Goal: Task Accomplishment & Management: Complete application form

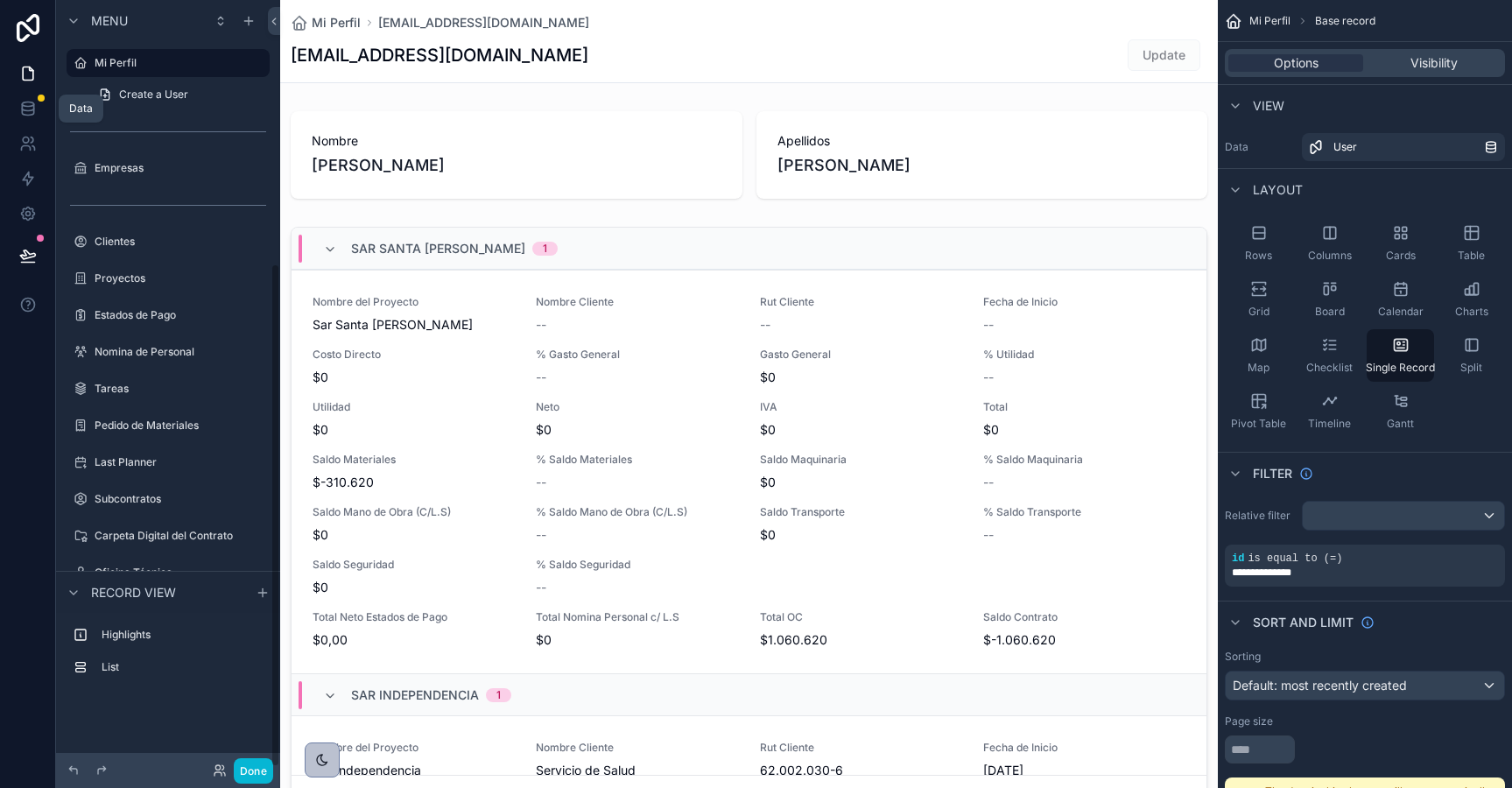
click at [20, 110] on icon at bounding box center [28, 109] width 18 height 18
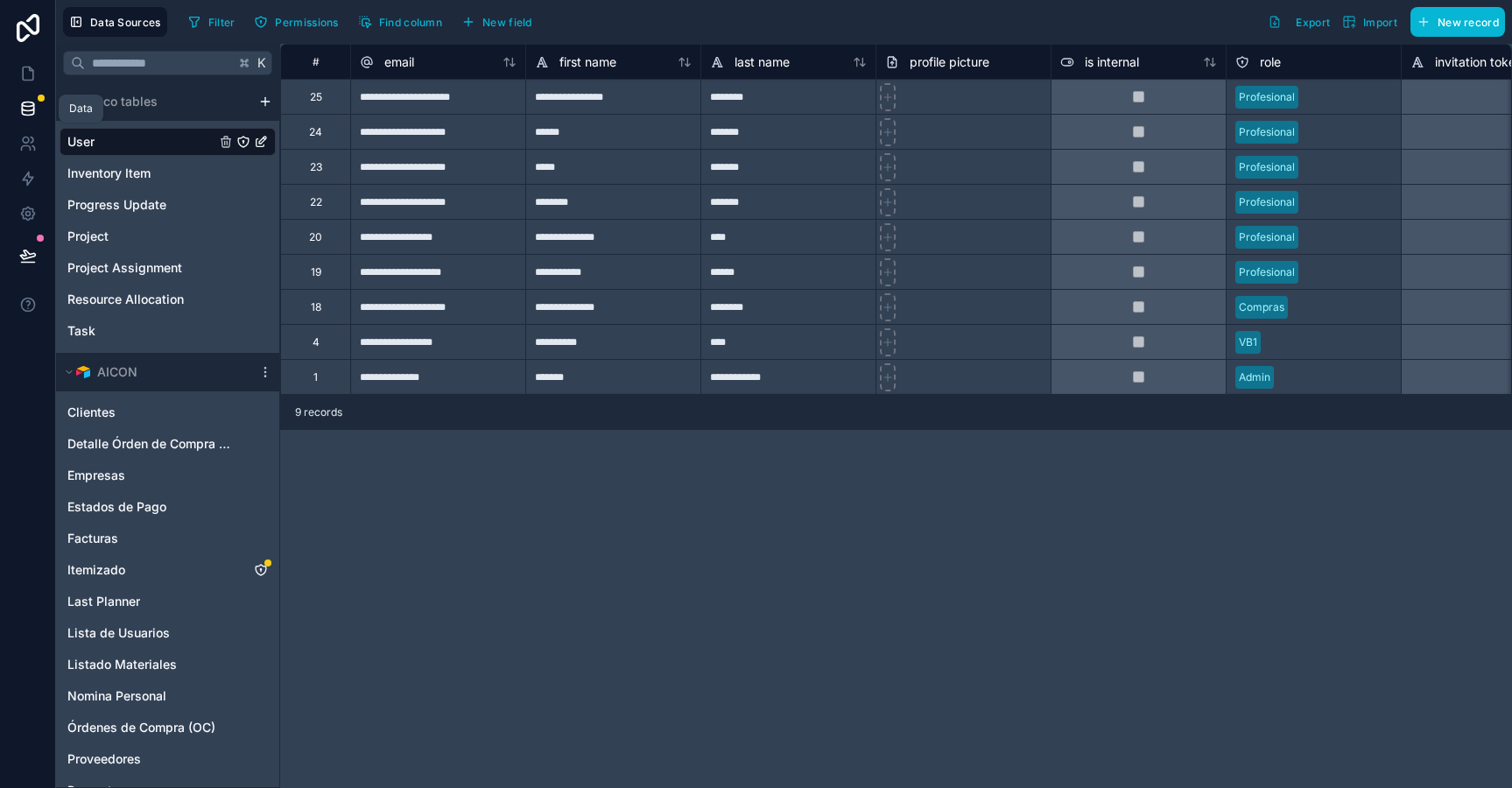
click at [29, 117] on link at bounding box center [27, 108] width 55 height 35
click at [29, 113] on icon at bounding box center [28, 109] width 18 height 18
click at [294, 23] on span "Permissions" at bounding box center [306, 22] width 63 height 13
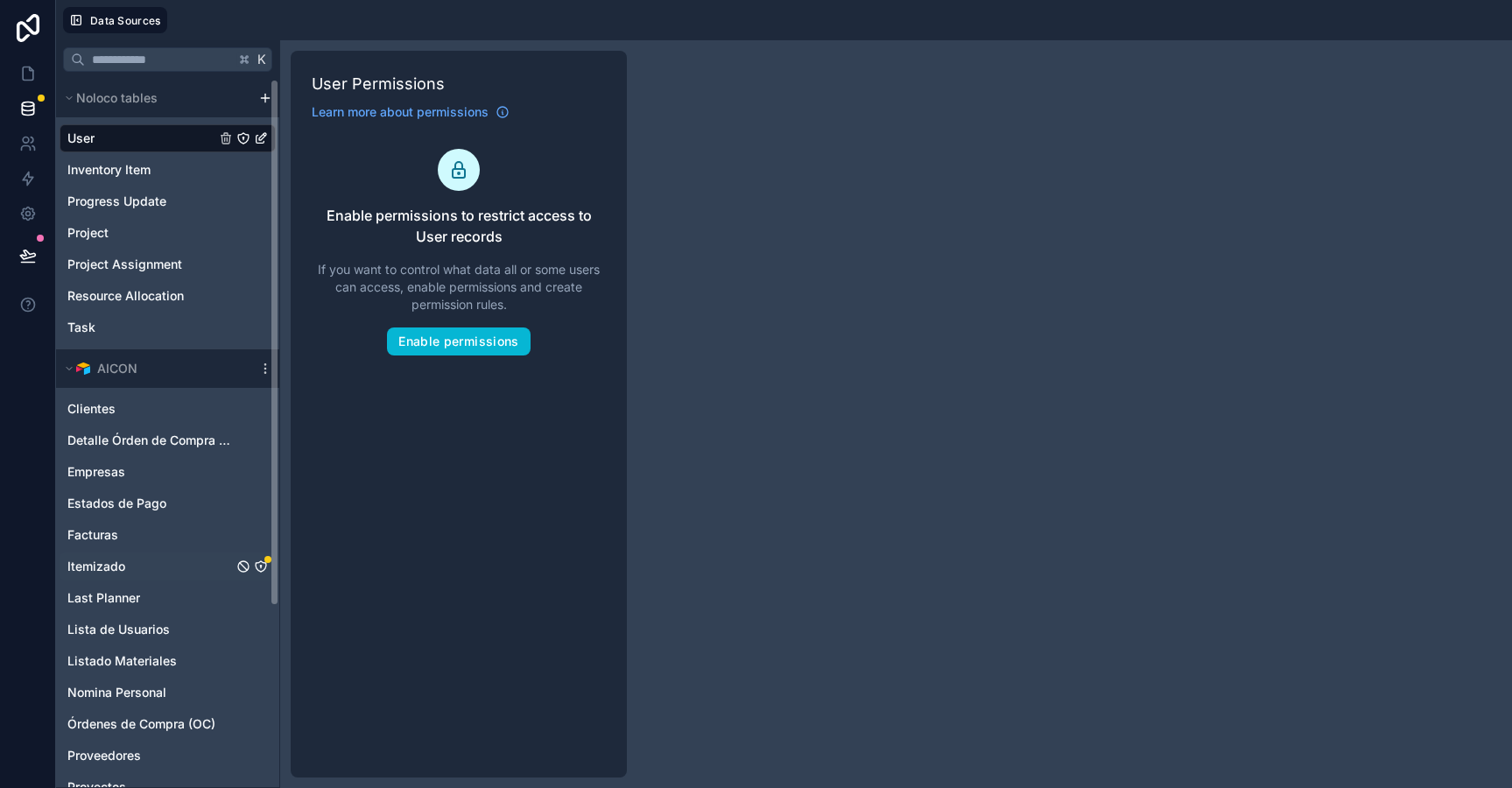
click at [173, 560] on div "Itemizado" at bounding box center [168, 566] width 216 height 28
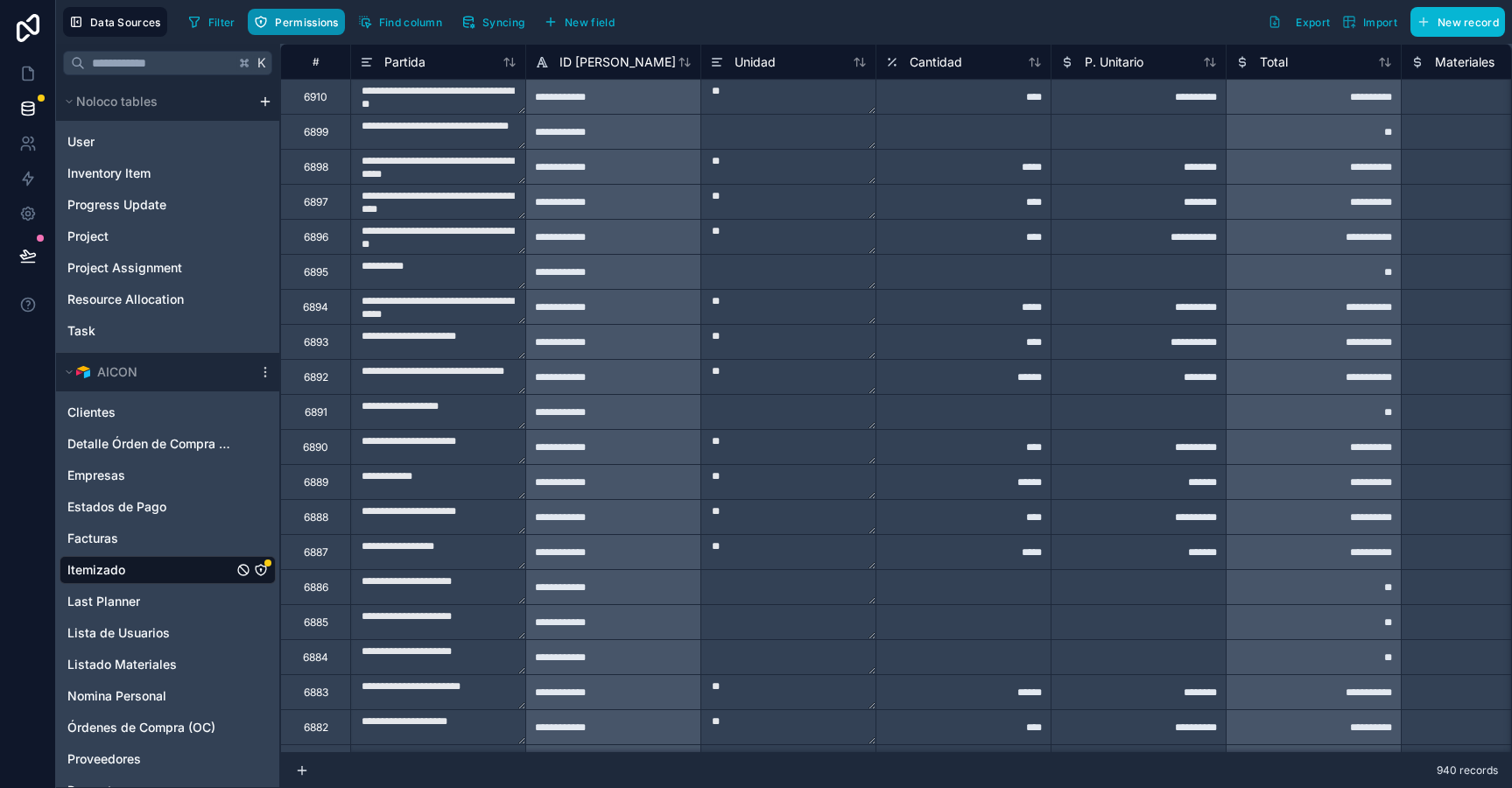
click at [287, 20] on span "Permissions" at bounding box center [306, 22] width 63 height 13
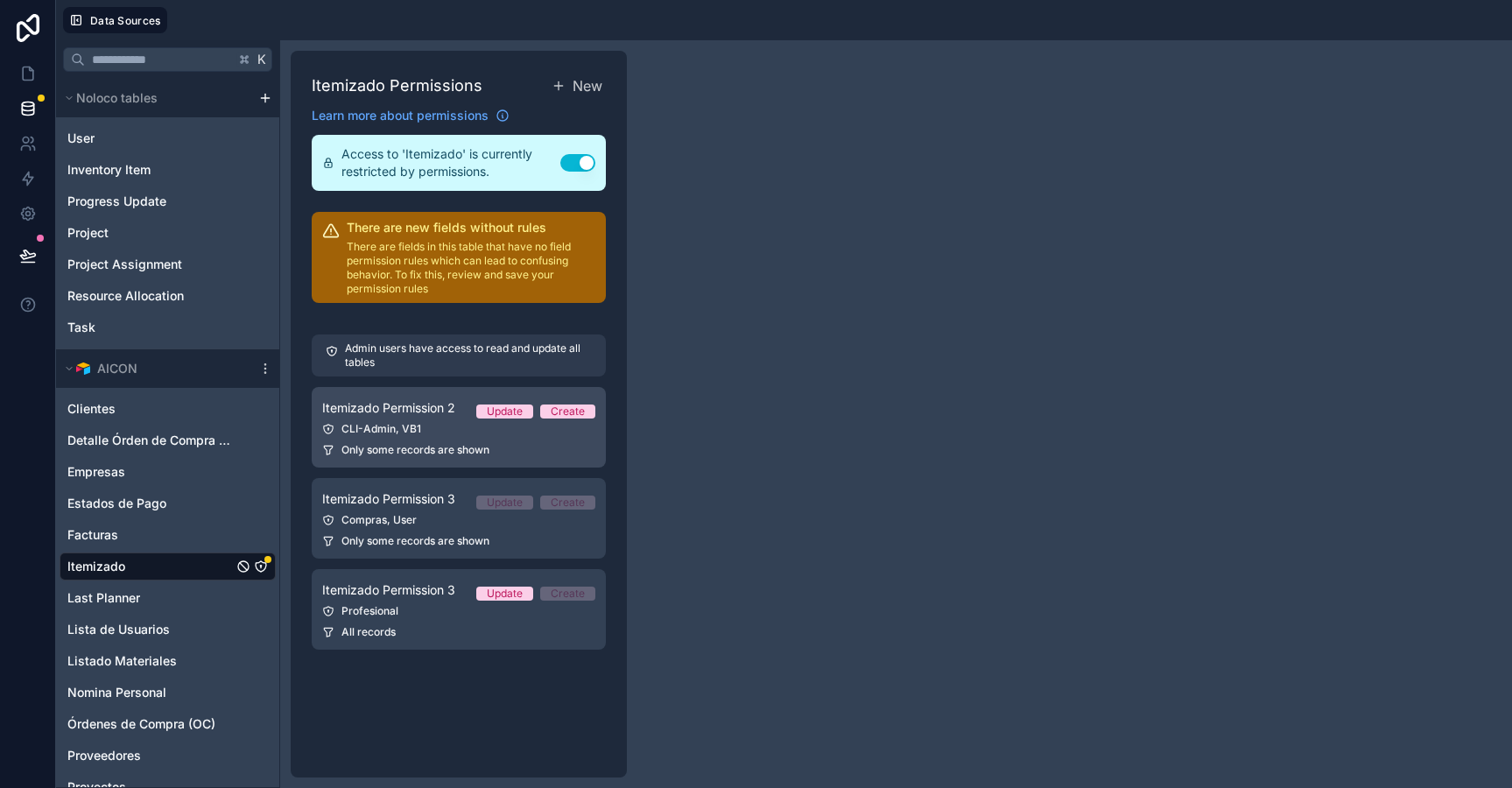
click at [465, 405] on div "Itemizado Permission 2 Update Create" at bounding box center [458, 407] width 273 height 21
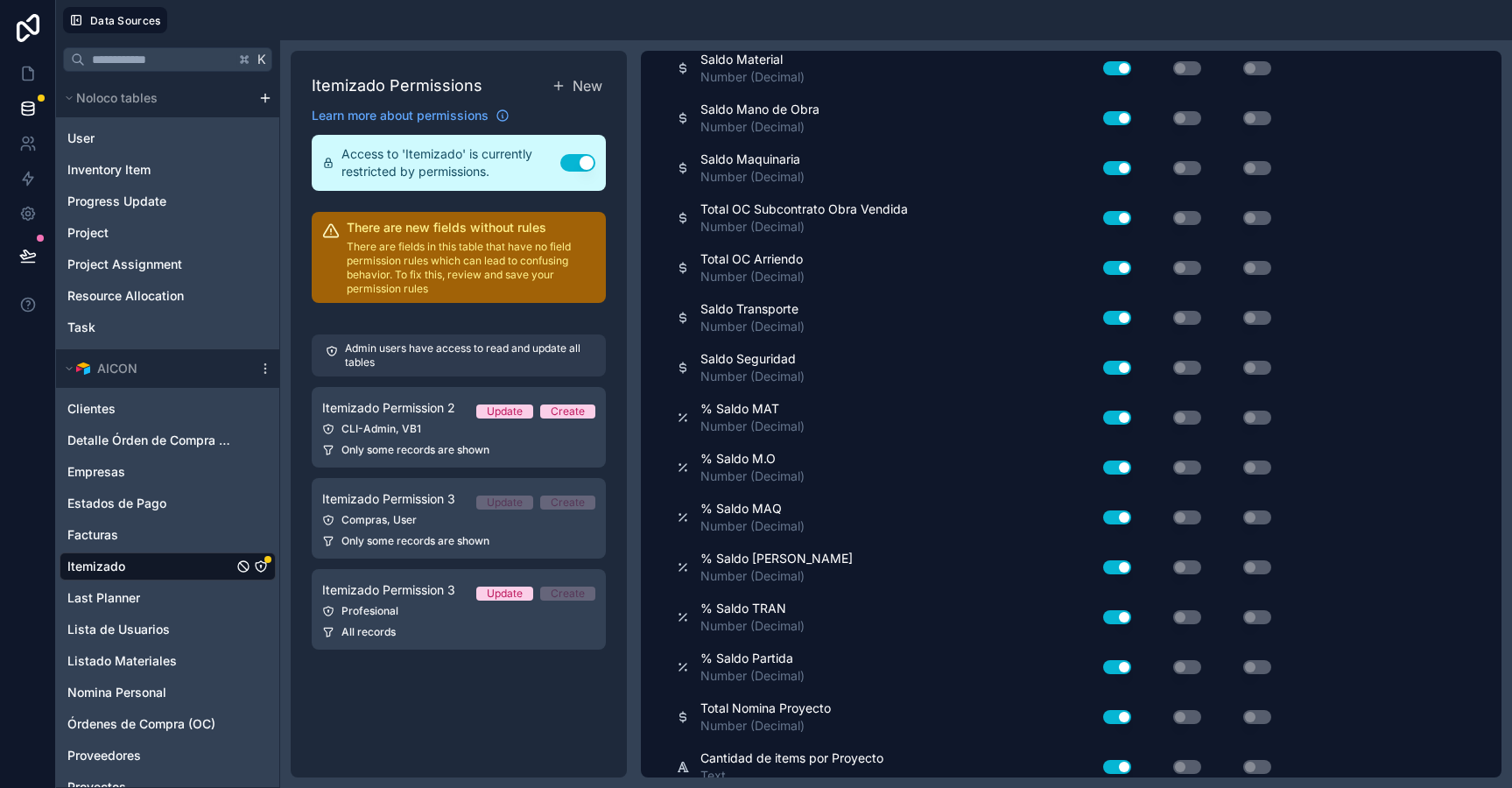
scroll to position [3074, 0]
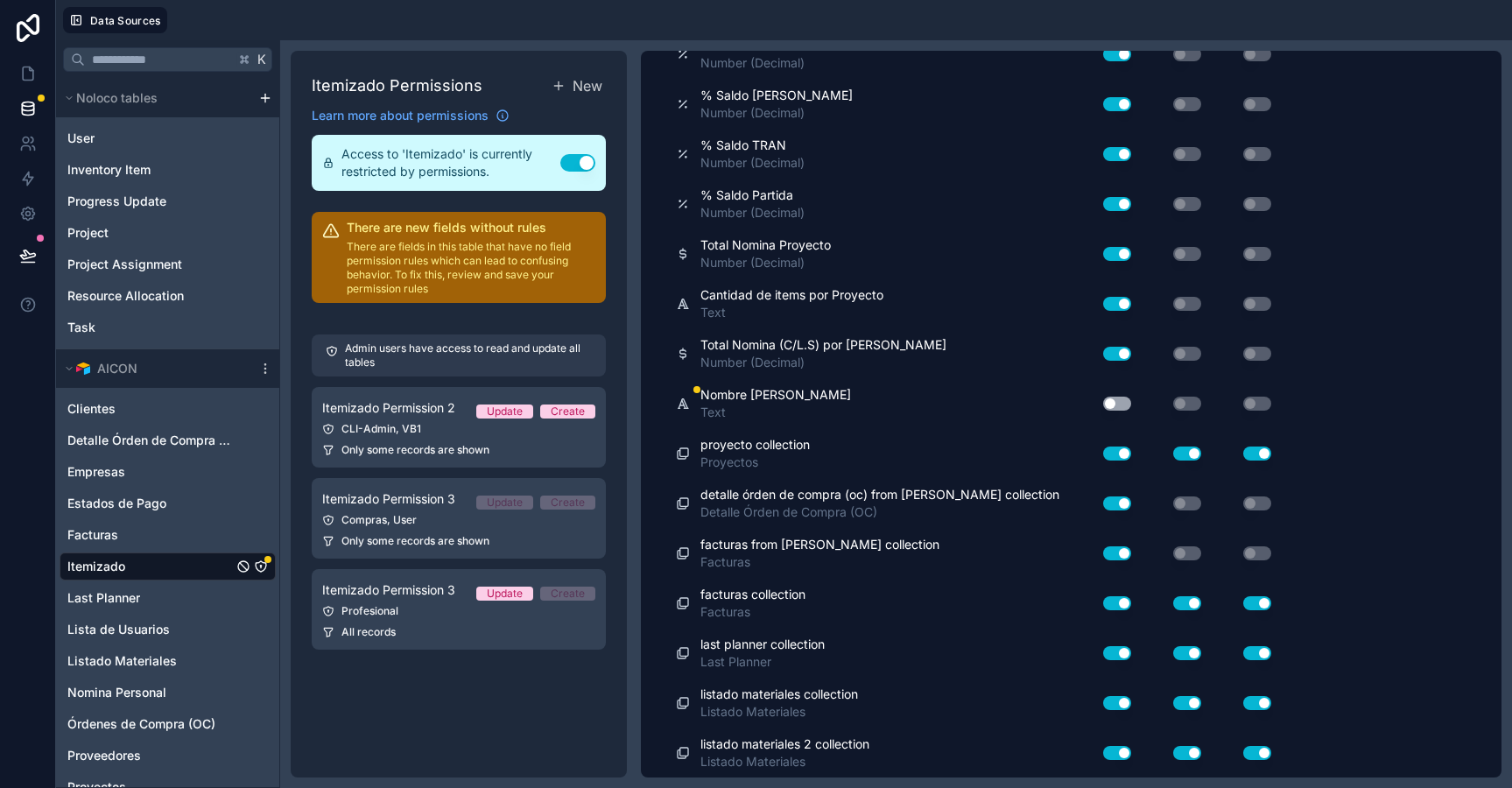
click at [1114, 400] on button "Use setting" at bounding box center [1117, 403] width 28 height 14
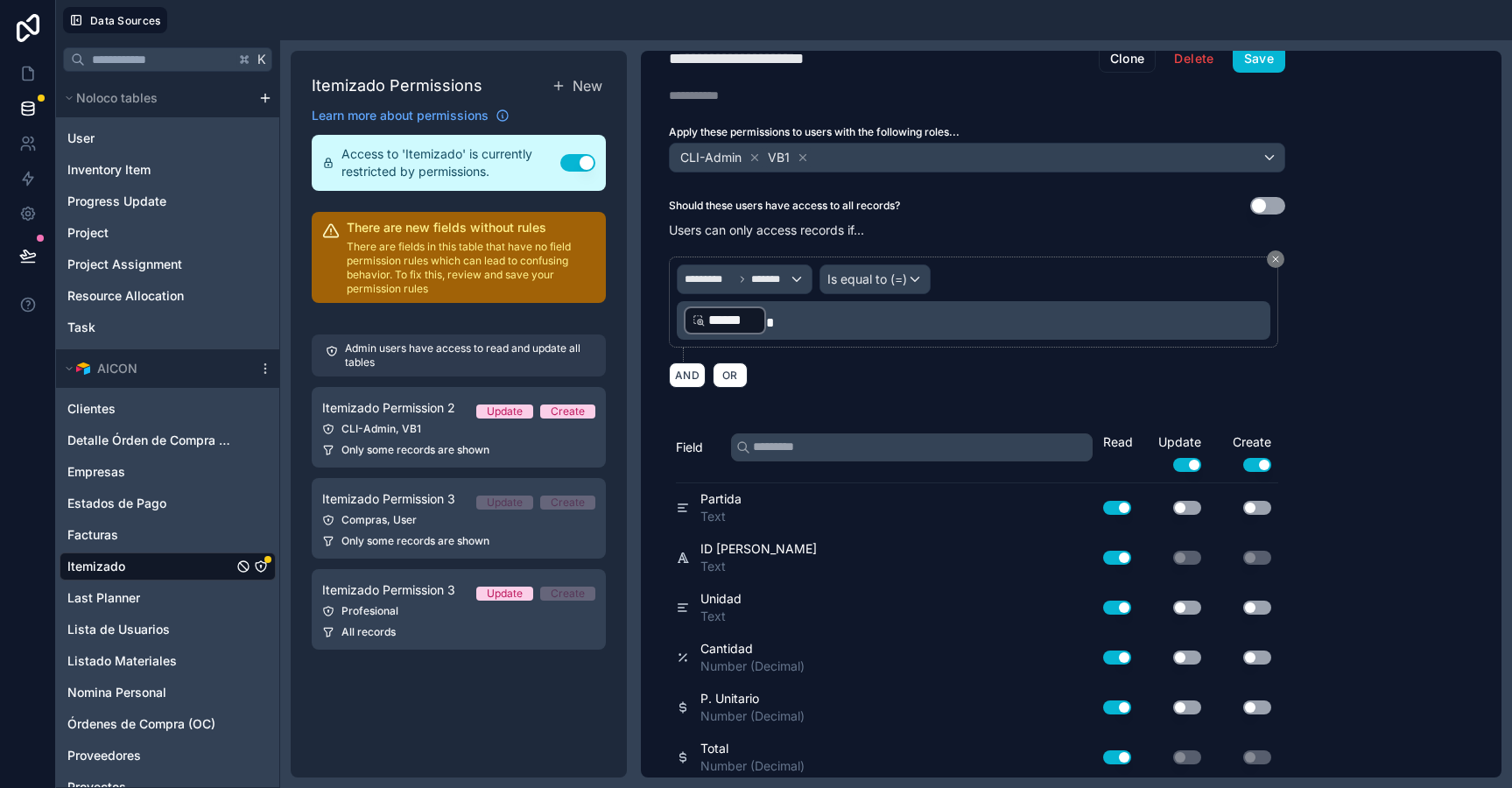
scroll to position [0, 0]
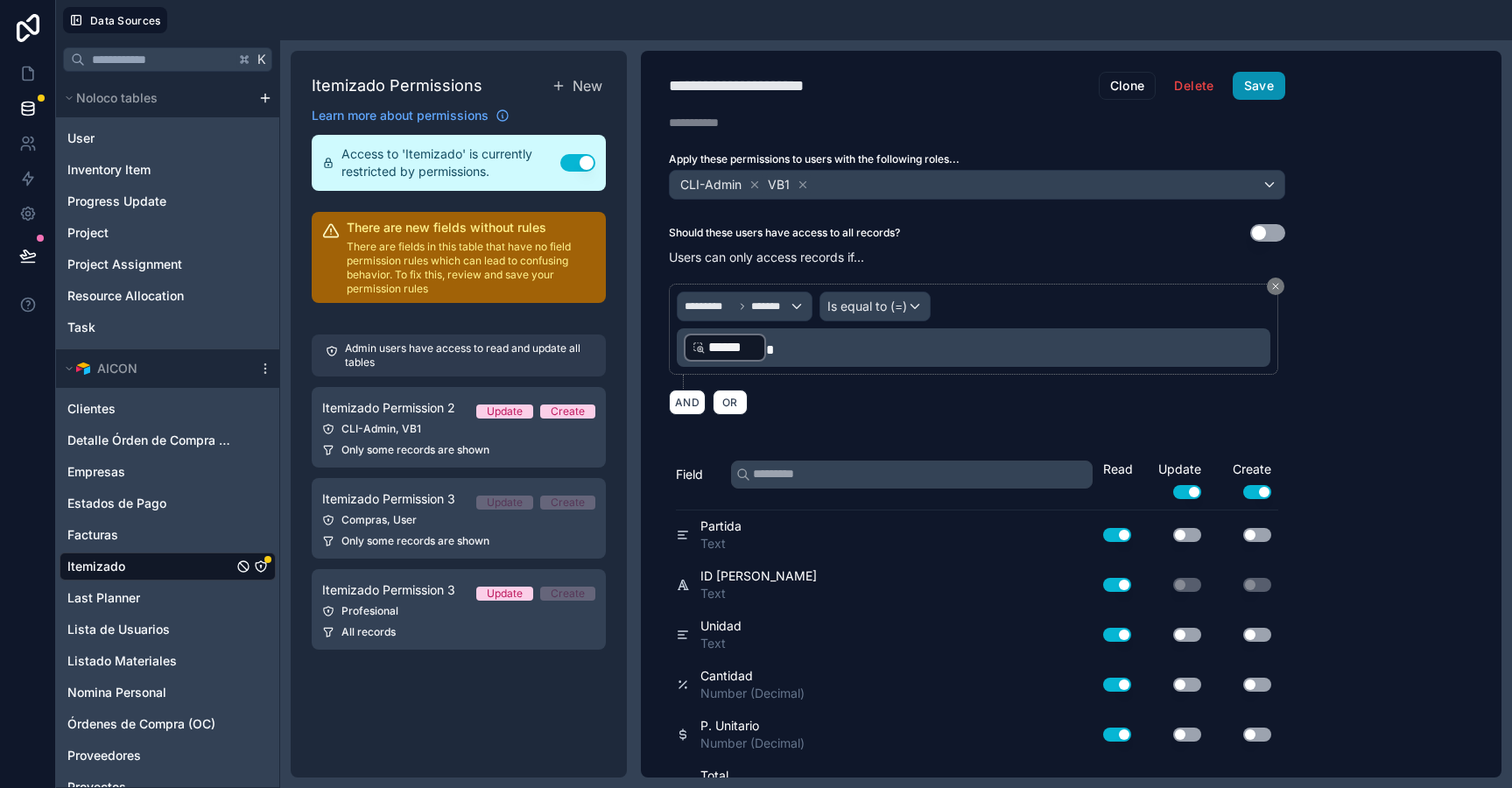
click at [1248, 90] on button "Save" at bounding box center [1259, 86] width 53 height 28
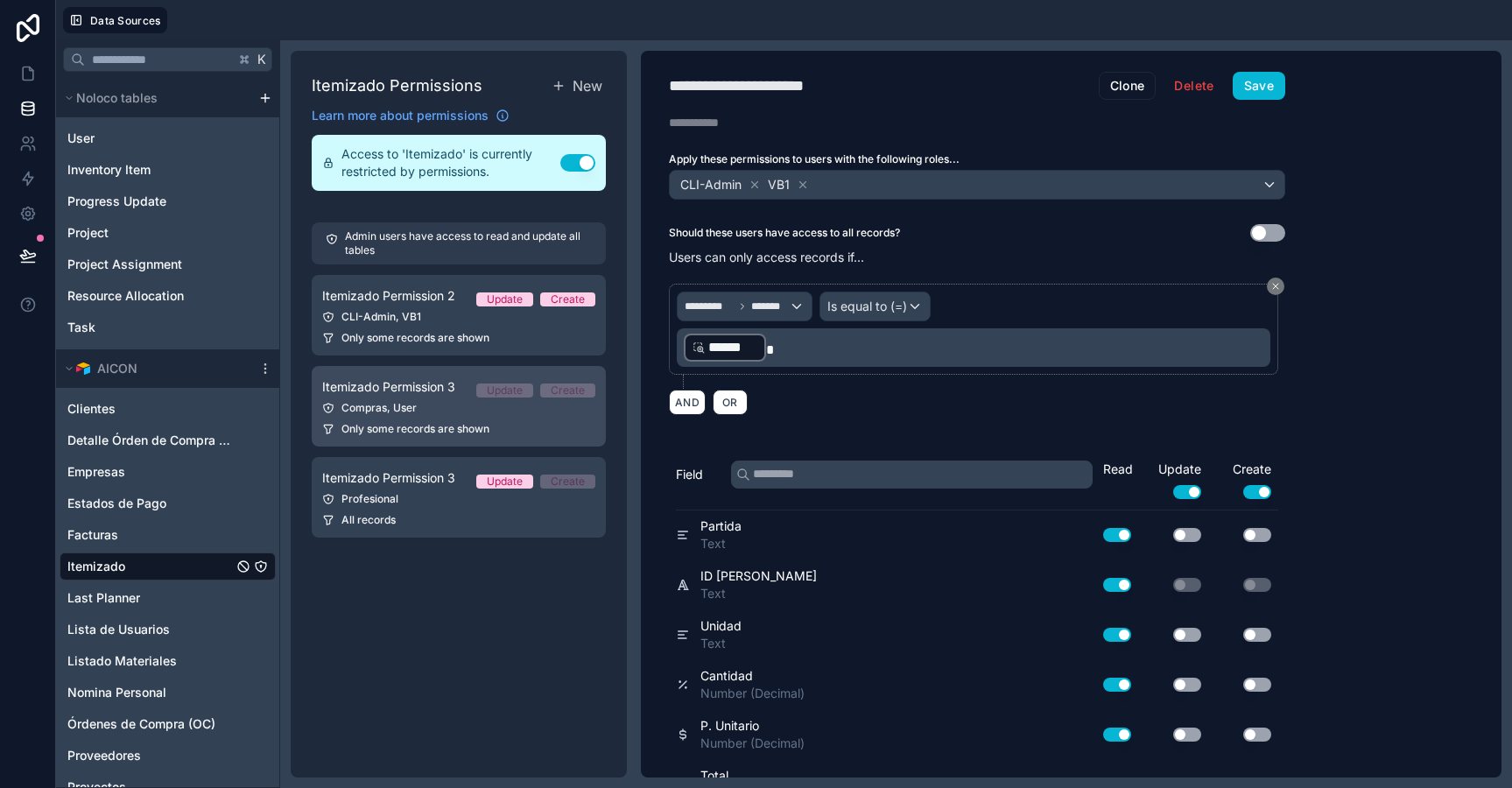
click at [445, 426] on span "Only some records are shown" at bounding box center [416, 428] width 148 height 14
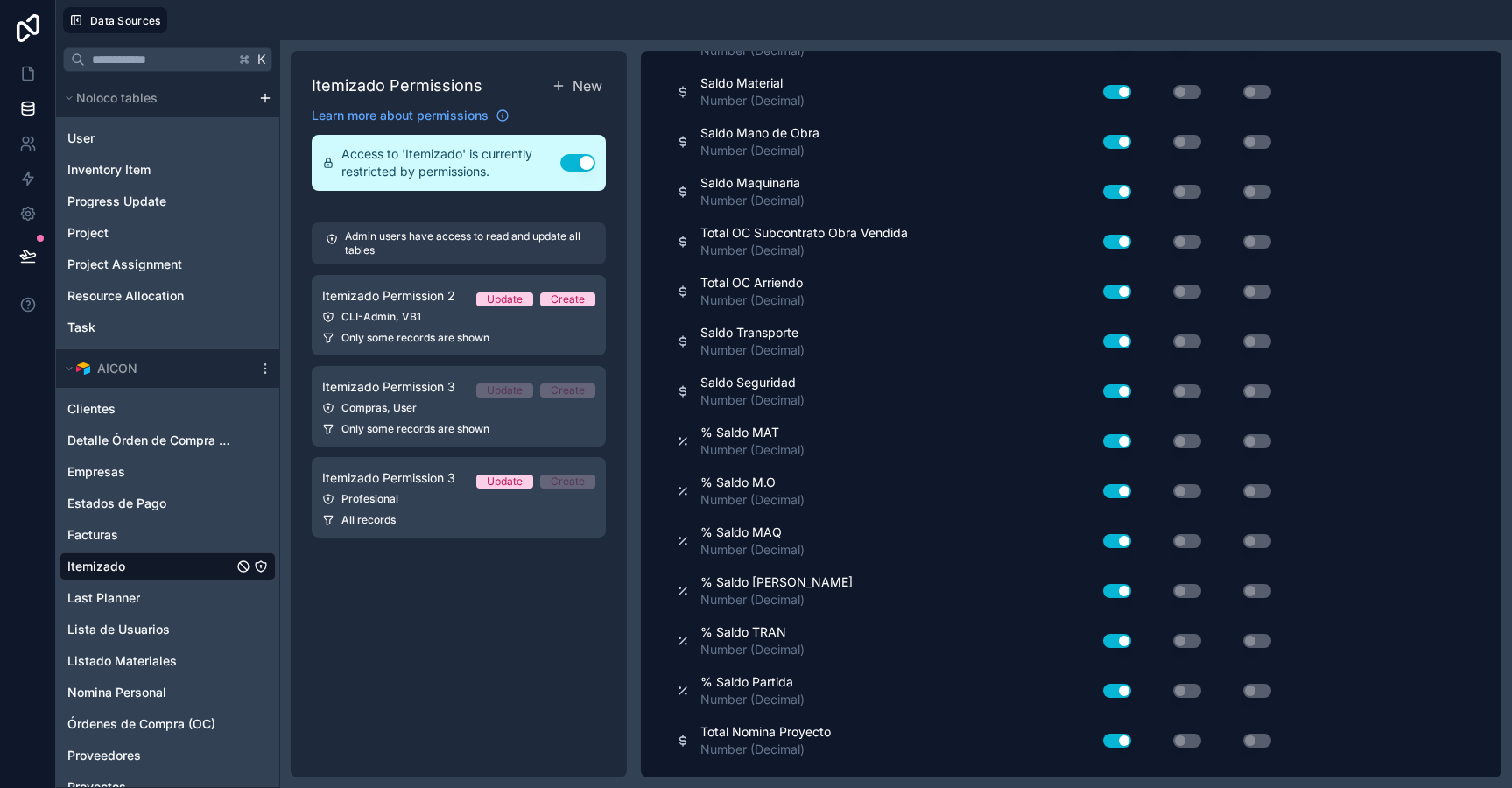
scroll to position [3074, 0]
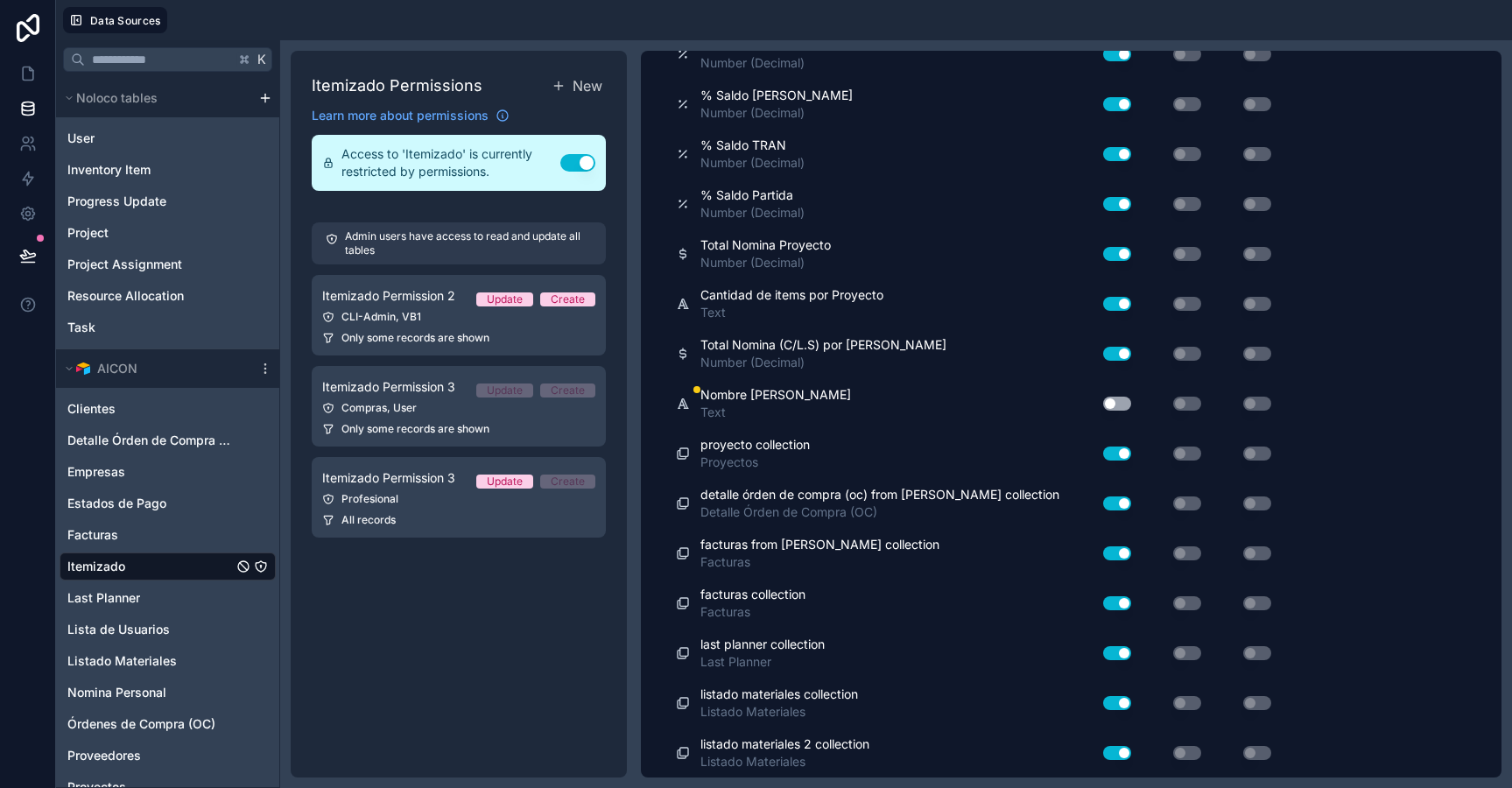
click at [1114, 396] on button "Use setting" at bounding box center [1117, 403] width 28 height 14
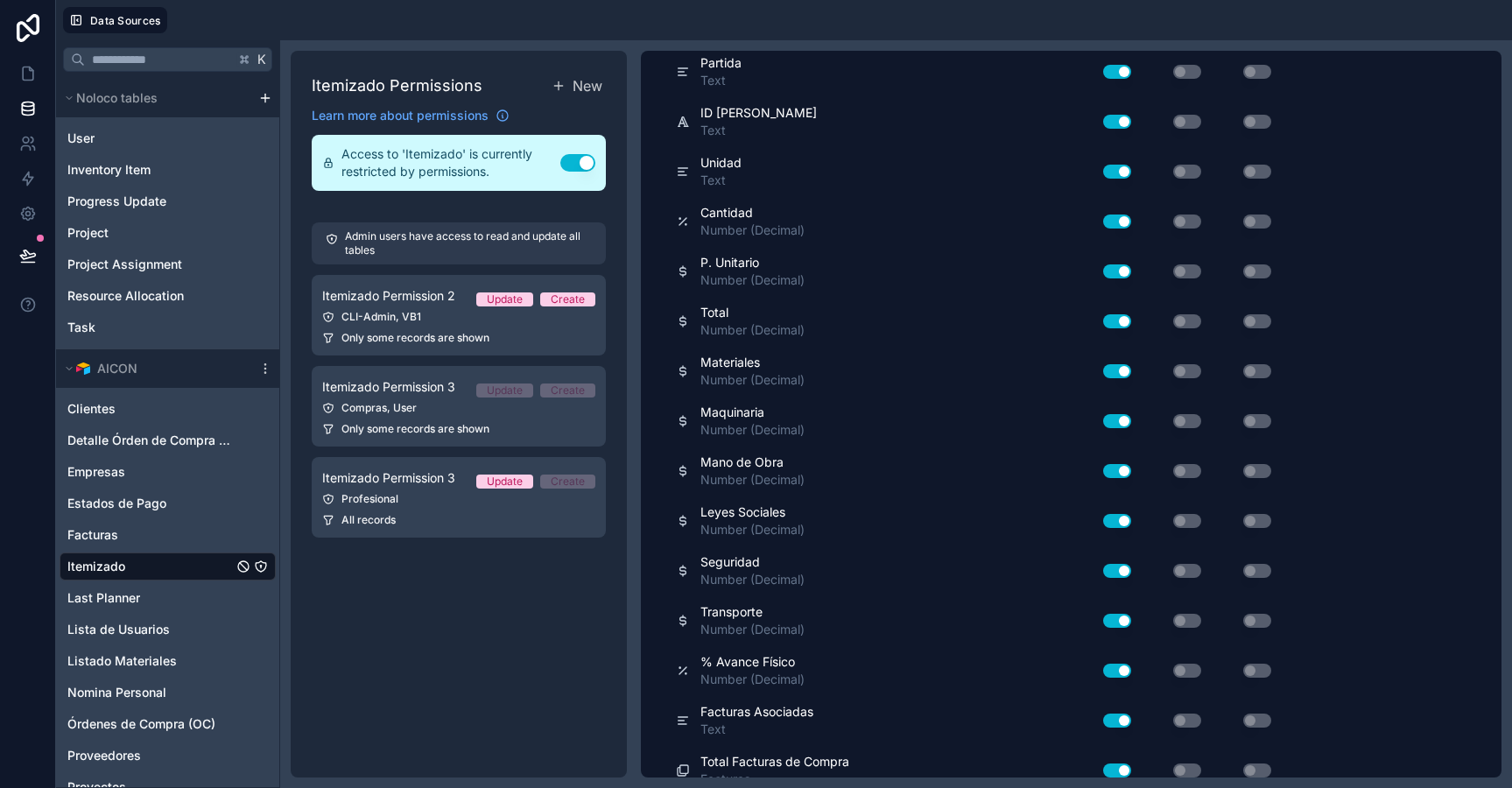
scroll to position [0, 0]
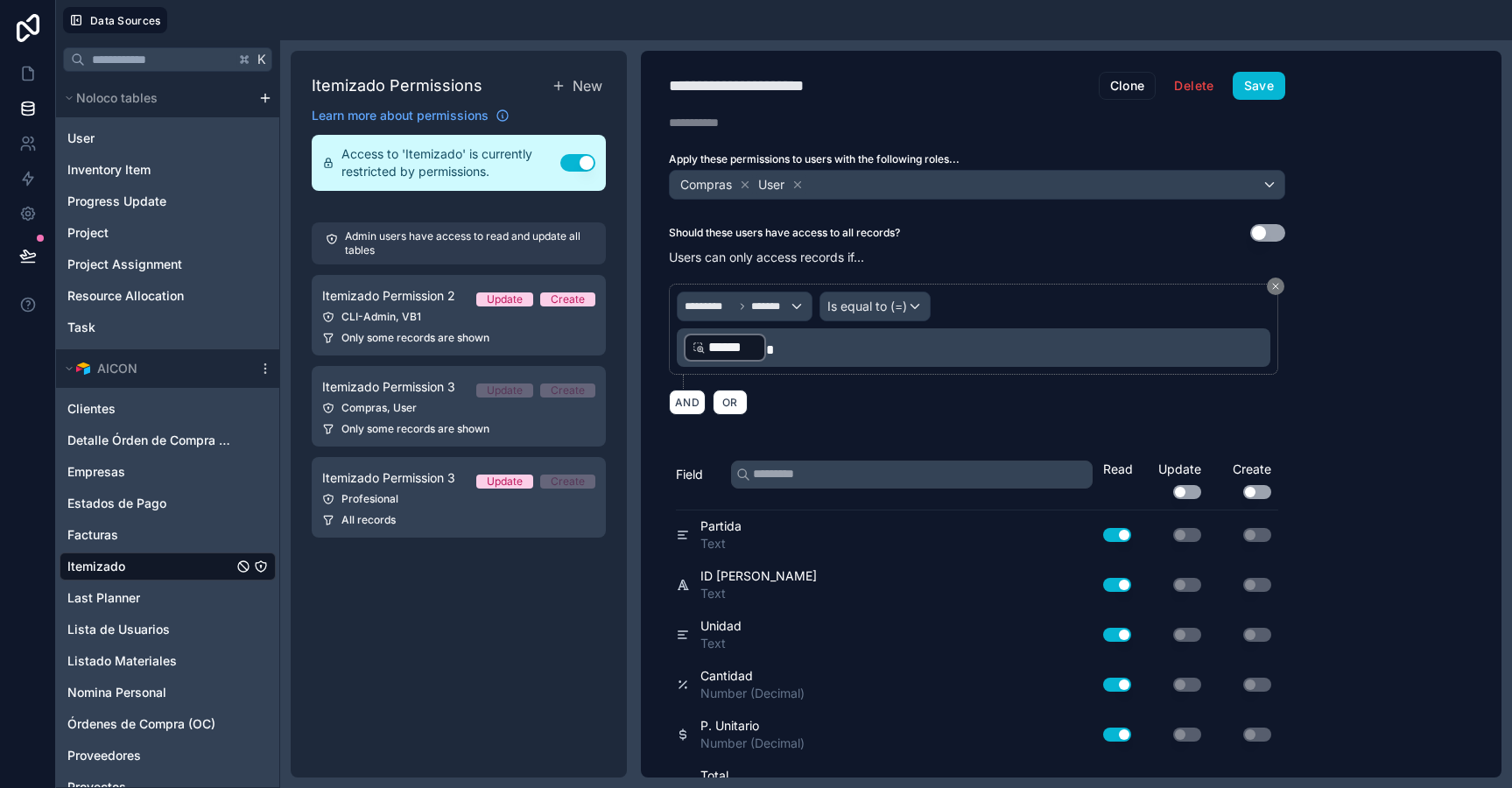
click at [1249, 101] on div "**********" at bounding box center [976, 413] width 673 height 726
click at [1249, 100] on div "**********" at bounding box center [976, 413] width 673 height 726
click at [1249, 95] on button "Save" at bounding box center [1259, 86] width 53 height 28
click at [1271, 94] on button "Save" at bounding box center [1259, 86] width 53 height 28
click at [396, 491] on div "Profesional" at bounding box center [458, 498] width 273 height 14
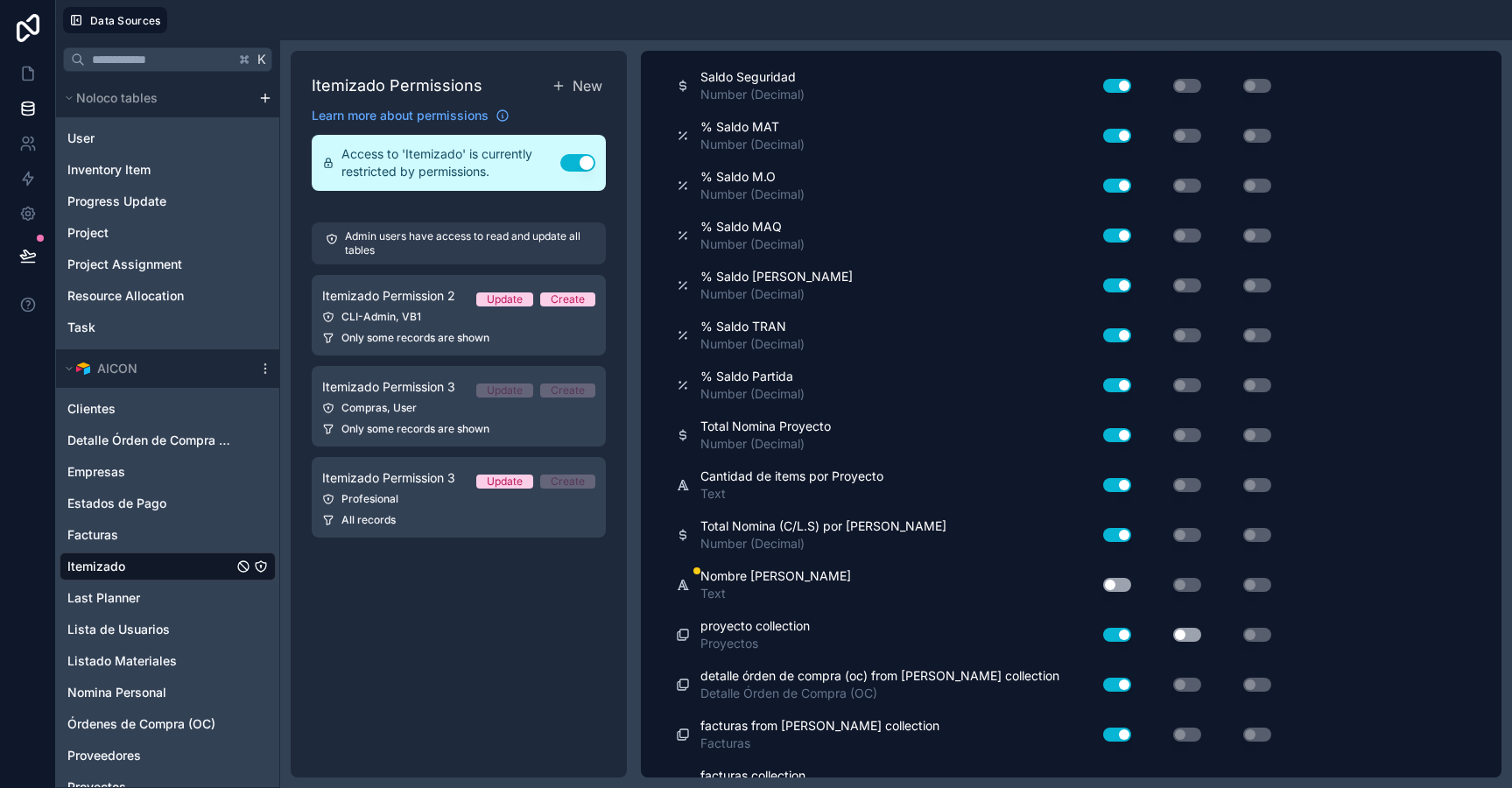
scroll to position [2916, 0]
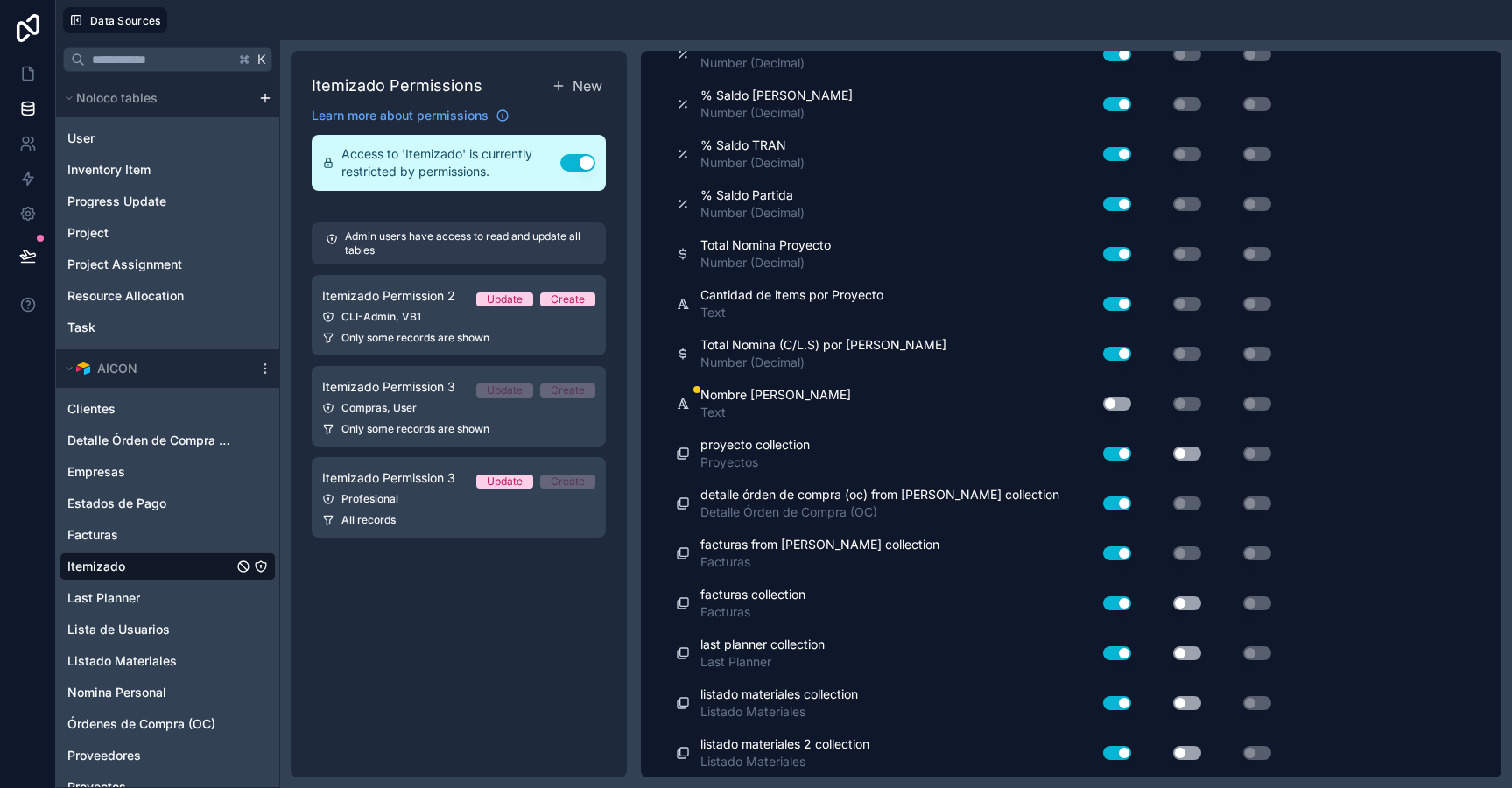
click at [1114, 403] on button "Use setting" at bounding box center [1117, 403] width 28 height 14
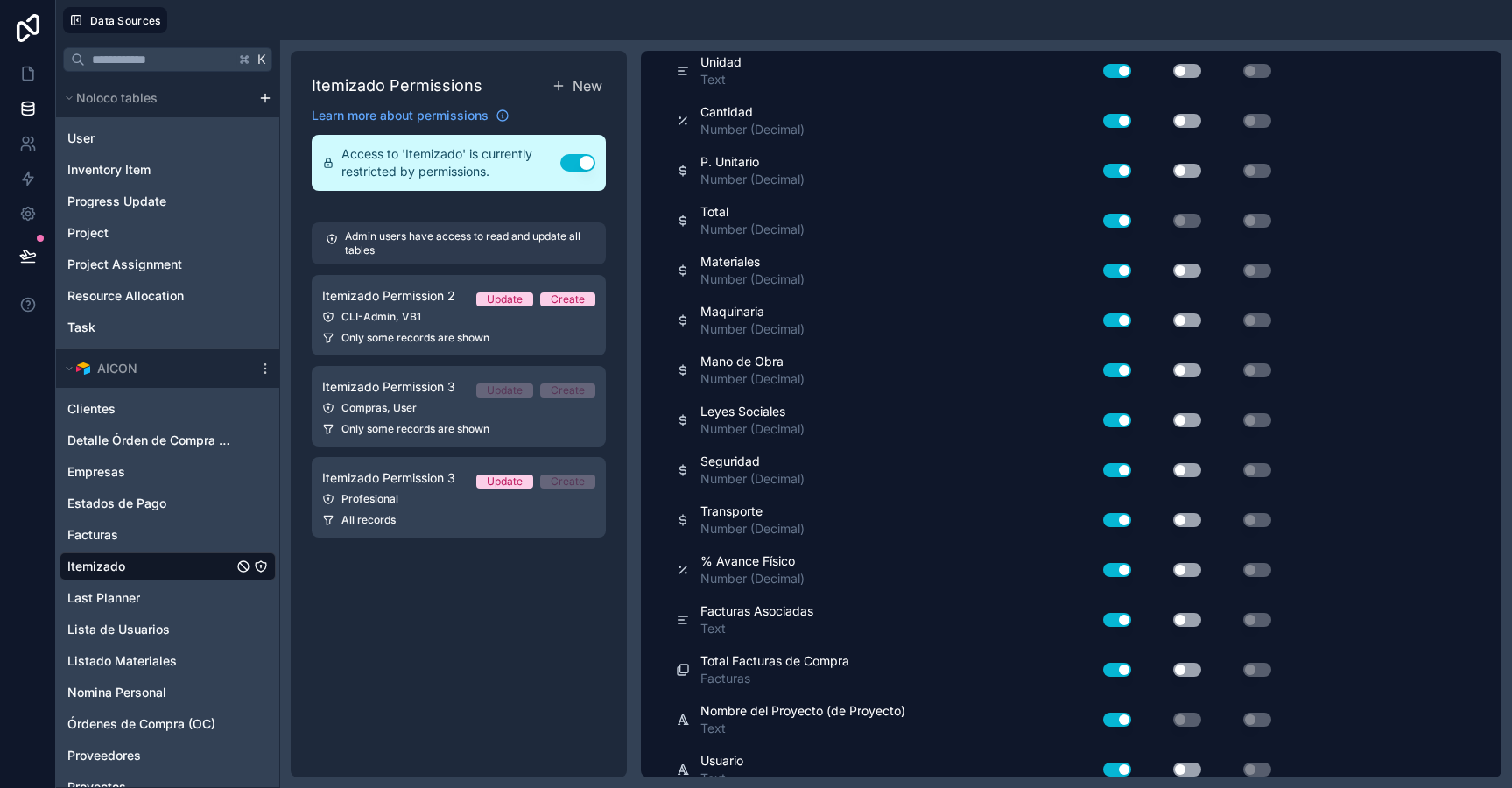
scroll to position [0, 0]
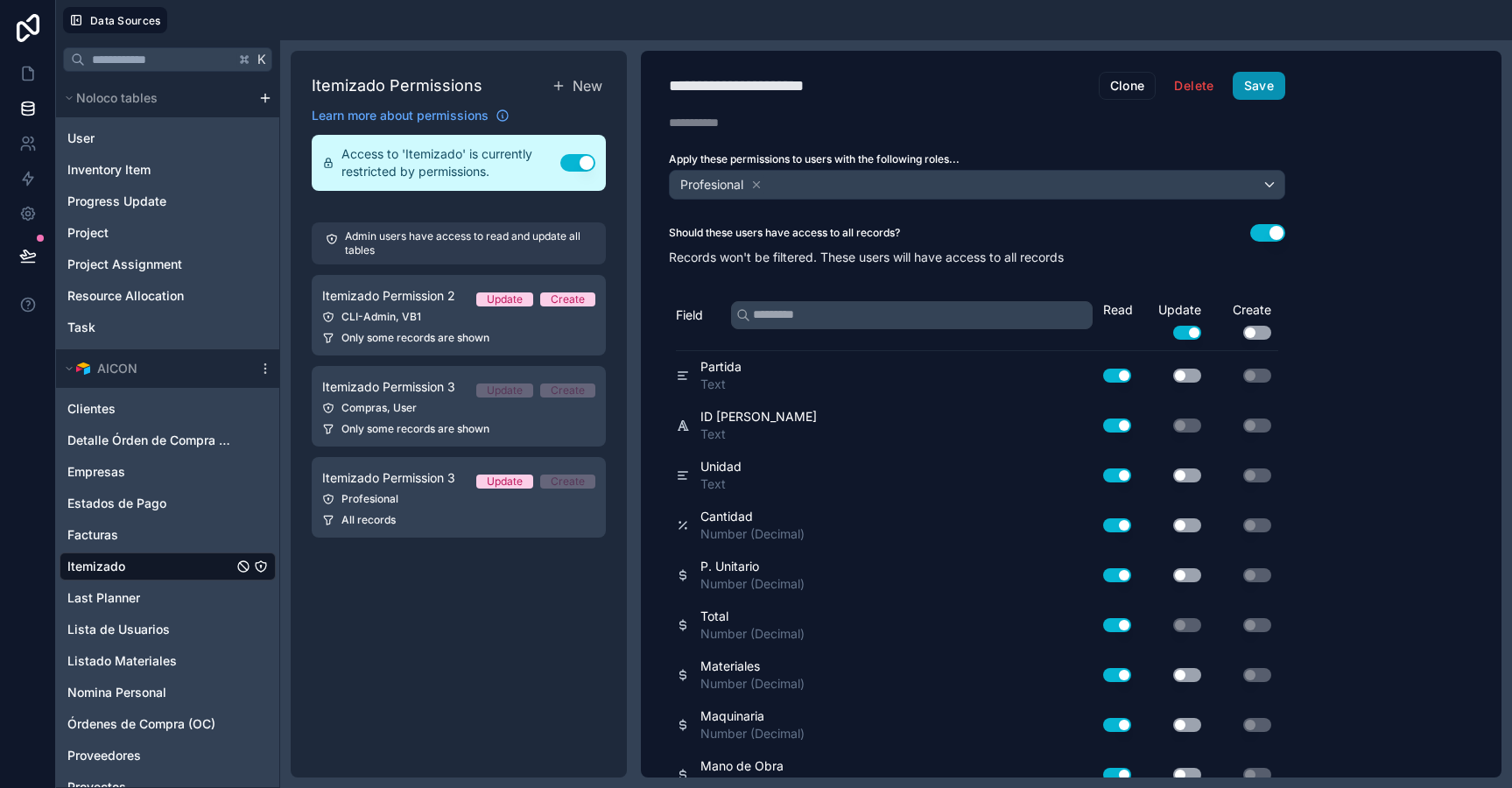
click at [1274, 74] on button "Save" at bounding box center [1259, 86] width 53 height 28
click at [33, 68] on icon at bounding box center [28, 74] width 18 height 18
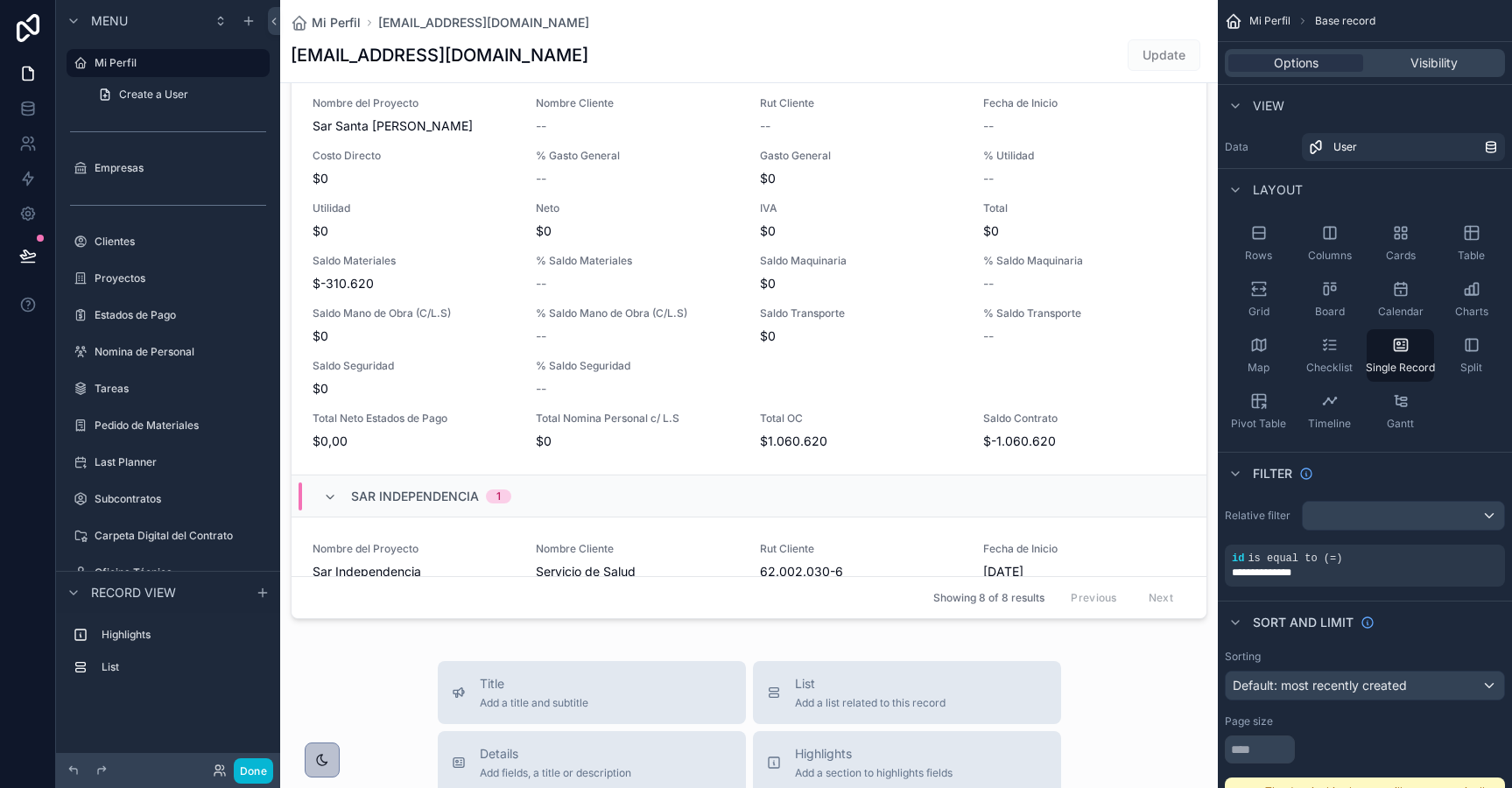
scroll to position [147, 0]
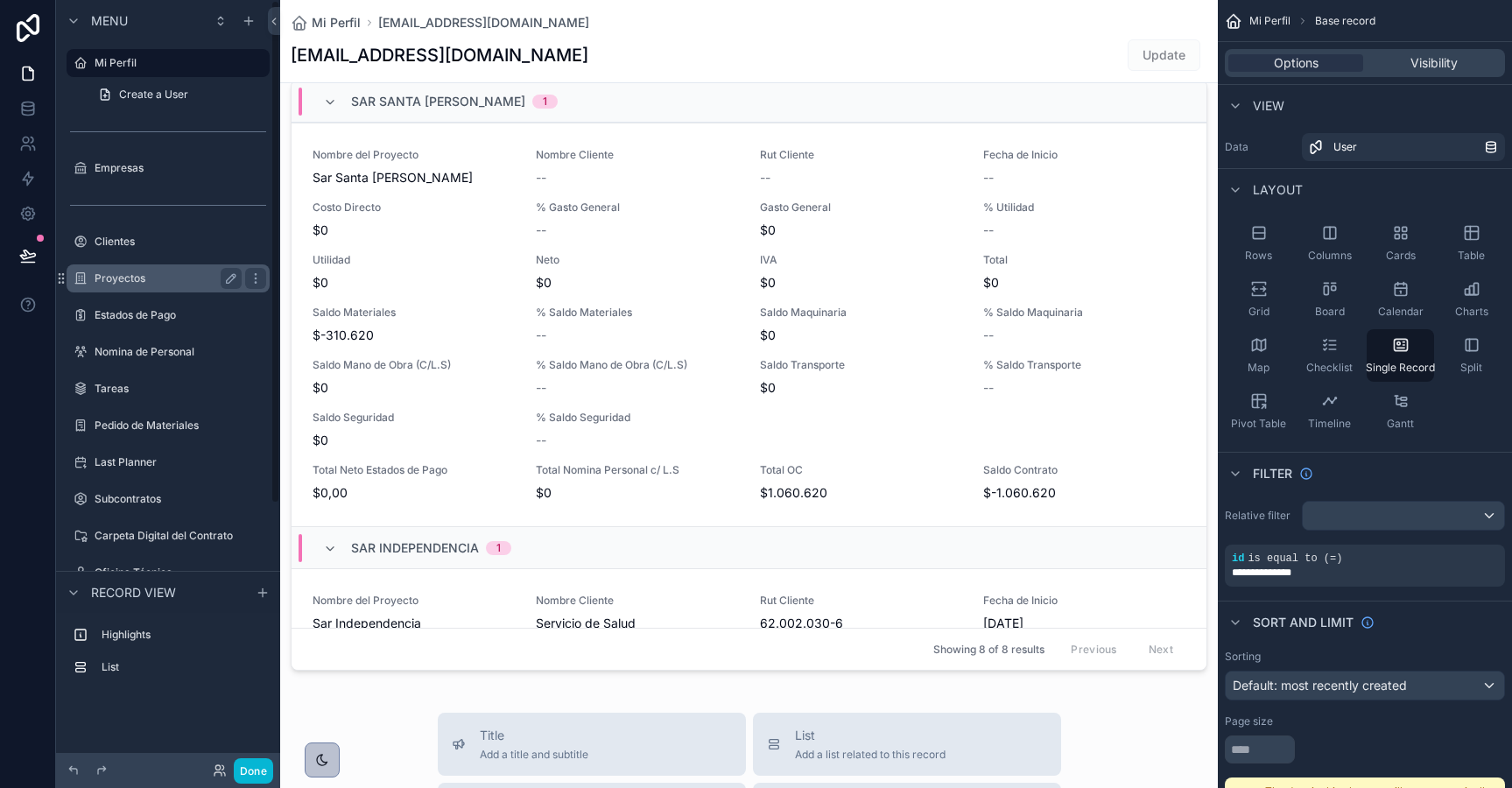
click at [114, 277] on label "Proyectos" at bounding box center [165, 279] width 140 height 14
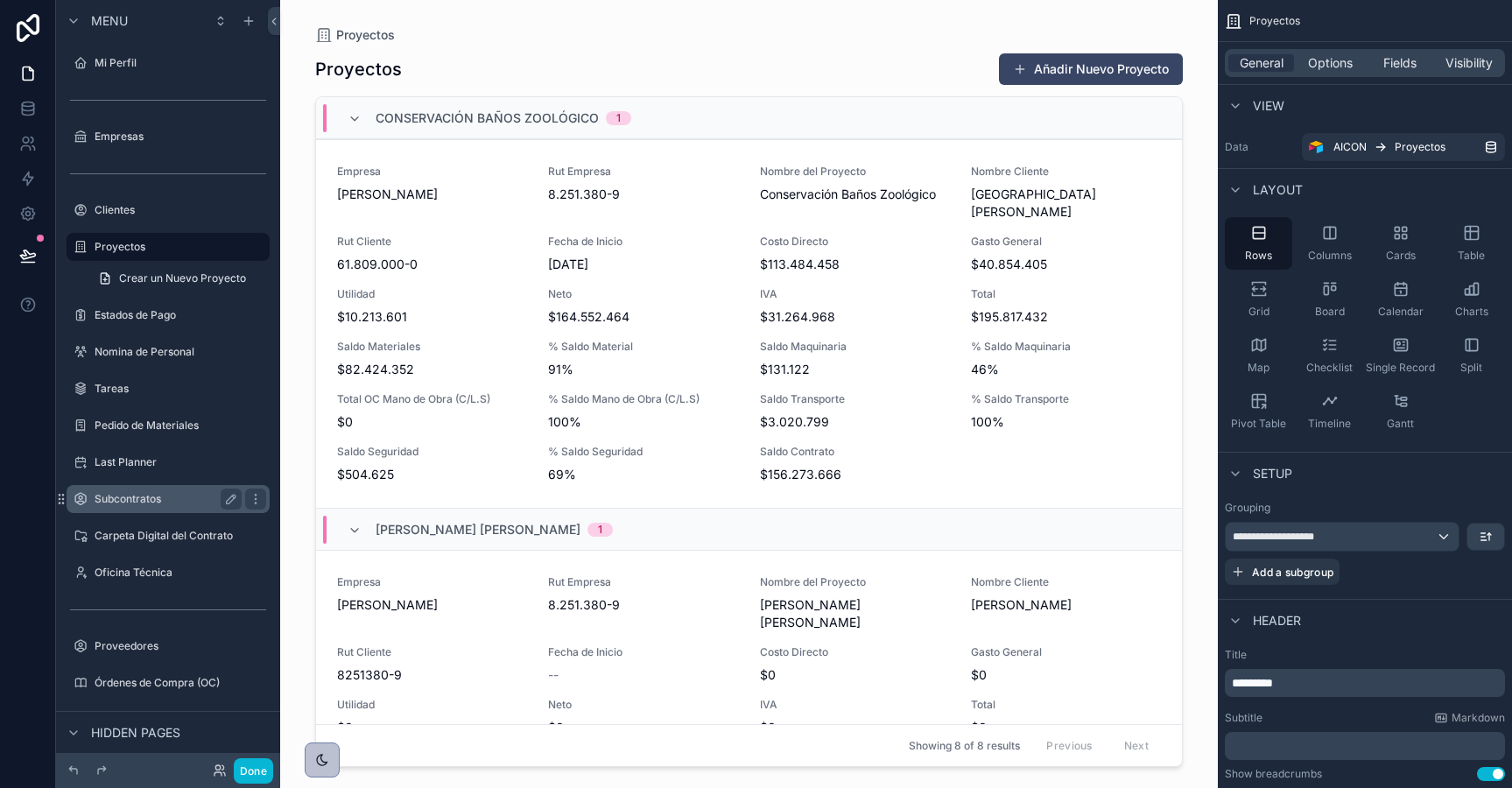
click at [141, 498] on label "Subcontratos" at bounding box center [165, 498] width 140 height 14
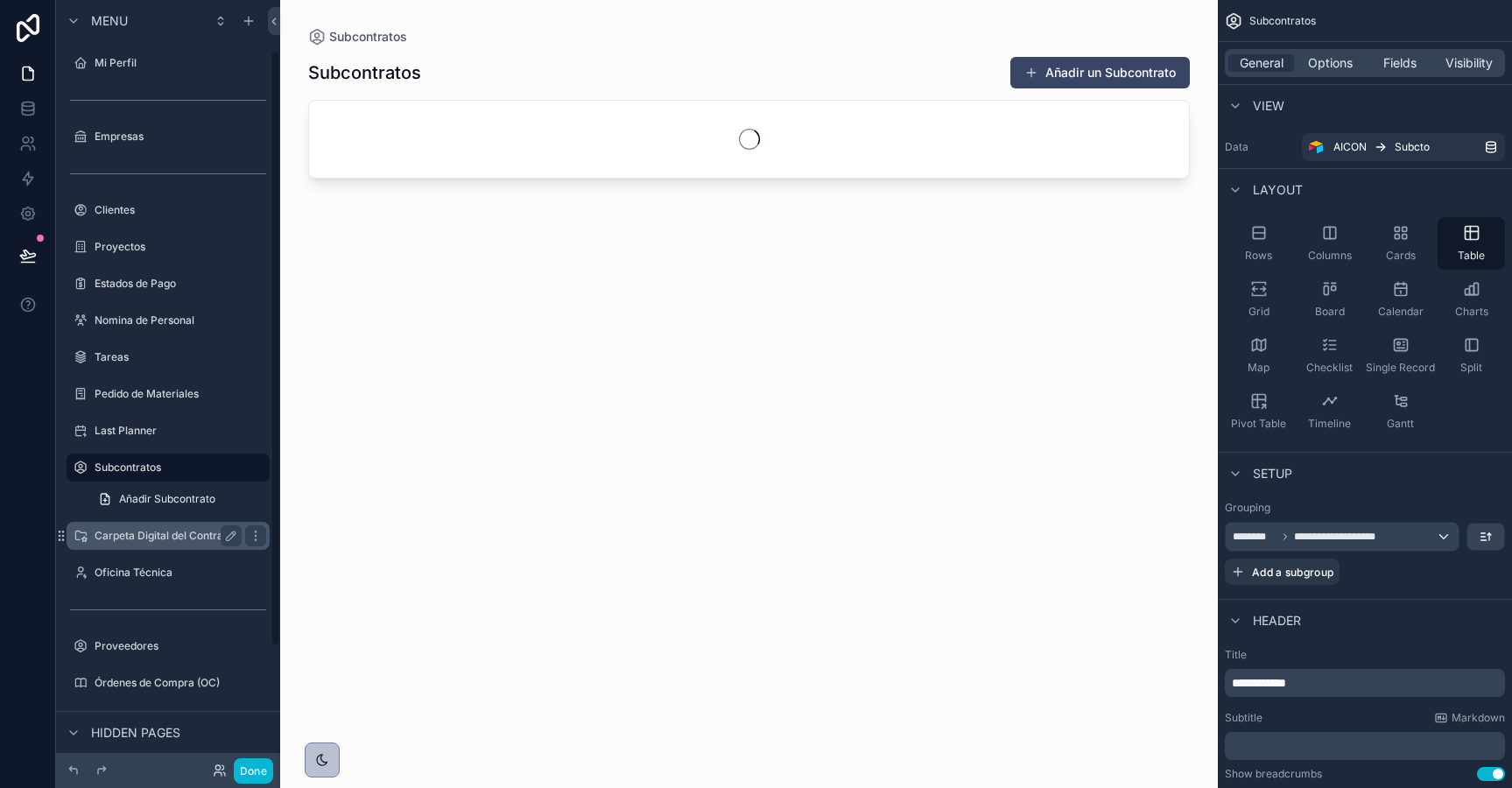
scroll to position [65, 0]
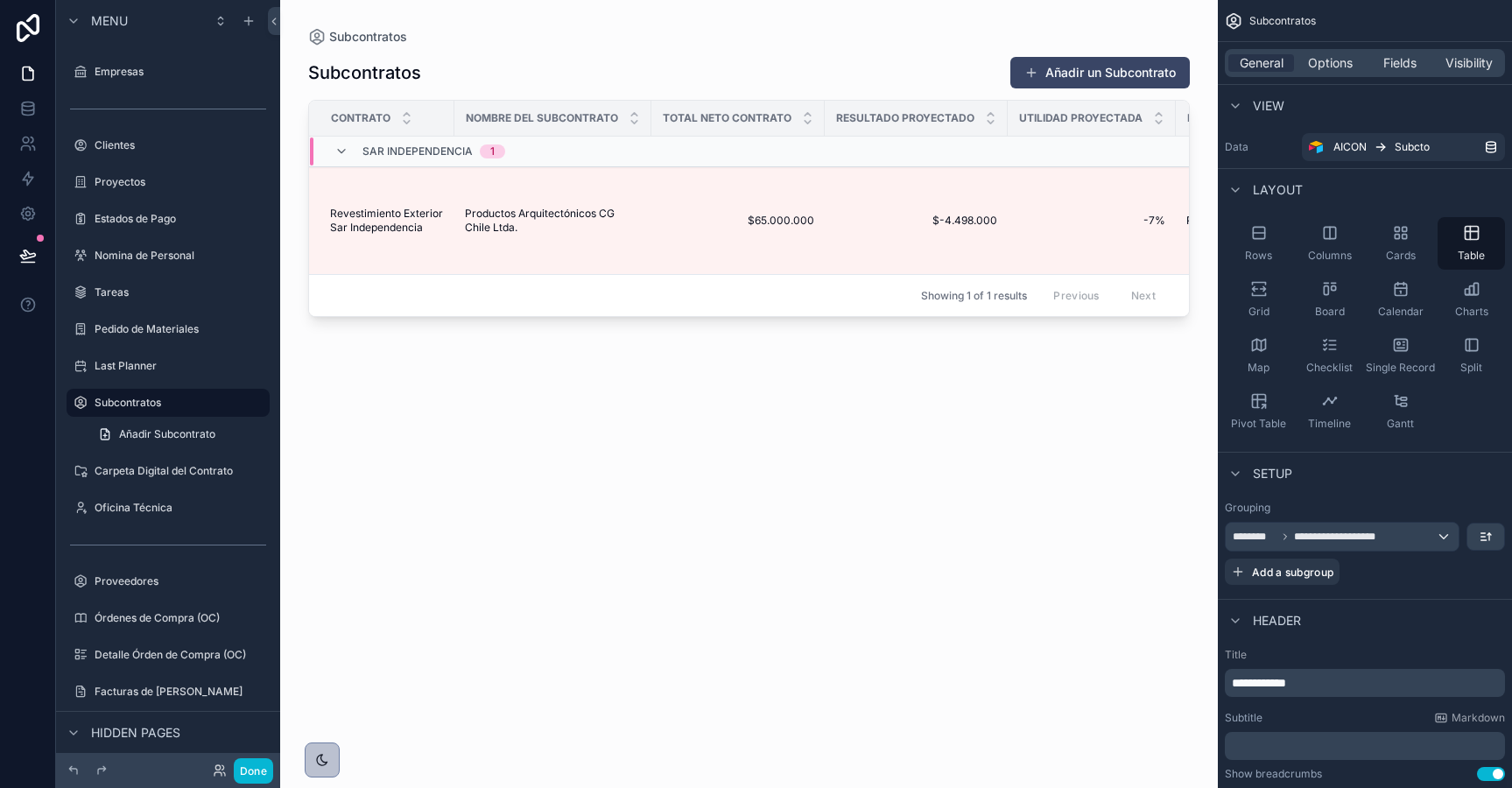
click at [1079, 58] on div "scrollable content" at bounding box center [749, 384] width 937 height 767
click at [1081, 70] on button "Añadir un Subcontrato" at bounding box center [1100, 73] width 180 height 32
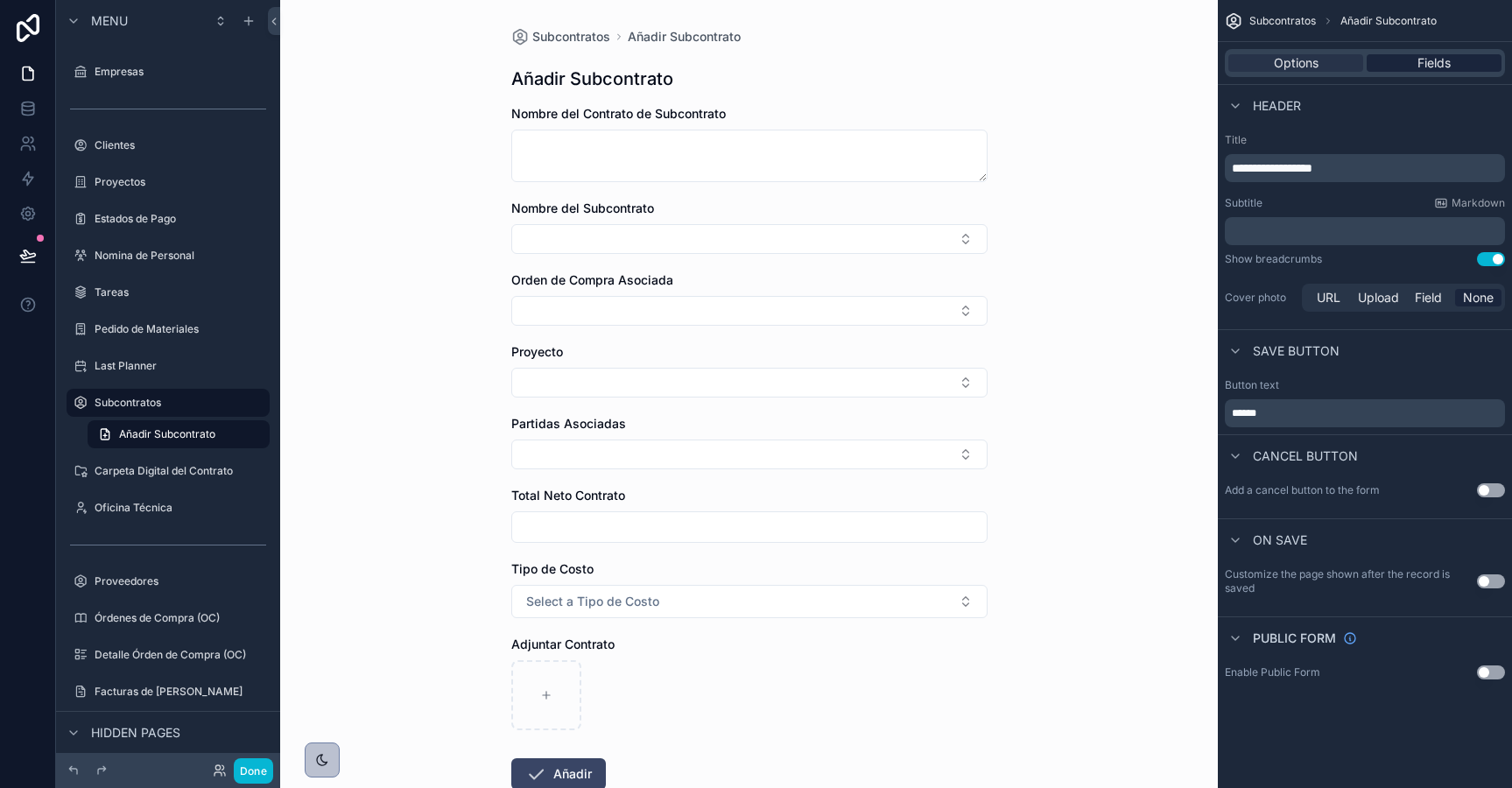
click at [1418, 54] on span "Fields" at bounding box center [1434, 63] width 33 height 18
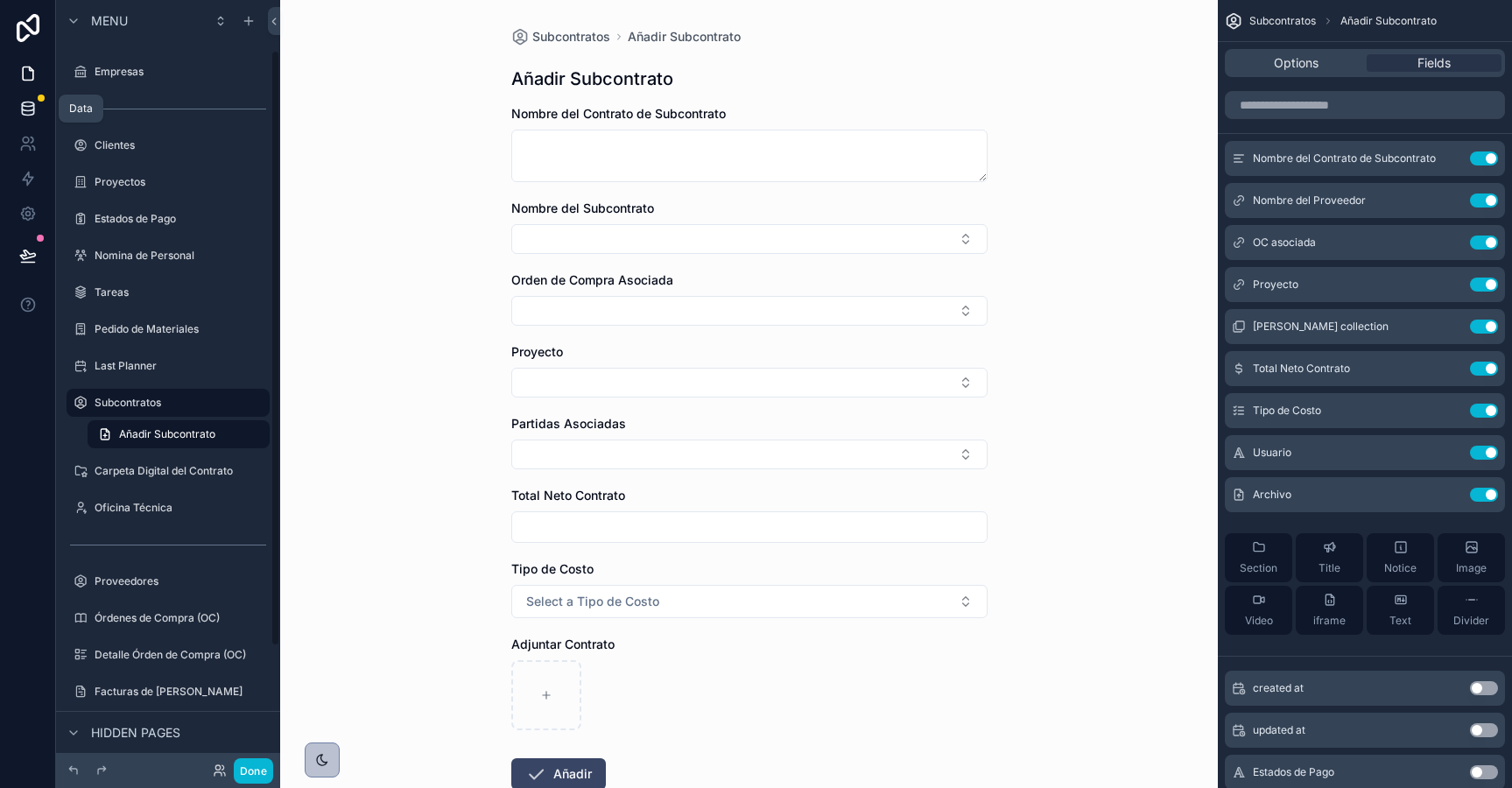
click at [30, 114] on icon at bounding box center [28, 109] width 18 height 18
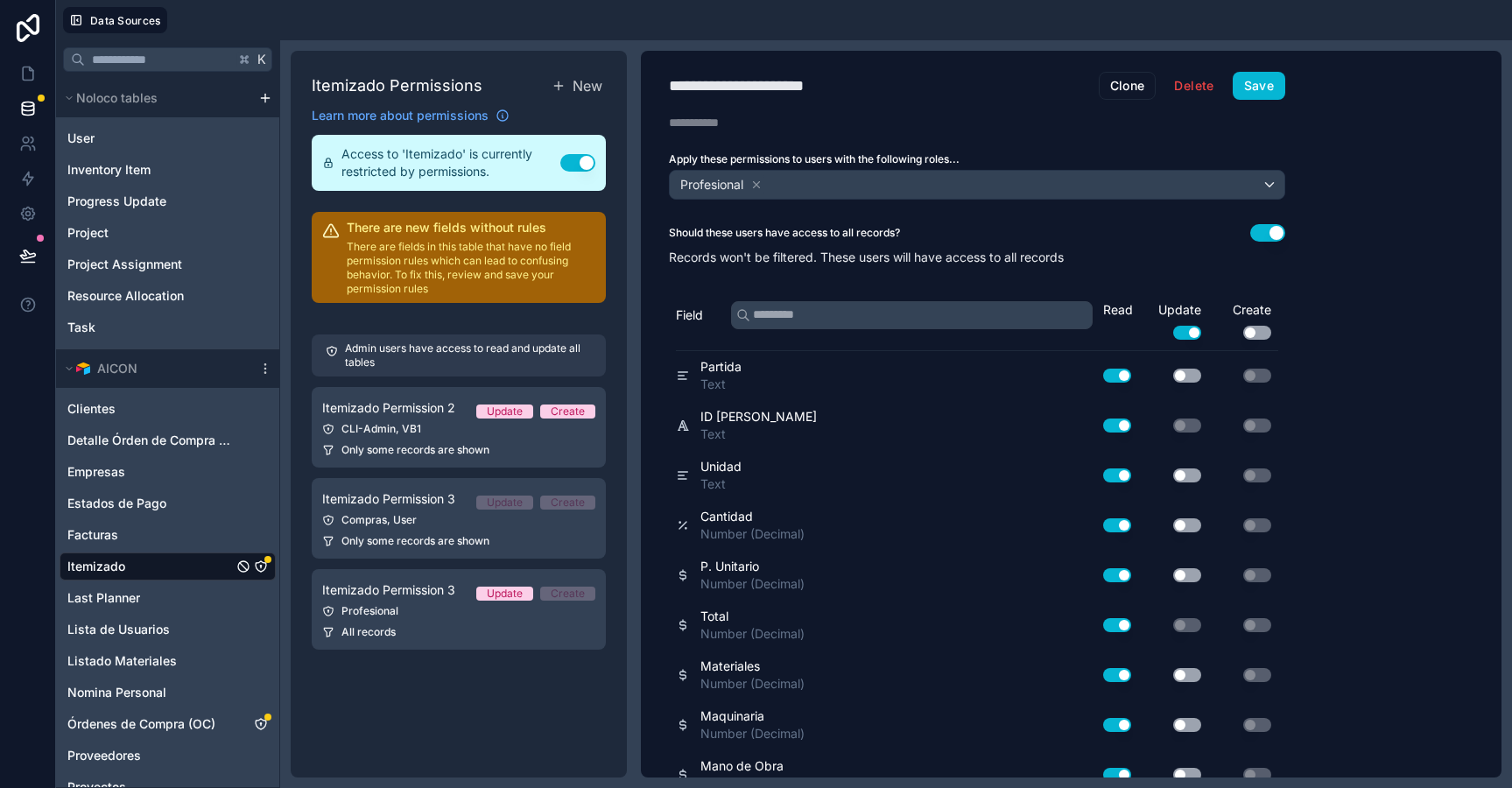
click at [180, 569] on div "Itemizado" at bounding box center [168, 566] width 216 height 28
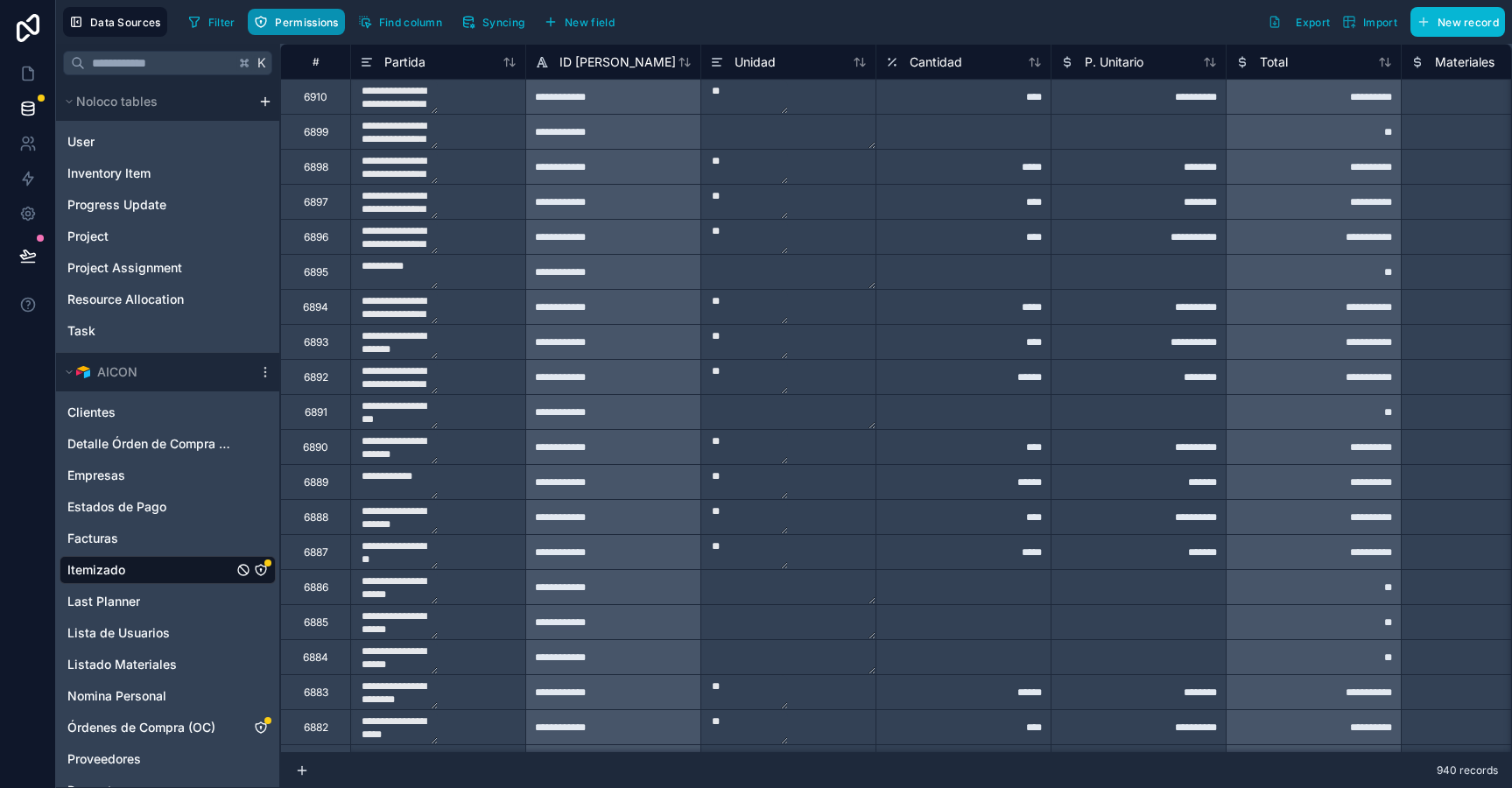
click at [308, 21] on span "Permissions" at bounding box center [306, 22] width 63 height 13
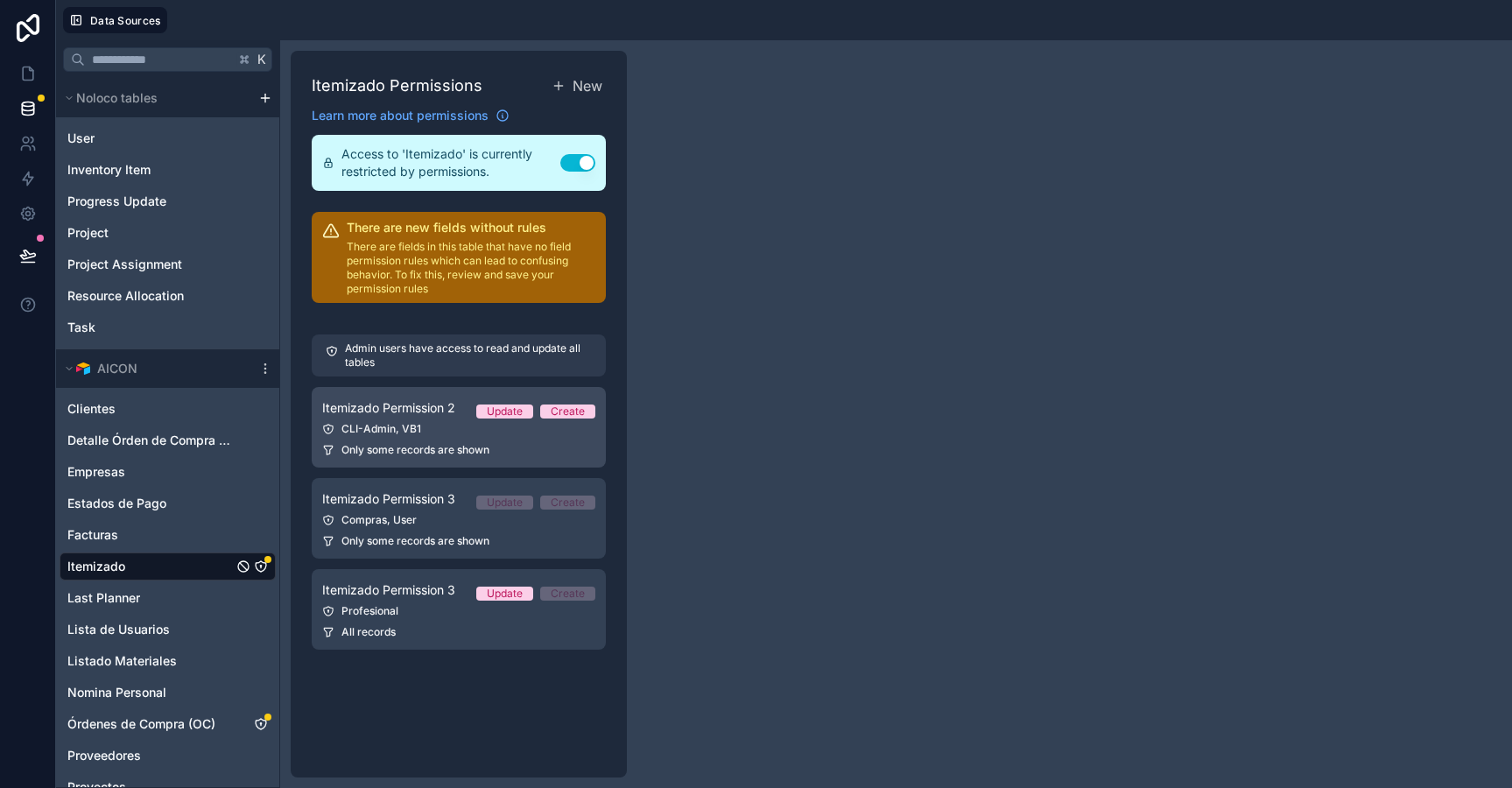
click at [449, 423] on div "CLI-Admin, VB1" at bounding box center [458, 428] width 273 height 14
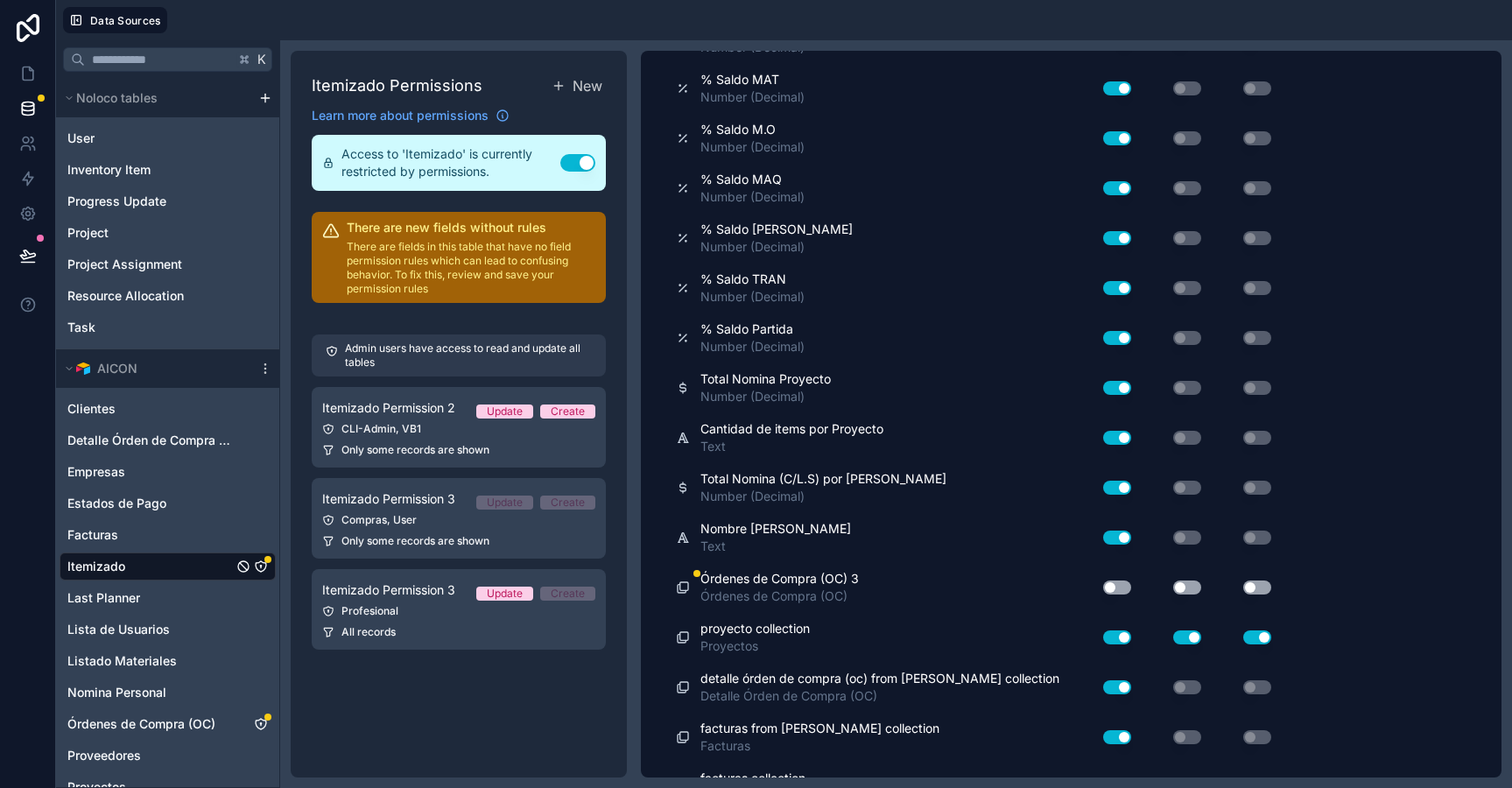
scroll to position [3124, 0]
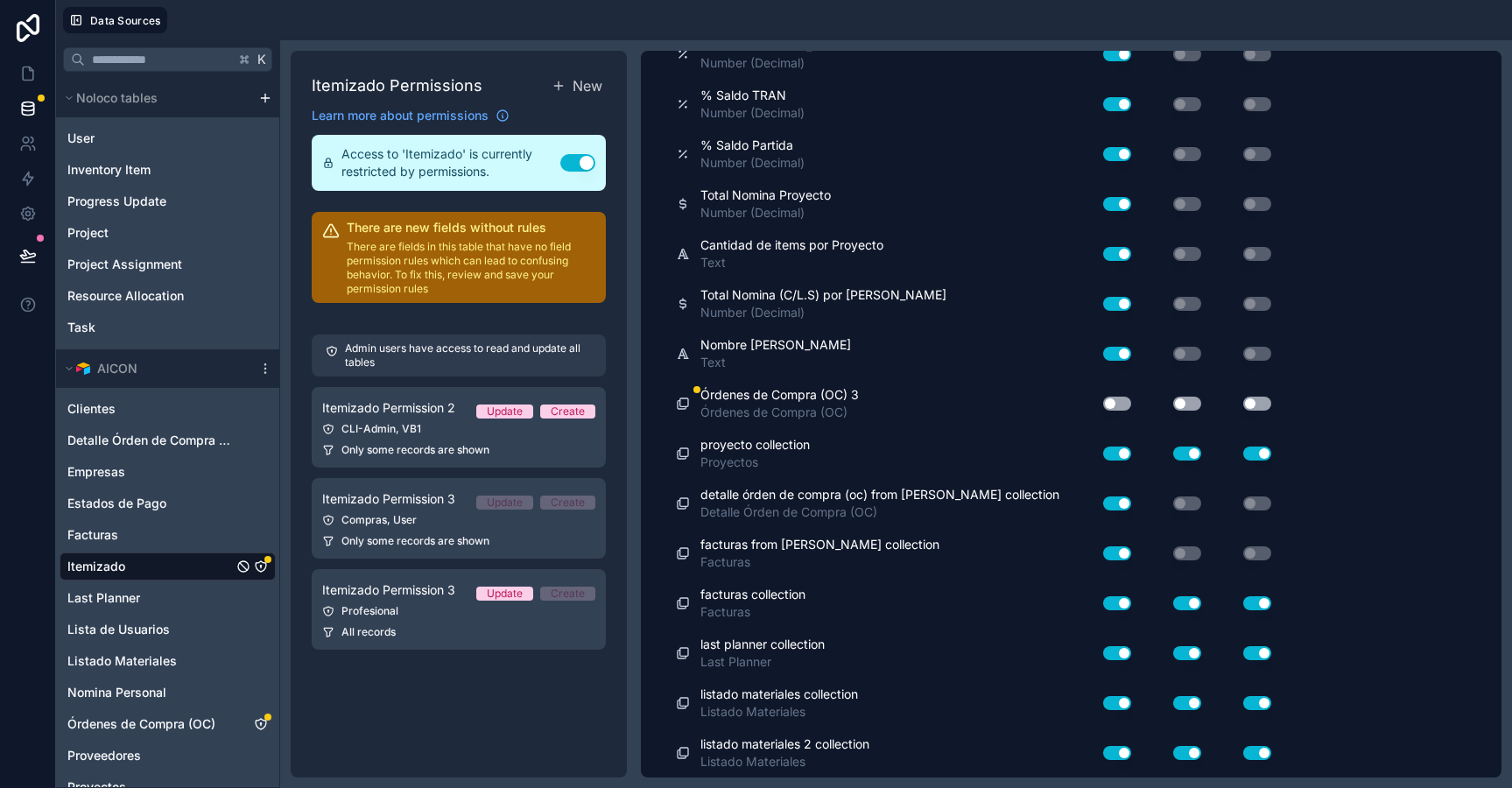
click at [1118, 399] on button "Use setting" at bounding box center [1117, 403] width 28 height 14
click at [1190, 402] on button "Use setting" at bounding box center [1187, 403] width 28 height 14
click at [1251, 400] on button "Use setting" at bounding box center [1257, 403] width 28 height 14
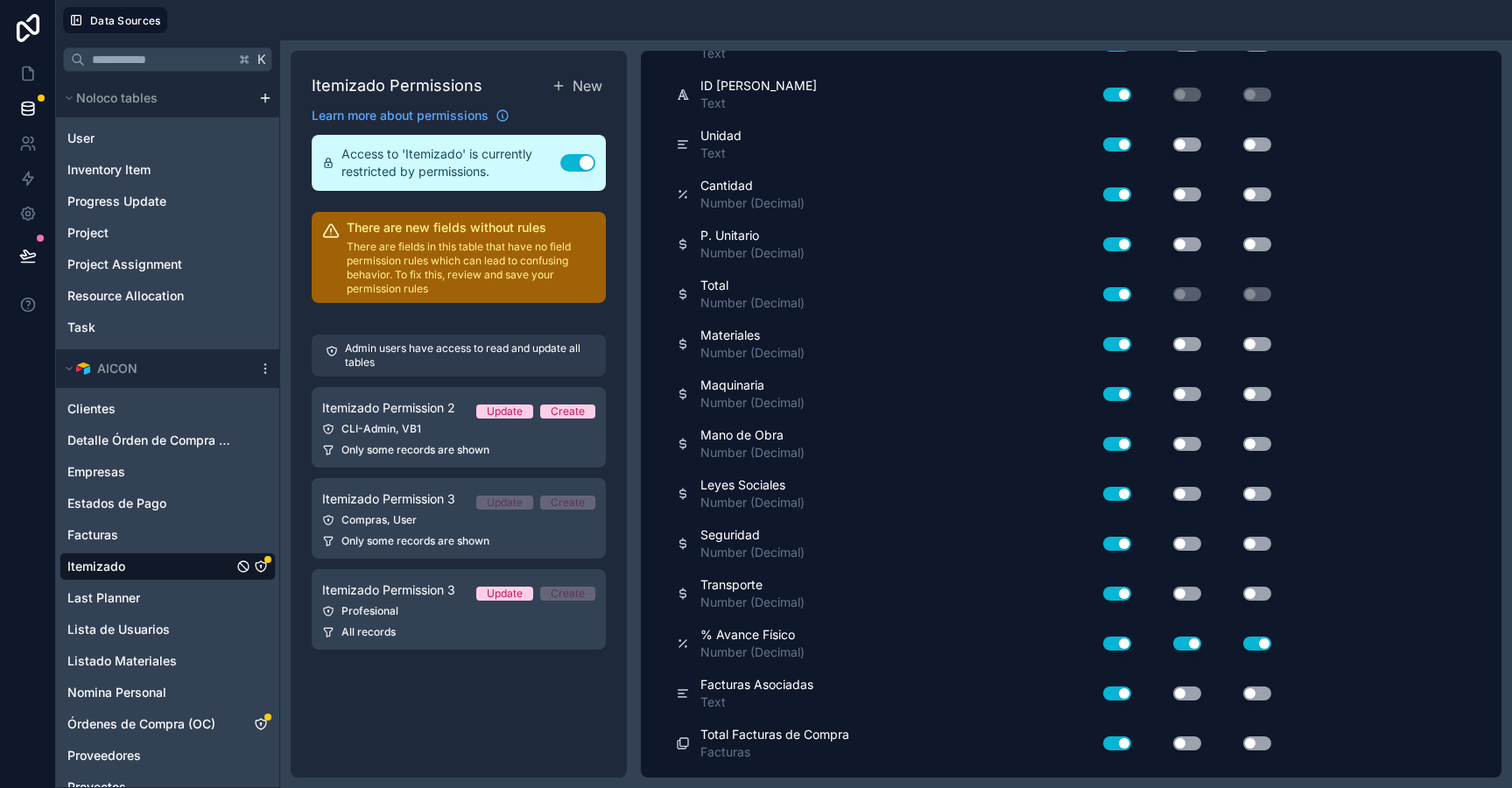
scroll to position [0, 0]
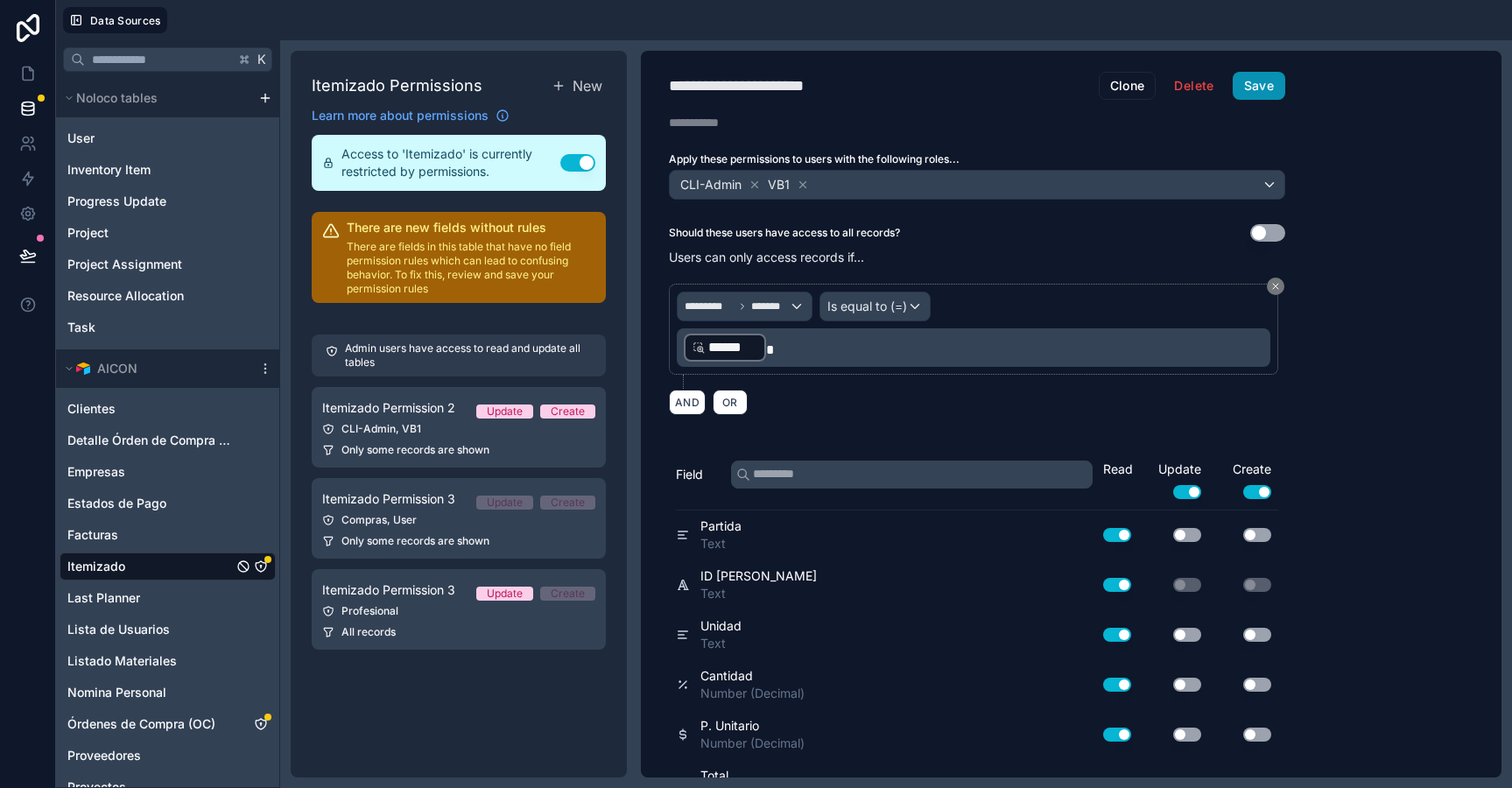
click at [1263, 76] on button "Save" at bounding box center [1259, 86] width 53 height 28
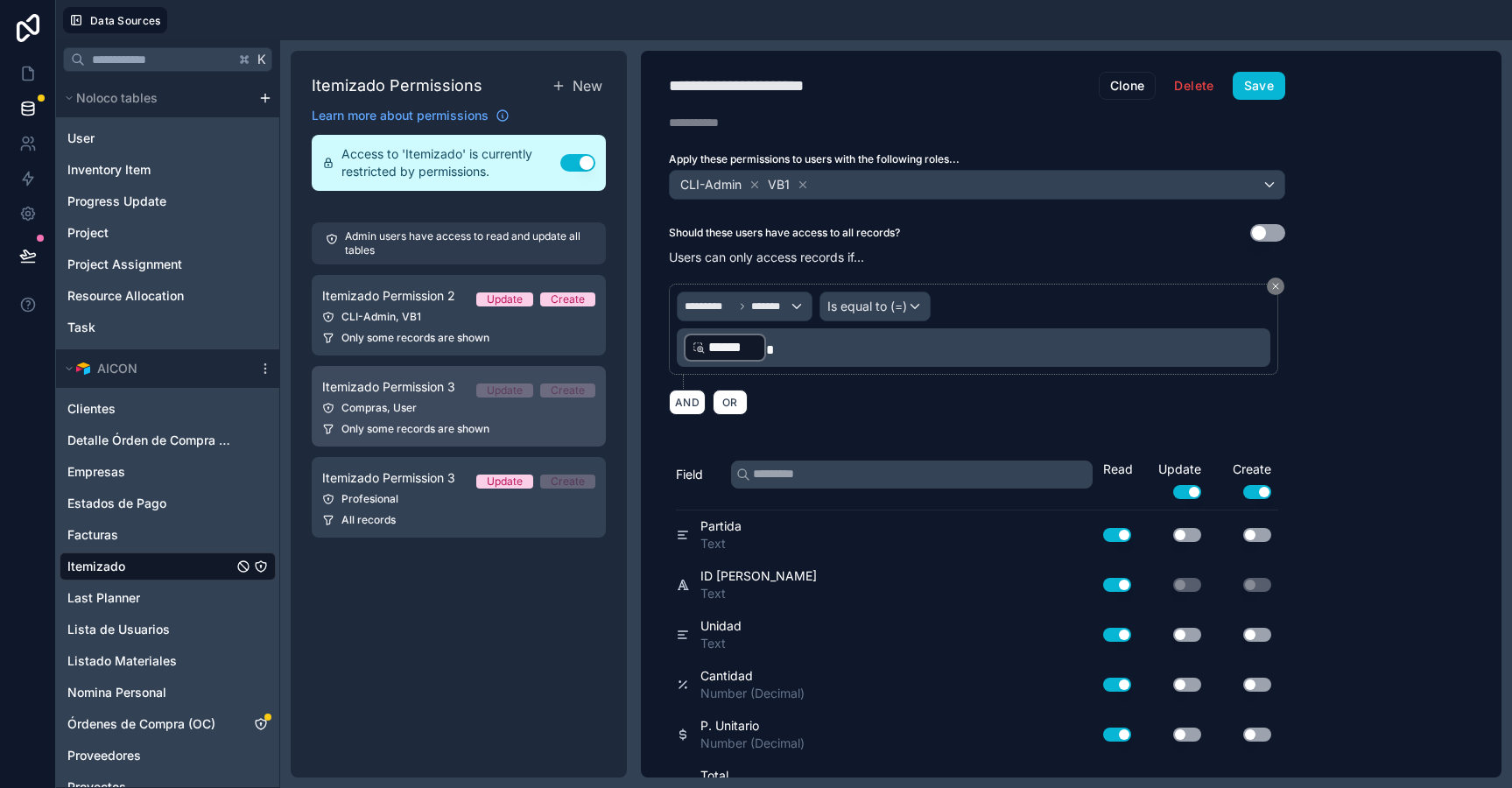
click at [411, 415] on link "Itemizado Permission 3 Update Create Compras, User Only some records are shown" at bounding box center [459, 405] width 294 height 81
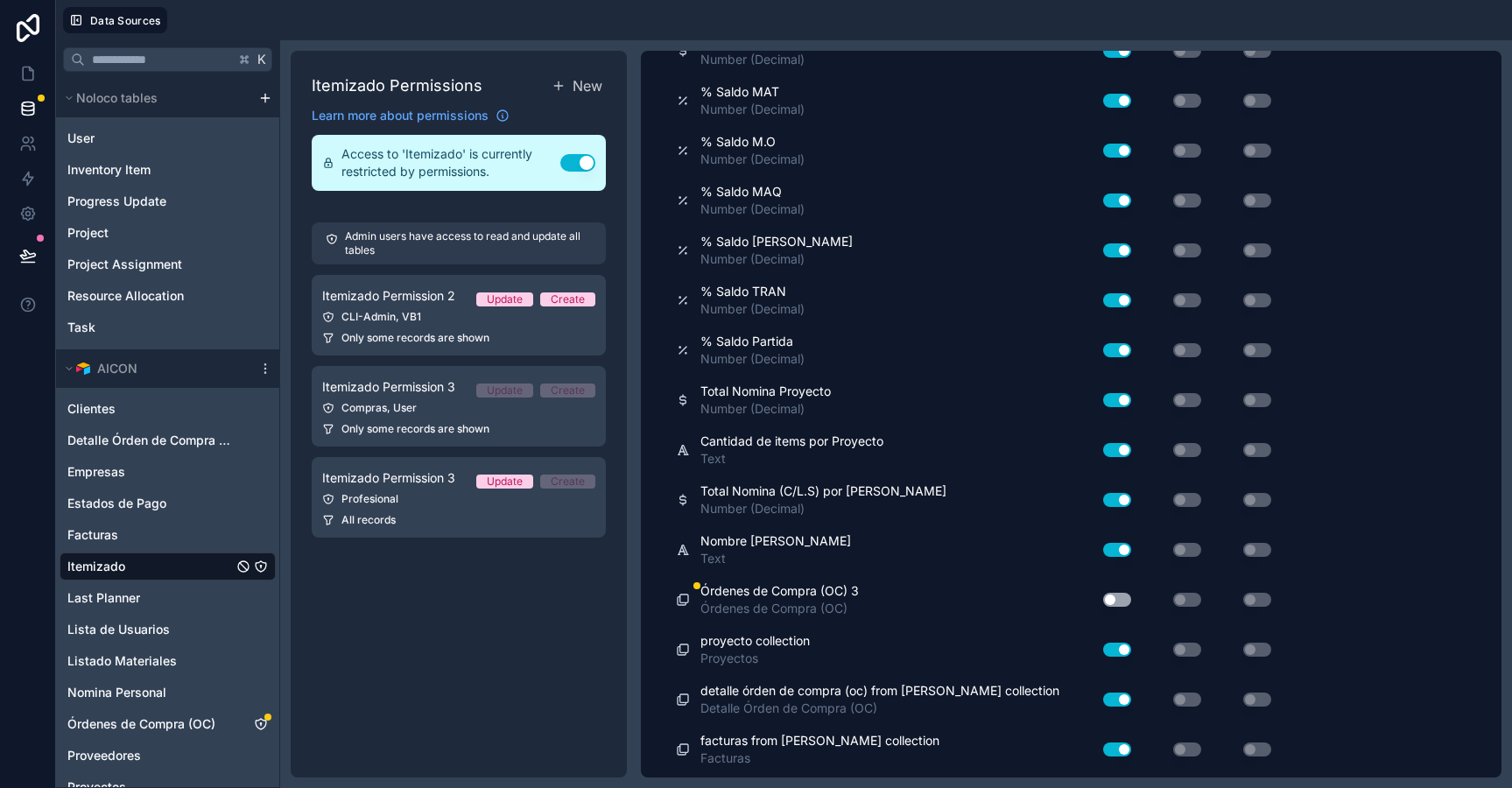
scroll to position [3124, 0]
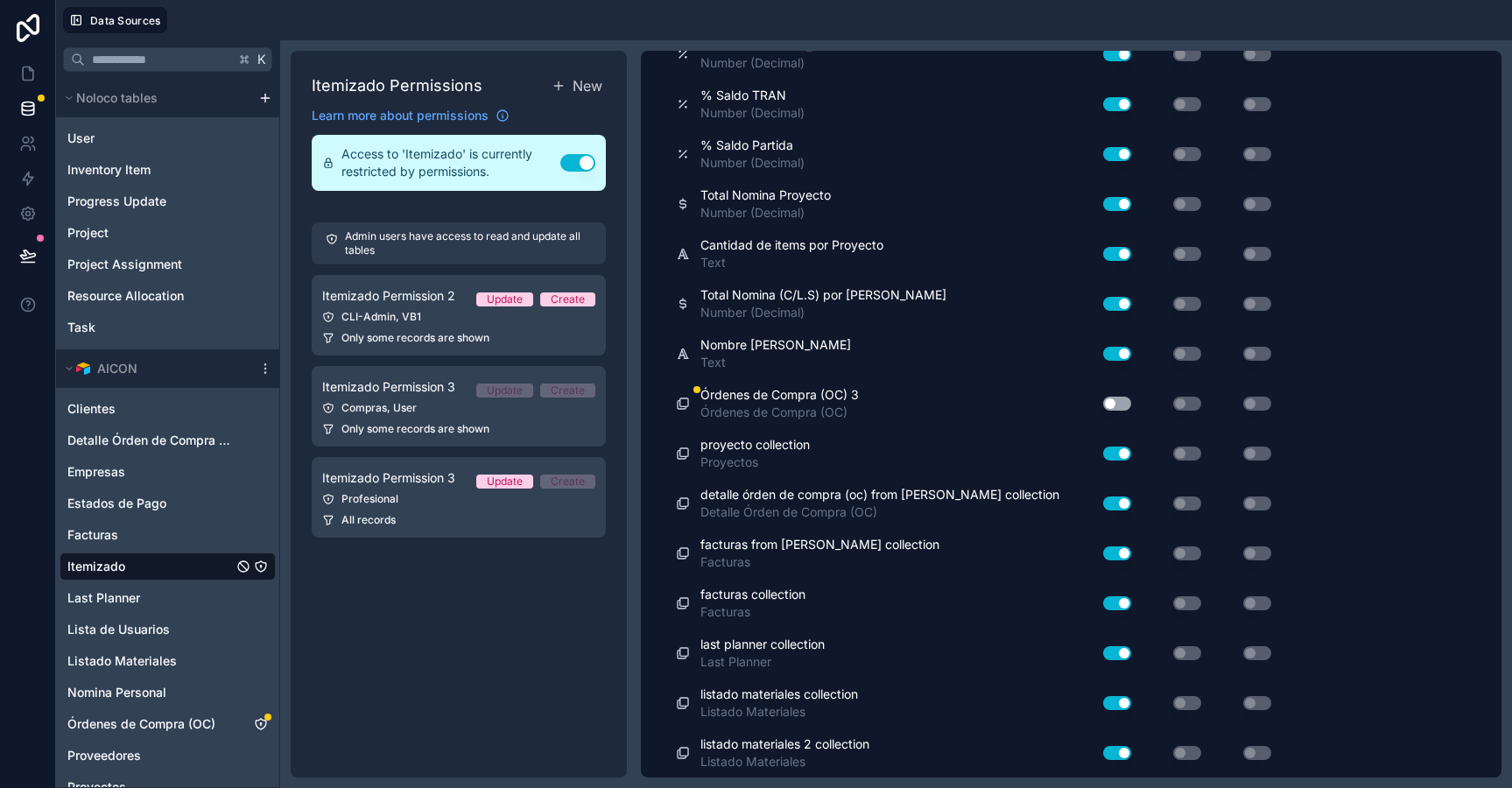
click at [1113, 401] on button "Use setting" at bounding box center [1117, 403] width 28 height 14
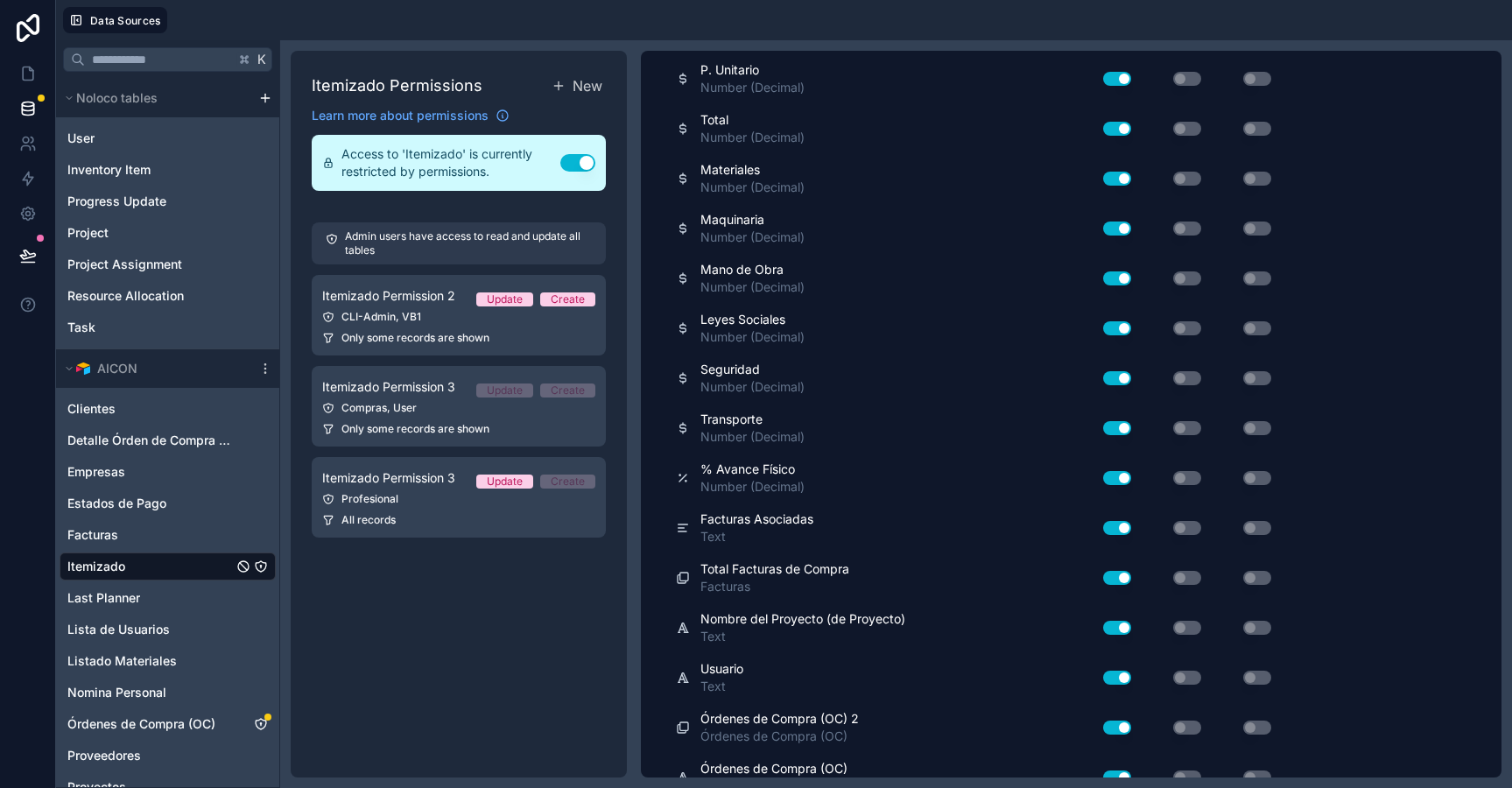
scroll to position [0, 0]
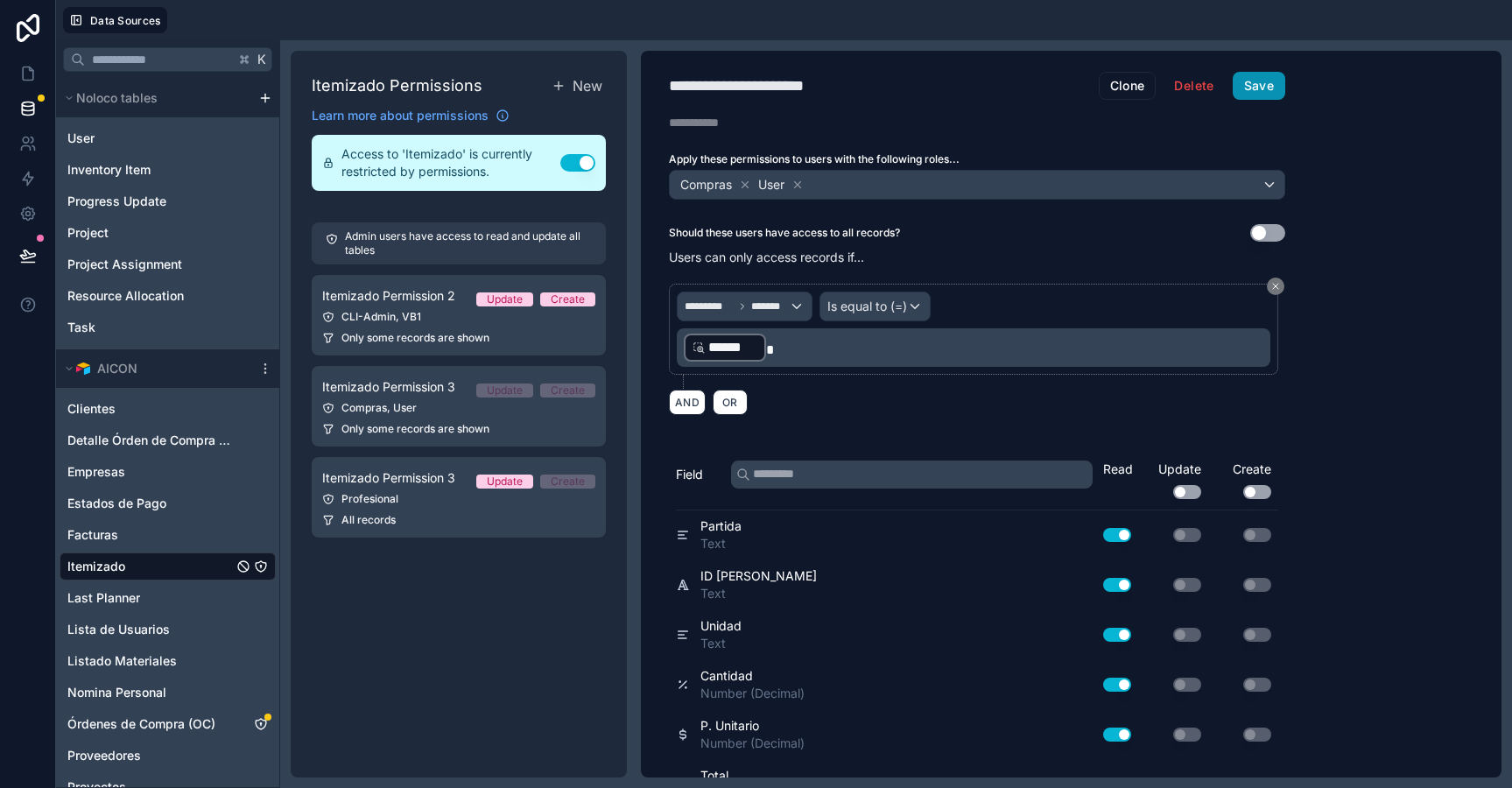
click at [1264, 77] on button "Save" at bounding box center [1259, 86] width 53 height 28
click at [372, 504] on div "Profesional" at bounding box center [458, 498] width 273 height 14
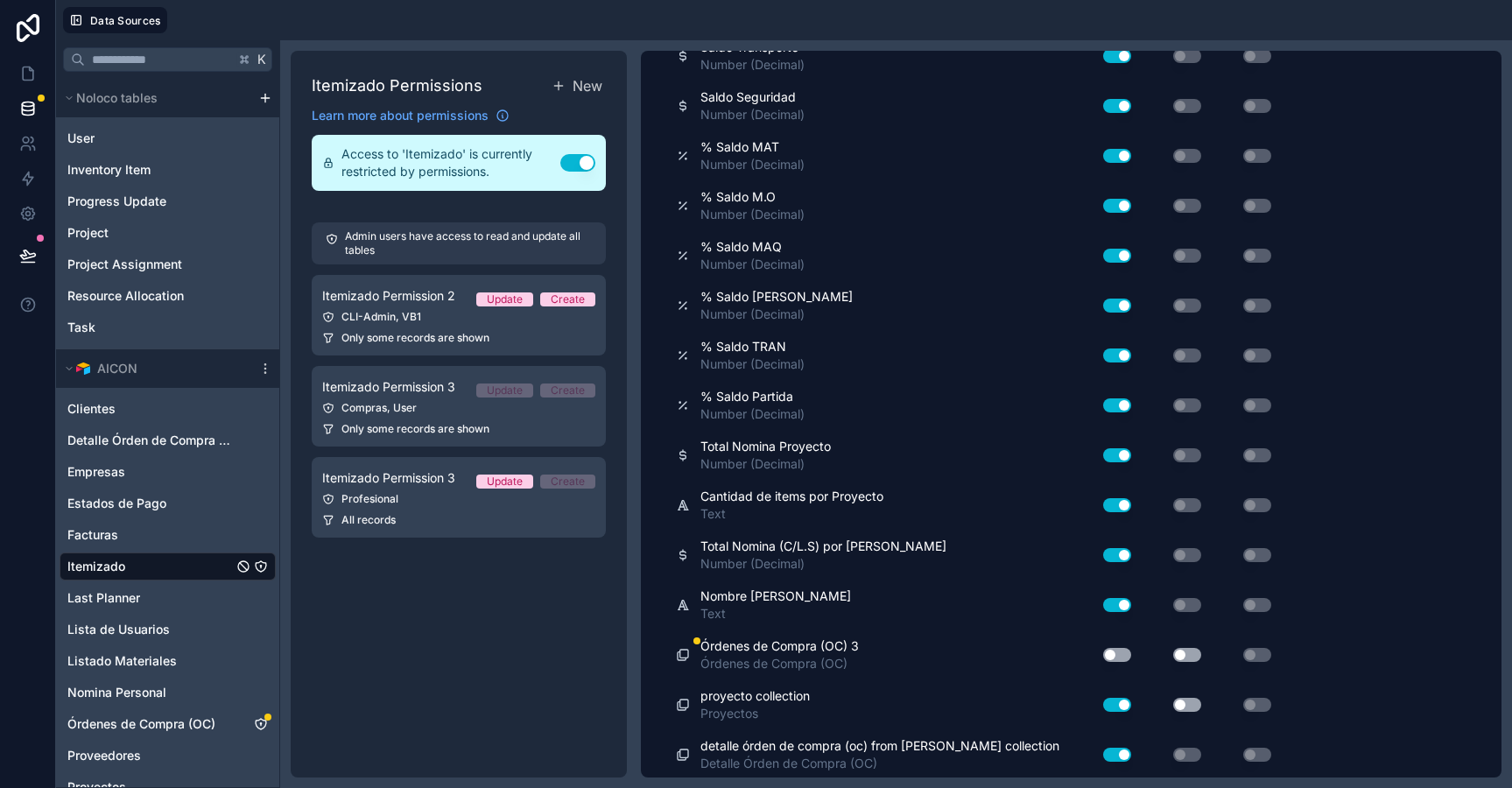
scroll to position [2965, 0]
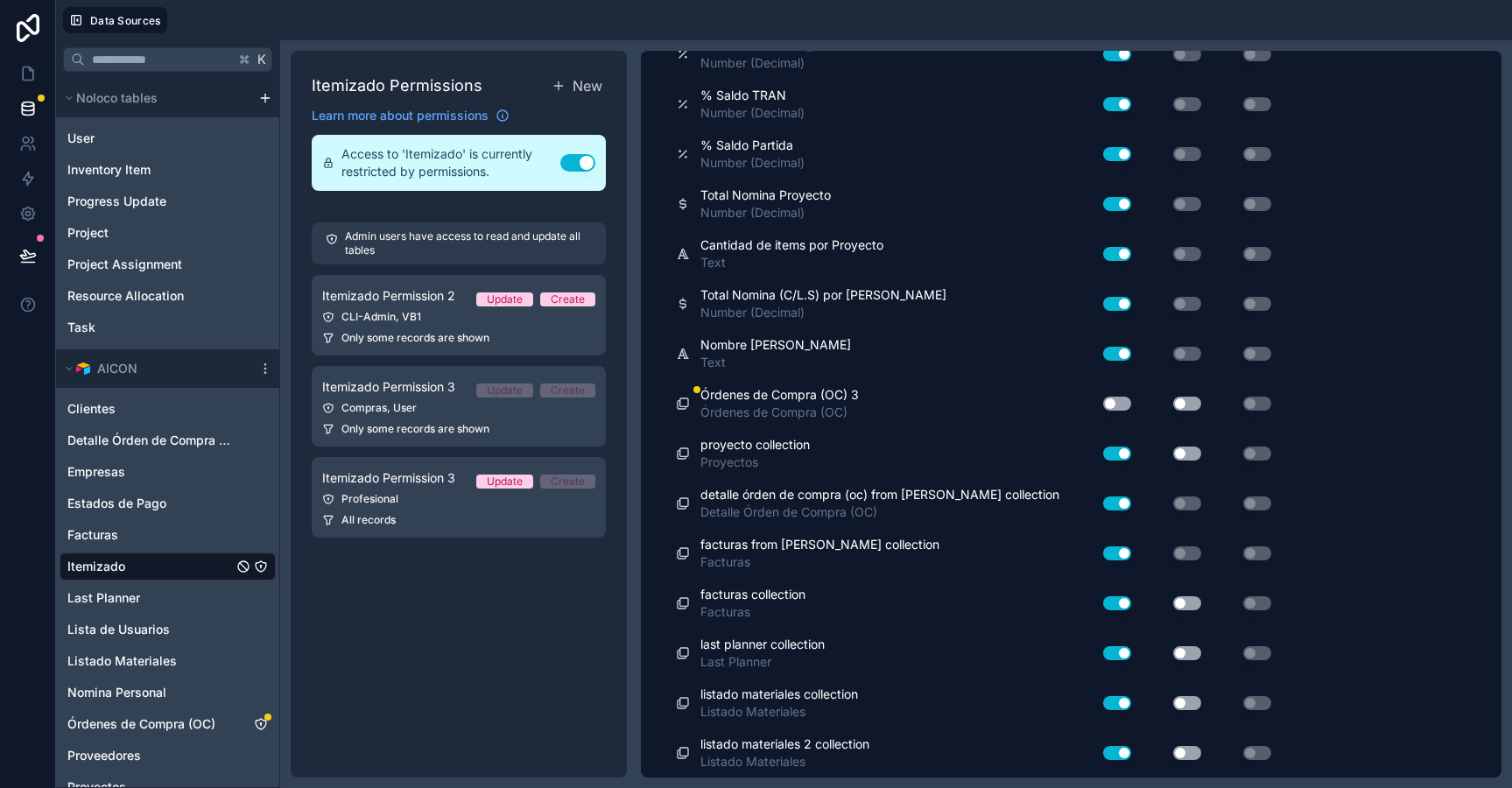
click at [1121, 400] on button "Use setting" at bounding box center [1117, 403] width 28 height 14
click at [1175, 390] on div "Use setting" at bounding box center [1173, 403] width 70 height 28
click at [1188, 393] on div "Use setting" at bounding box center [1173, 403] width 70 height 28
click at [1192, 406] on button "Use setting" at bounding box center [1187, 403] width 28 height 14
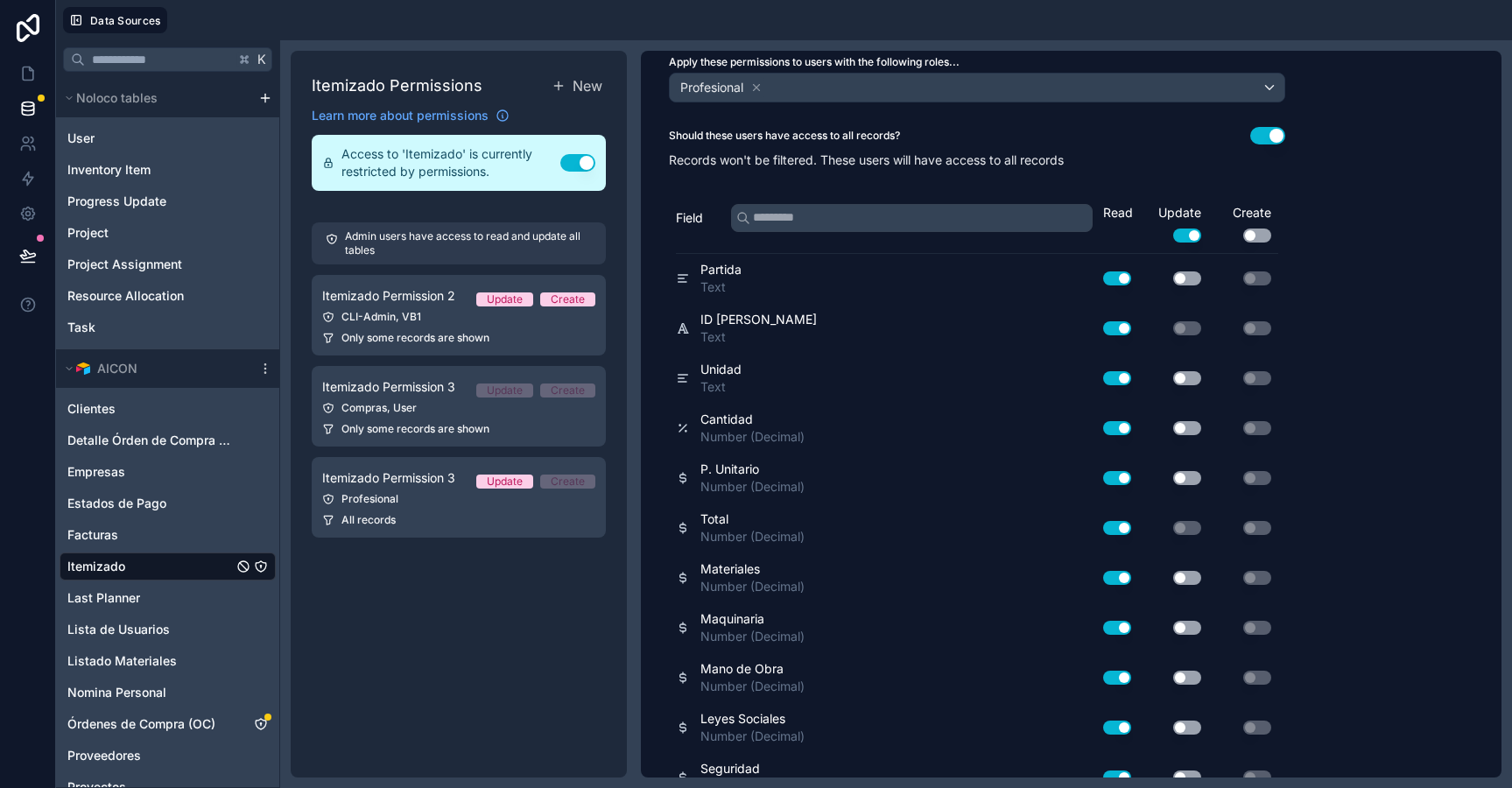
scroll to position [0, 0]
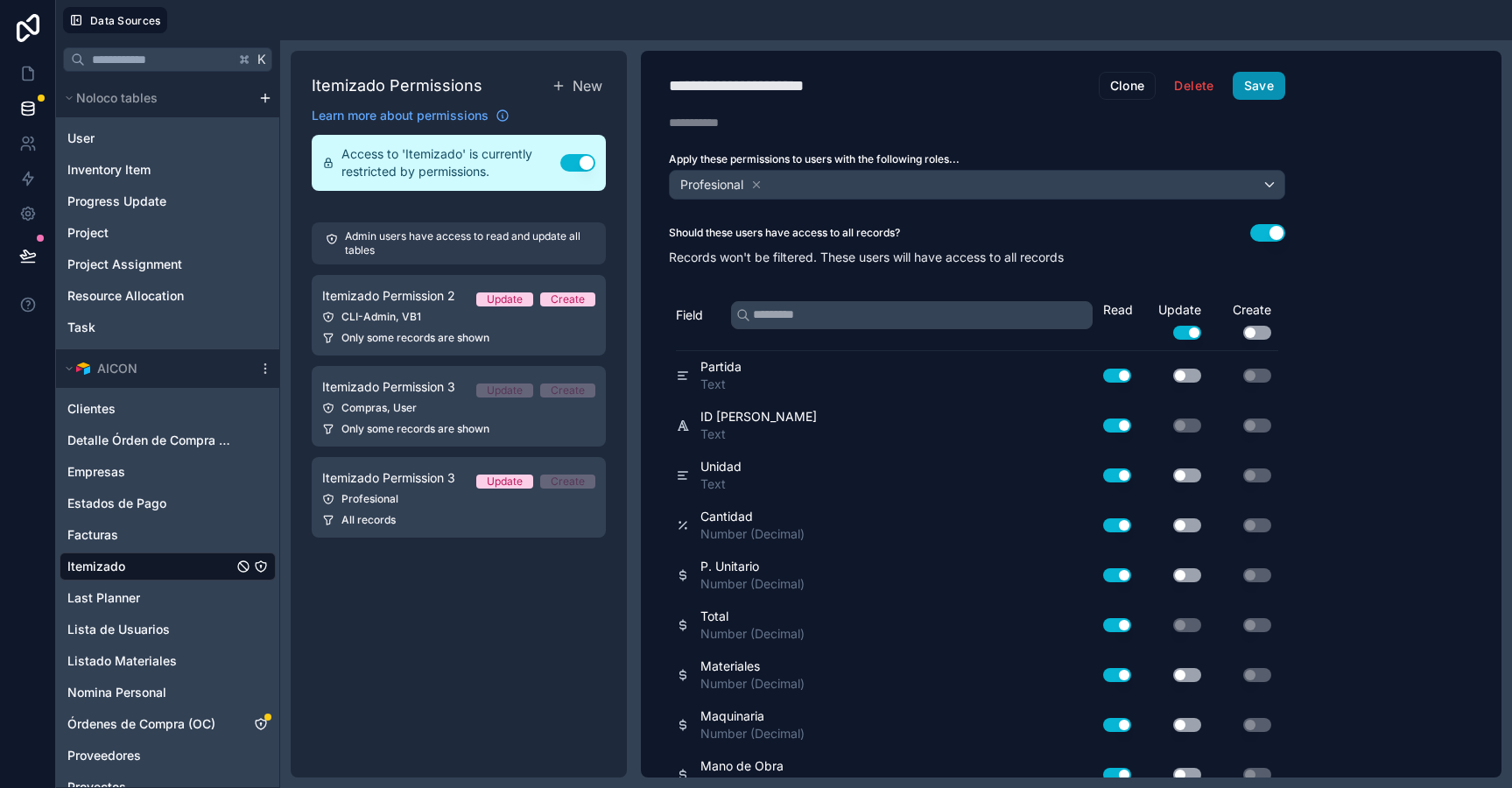
click at [1255, 92] on button "Save" at bounding box center [1259, 86] width 53 height 28
click at [166, 718] on span "Órdenes de Compra (OC)" at bounding box center [141, 724] width 148 height 18
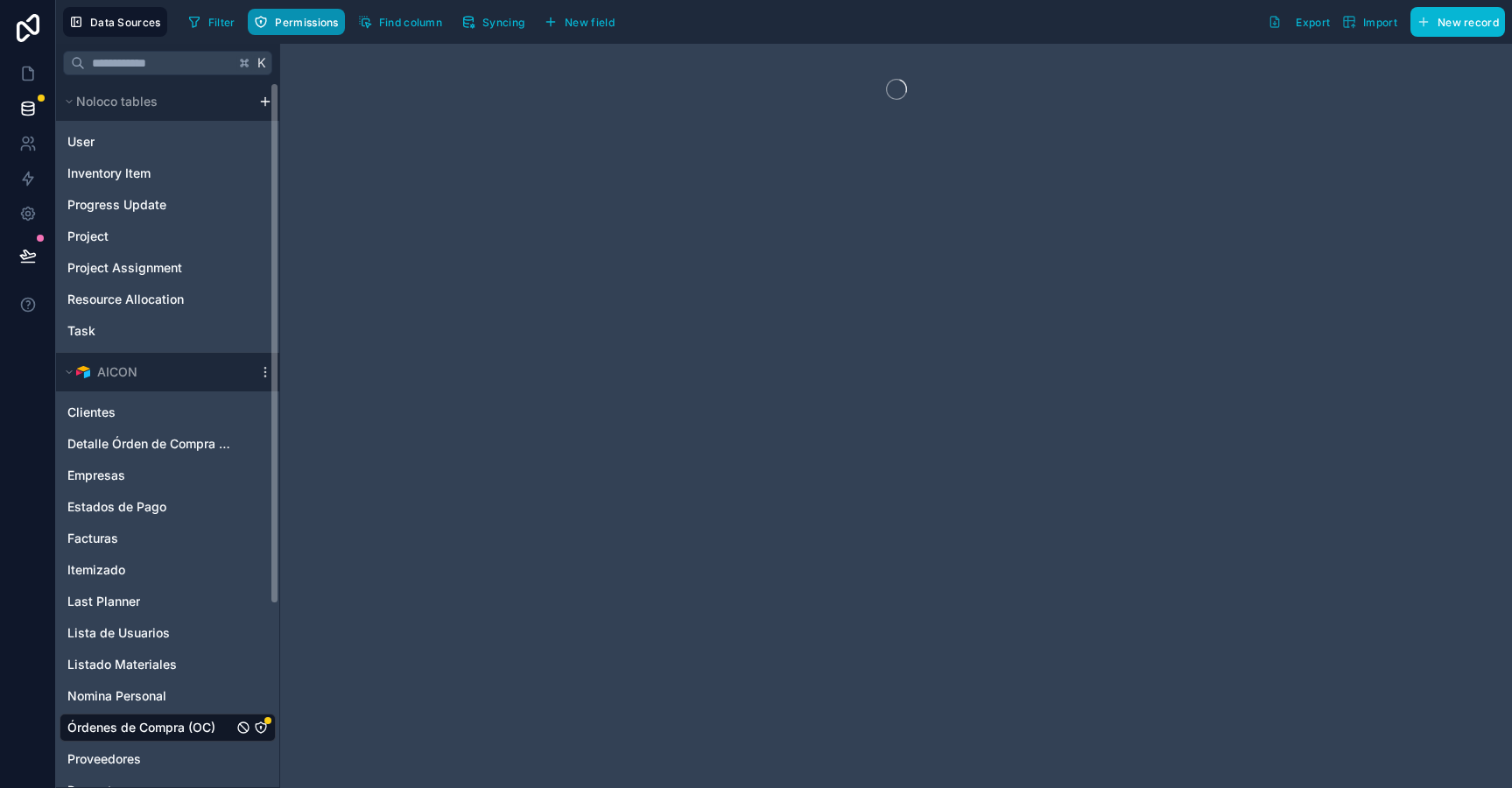
click at [323, 31] on button "Permissions" at bounding box center [296, 22] width 96 height 26
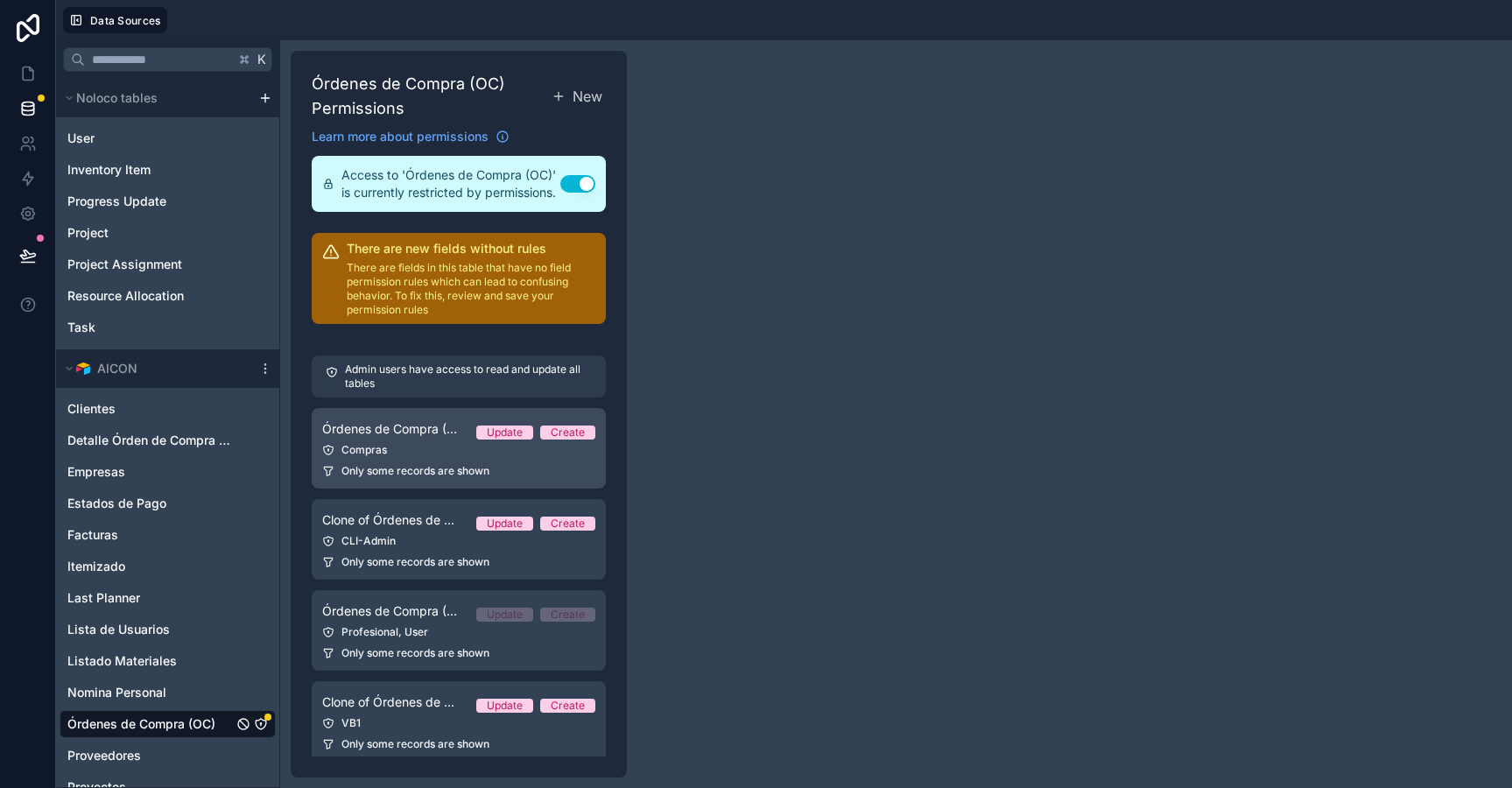
click at [421, 442] on div "Compras" at bounding box center [458, 449] width 273 height 14
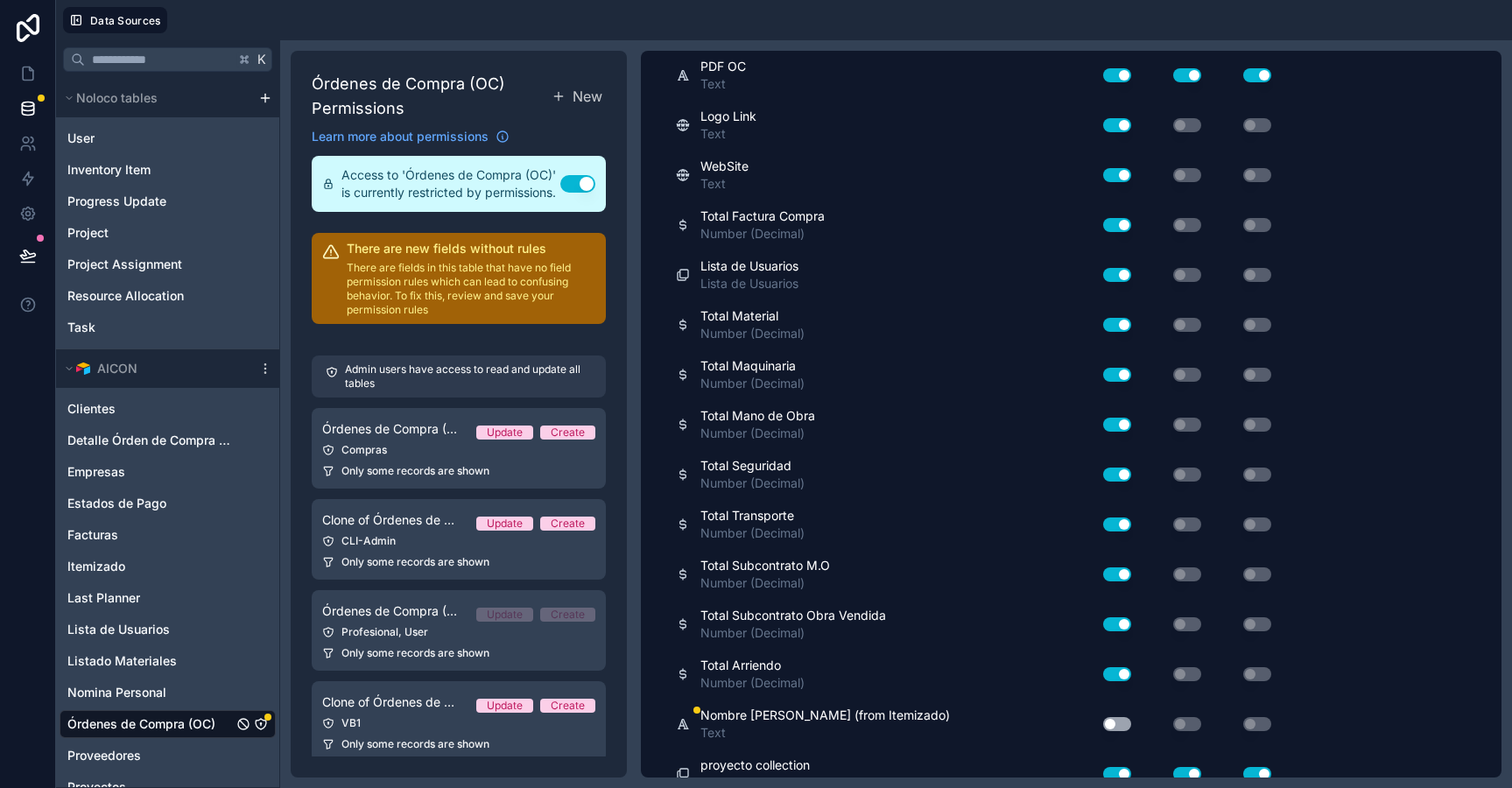
scroll to position [1976, 0]
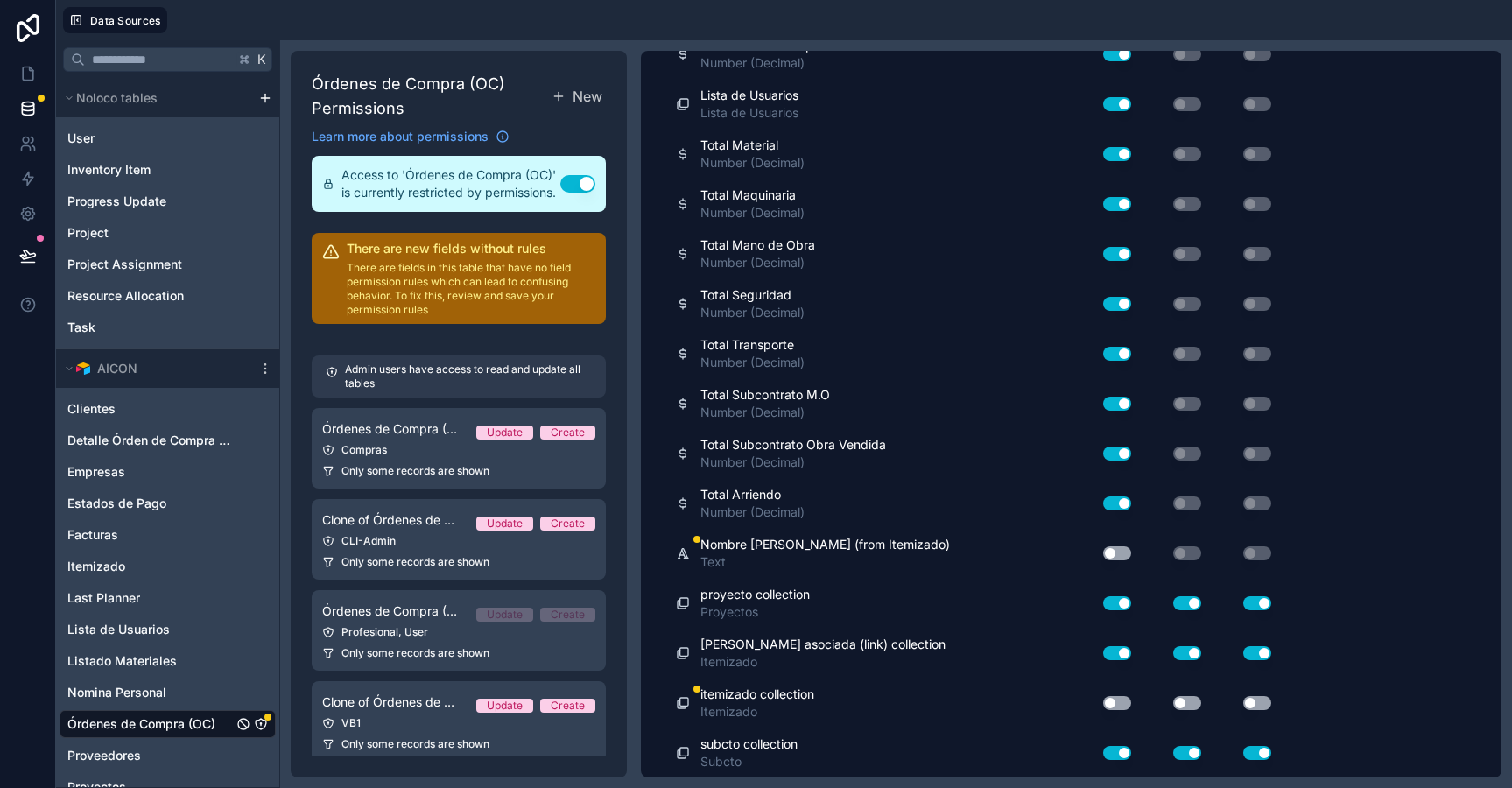
click at [1108, 546] on button "Use setting" at bounding box center [1117, 553] width 28 height 14
click at [1114, 692] on div "Use setting" at bounding box center [1110, 703] width 56 height 28
click at [1185, 700] on button "Use setting" at bounding box center [1187, 703] width 28 height 14
click at [1114, 703] on button "Use setting" at bounding box center [1117, 703] width 28 height 14
click at [1261, 700] on button "Use setting" at bounding box center [1257, 703] width 28 height 14
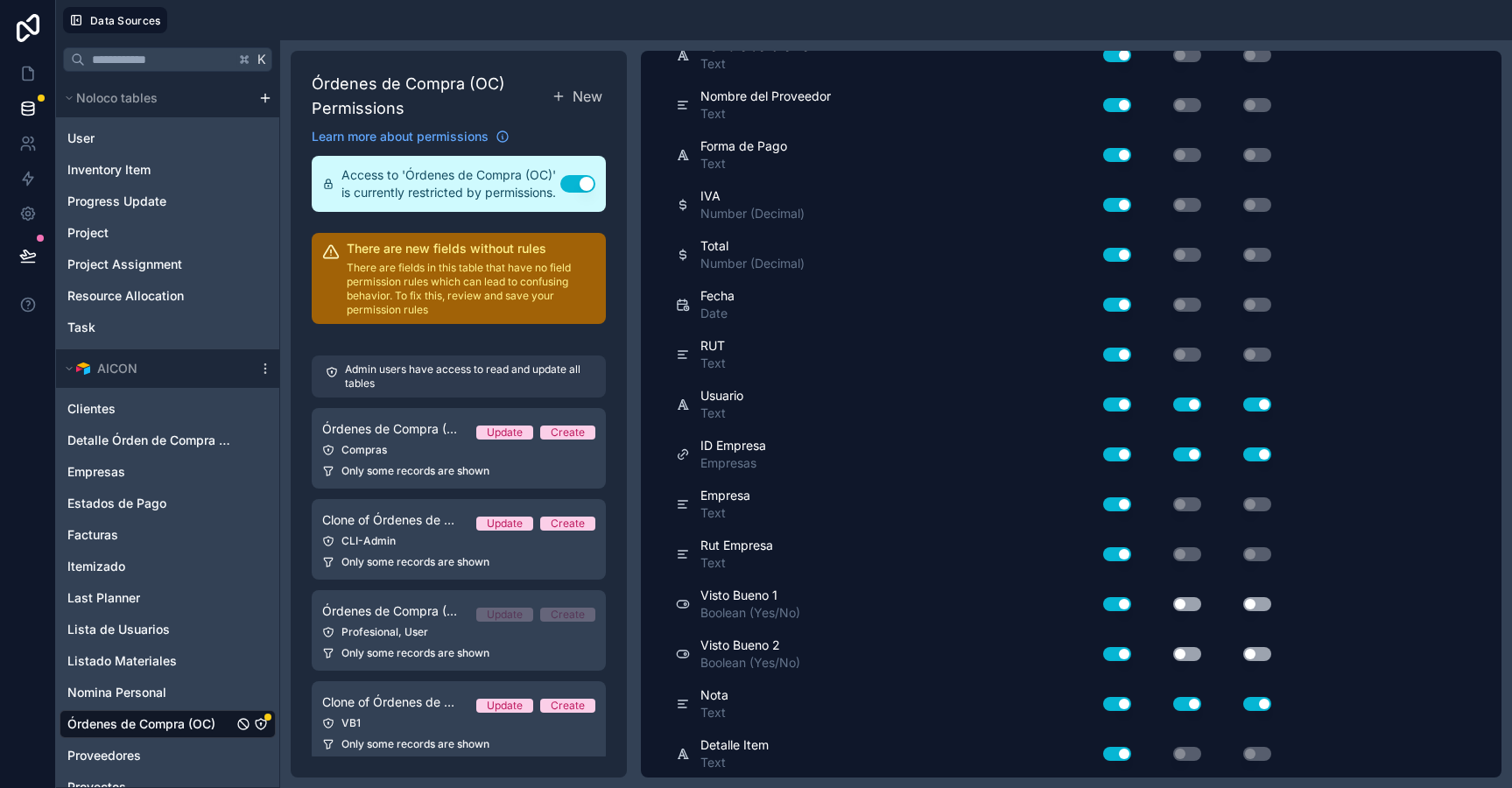
scroll to position [0, 0]
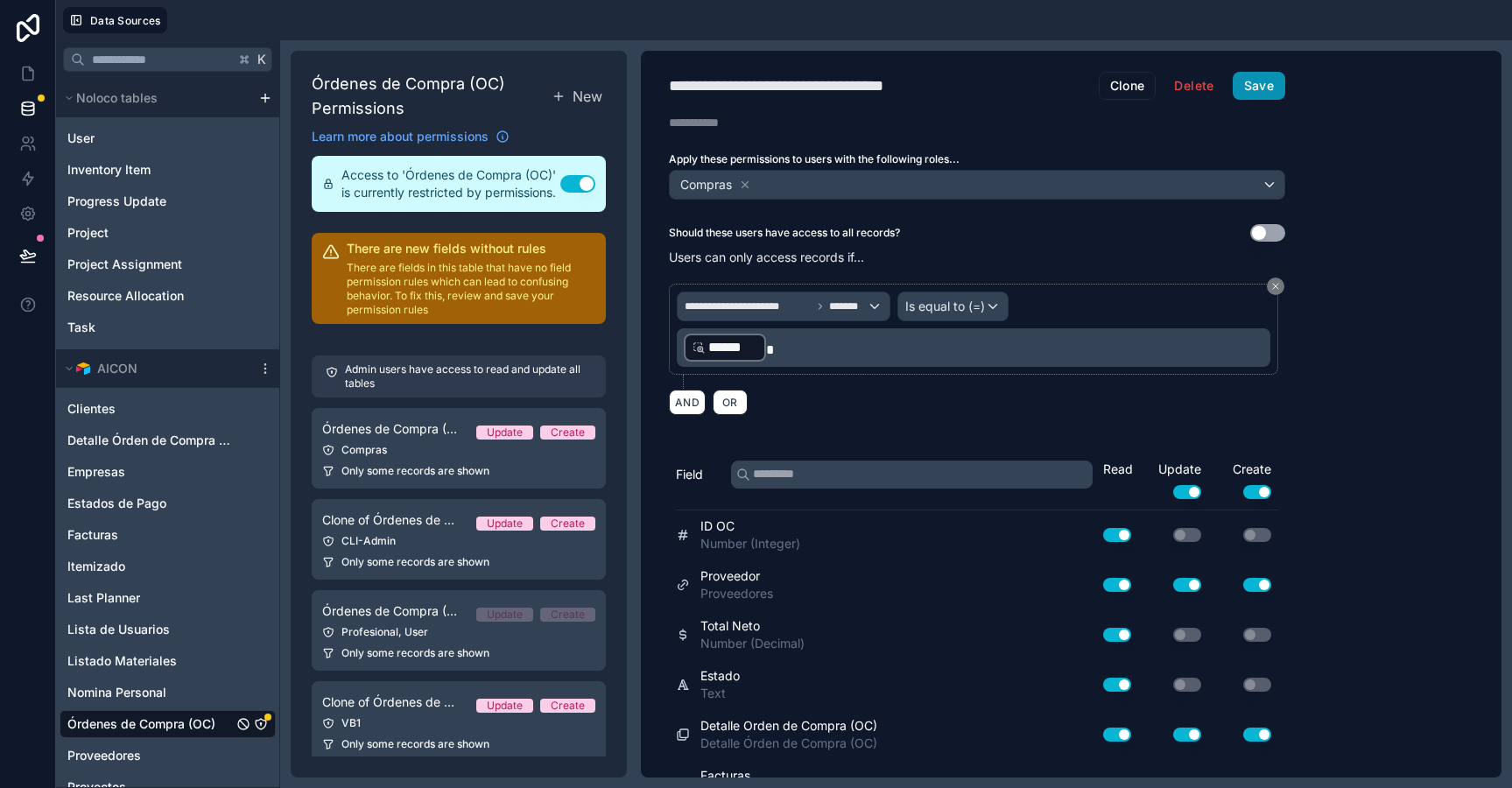
click at [1261, 90] on button "Save" at bounding box center [1259, 86] width 53 height 28
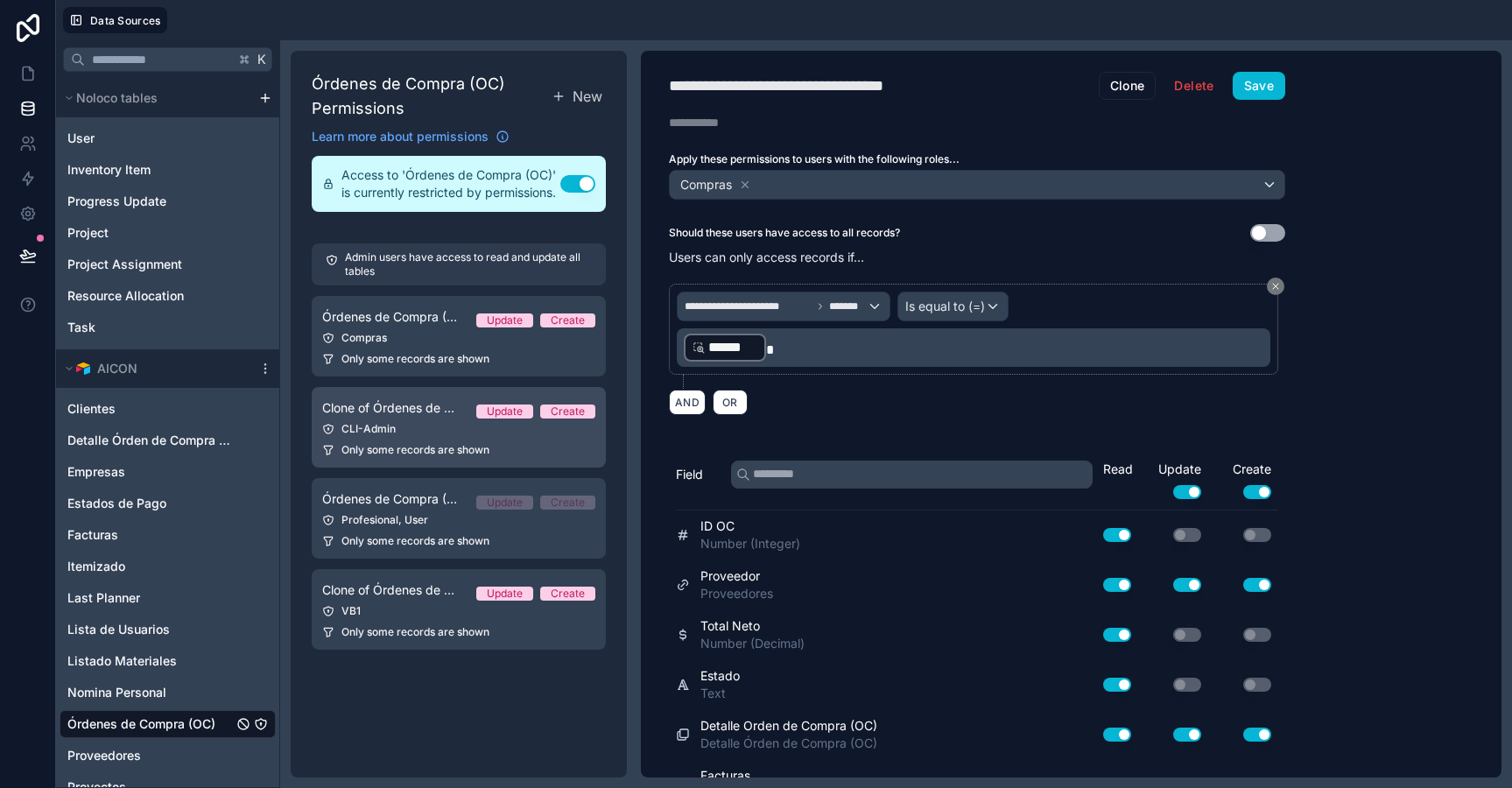
click at [369, 419] on link "Clone of Órdenes de Compra (OC) Permission 3 Update Create CLI-Admin Only some …" at bounding box center [459, 426] width 294 height 81
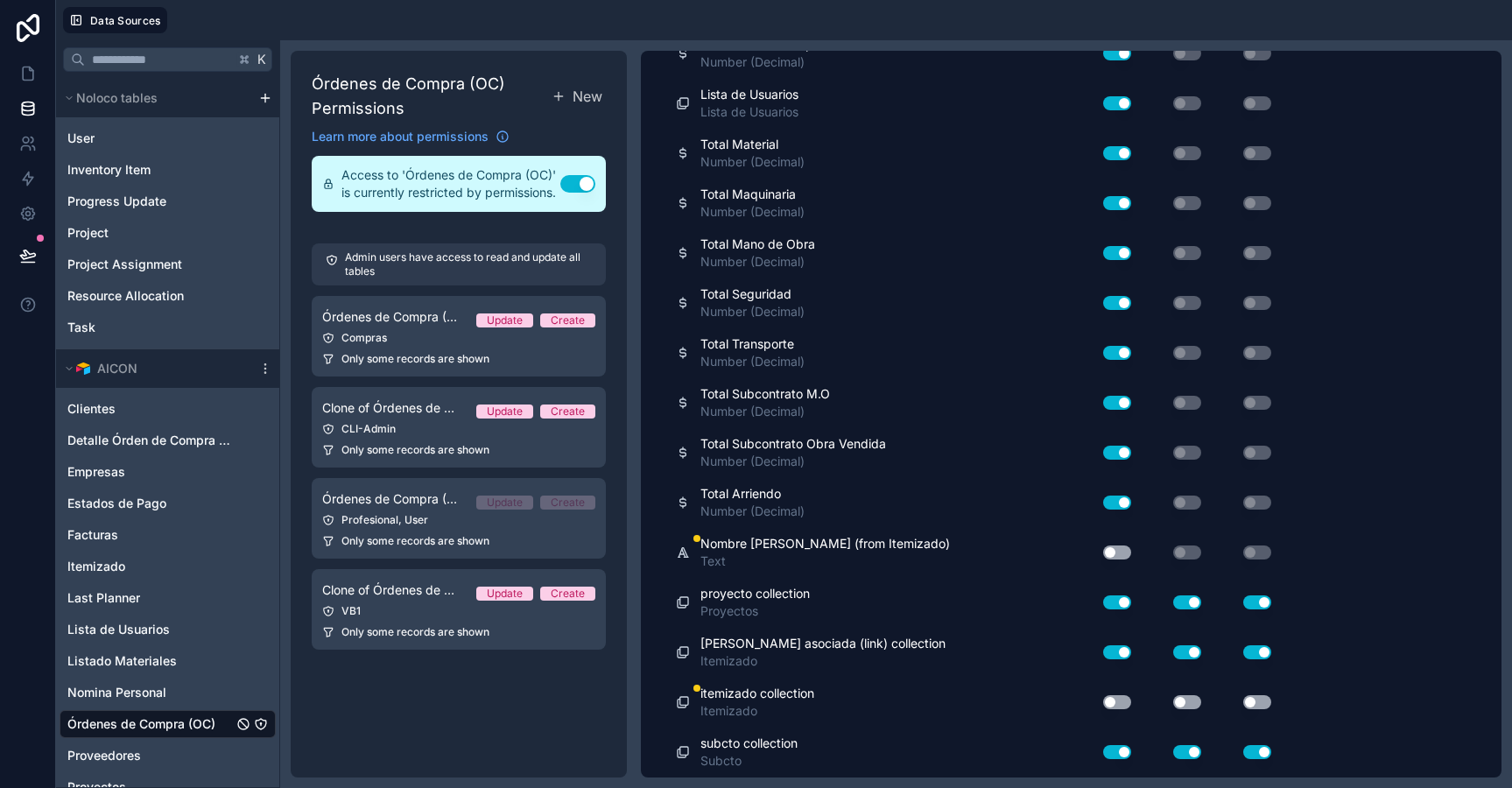
scroll to position [1976, 0]
click at [1112, 550] on button "Use setting" at bounding box center [1117, 553] width 28 height 14
click at [1118, 693] on div "Use setting" at bounding box center [1110, 703] width 56 height 28
click at [1119, 702] on button "Use setting" at bounding box center [1117, 703] width 28 height 14
click at [1197, 704] on button "Use setting" at bounding box center [1187, 703] width 28 height 14
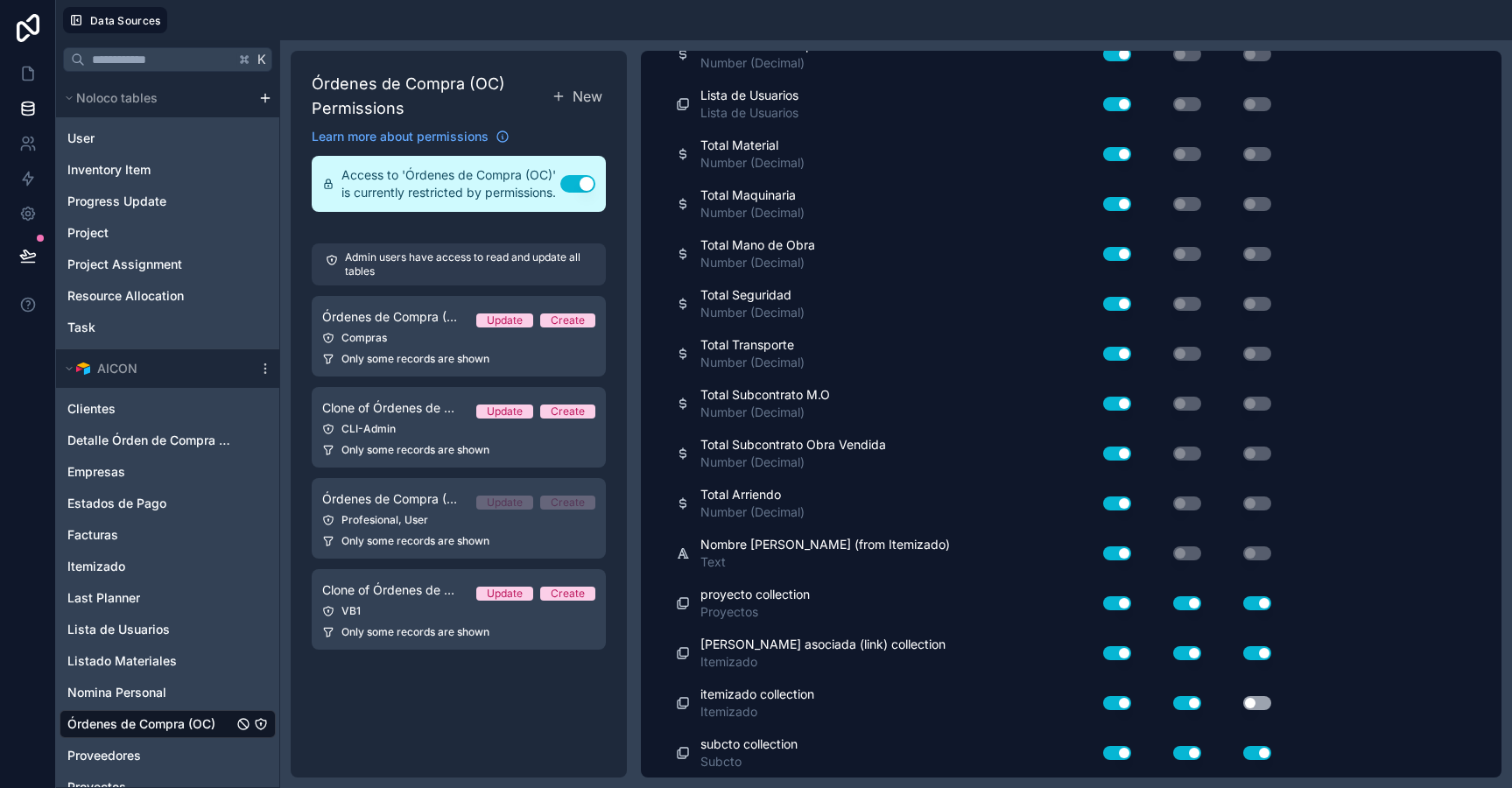
click at [1246, 698] on button "Use setting" at bounding box center [1257, 703] width 28 height 14
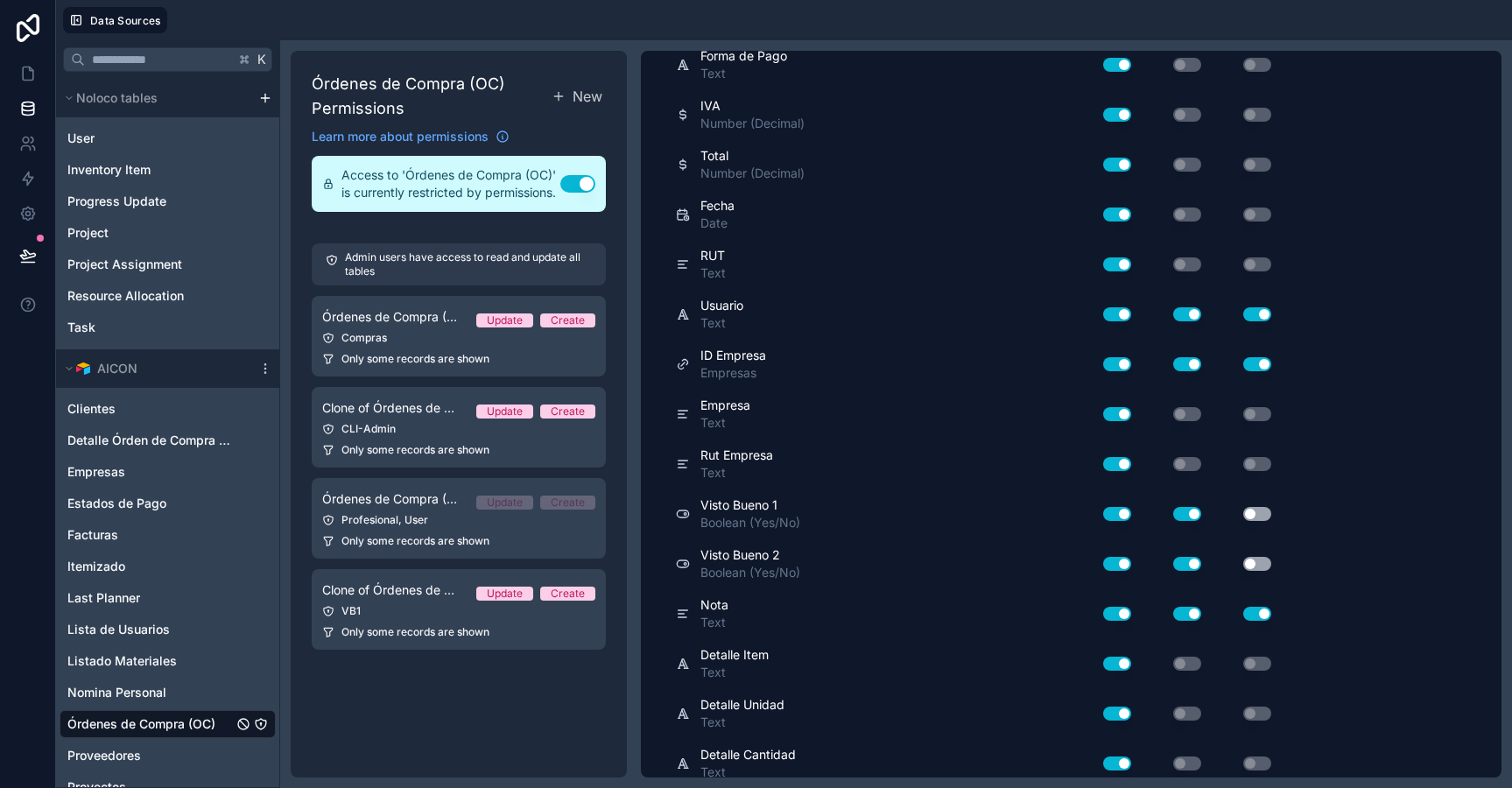
scroll to position [0, 0]
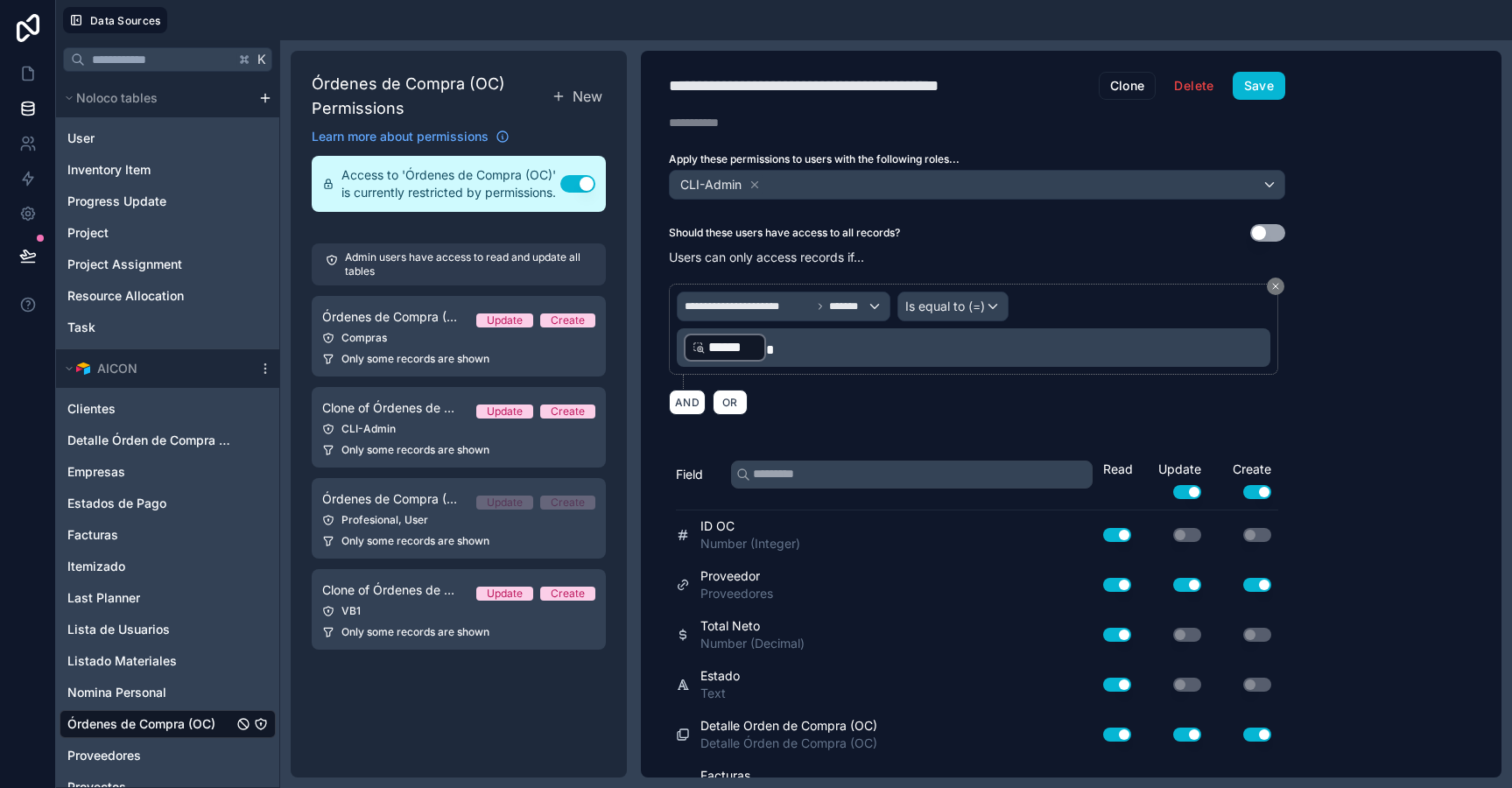
click at [1254, 104] on div "**********" at bounding box center [976, 413] width 673 height 726
click at [1256, 96] on button "Save" at bounding box center [1259, 86] width 53 height 28
click at [381, 527] on link "Órdenes de Compra (OC) Permission 2 Update Create Profesional, User Only some r…" at bounding box center [459, 517] width 294 height 81
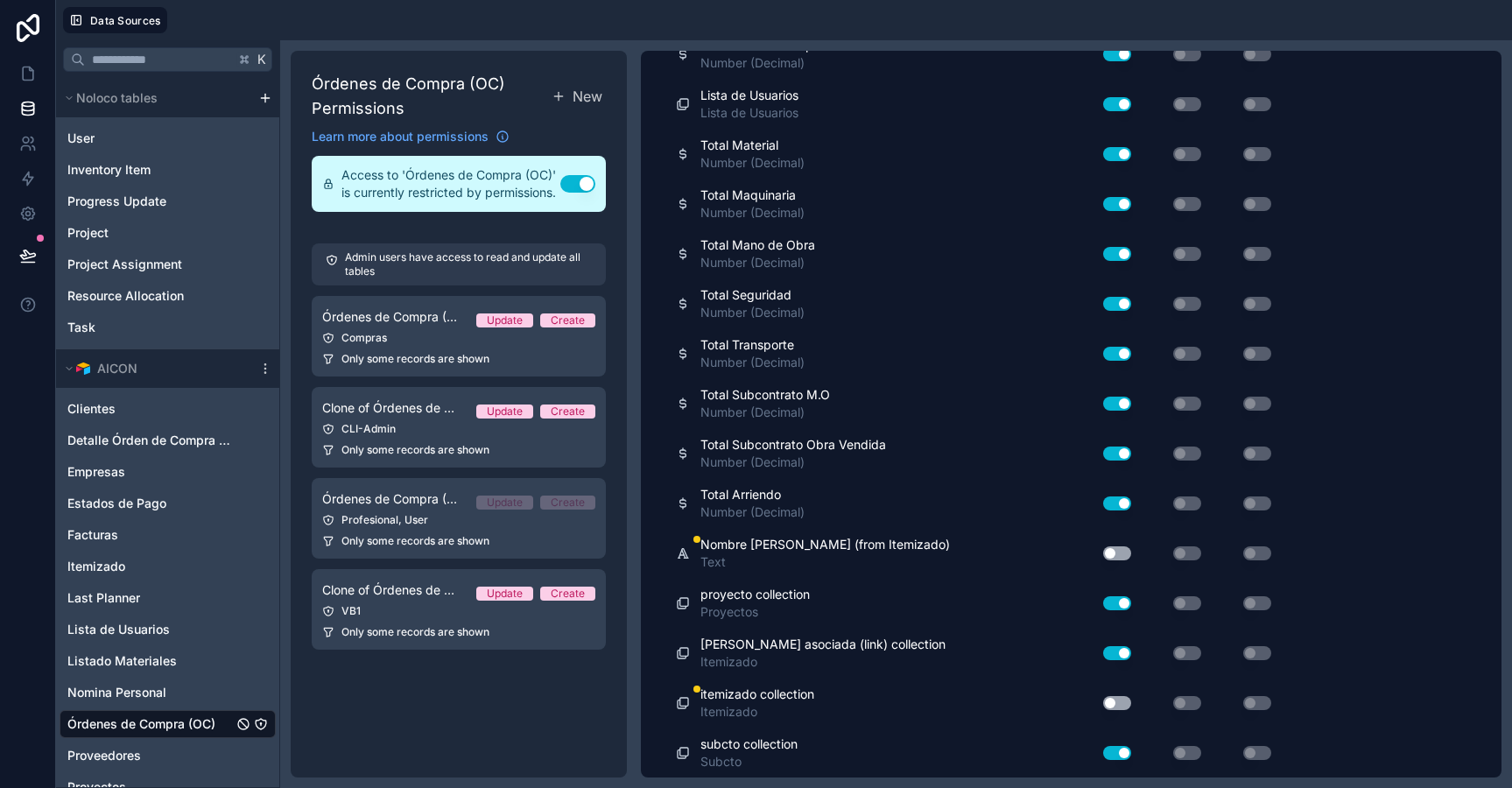
scroll to position [1976, 0]
click at [1121, 554] on button "Use setting" at bounding box center [1117, 553] width 28 height 14
click at [1121, 696] on button "Use setting" at bounding box center [1117, 703] width 28 height 14
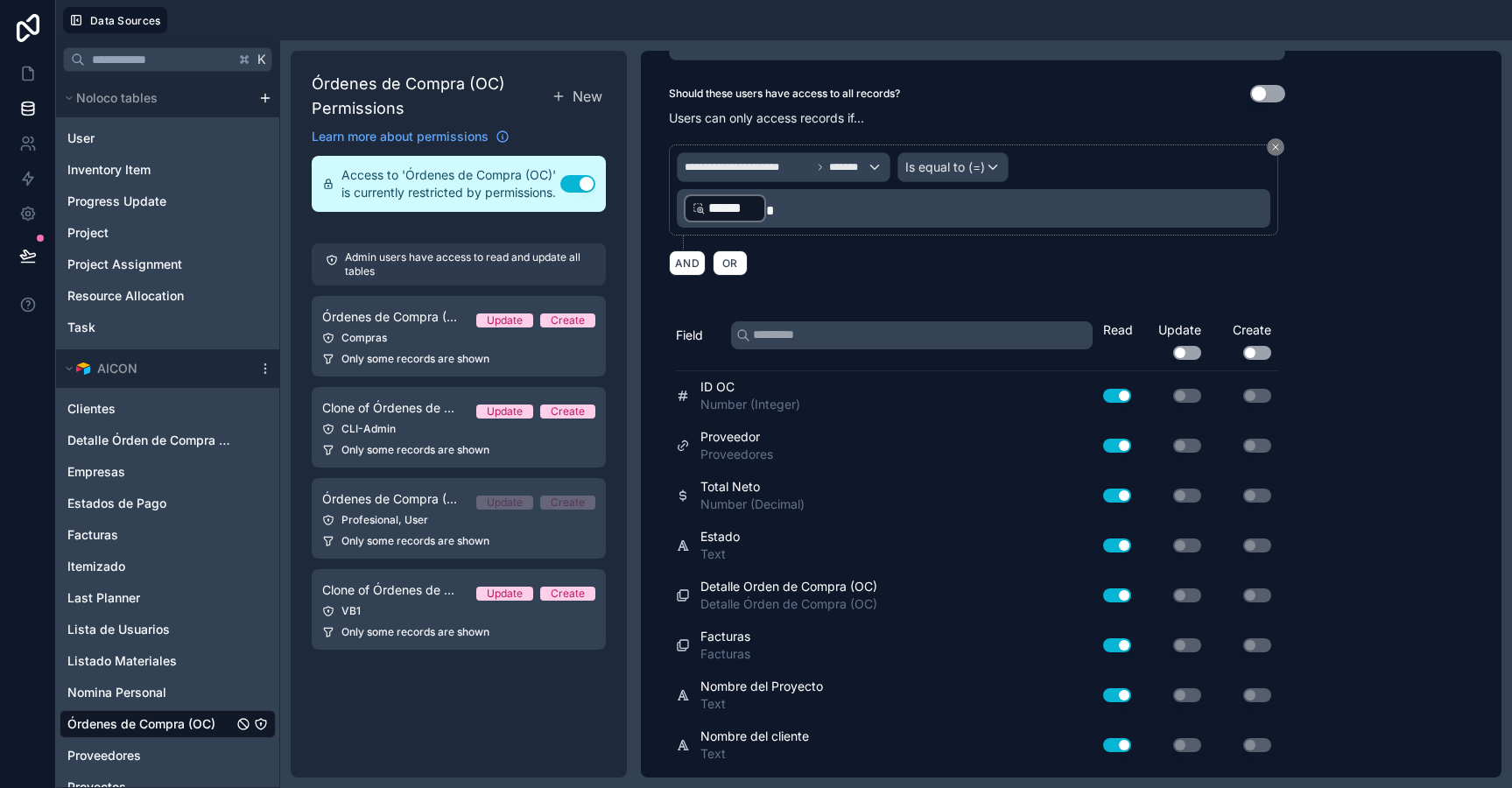
scroll to position [0, 0]
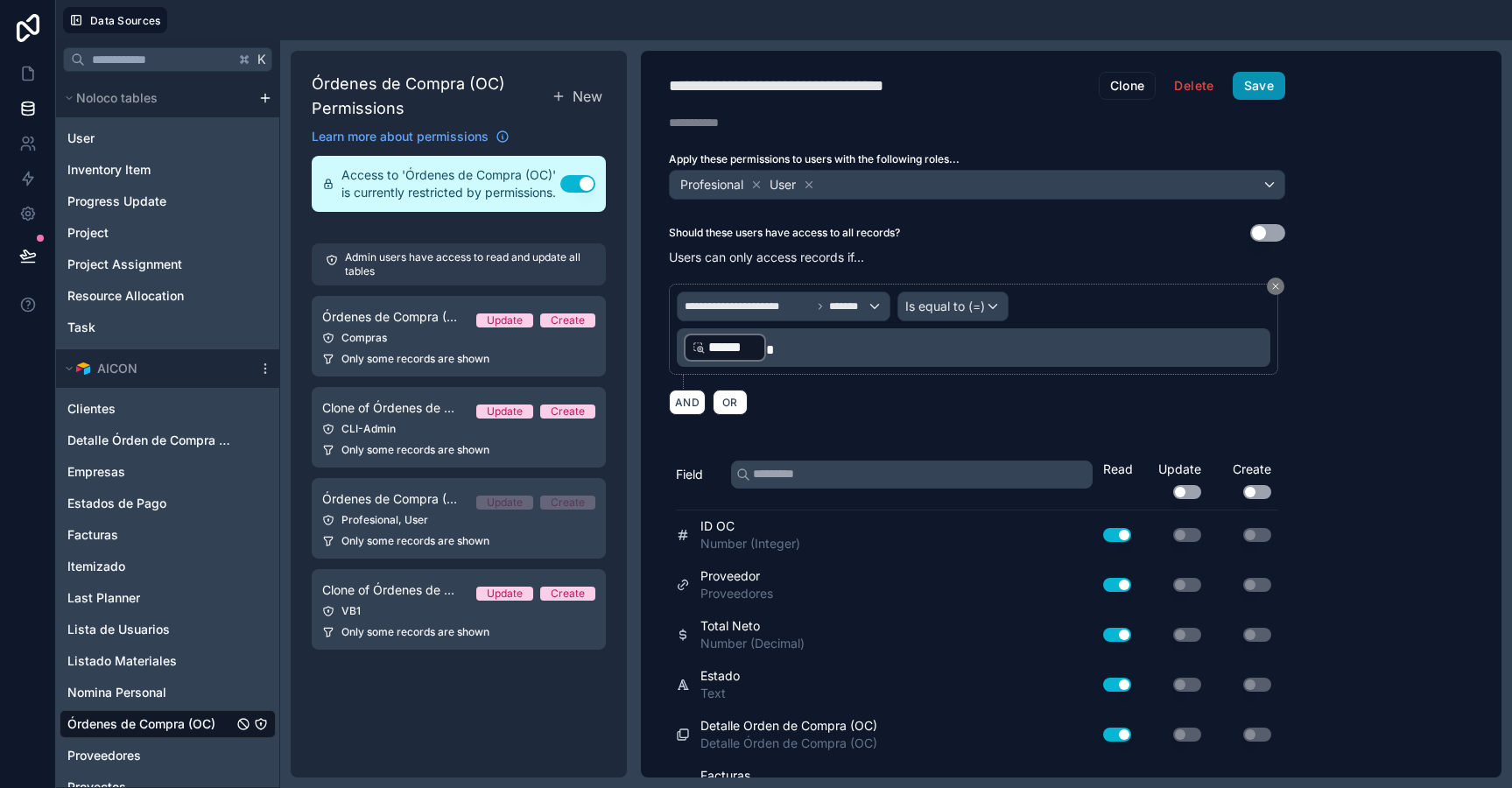
click at [1251, 90] on button "Save" at bounding box center [1259, 86] width 53 height 28
click at [434, 611] on div "VB1" at bounding box center [458, 611] width 273 height 14
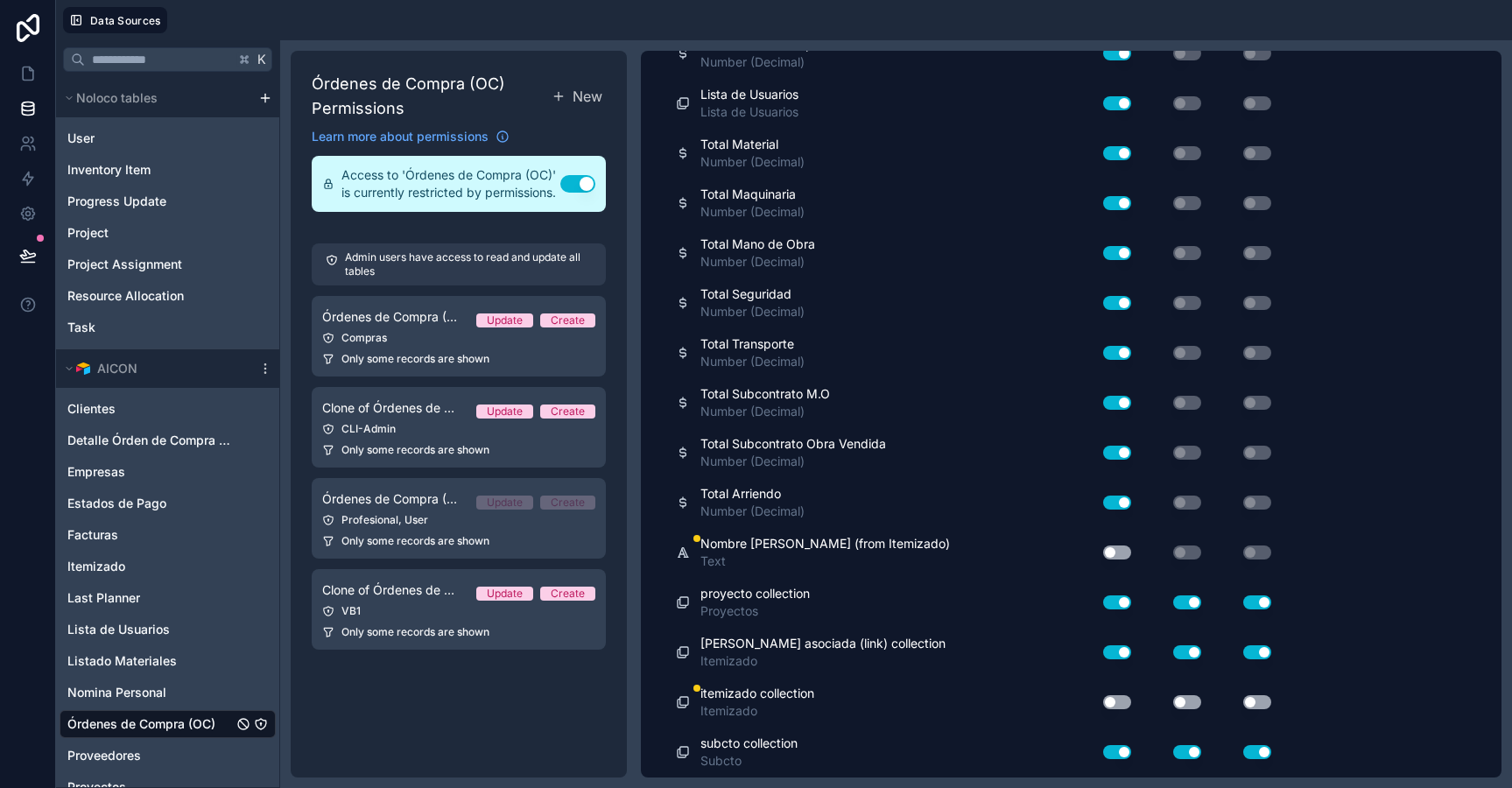
scroll to position [1976, 0]
click at [1117, 548] on button "Use setting" at bounding box center [1117, 553] width 28 height 14
click at [1115, 700] on button "Use setting" at bounding box center [1117, 703] width 28 height 14
click at [1188, 707] on button "Use setting" at bounding box center [1187, 703] width 28 height 14
click at [1241, 702] on div "Use setting" at bounding box center [1243, 703] width 70 height 14
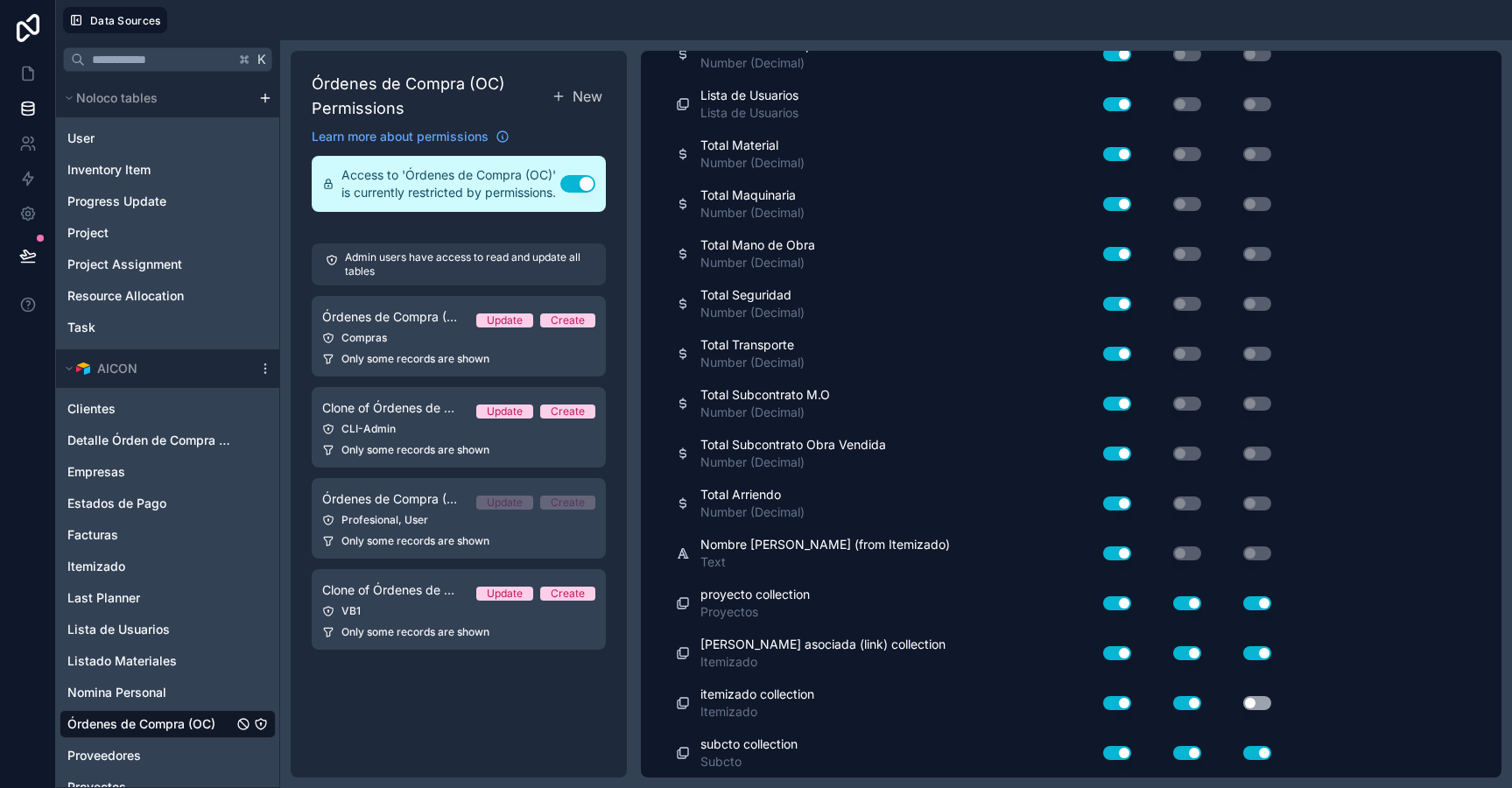
click at [1250, 702] on button "Use setting" at bounding box center [1257, 703] width 28 height 14
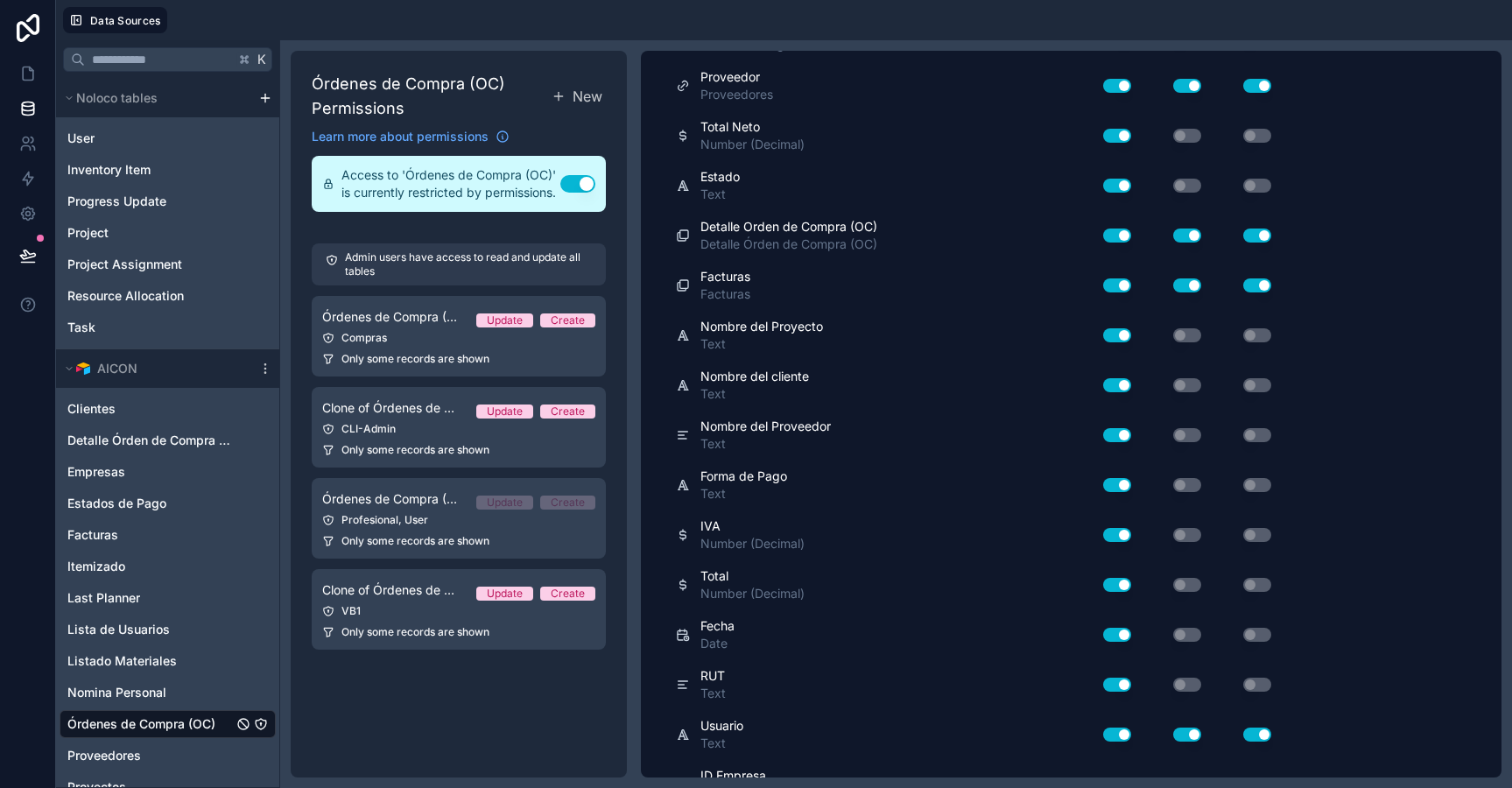
scroll to position [0, 0]
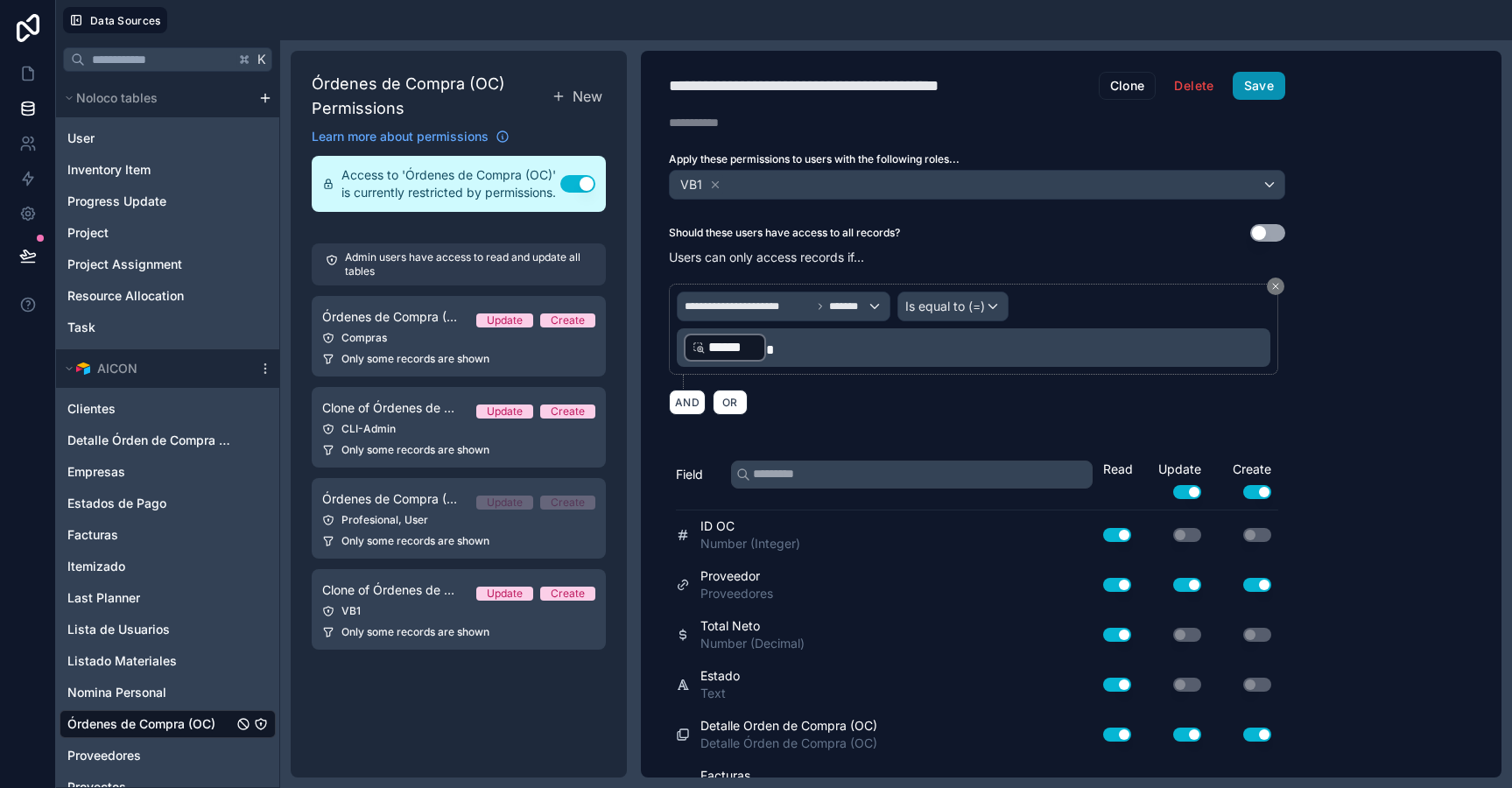
click at [1261, 89] on button "Save" at bounding box center [1259, 86] width 53 height 28
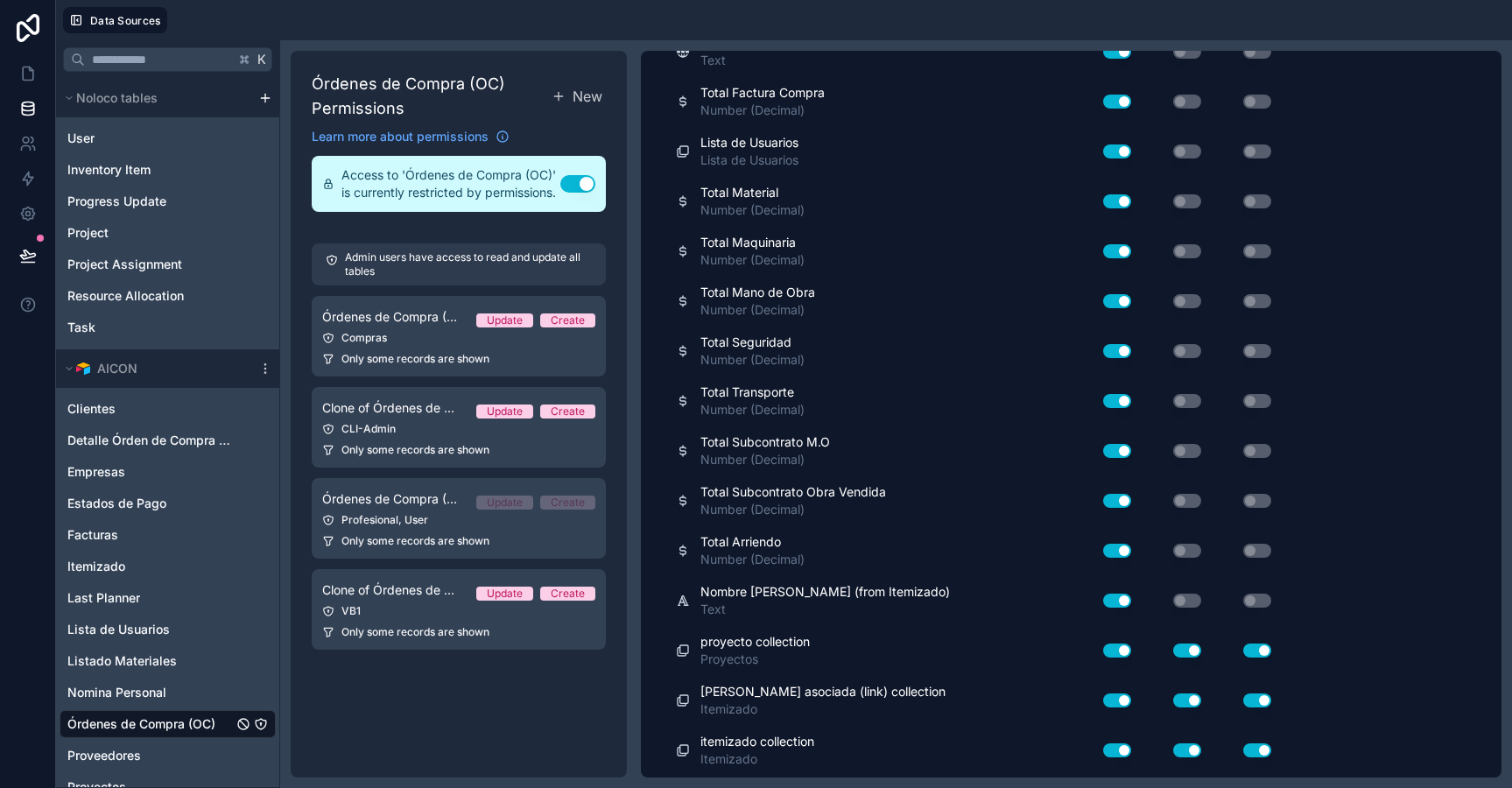
scroll to position [1976, 0]
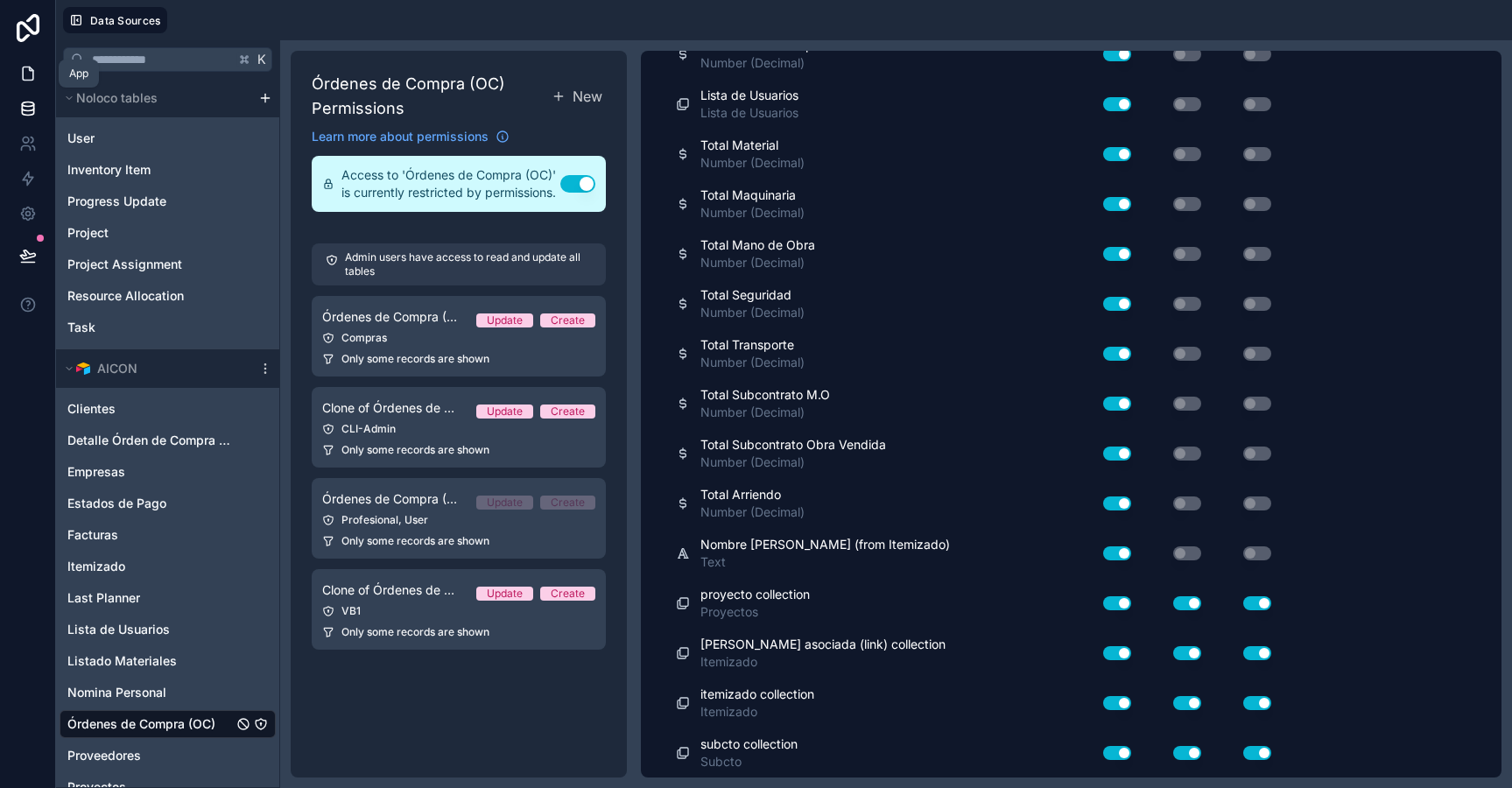
click at [25, 81] on icon at bounding box center [28, 74] width 18 height 18
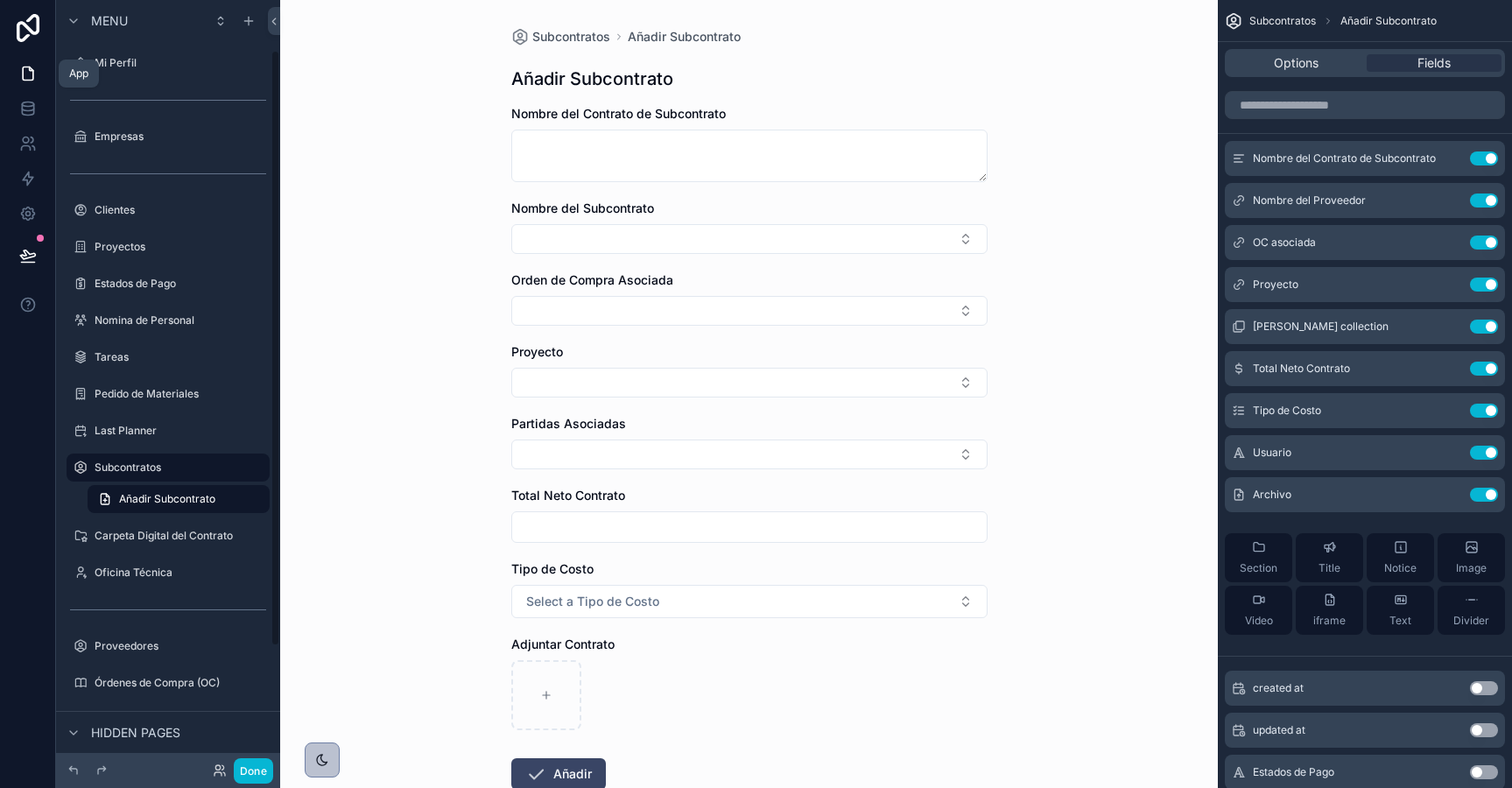
scroll to position [65, 0]
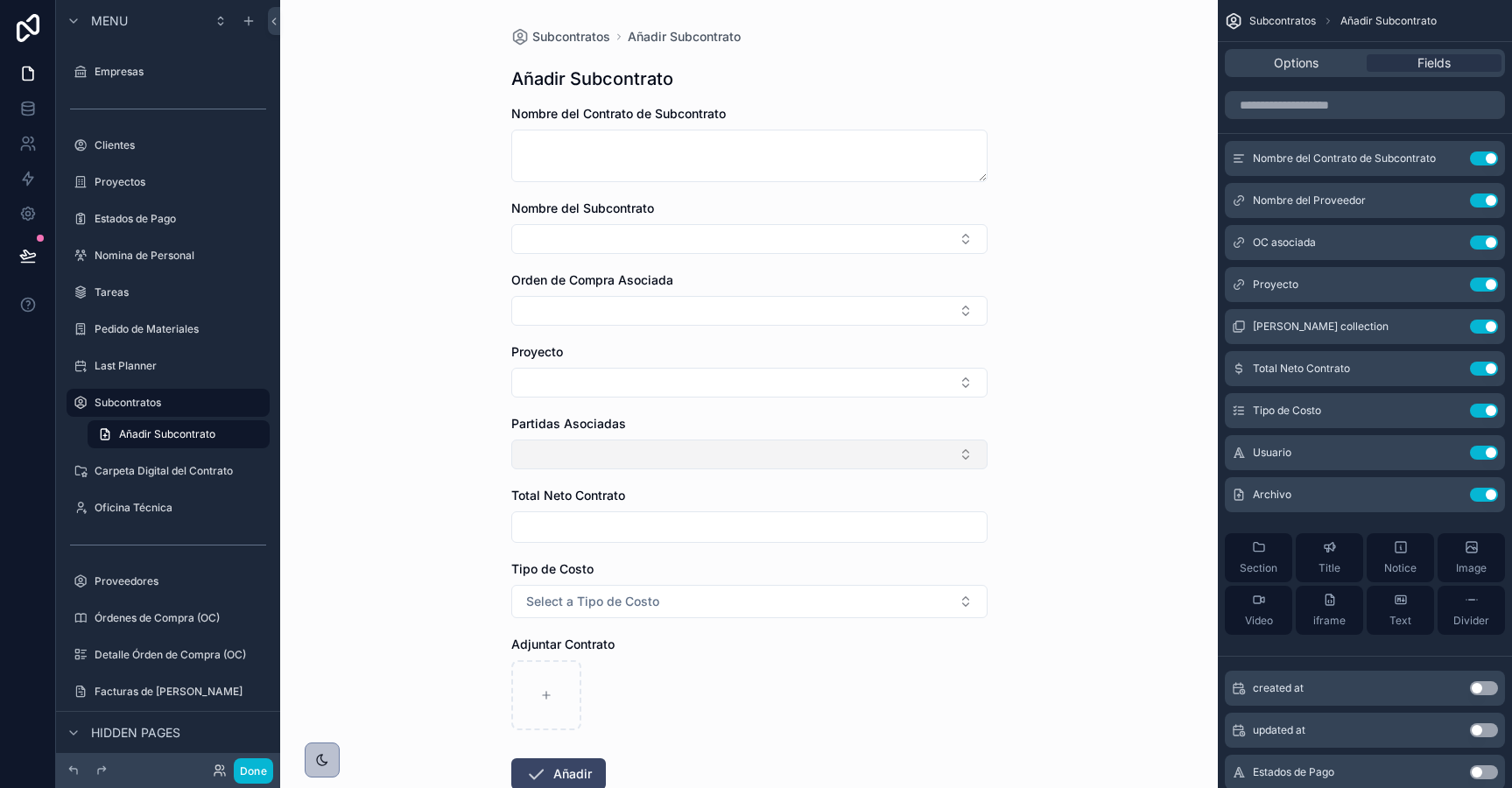
click at [686, 449] on button "Select Button" at bounding box center [750, 454] width 477 height 30
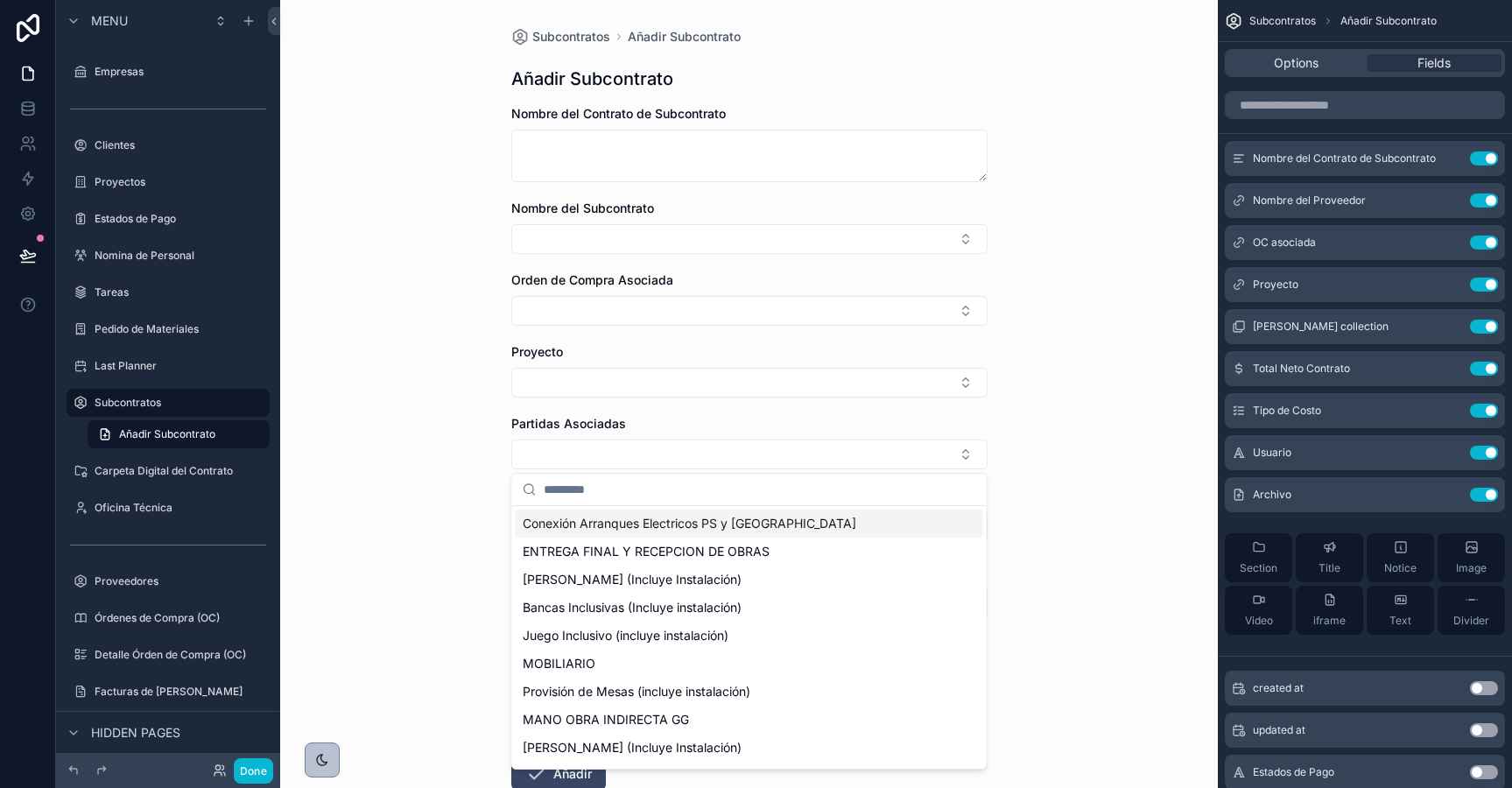
click at [442, 411] on div "Subcontratos Añadir Subcontrato Añadir Subcontrato Nombre del Contrato de Subco…" at bounding box center [749, 394] width 937 height 788
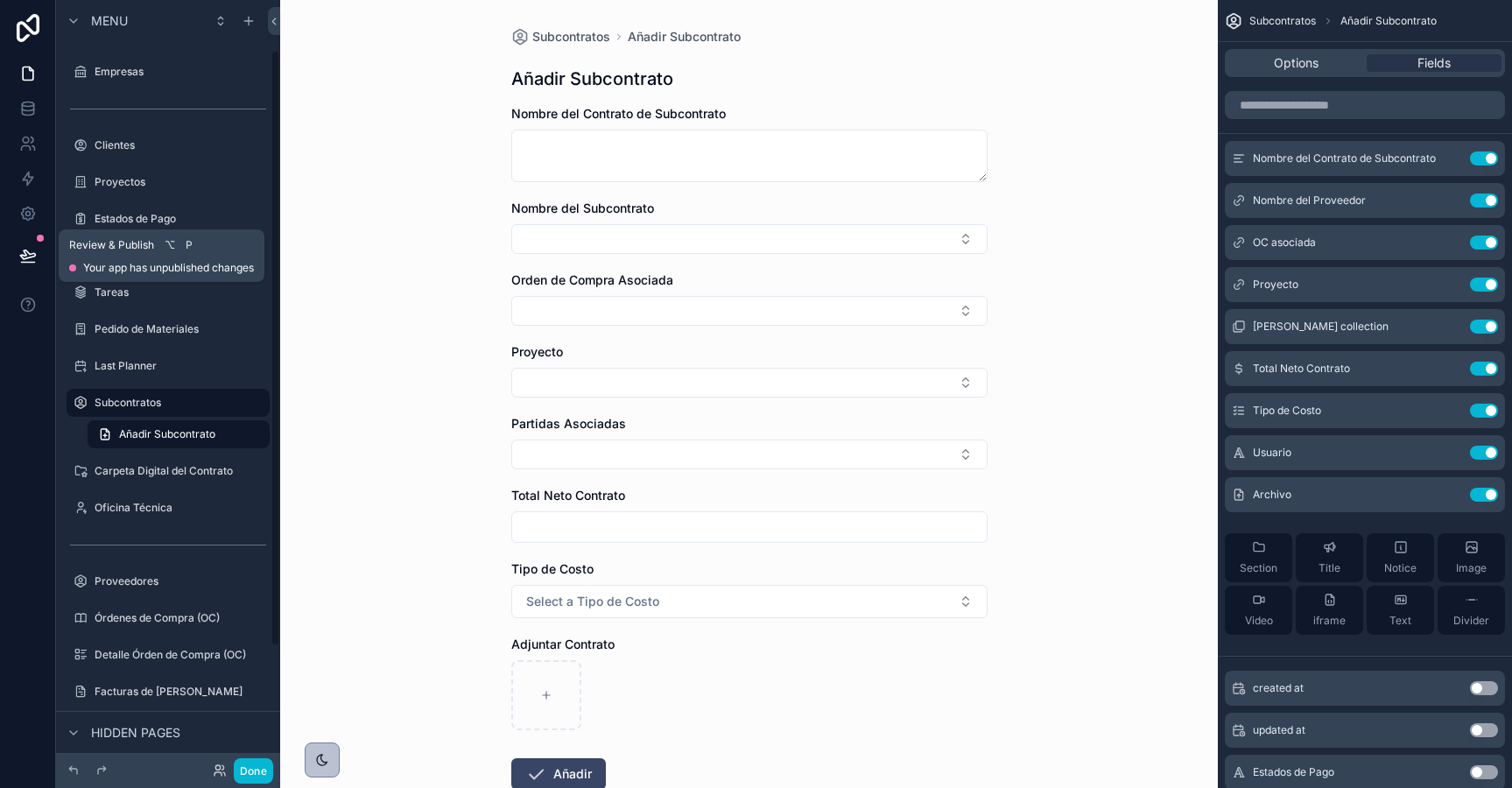
click at [34, 257] on icon at bounding box center [27, 255] width 15 height 9
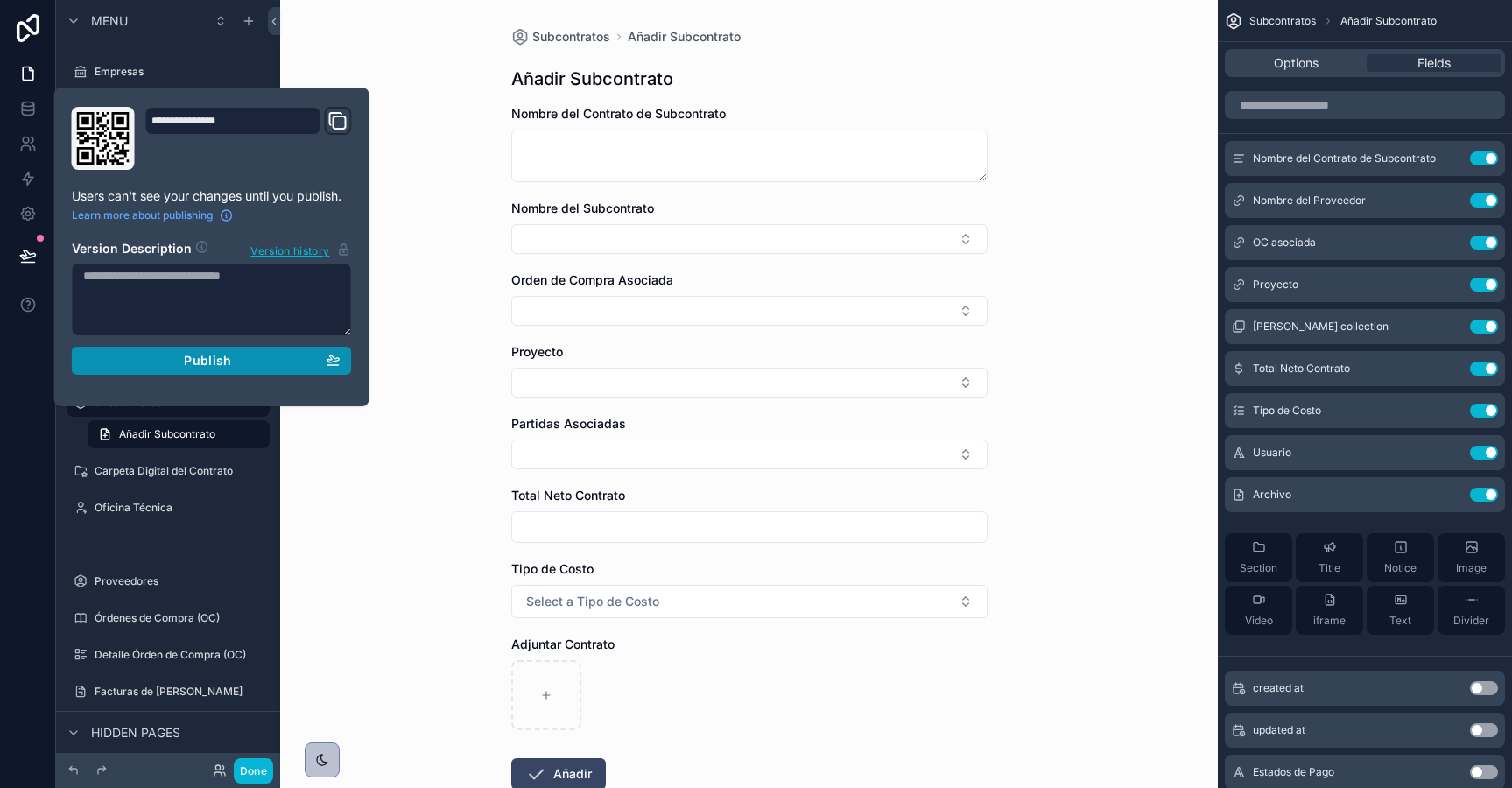
click at [142, 357] on div "Publish" at bounding box center [212, 361] width 258 height 16
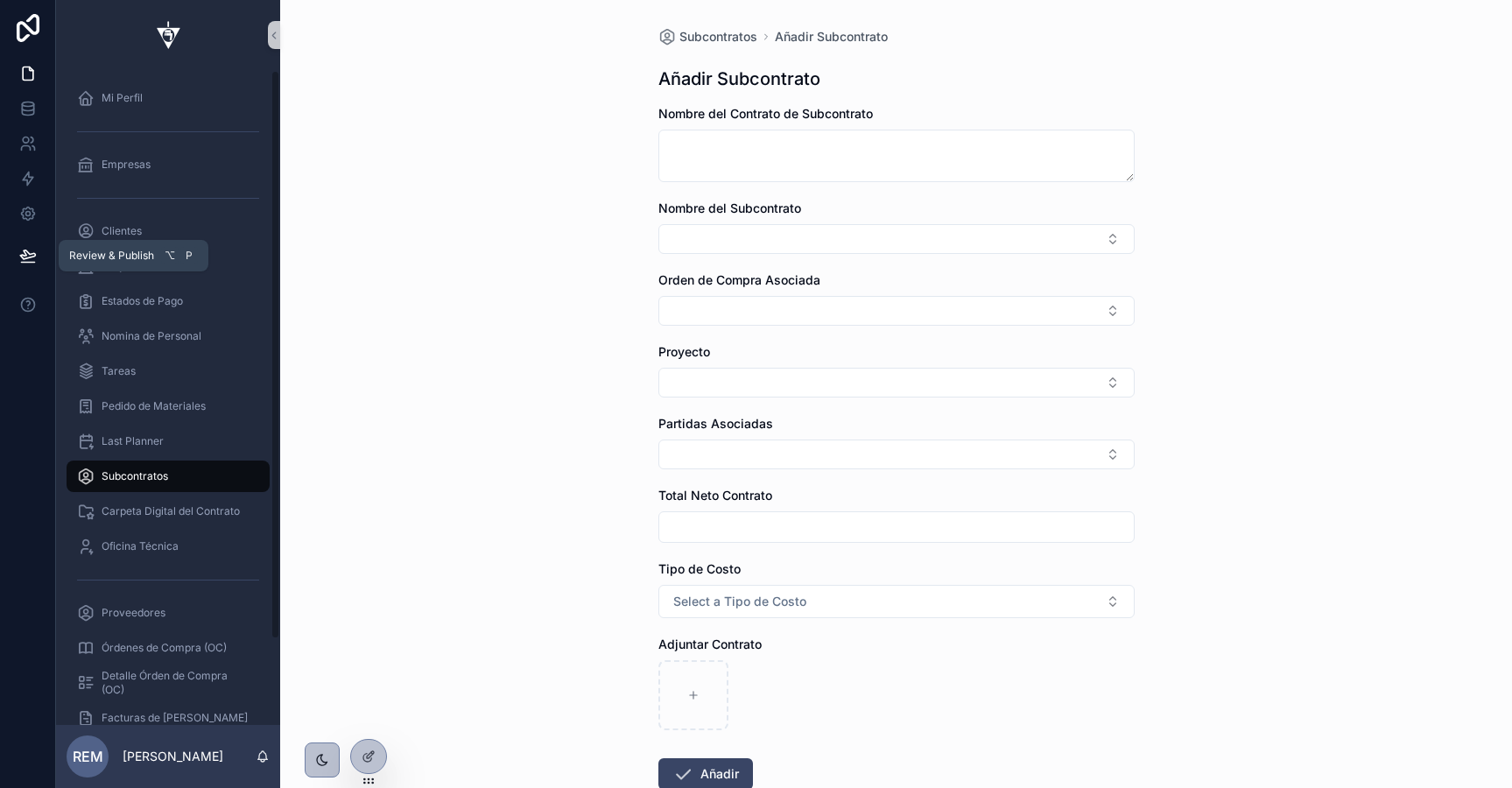
click at [40, 251] on button at bounding box center [28, 255] width 39 height 49
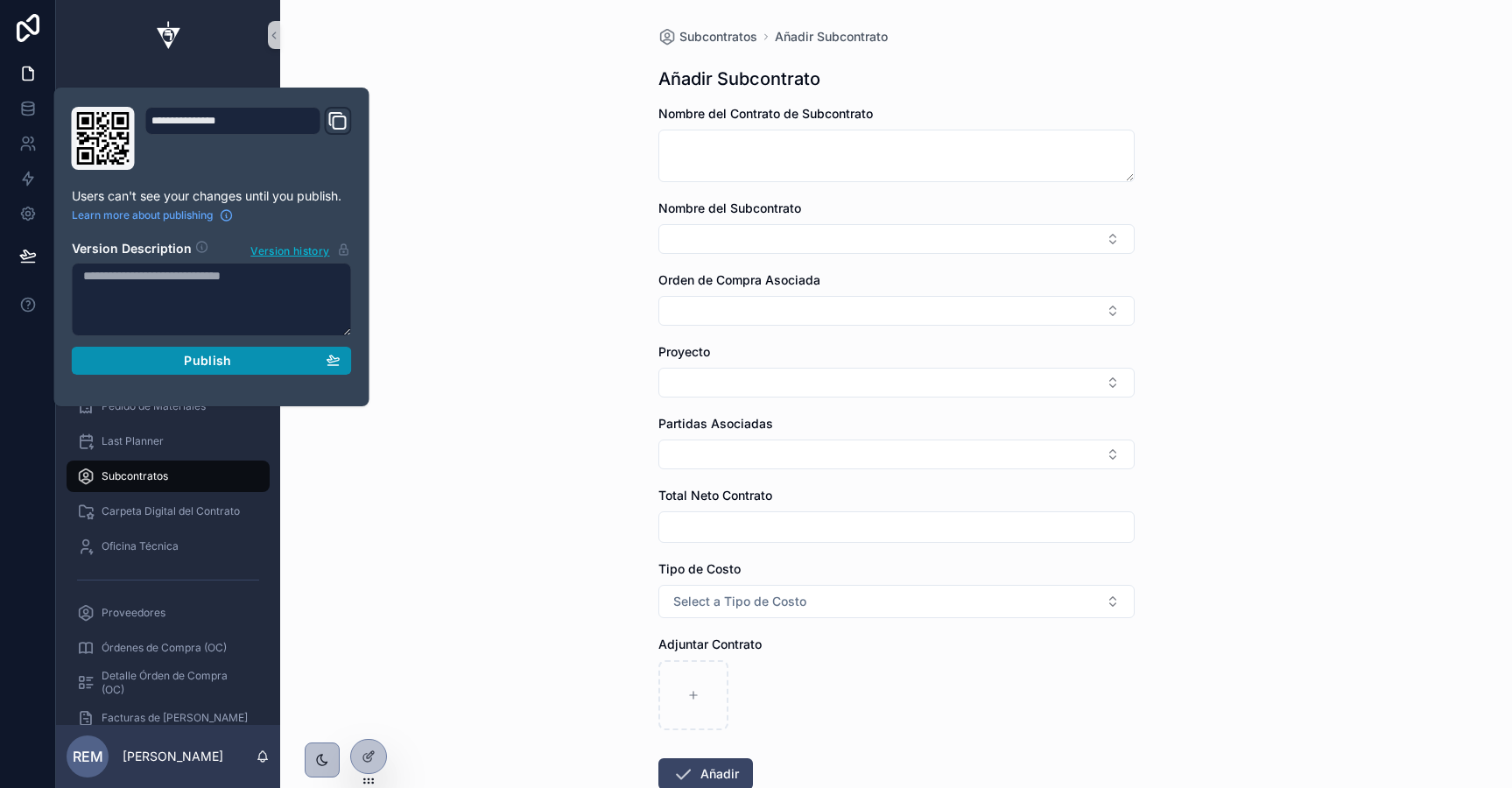
click at [165, 362] on div "Publish" at bounding box center [212, 361] width 258 height 16
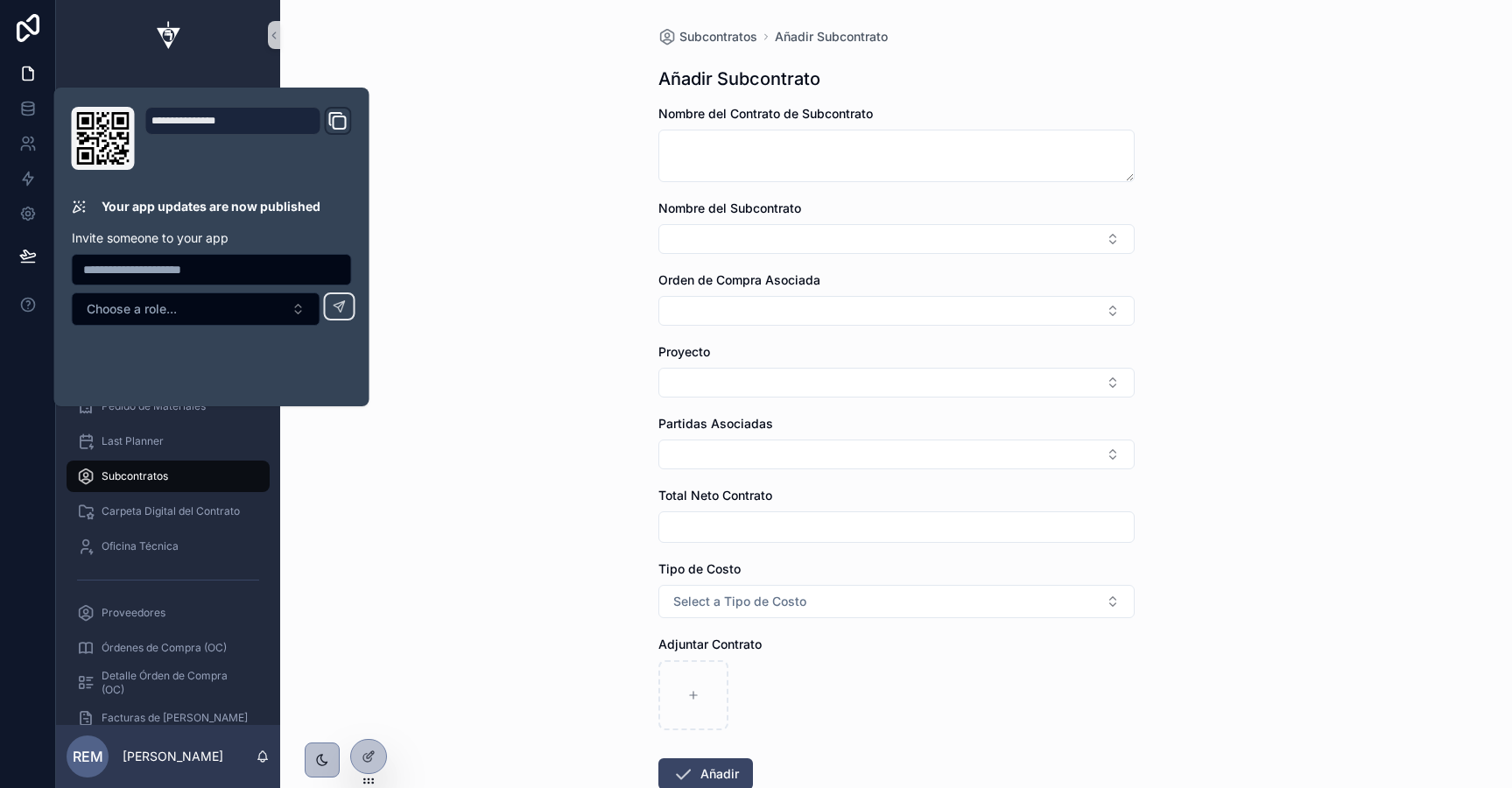
click at [474, 138] on div "Subcontratos Añadir Subcontrato Añadir Subcontrato Nombre del Contrato de Subco…" at bounding box center [895, 394] width 1232 height 788
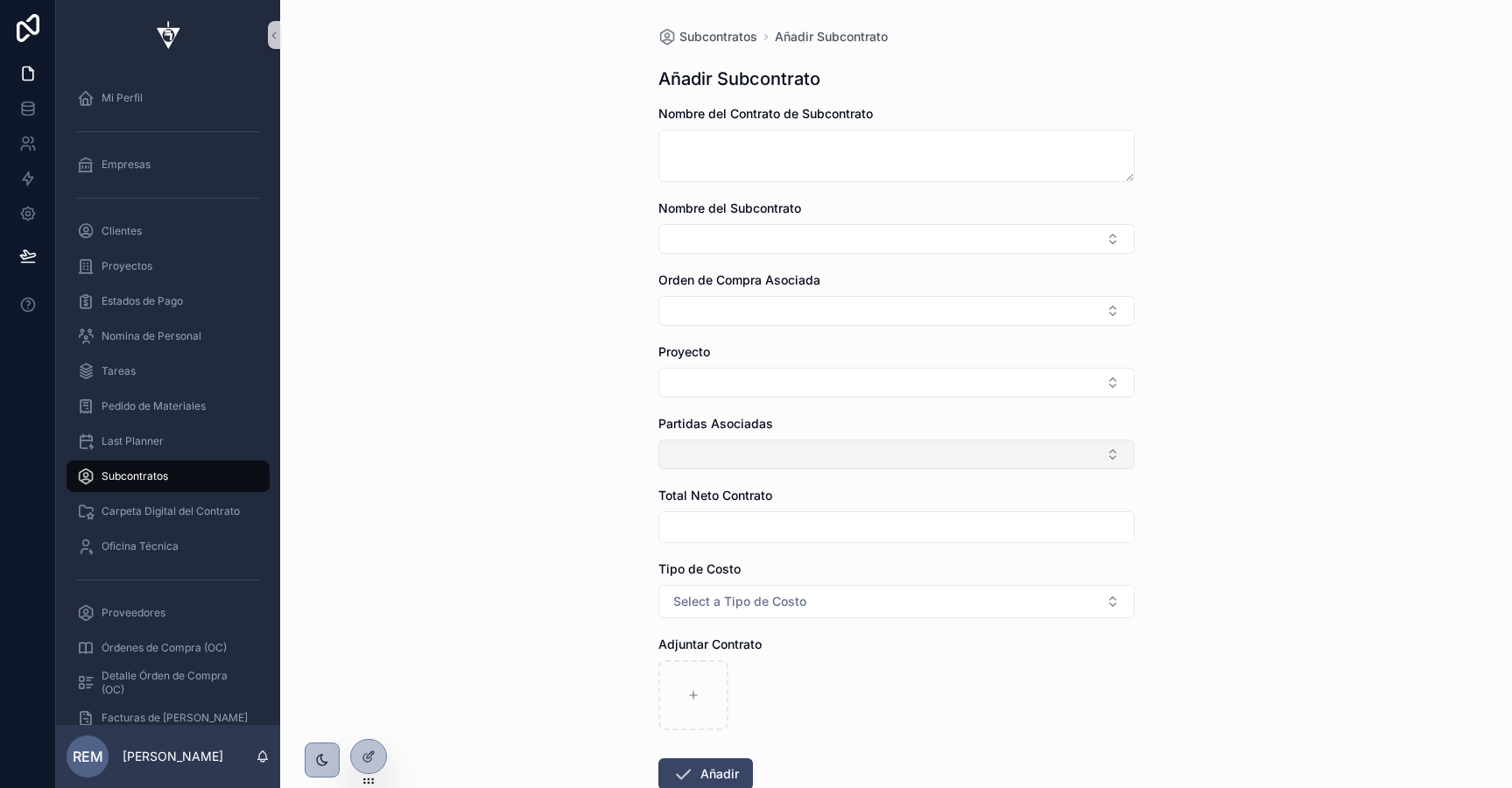
click at [712, 444] on button "Select Button" at bounding box center [896, 454] width 477 height 30
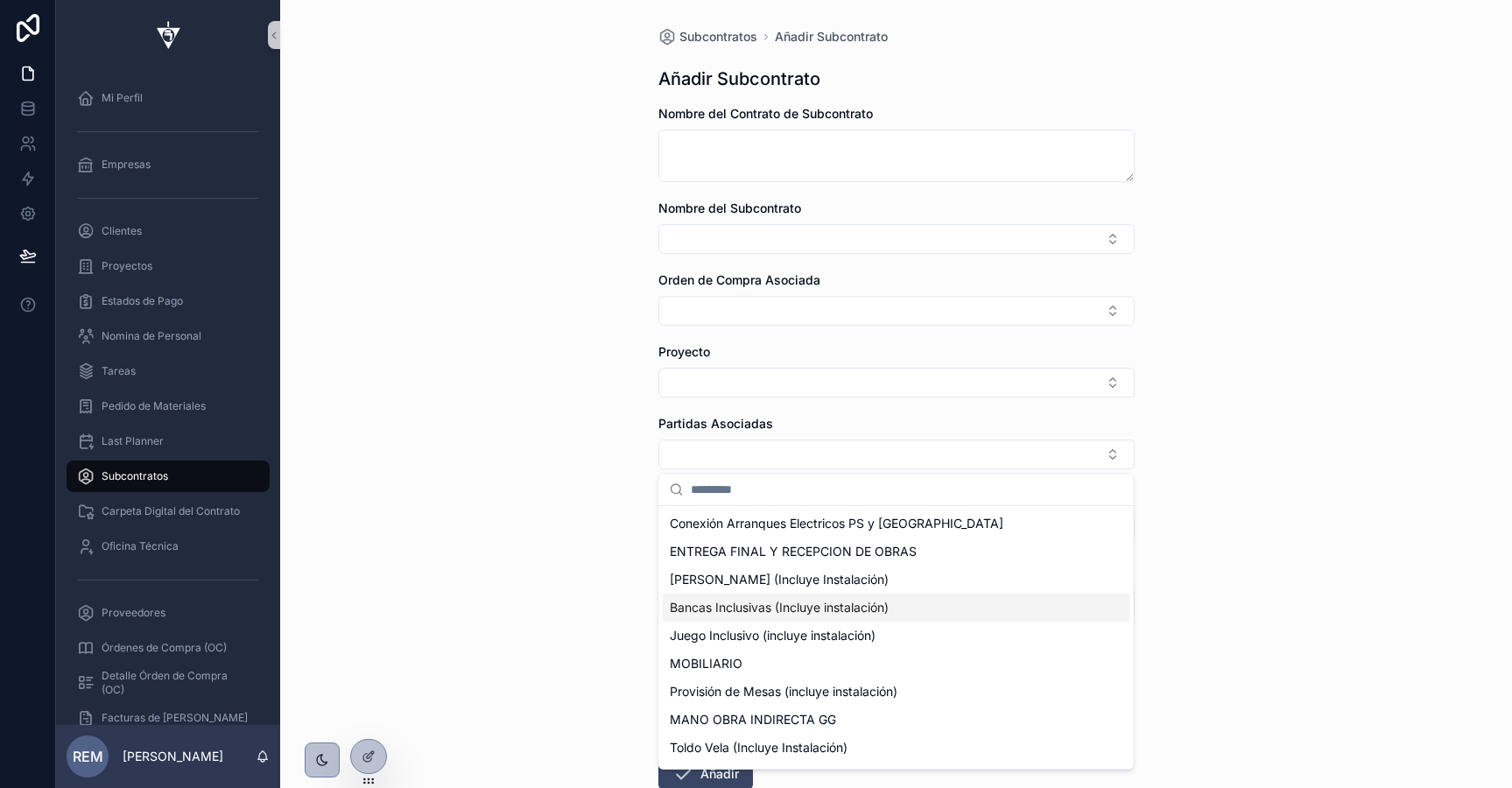
click at [562, 464] on div "Subcontratos Añadir Subcontrato Añadir Subcontrato Nombre del Contrato de Subco…" at bounding box center [895, 394] width 1232 height 788
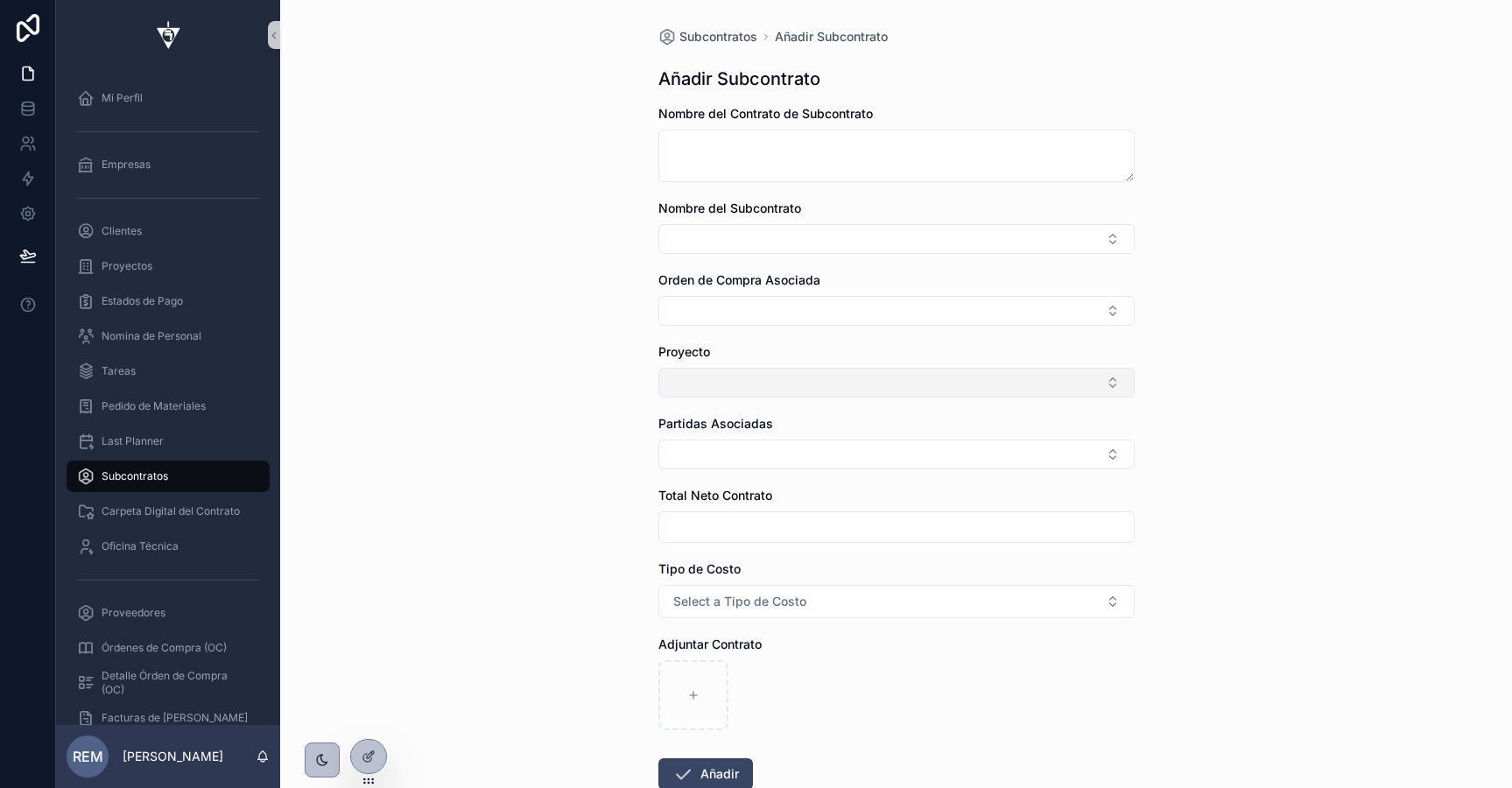
click at [671, 384] on button "Select Button" at bounding box center [896, 383] width 477 height 30
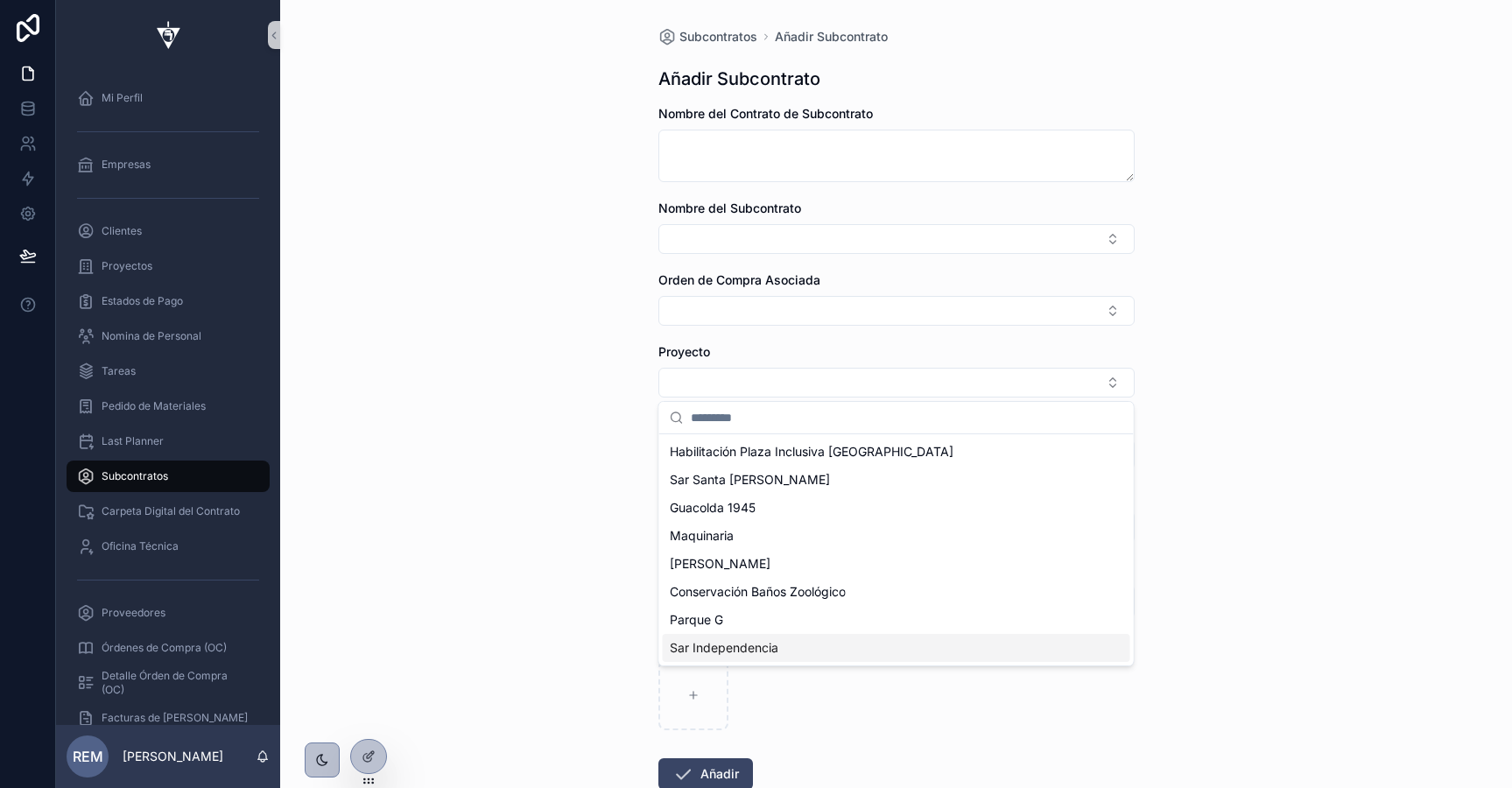
click at [701, 651] on span "Sar Independencia" at bounding box center [724, 648] width 109 height 18
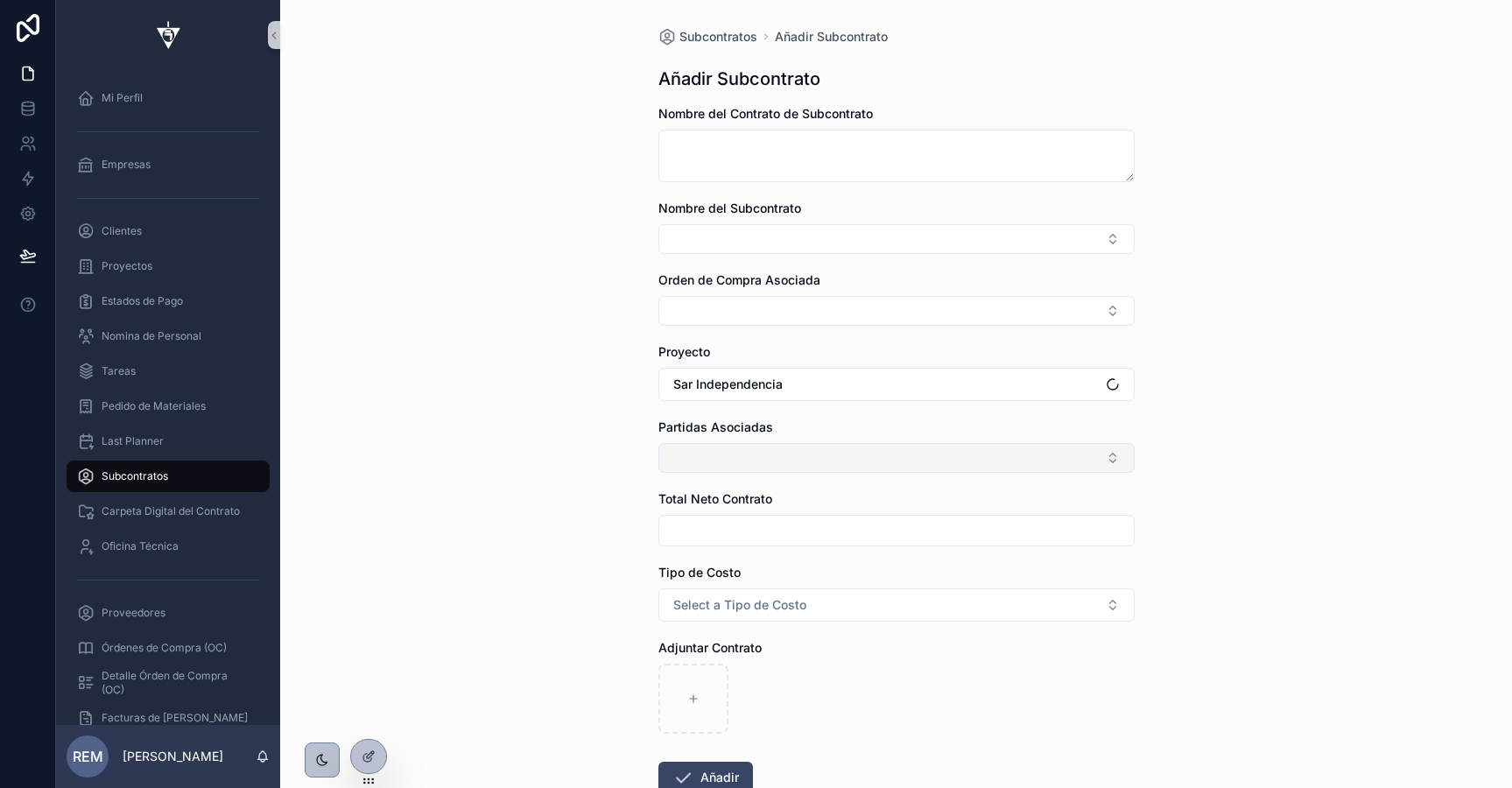
click at [716, 462] on button "Select Button" at bounding box center [896, 457] width 477 height 30
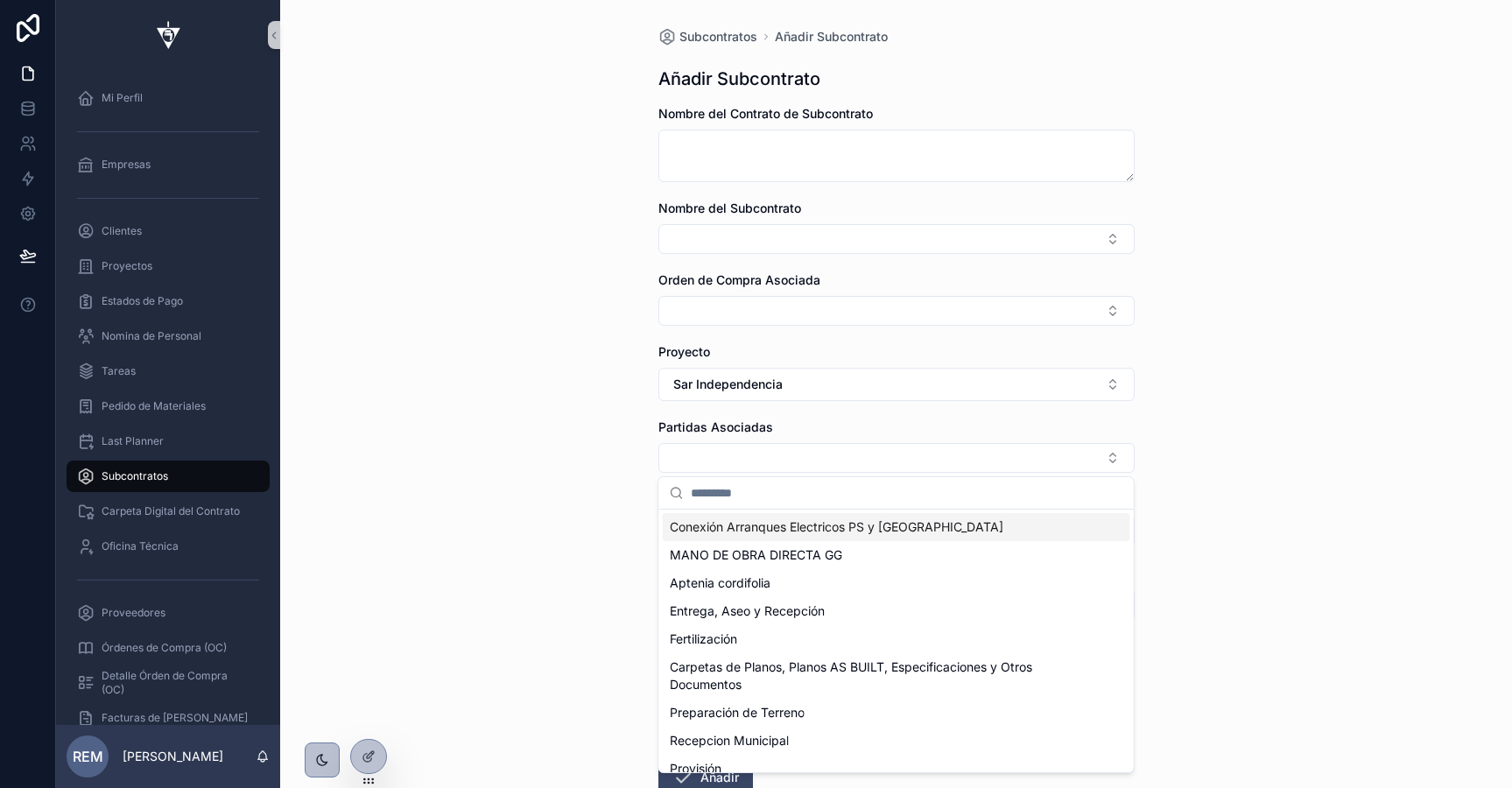
click at [564, 445] on div "Subcontratos Añadir Subcontrato Añadir Subcontrato Nombre del Contrato de Subco…" at bounding box center [895, 394] width 1232 height 788
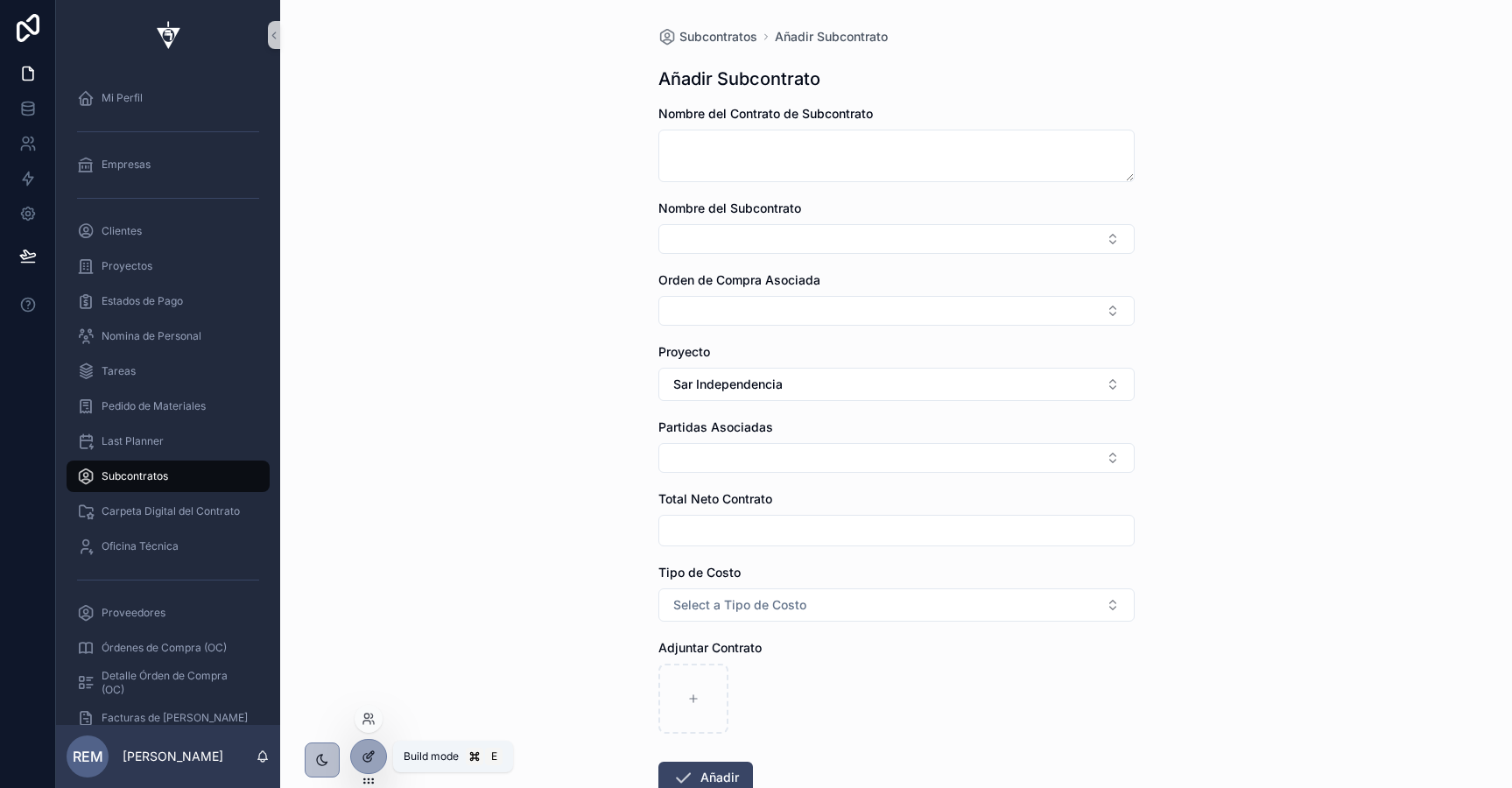
click at [373, 752] on icon at bounding box center [370, 754] width 7 height 7
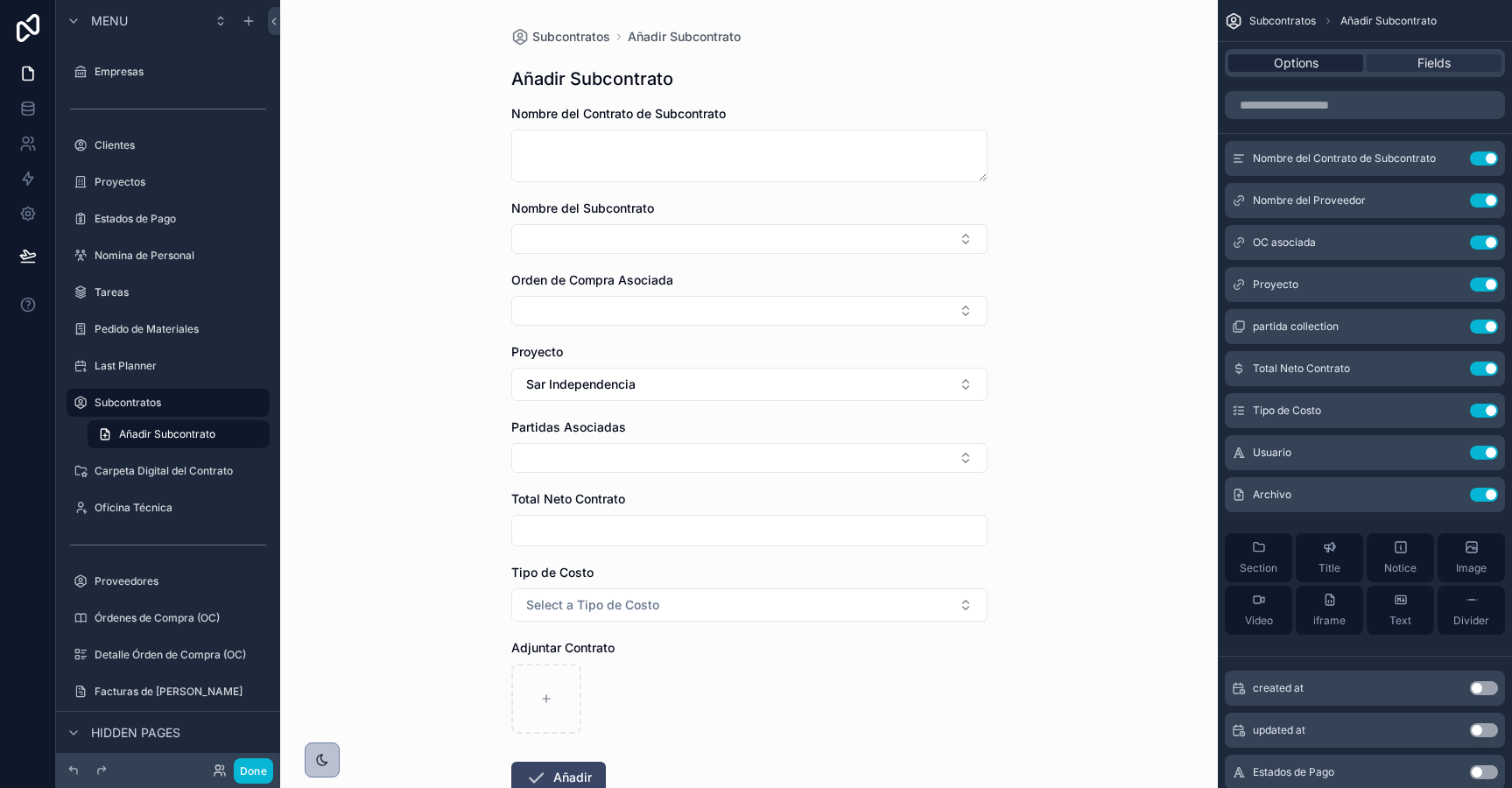
click at [1282, 60] on span "Options" at bounding box center [1296, 63] width 45 height 18
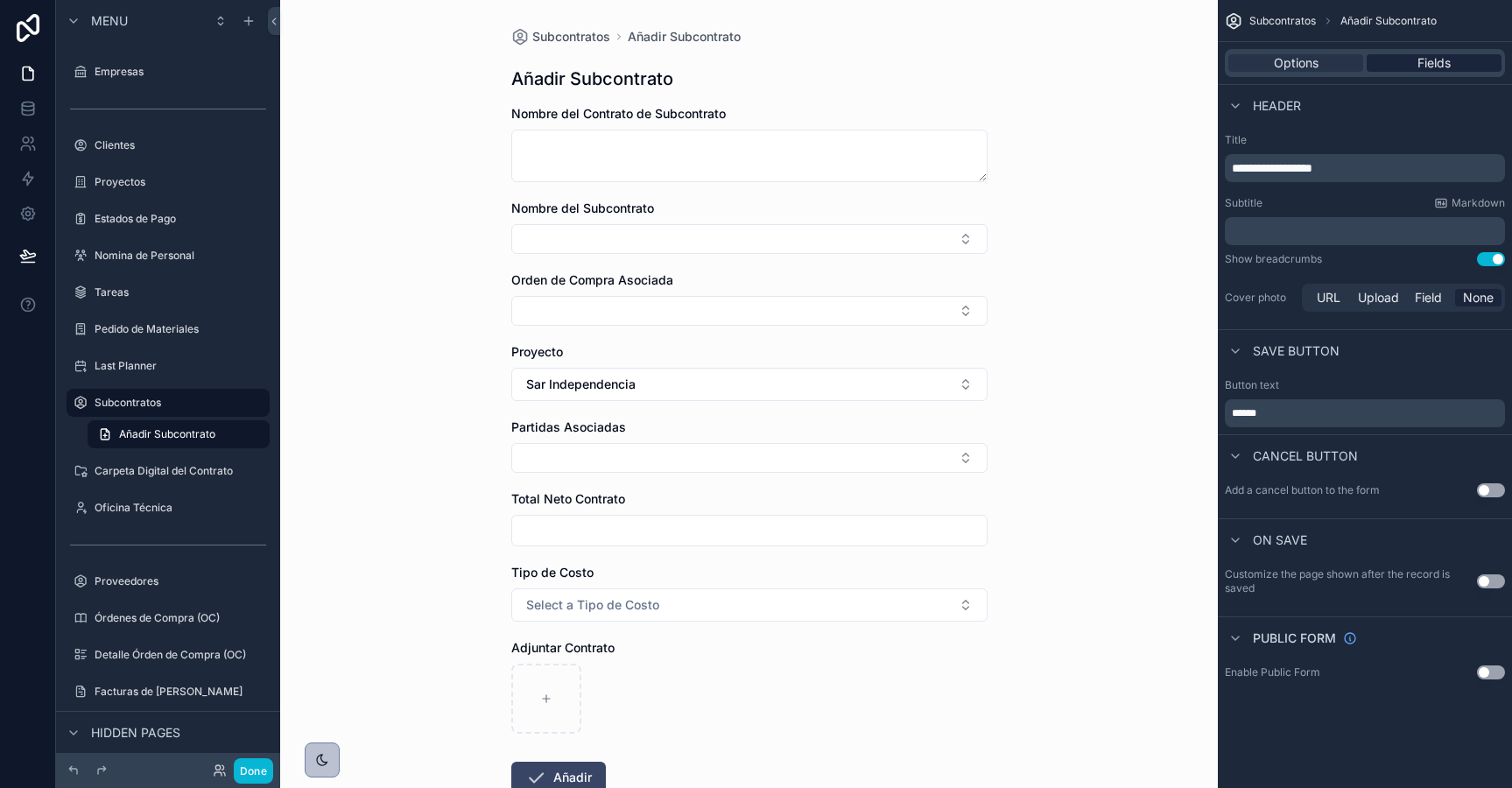
click at [1401, 64] on div "Fields" at bounding box center [1434, 63] width 135 height 18
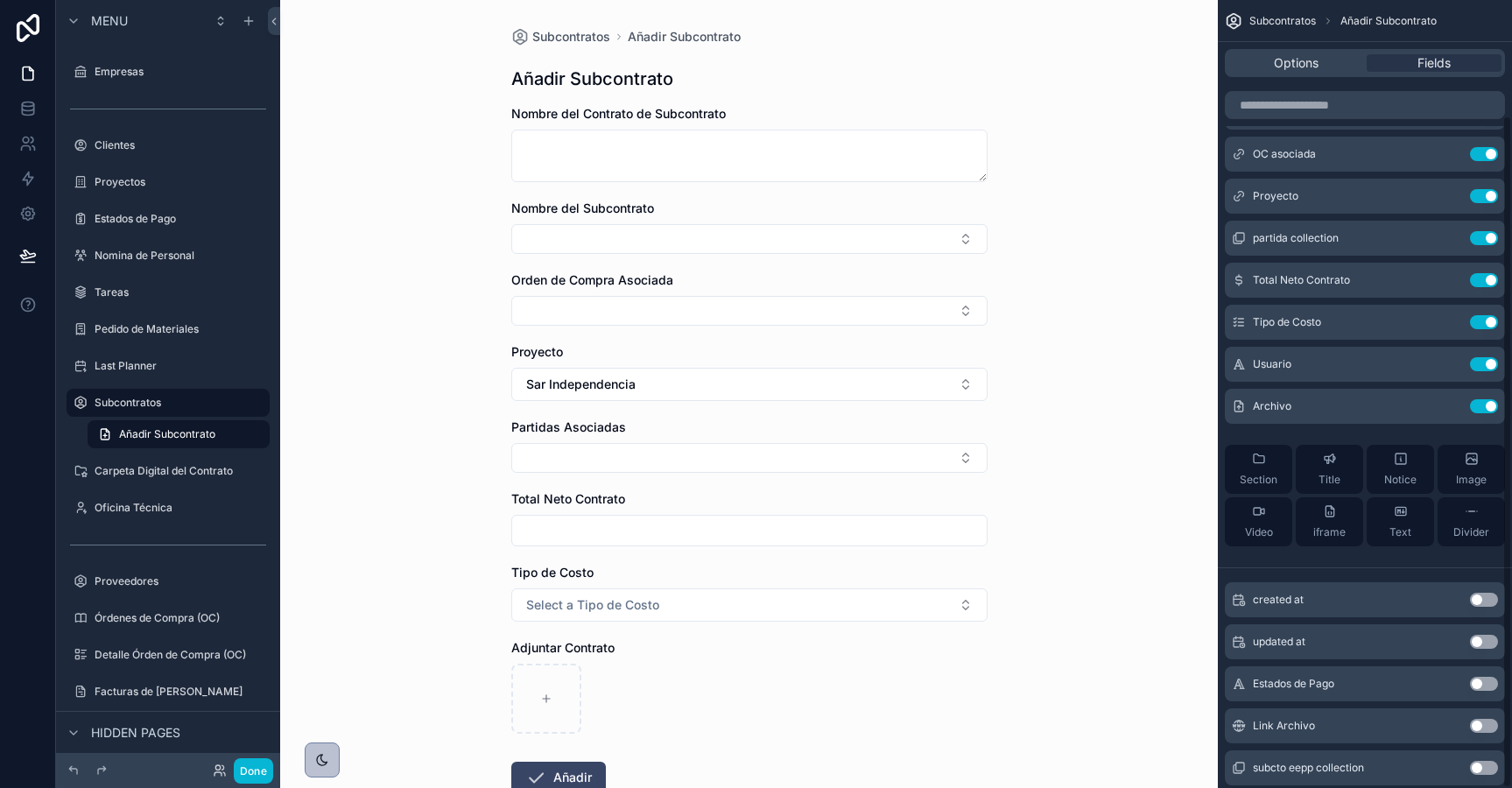
scroll to position [135, 0]
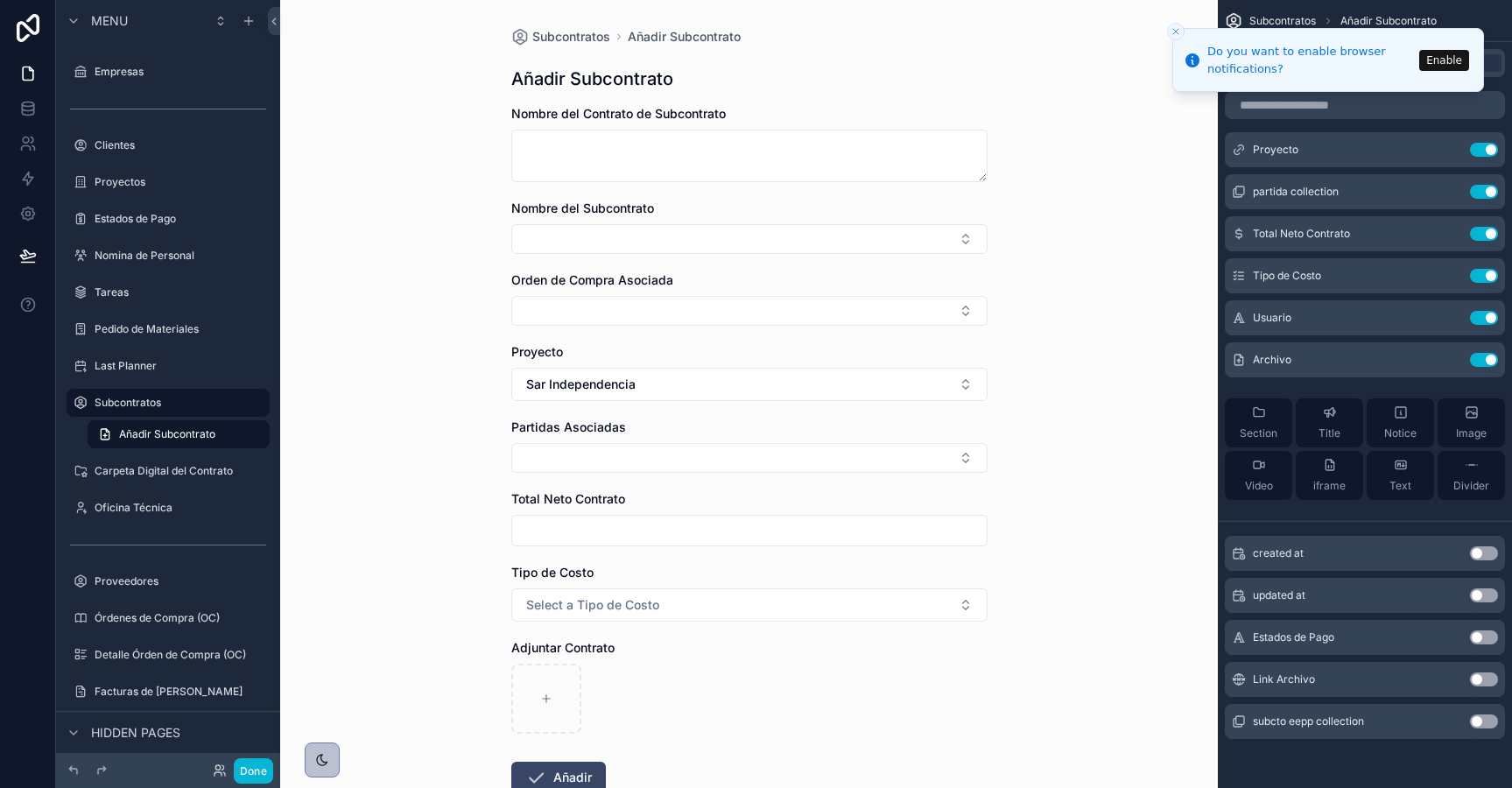
click at [1173, 32] on icon "Close toast" at bounding box center [1176, 31] width 11 height 11
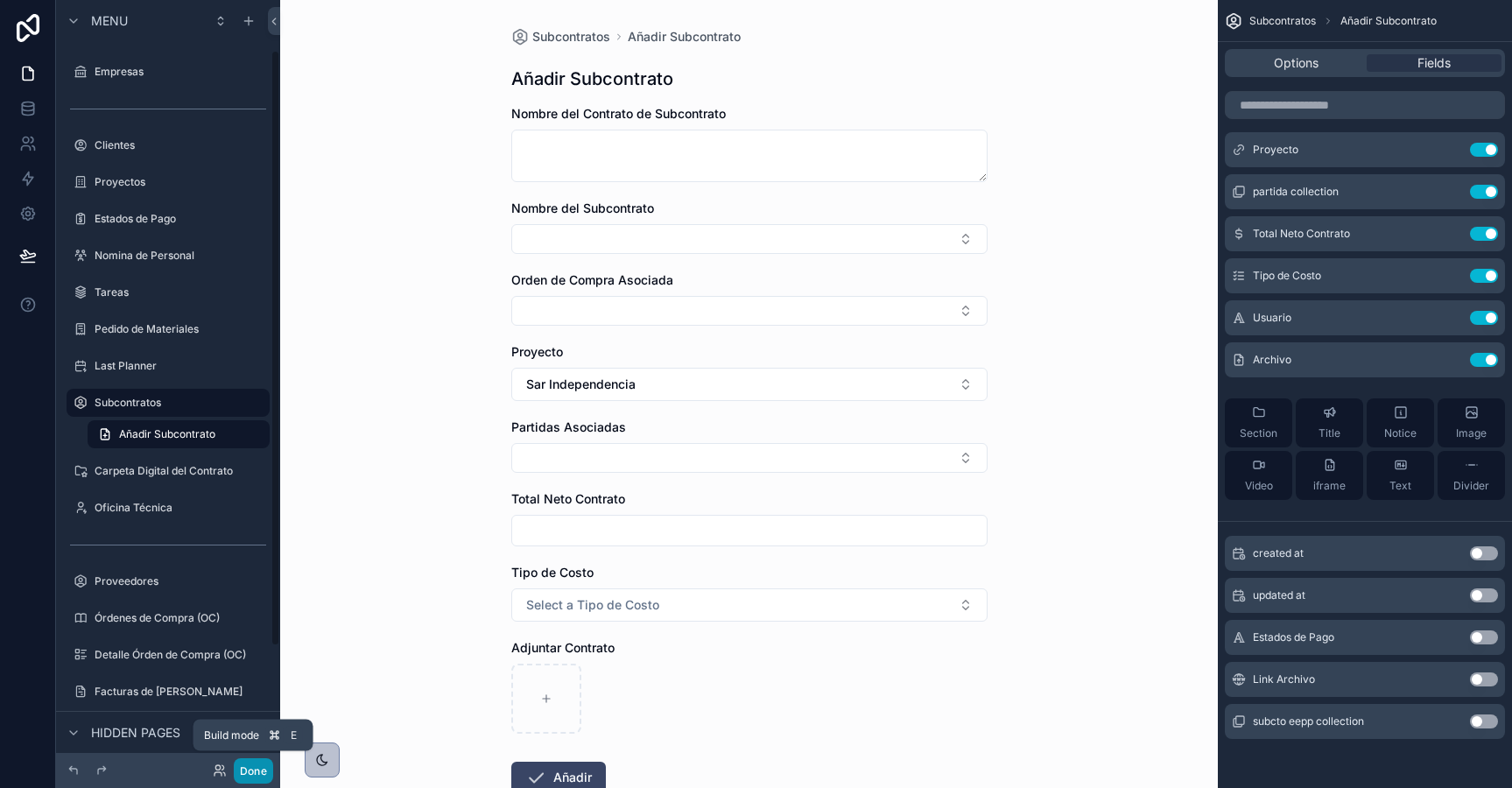
click at [260, 766] on button "Done" at bounding box center [253, 770] width 39 height 25
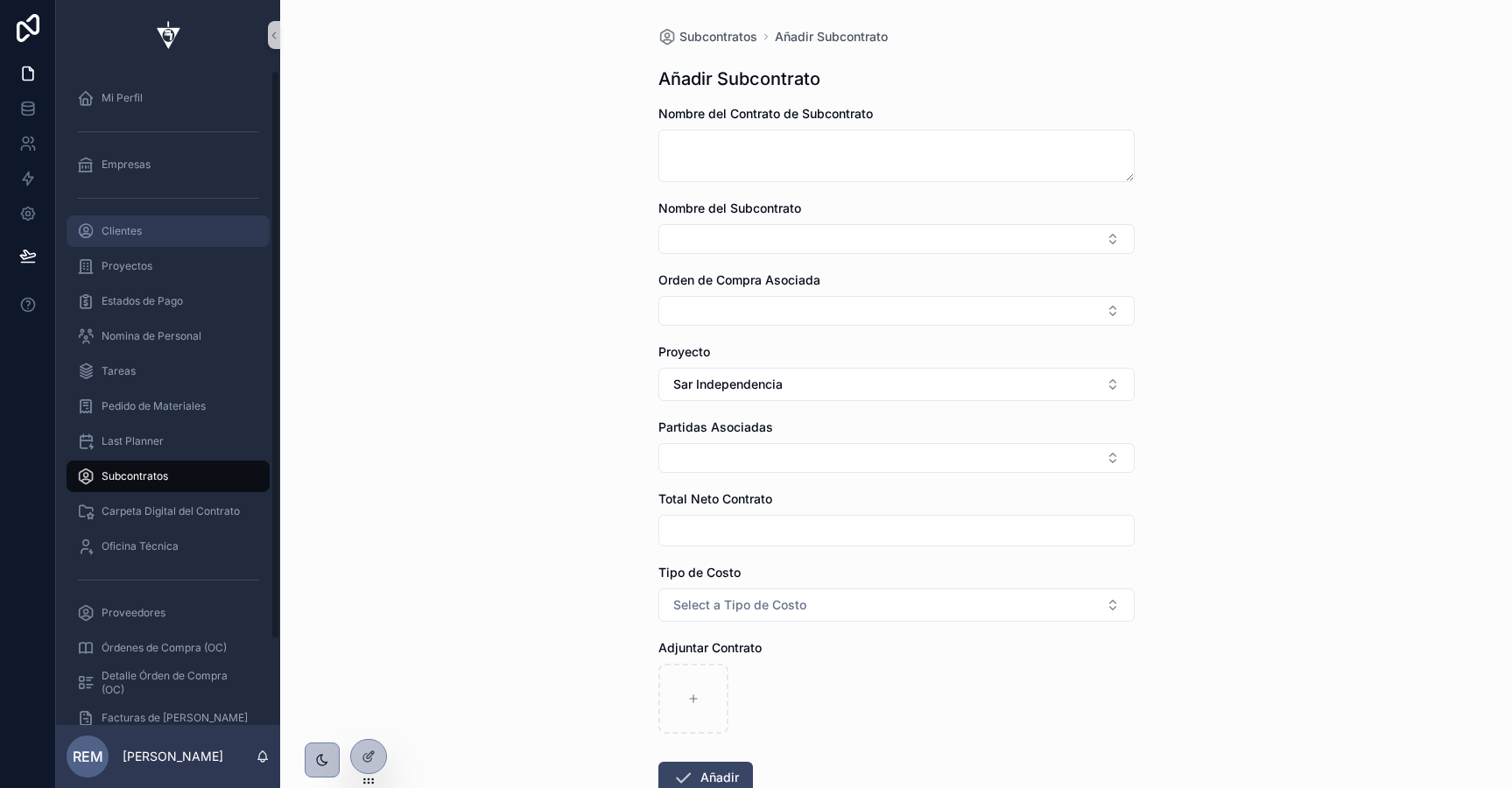
click at [110, 237] on span "Clientes" at bounding box center [122, 231] width 40 height 14
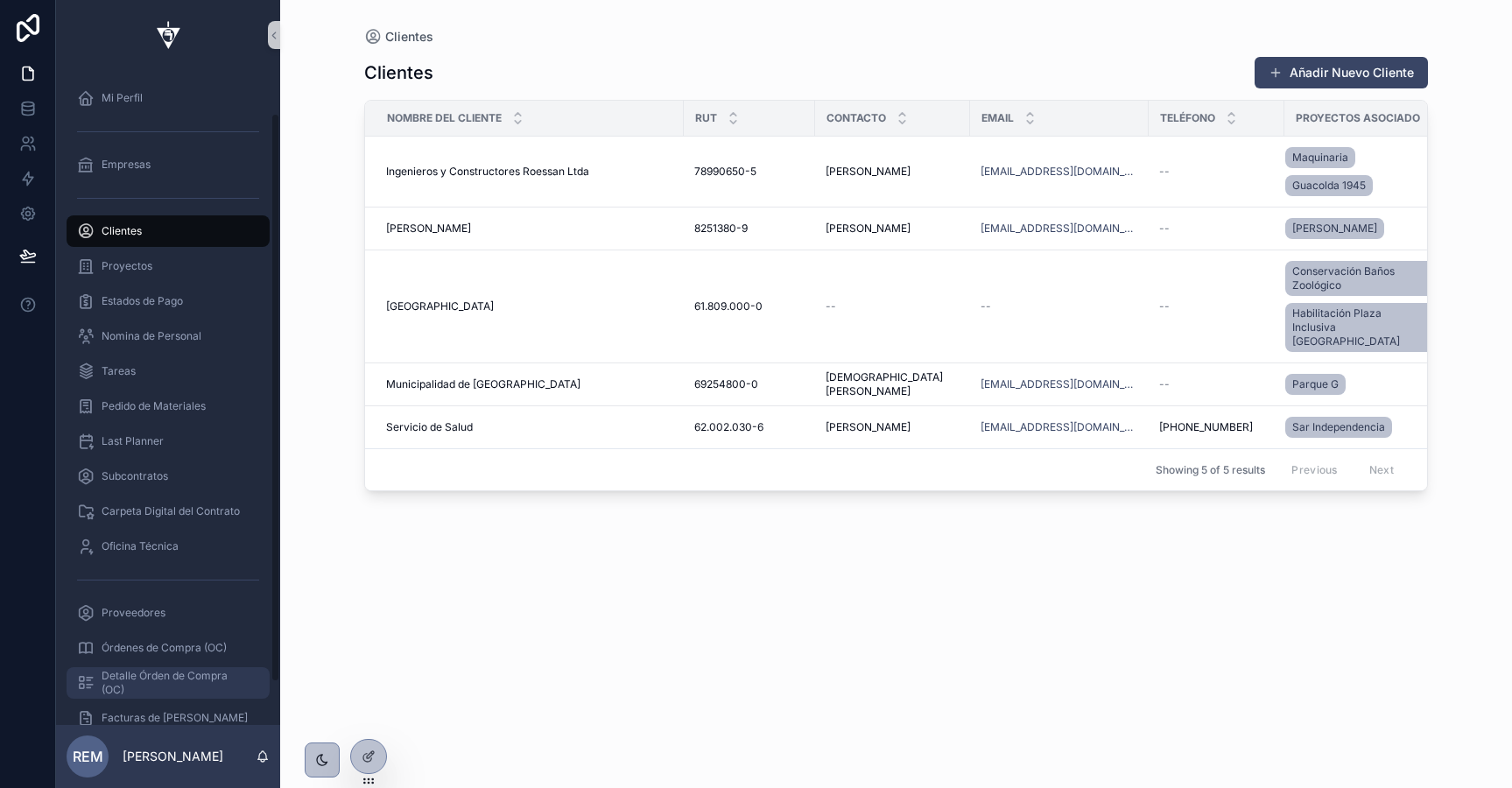
scroll to position [98, 0]
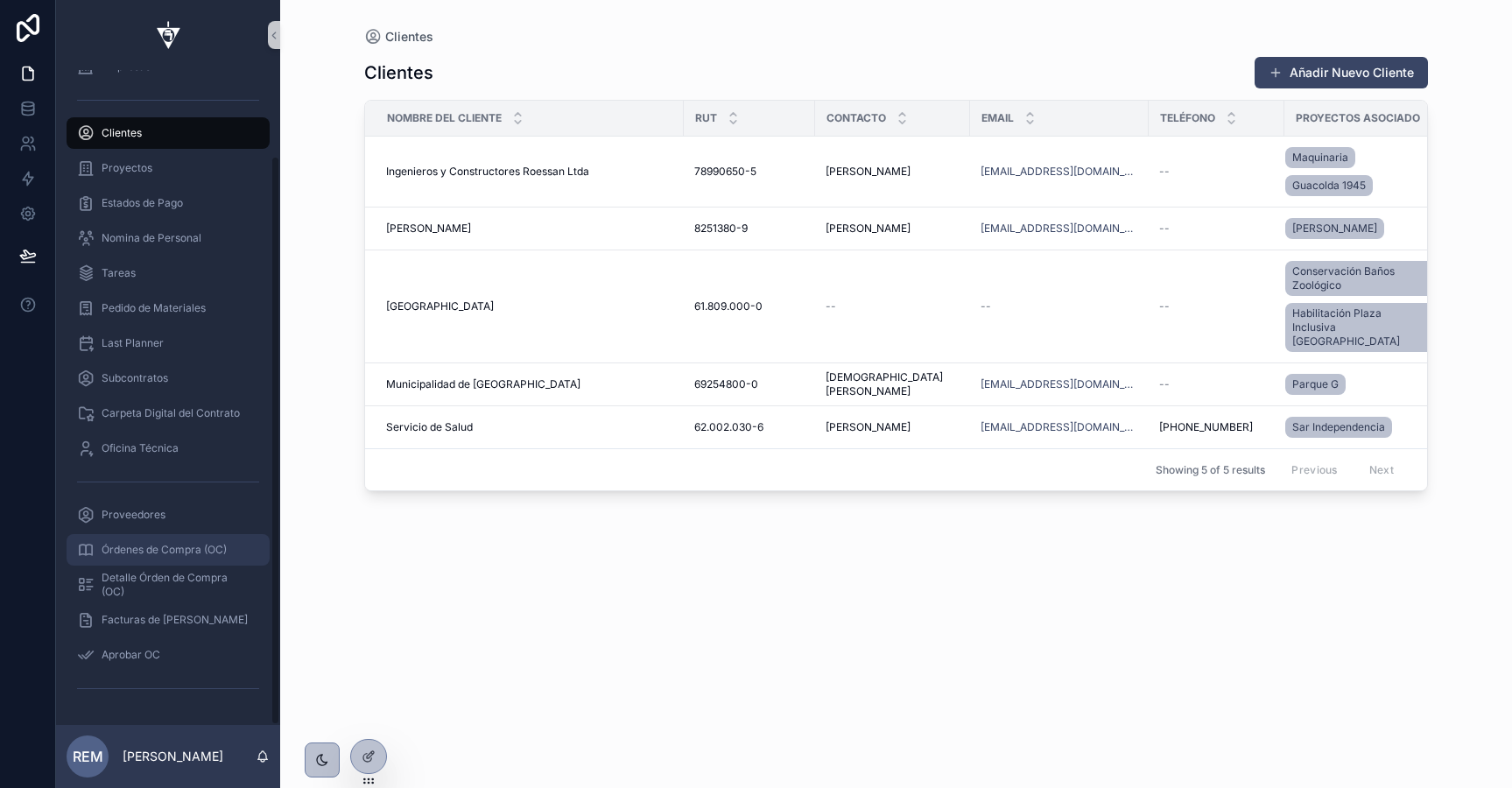
click at [146, 548] on span "Órdenes de Compra (OC)" at bounding box center [164, 549] width 125 height 14
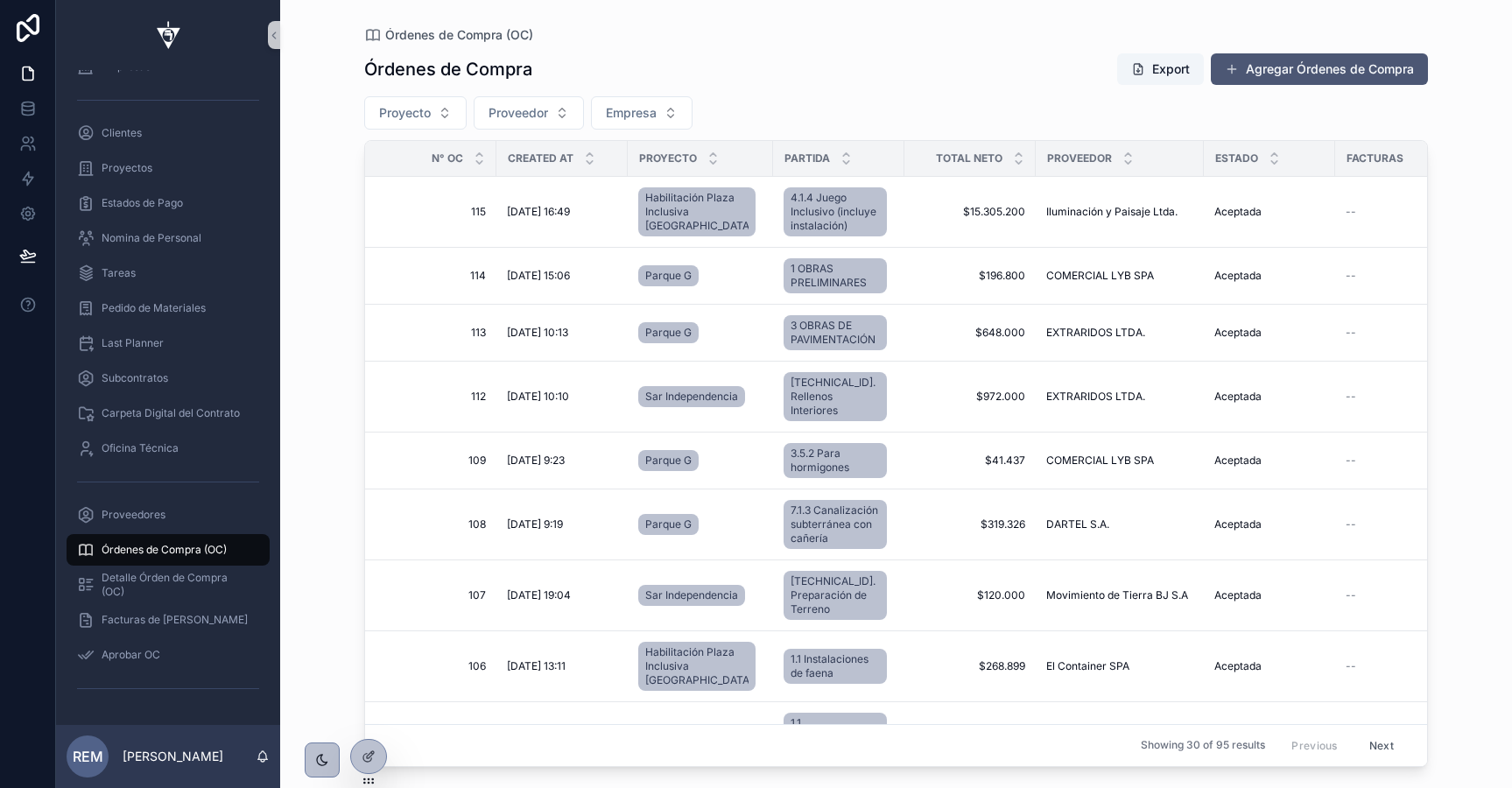
click at [1257, 67] on button "Agregar Órdenes de Compra" at bounding box center [1319, 69] width 217 height 32
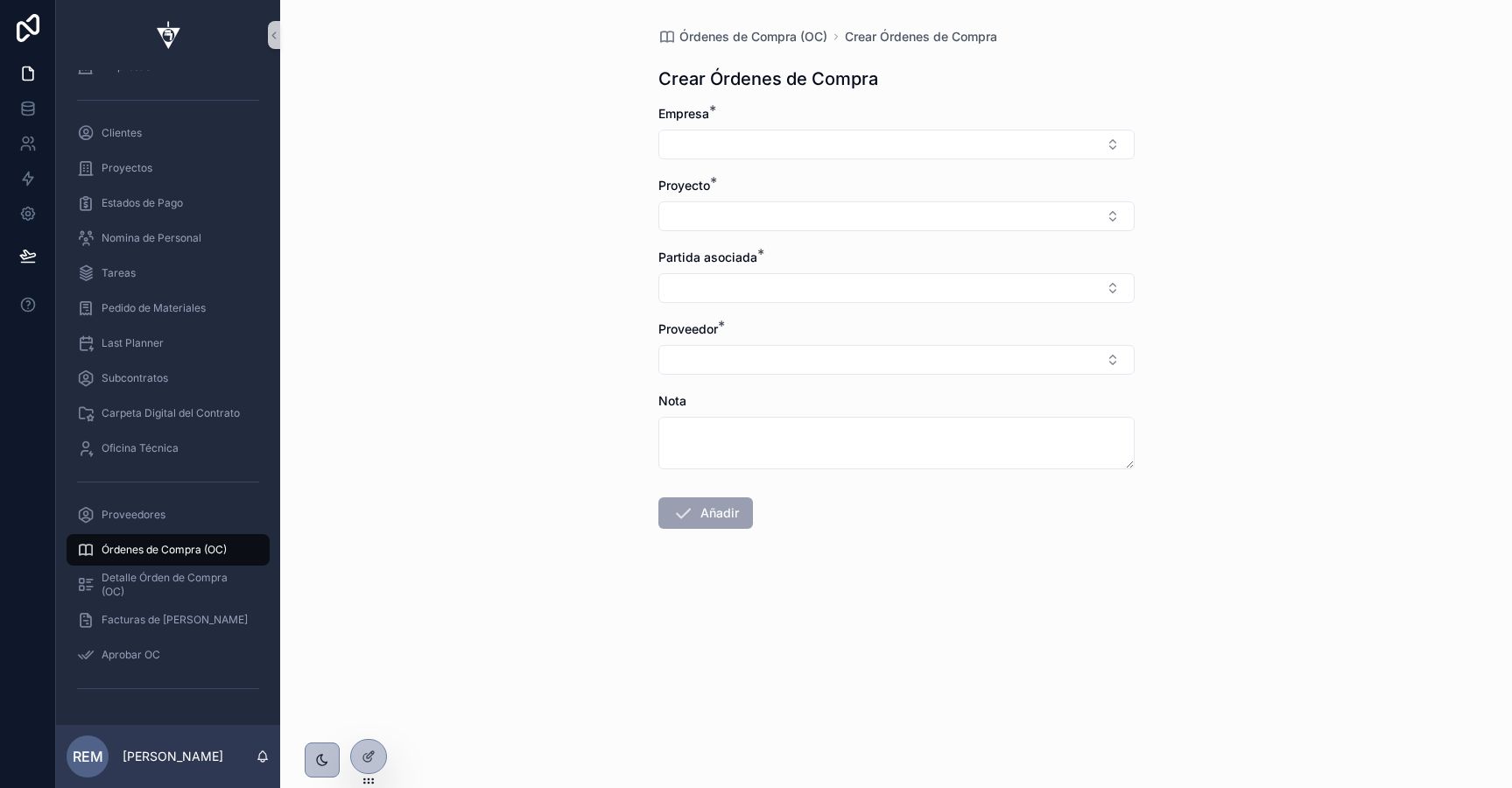
click at [738, 200] on div "Proyecto *" at bounding box center [896, 204] width 477 height 54
click at [739, 204] on button "Select Button" at bounding box center [896, 217] width 477 height 30
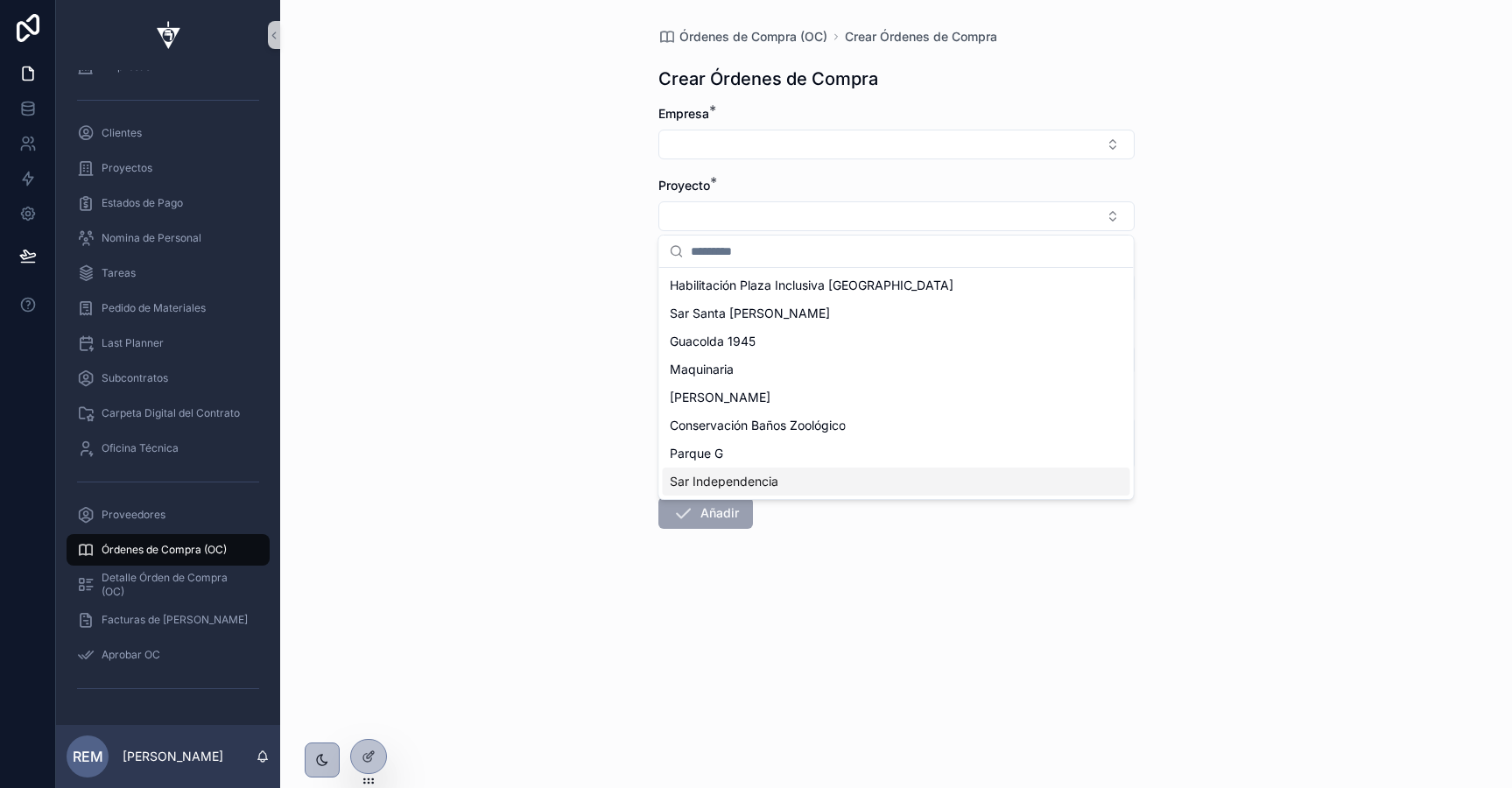
click at [756, 476] on span "Sar Independencia" at bounding box center [724, 481] width 109 height 18
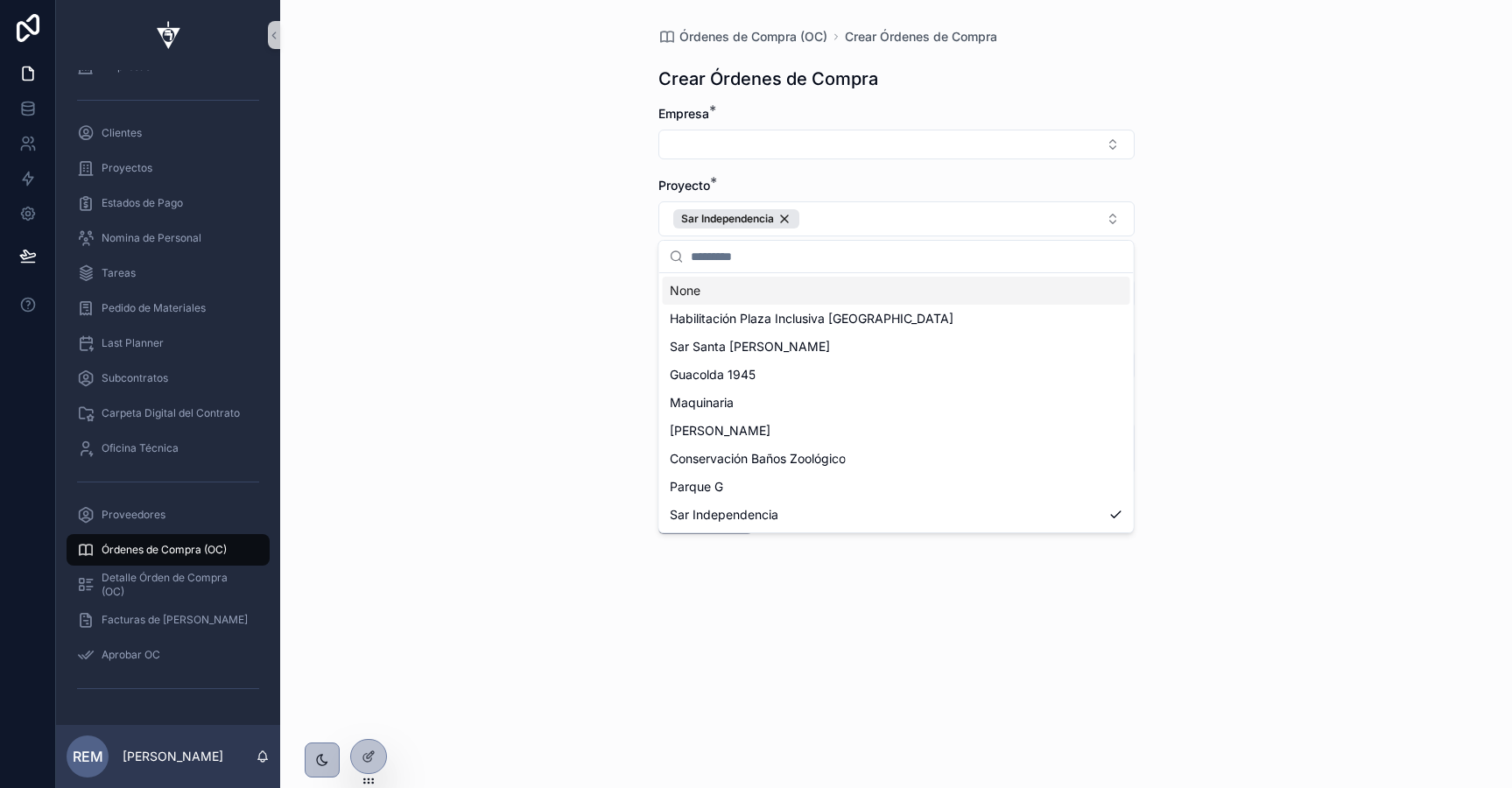
click at [577, 257] on div "Órdenes de Compra (OC) Crear Órdenes de Compra Crear Órdenes de Compra Empresa …" at bounding box center [895, 394] width 1232 height 788
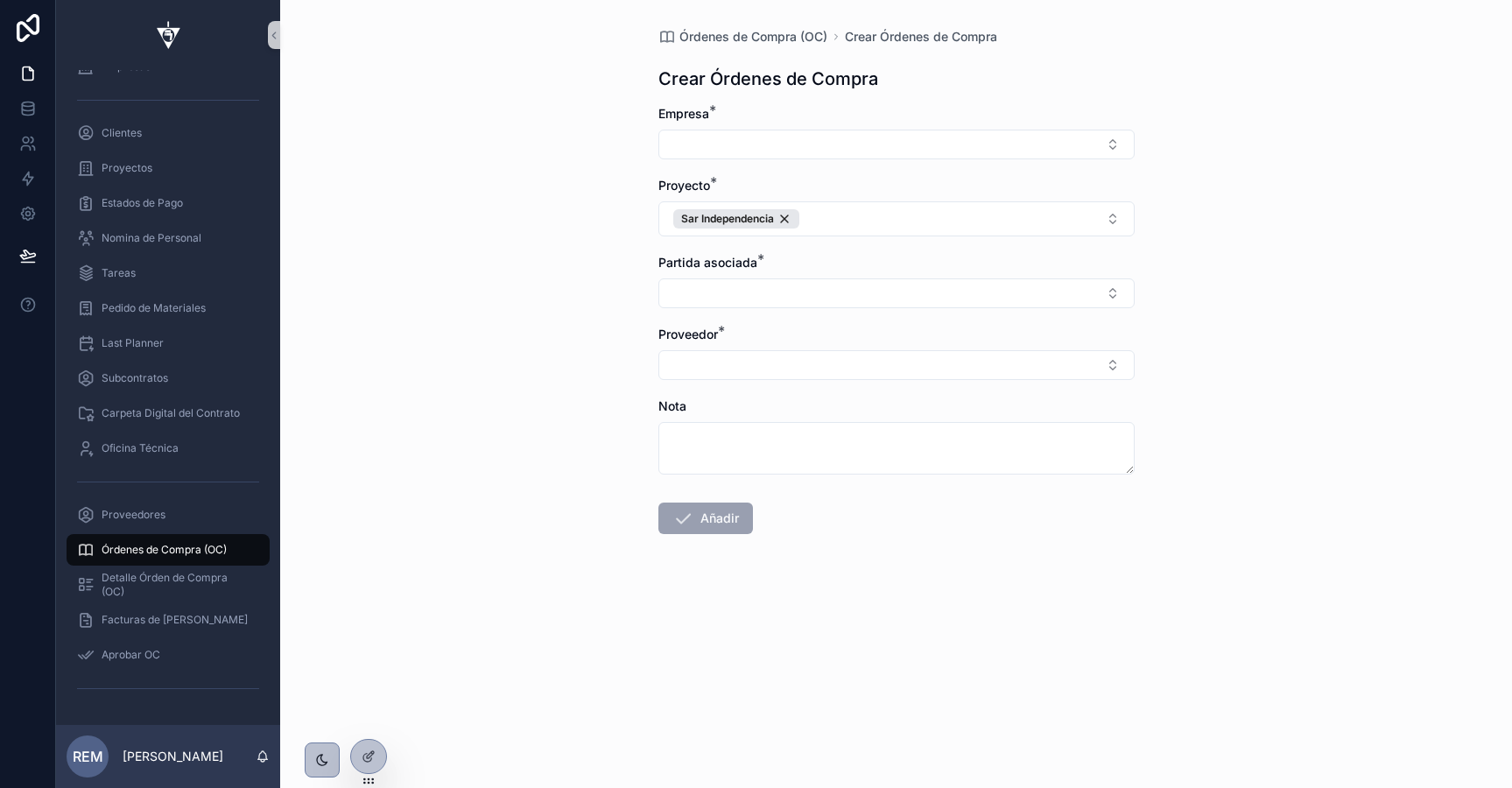
click at [717, 278] on div "Partida asociada *" at bounding box center [896, 281] width 477 height 54
click at [727, 282] on button "Select Button" at bounding box center [896, 294] width 477 height 30
click at [560, 362] on div "Órdenes de Compra (OC) Crear Órdenes de Compra Crear Órdenes de Compra Empresa …" at bounding box center [895, 394] width 1232 height 788
click at [124, 590] on span "Detalle Órden de Compra (OC)" at bounding box center [177, 584] width 151 height 28
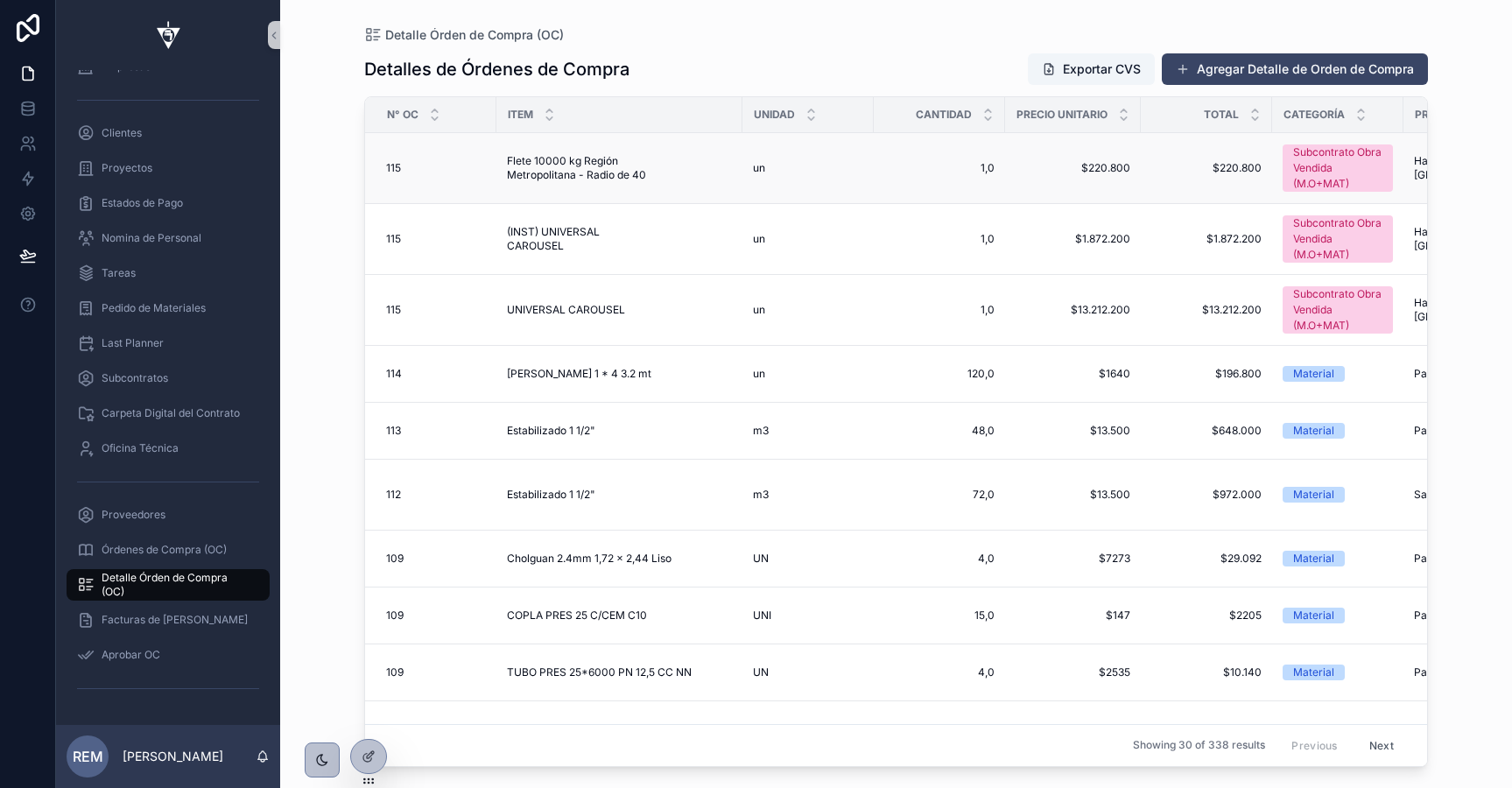
click at [536, 171] on span "Flete 10000 kg Región Metropolitana - Radio de 40" at bounding box center [619, 168] width 225 height 28
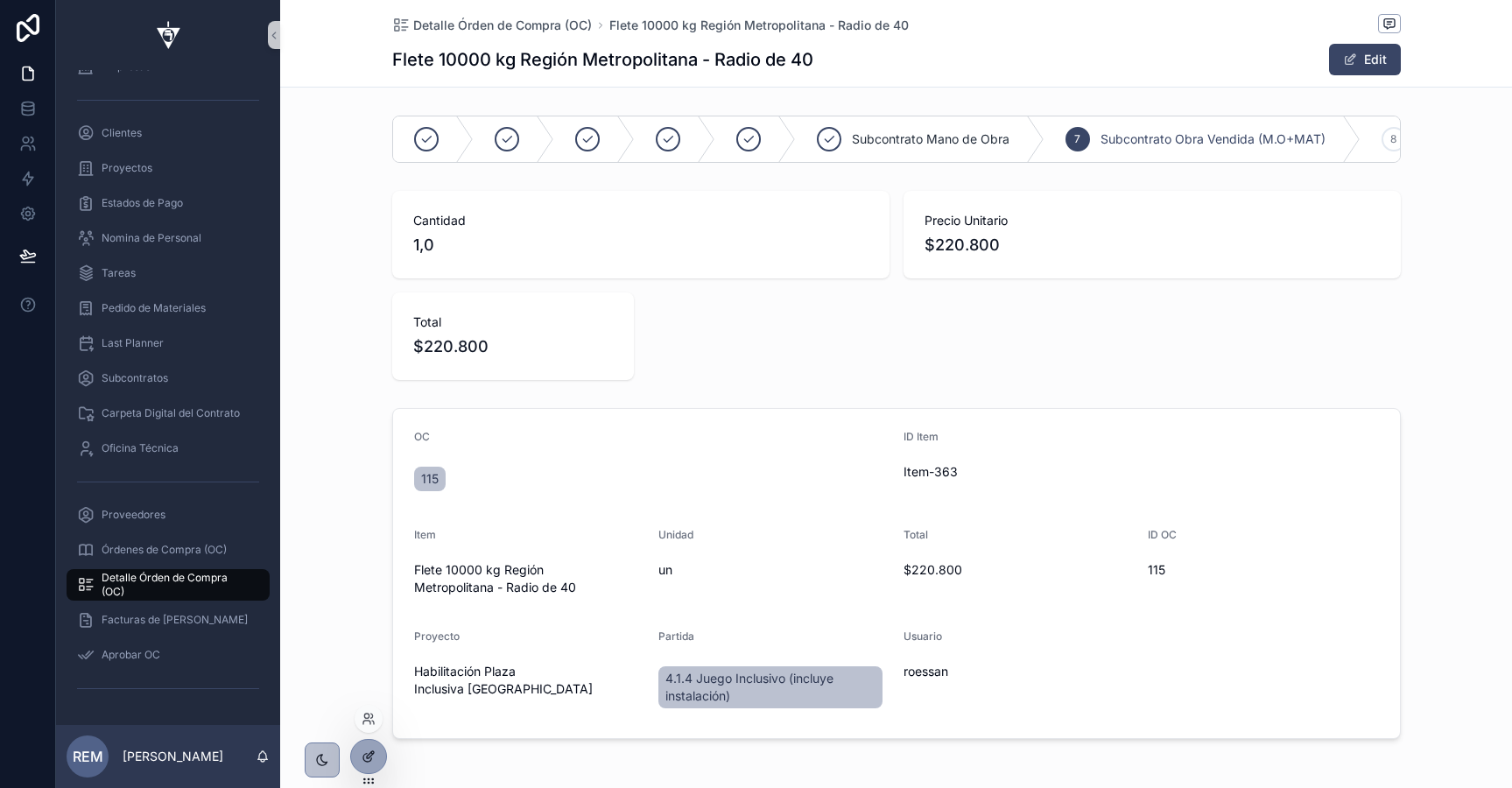
click at [364, 749] on icon at bounding box center [369, 756] width 14 height 14
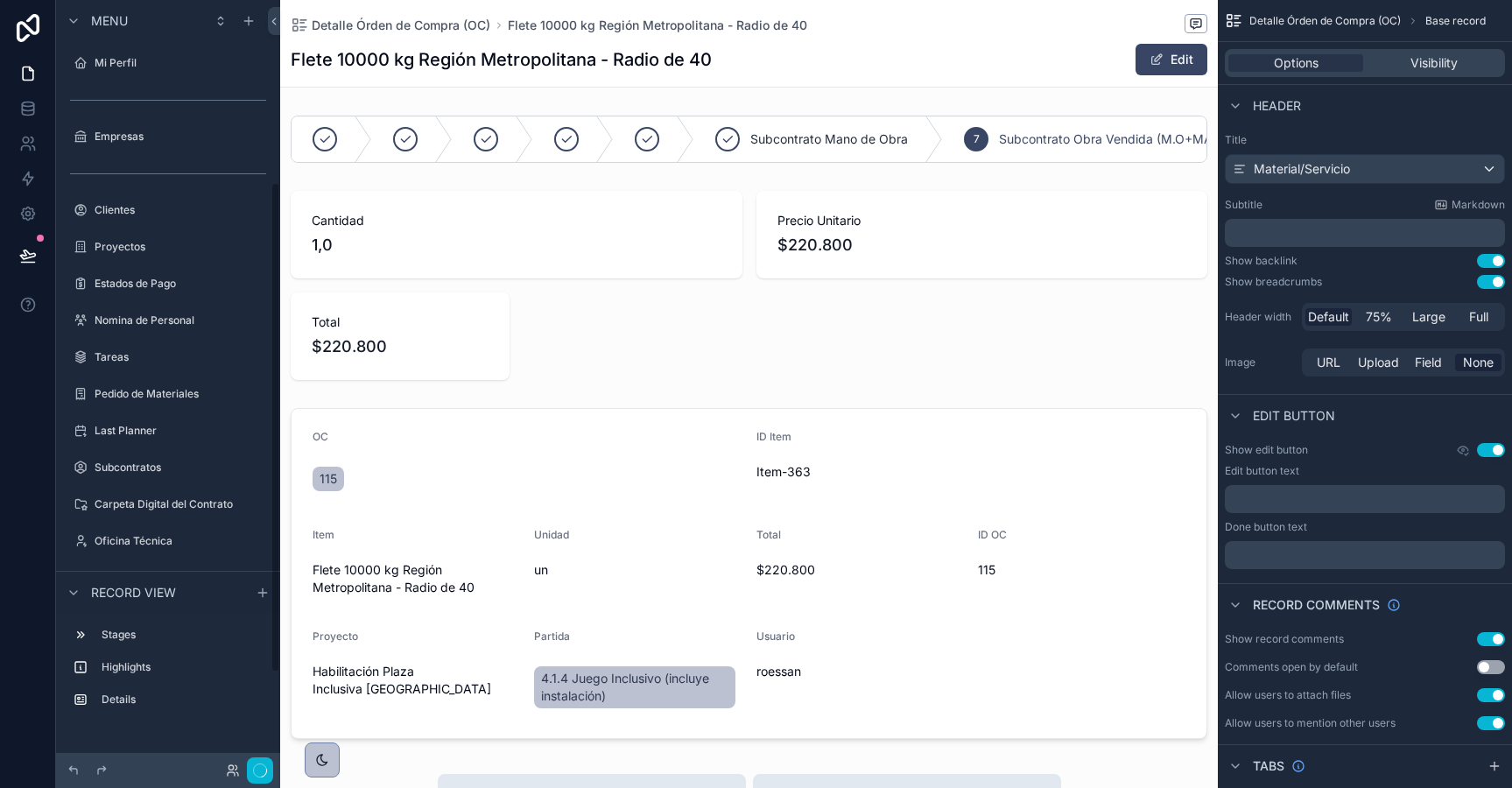
scroll to position [286, 0]
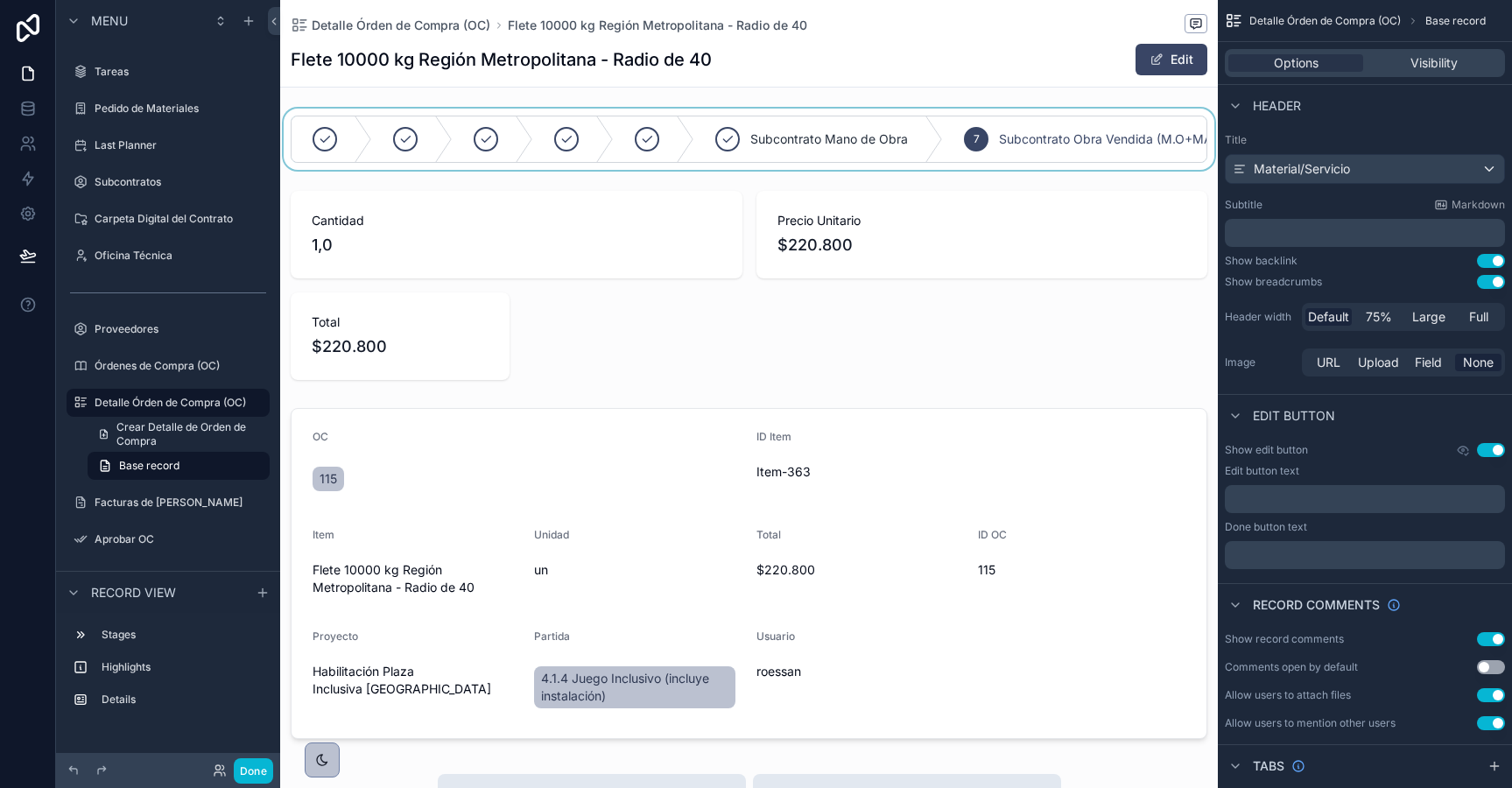
click at [783, 111] on div "scrollable content" at bounding box center [749, 139] width 937 height 61
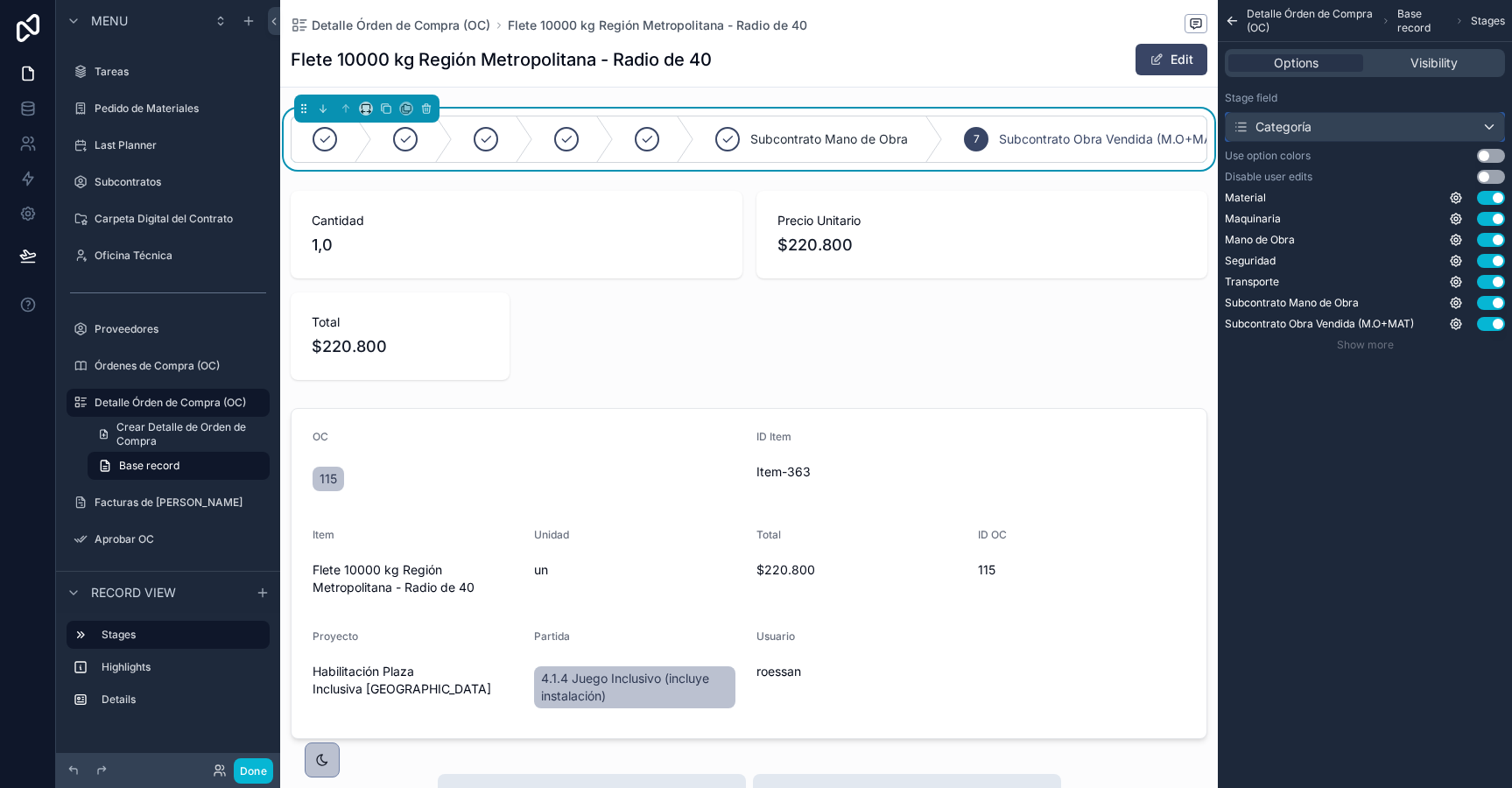
click at [1273, 127] on div "Categoría" at bounding box center [1272, 127] width 79 height 18
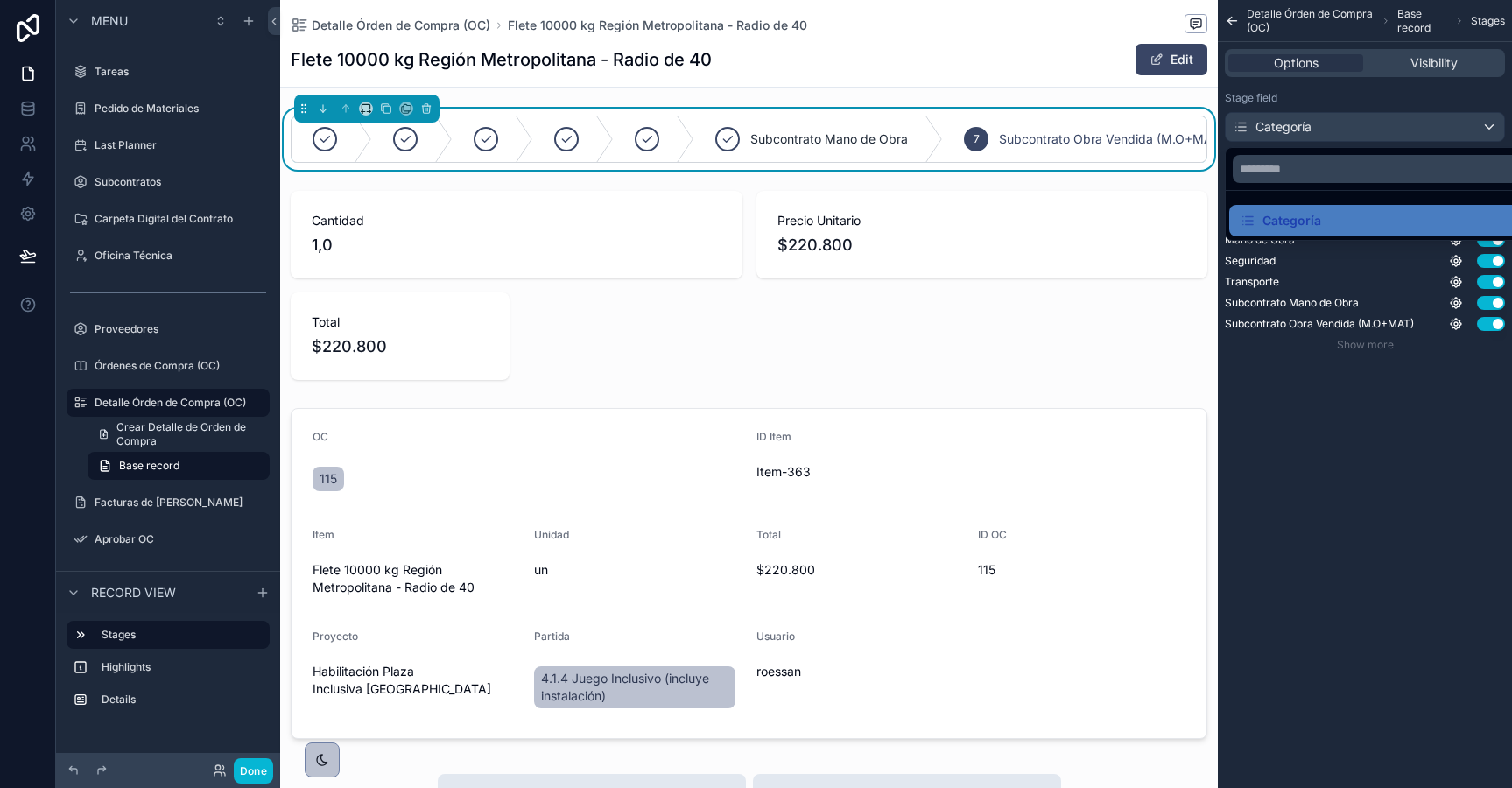
click at [1291, 67] on div "scrollable content" at bounding box center [756, 394] width 1512 height 788
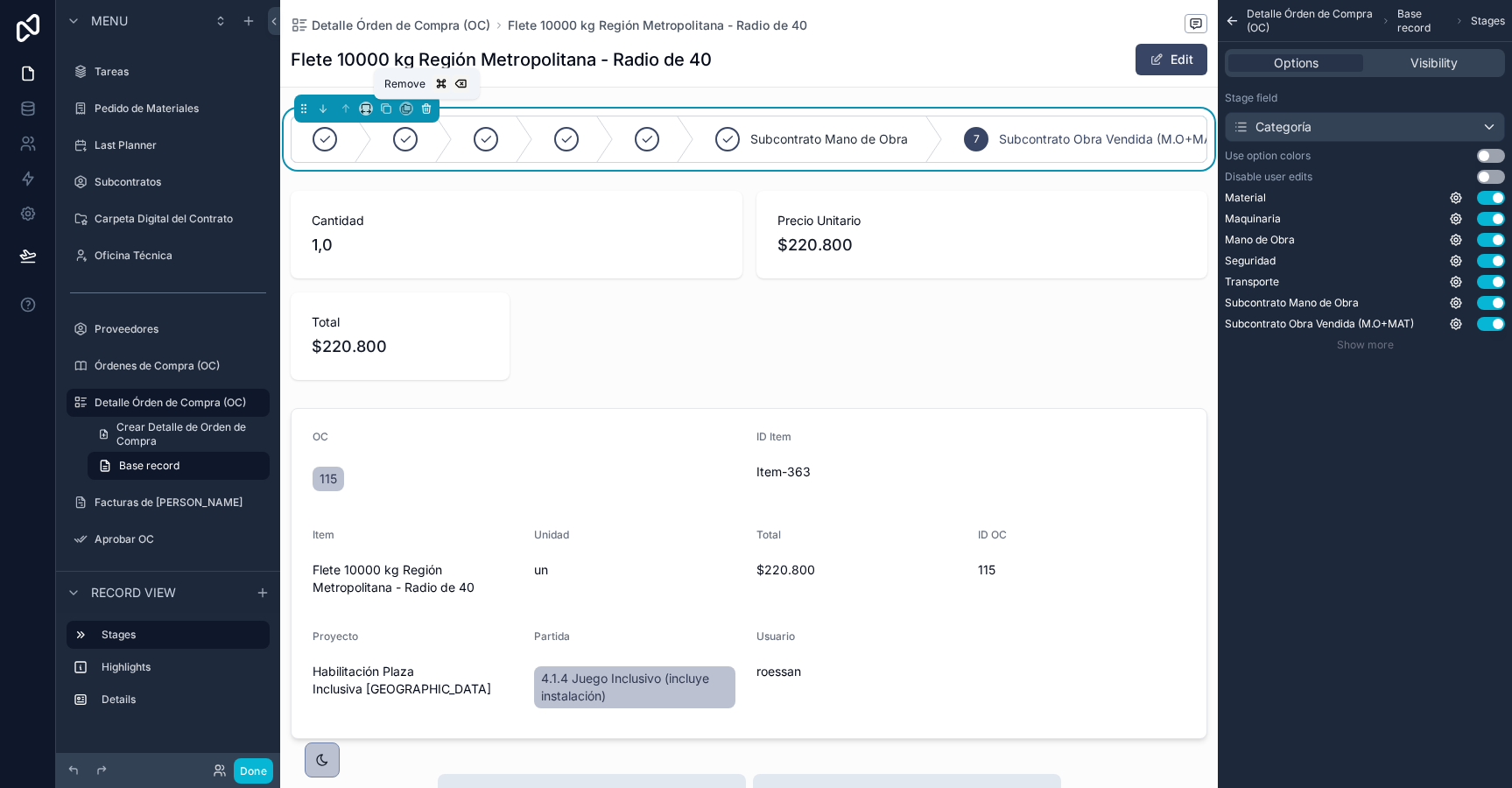
click at [429, 111] on icon "scrollable content" at bounding box center [426, 109] width 7 height 7
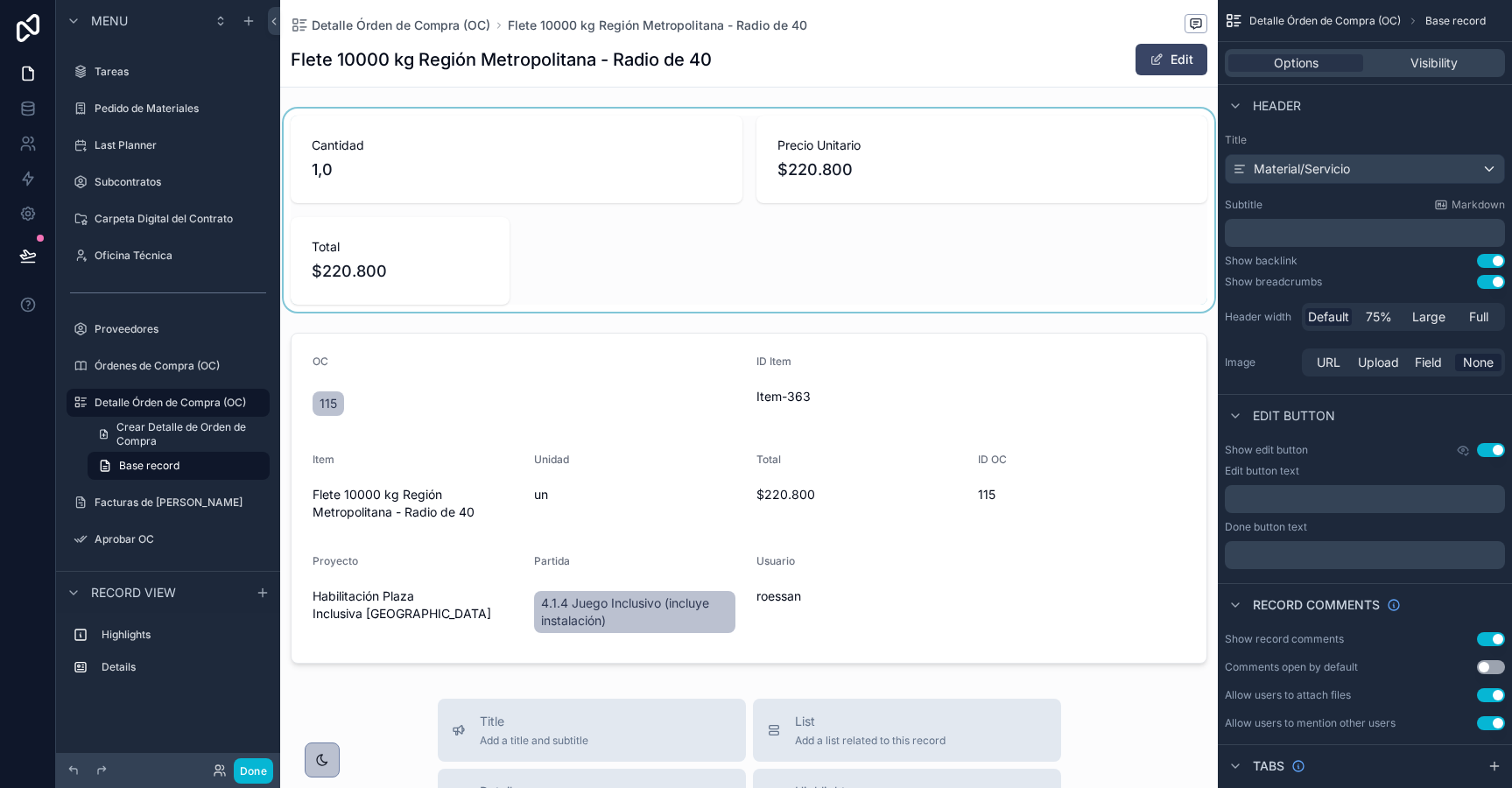
click at [602, 200] on div "scrollable content" at bounding box center [749, 210] width 937 height 203
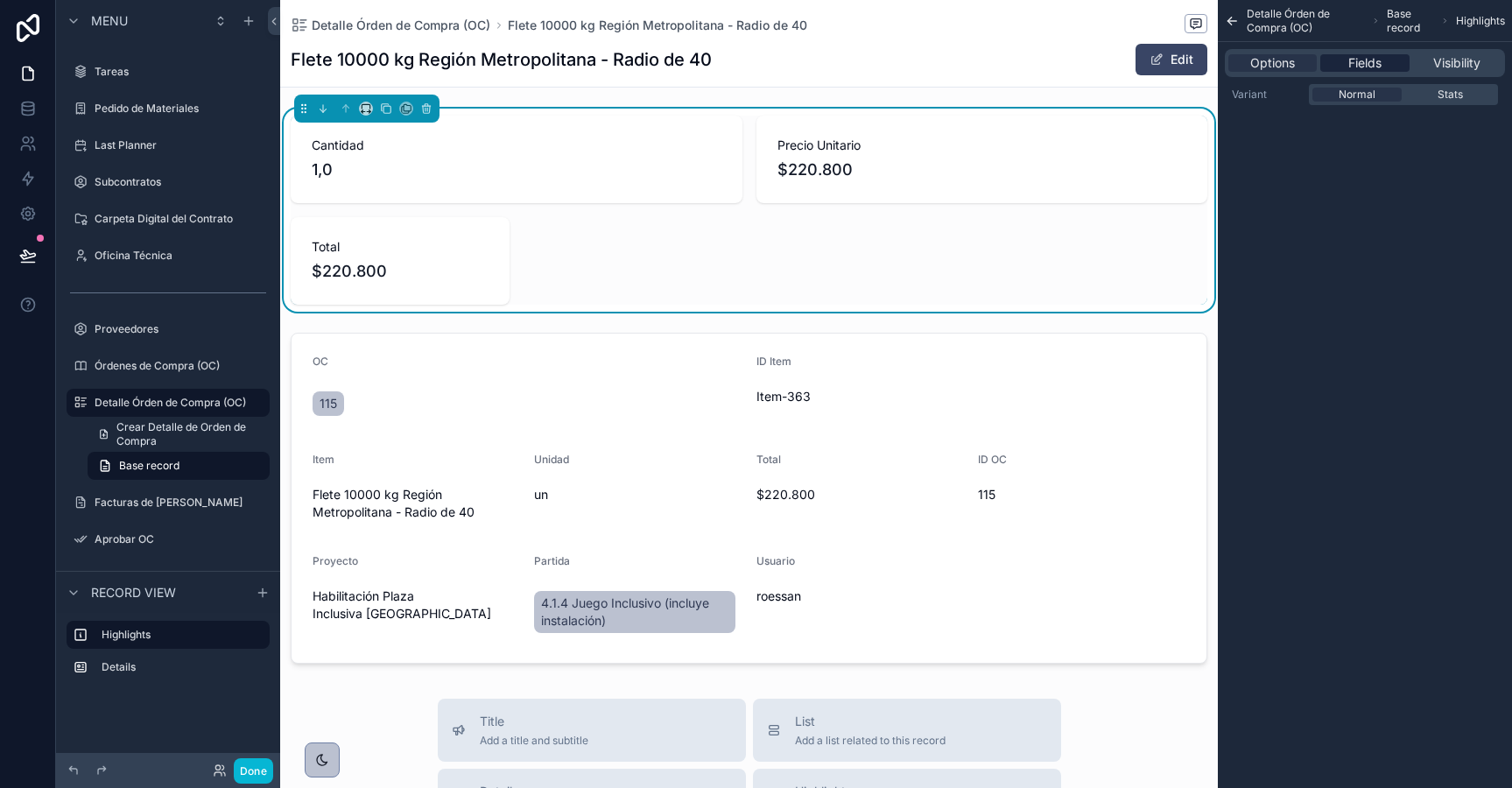
click at [1360, 59] on span "Fields" at bounding box center [1364, 63] width 33 height 18
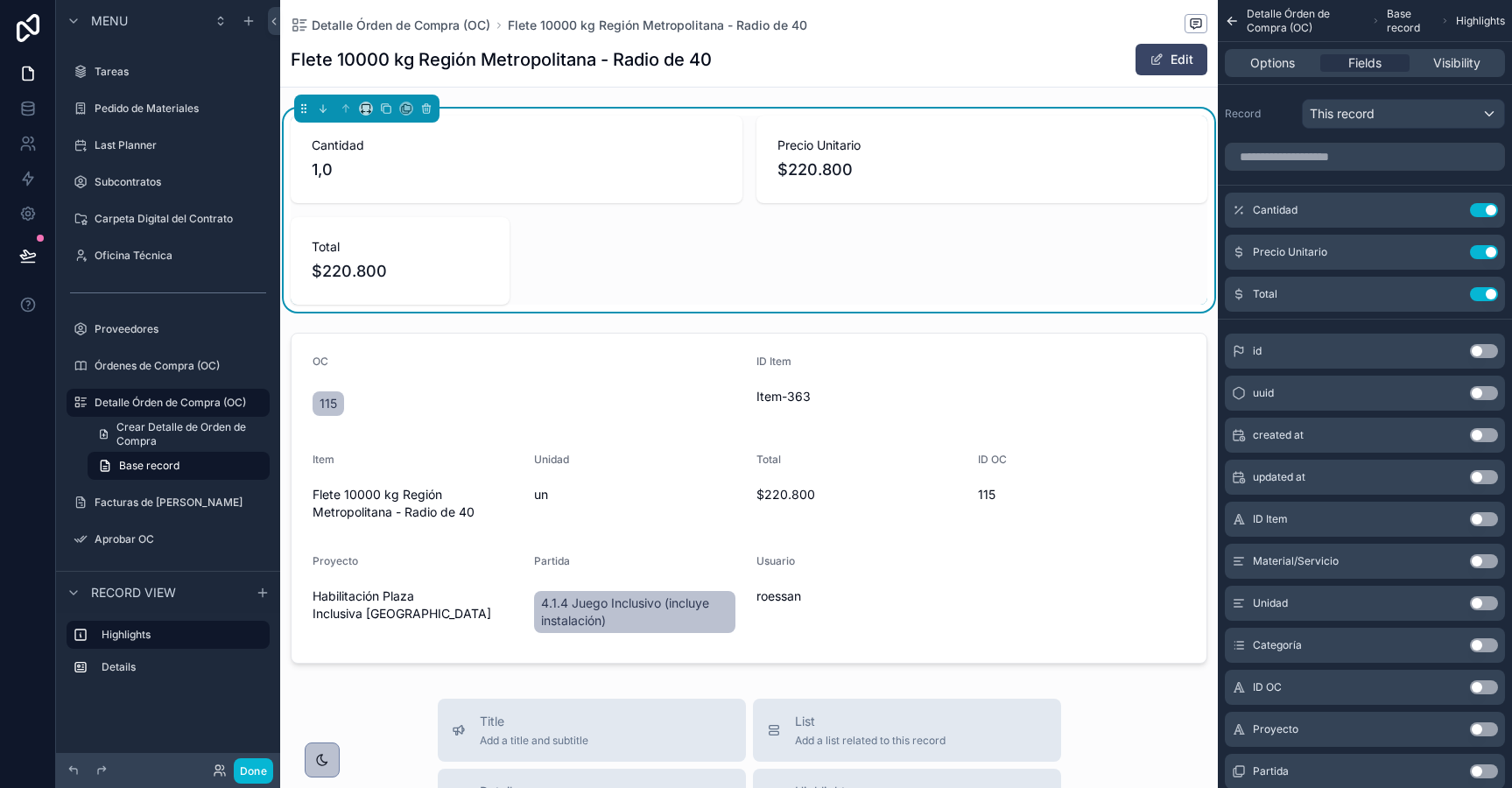
click at [1480, 650] on button "Use setting" at bounding box center [1484, 645] width 28 height 14
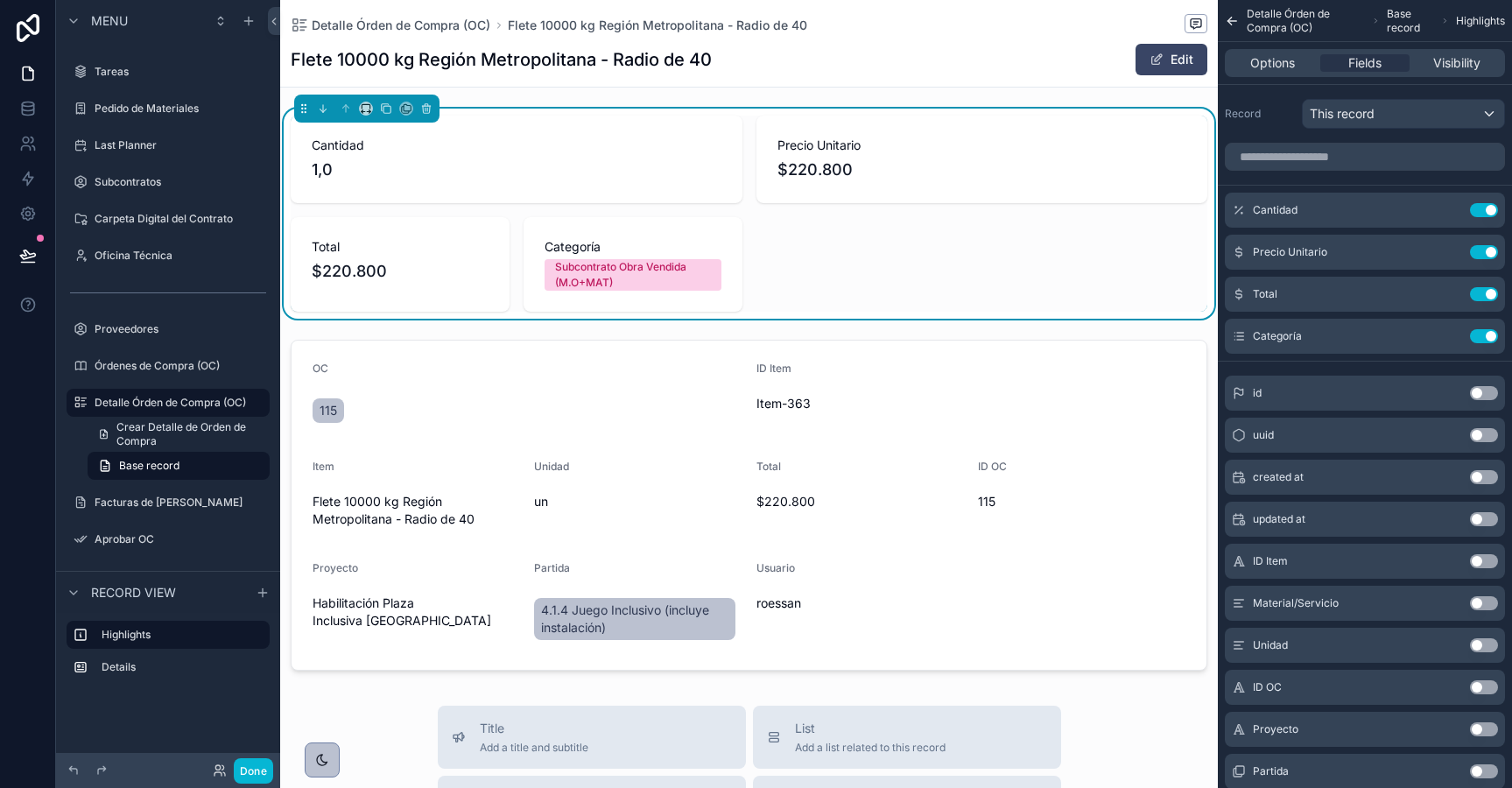
click at [619, 273] on div "Subcontrato Obra Vendida (M.O+MAT)" at bounding box center [634, 275] width 156 height 32
click at [1451, 336] on icon "scrollable content" at bounding box center [1450, 334] width 7 height 7
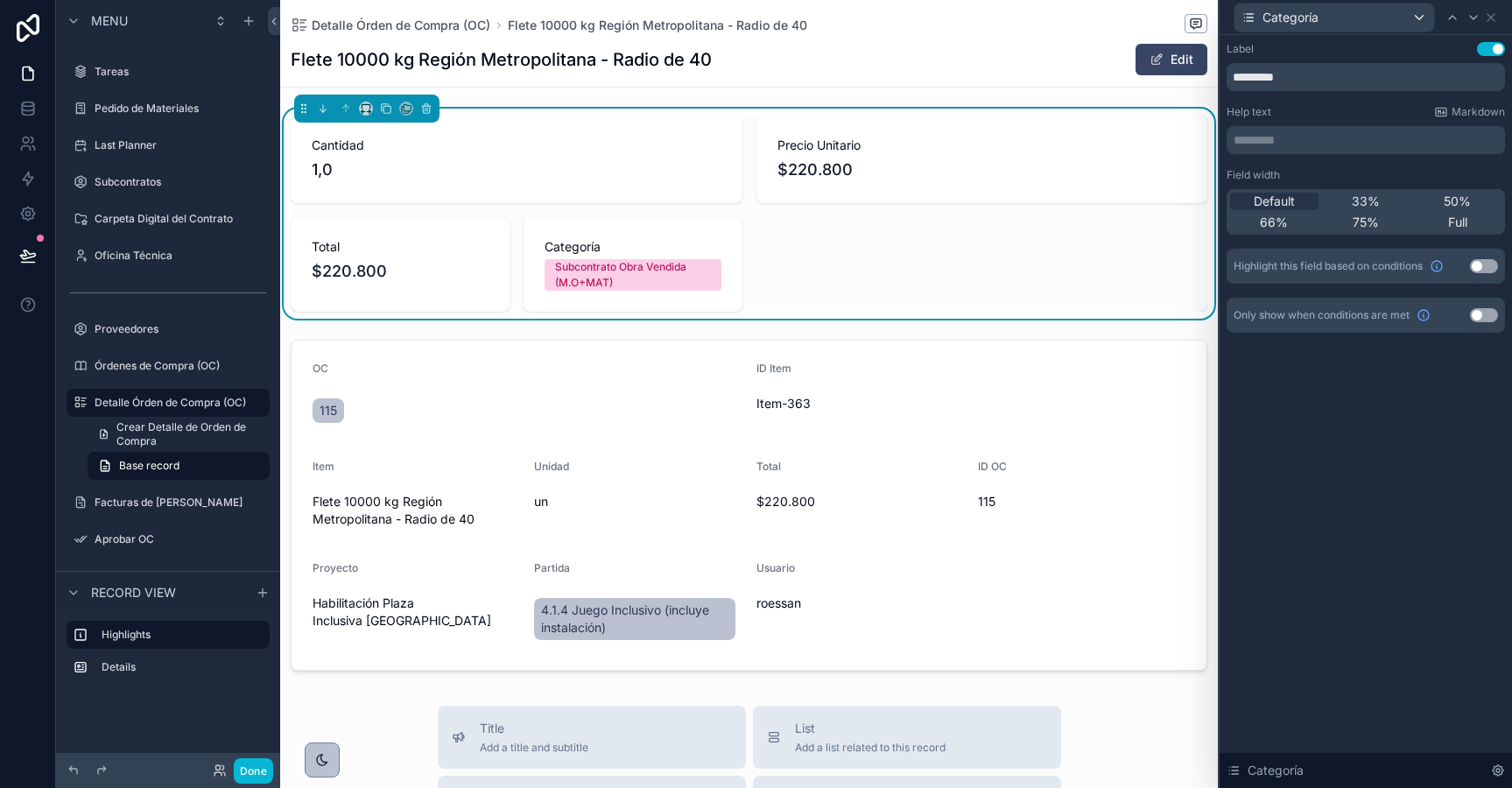
click at [711, 276] on span "Subcontrato Obra Vendida (M.O+MAT)" at bounding box center [633, 275] width 177 height 32
click at [1496, 20] on icon at bounding box center [1491, 18] width 14 height 14
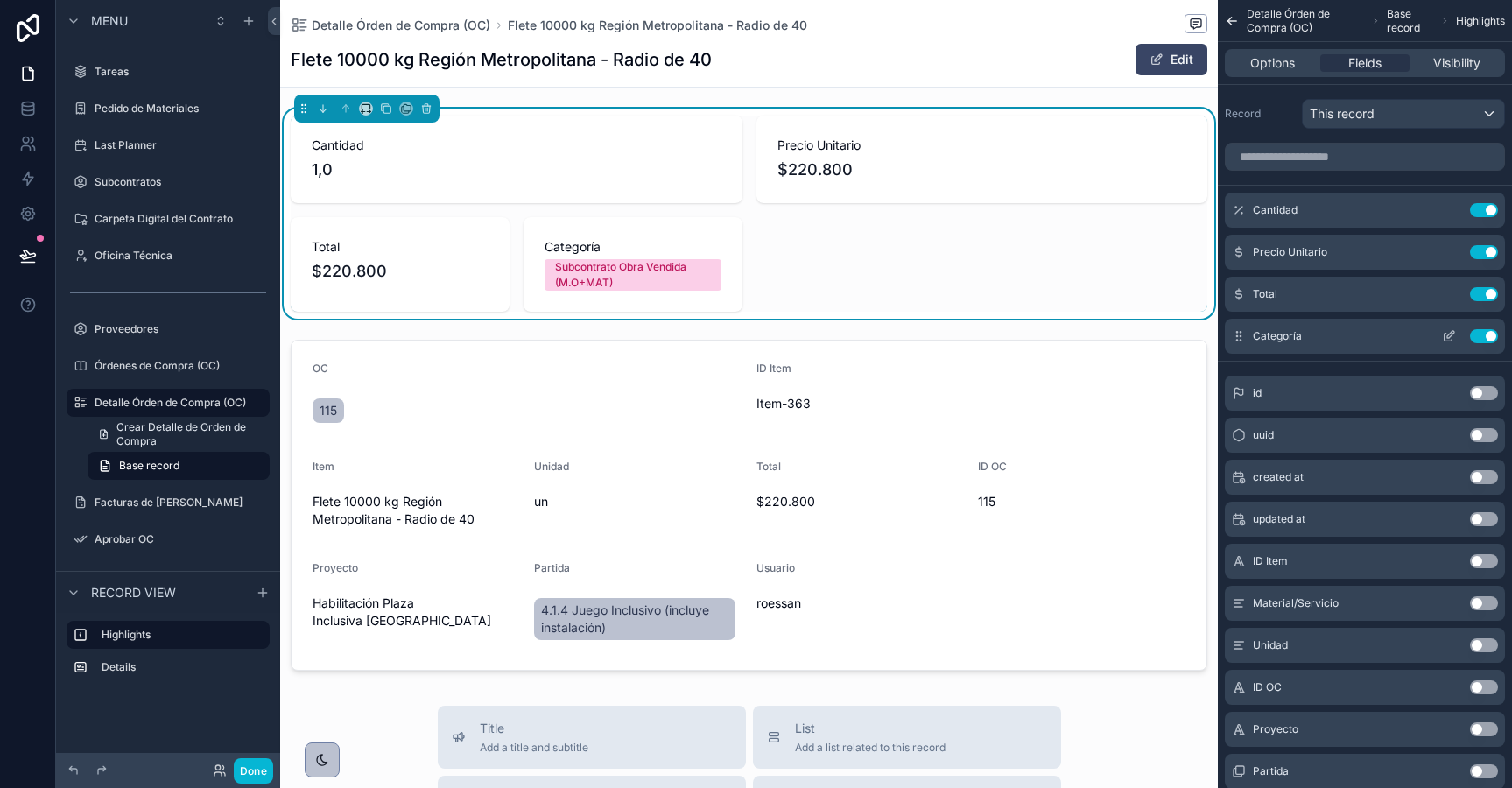
click at [1486, 335] on button "Use setting" at bounding box center [1484, 336] width 28 height 14
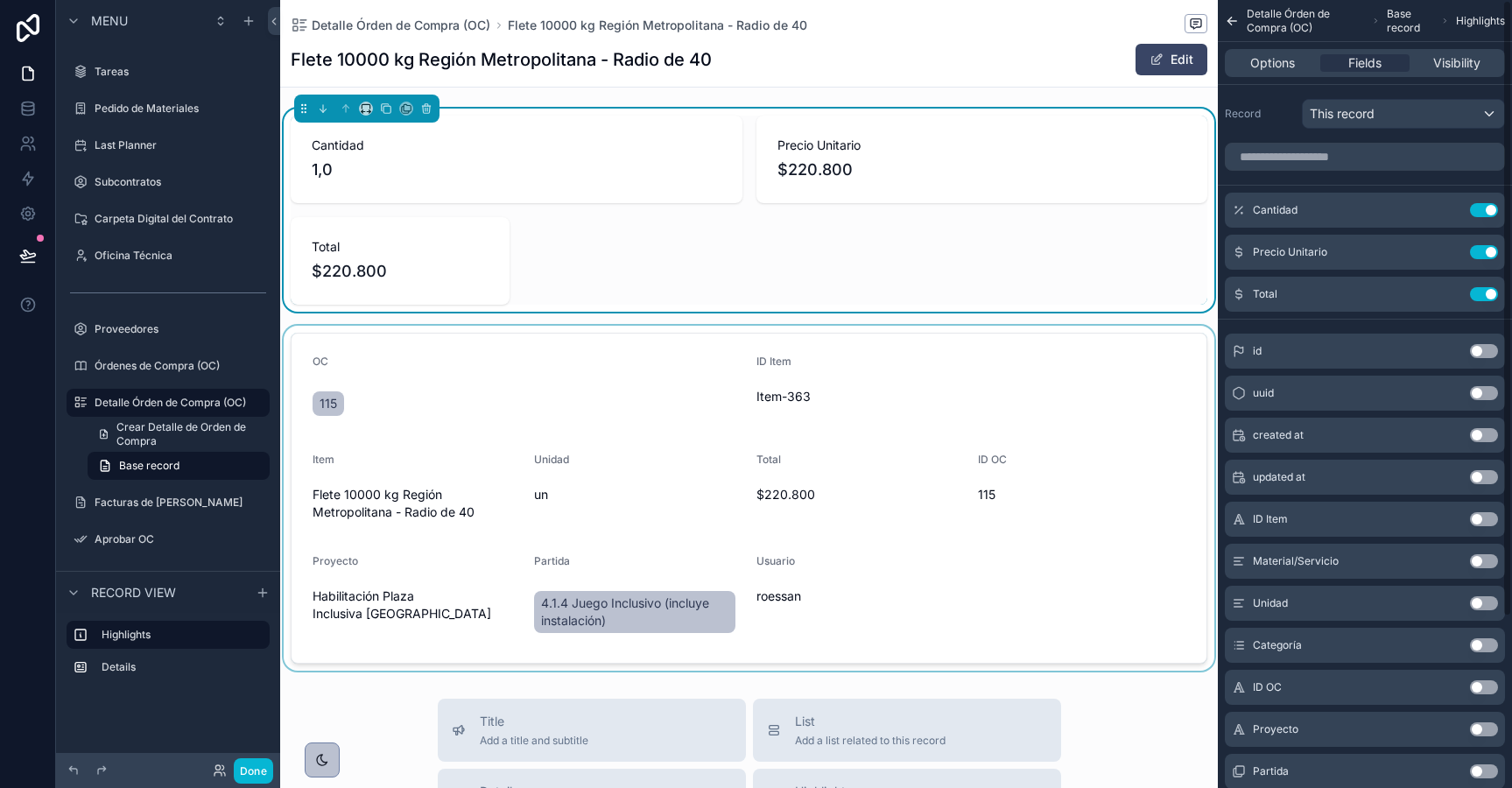
click at [970, 503] on div "scrollable content" at bounding box center [749, 497] width 937 height 345
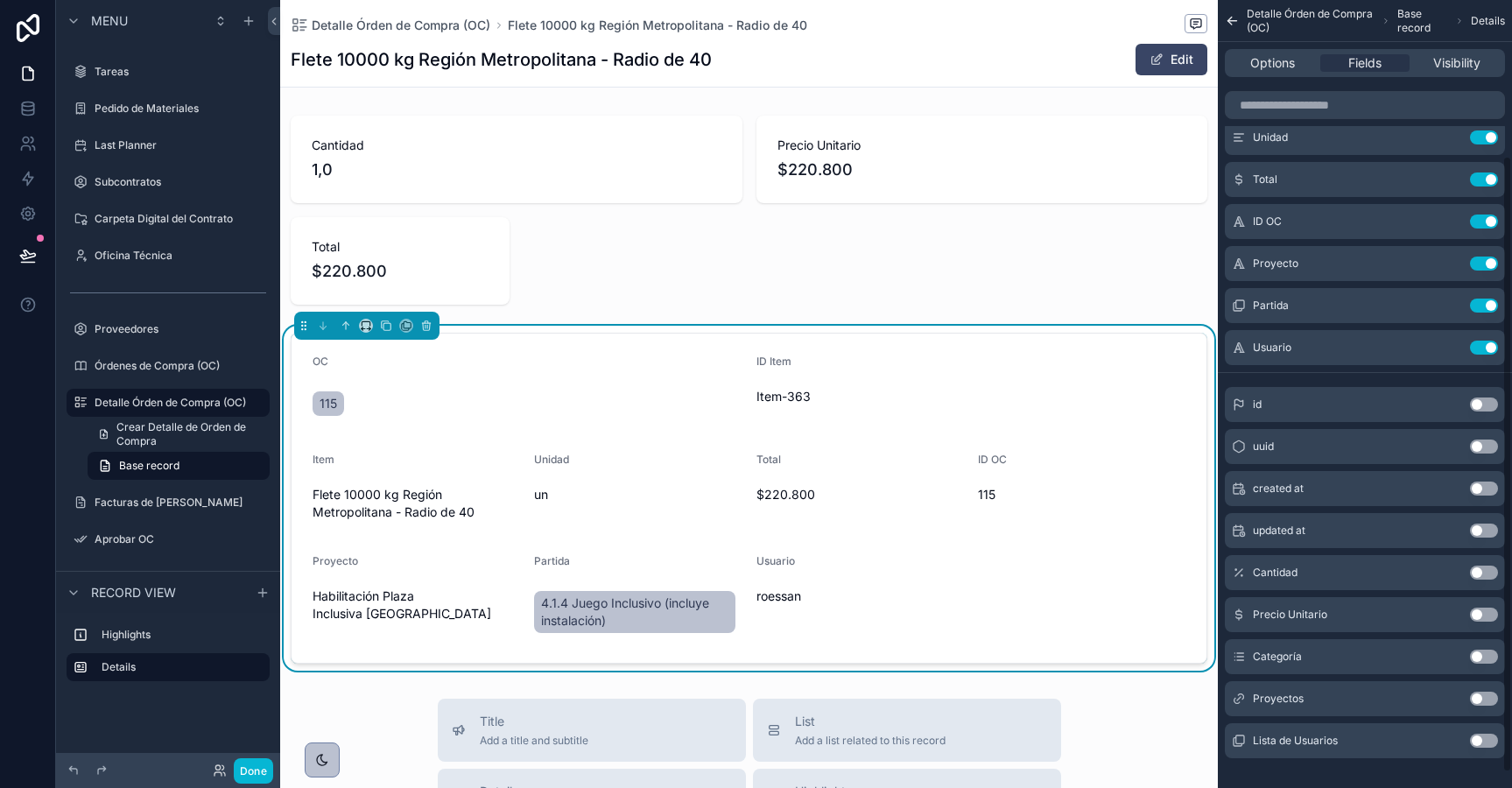
scroll to position [200, 0]
click at [1481, 654] on button "Use setting" at bounding box center [1484, 655] width 28 height 14
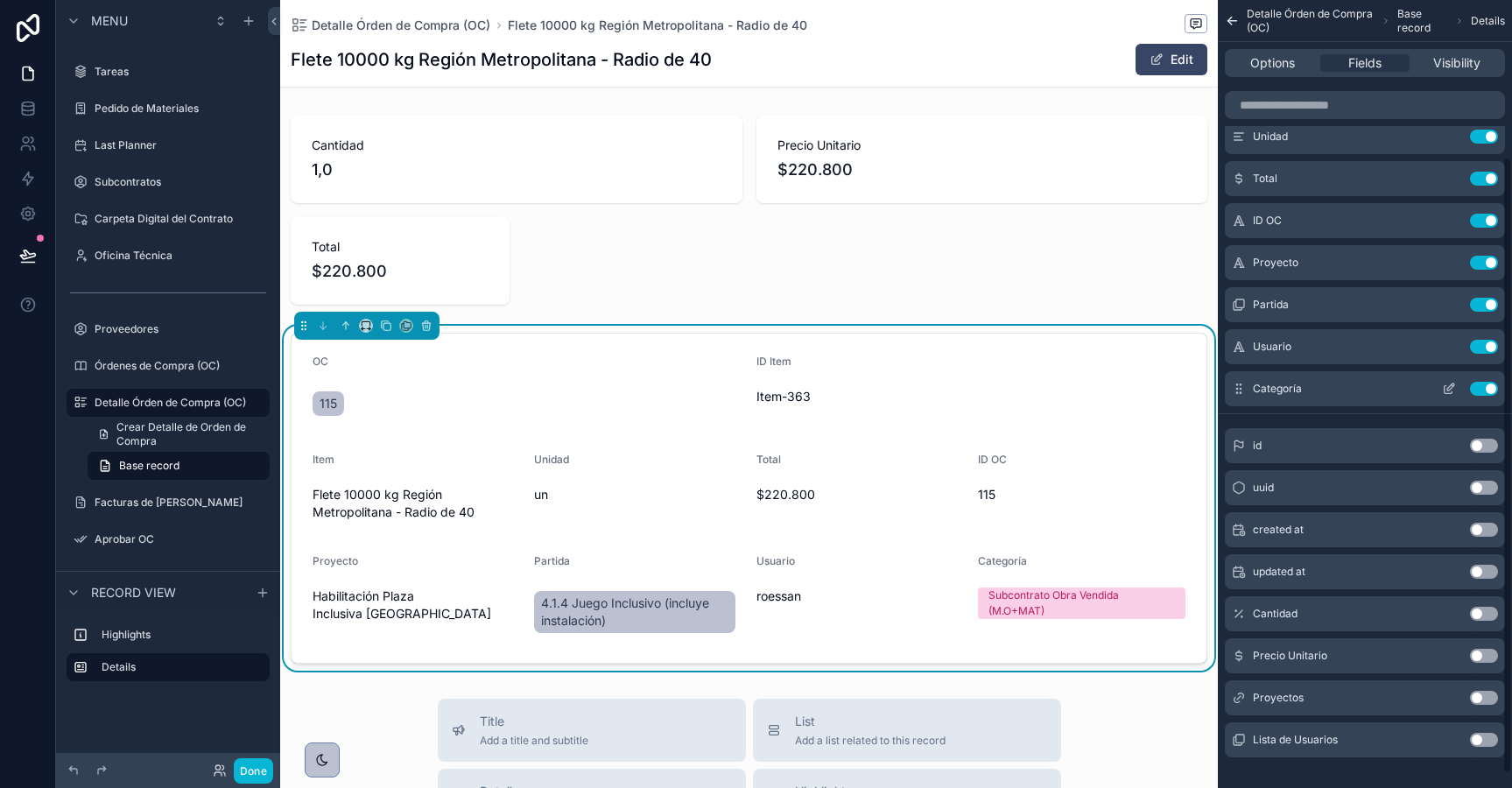
click at [1453, 386] on icon "scrollable content" at bounding box center [1453, 386] width 2 height 2
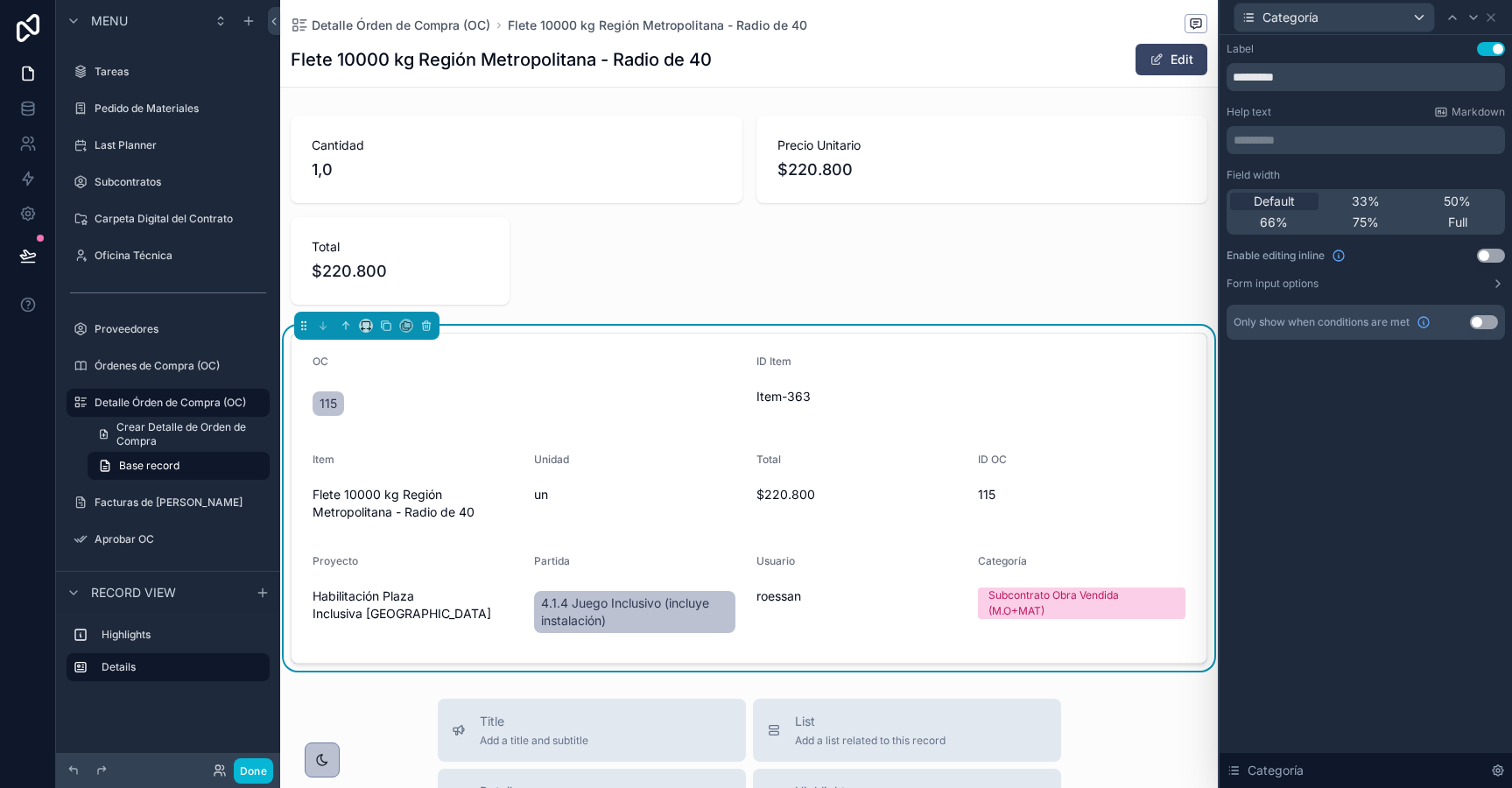
click at [1492, 256] on button "Use setting" at bounding box center [1491, 256] width 28 height 14
click at [1492, 15] on icon at bounding box center [1491, 17] width 7 height 7
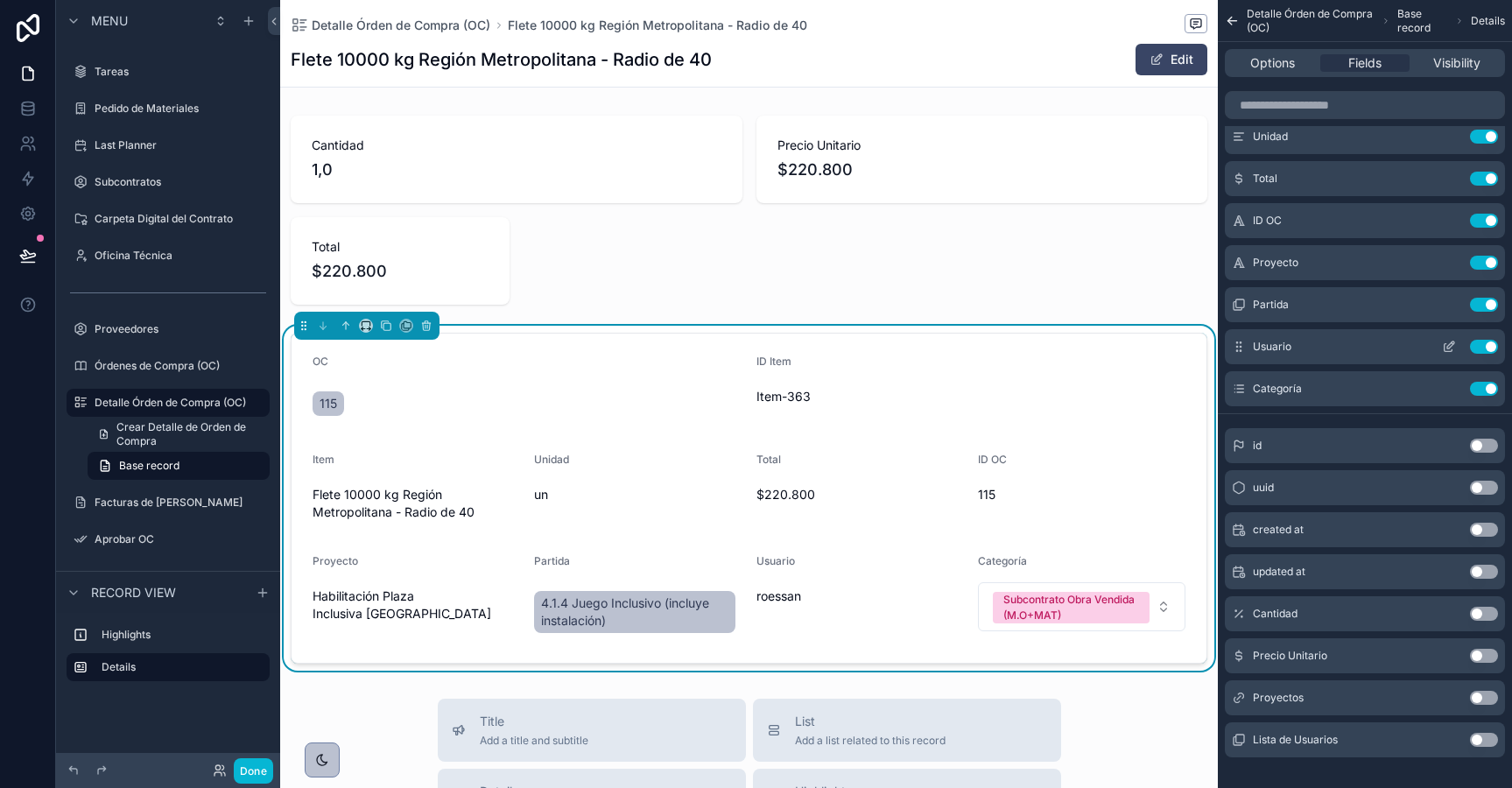
click at [1450, 343] on icon "scrollable content" at bounding box center [1450, 345] width 7 height 7
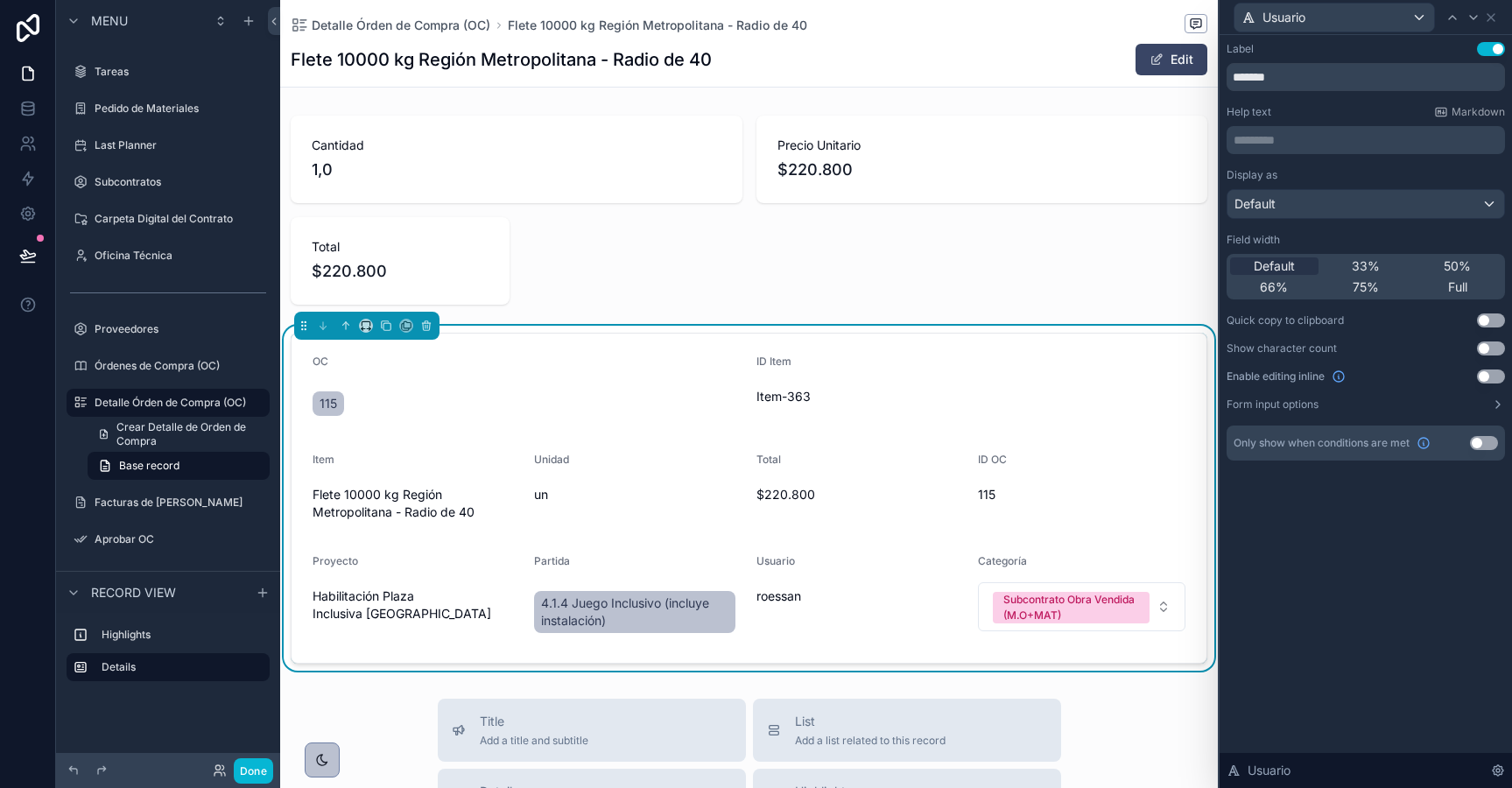
click at [1489, 50] on button "Use setting" at bounding box center [1491, 49] width 28 height 14
click at [1362, 205] on div "Default" at bounding box center [1365, 204] width 277 height 28
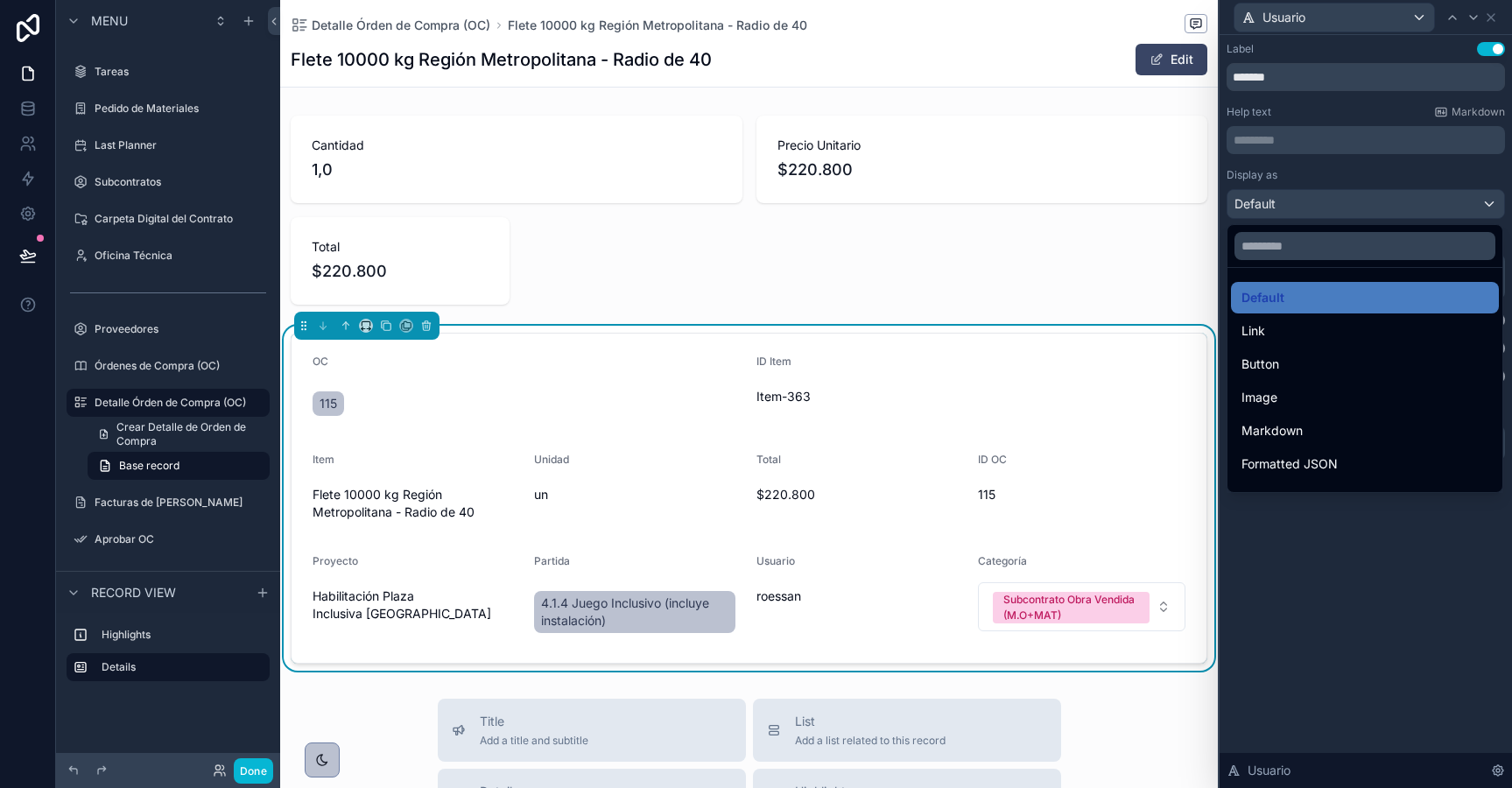
click at [1362, 205] on div at bounding box center [1366, 394] width 293 height 788
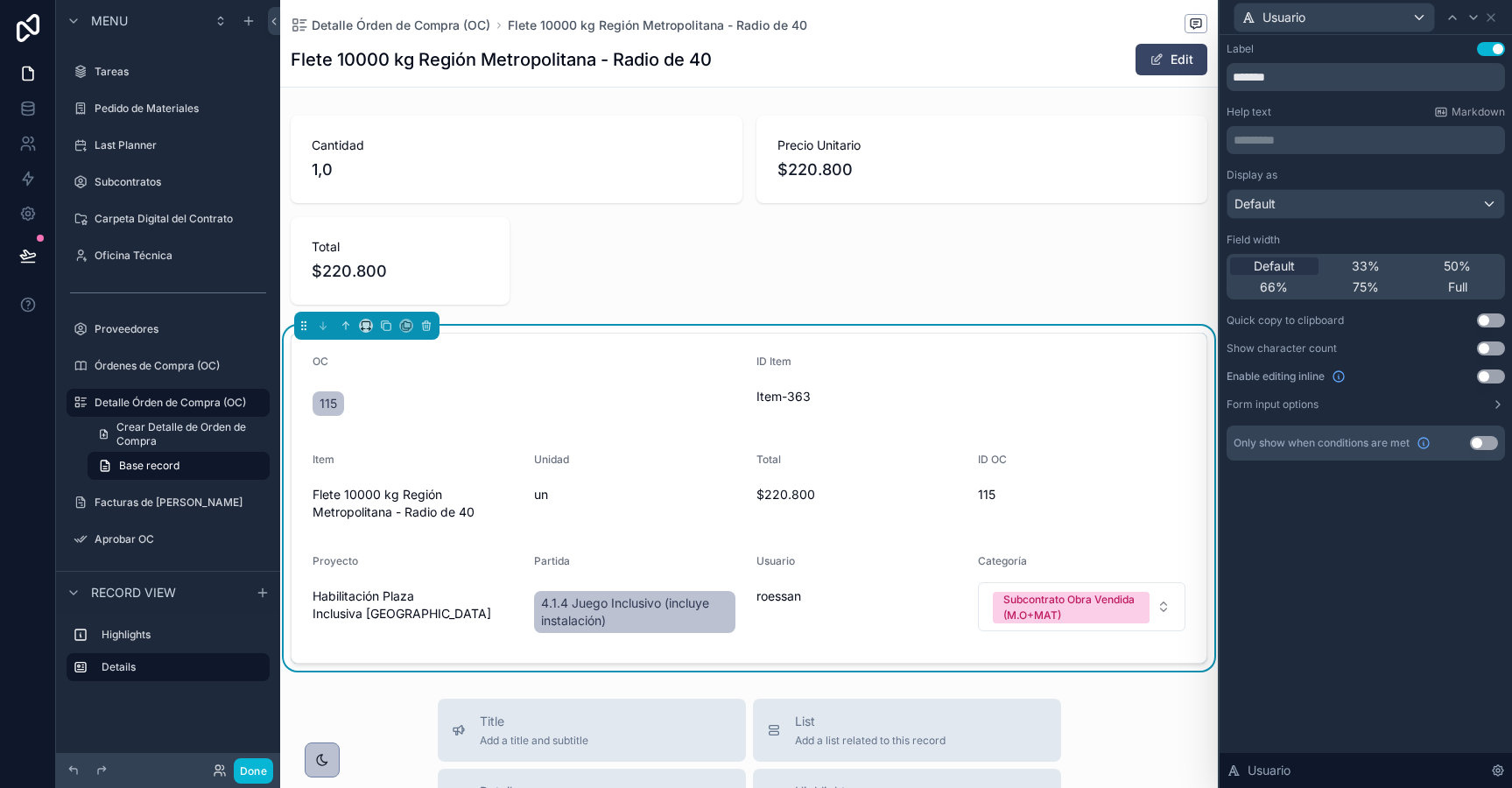
click at [1477, 440] on button "Use setting" at bounding box center [1484, 442] width 28 height 14
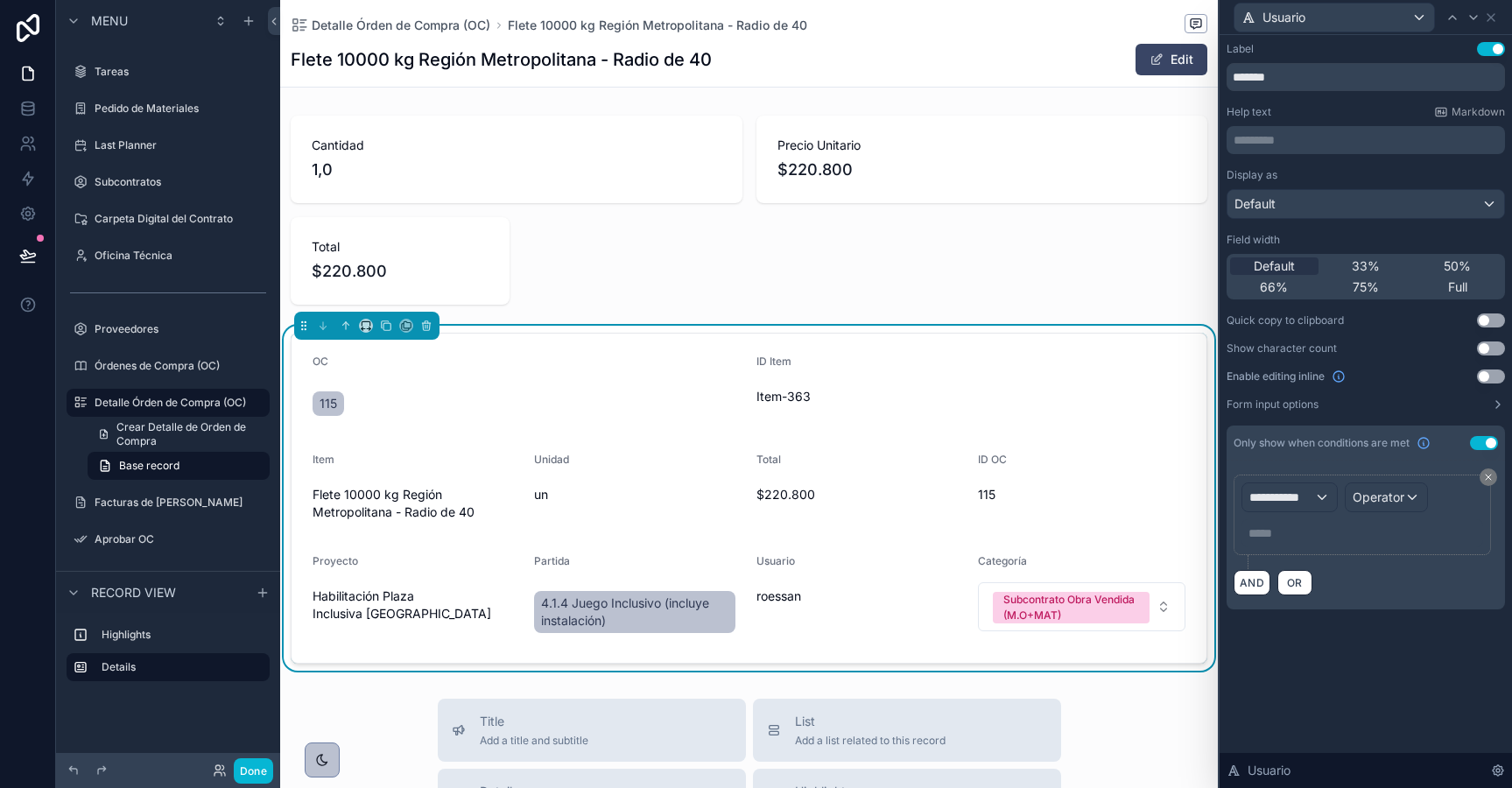
click at [1477, 440] on button "Use setting" at bounding box center [1484, 442] width 28 height 14
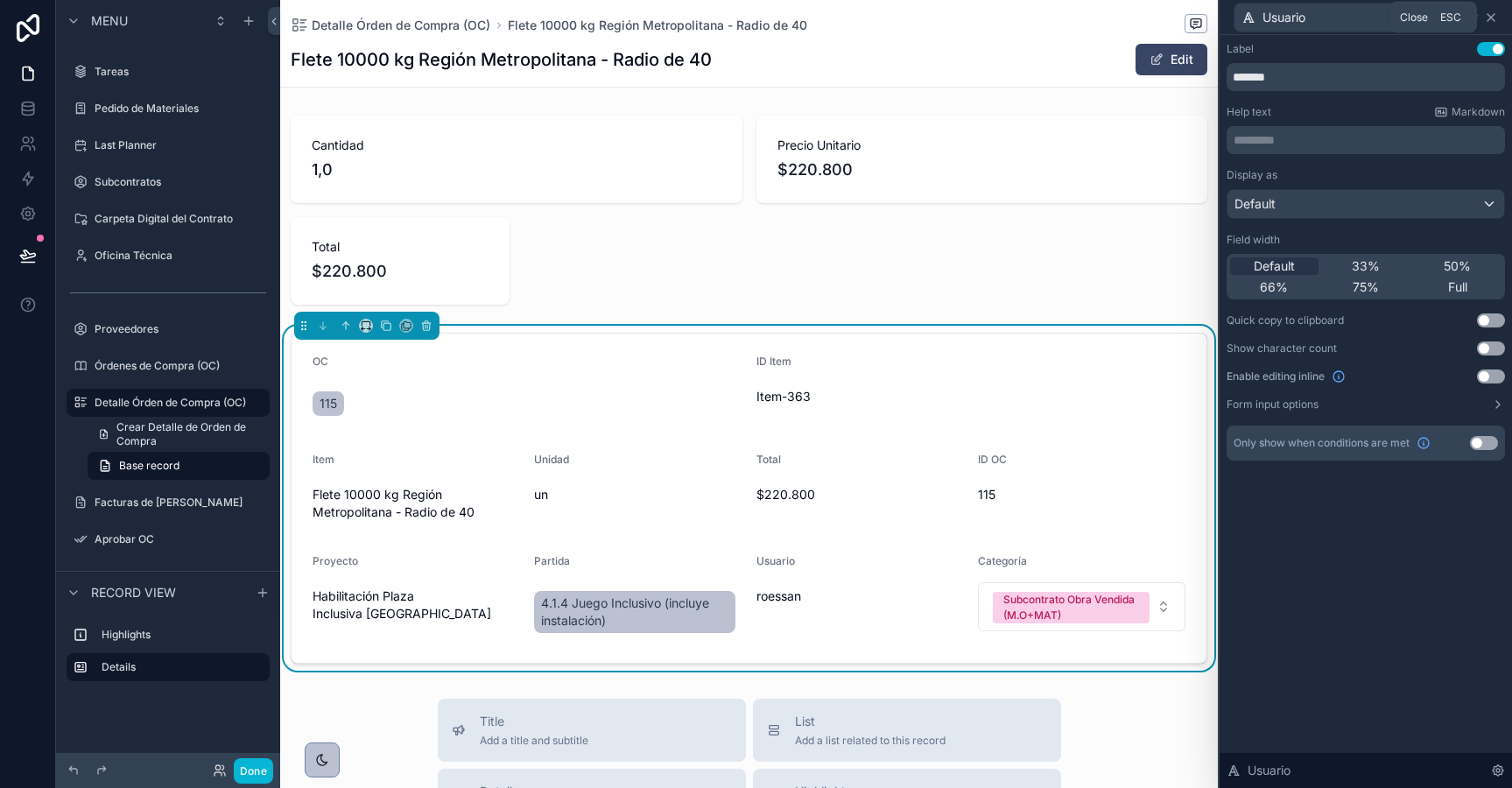
click at [1491, 18] on icon at bounding box center [1491, 17] width 7 height 7
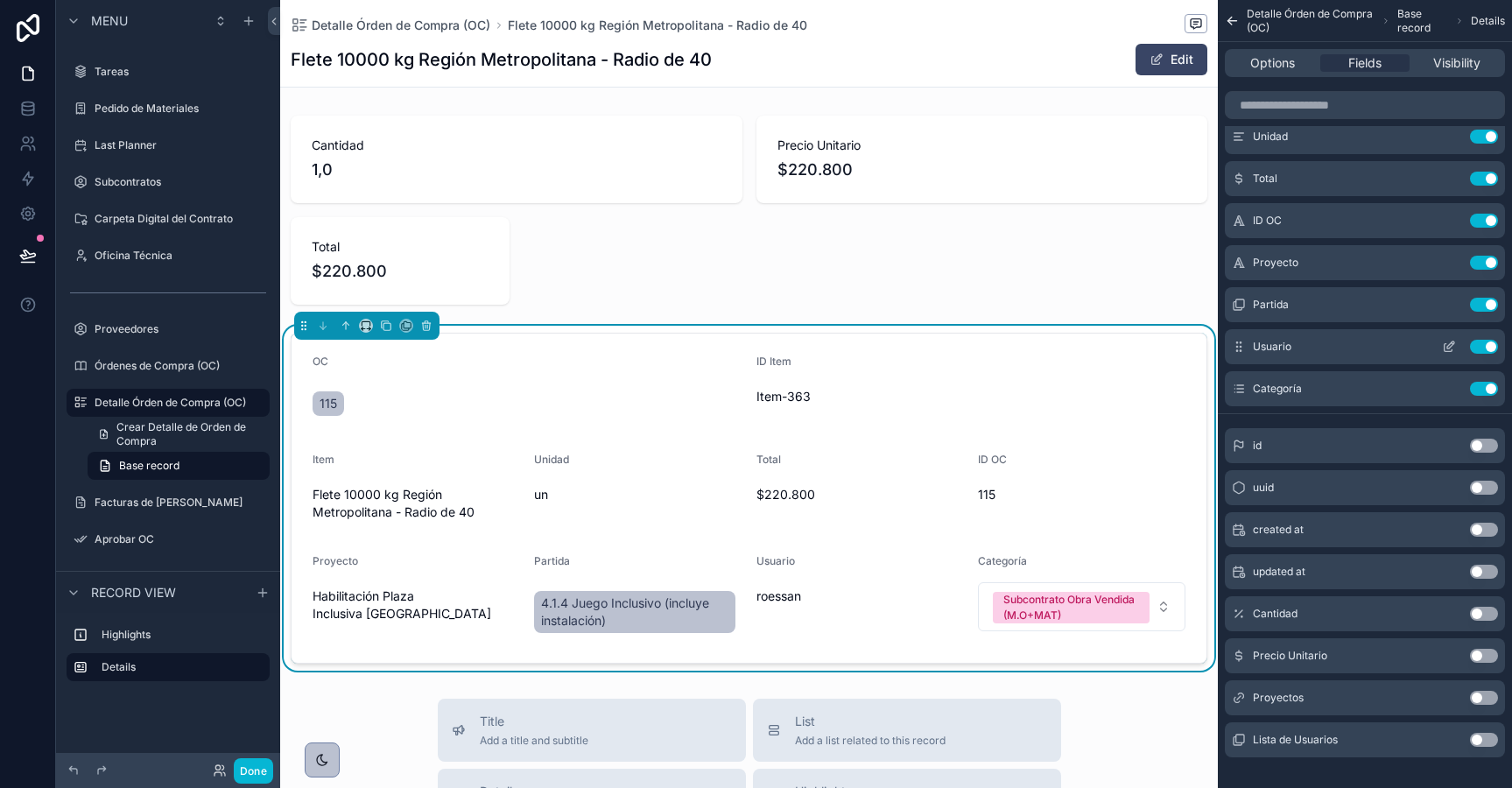
click at [1496, 343] on button "Use setting" at bounding box center [1484, 347] width 28 height 14
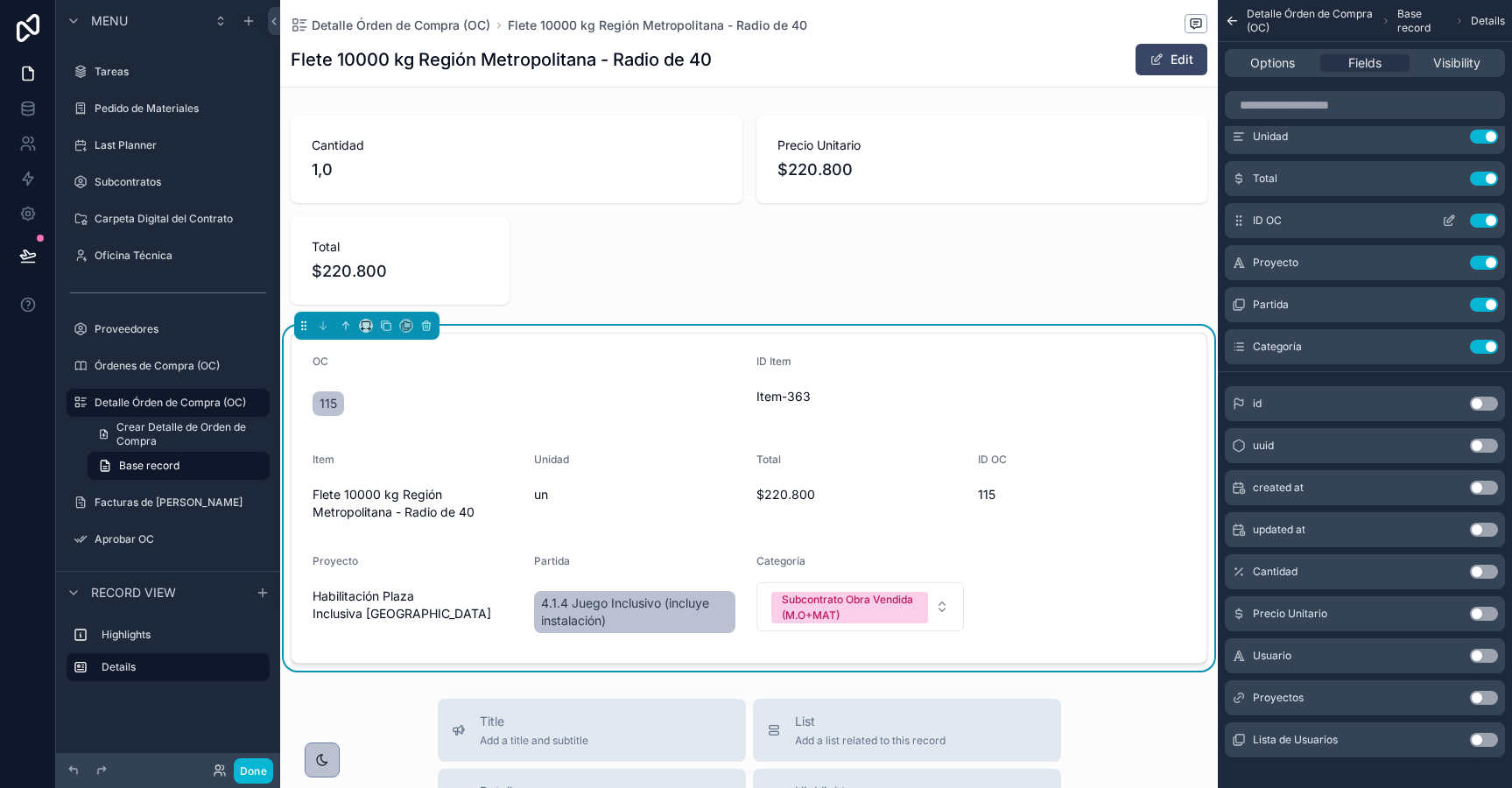
click at [1484, 225] on button "Use setting" at bounding box center [1484, 221] width 28 height 14
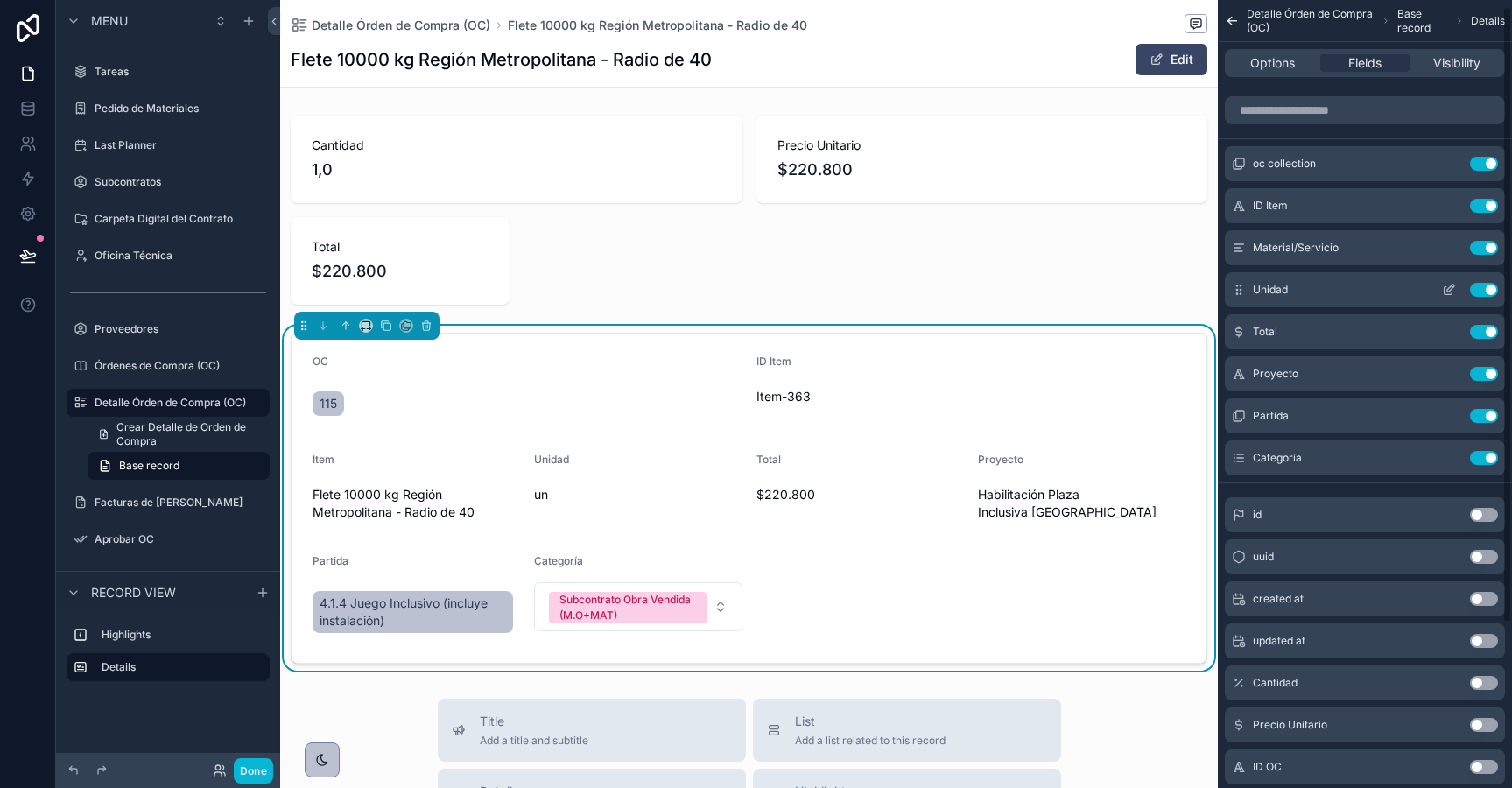
scroll to position [9, 0]
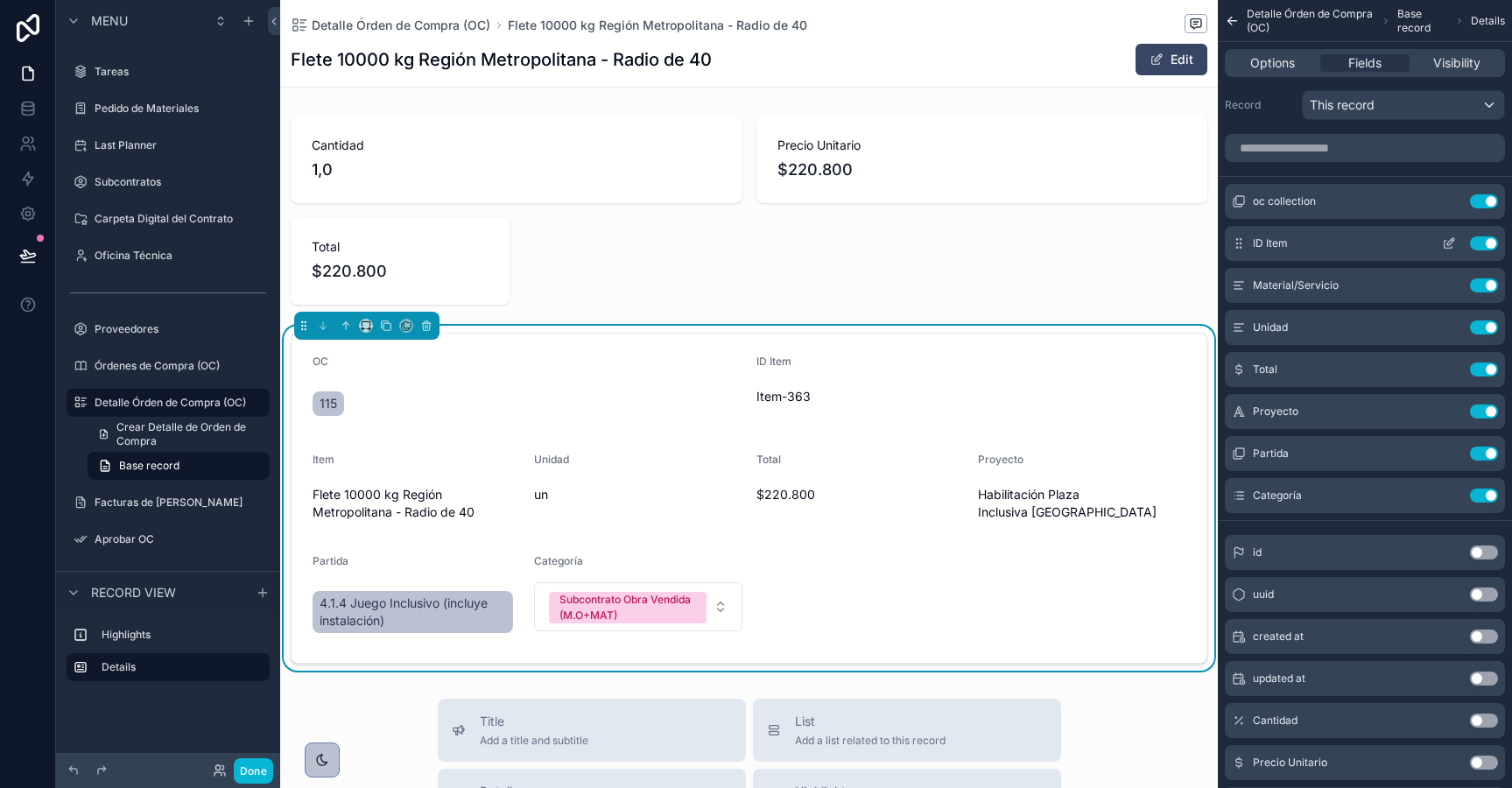
click at [1480, 244] on button "Use setting" at bounding box center [1484, 244] width 28 height 14
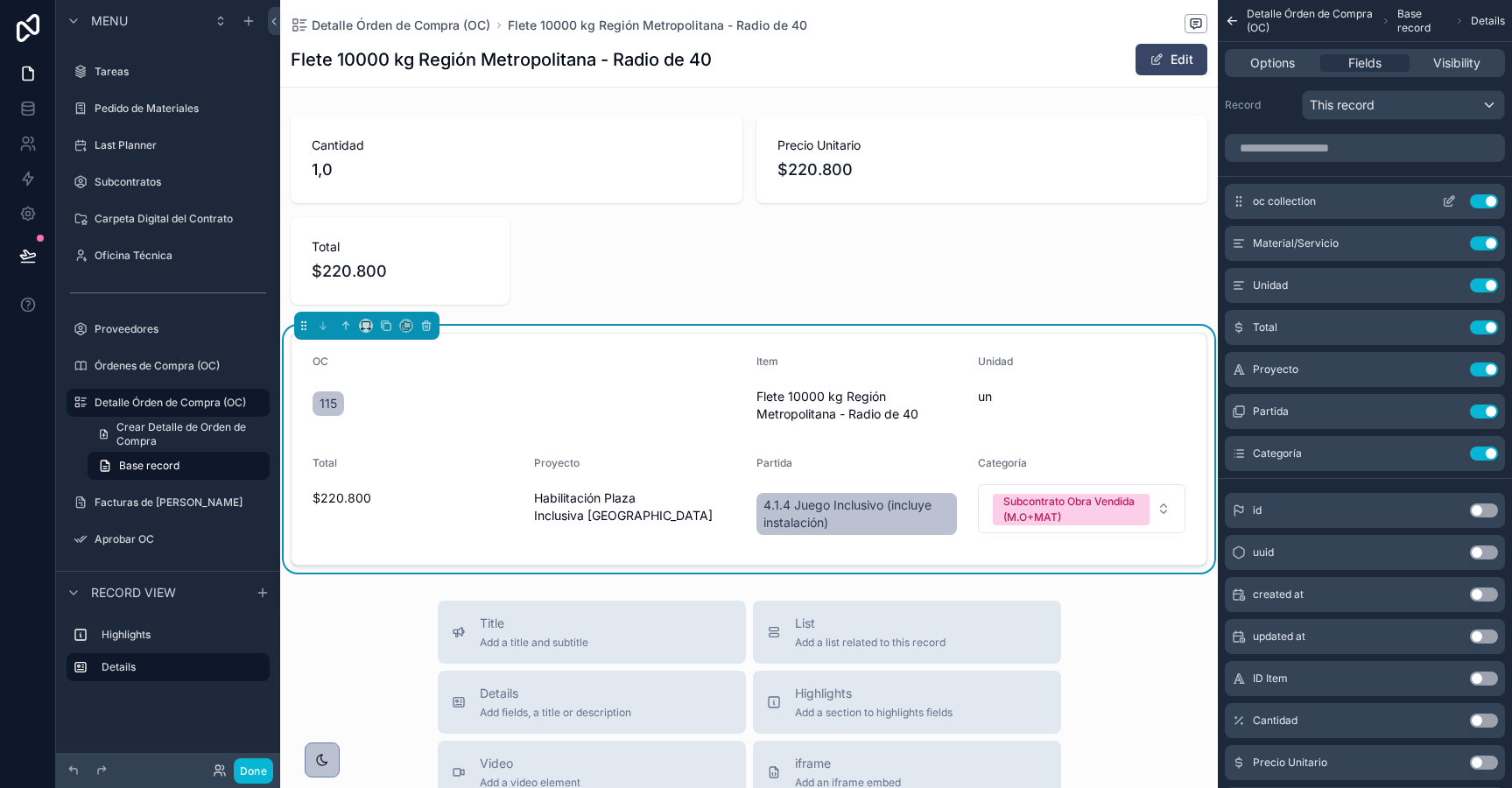
click at [1456, 204] on button "scrollable content" at bounding box center [1449, 202] width 28 height 14
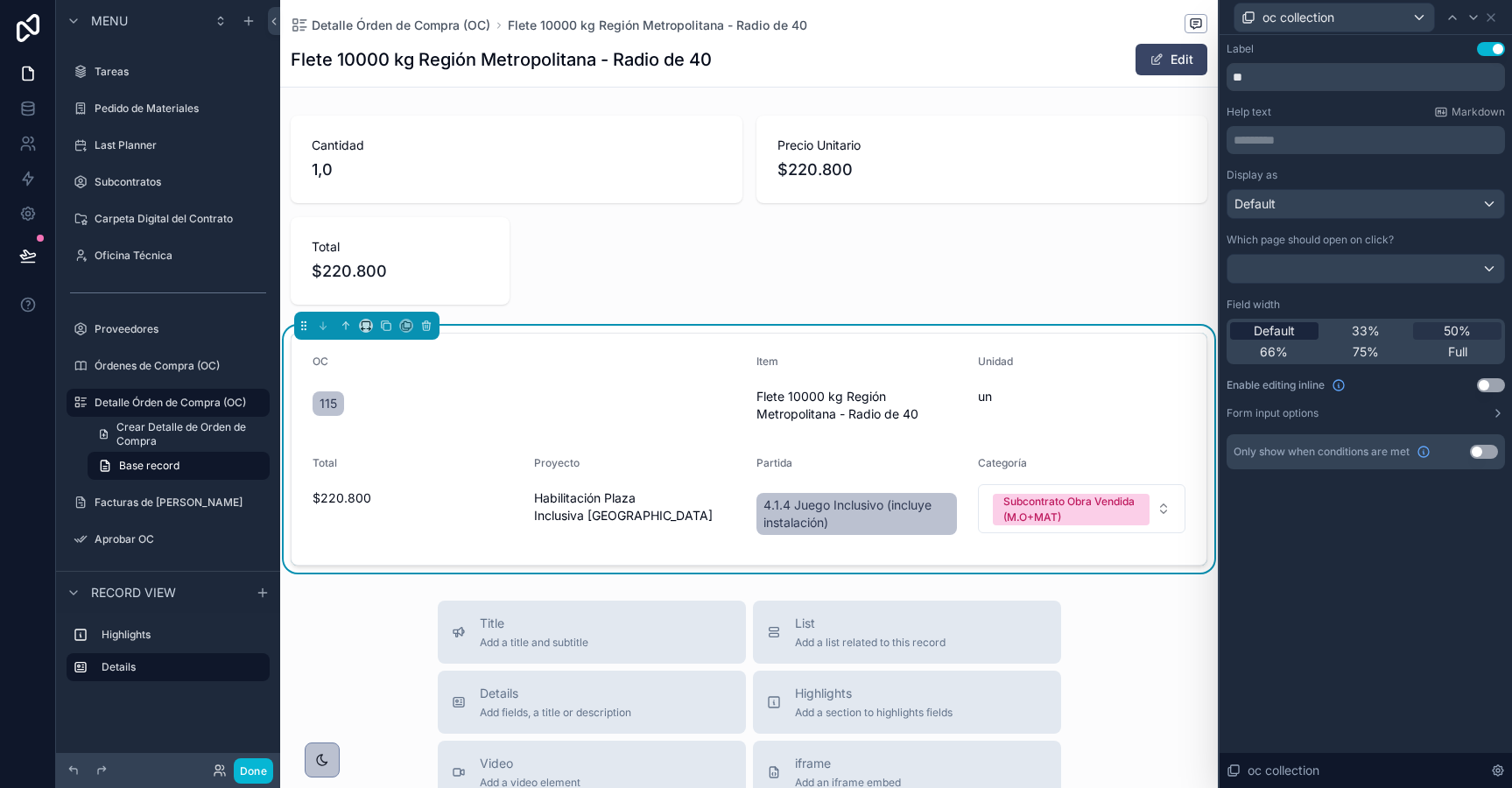
click at [1265, 328] on span "Default" at bounding box center [1274, 331] width 41 height 18
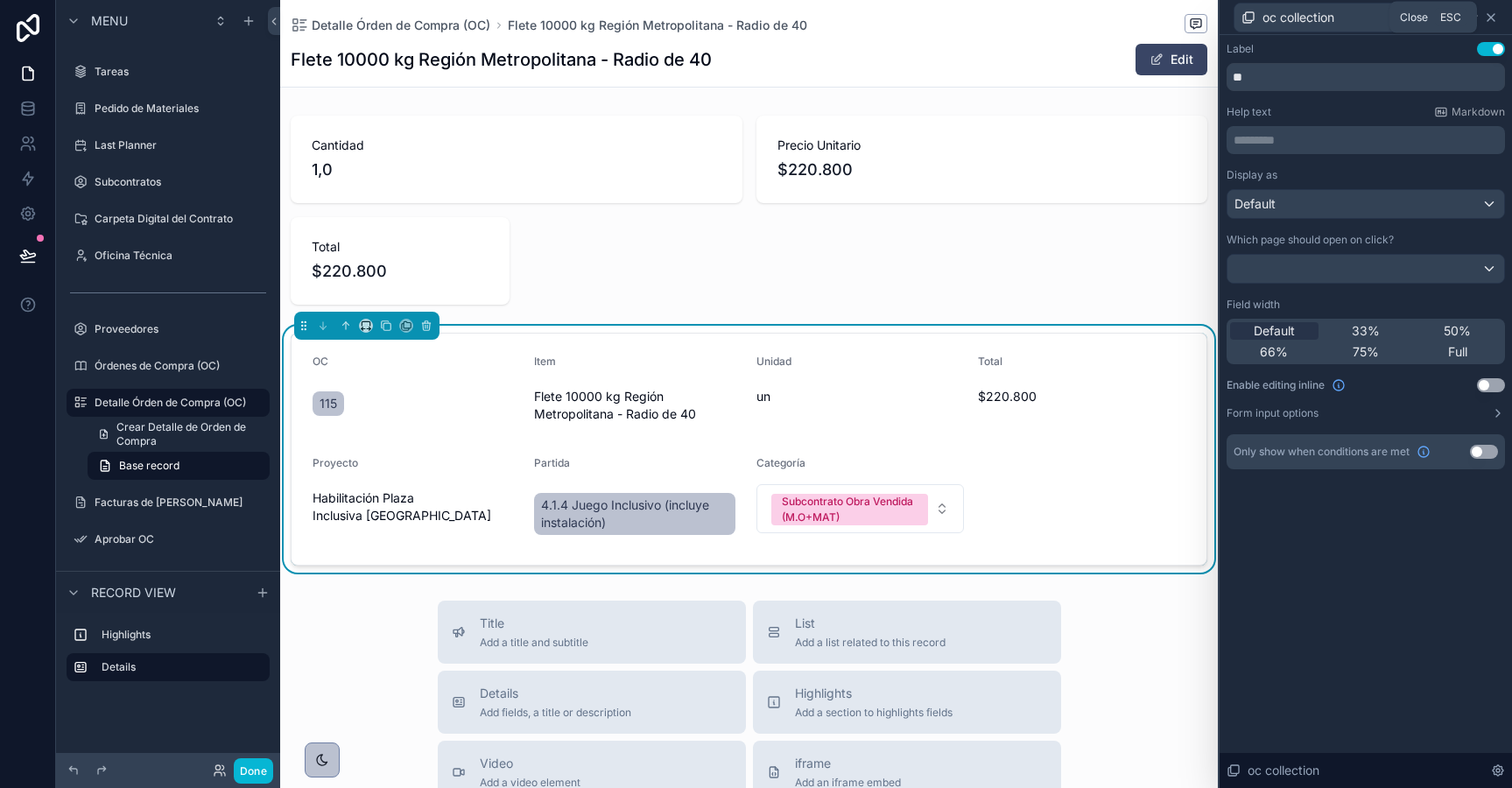
click at [1491, 16] on icon at bounding box center [1491, 17] width 7 height 7
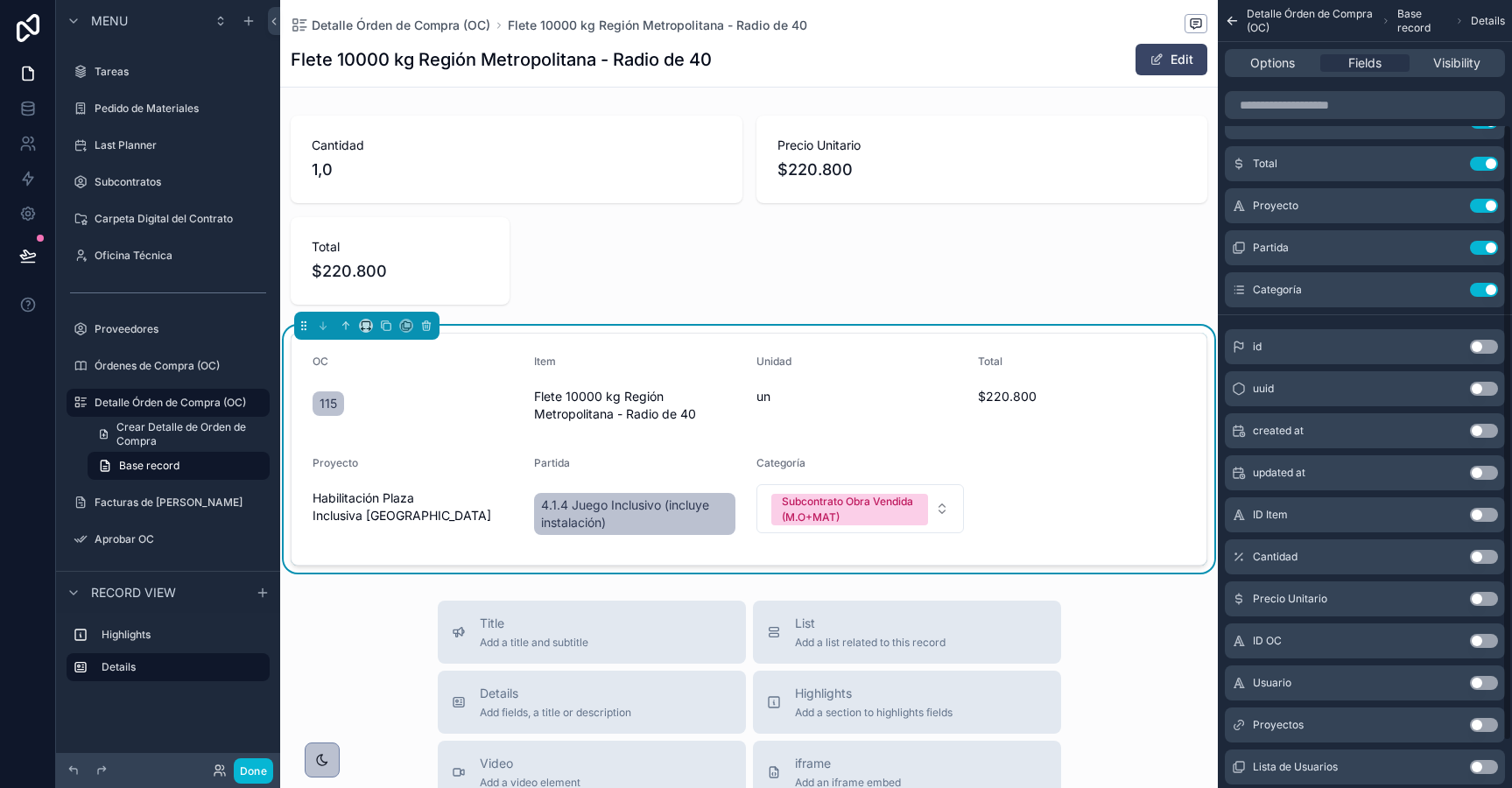
scroll to position [218, 0]
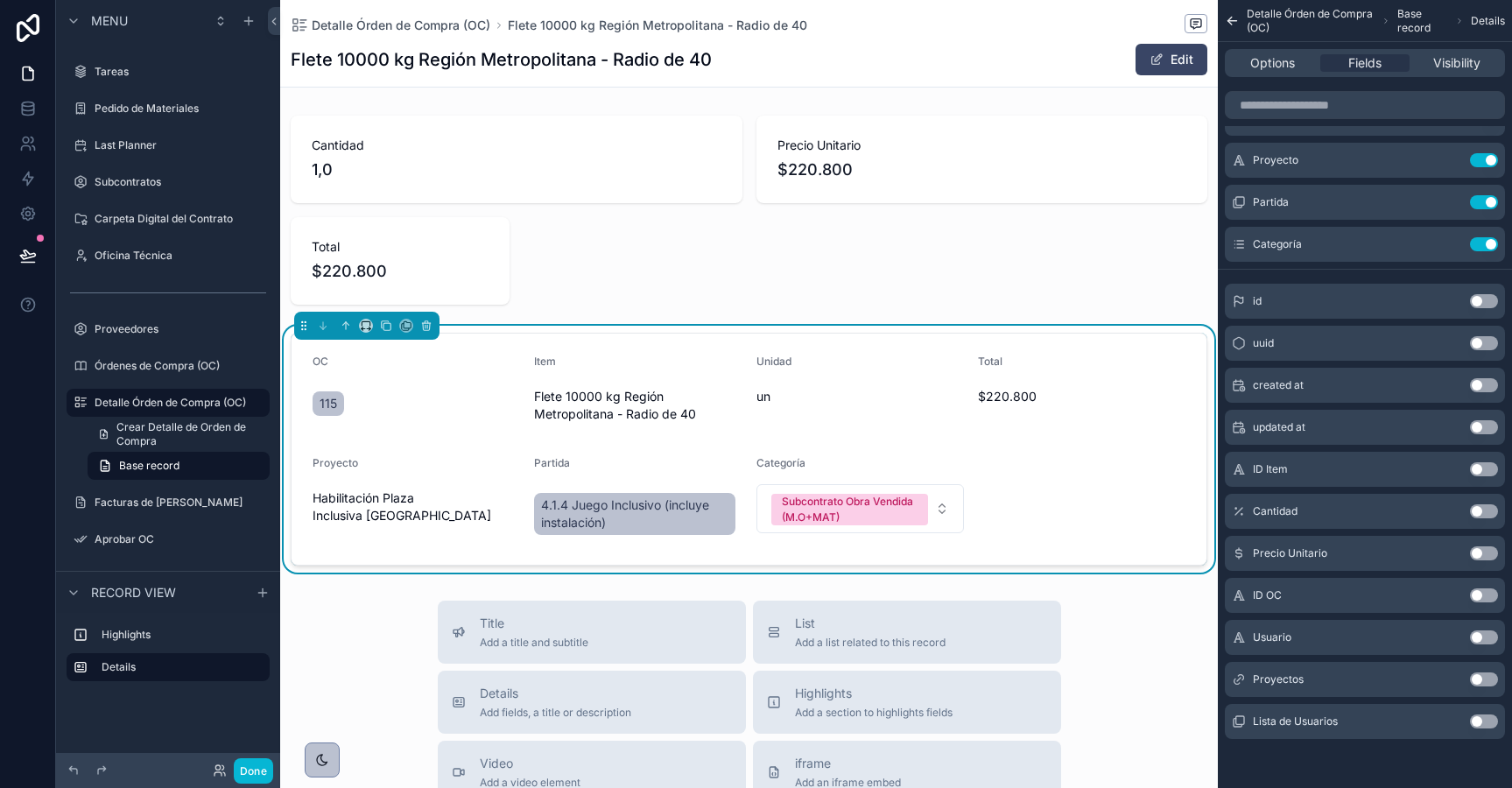
click at [1475, 510] on button "Use setting" at bounding box center [1484, 511] width 28 height 14
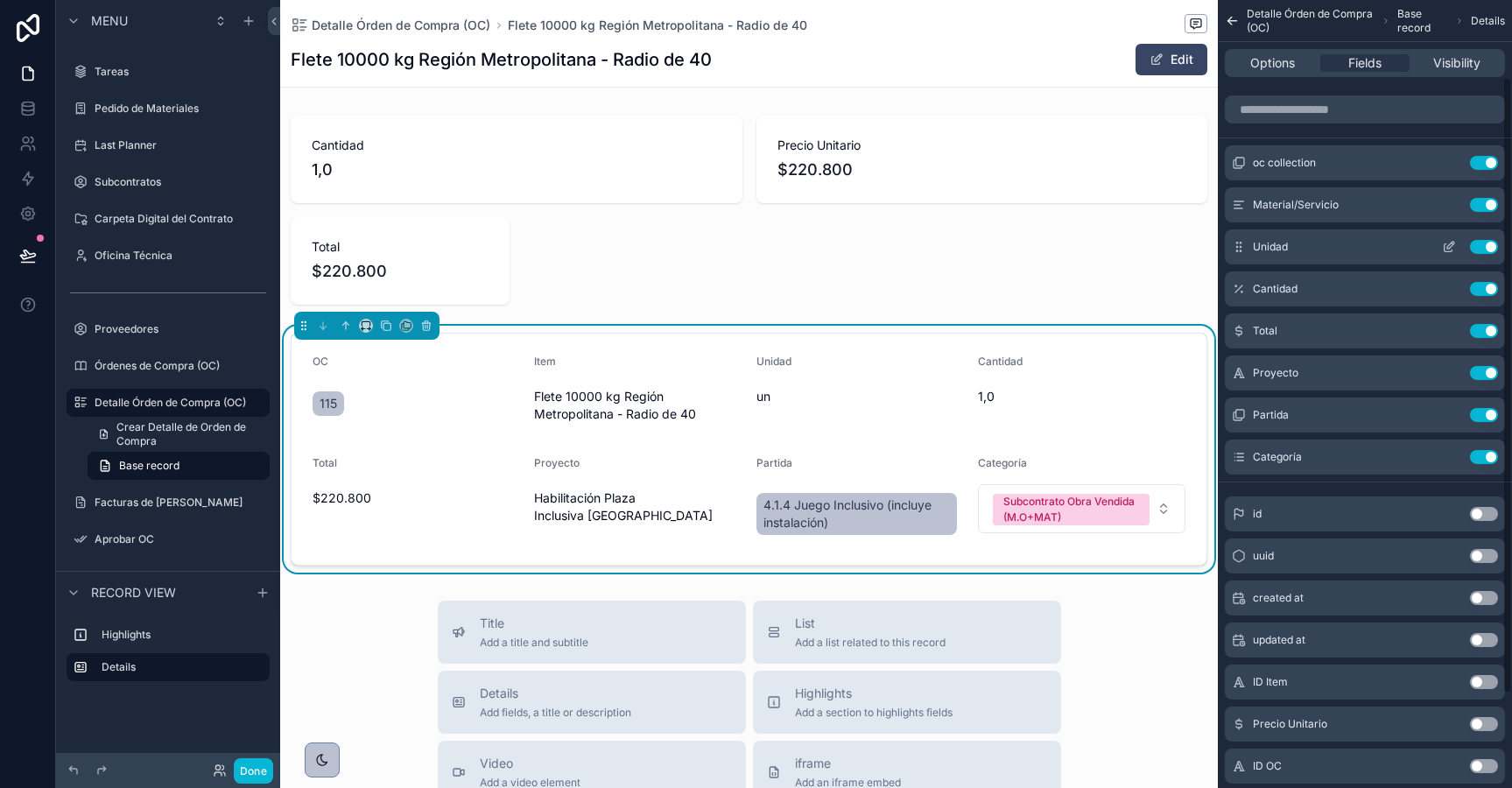
scroll to position [0, 0]
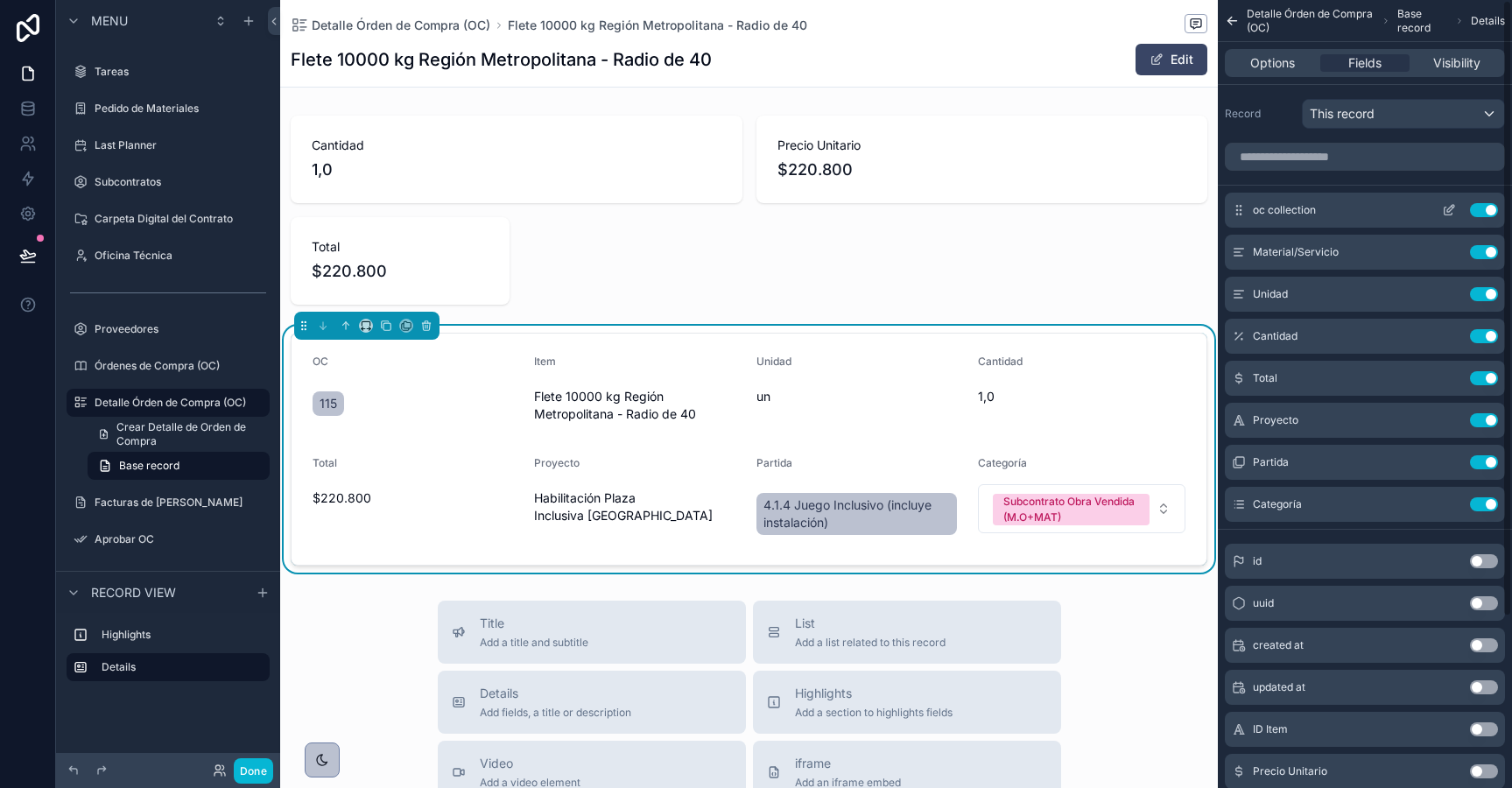
click at [1447, 206] on icon "scrollable content" at bounding box center [1449, 210] width 14 height 14
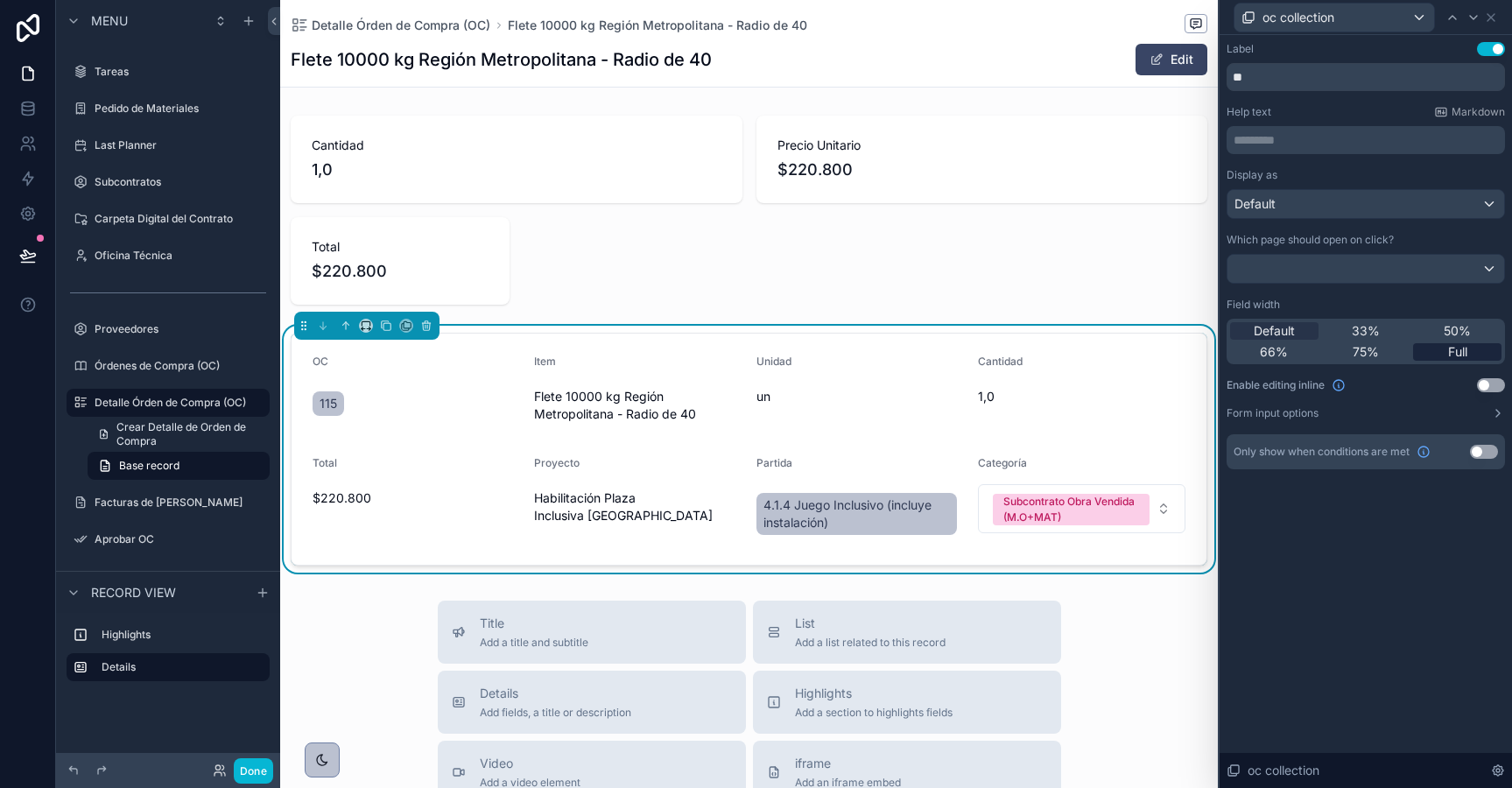
click at [1463, 347] on span "Full" at bounding box center [1457, 352] width 19 height 18
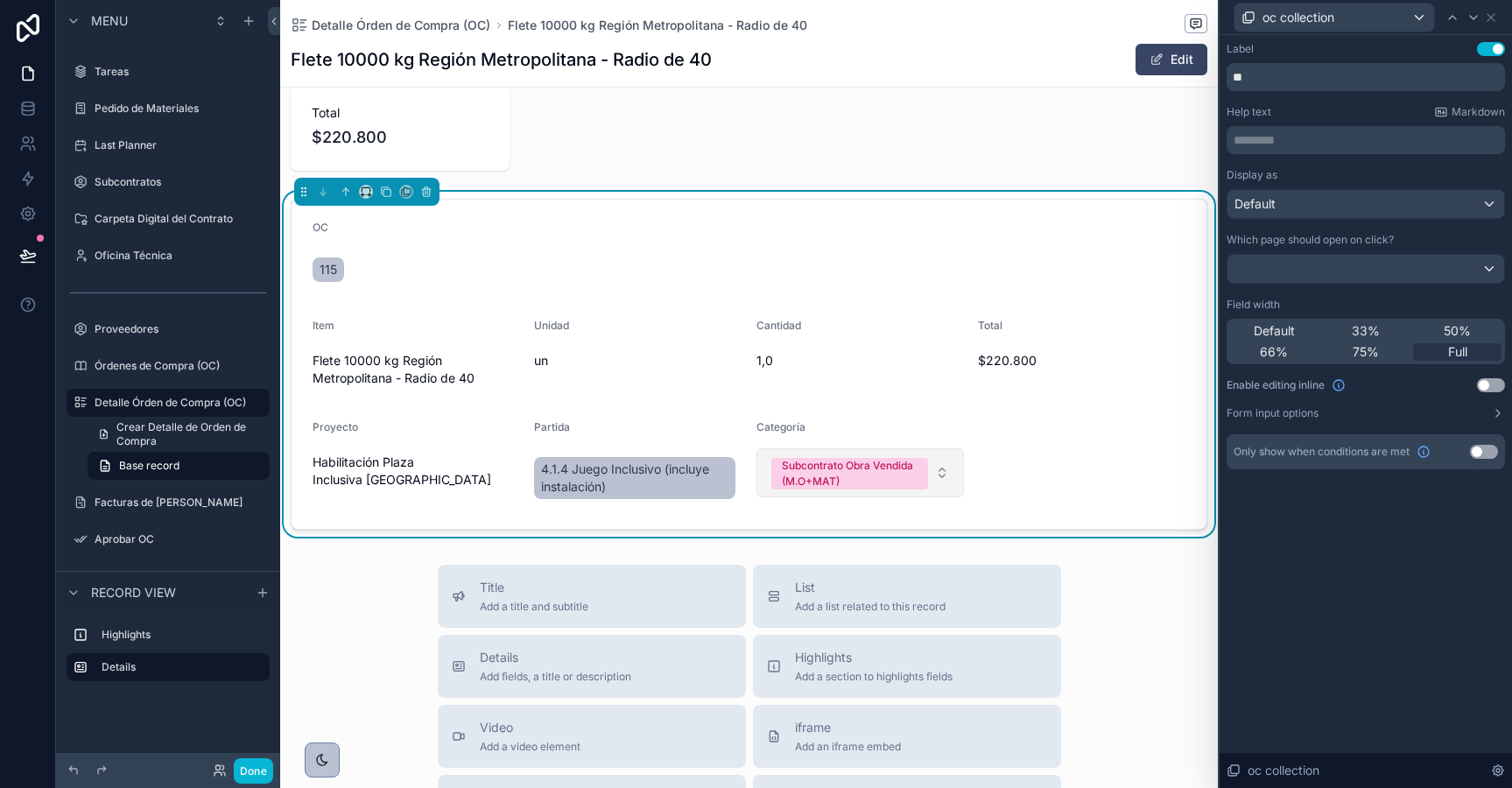
scroll to position [139, 0]
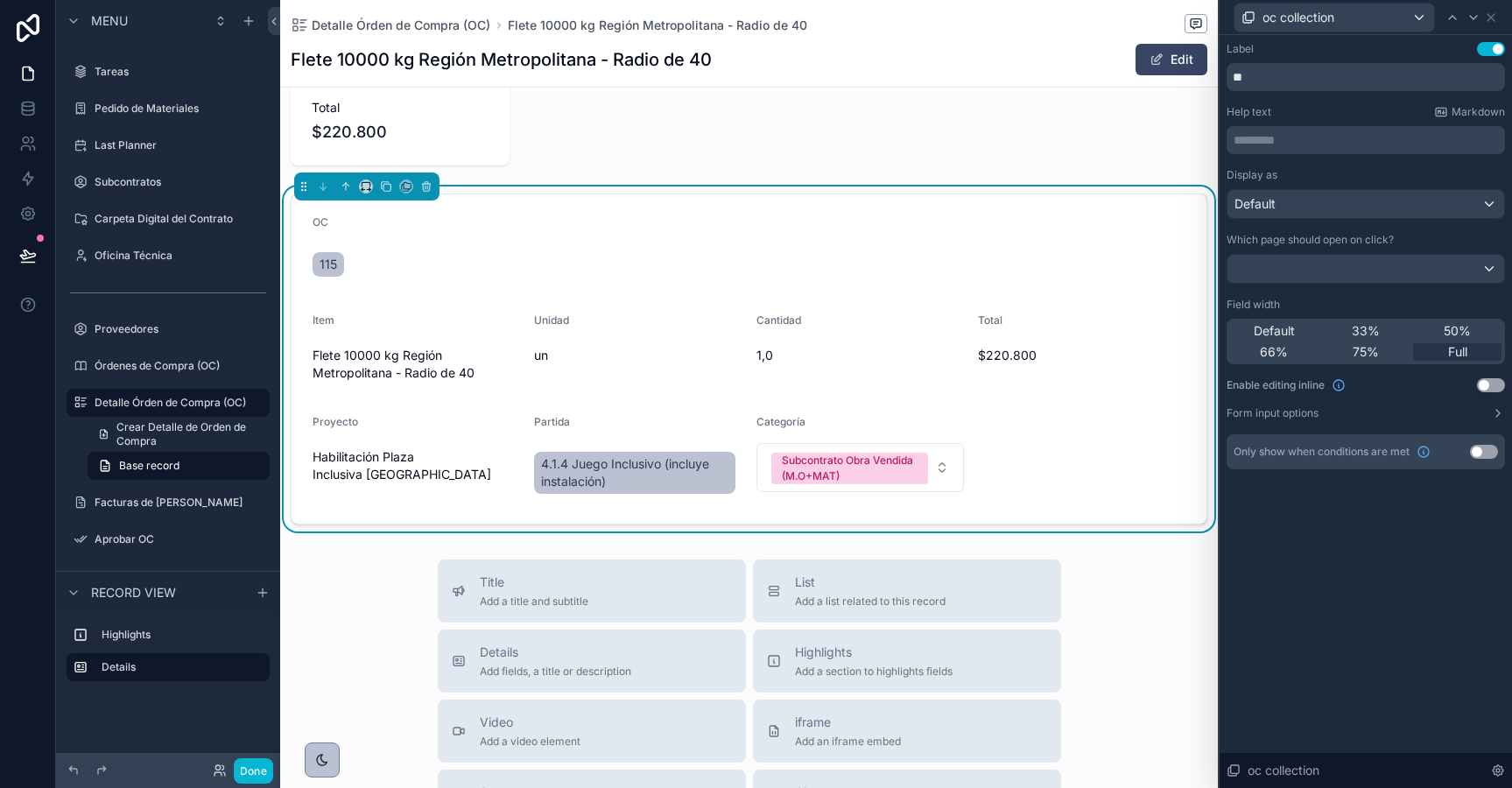
click at [1503, 19] on div "oc collection" at bounding box center [1366, 17] width 279 height 34
click at [1492, 19] on icon at bounding box center [1491, 18] width 14 height 14
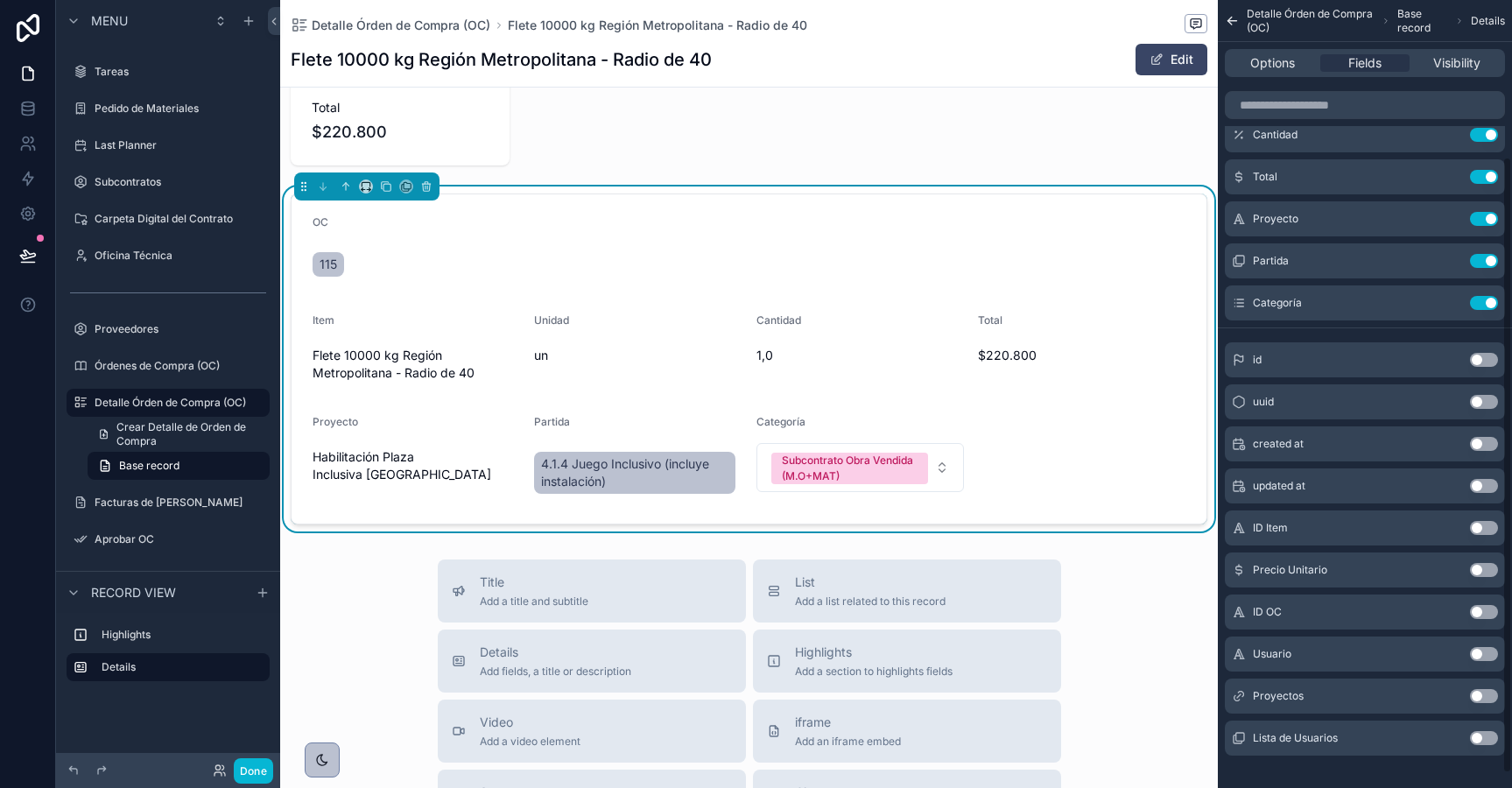
scroll to position [216, 0]
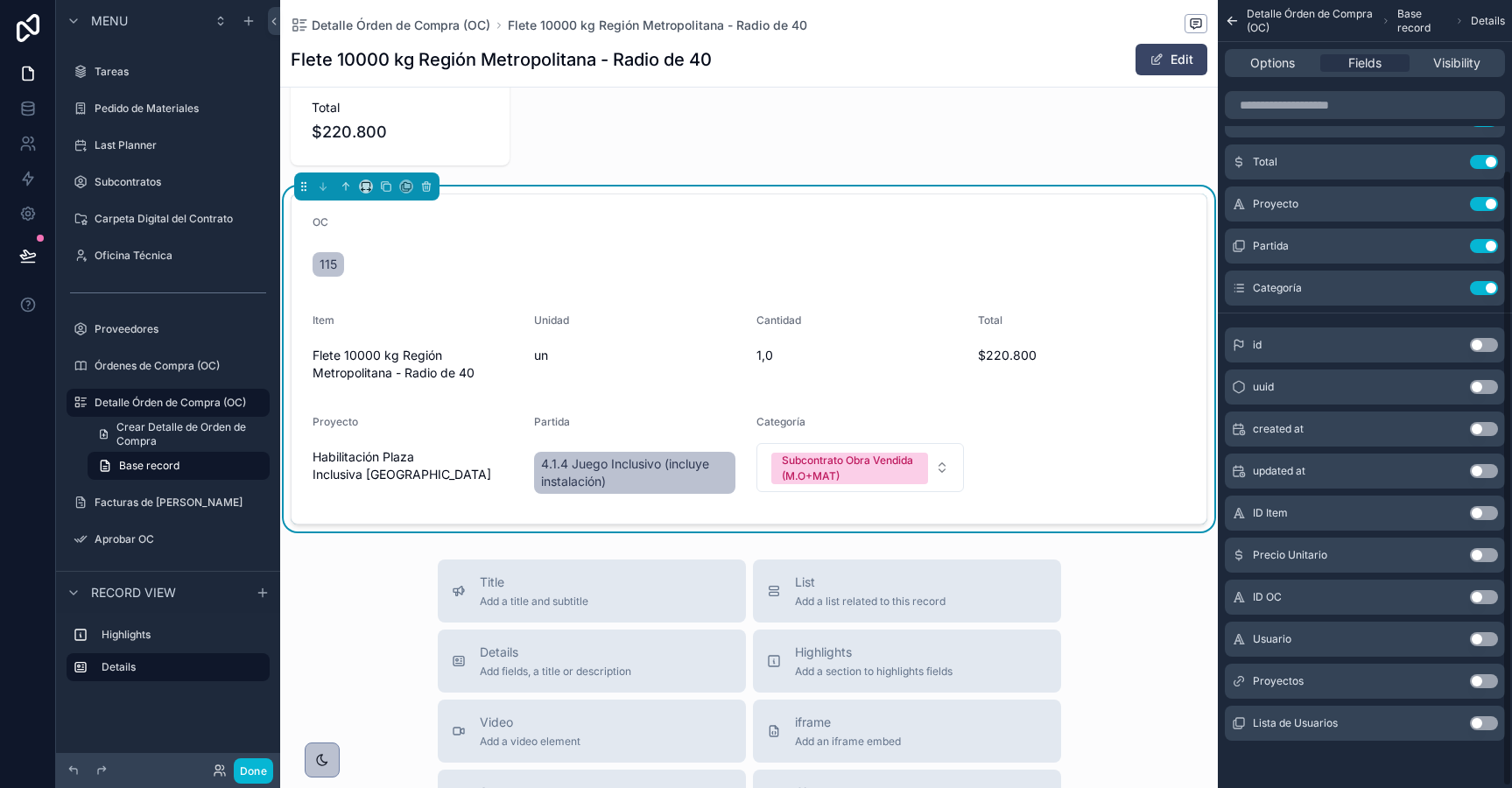
click at [1490, 682] on button "Use setting" at bounding box center [1484, 681] width 28 height 14
click at [1496, 326] on button "Use setting" at bounding box center [1484, 330] width 28 height 14
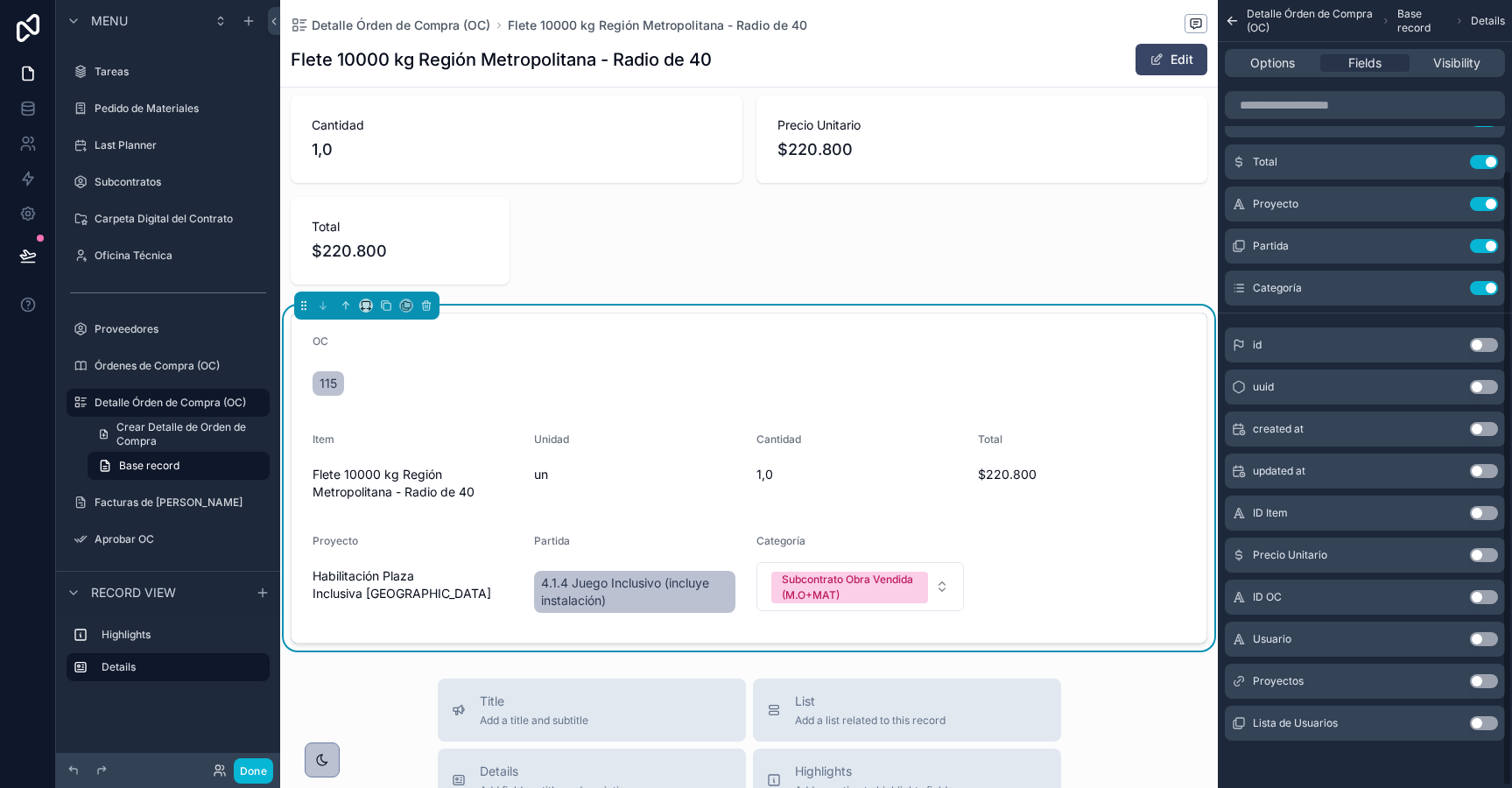
scroll to position [0, 0]
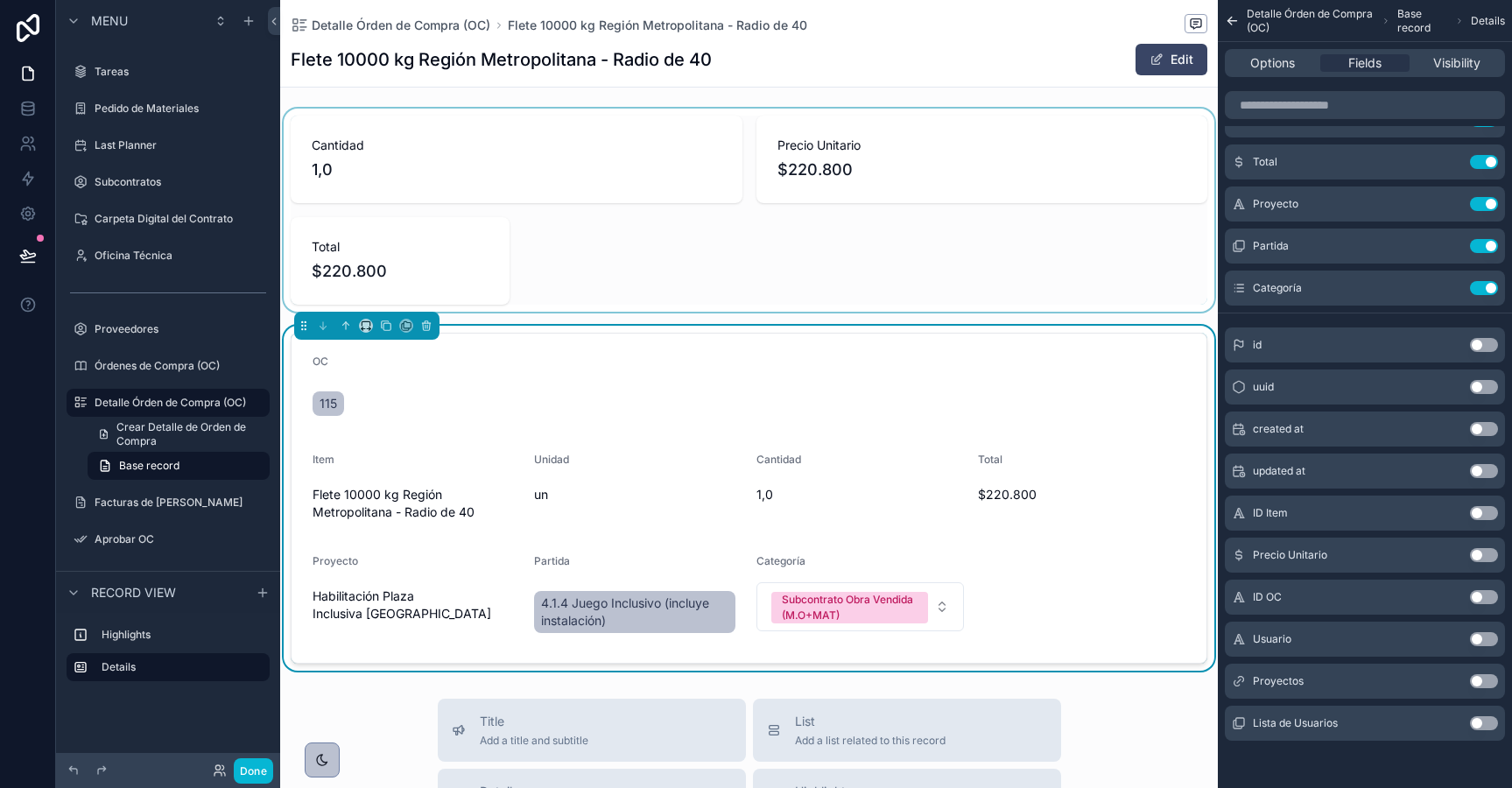
click at [677, 156] on div "scrollable content" at bounding box center [749, 210] width 937 height 203
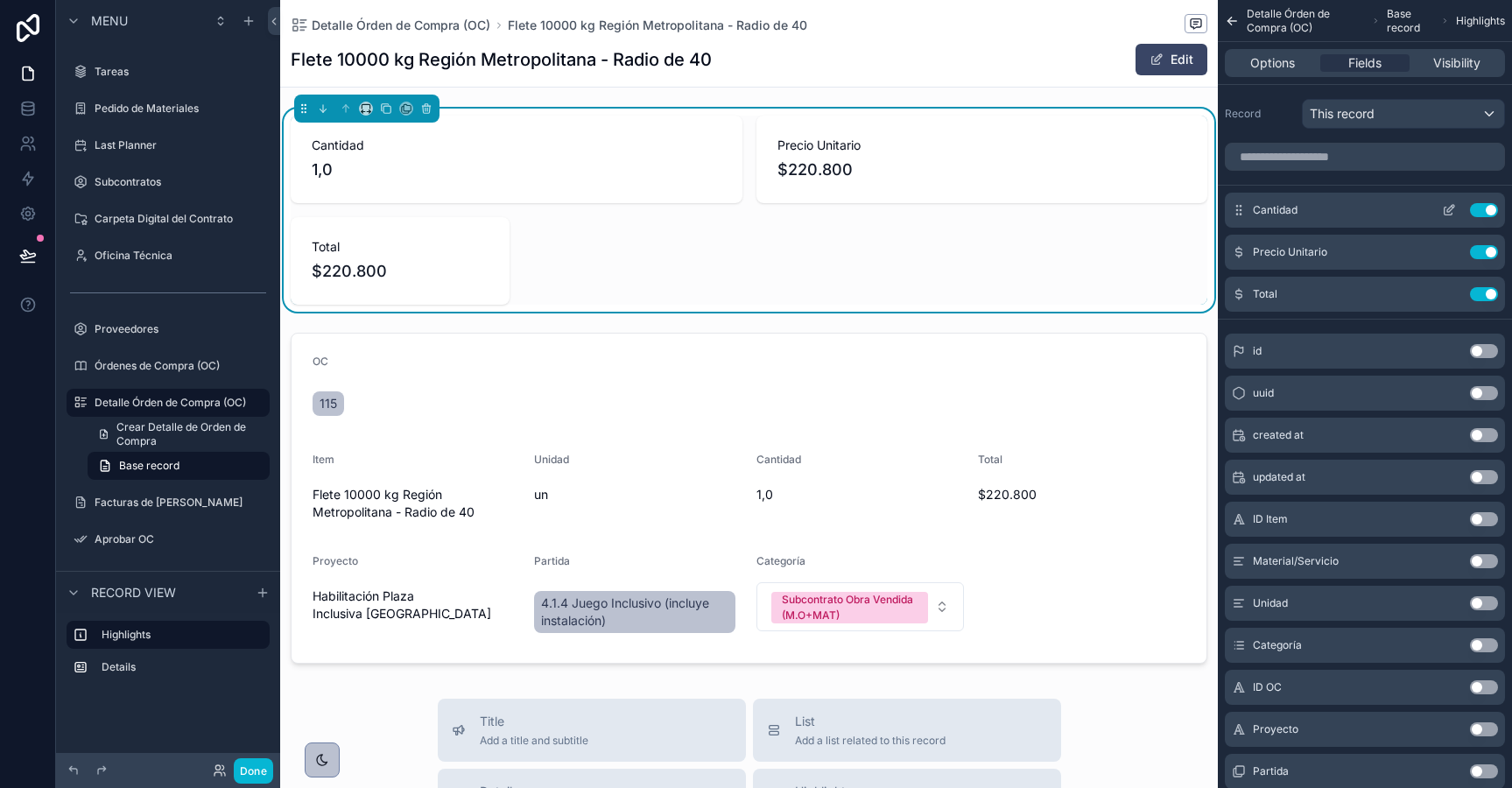
click at [1445, 214] on icon "scrollable content" at bounding box center [1449, 212] width 8 height 8
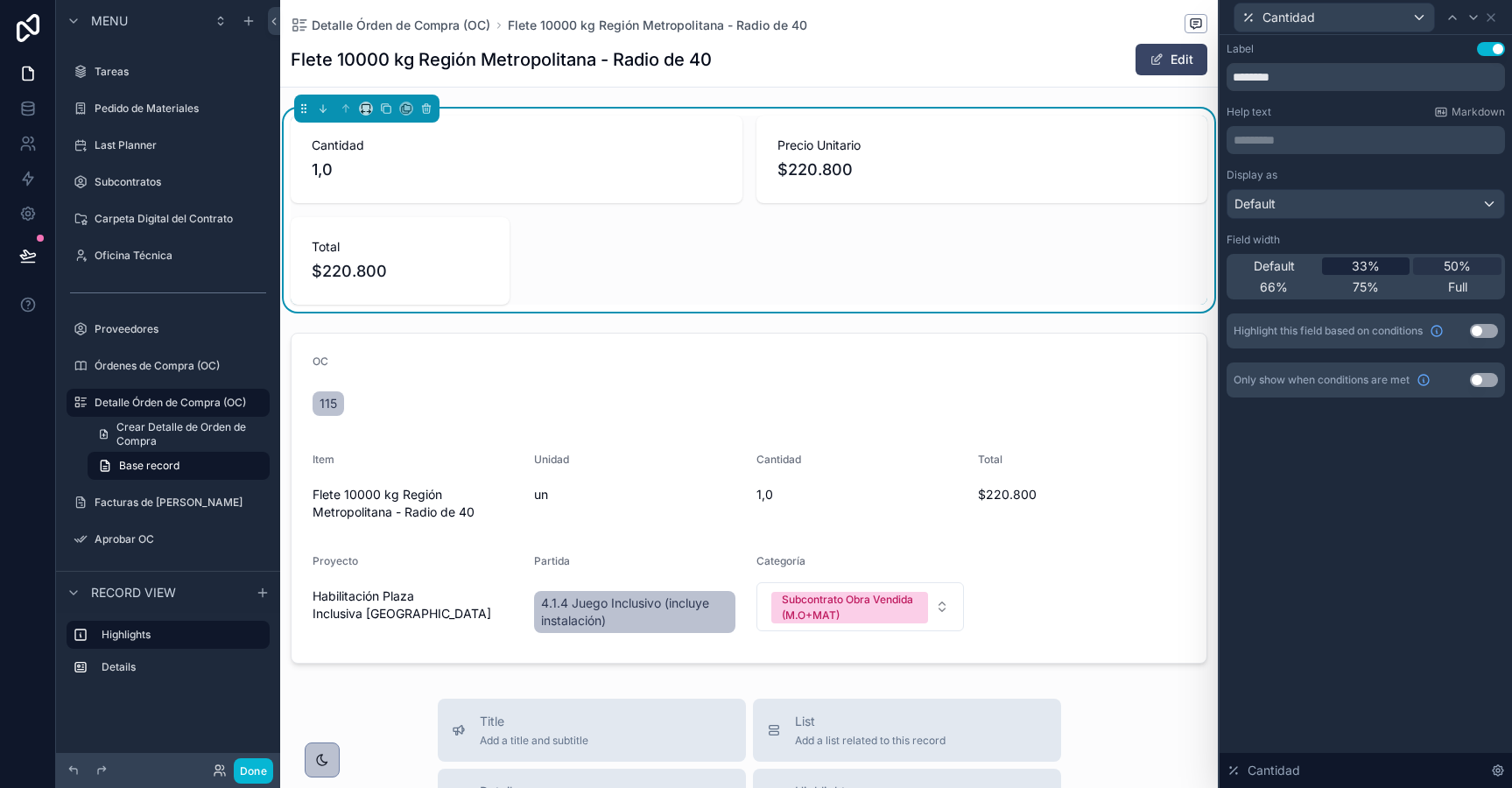
click at [1362, 263] on span "33%" at bounding box center [1366, 267] width 28 height 18
click at [1474, 13] on icon at bounding box center [1474, 18] width 14 height 14
click at [1369, 265] on span "33%" at bounding box center [1366, 267] width 28 height 18
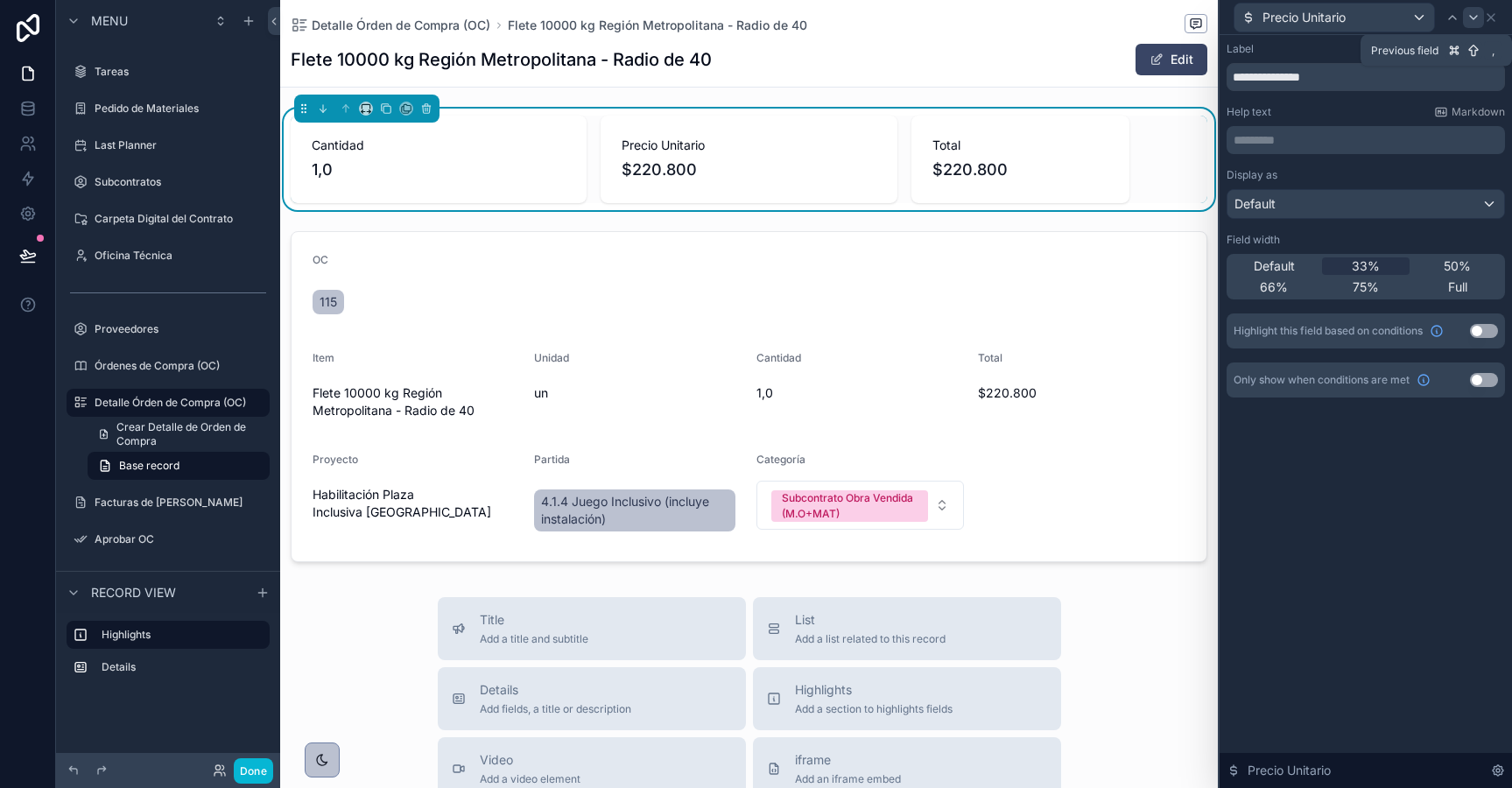
click at [1480, 11] on icon at bounding box center [1474, 18] width 14 height 14
click at [1366, 271] on span "33%" at bounding box center [1366, 267] width 28 height 18
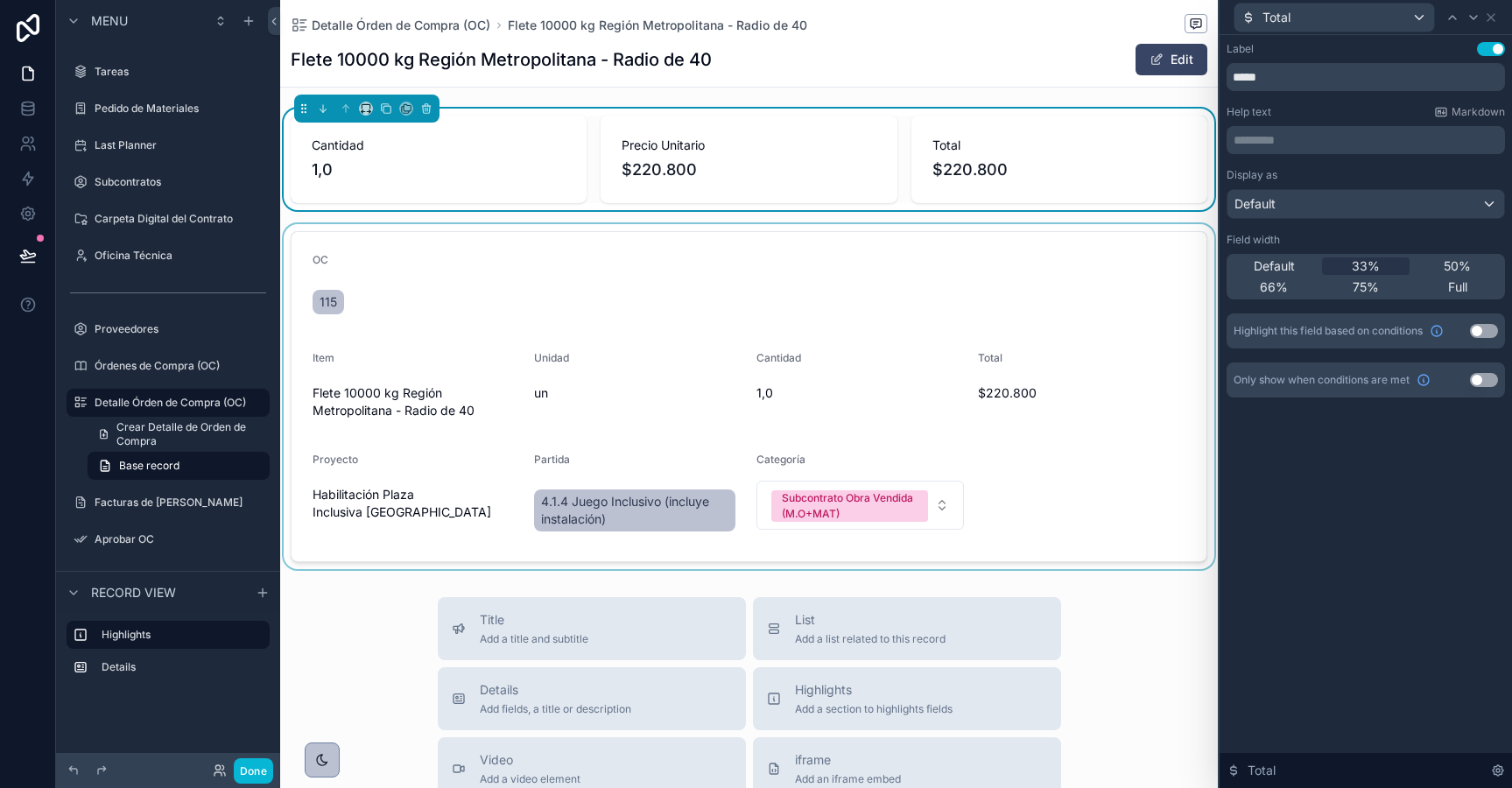
click at [850, 335] on div "scrollable content" at bounding box center [749, 395] width 937 height 345
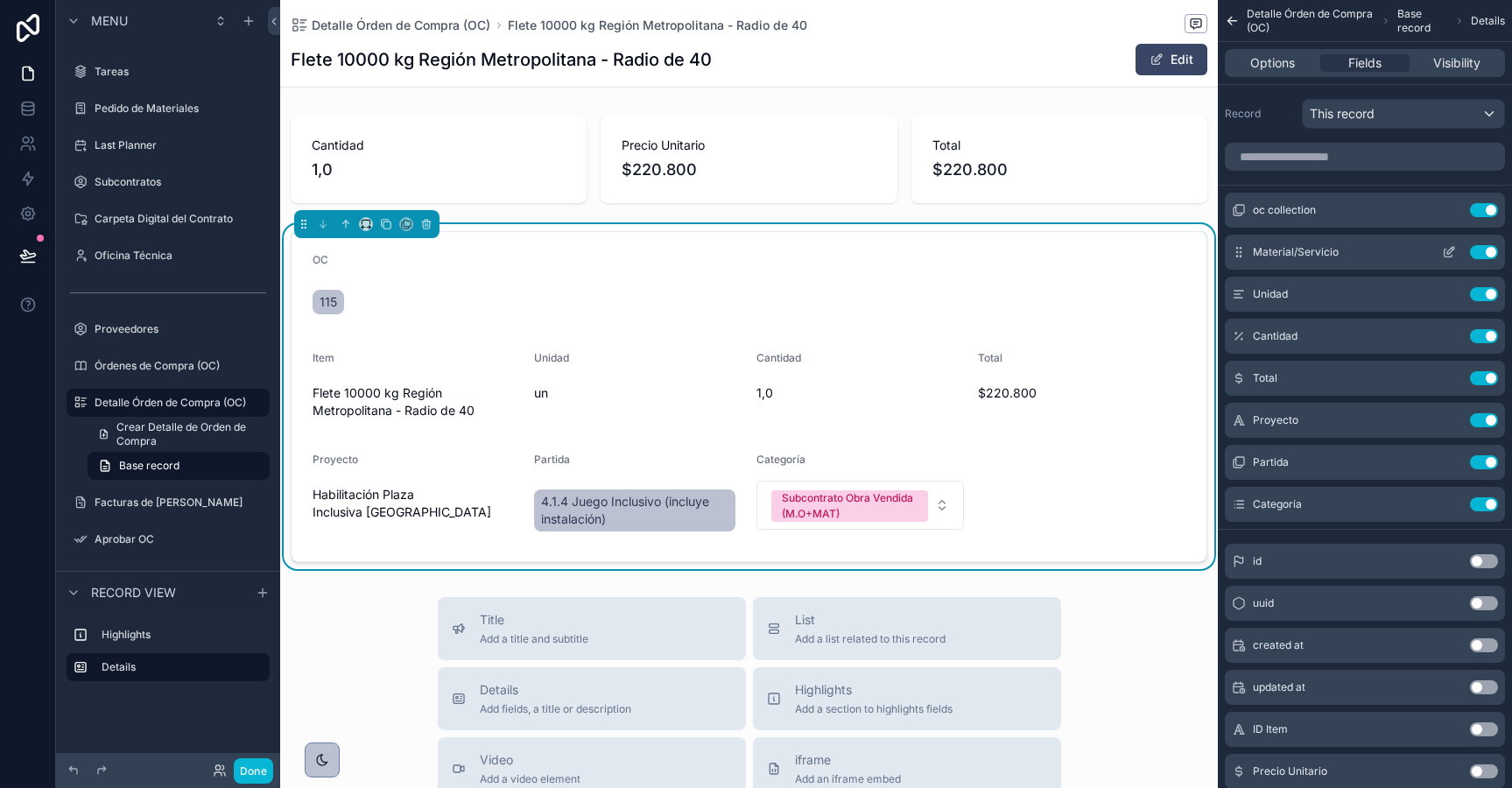
click at [1484, 251] on button "Use setting" at bounding box center [1484, 252] width 28 height 14
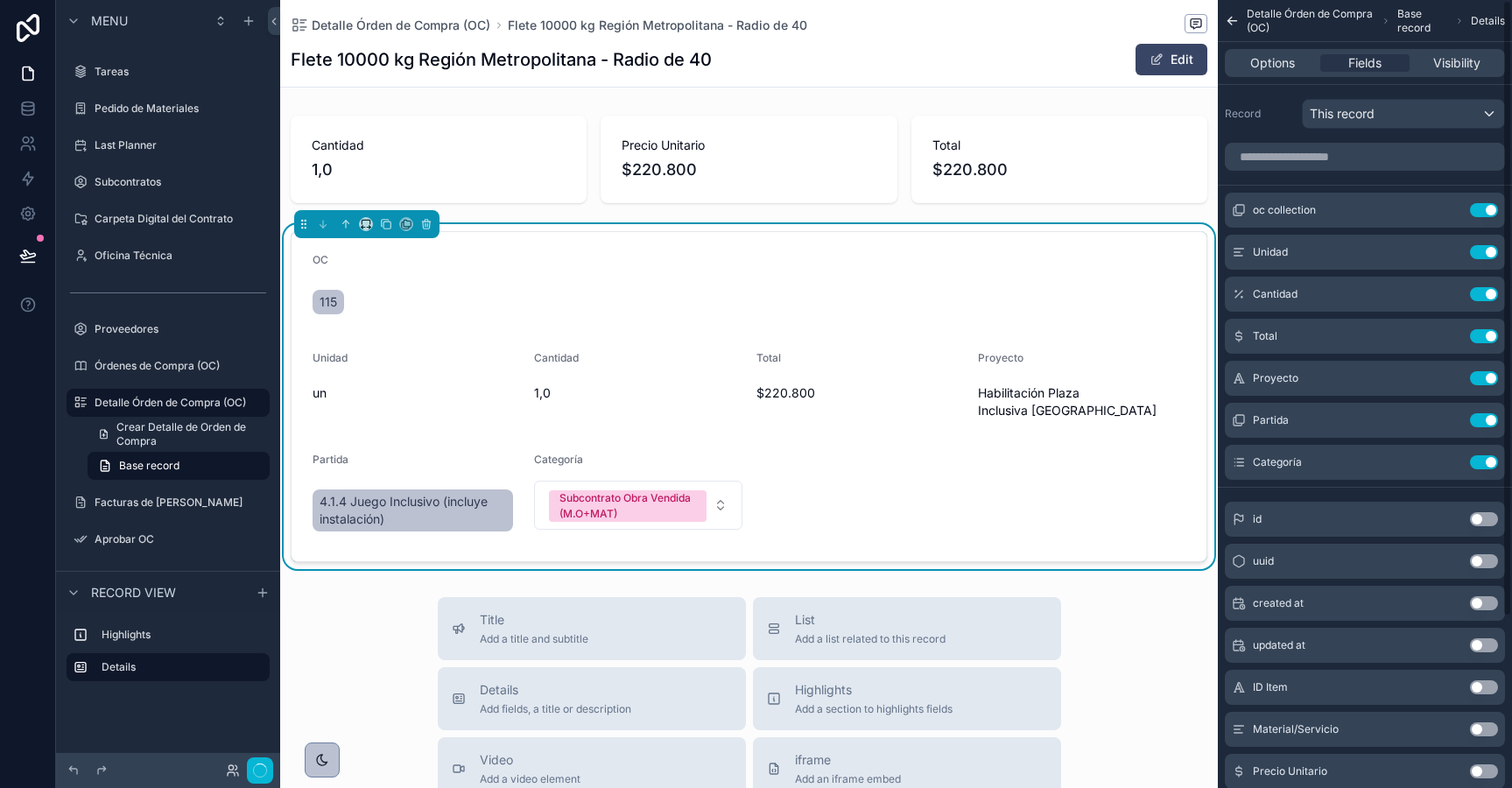
click at [1484, 251] on button "Use setting" at bounding box center [1484, 252] width 28 height 14
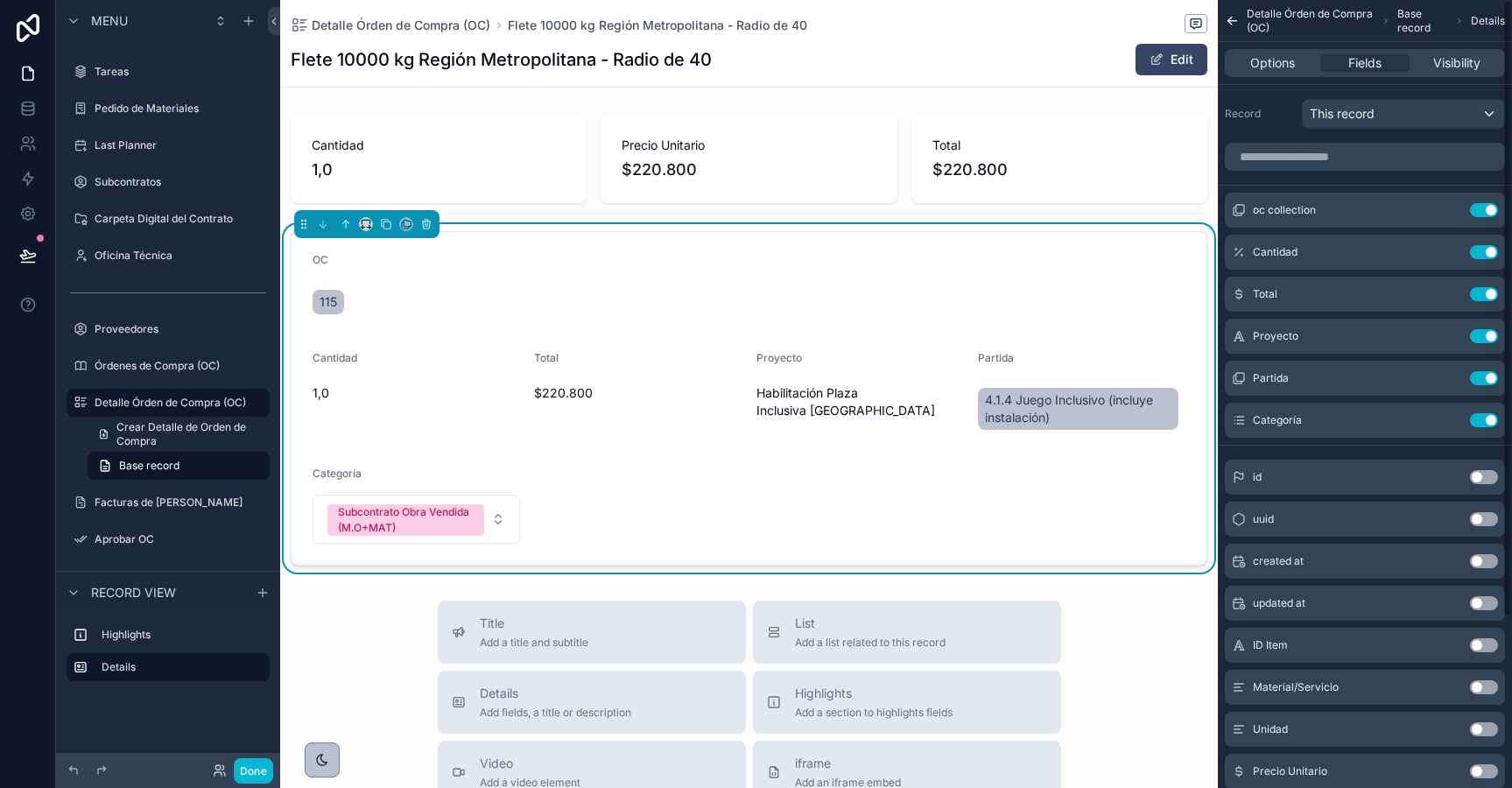
click at [1484, 251] on button "Use setting" at bounding box center [1484, 252] width 28 height 14
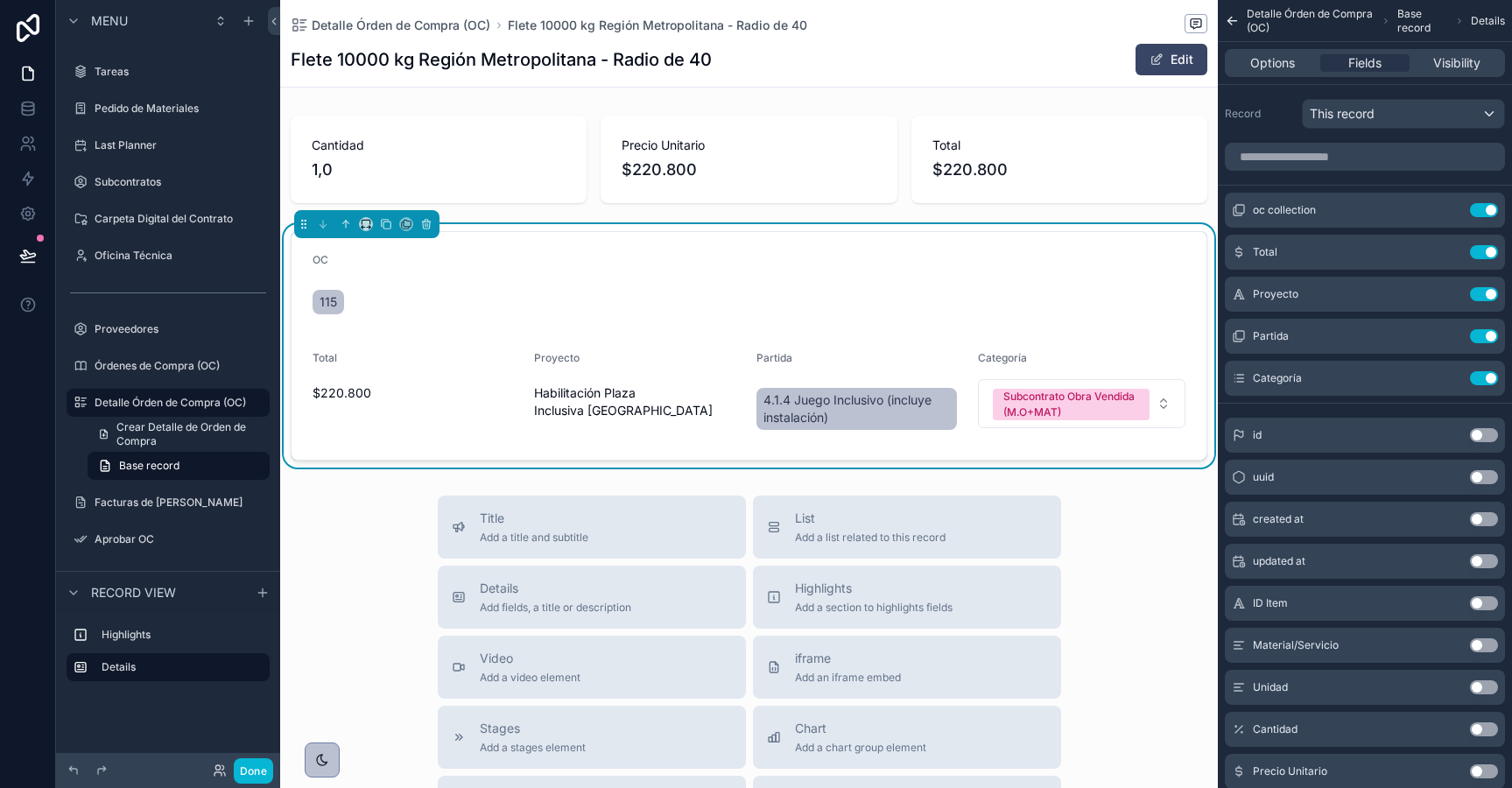
click at [1484, 251] on button "Use setting" at bounding box center [1484, 252] width 28 height 14
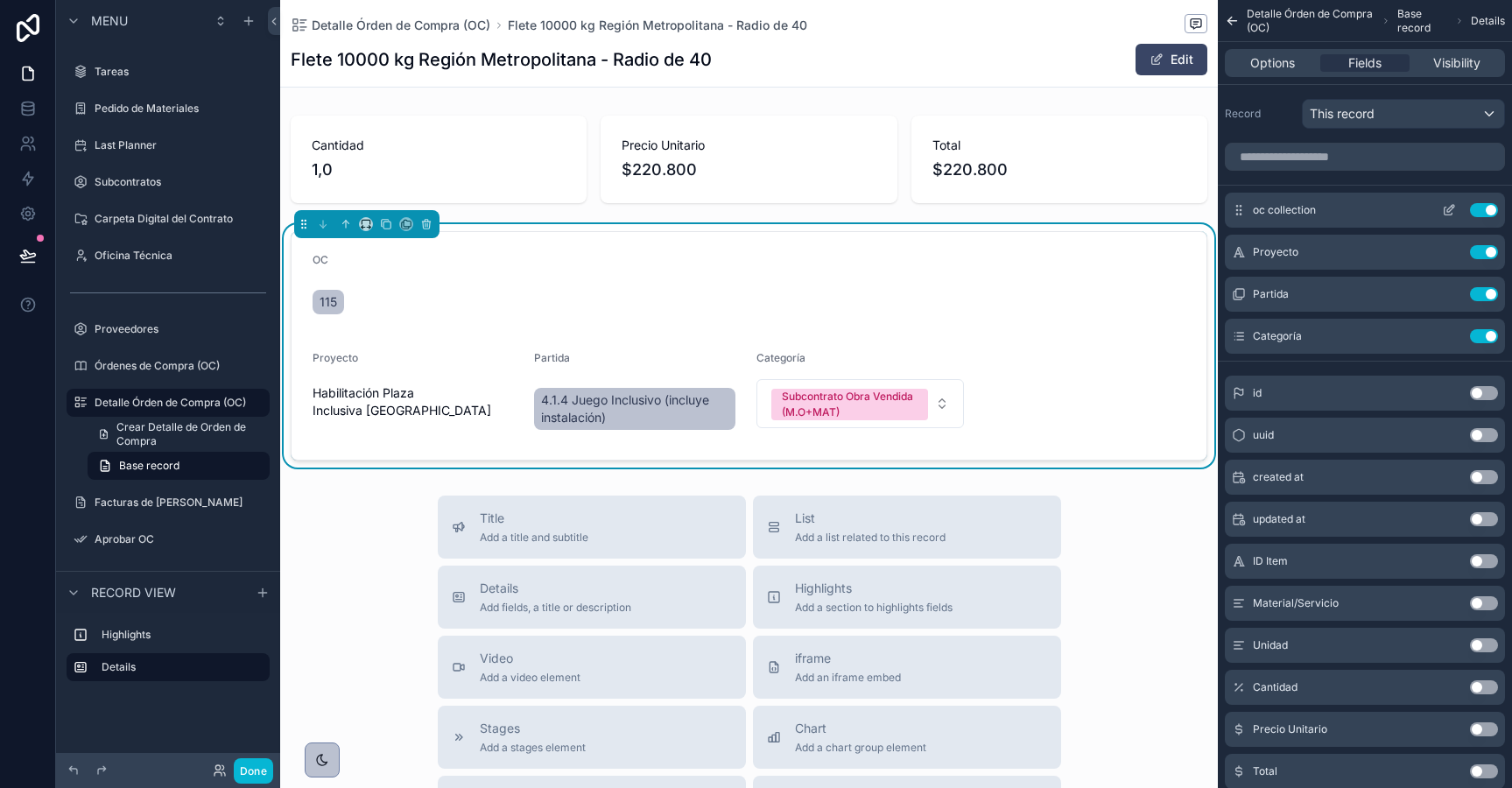
click at [1447, 216] on icon "scrollable content" at bounding box center [1449, 210] width 14 height 14
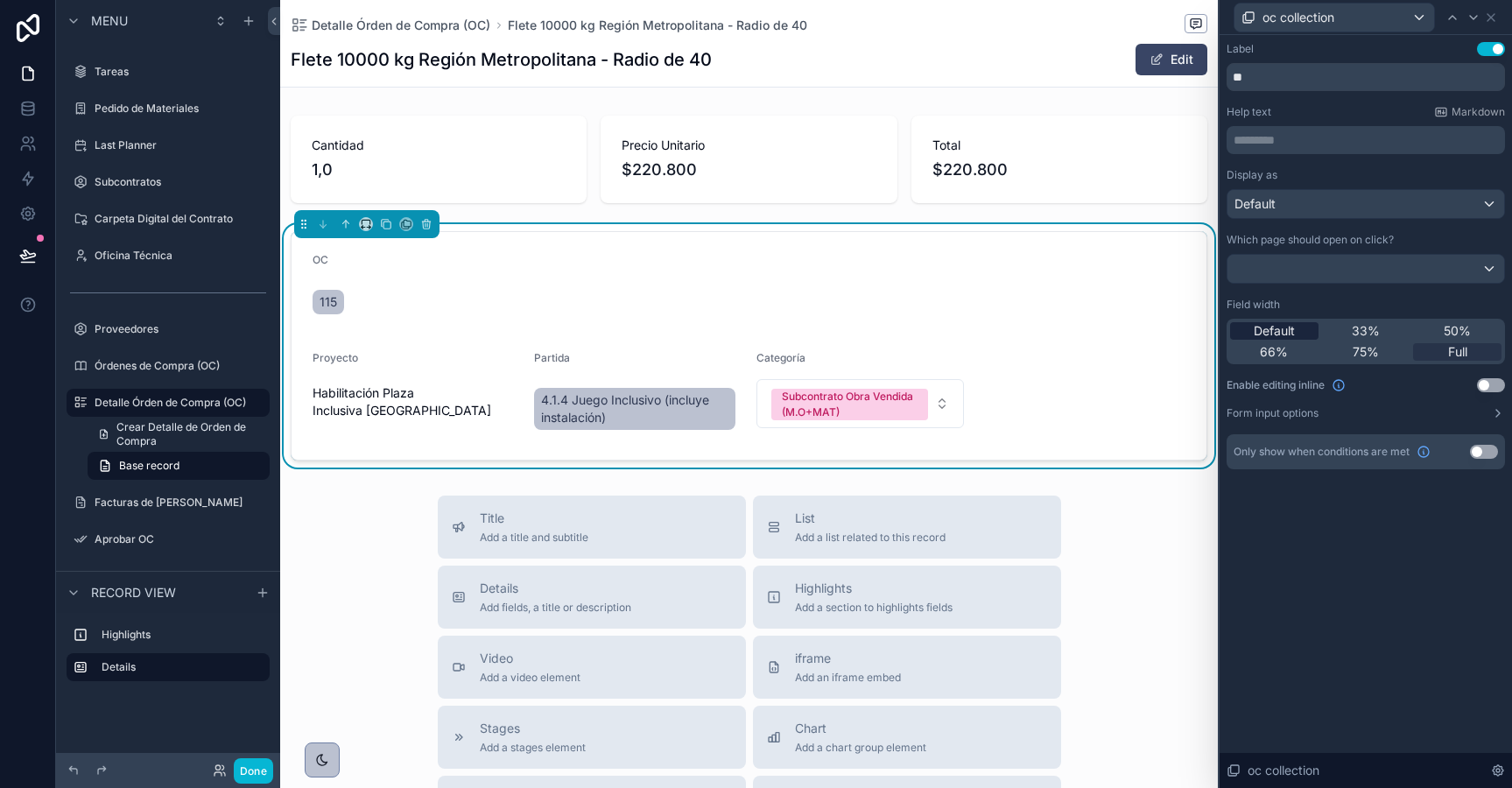
click at [1294, 332] on span "Default" at bounding box center [1274, 331] width 41 height 18
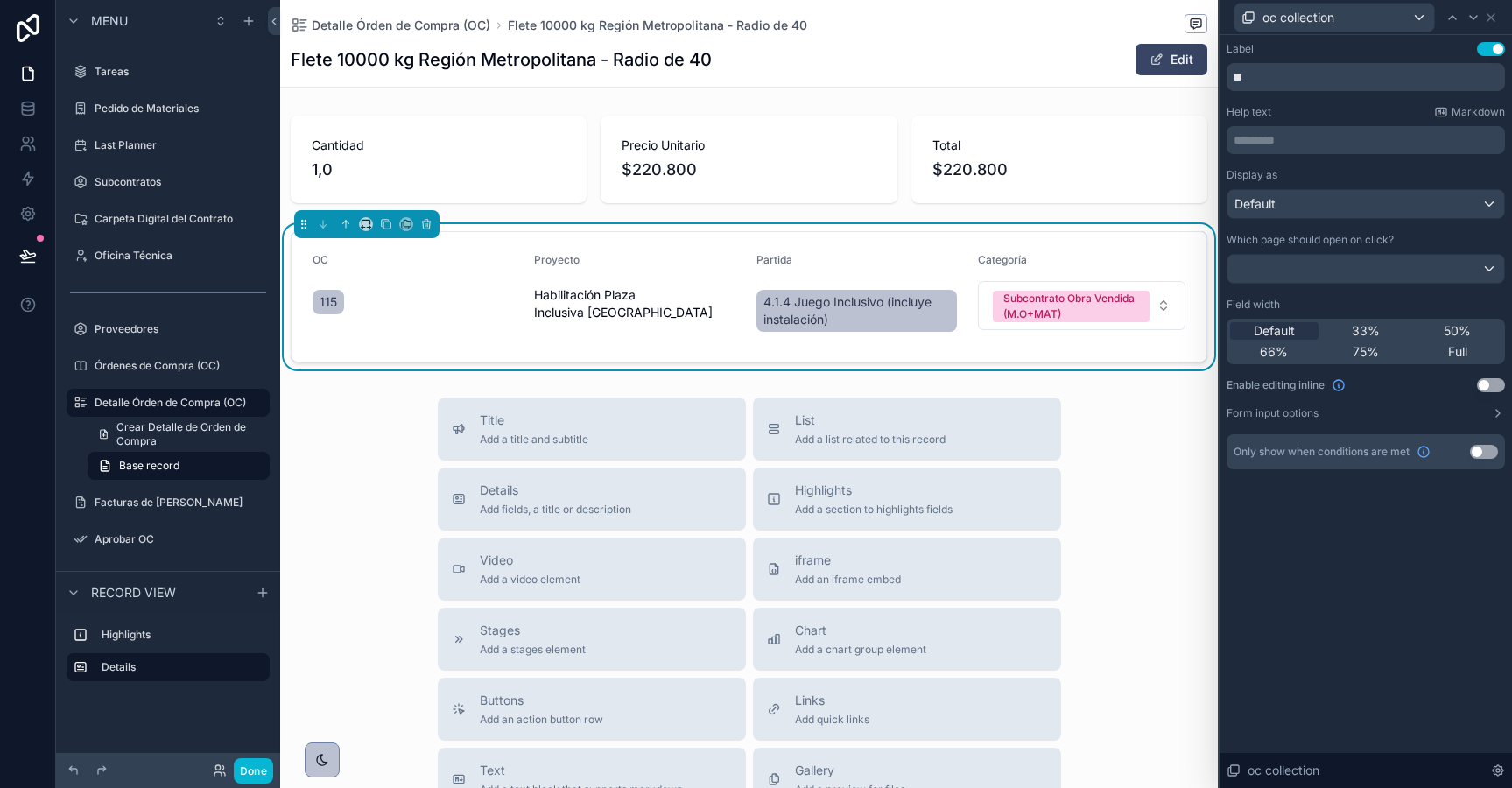
click at [1135, 426] on div "Title Add a title and subtitle List Add a list related to this record Details A…" at bounding box center [749, 709] width 937 height 623
click at [1492, 18] on icon at bounding box center [1491, 18] width 14 height 14
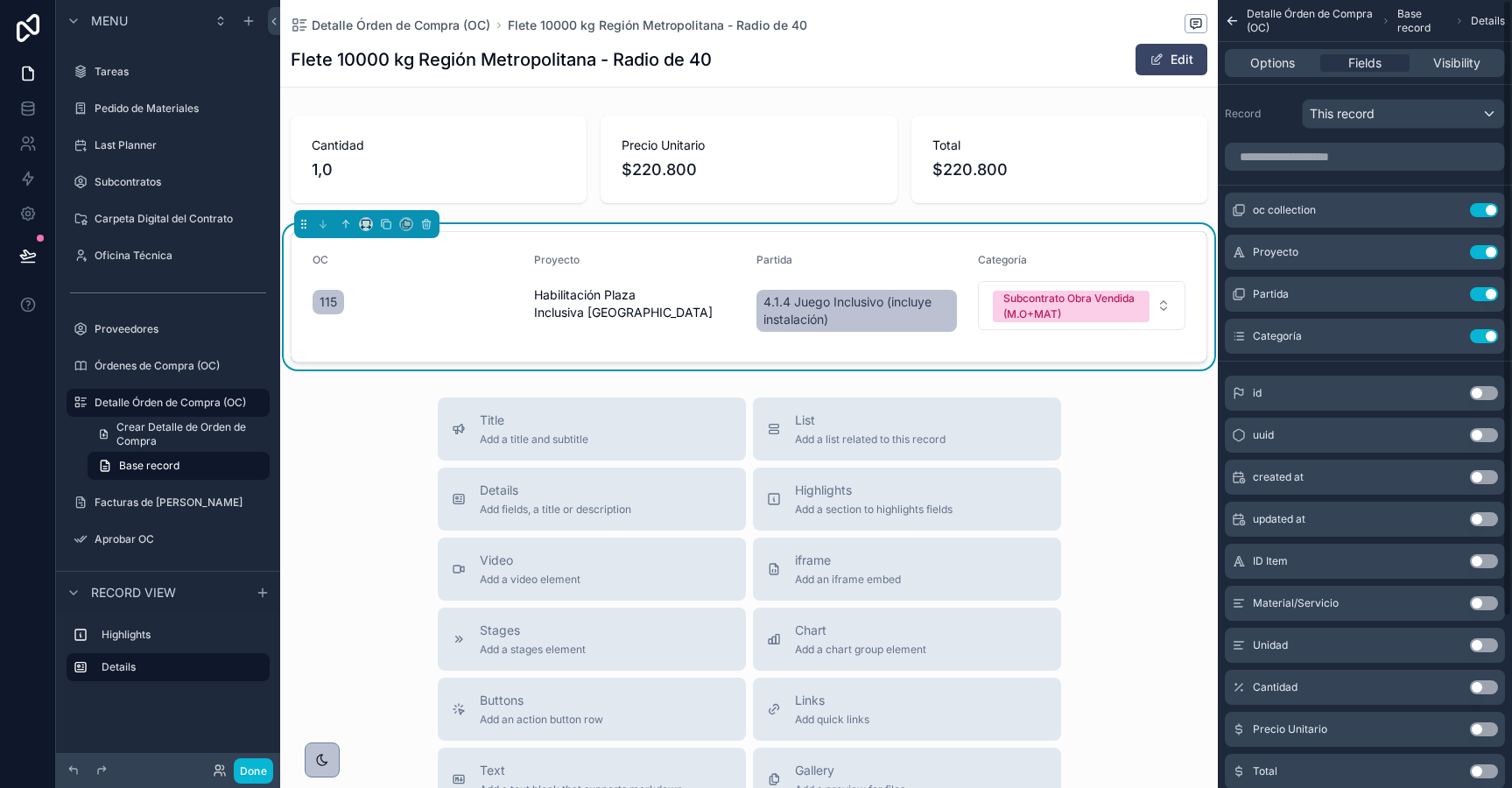
click at [1138, 517] on div "Title Add a title and subtitle List Add a list related to this record Details A…" at bounding box center [749, 709] width 937 height 623
click at [439, 31] on span "Detalle Órden de Compra (OC)" at bounding box center [401, 26] width 179 height 18
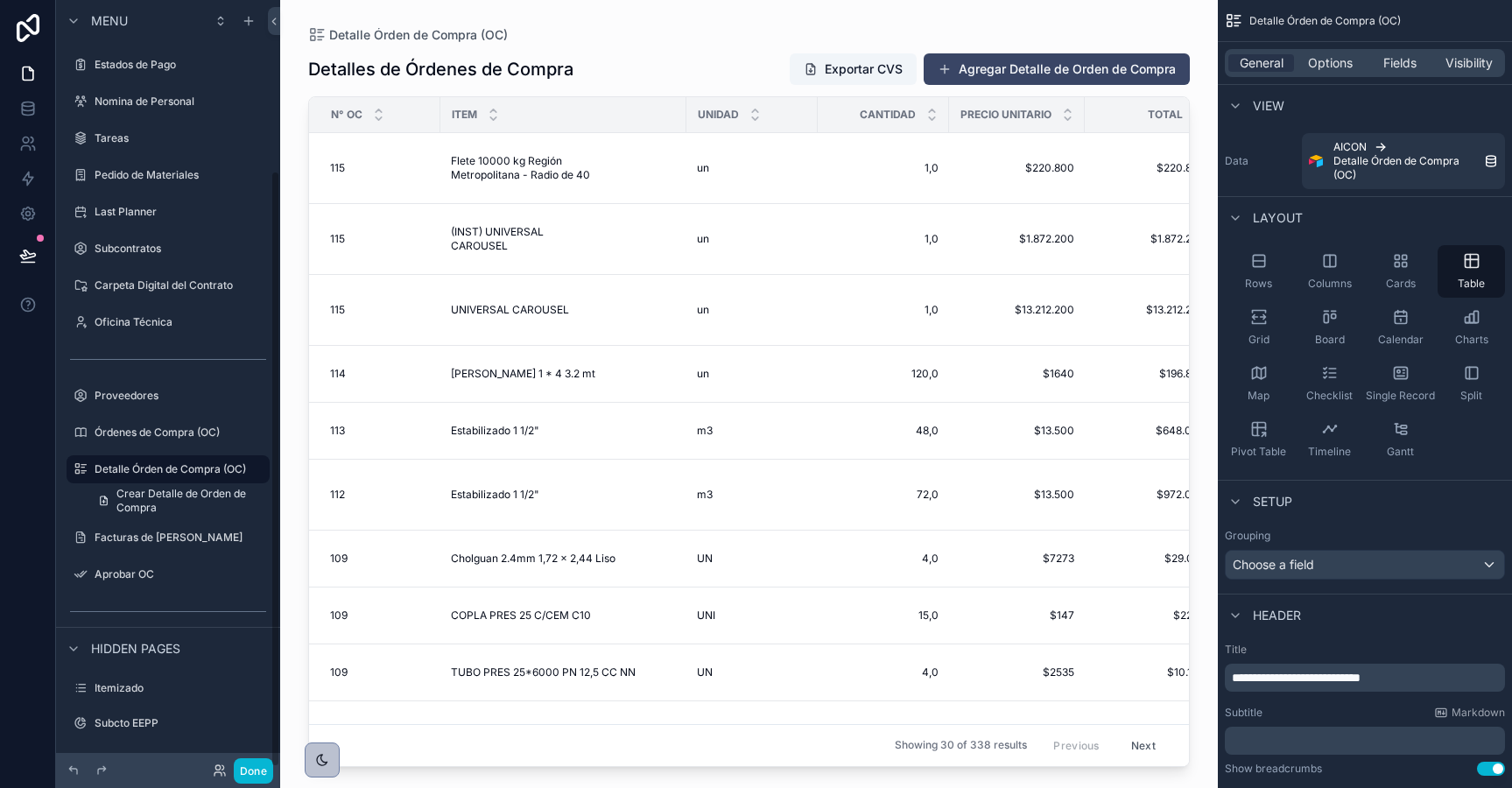
scroll to position [219, 0]
click at [369, 163] on div "115 115" at bounding box center [380, 168] width 100 height 14
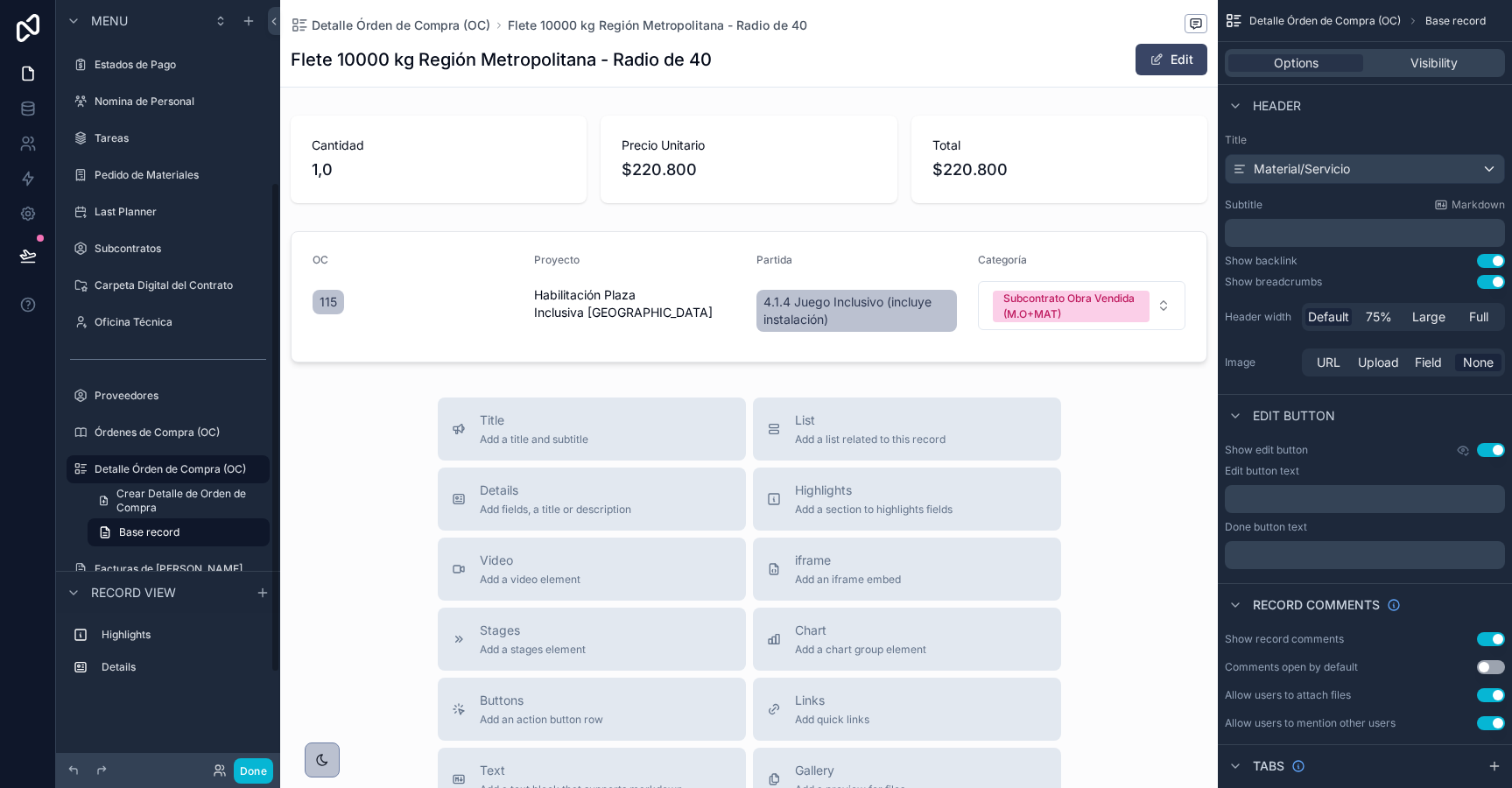
scroll to position [286, 0]
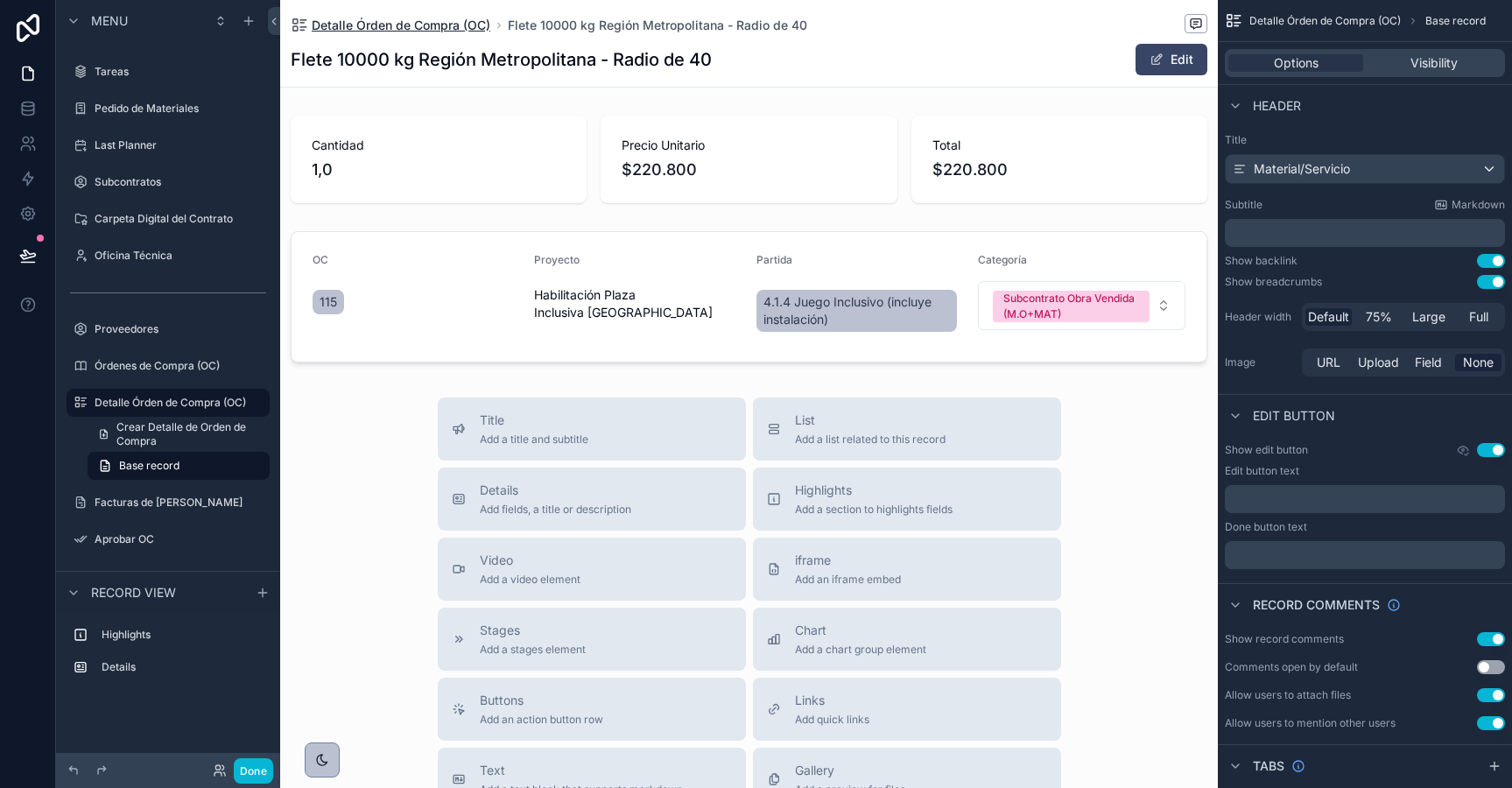
click at [411, 30] on span "Detalle Órden de Compra (OC)" at bounding box center [401, 26] width 179 height 18
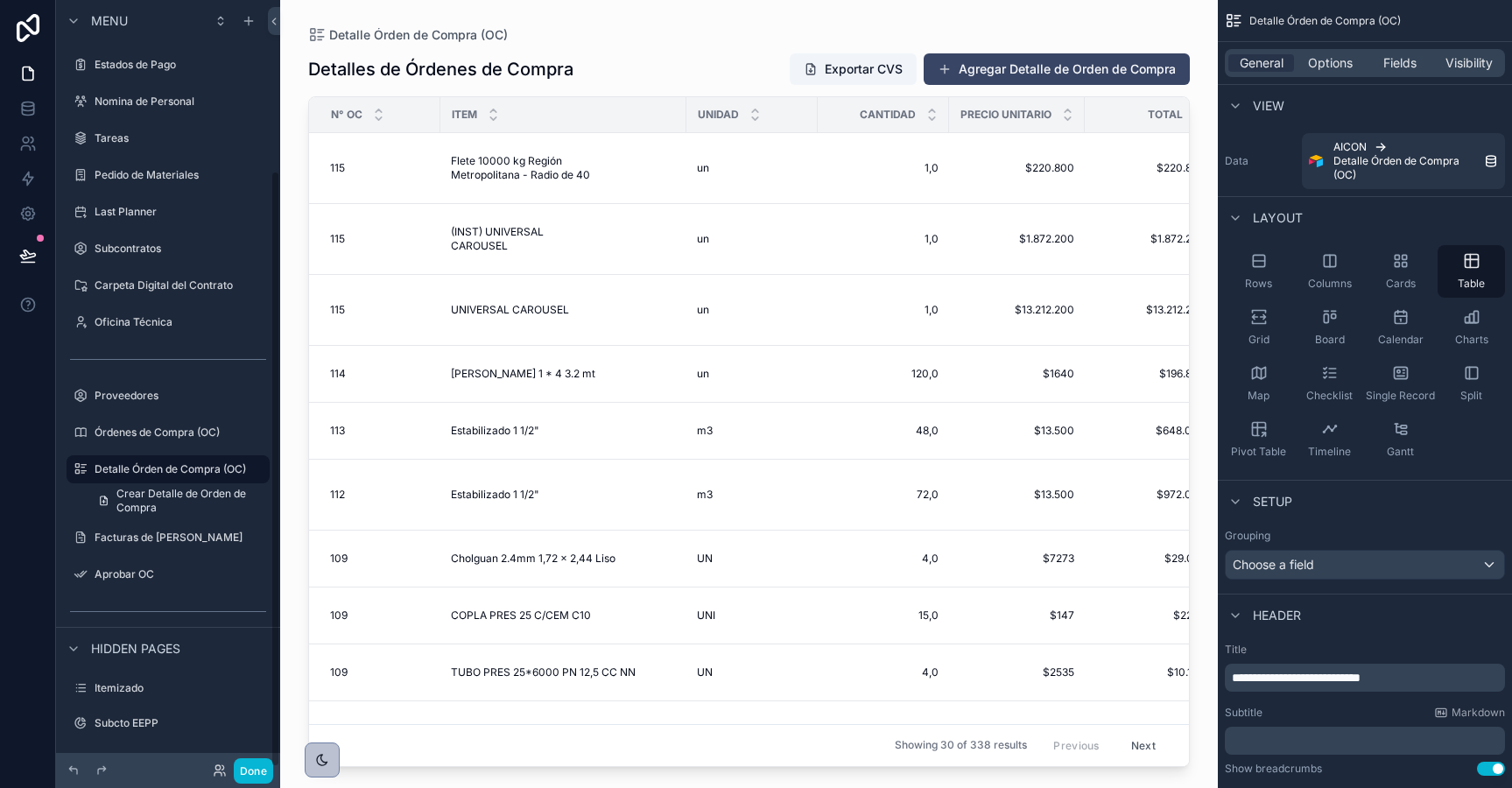
scroll to position [219, 0]
click at [335, 236] on span "115" at bounding box center [337, 239] width 15 height 14
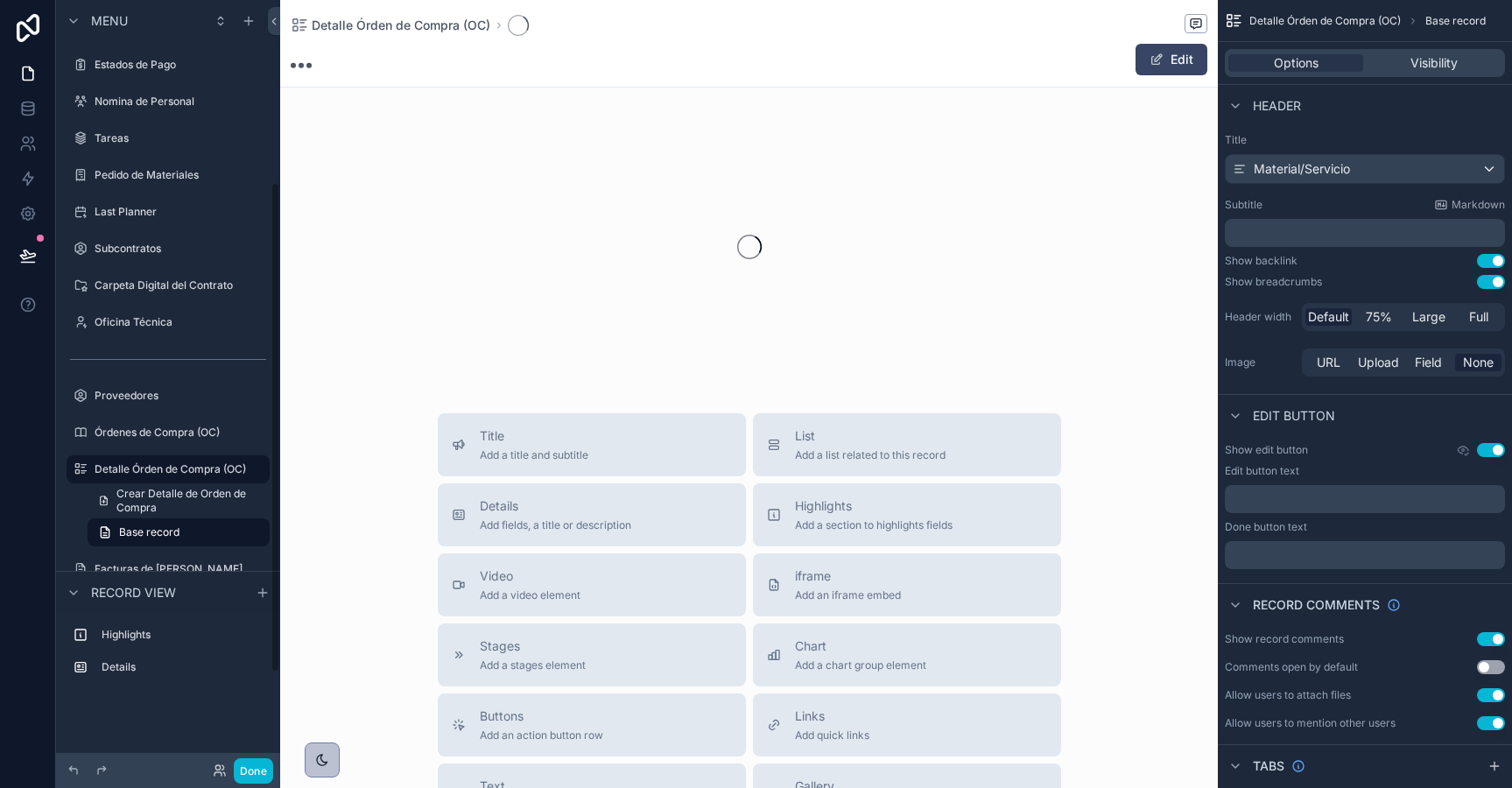
scroll to position [286, 0]
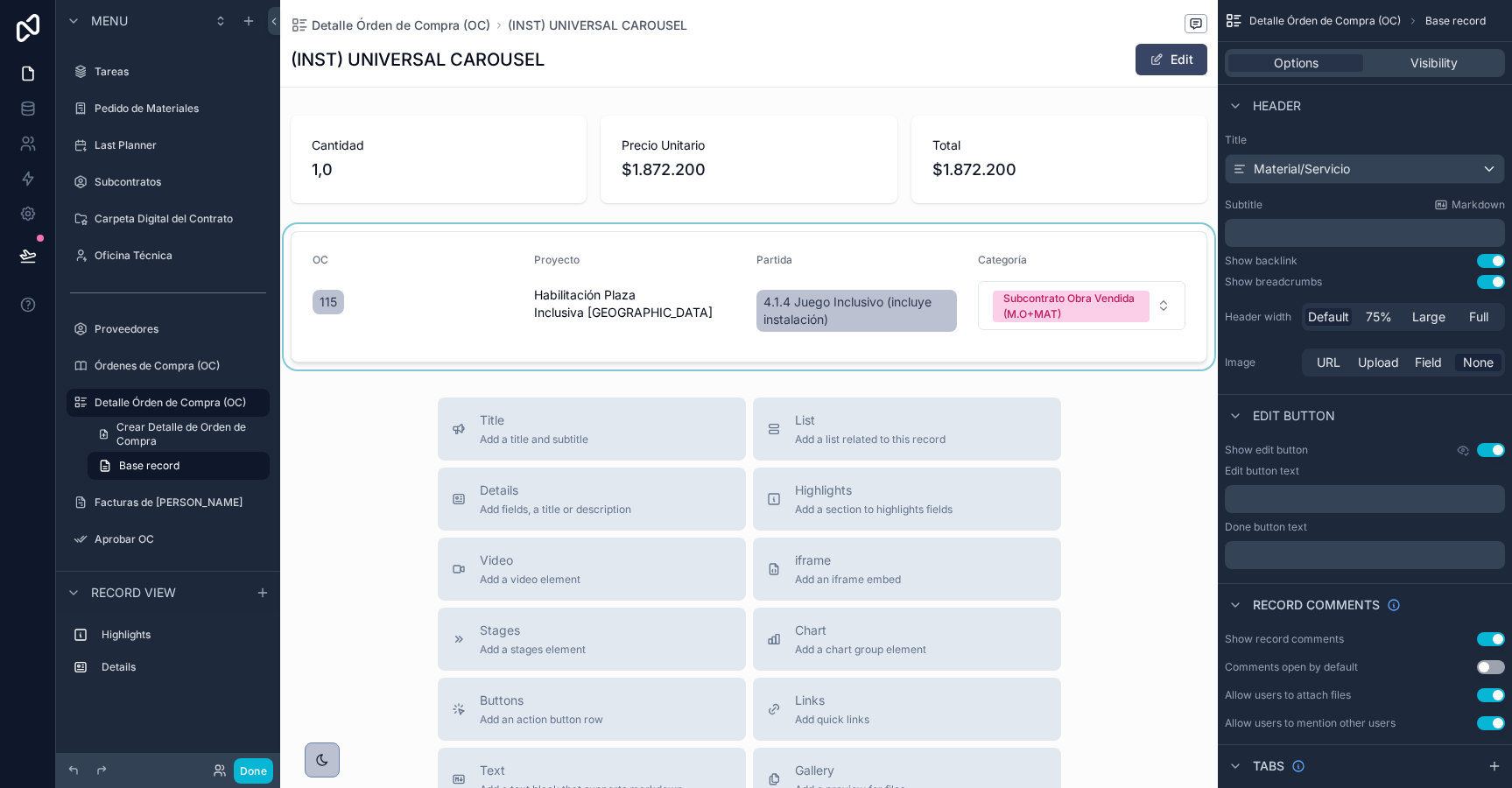
click at [323, 308] on div "scrollable content" at bounding box center [749, 296] width 937 height 145
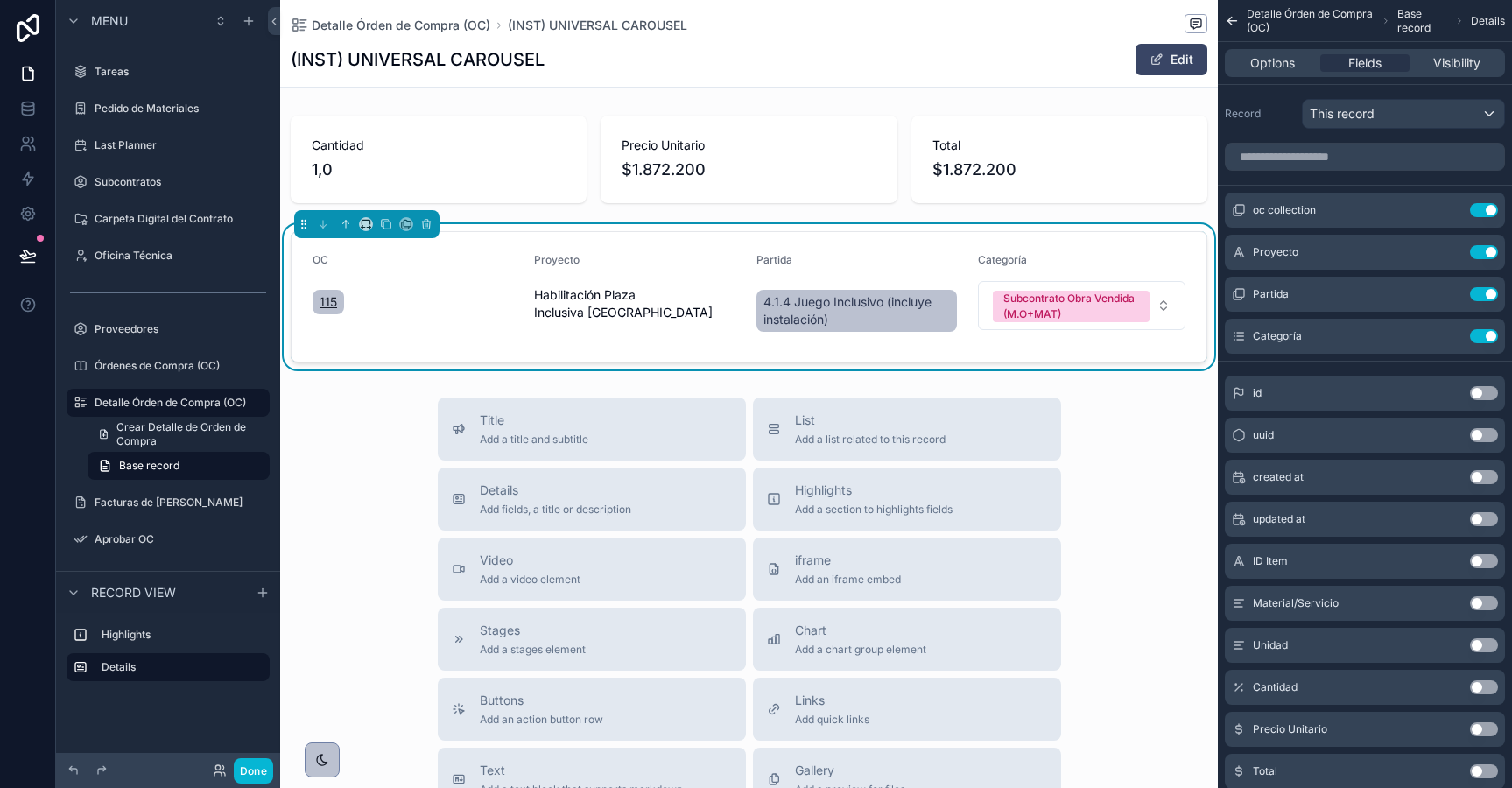
click at [329, 301] on span "115" at bounding box center [329, 303] width 18 height 18
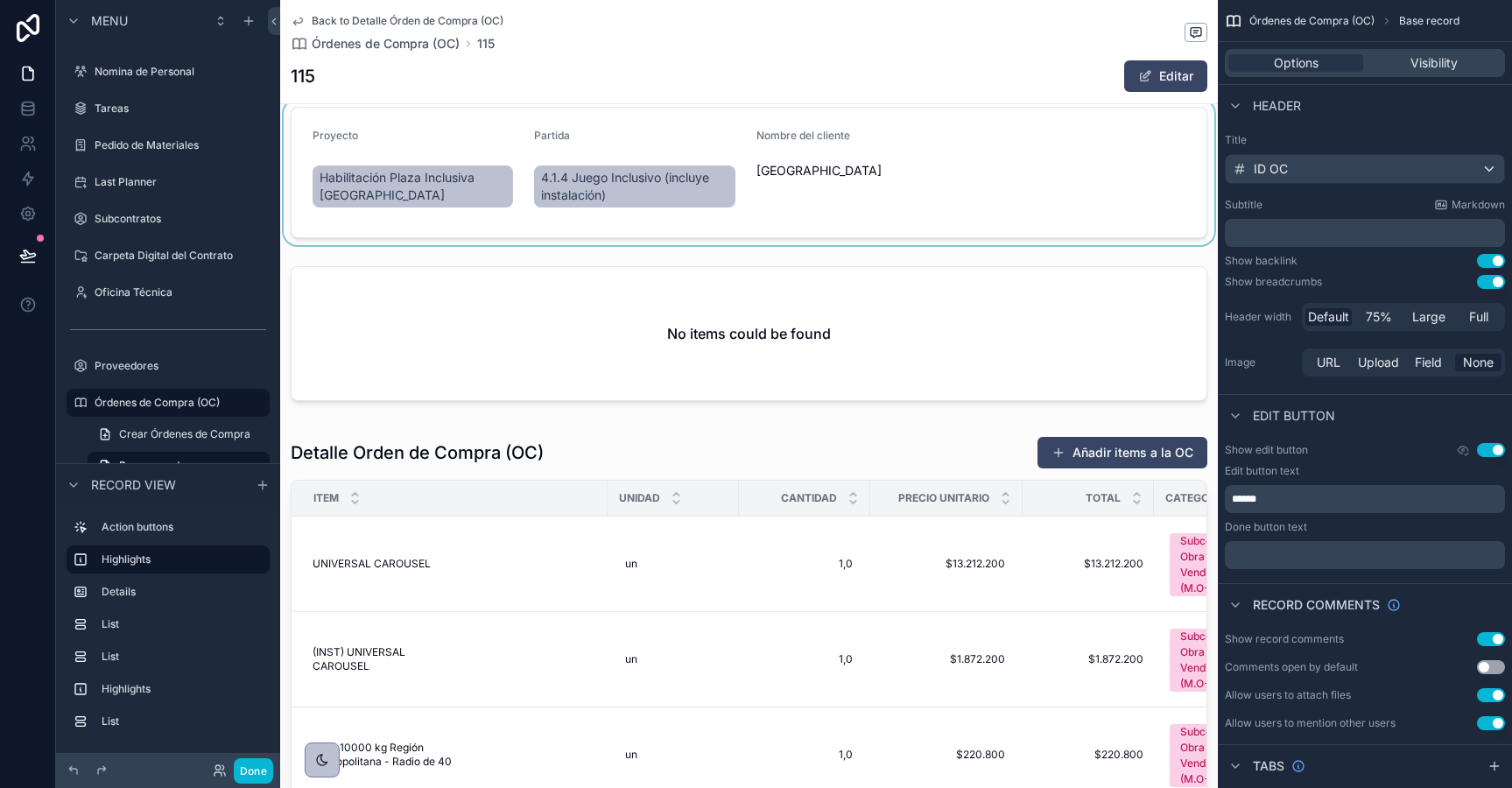
scroll to position [190, 0]
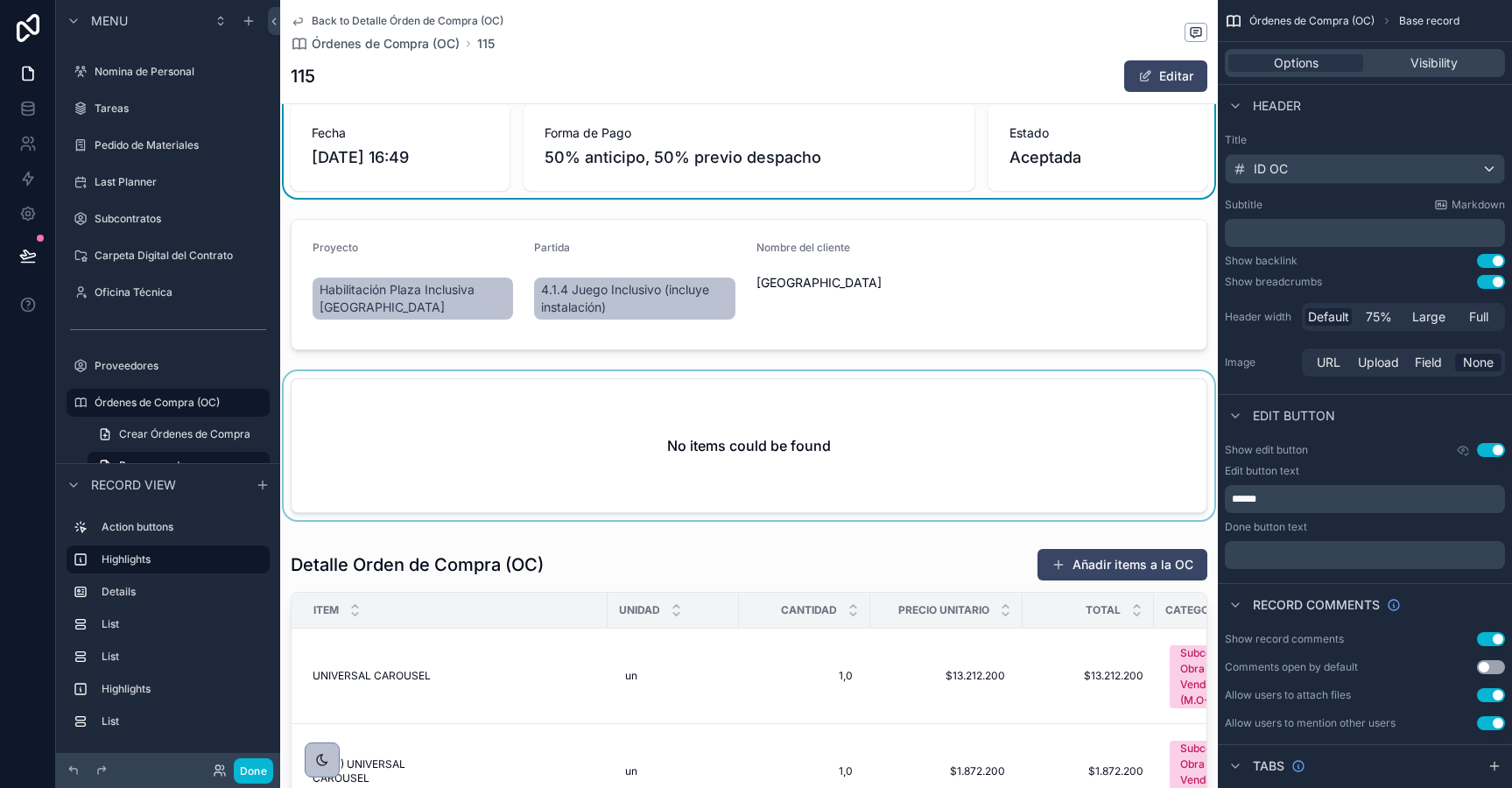
click at [574, 435] on div "scrollable content" at bounding box center [749, 449] width 937 height 156
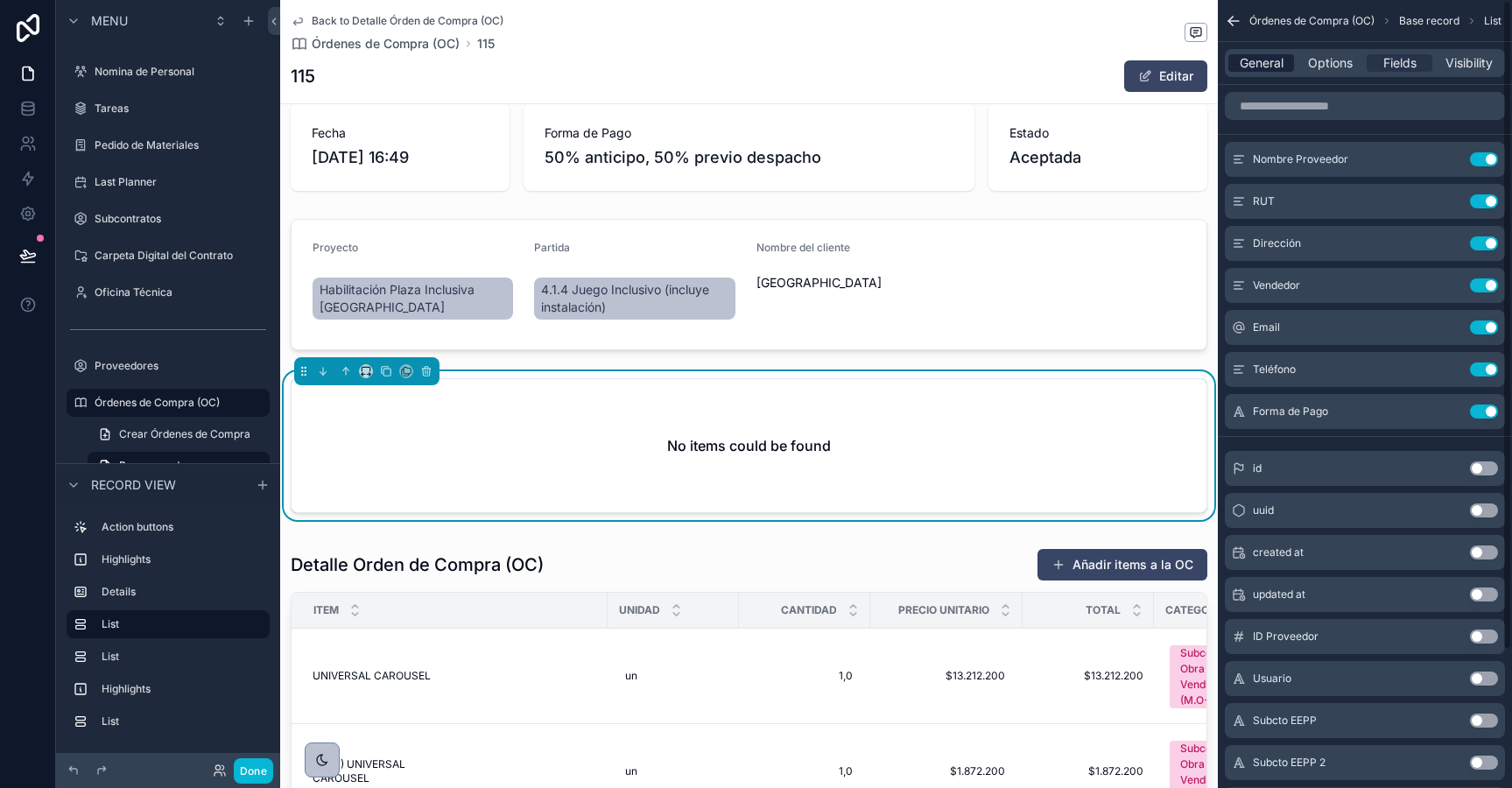
click at [1263, 67] on span "General" at bounding box center [1262, 63] width 44 height 18
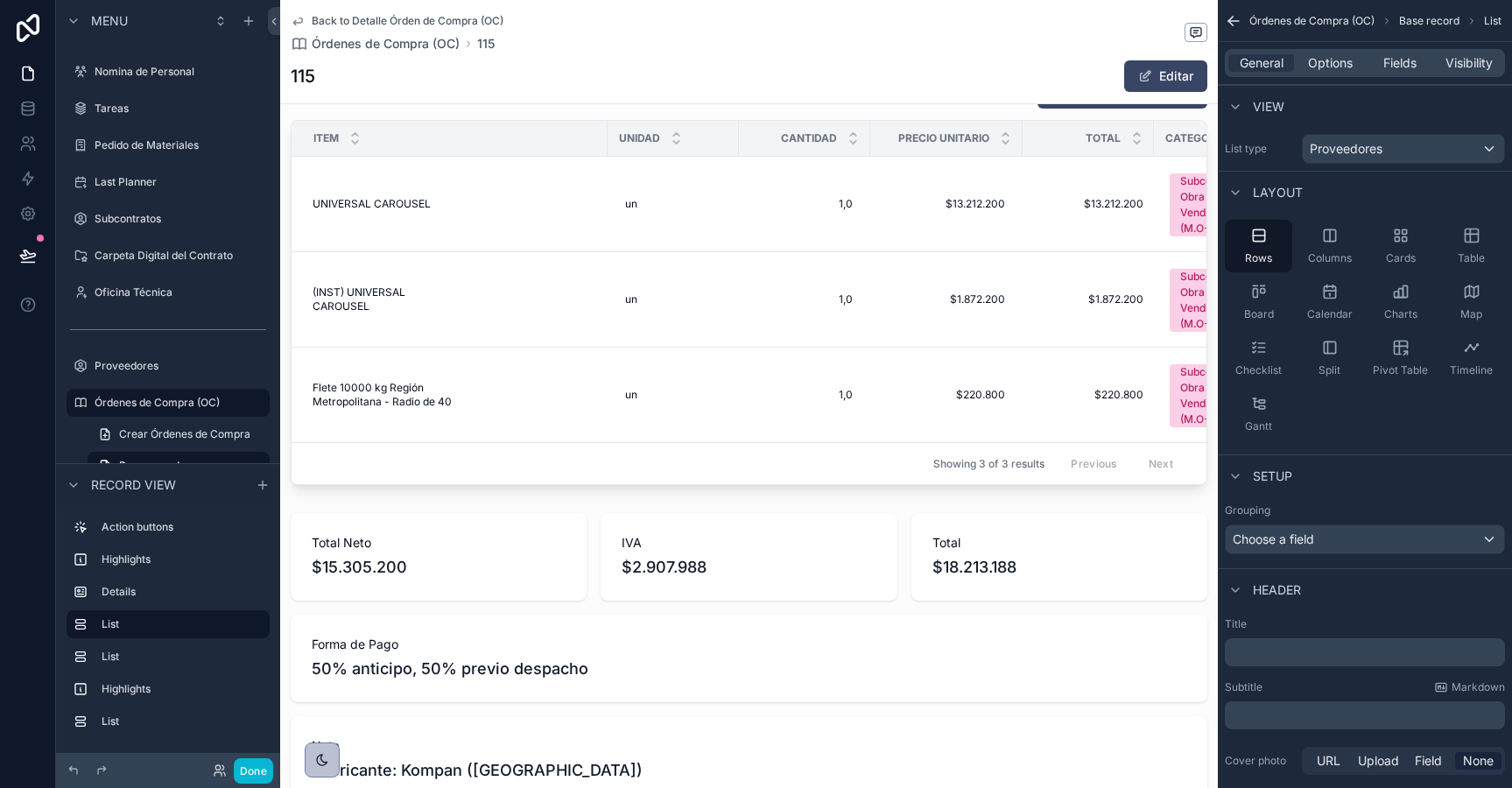
scroll to position [0, 0]
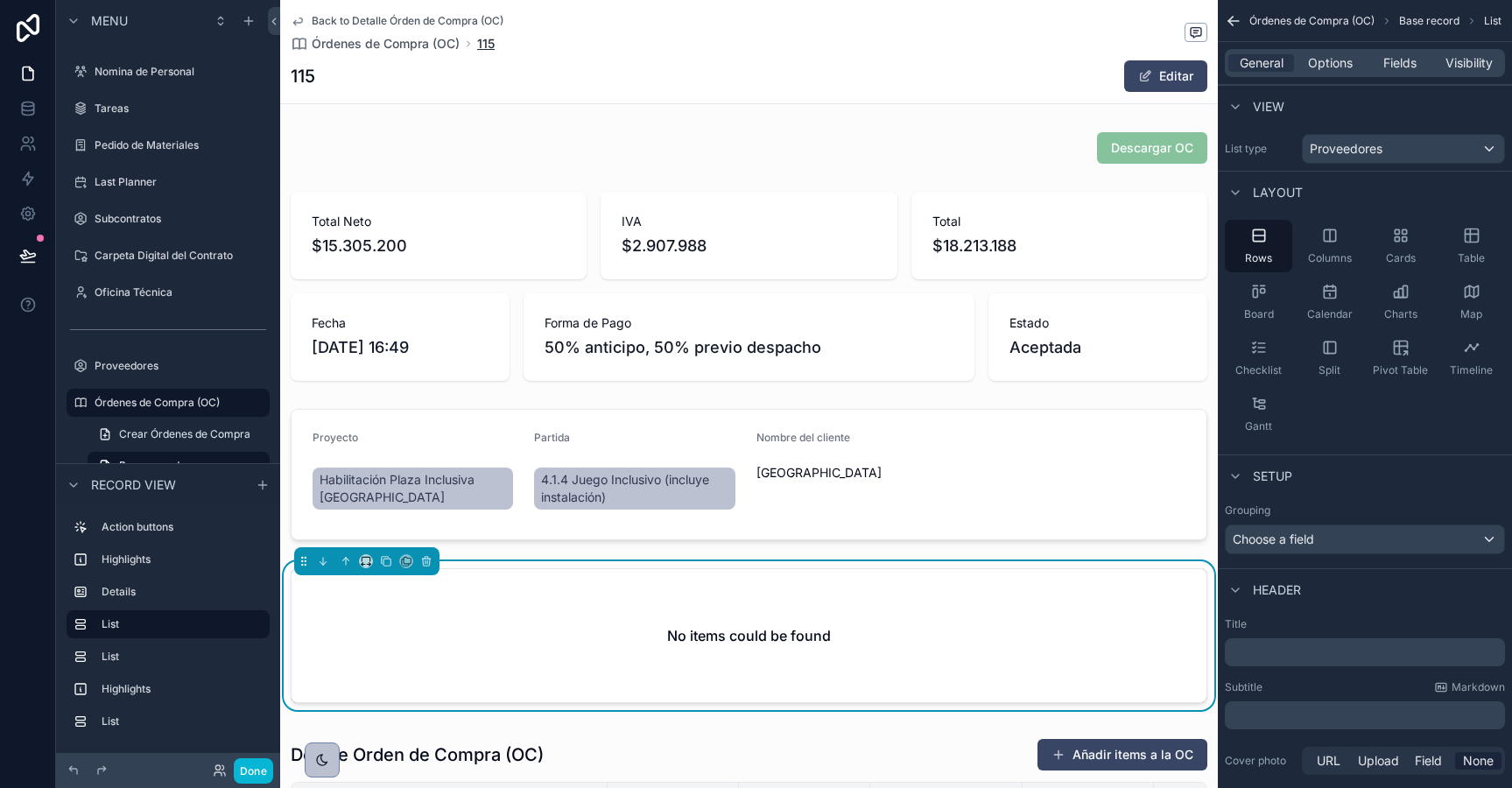
click at [485, 46] on span "115" at bounding box center [487, 44] width 18 height 18
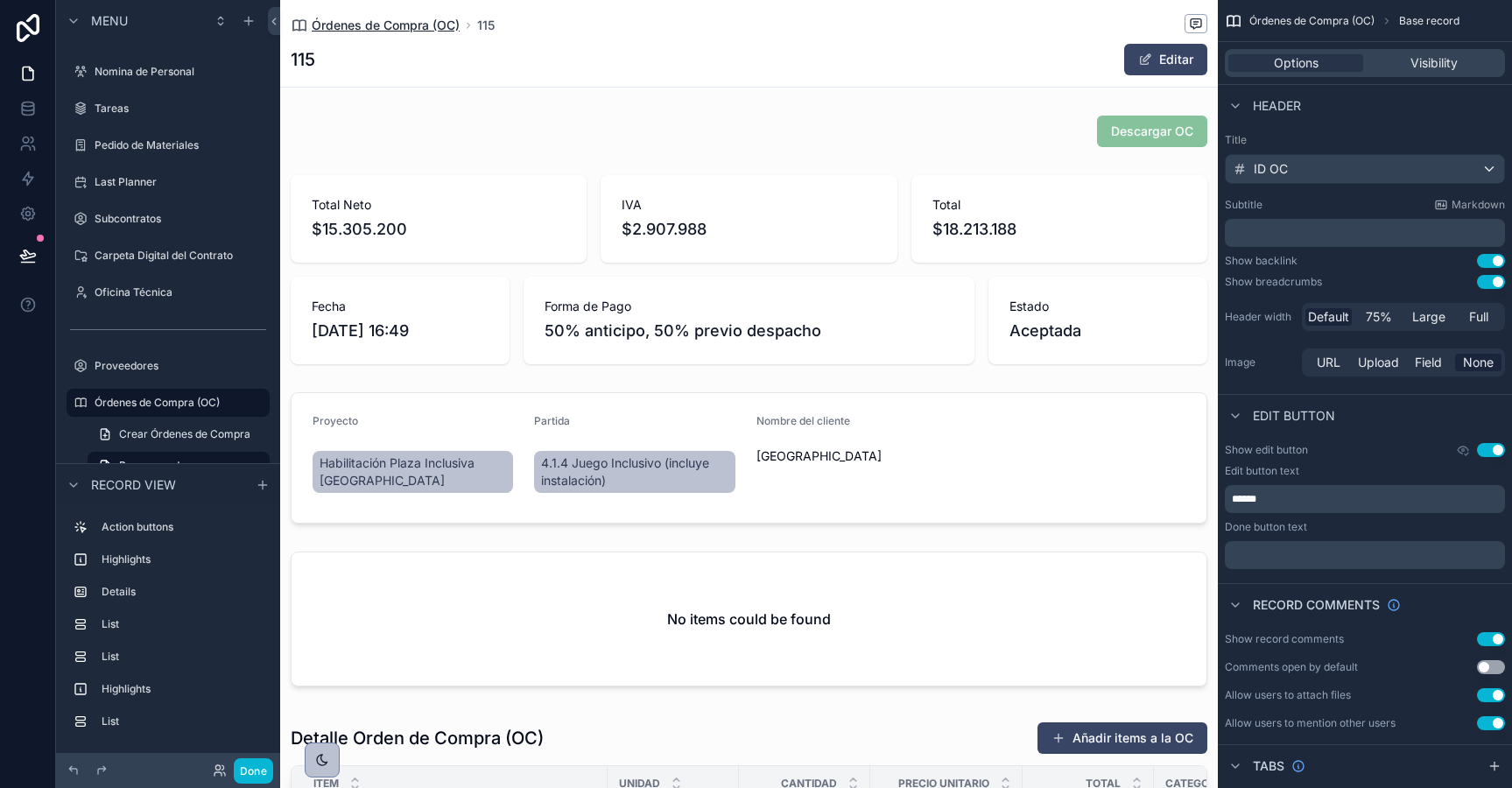
click at [428, 33] on span "Órdenes de Compra (OC)" at bounding box center [386, 26] width 148 height 18
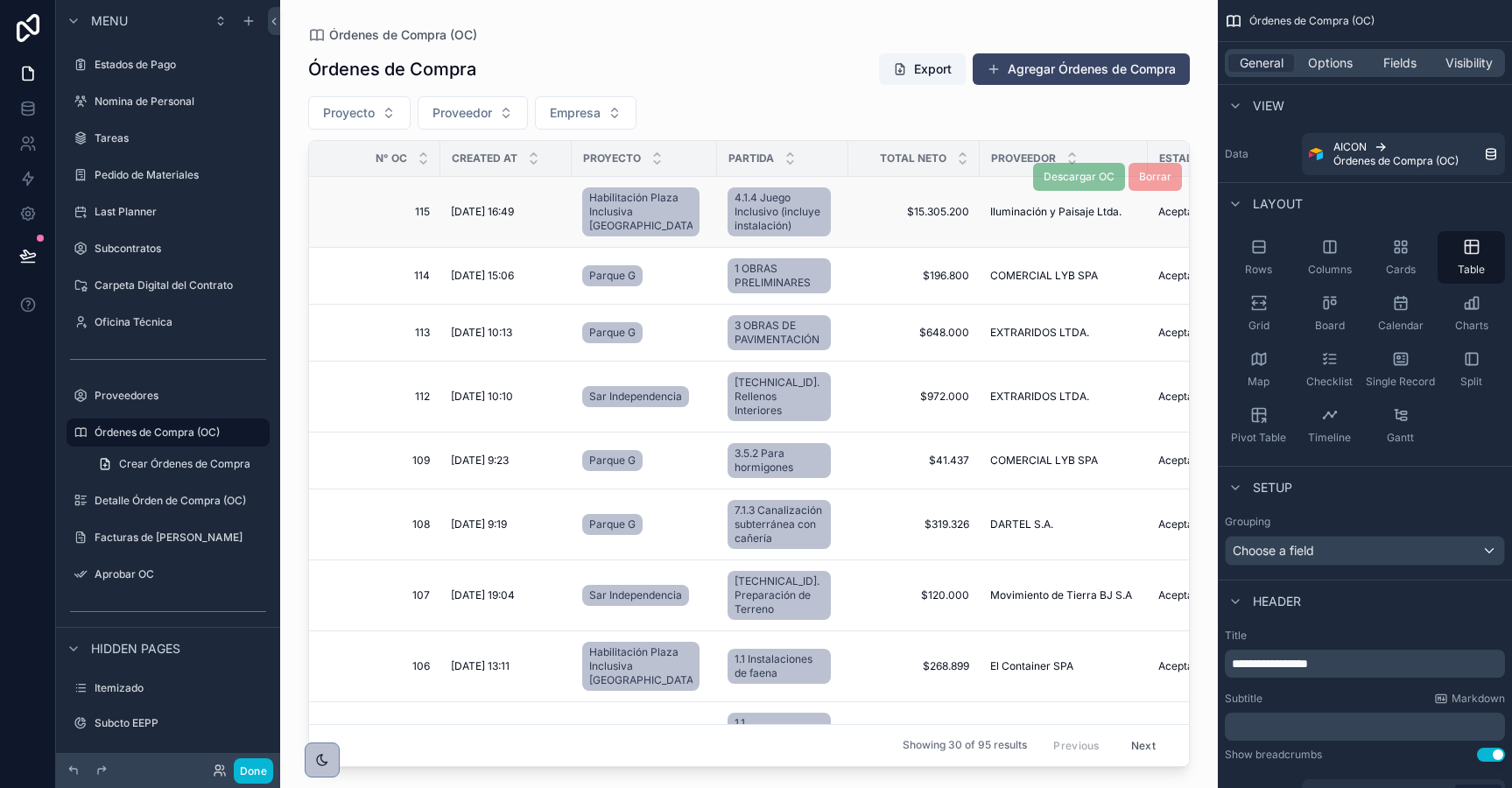
click at [412, 211] on span "115" at bounding box center [380, 212] width 100 height 14
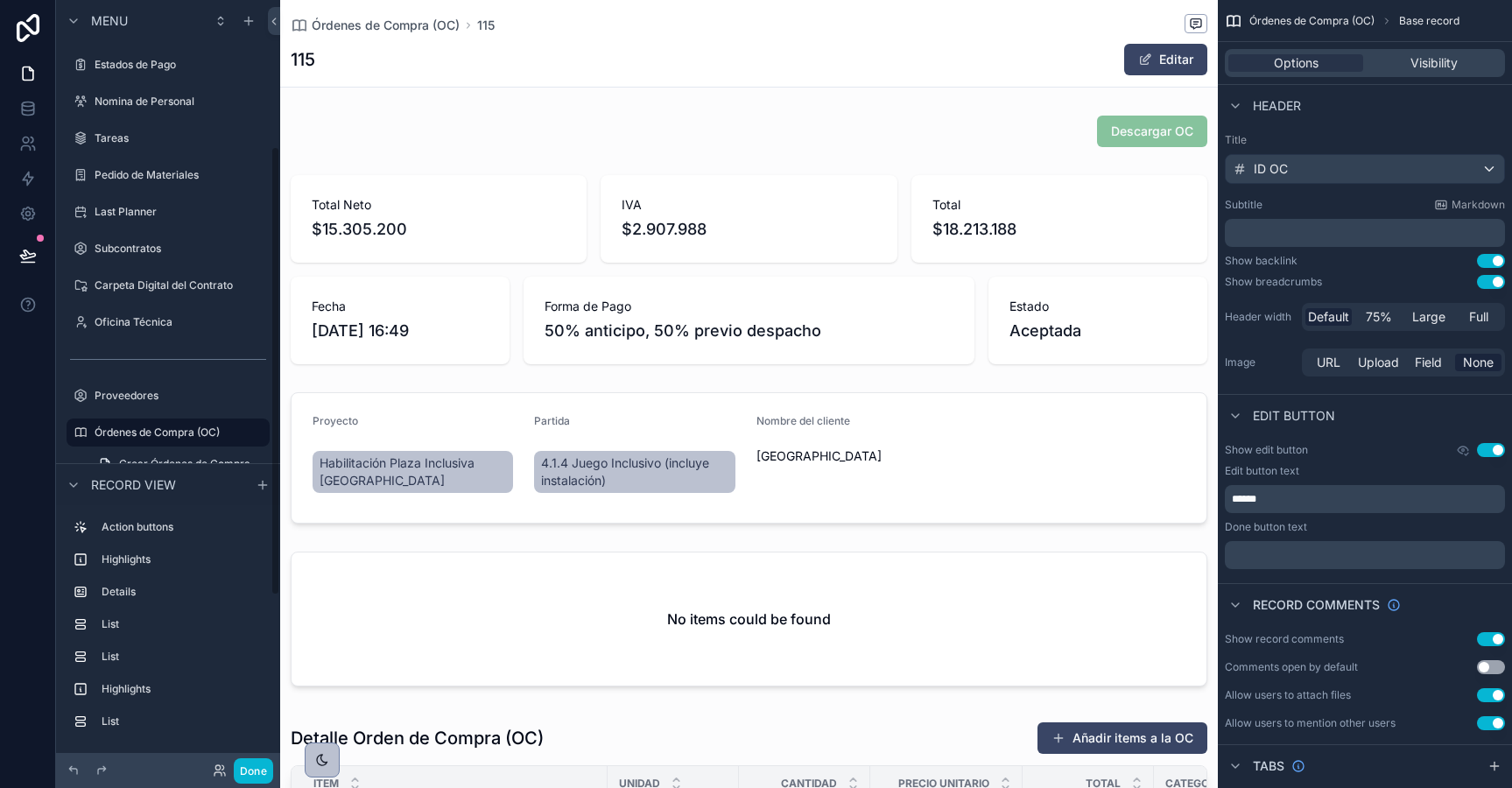
scroll to position [249, 0]
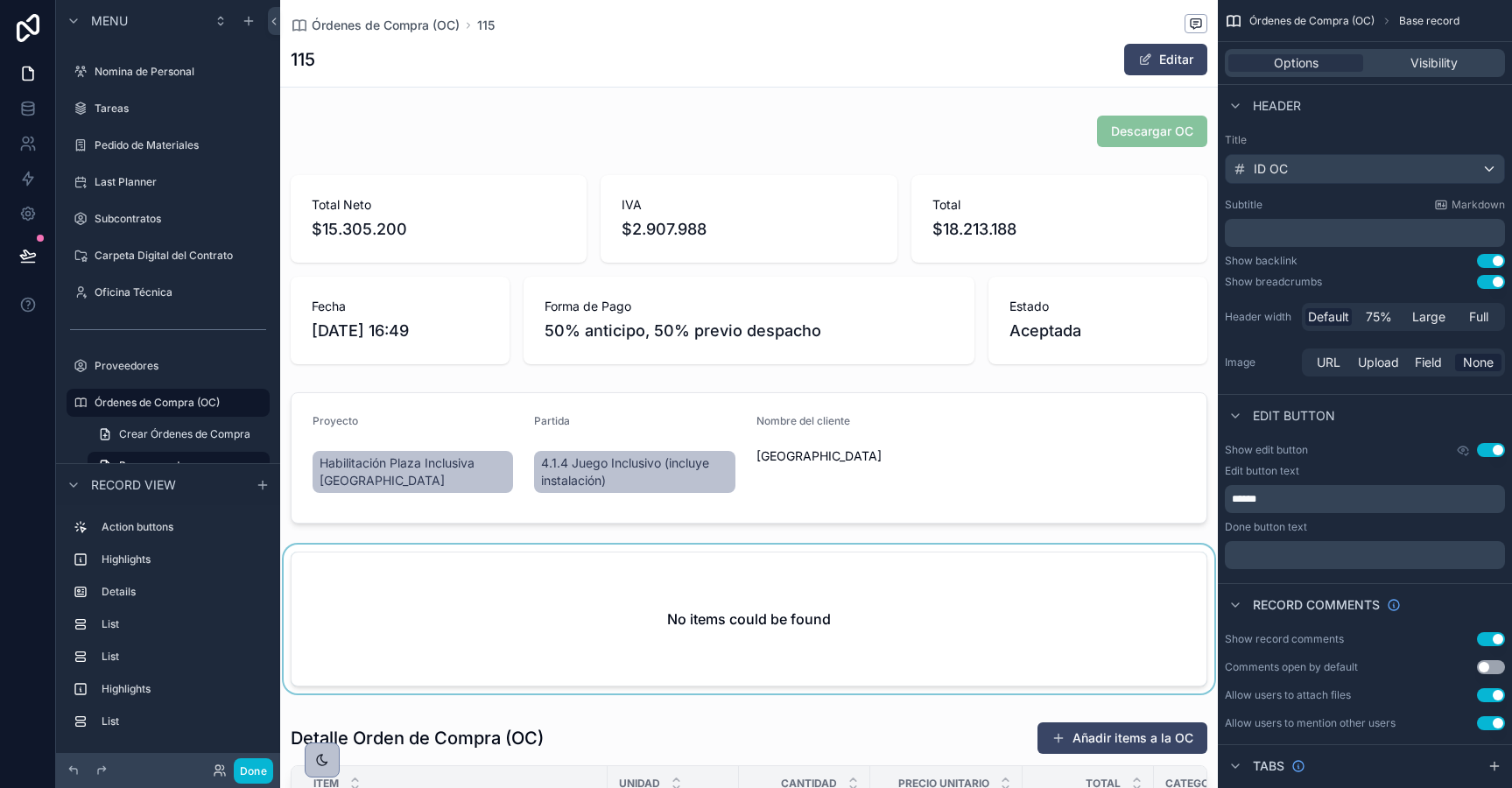
click at [778, 595] on div "scrollable content" at bounding box center [749, 622] width 937 height 156
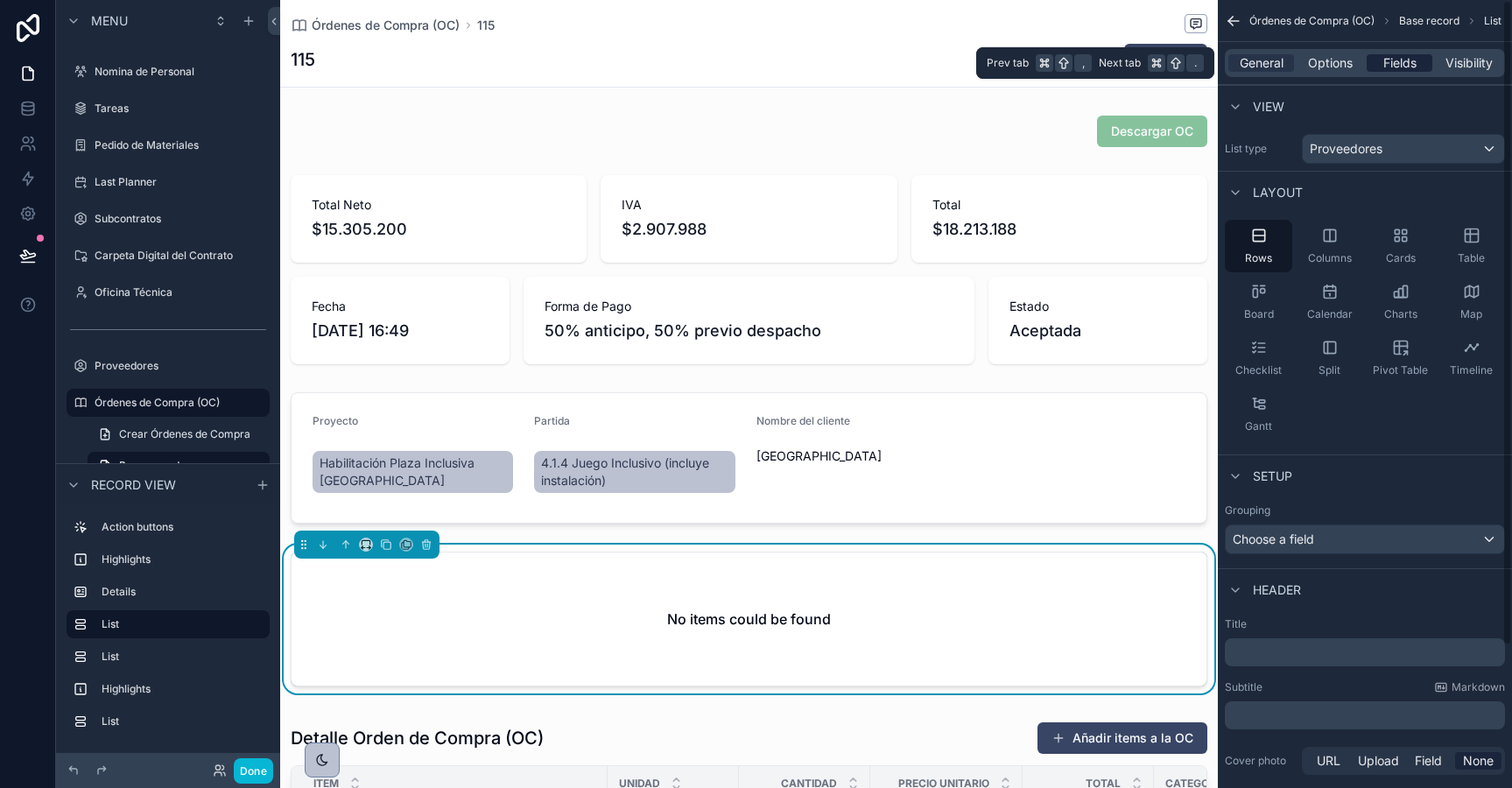
click at [1392, 64] on span "Fields" at bounding box center [1399, 63] width 33 height 18
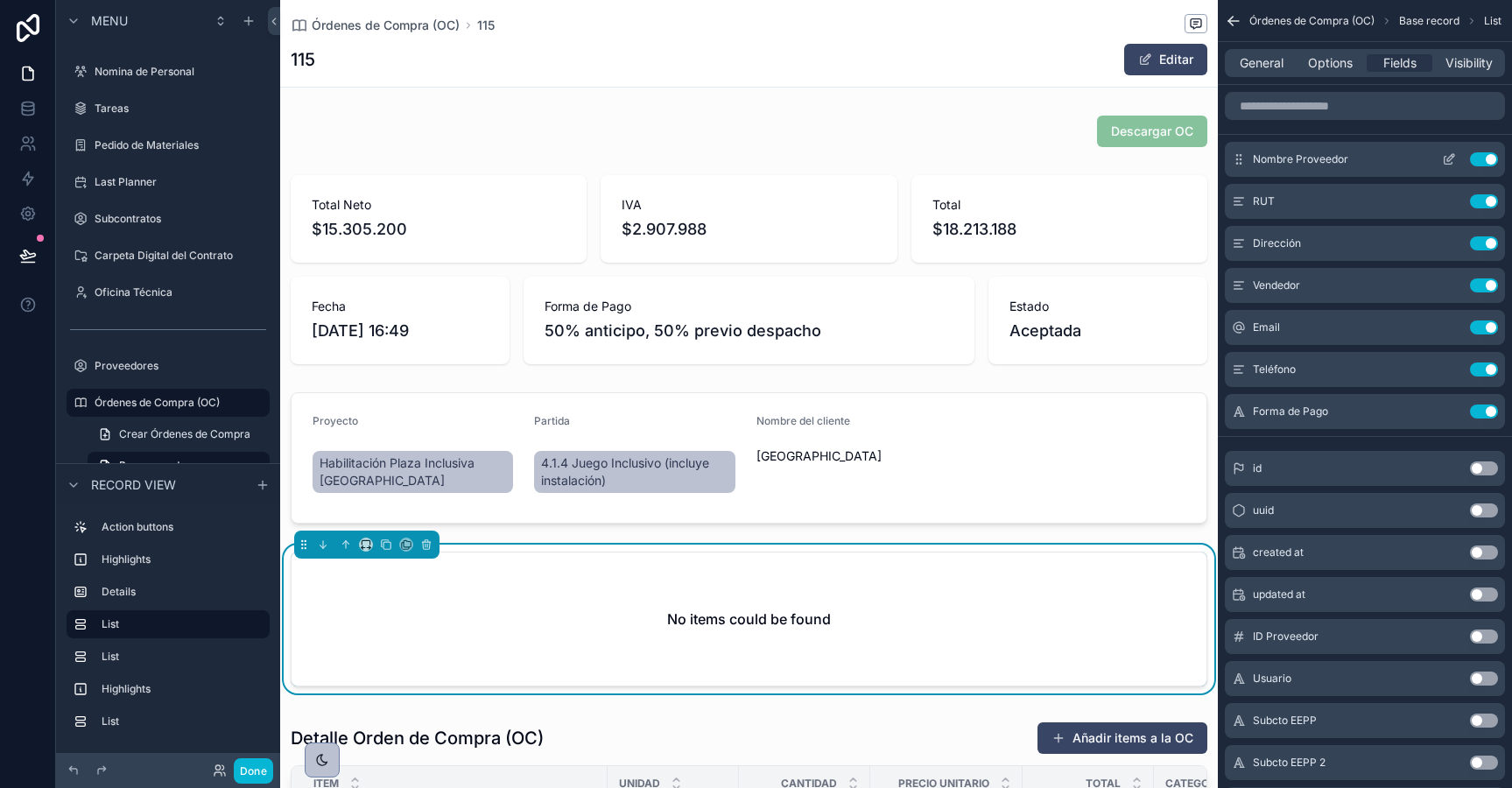
click at [1481, 159] on button "Use setting" at bounding box center [1484, 159] width 28 height 14
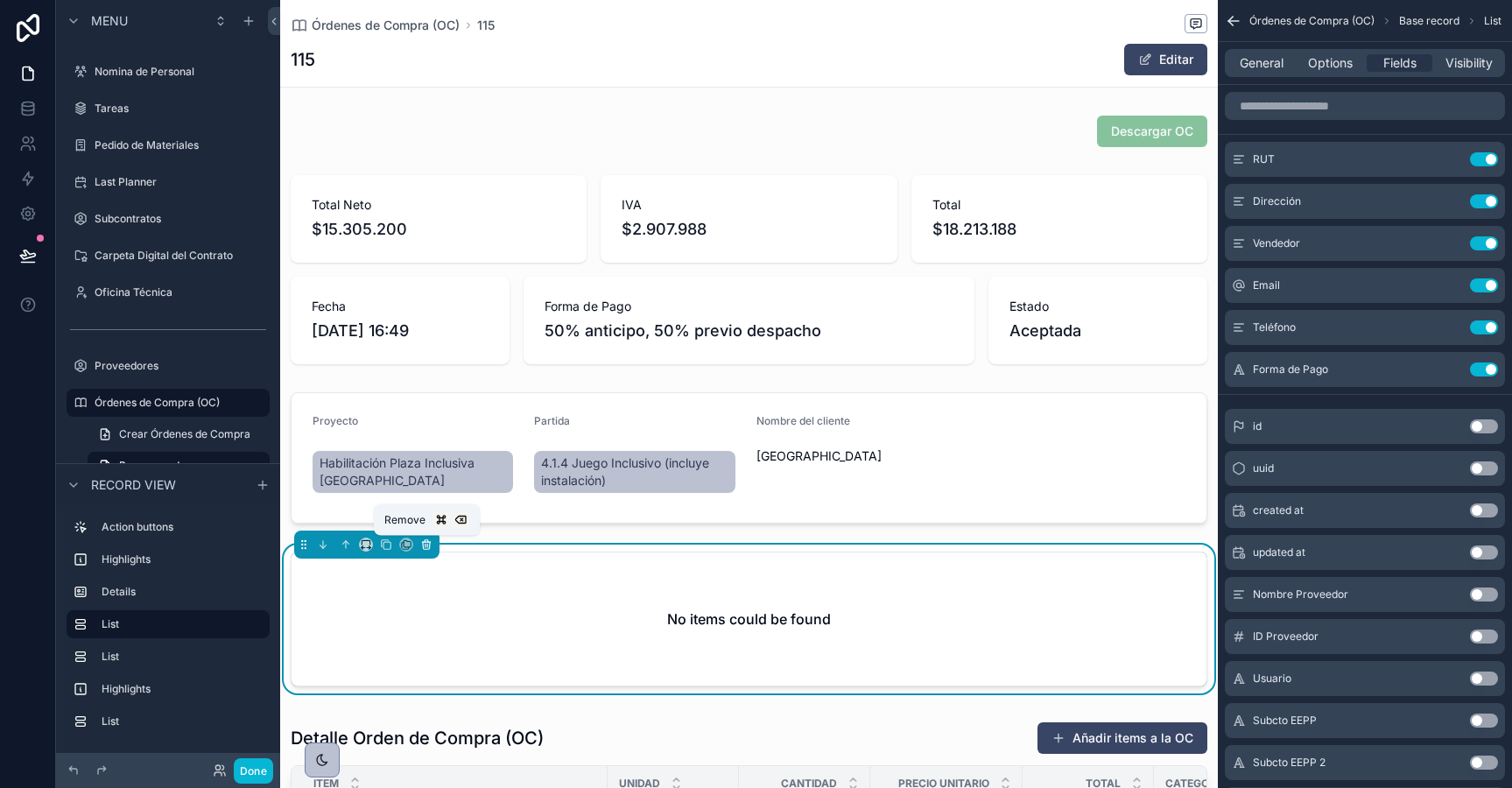
click at [425, 544] on icon "scrollable content" at bounding box center [427, 544] width 12 height 12
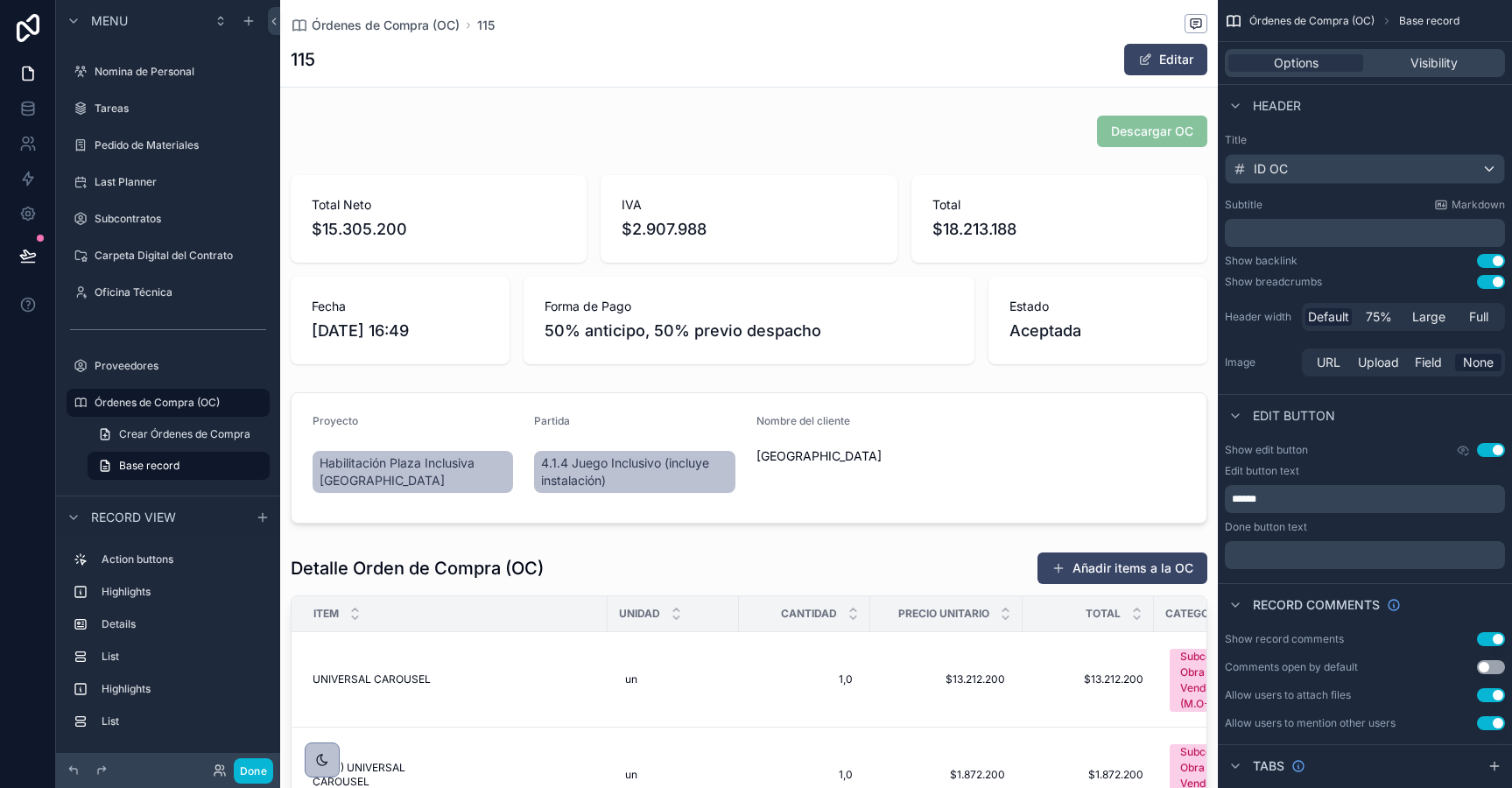
click at [266, 505] on div "Record view" at bounding box center [168, 516] width 224 height 42
click at [268, 508] on div "scrollable content" at bounding box center [262, 516] width 21 height 21
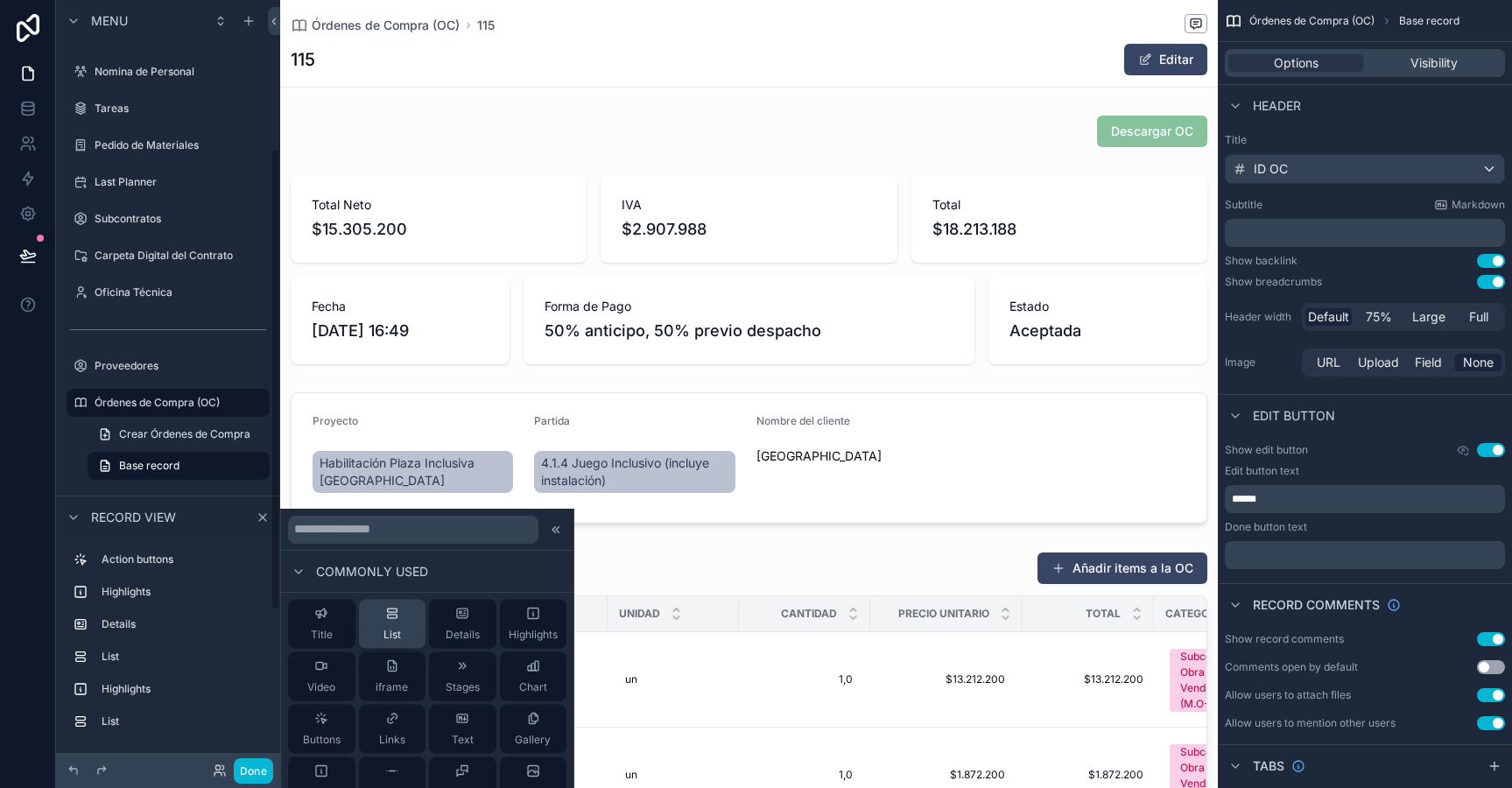
click at [400, 613] on div "List" at bounding box center [393, 623] width 18 height 35
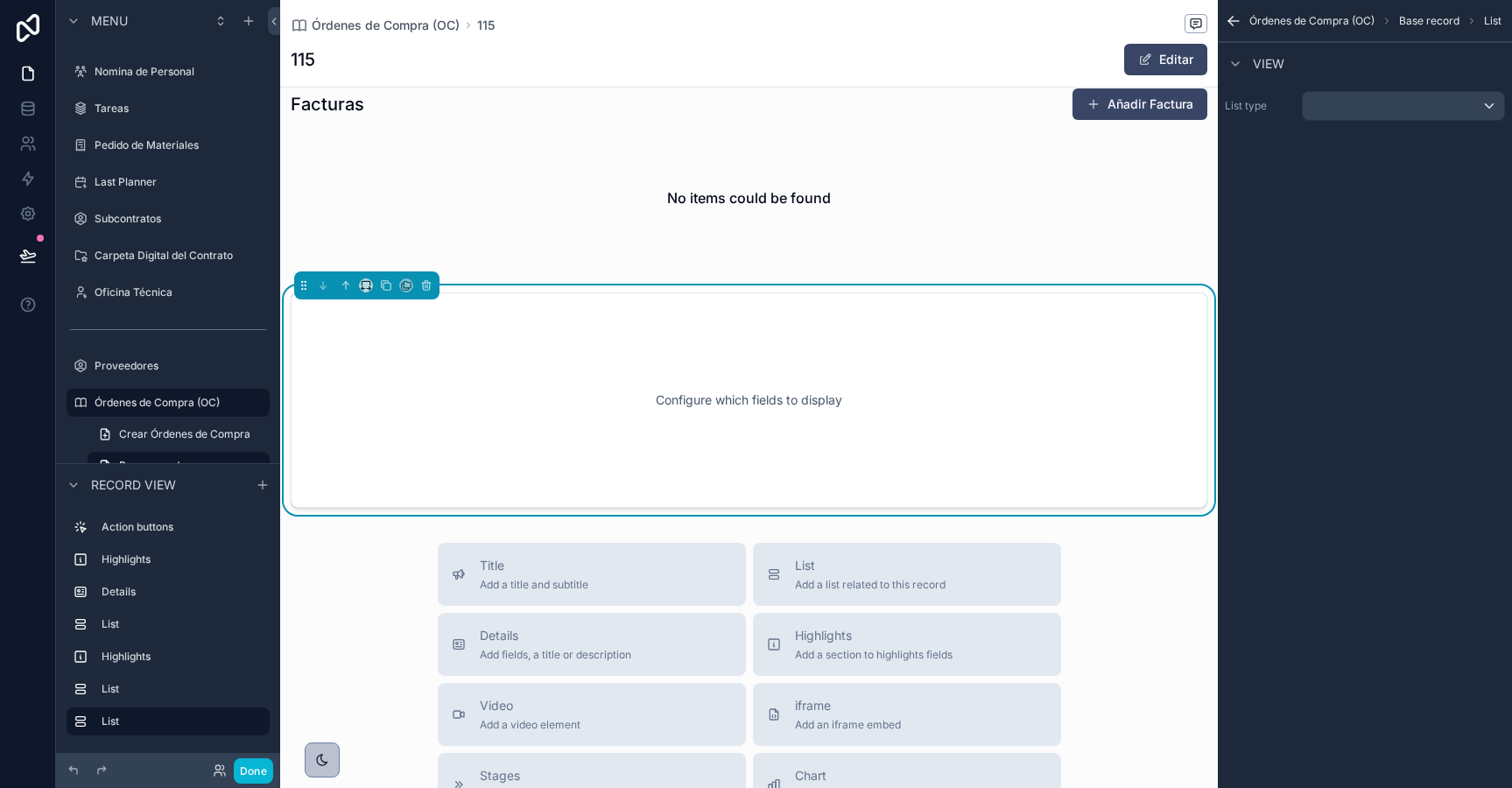
scroll to position [1396, 0]
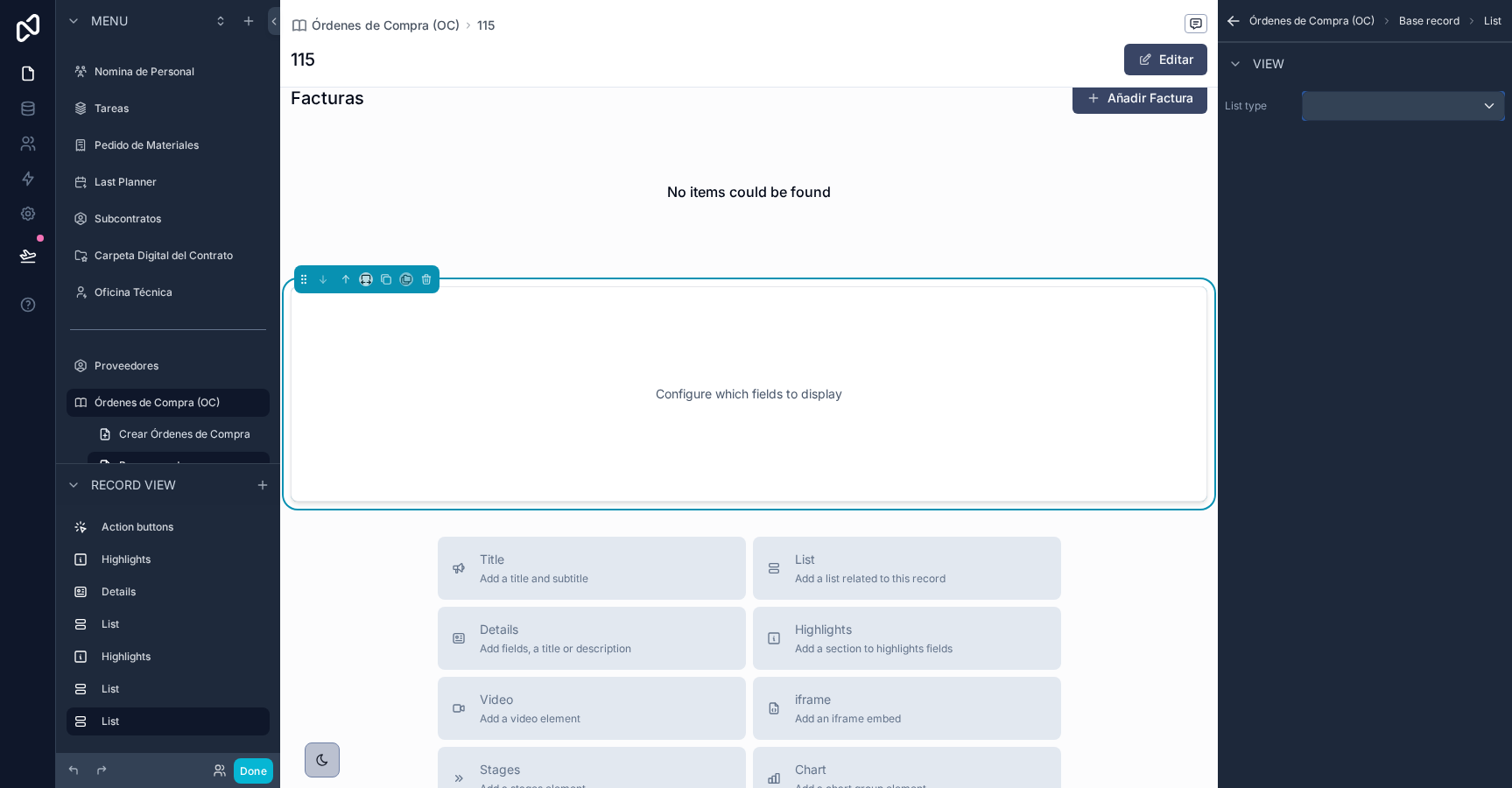
click at [1352, 104] on div "scrollable content" at bounding box center [1404, 106] width 202 height 28
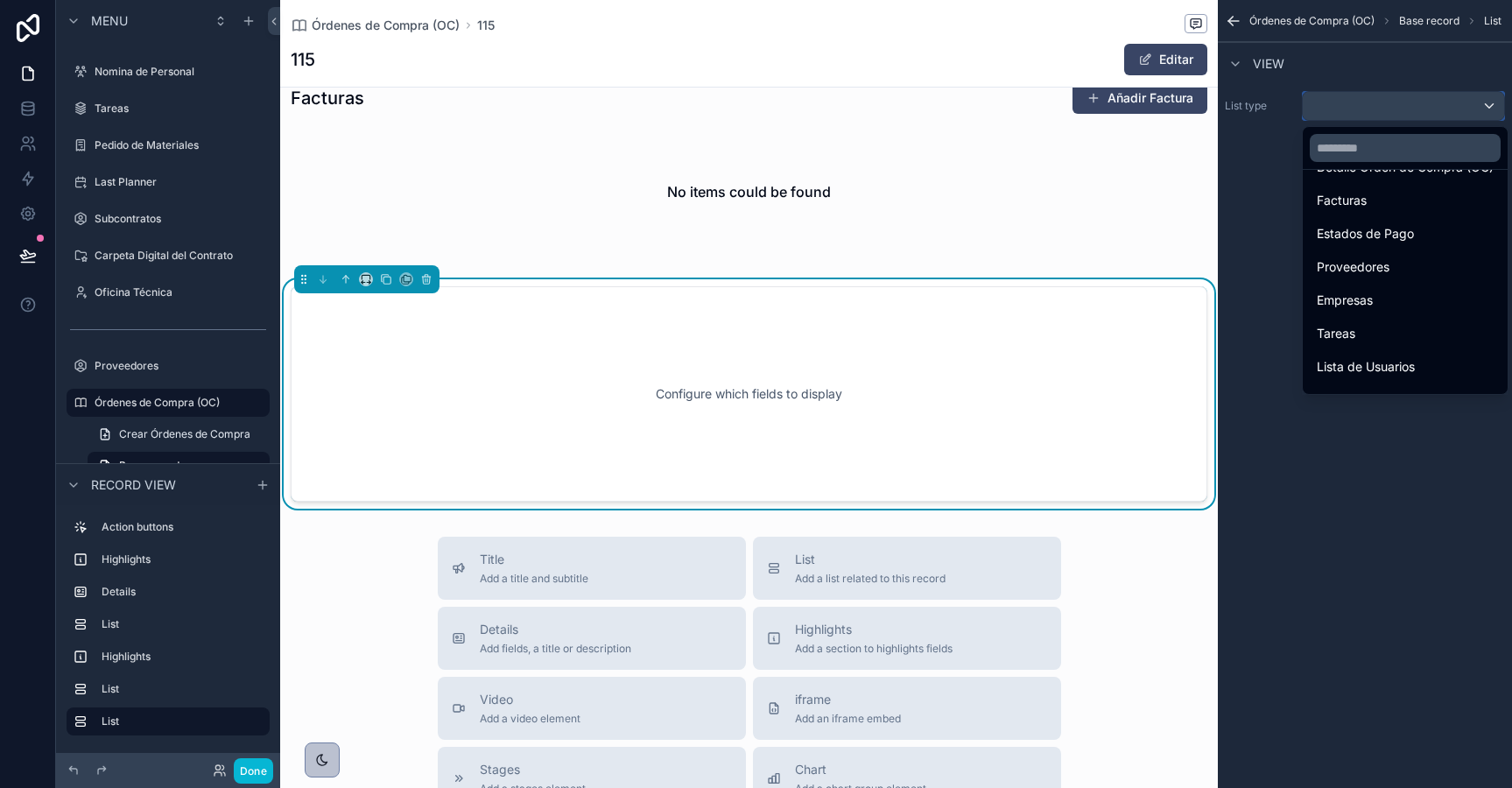
scroll to position [463, 0]
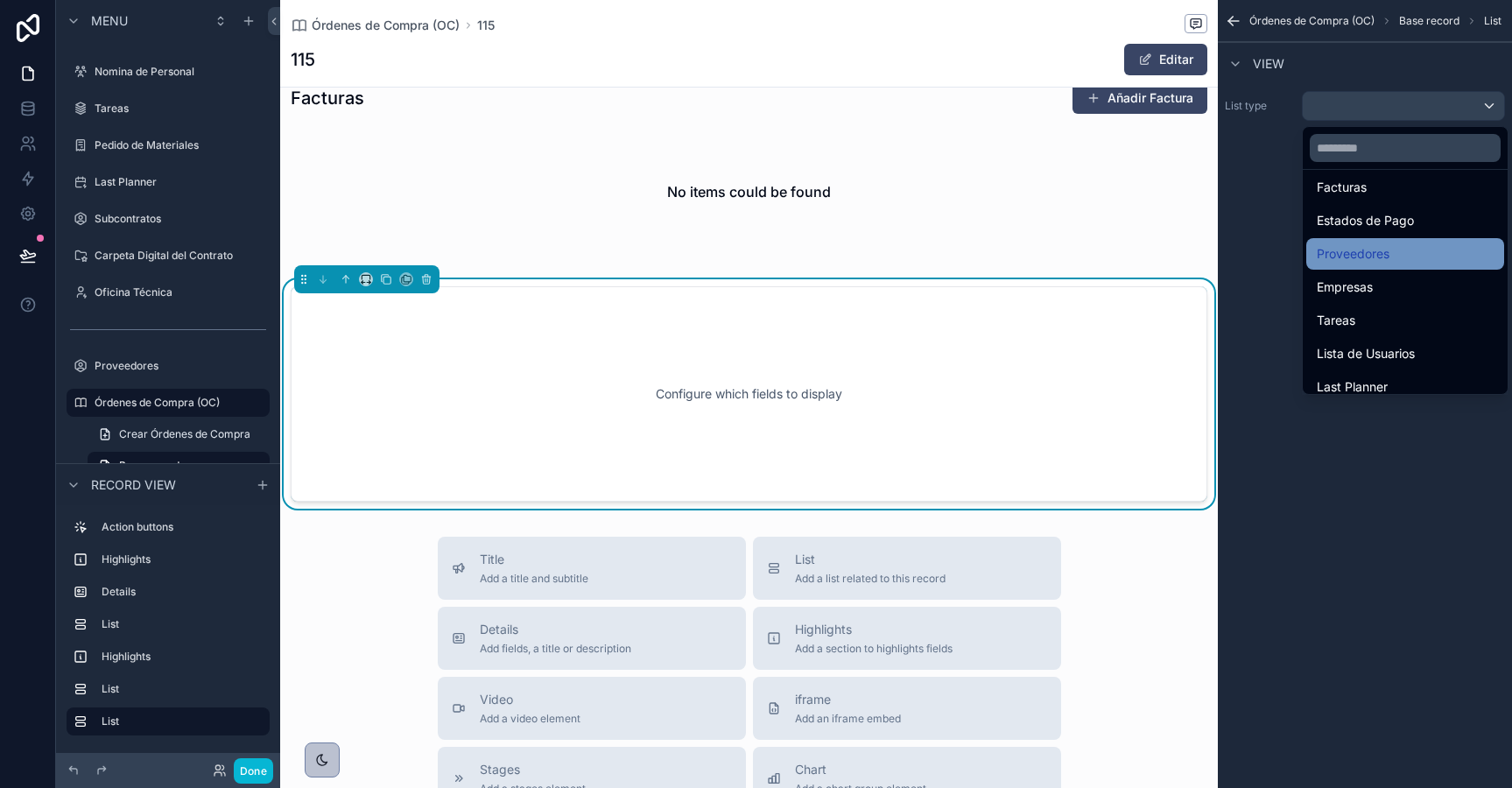
click at [1350, 253] on span "Proveedores" at bounding box center [1353, 254] width 73 height 21
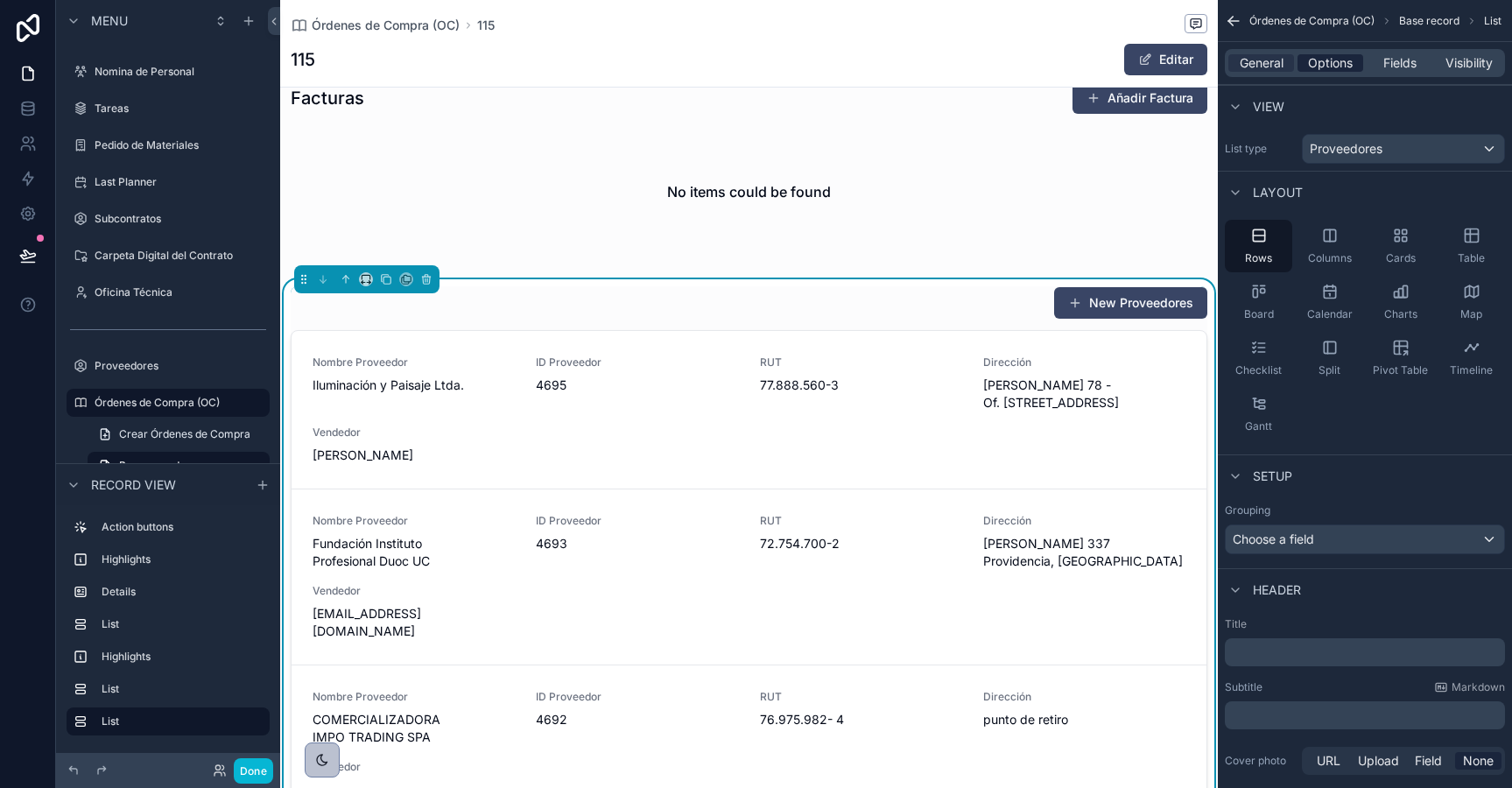
click at [1324, 57] on span "Options" at bounding box center [1330, 63] width 45 height 18
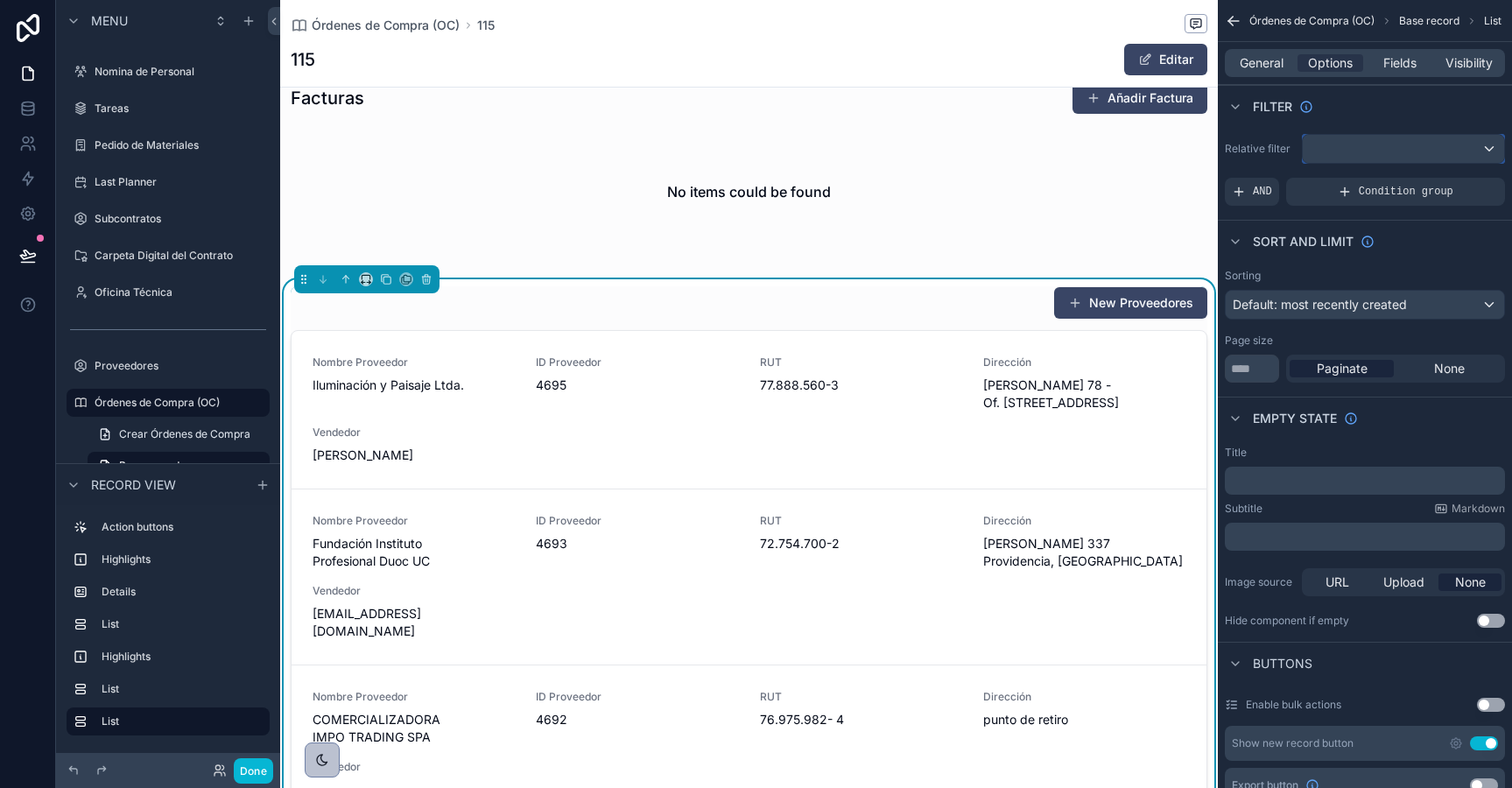
click at [1426, 149] on div "scrollable content" at bounding box center [1404, 149] width 202 height 28
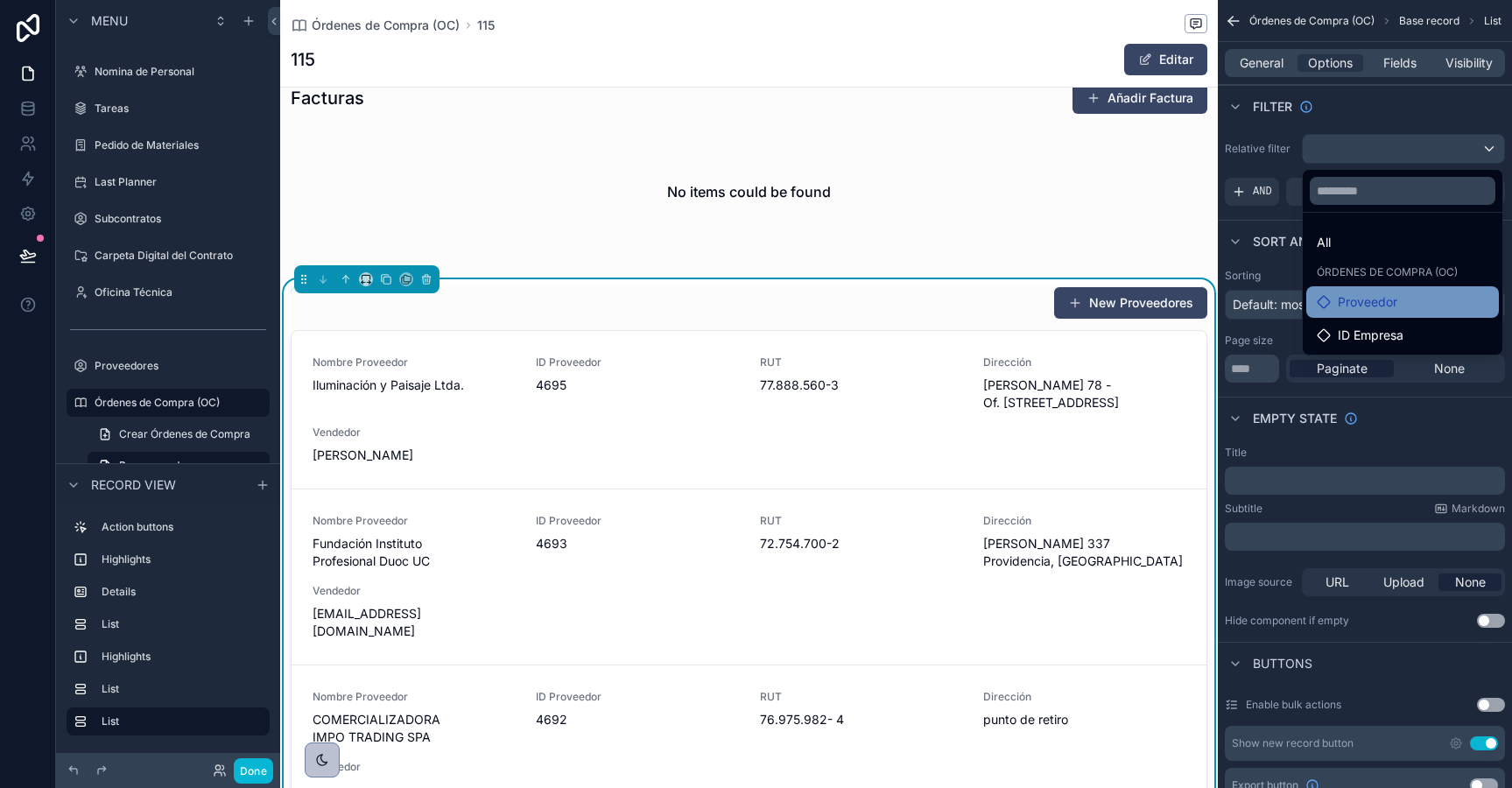
click at [1371, 308] on span "Proveedor" at bounding box center [1368, 302] width 60 height 21
click at [1381, 297] on span "Proveedor" at bounding box center [1368, 302] width 60 height 21
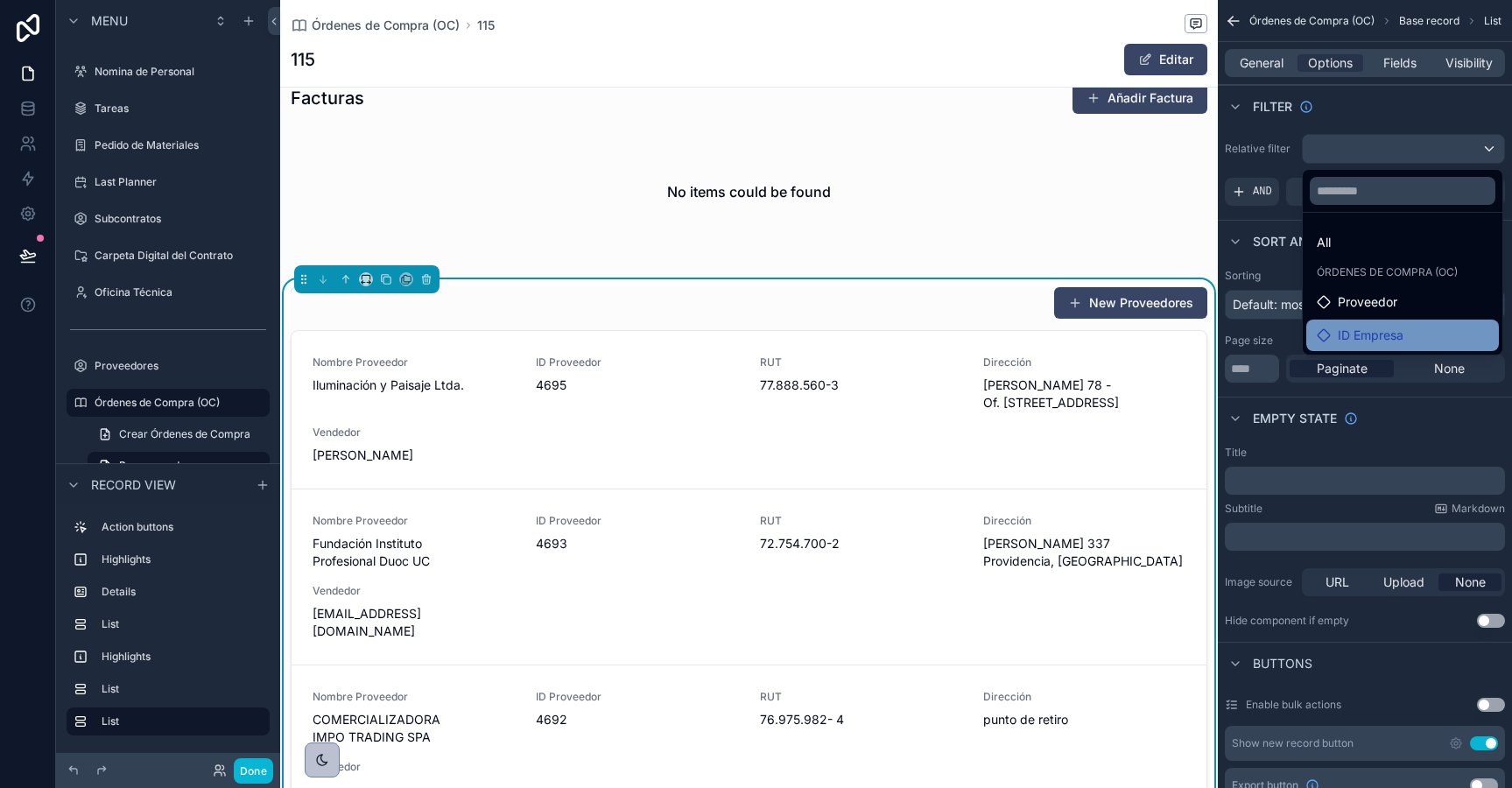
click at [1390, 328] on span "ID Empresa" at bounding box center [1371, 335] width 66 height 21
click at [1356, 145] on div "scrollable content" at bounding box center [756, 394] width 1512 height 788
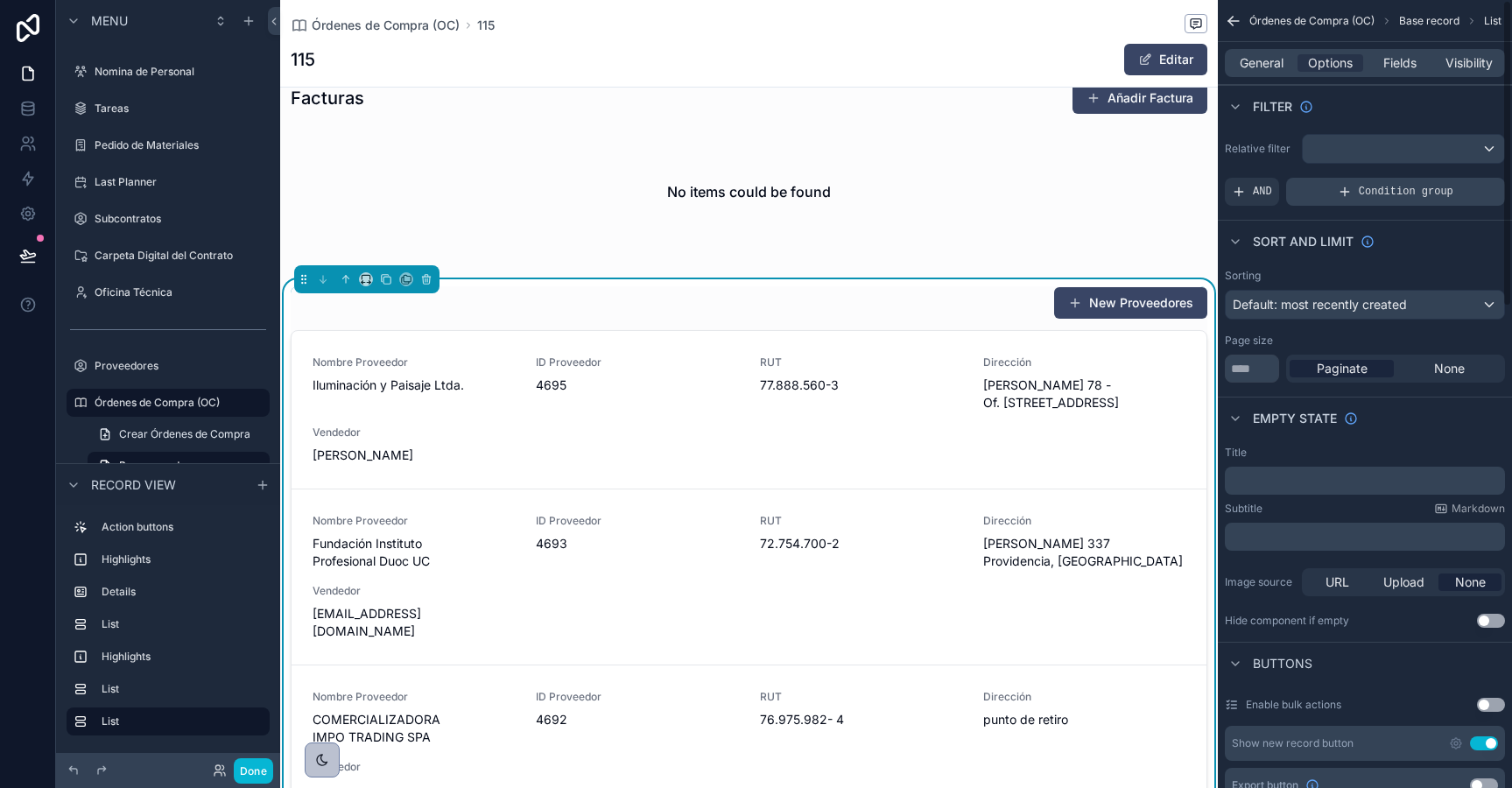
click at [1338, 194] on icon "scrollable content" at bounding box center [1345, 192] width 14 height 14
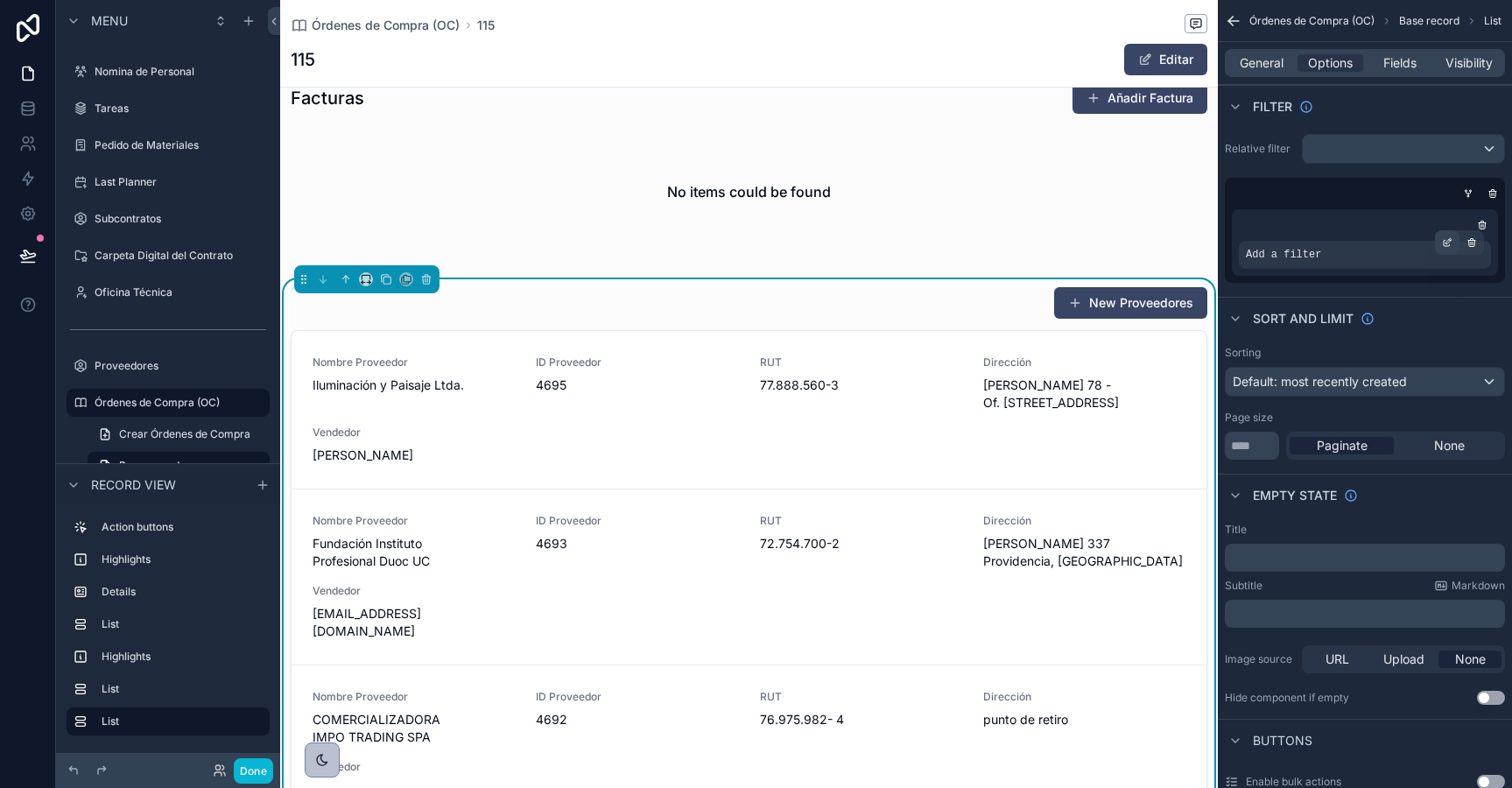
click at [1449, 237] on icon "scrollable content" at bounding box center [1447, 242] width 11 height 11
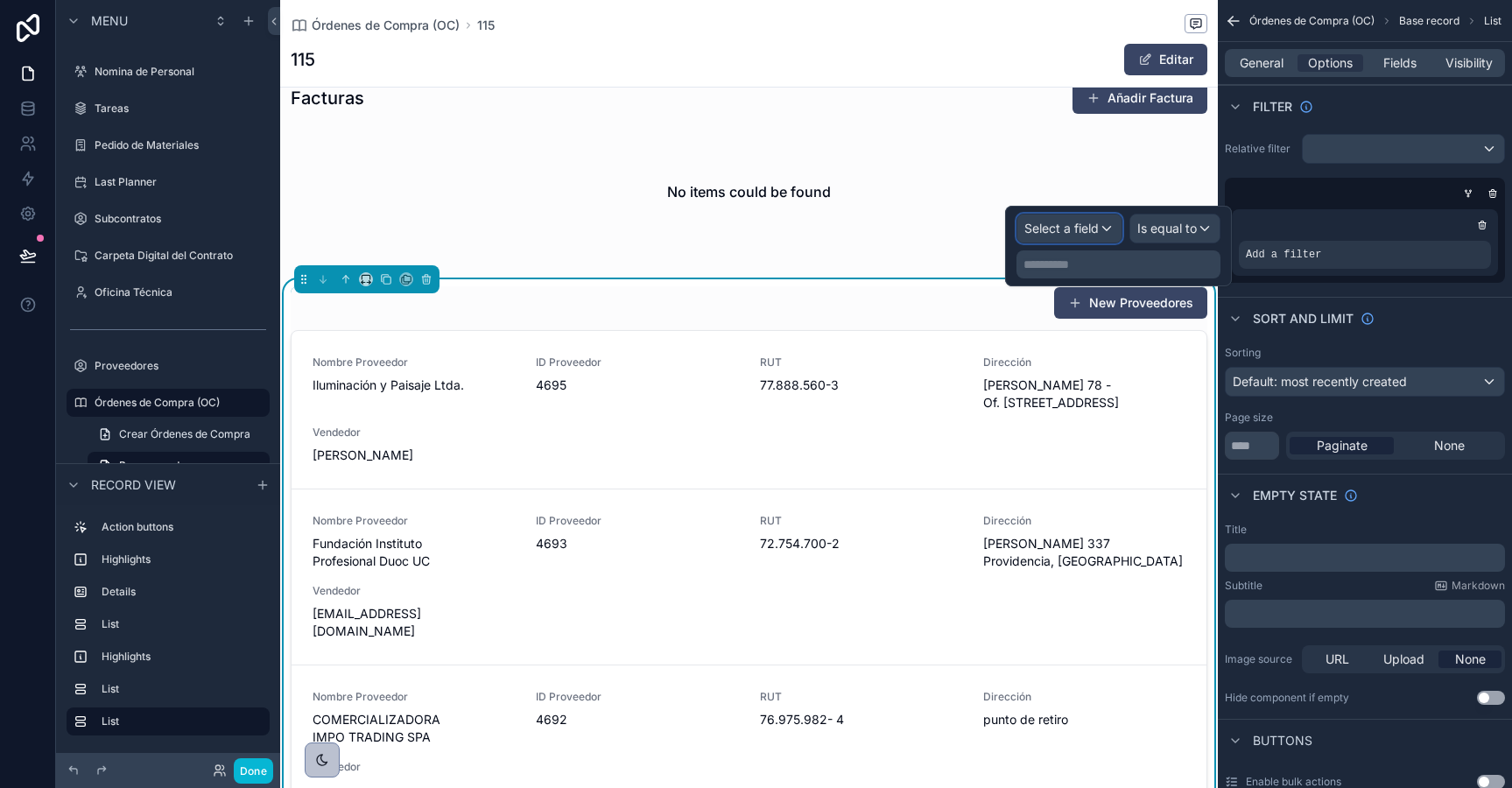
click at [1078, 230] on span "Select a field" at bounding box center [1061, 228] width 74 height 15
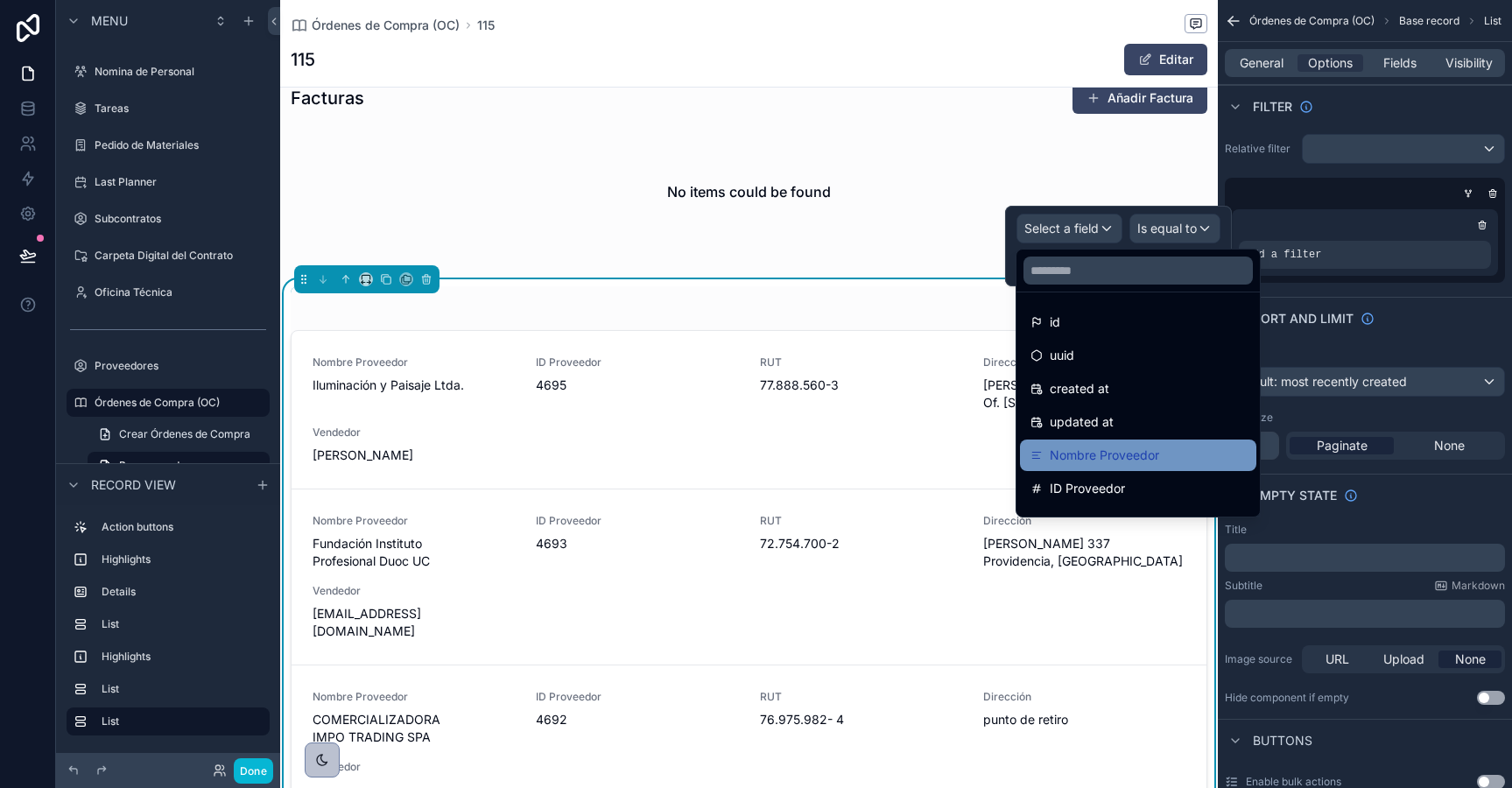
click at [1080, 449] on span "Nombre Proveedor" at bounding box center [1105, 454] width 110 height 21
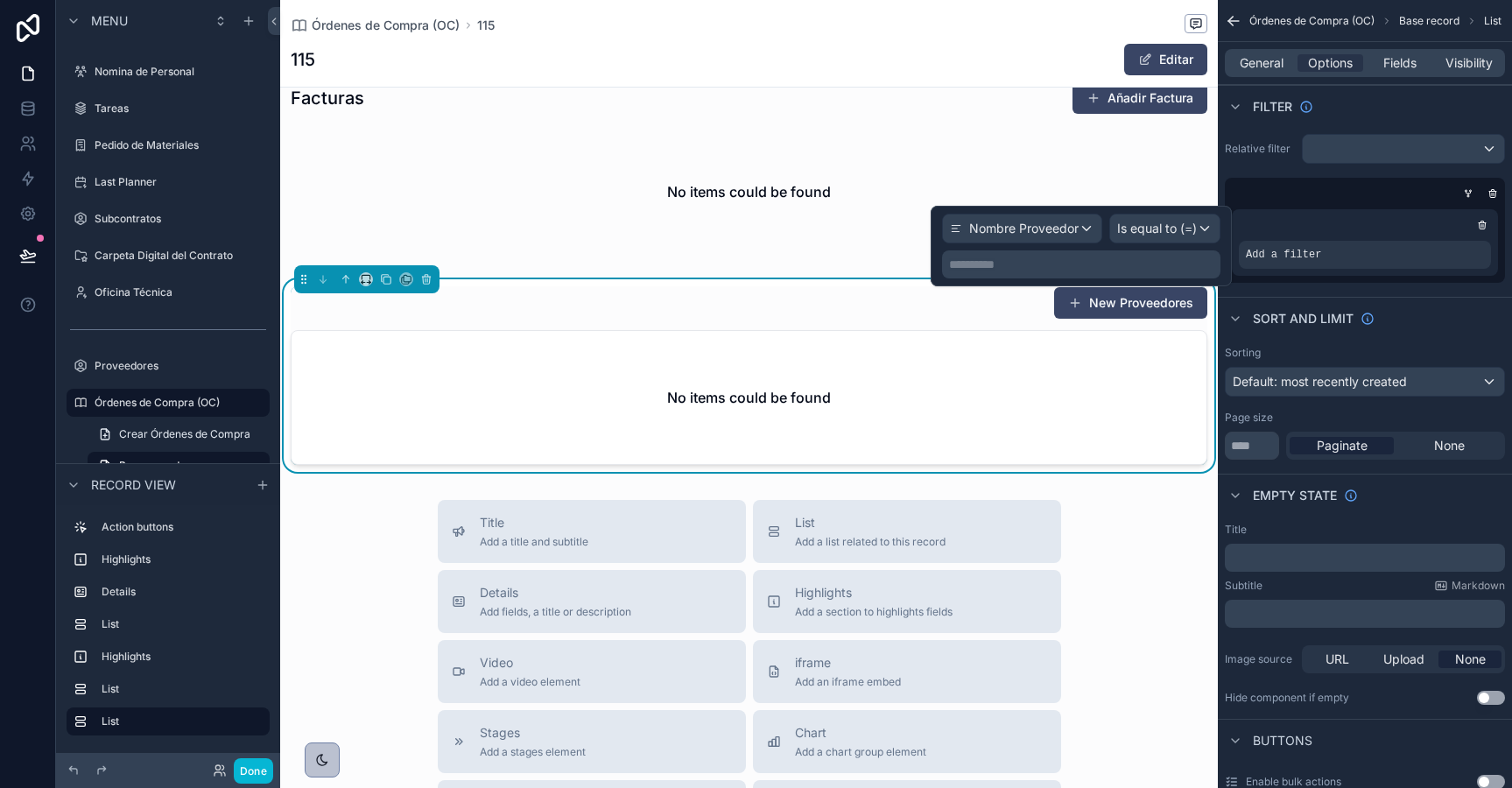
click at [1101, 258] on p "**********" at bounding box center [1083, 265] width 268 height 18
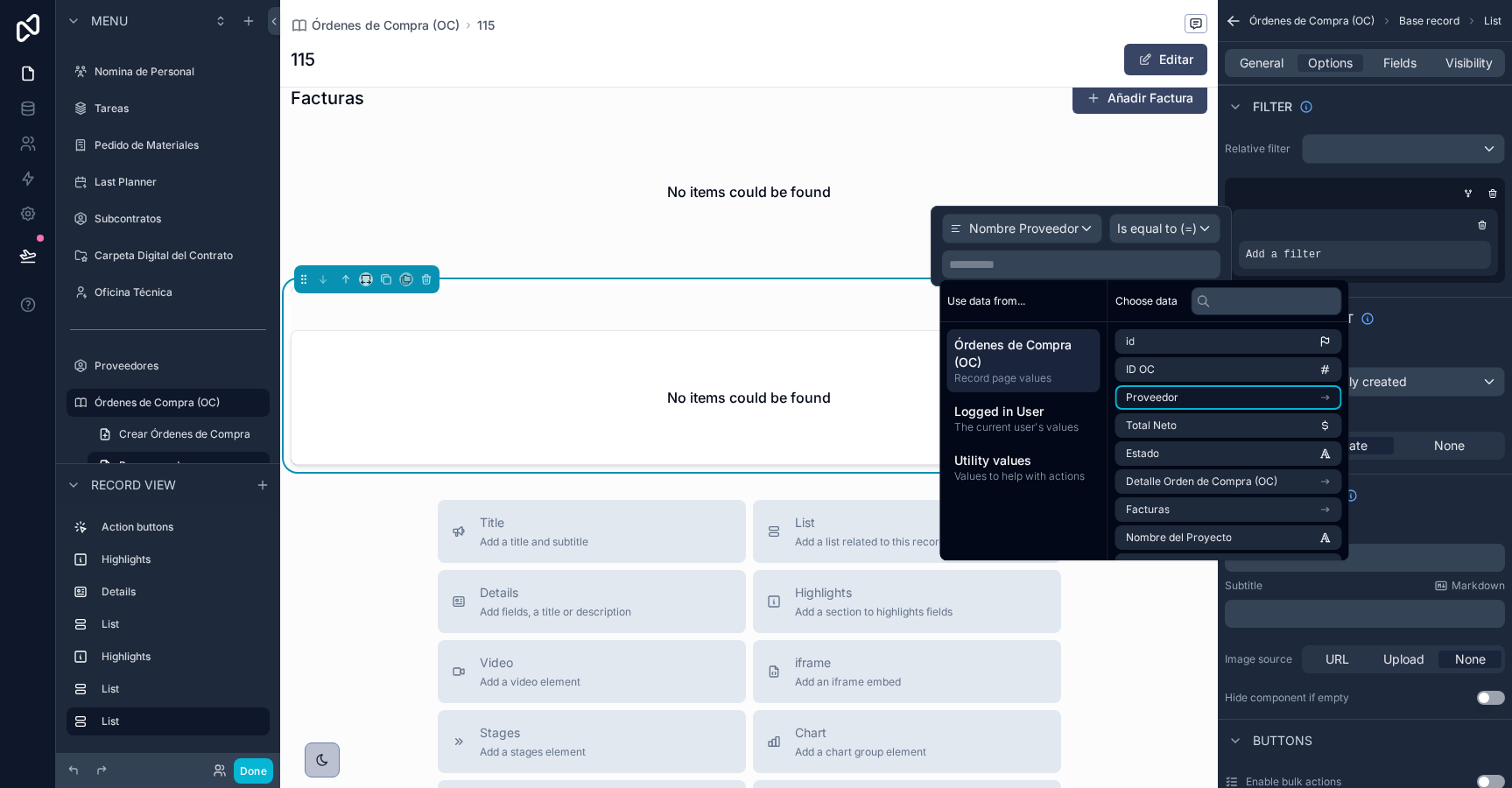
click at [1152, 397] on span "Proveedor" at bounding box center [1152, 397] width 53 height 14
click at [1164, 397] on span "Nombre Proveedor" at bounding box center [1174, 400] width 96 height 14
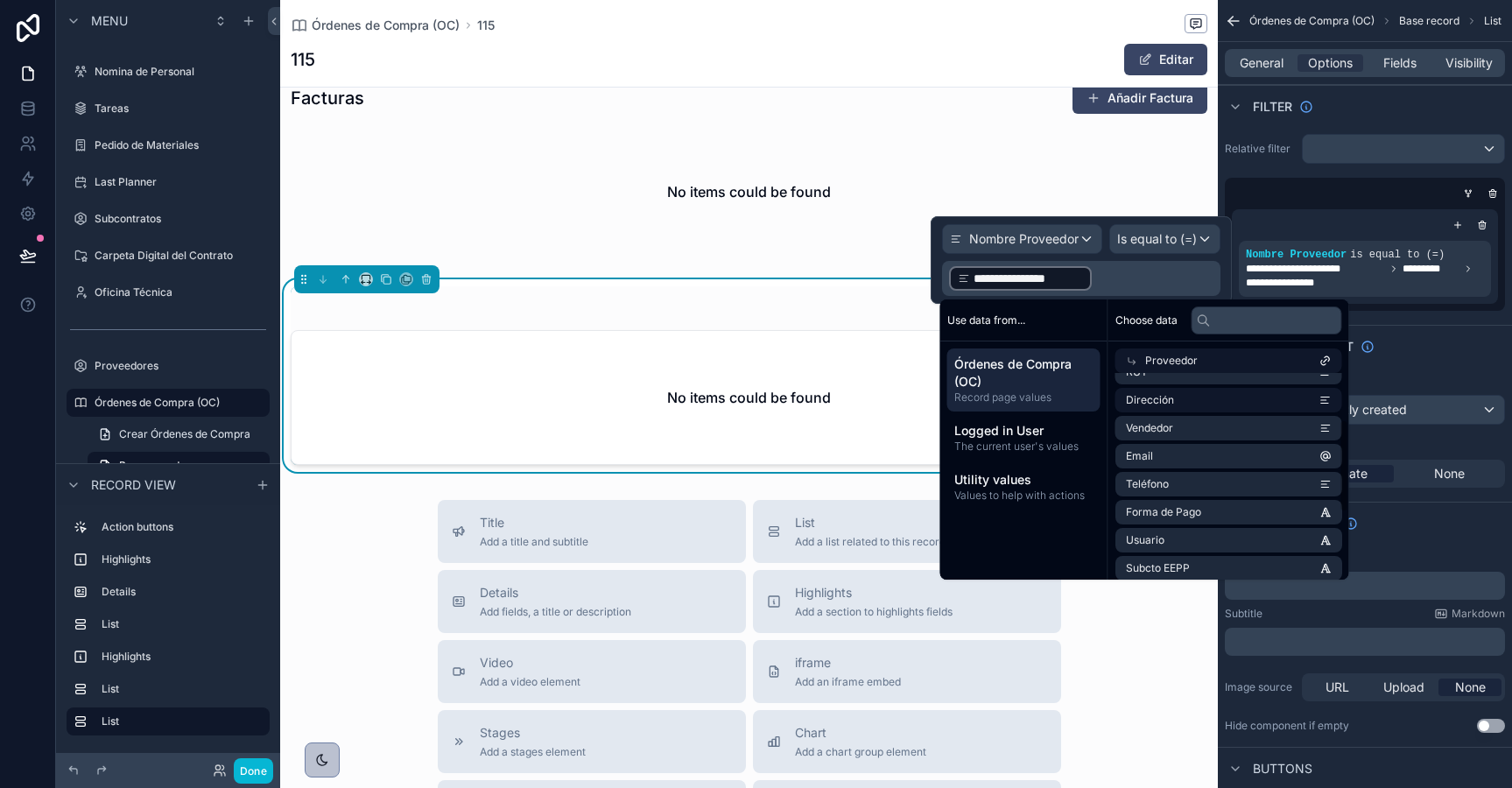
scroll to position [0, 0]
click at [1128, 361] on icon at bounding box center [1132, 361] width 12 height 12
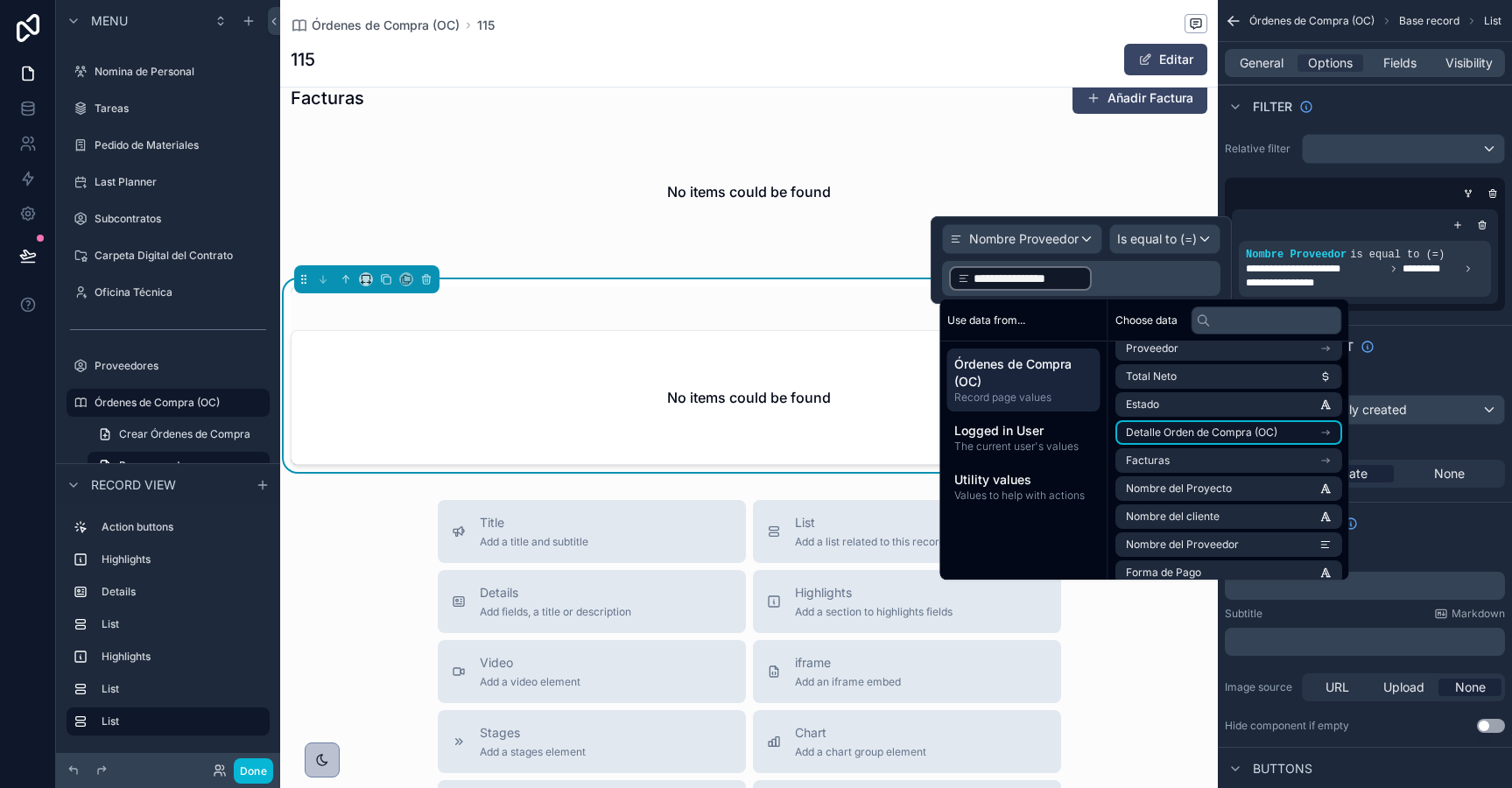
scroll to position [71, 0]
click at [1190, 483] on span "Nombre del Proyecto" at bounding box center [1179, 485] width 106 height 14
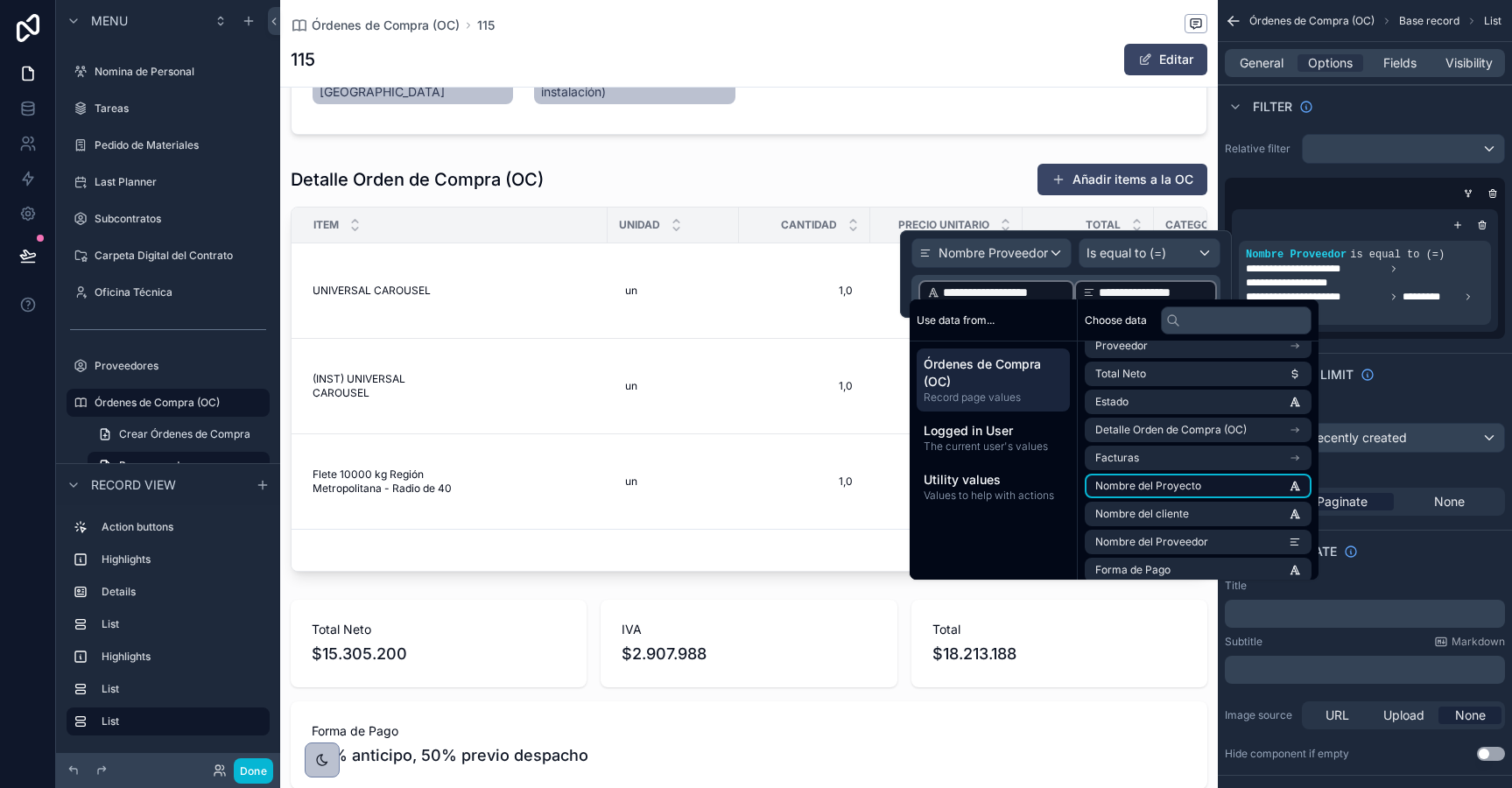
scroll to position [1396, 0]
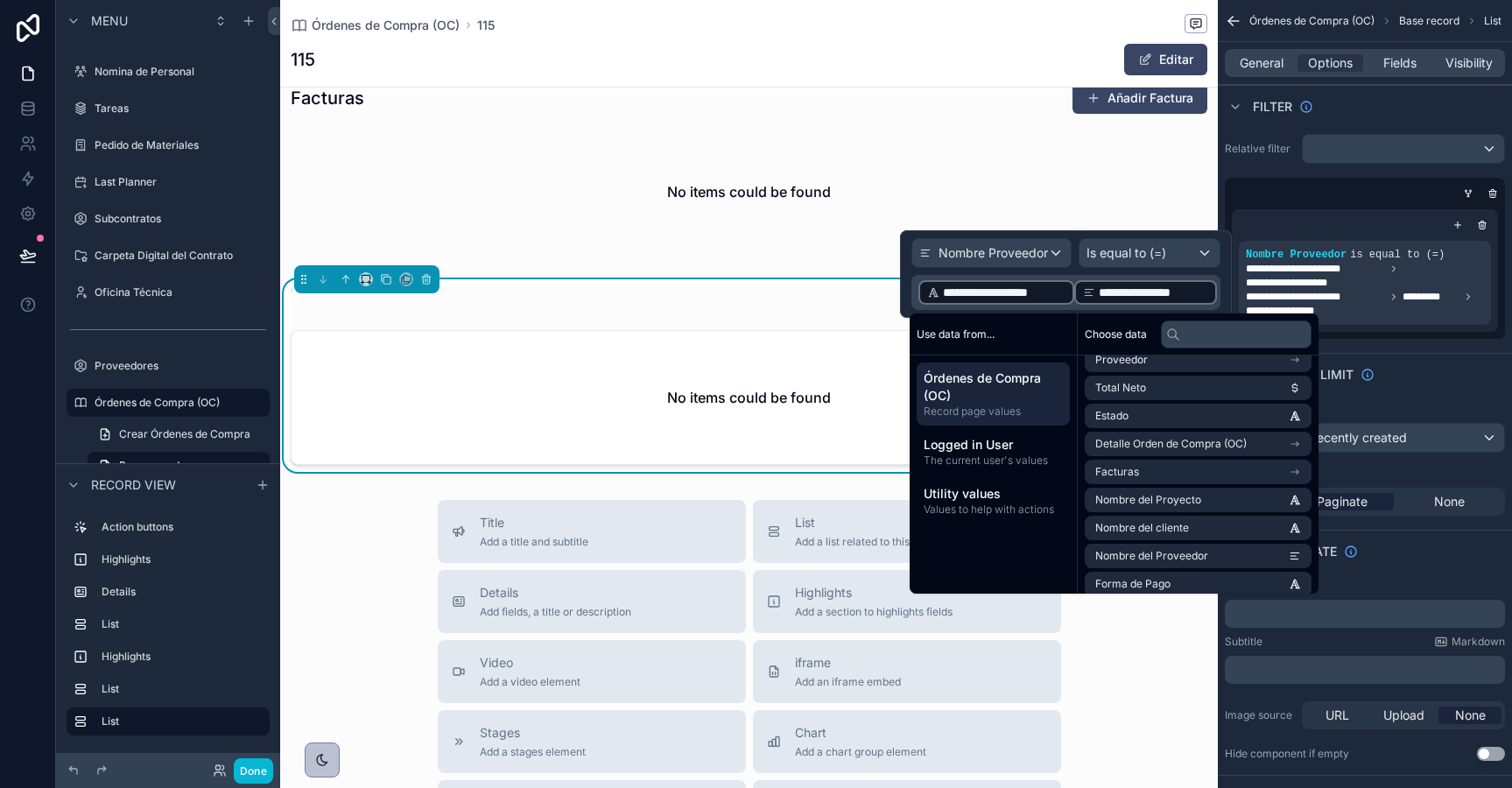
click at [981, 294] on span "**********" at bounding box center [1004, 293] width 123 height 18
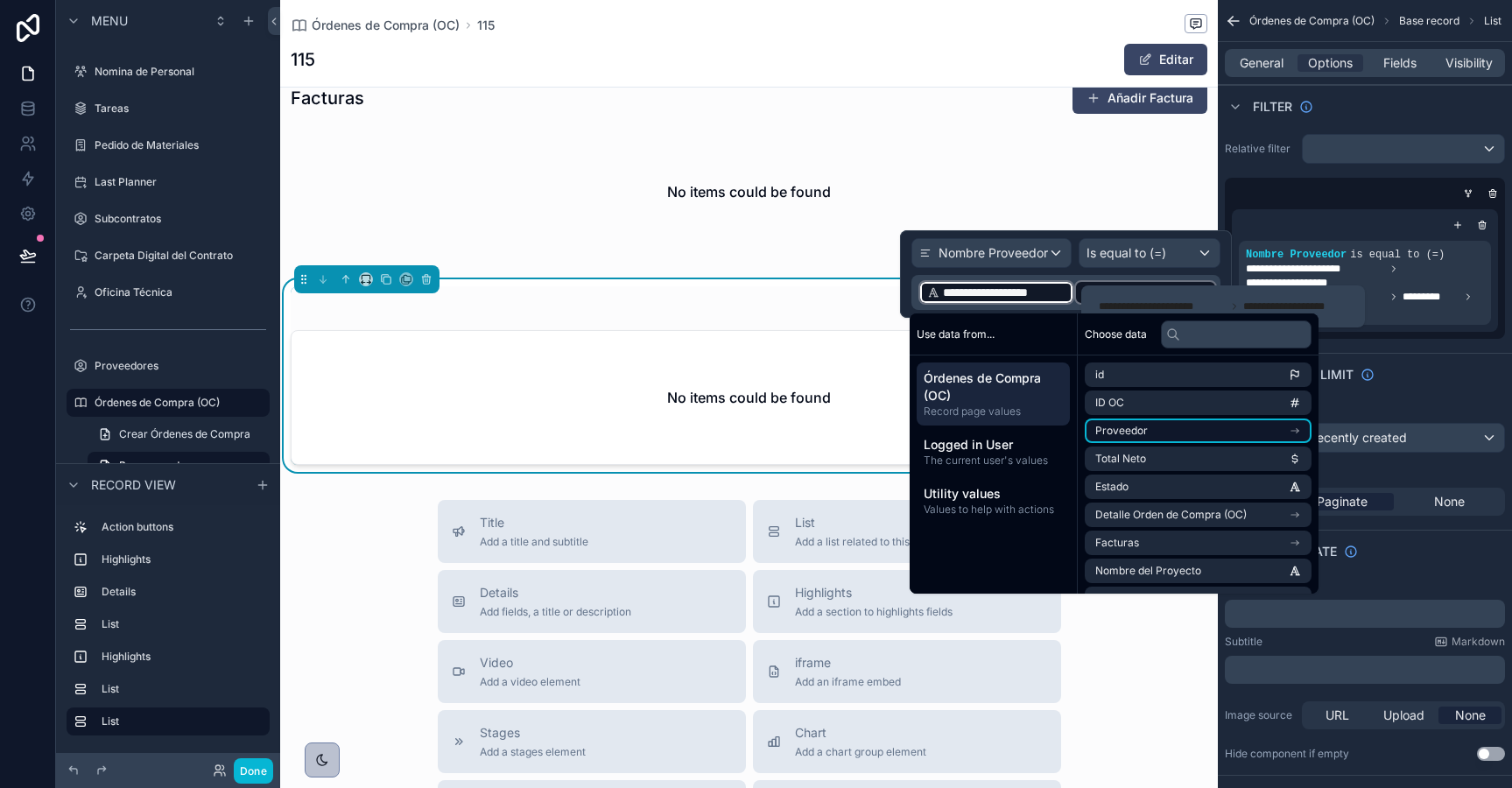
click at [1151, 432] on li "Proveedor" at bounding box center [1198, 430] width 227 height 25
click at [1163, 427] on span "Nombre Proveedor" at bounding box center [1143, 434] width 96 height 14
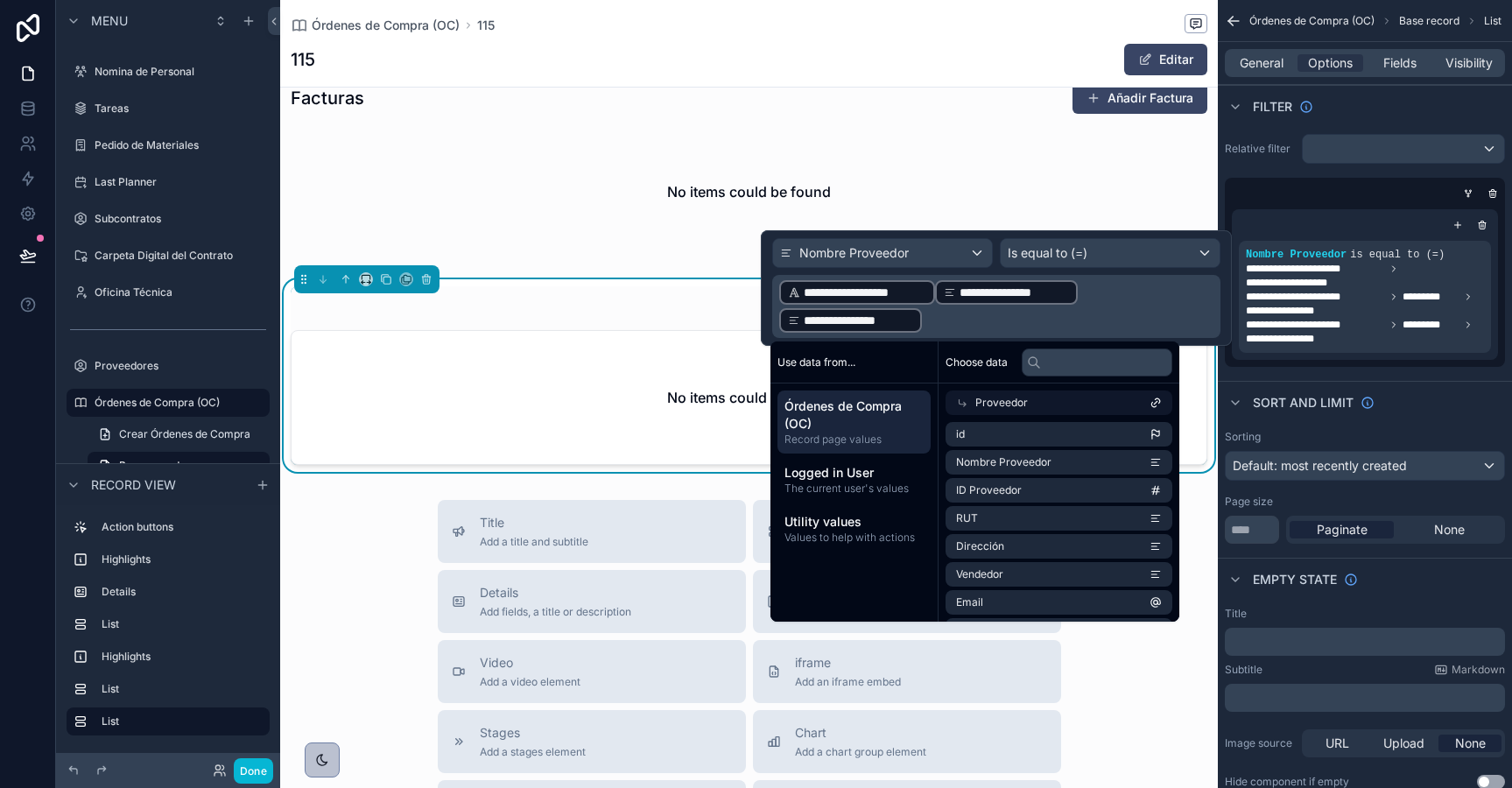
click at [648, 361] on div "No items could be found" at bounding box center [750, 396] width 915 height 133
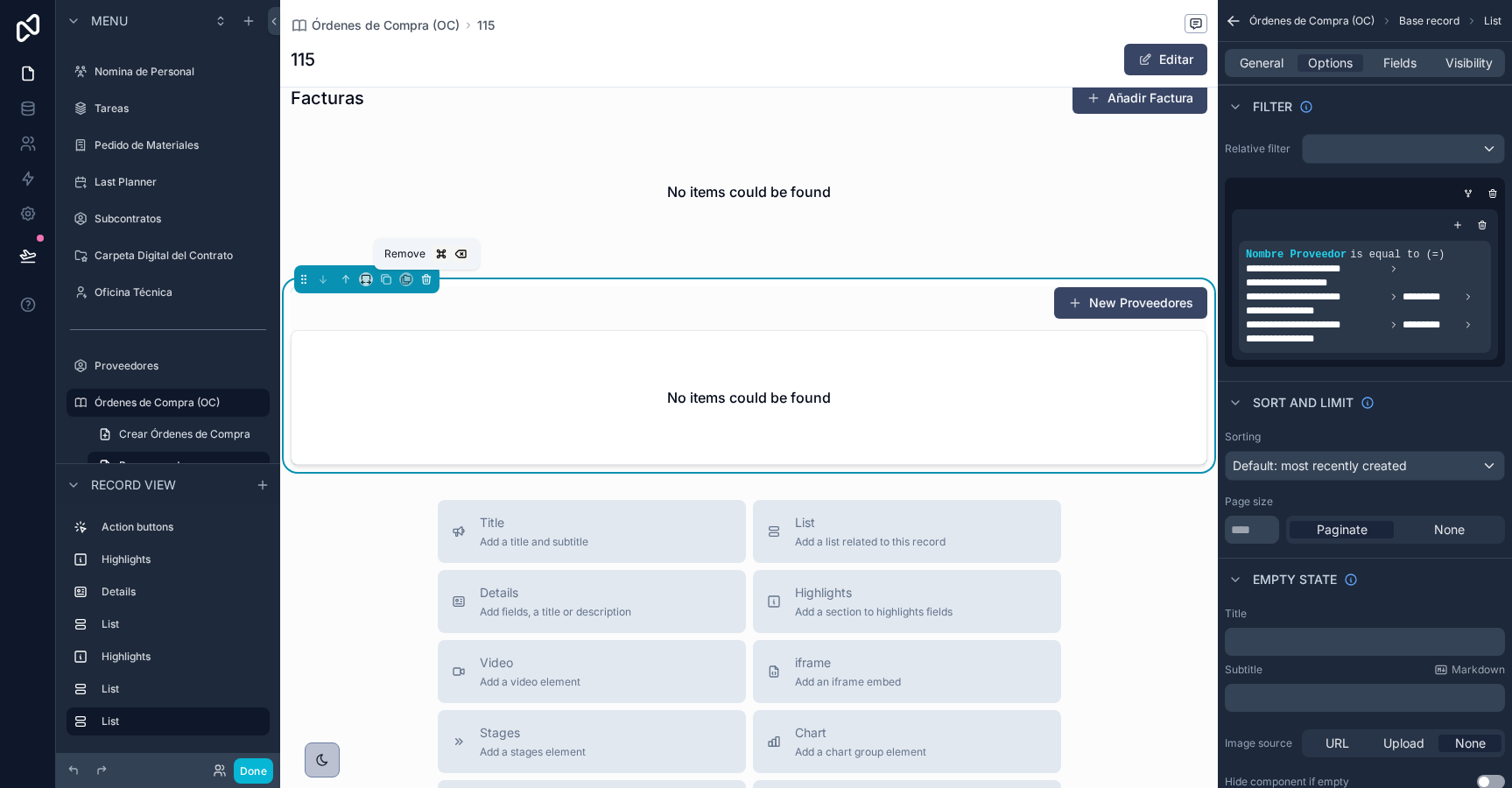
click at [429, 280] on icon "scrollable content" at bounding box center [426, 280] width 7 height 7
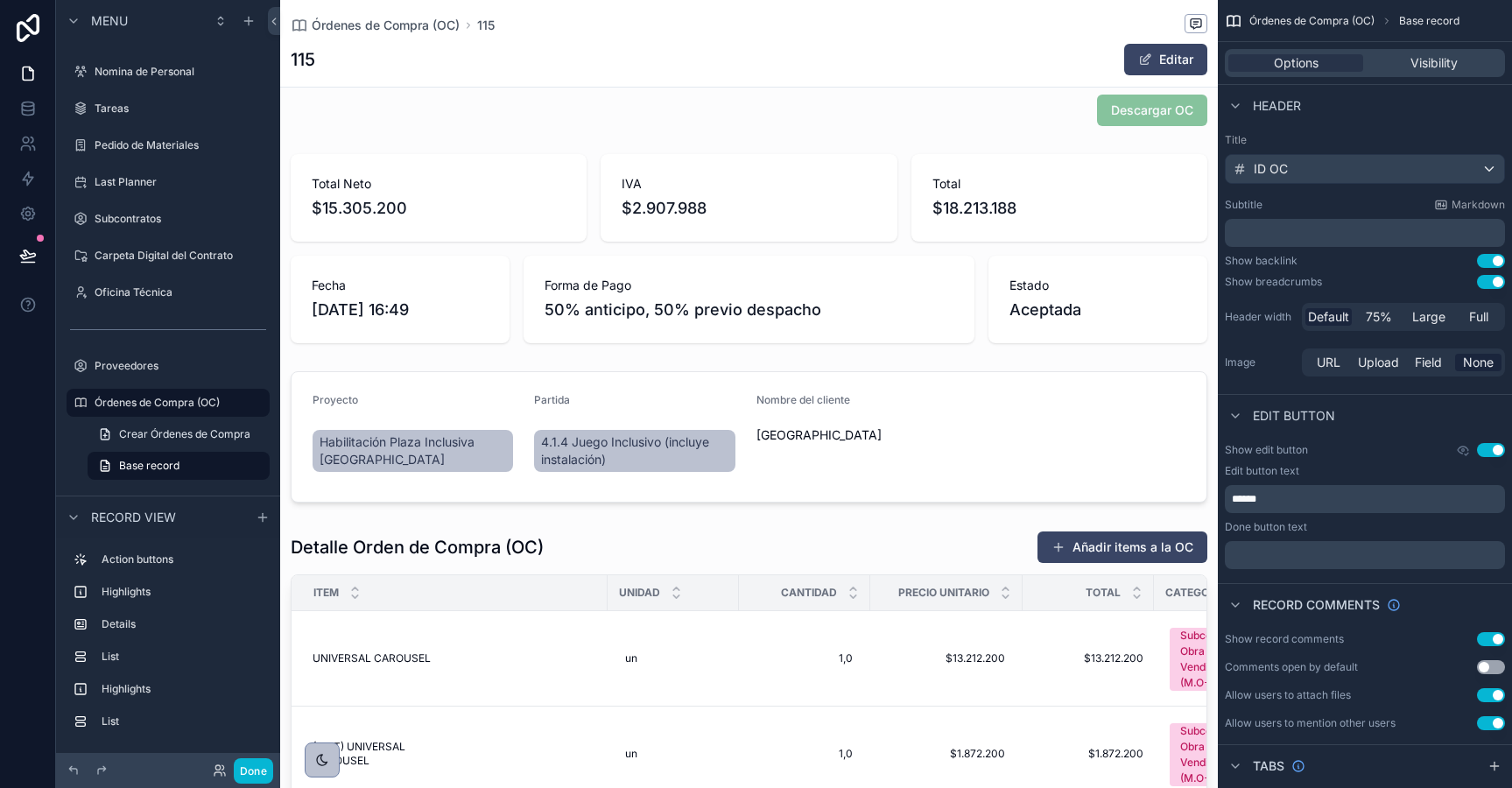
scroll to position [0, 0]
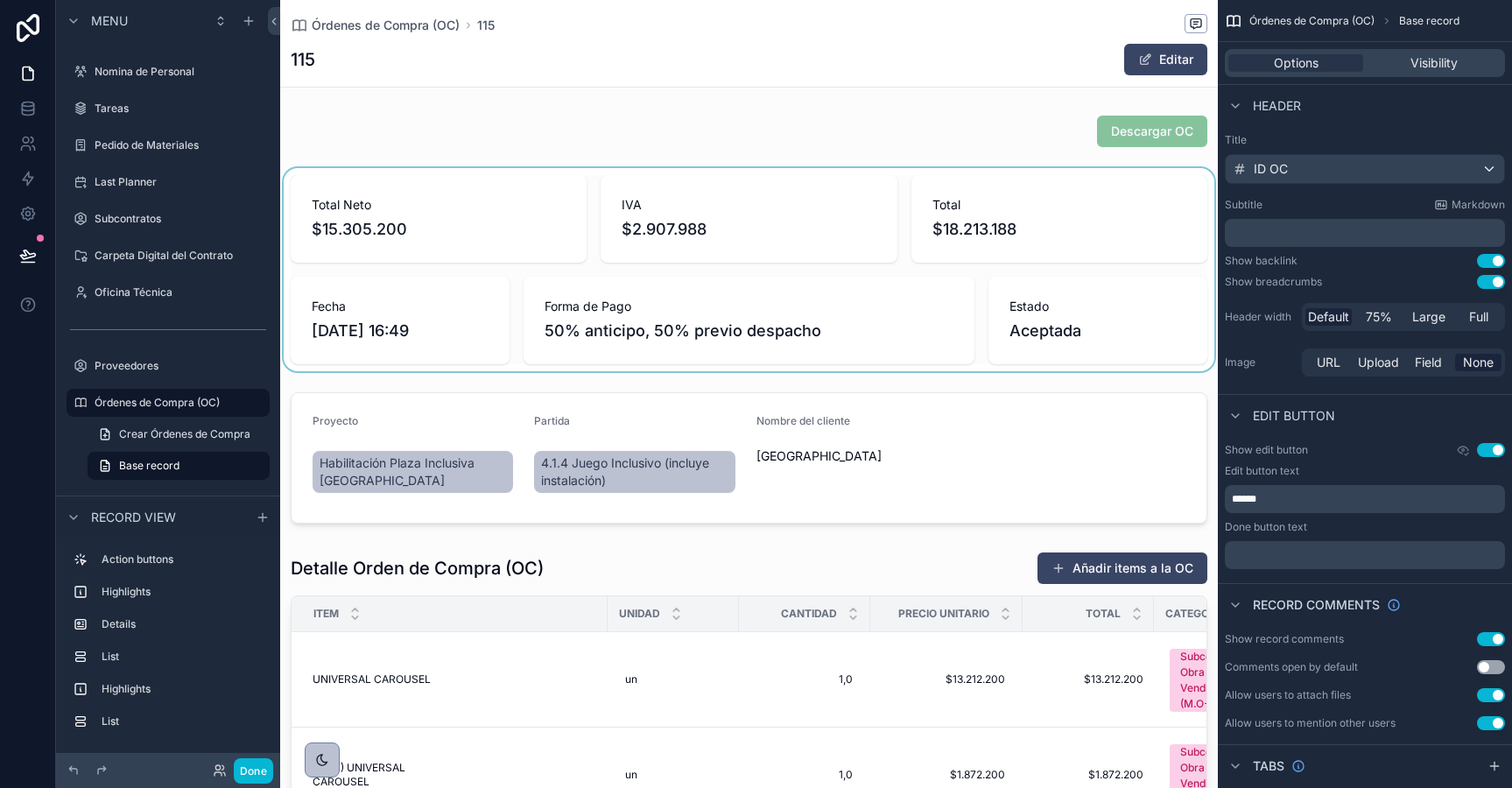
click at [529, 247] on div "scrollable content" at bounding box center [749, 269] width 937 height 203
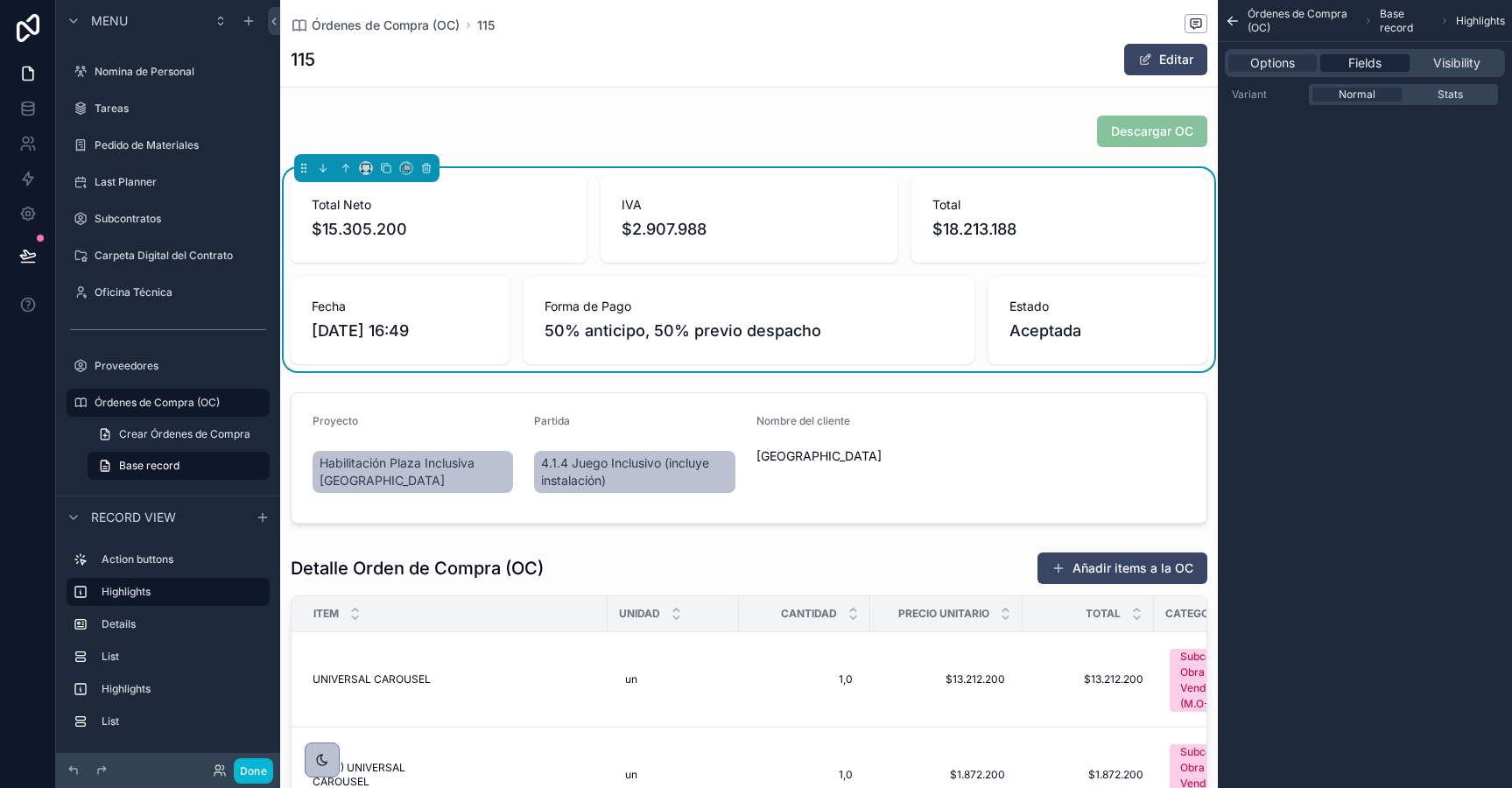
click at [1372, 58] on span "Fields" at bounding box center [1364, 63] width 33 height 18
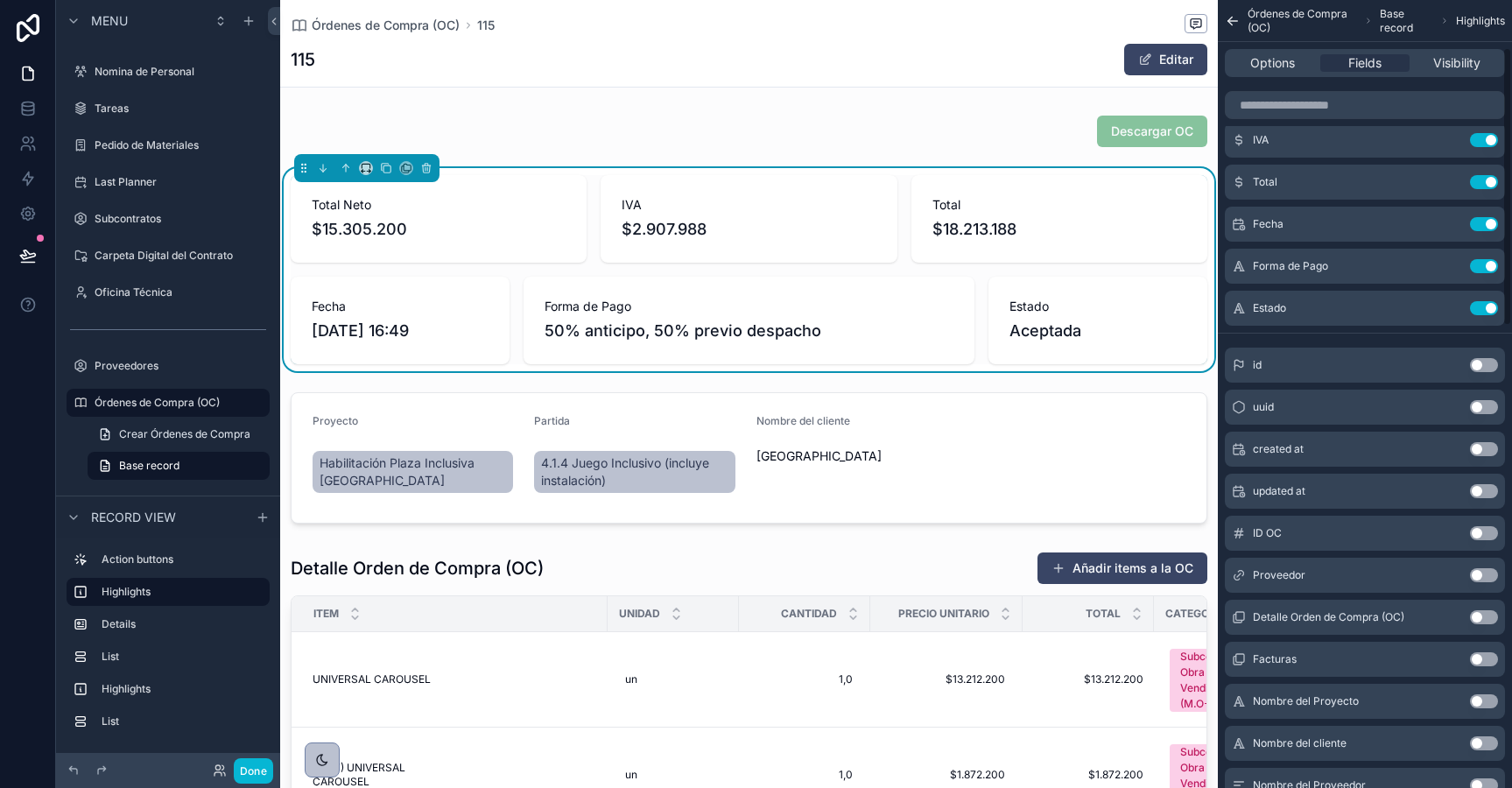
scroll to position [146, 0]
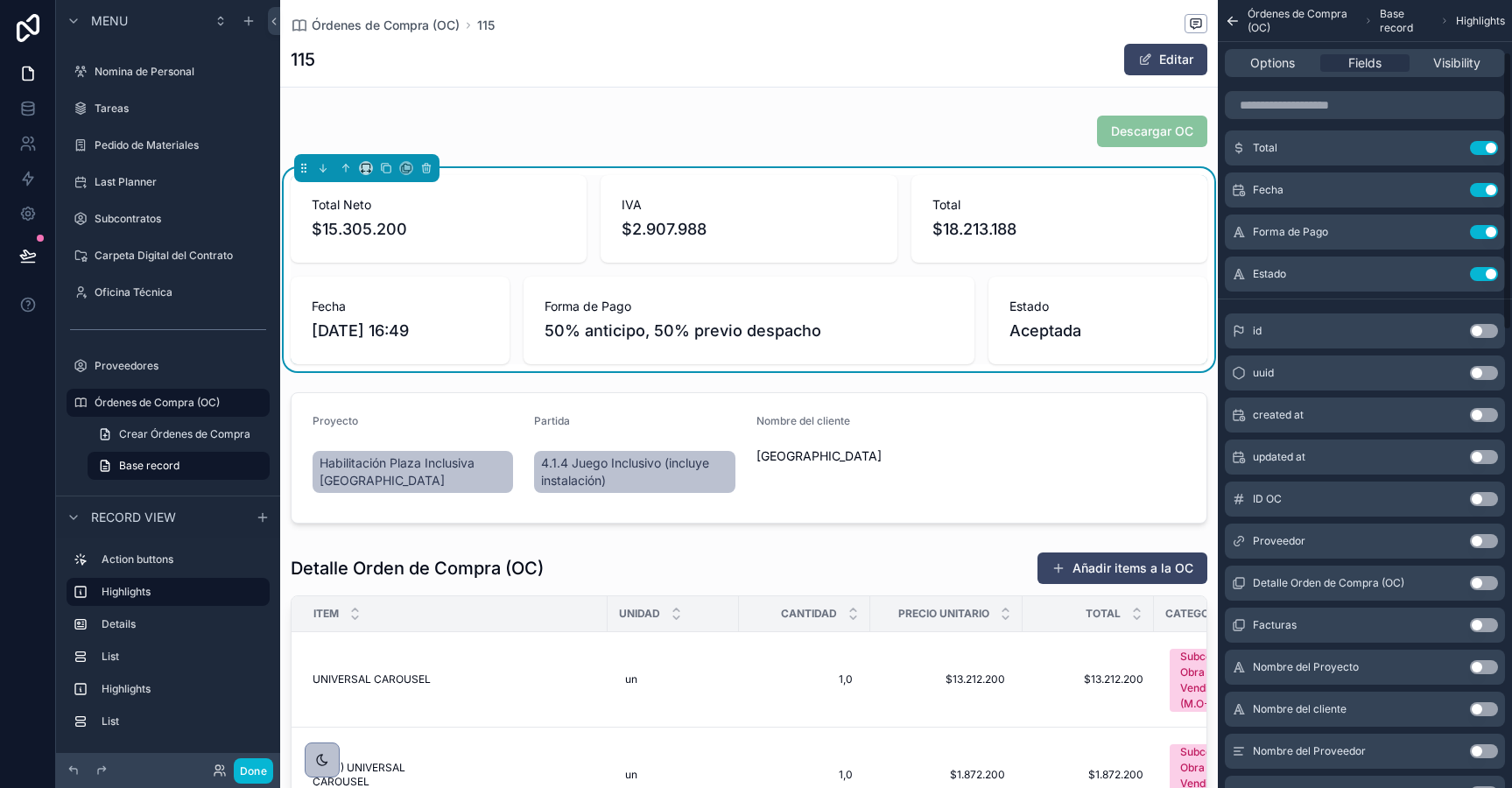
click at [1481, 541] on button "Use setting" at bounding box center [1484, 540] width 28 height 14
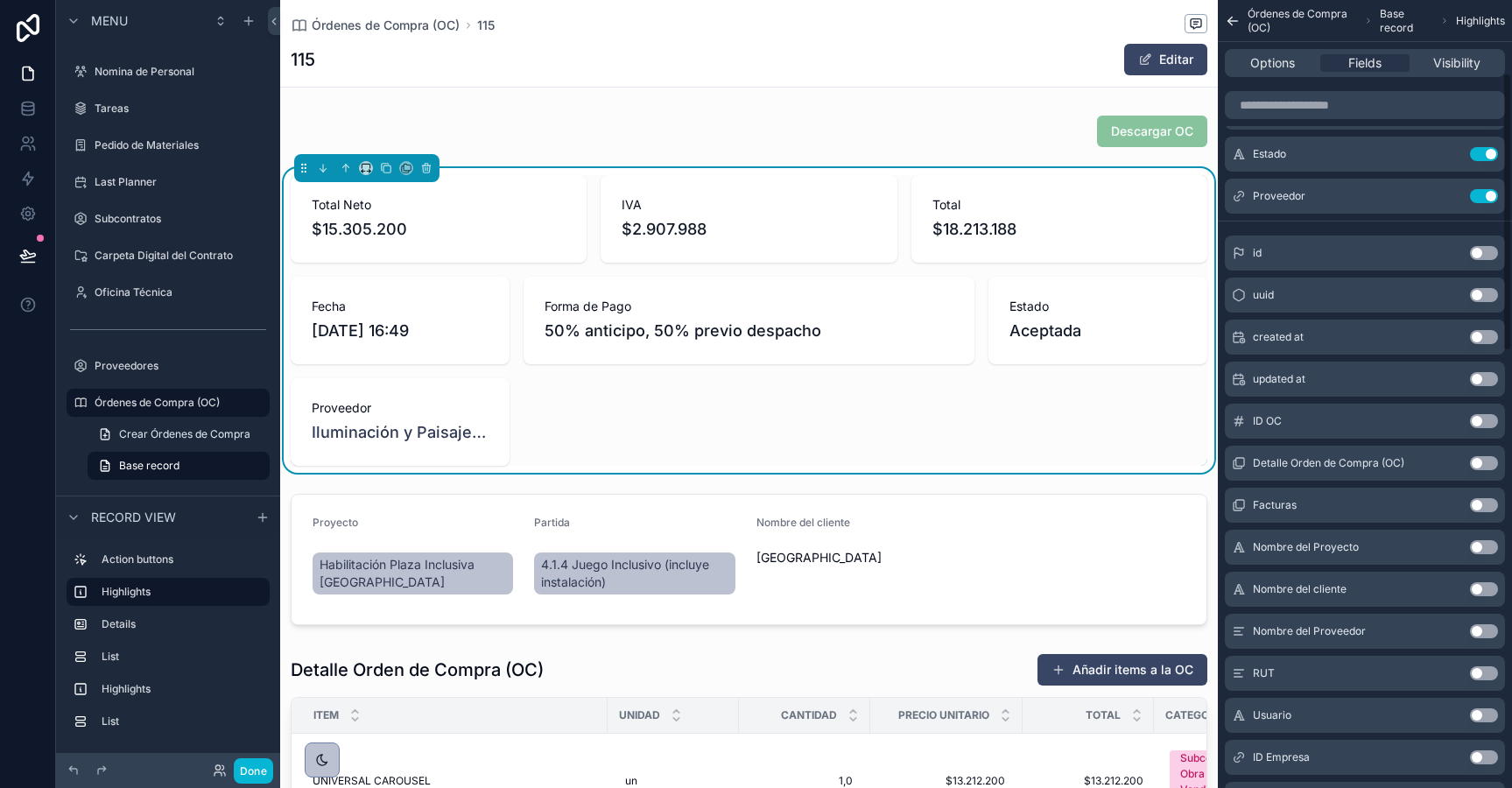
scroll to position [320, 0]
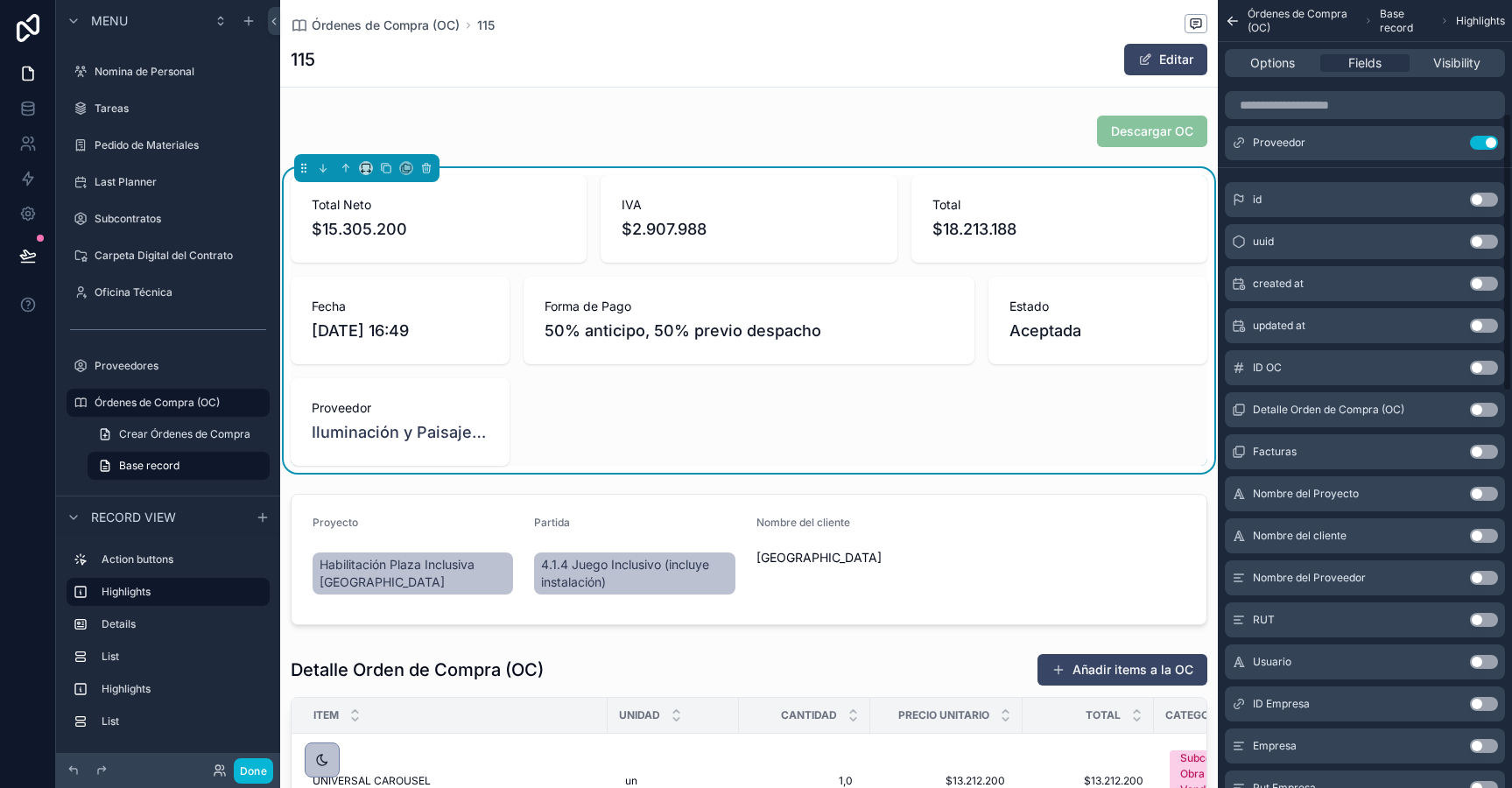
click at [1477, 622] on button "Use setting" at bounding box center [1484, 619] width 28 height 14
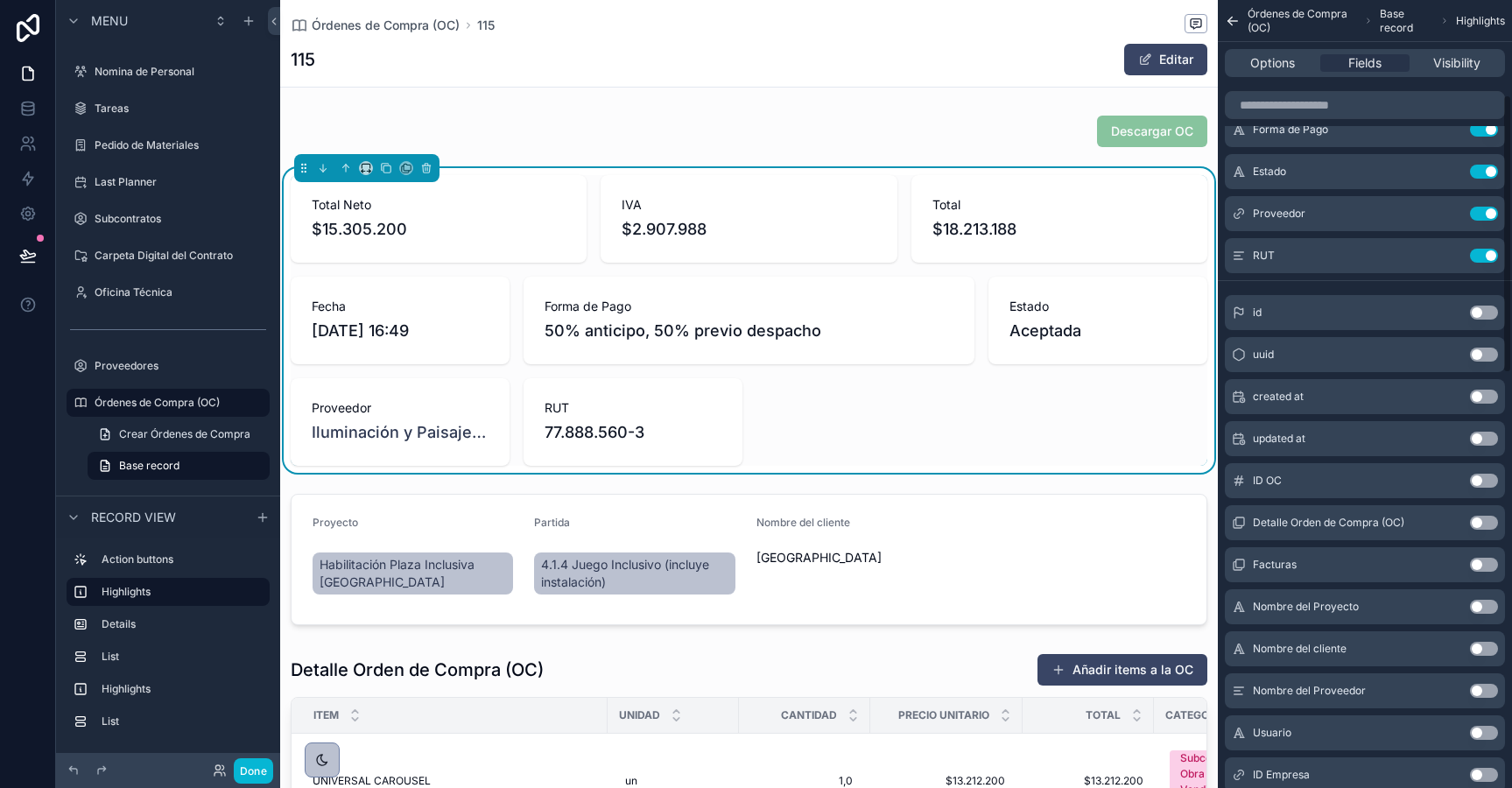
scroll to position [202, 0]
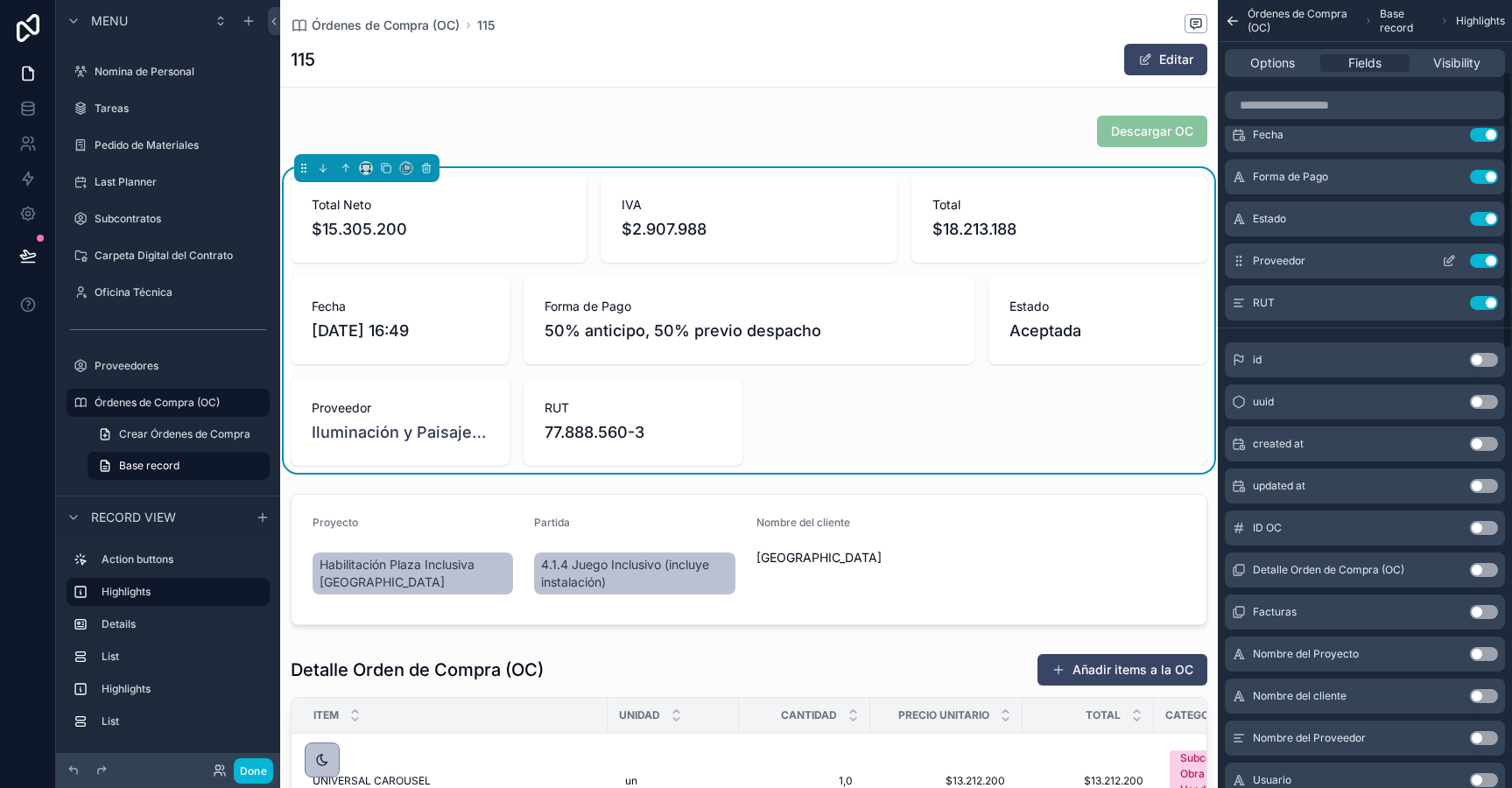
click at [1449, 262] on icon "scrollable content" at bounding box center [1450, 259] width 7 height 7
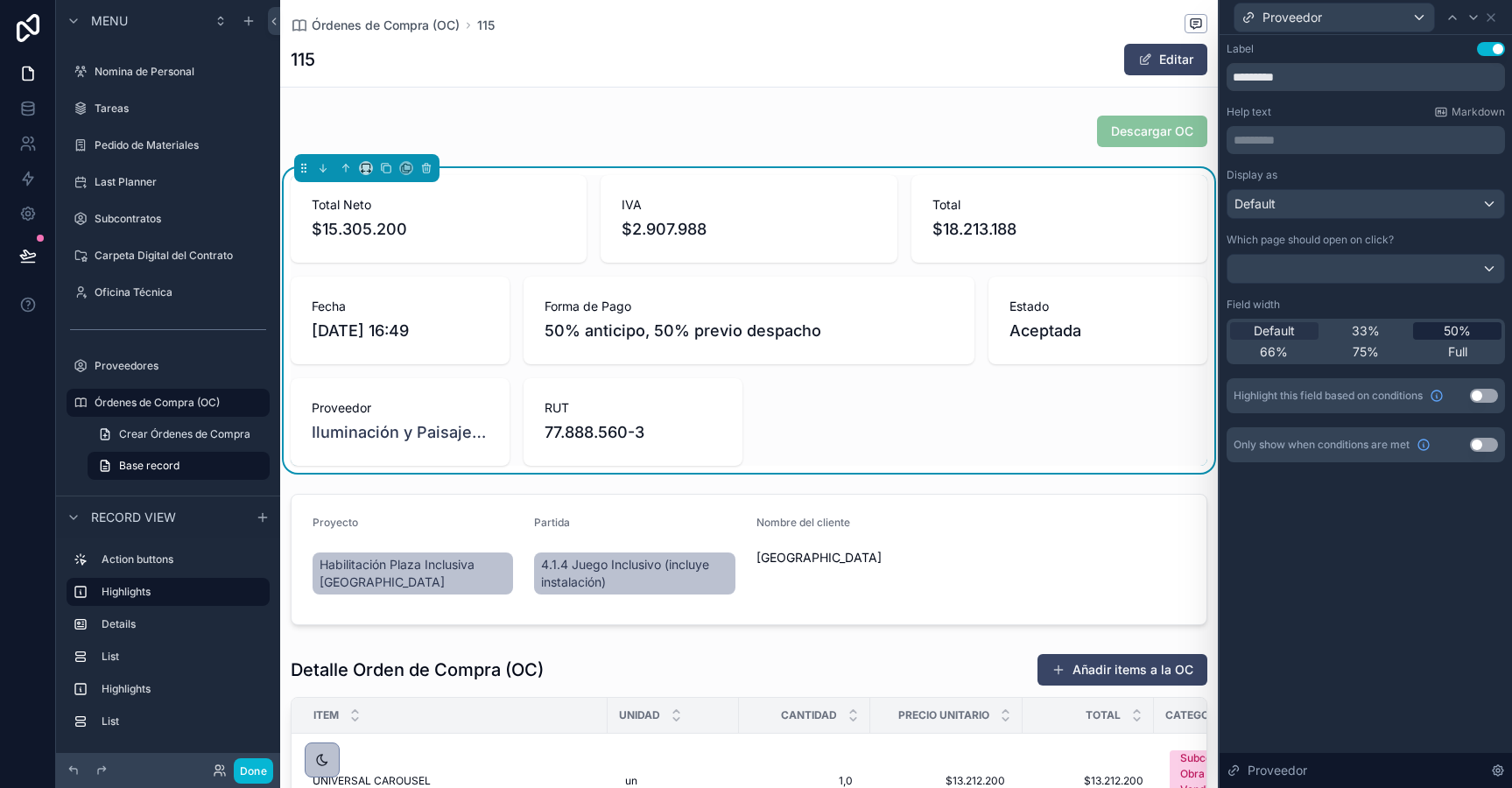
click at [1450, 327] on span "50%" at bounding box center [1457, 331] width 27 height 18
click at [1283, 354] on span "66%" at bounding box center [1274, 352] width 28 height 18
click at [1353, 350] on span "75%" at bounding box center [1366, 352] width 26 height 18
click at [1498, 8] on div "Proveedor" at bounding box center [1366, 17] width 279 height 34
click at [1489, 19] on icon at bounding box center [1491, 18] width 14 height 14
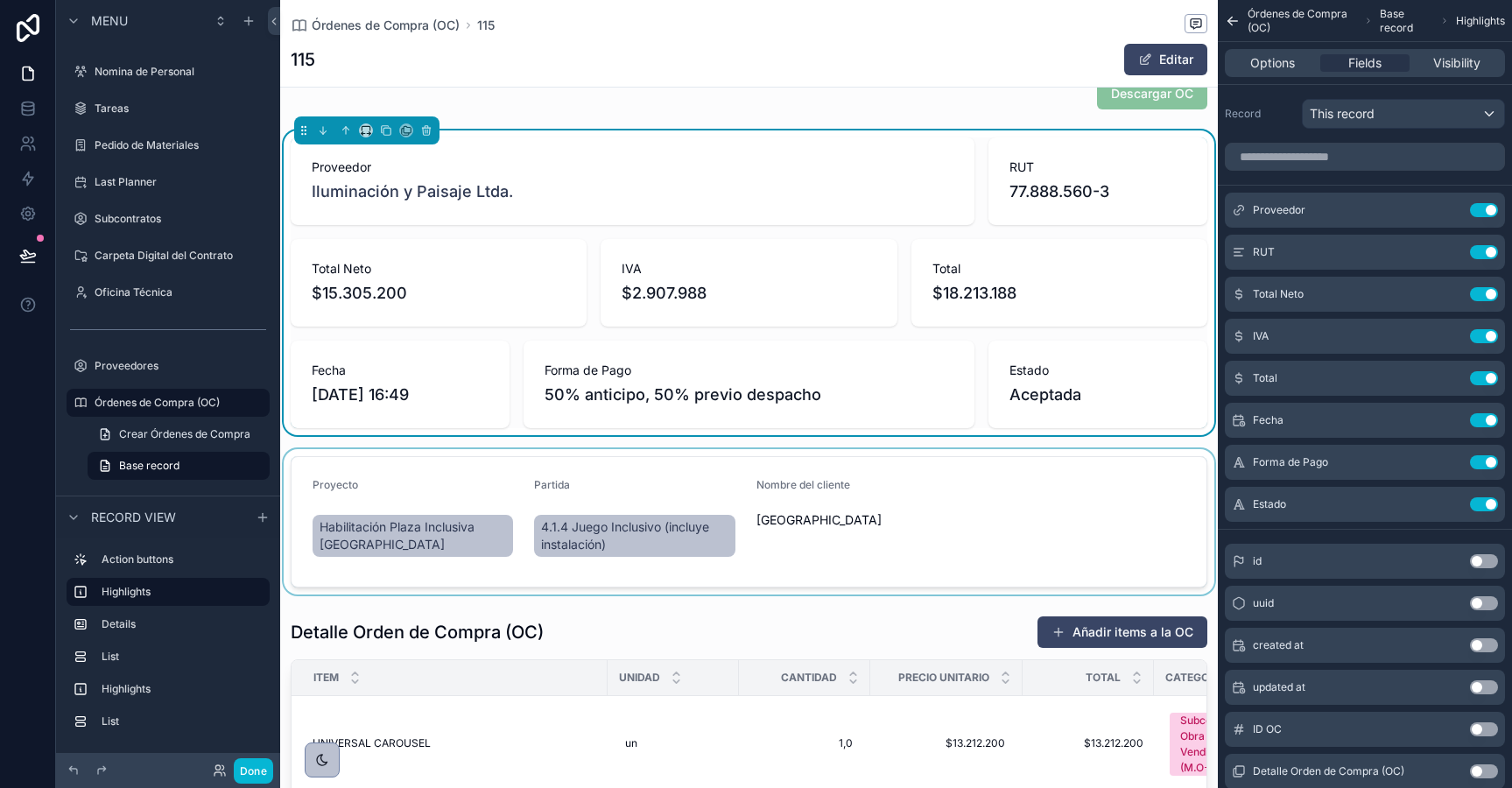
scroll to position [46, 0]
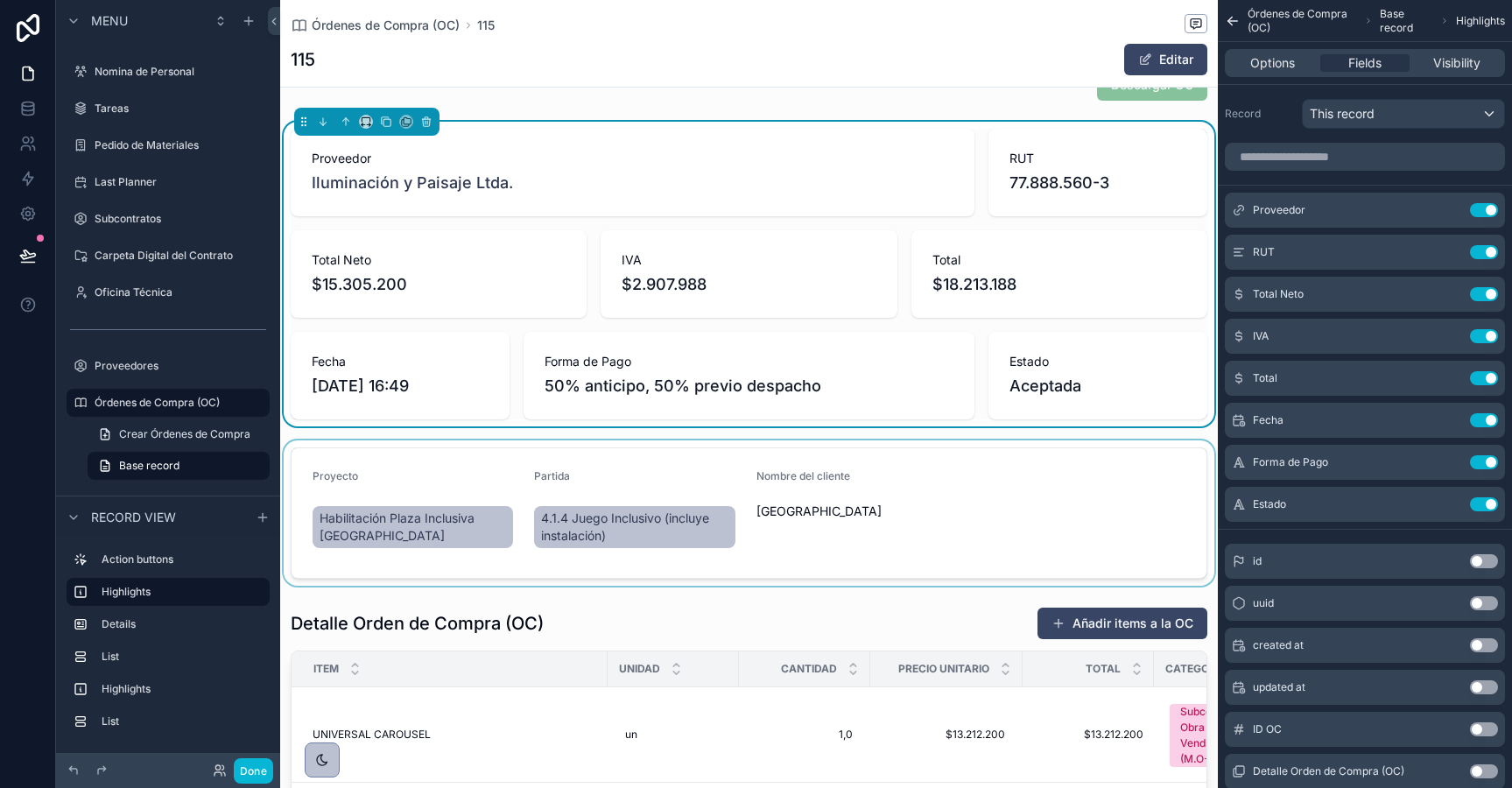
click at [754, 448] on div "scrollable content" at bounding box center [749, 512] width 937 height 145
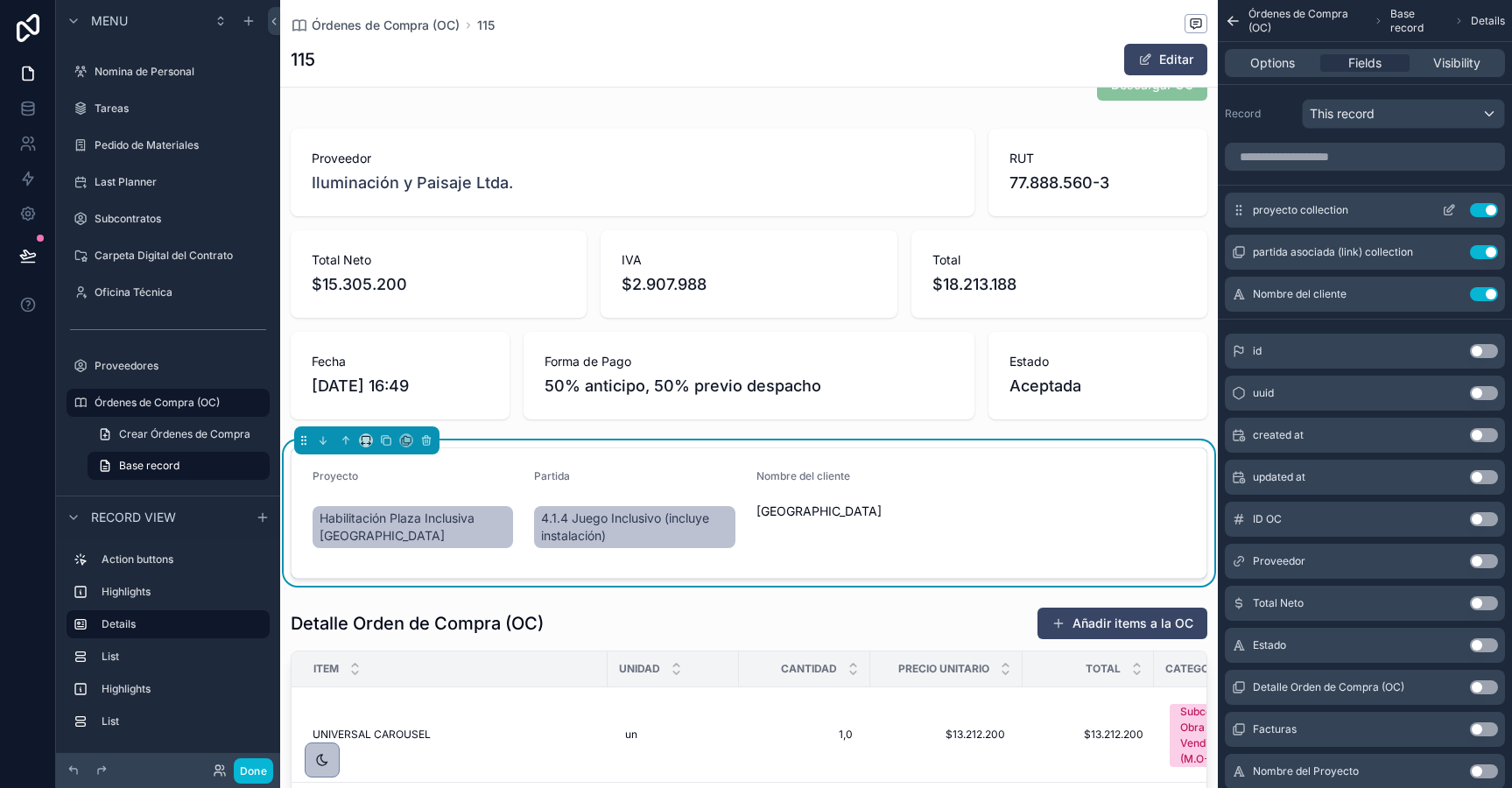
click at [1443, 209] on icon "scrollable content" at bounding box center [1449, 210] width 14 height 14
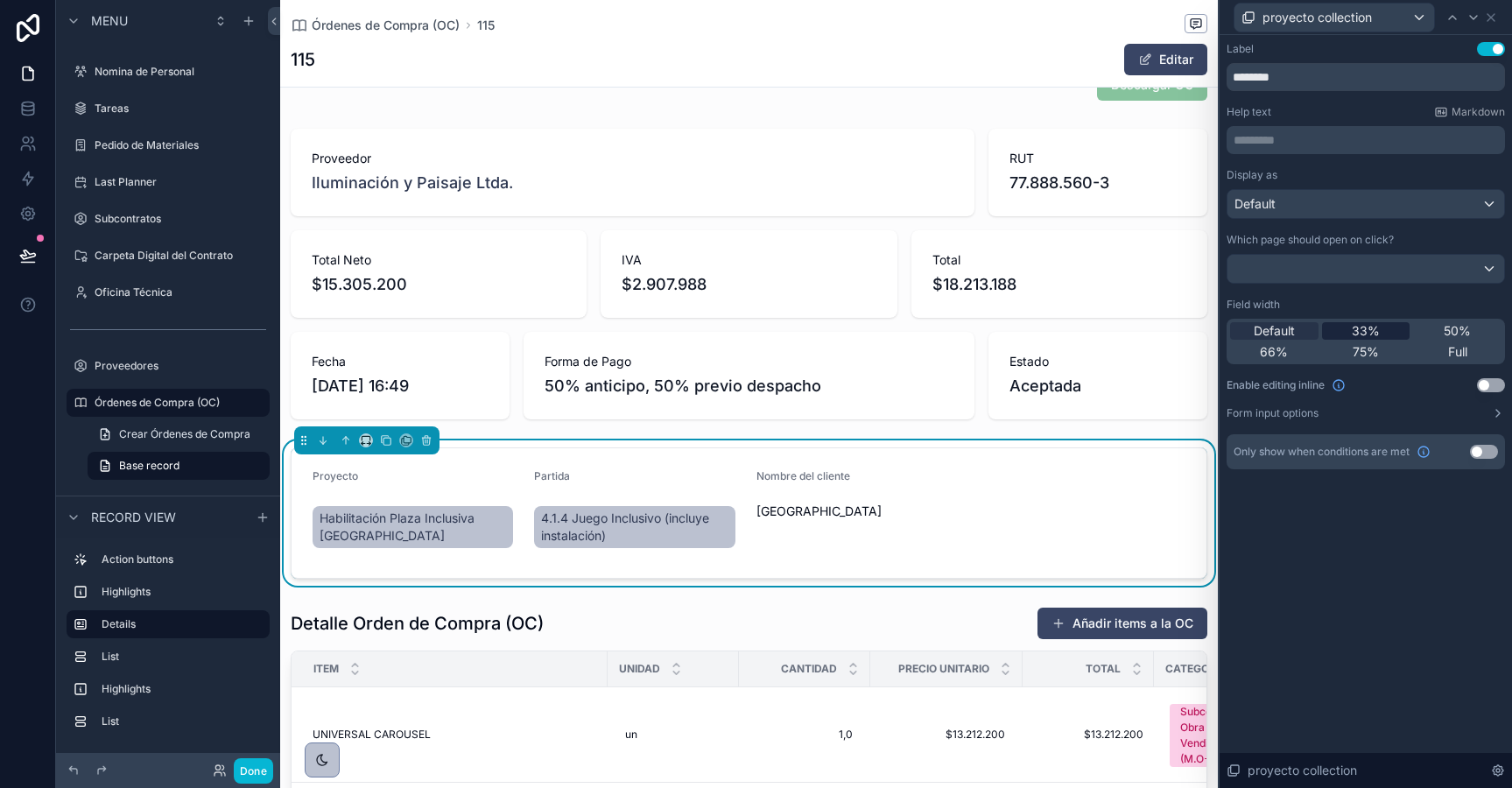
click at [1367, 326] on span "33%" at bounding box center [1366, 331] width 28 height 18
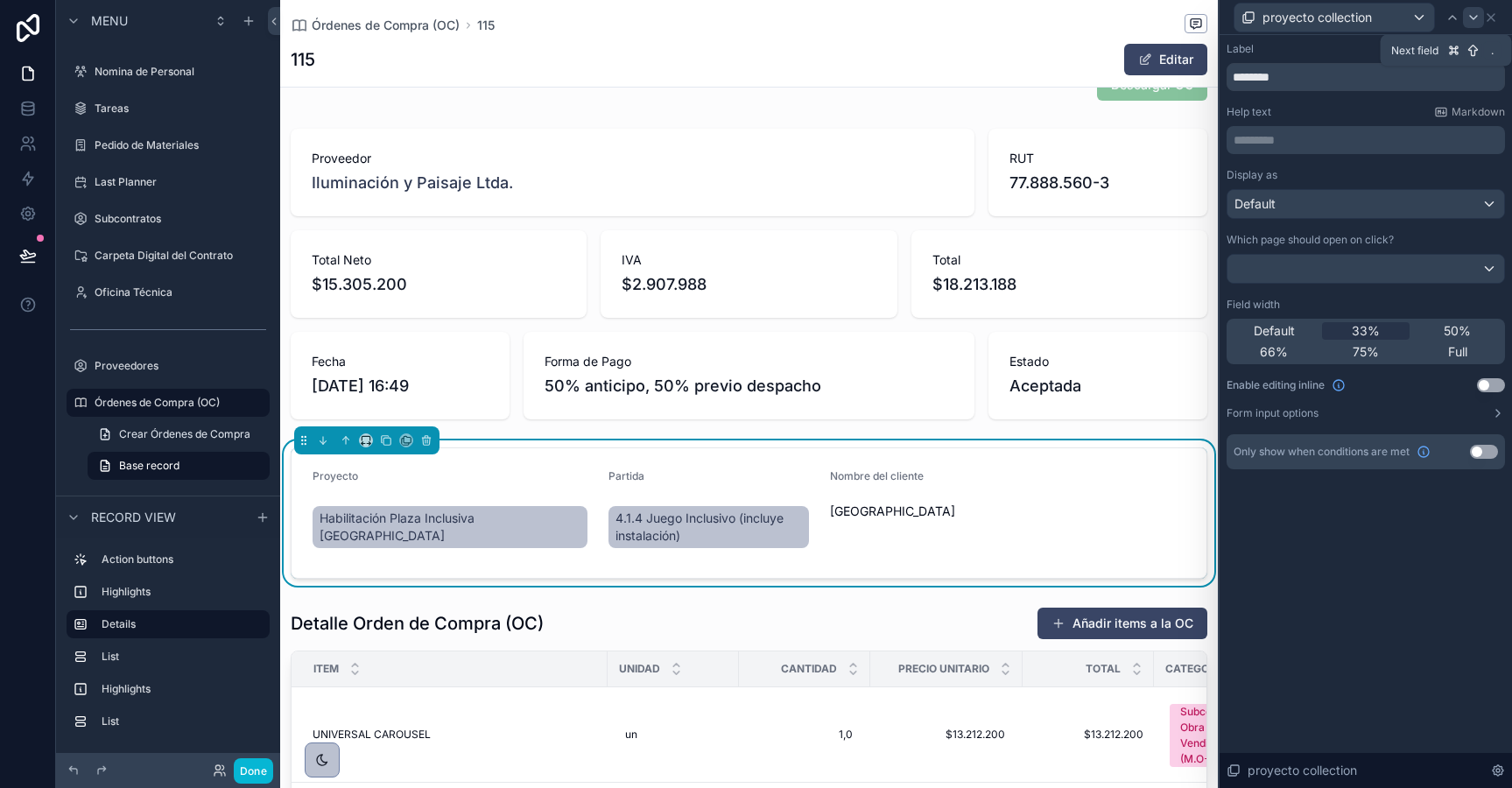
click at [1465, 8] on div at bounding box center [1473, 17] width 21 height 21
click at [1363, 326] on span "33%" at bounding box center [1366, 331] width 28 height 18
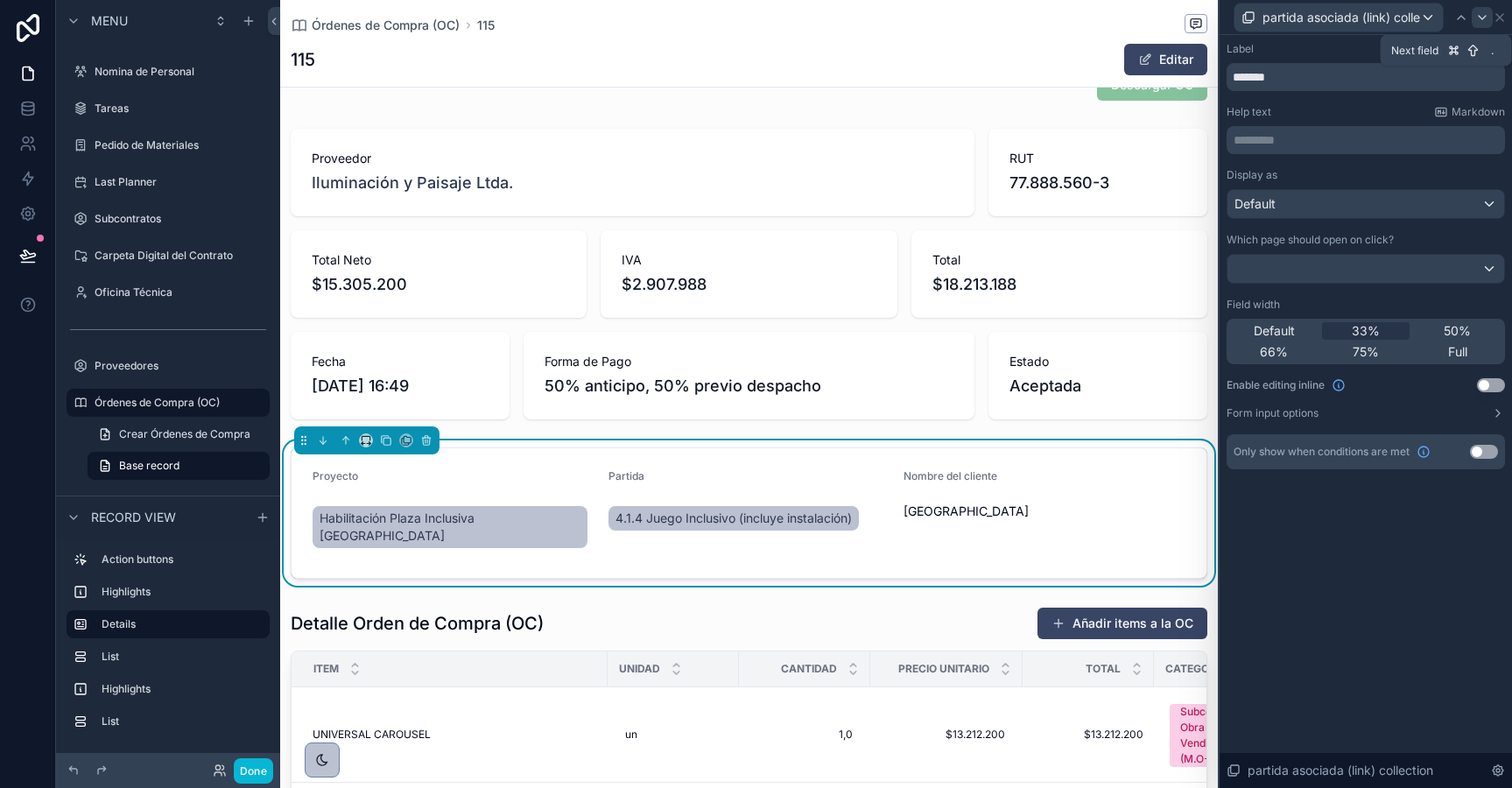
click at [1478, 19] on icon at bounding box center [1482, 18] width 14 height 14
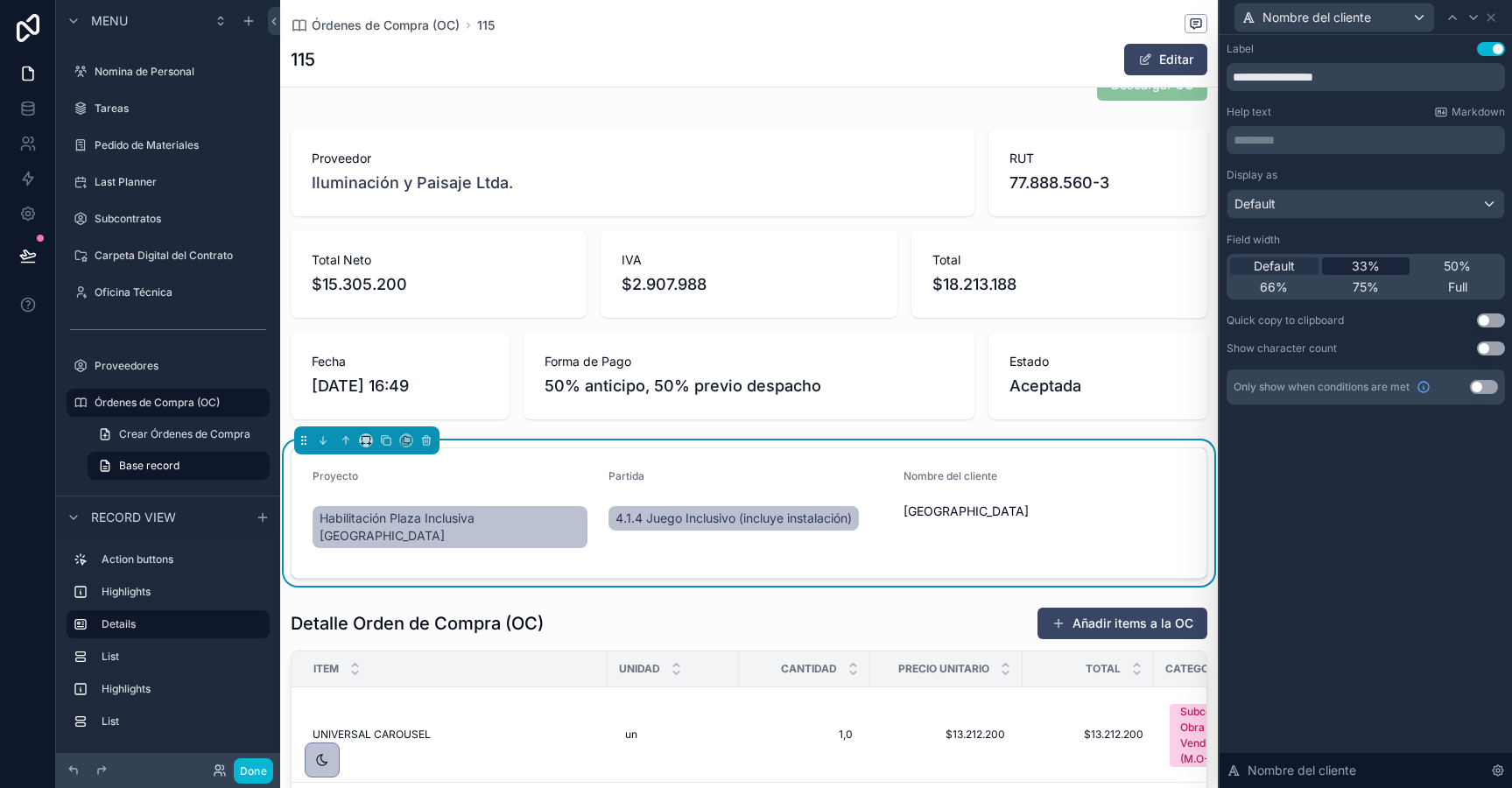
click at [1366, 264] on span "33%" at bounding box center [1366, 267] width 28 height 18
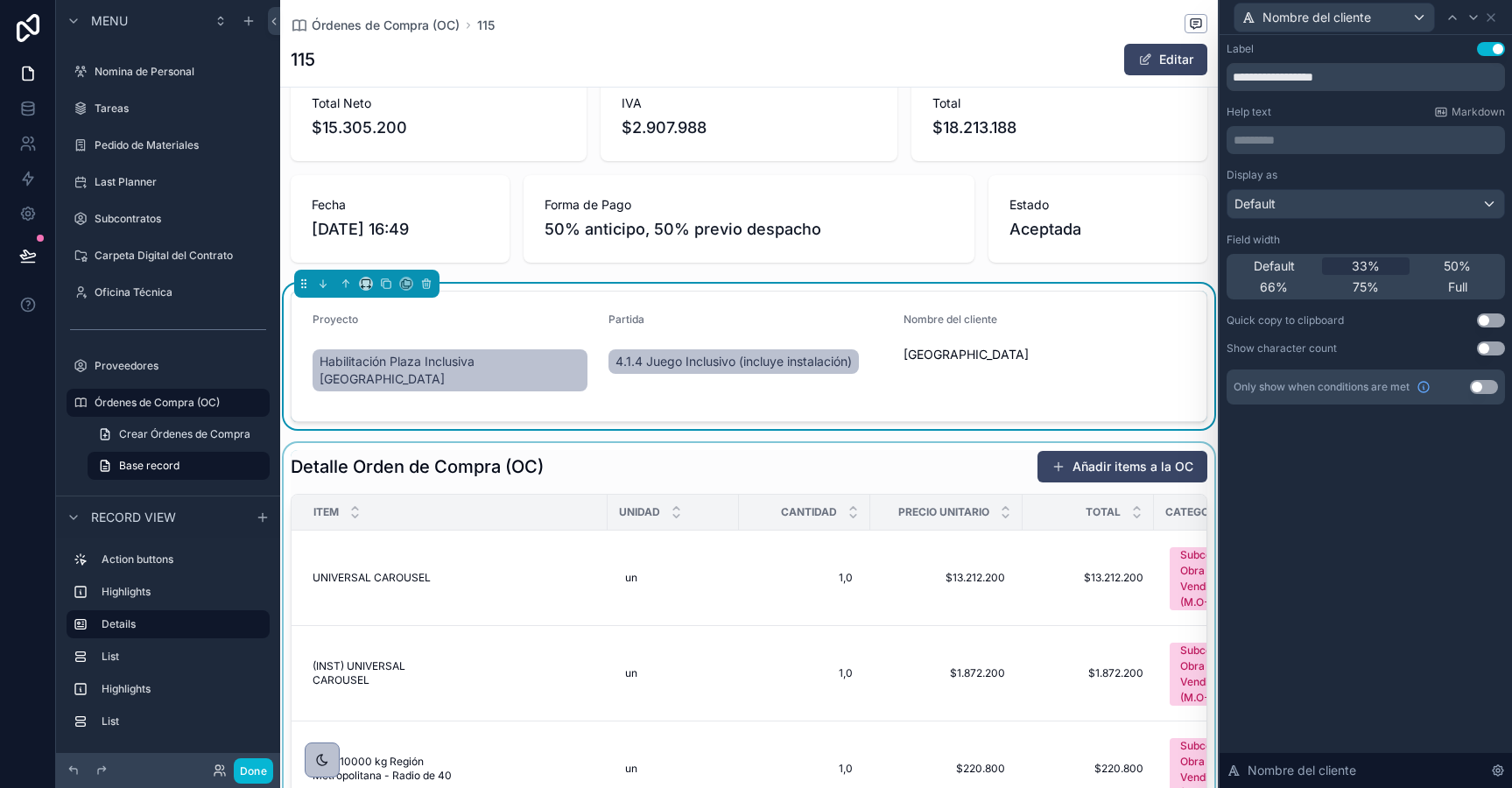
scroll to position [198, 0]
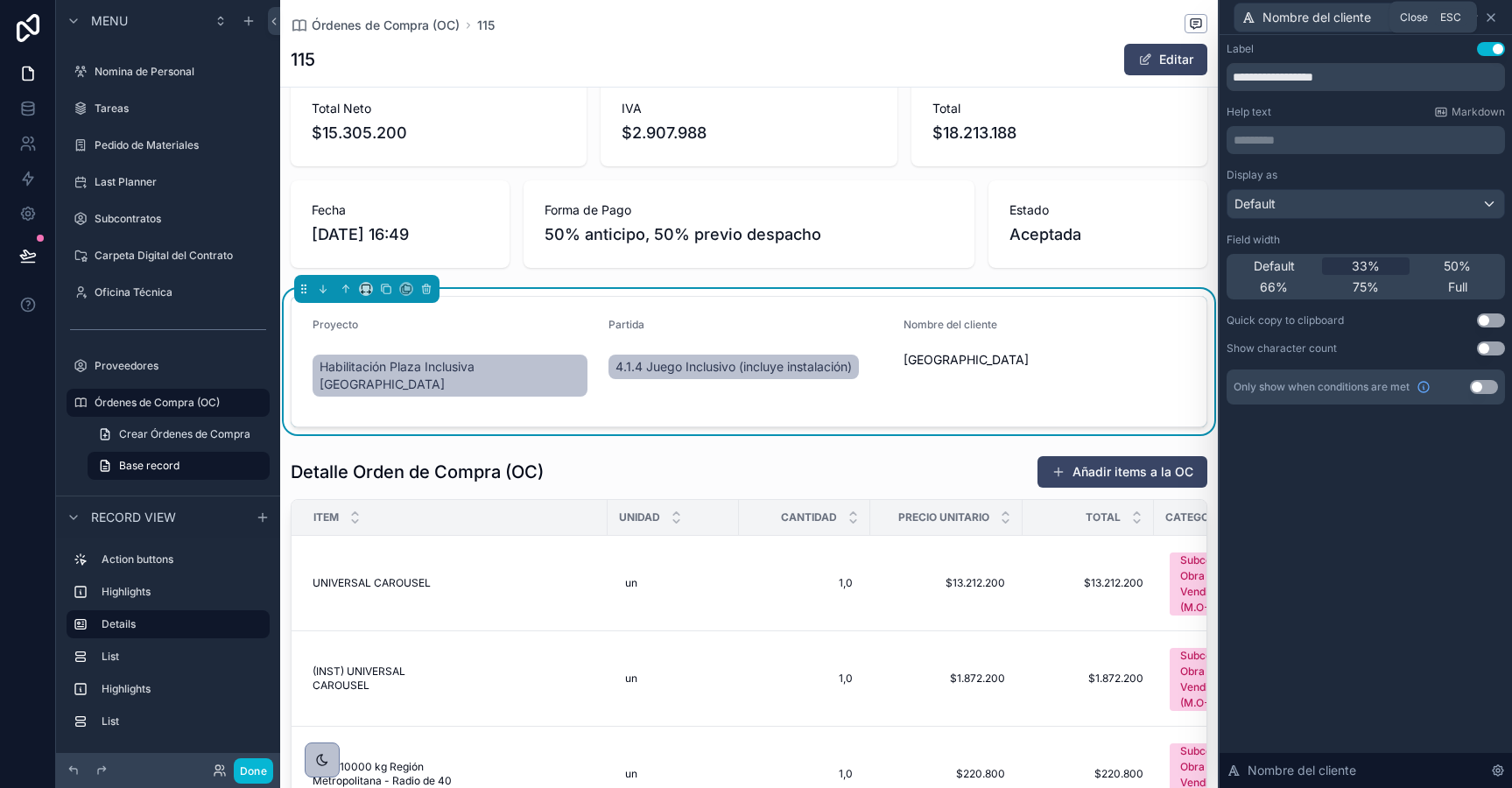
click at [1497, 14] on icon at bounding box center [1491, 18] width 14 height 14
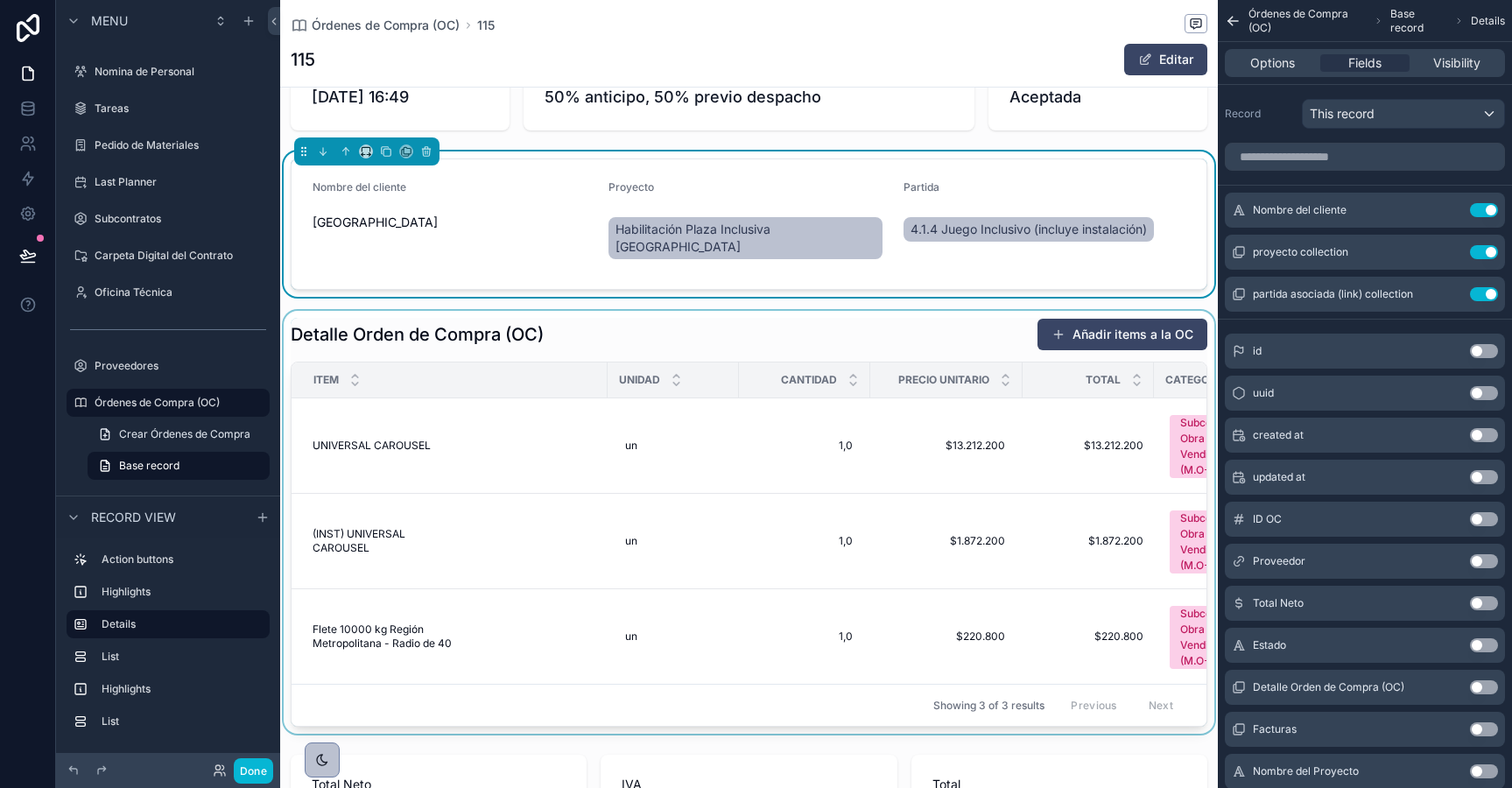
scroll to position [337, 0]
click at [803, 465] on div "scrollable content" at bounding box center [749, 519] width 937 height 422
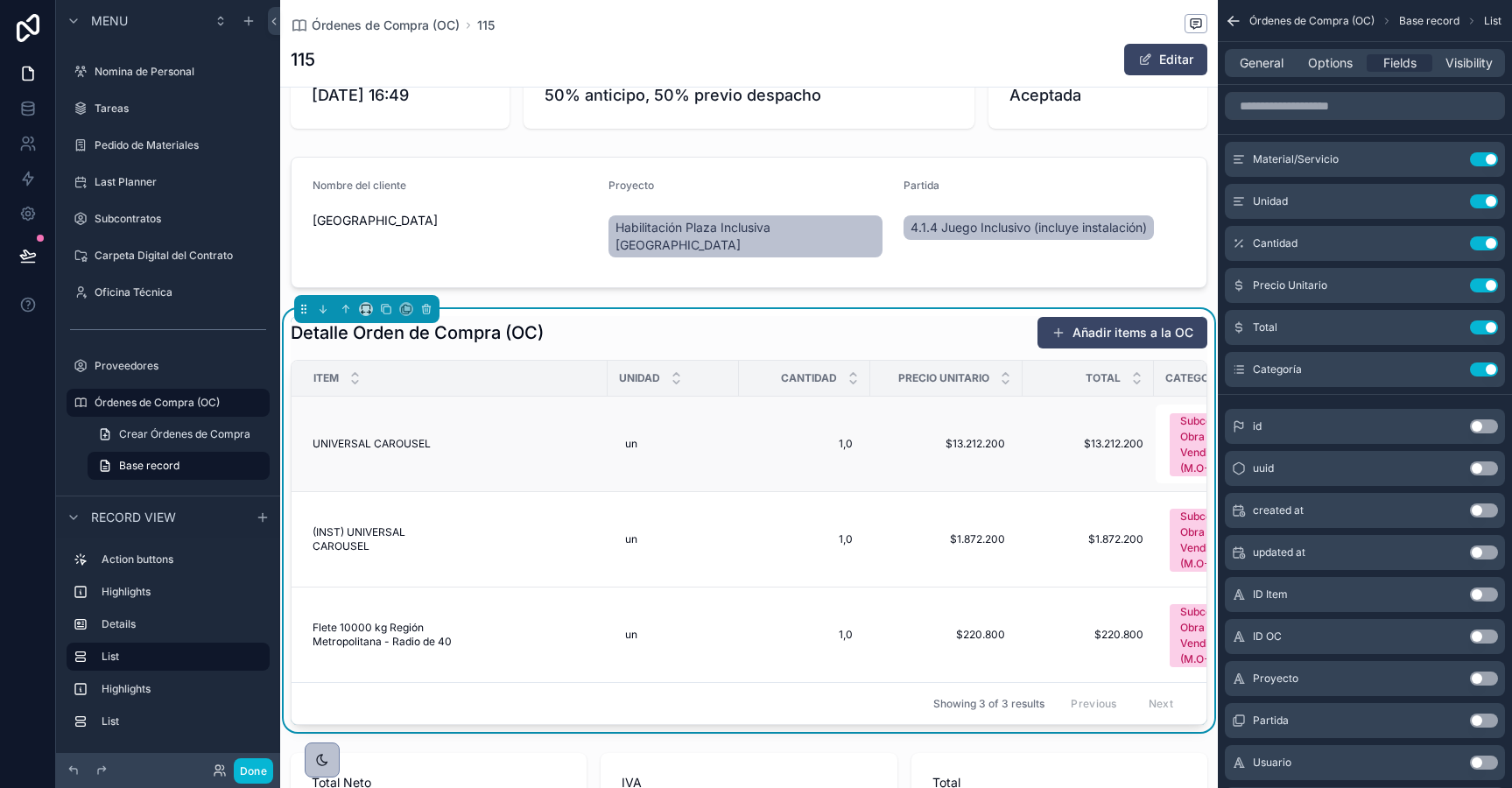
scroll to position [0, 104]
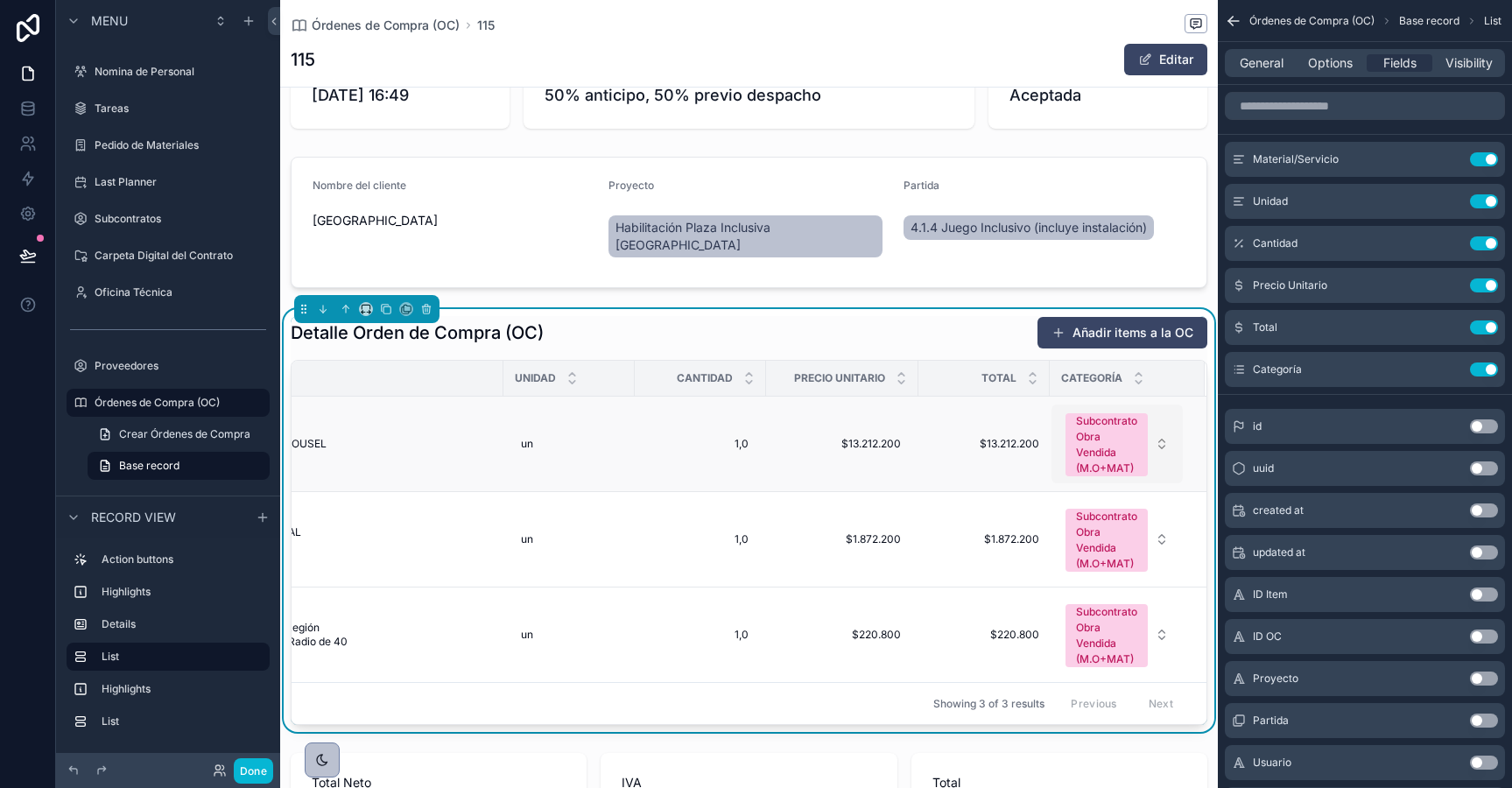
click at [1162, 438] on button "Subcontrato Obra Vendida (M.O+MAT)" at bounding box center [1116, 443] width 131 height 79
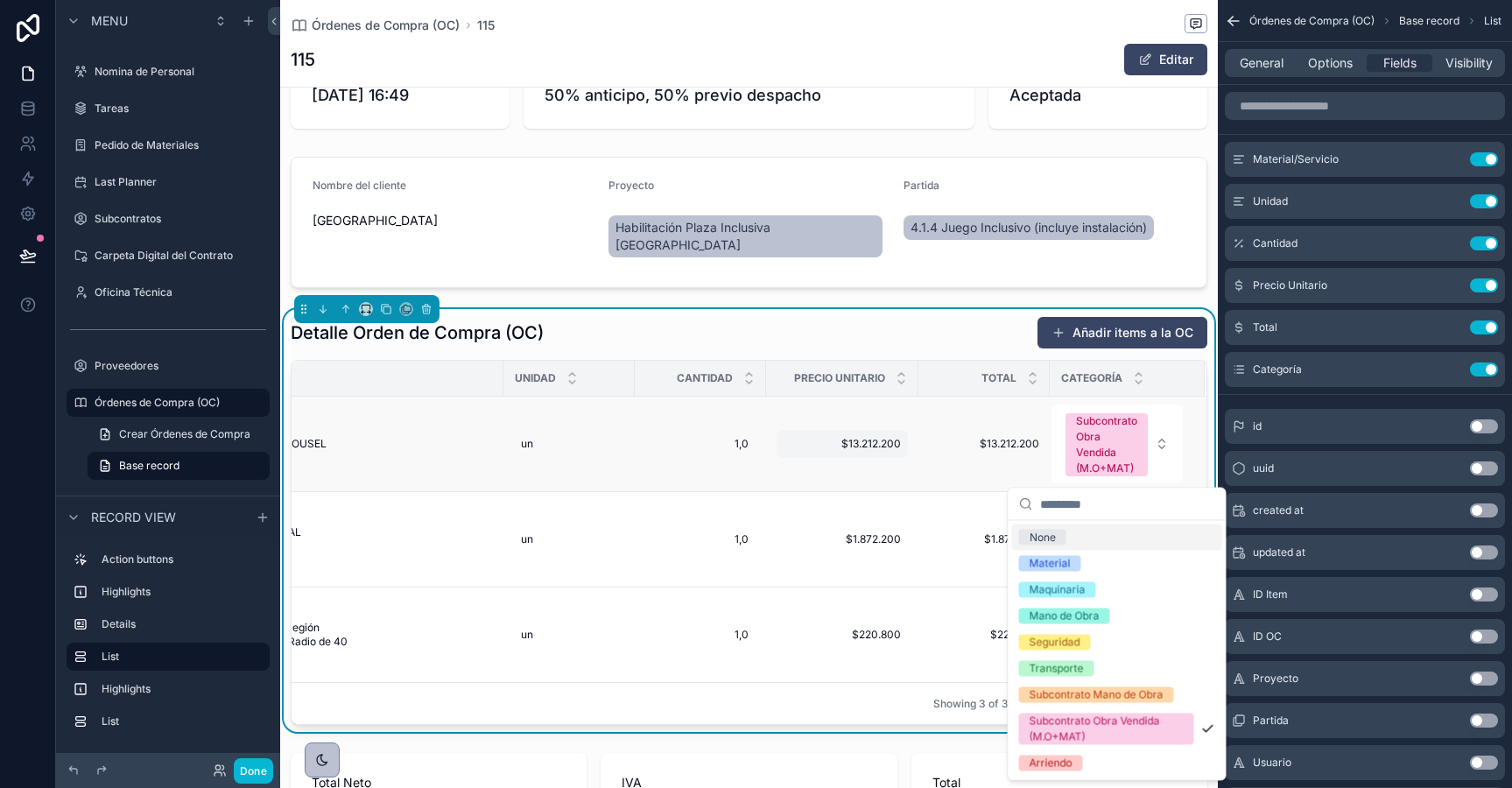
click at [852, 457] on div "$13.212.200 $13.212.200" at bounding box center [841, 443] width 131 height 28
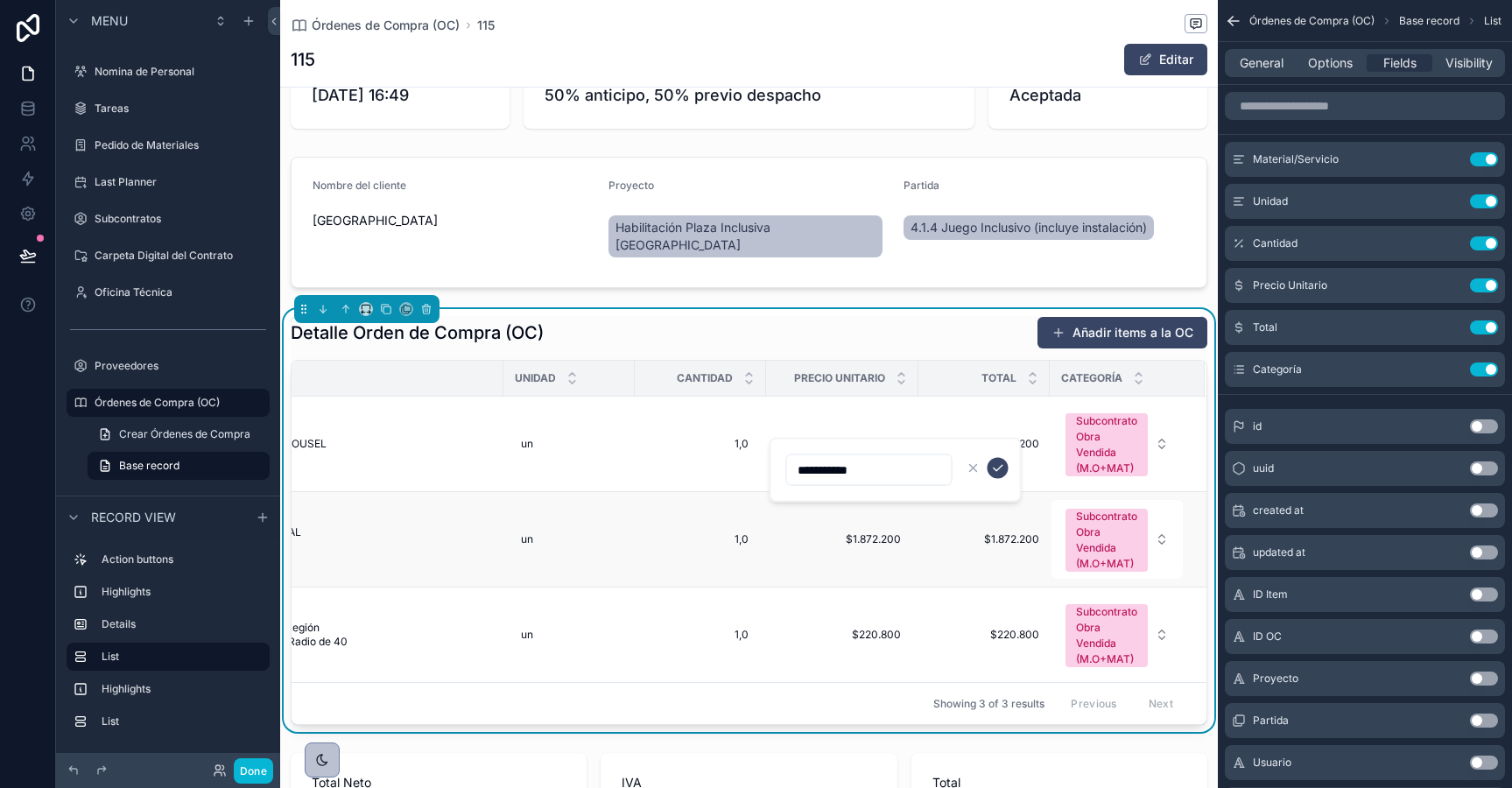
scroll to position [0, 94]
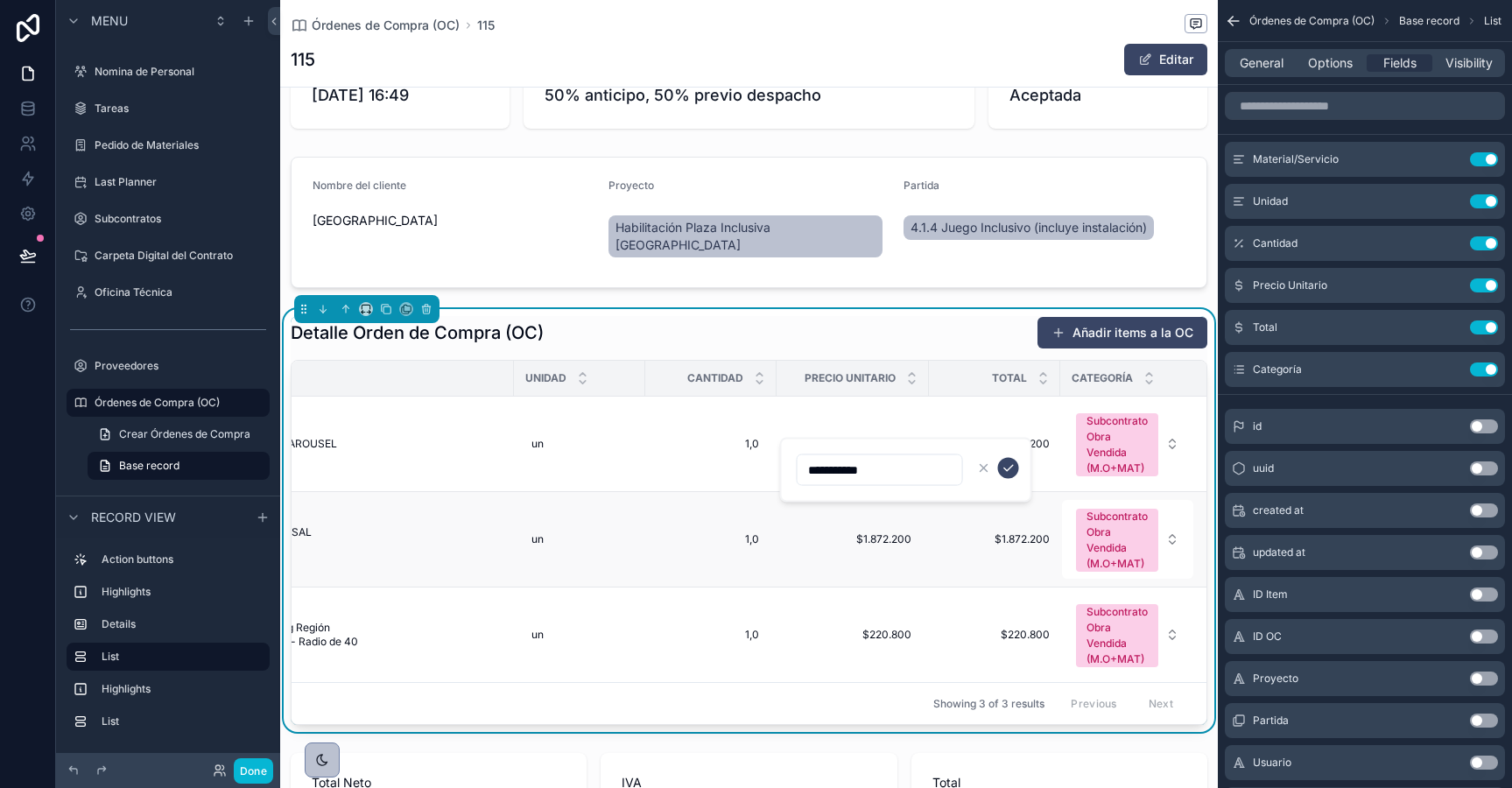
click at [698, 553] on td "1,0 1,0" at bounding box center [711, 539] width 131 height 96
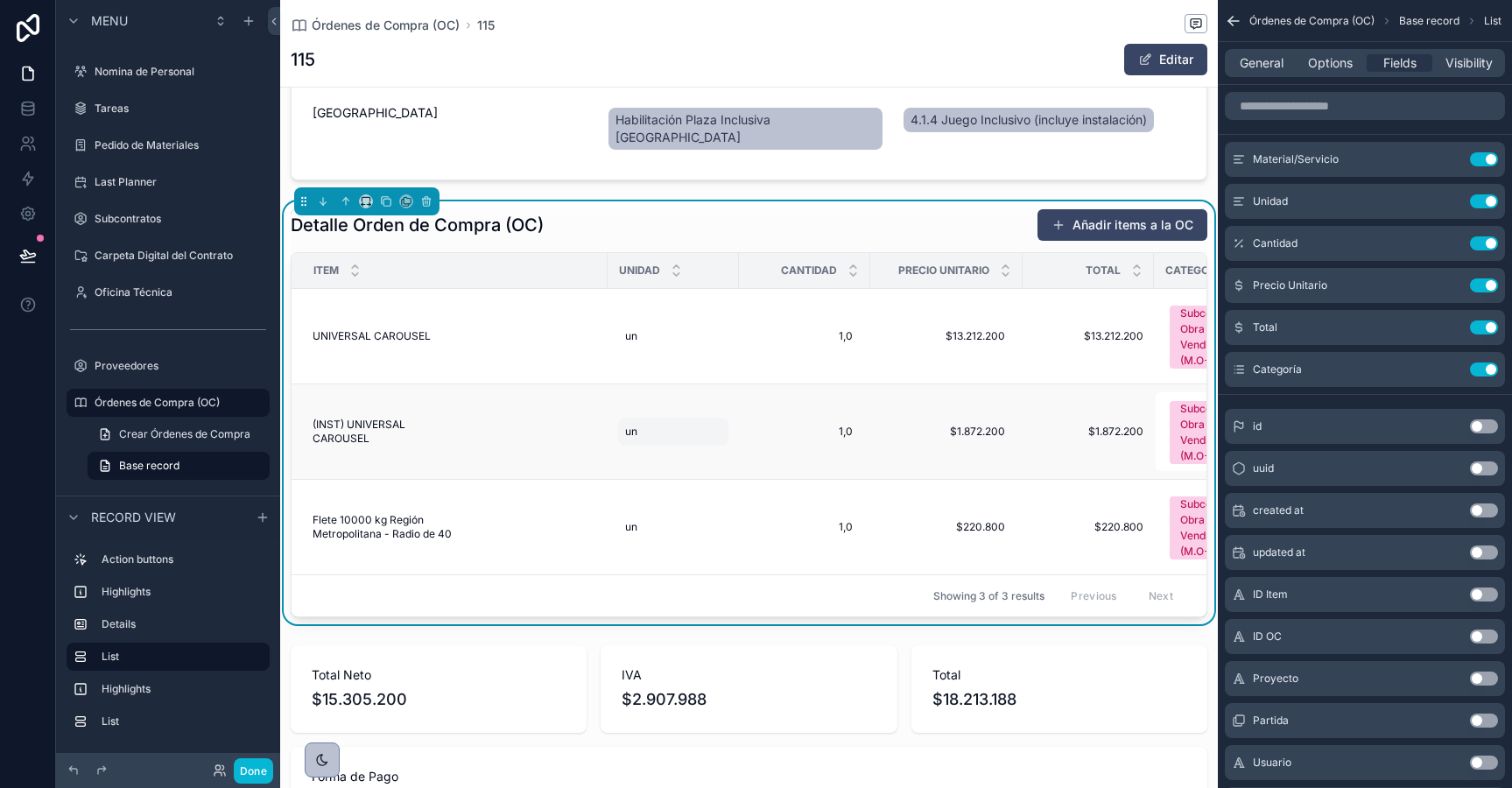
scroll to position [451, 0]
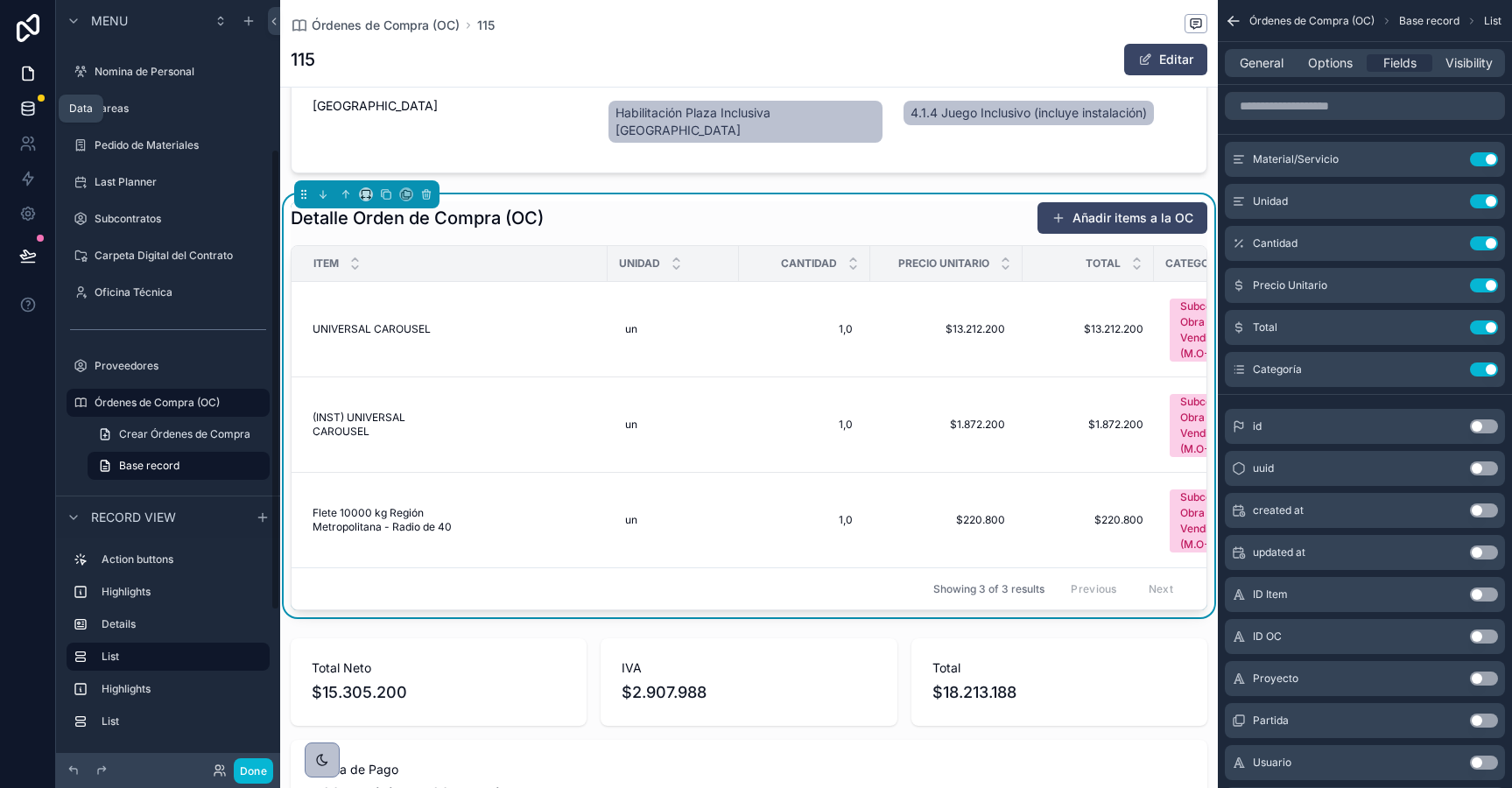
click at [17, 110] on link at bounding box center [27, 108] width 55 height 35
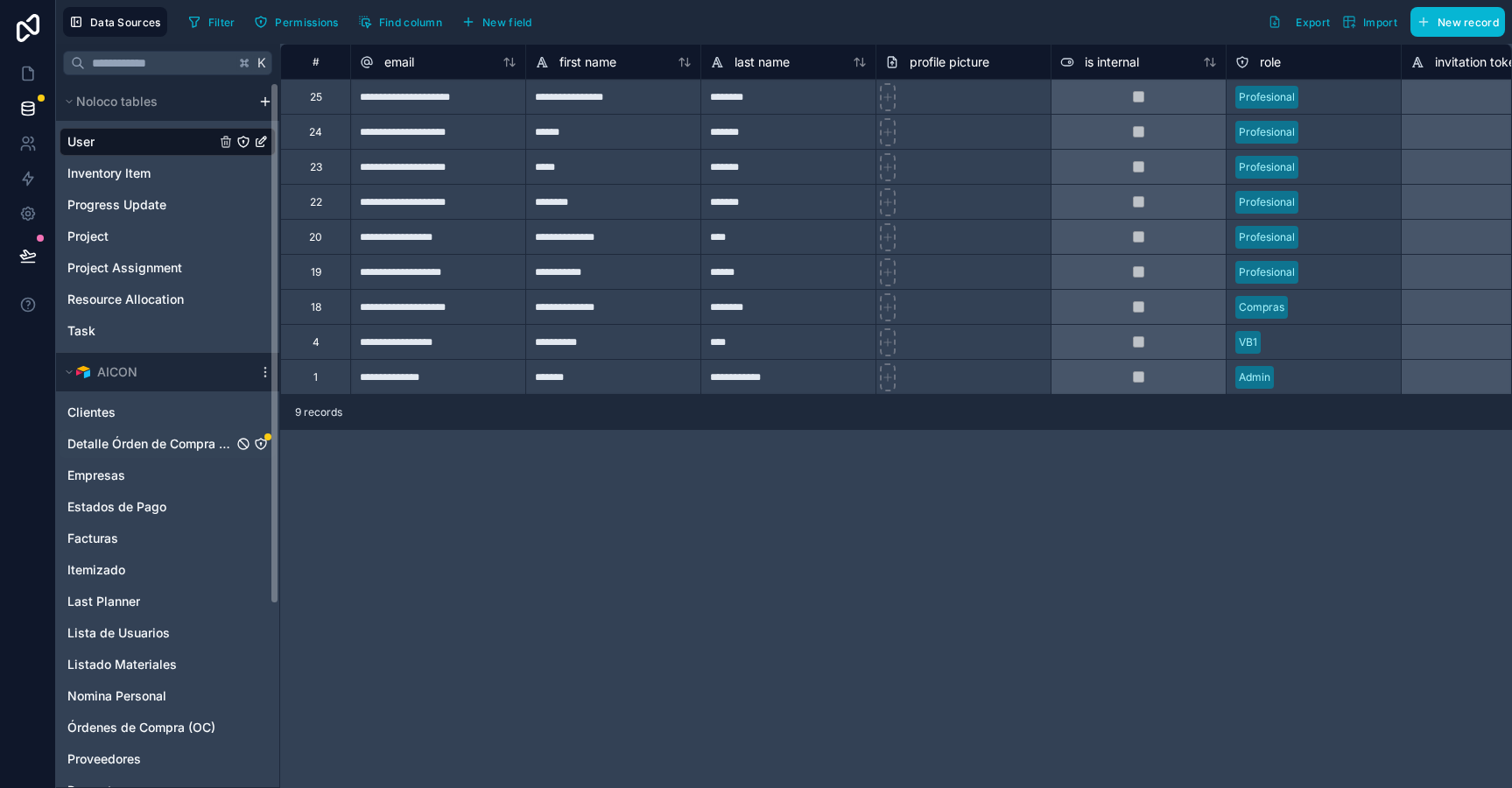
click at [191, 449] on span "Detalle Órden de Compra (OC)" at bounding box center [150, 443] width 166 height 18
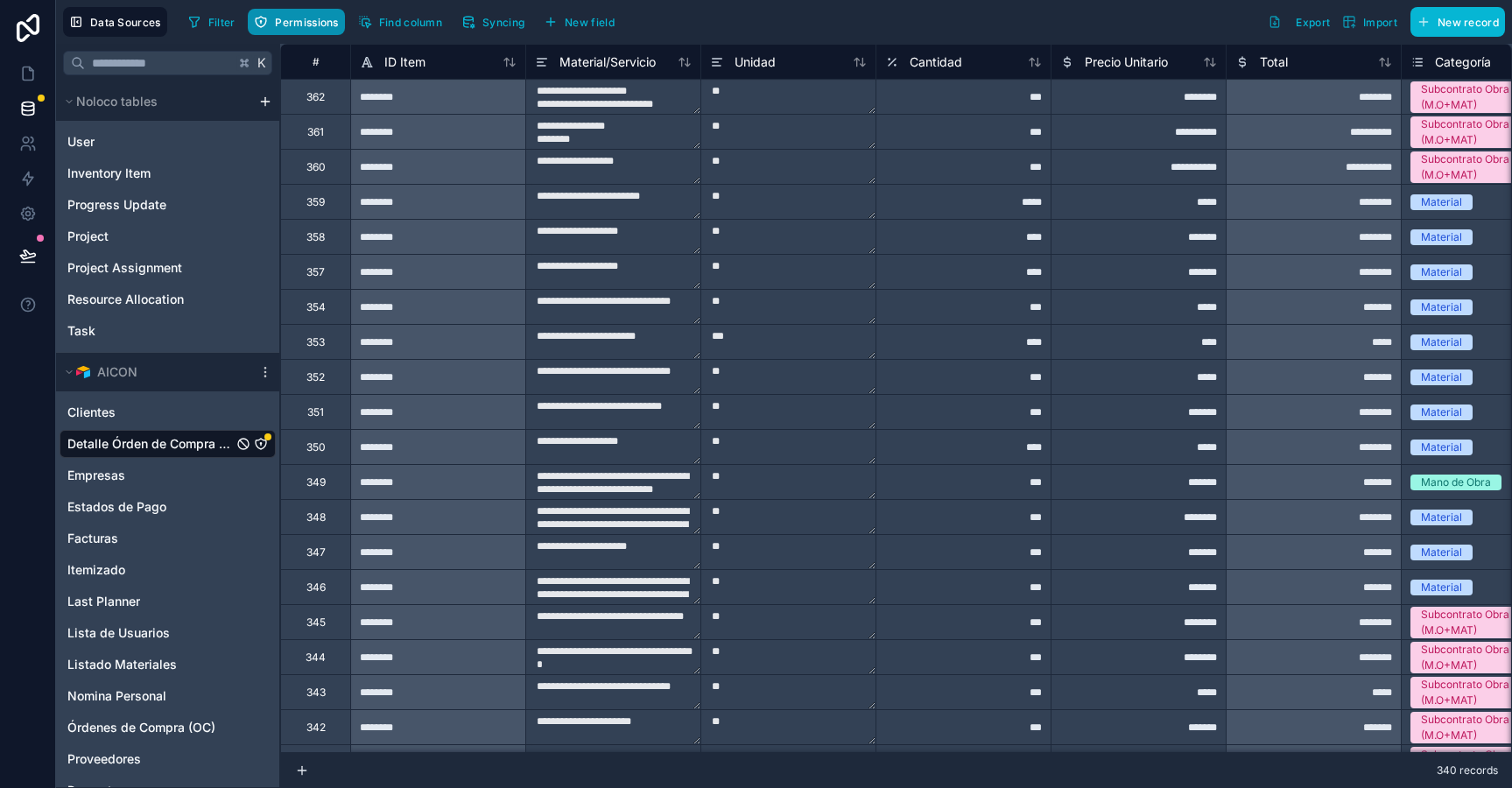
click at [311, 25] on span "Permissions" at bounding box center [306, 22] width 63 height 13
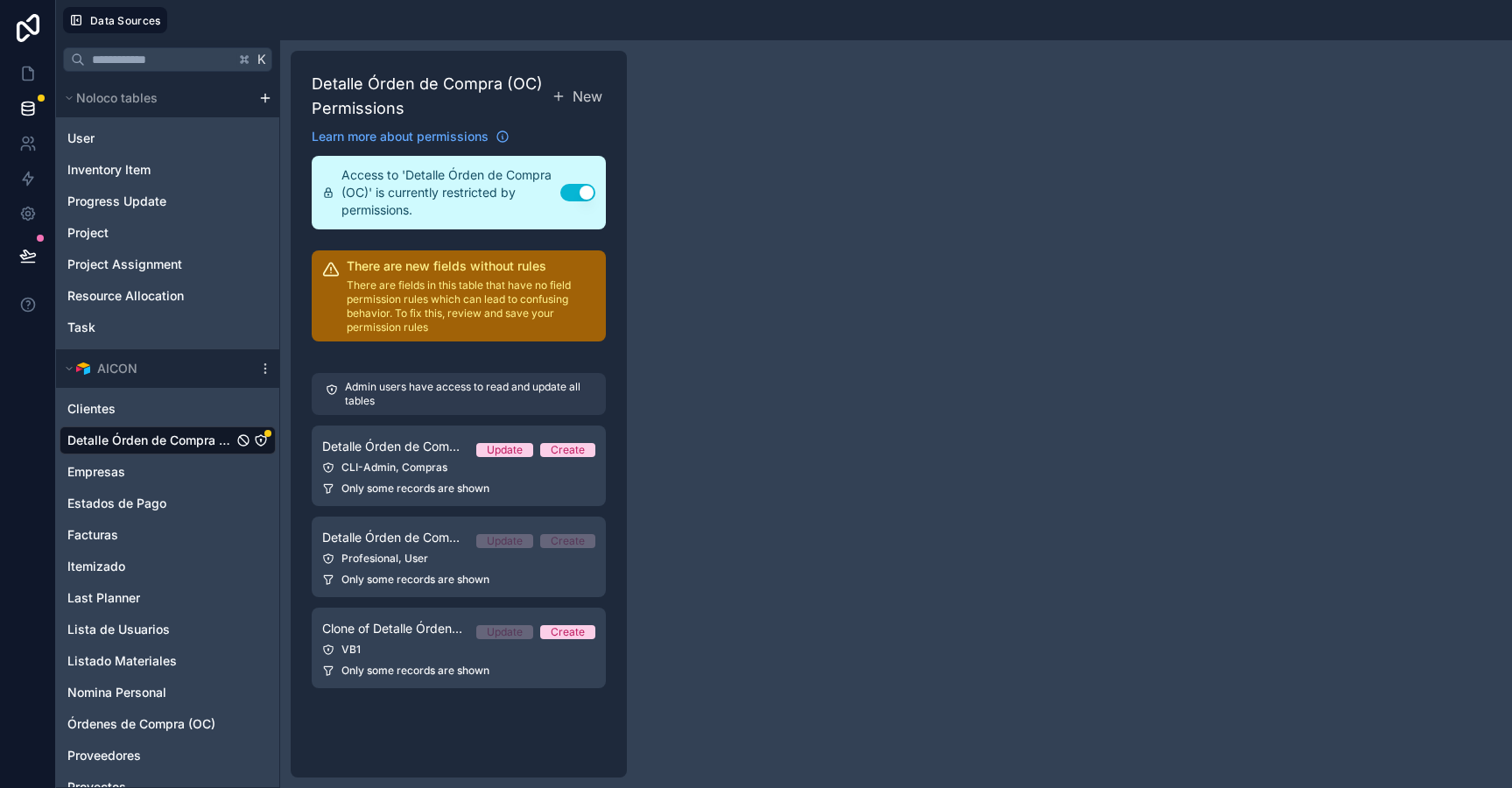
click at [447, 407] on div "Admin users have access to read and update all tables" at bounding box center [459, 394] width 294 height 42
click at [441, 458] on link "Detalle Órden de Compra (OC) Permission 1 Update Create CLI-Admin, Compras Only…" at bounding box center [459, 465] width 294 height 81
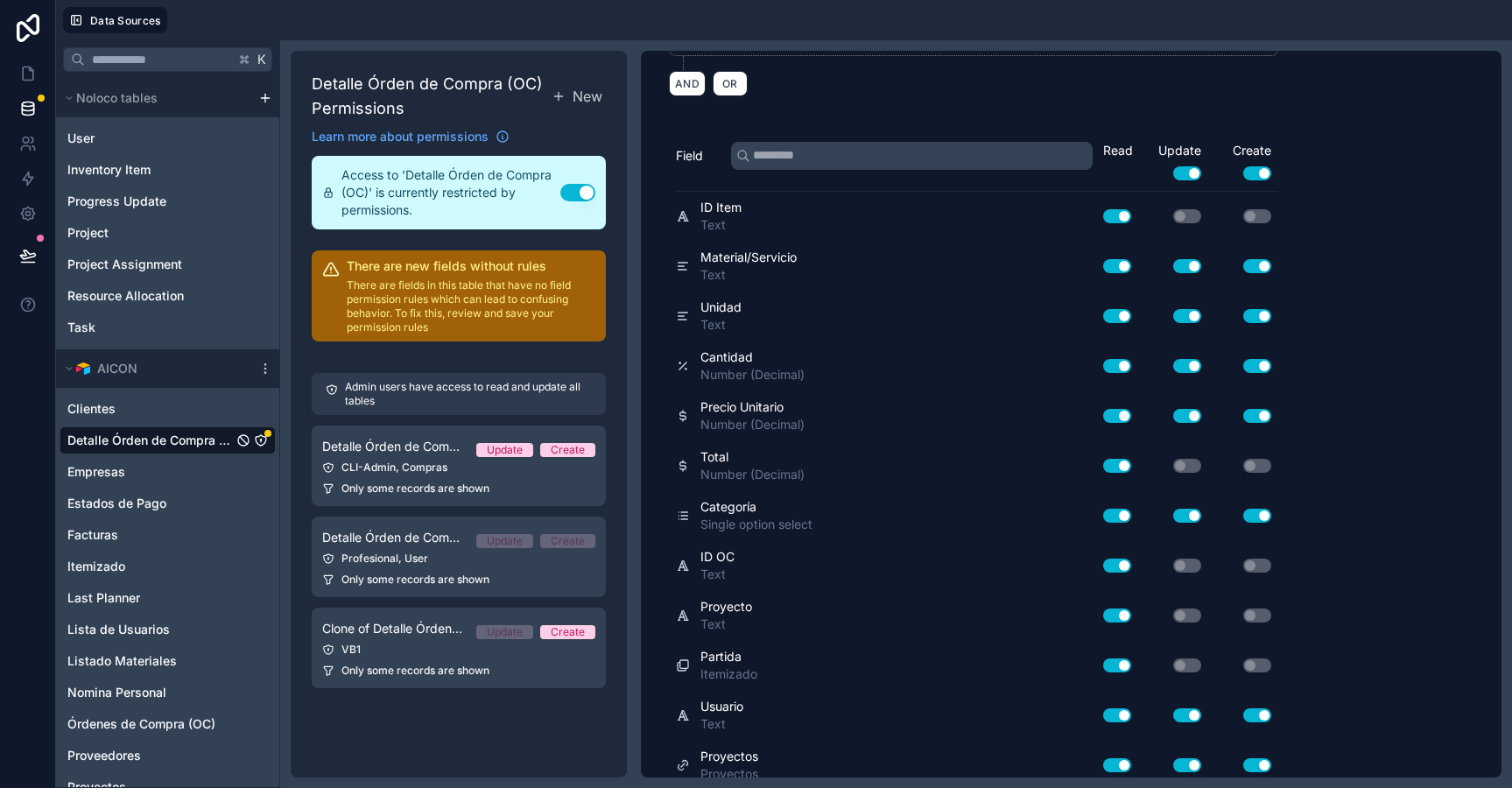
scroll to position [480, 0]
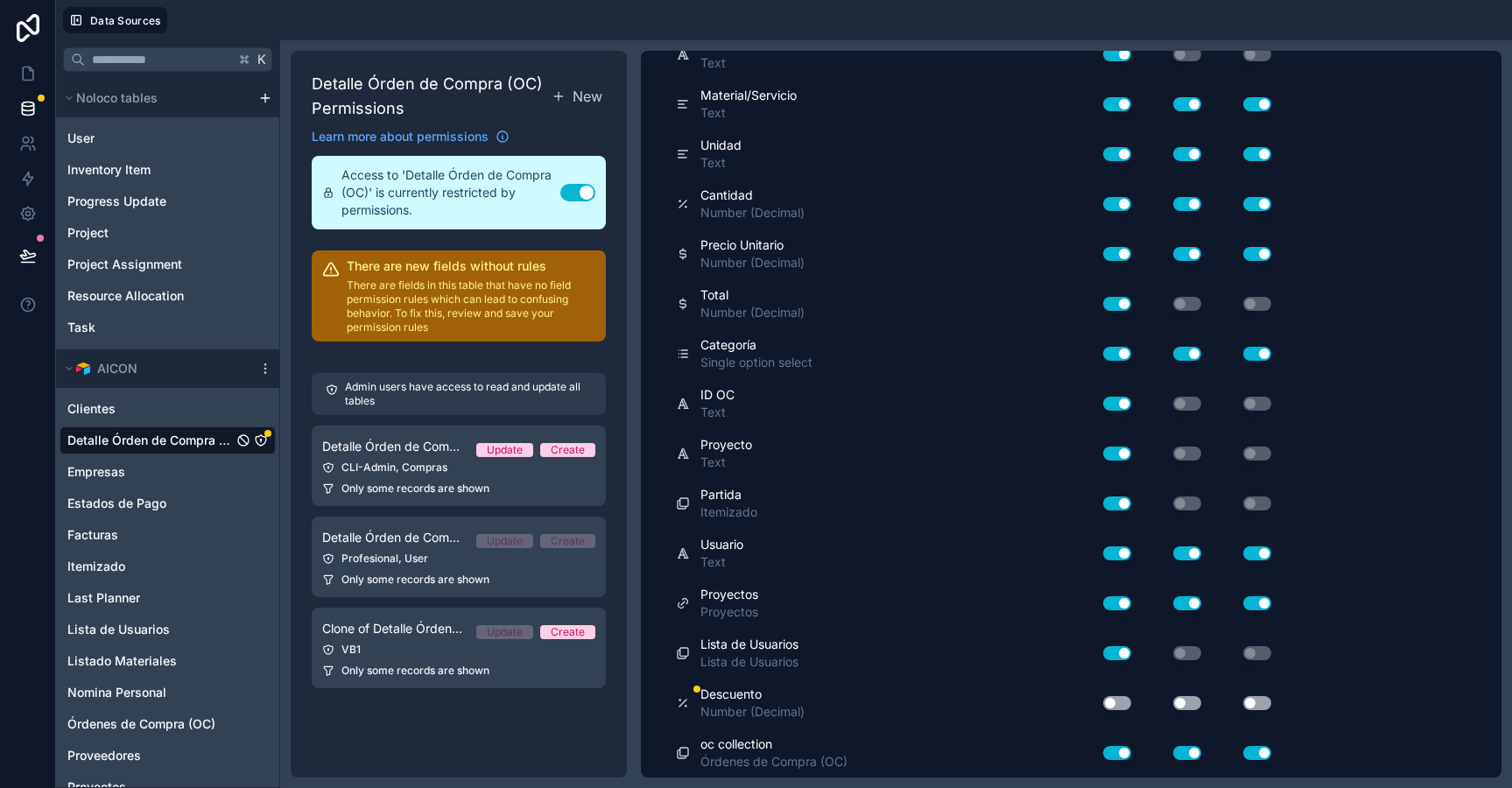
click at [1128, 706] on button "Use setting" at bounding box center [1117, 703] width 28 height 14
click at [1187, 702] on button "Use setting" at bounding box center [1187, 703] width 28 height 14
click at [1258, 701] on button "Use setting" at bounding box center [1257, 703] width 28 height 14
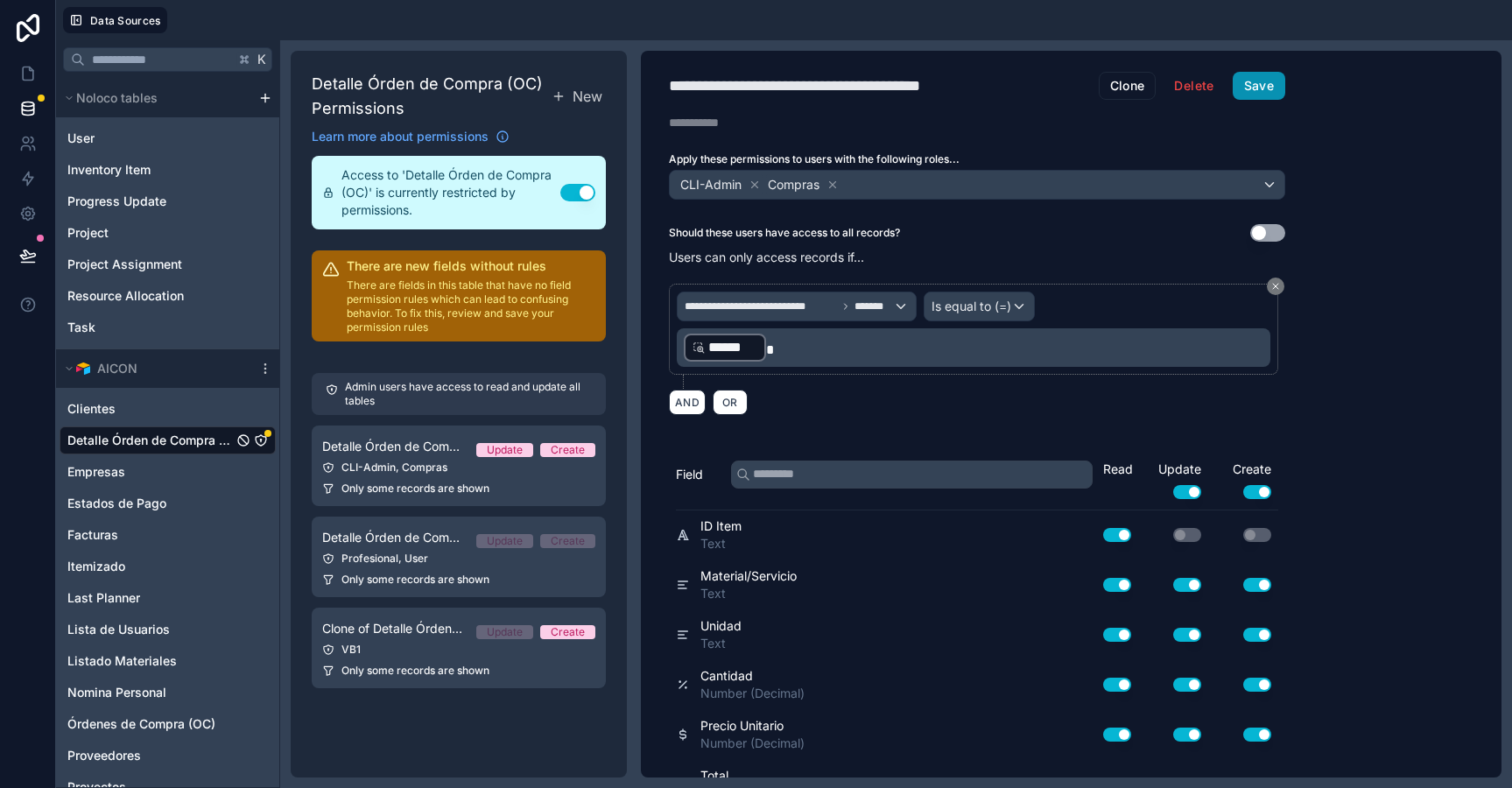
click at [1263, 87] on button "Save" at bounding box center [1259, 86] width 53 height 28
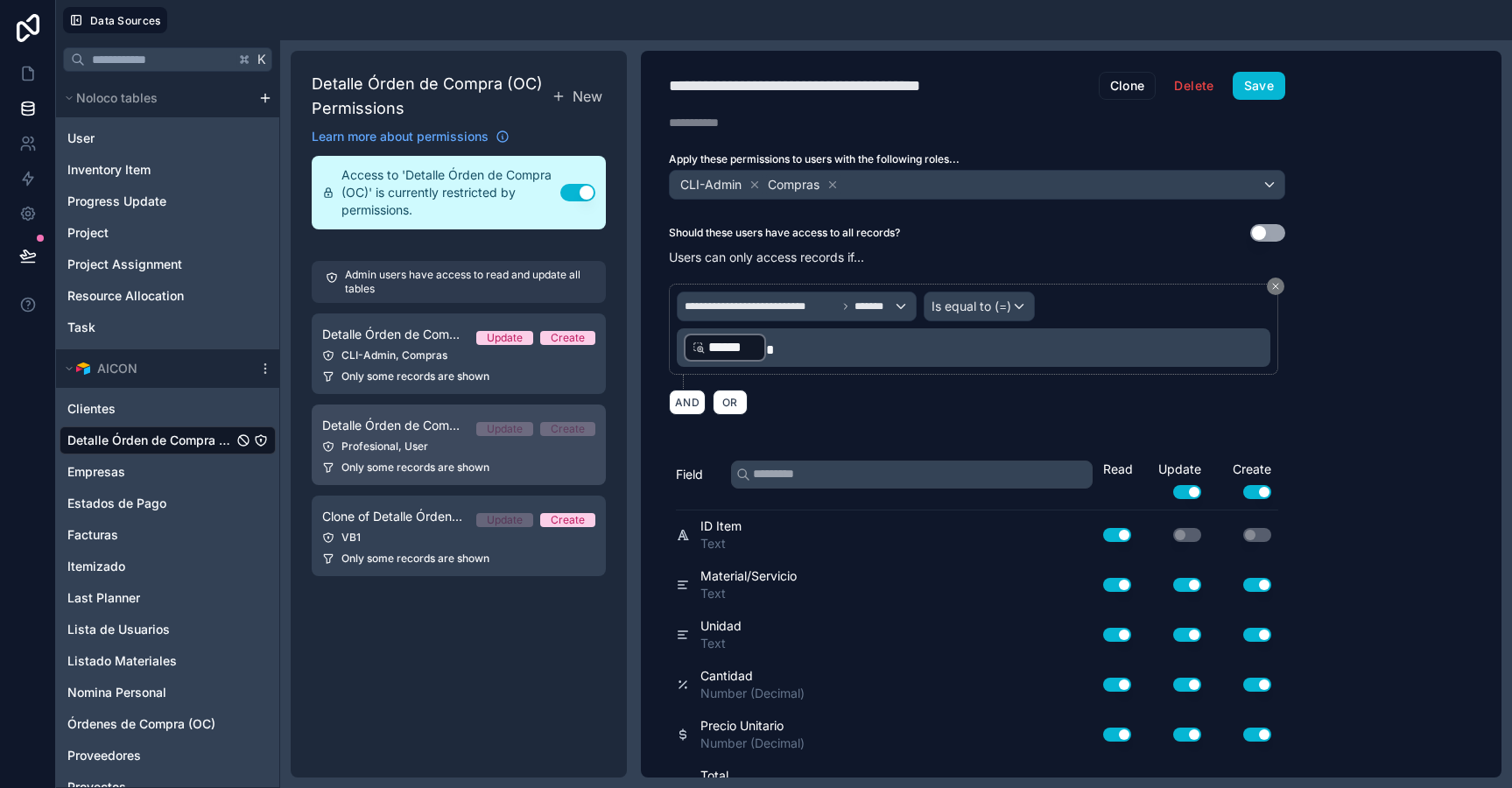
click at [430, 457] on link "Detalle Órden de Compra (OC) Permission 2 Update Create Profesional, User Only …" at bounding box center [459, 444] width 294 height 81
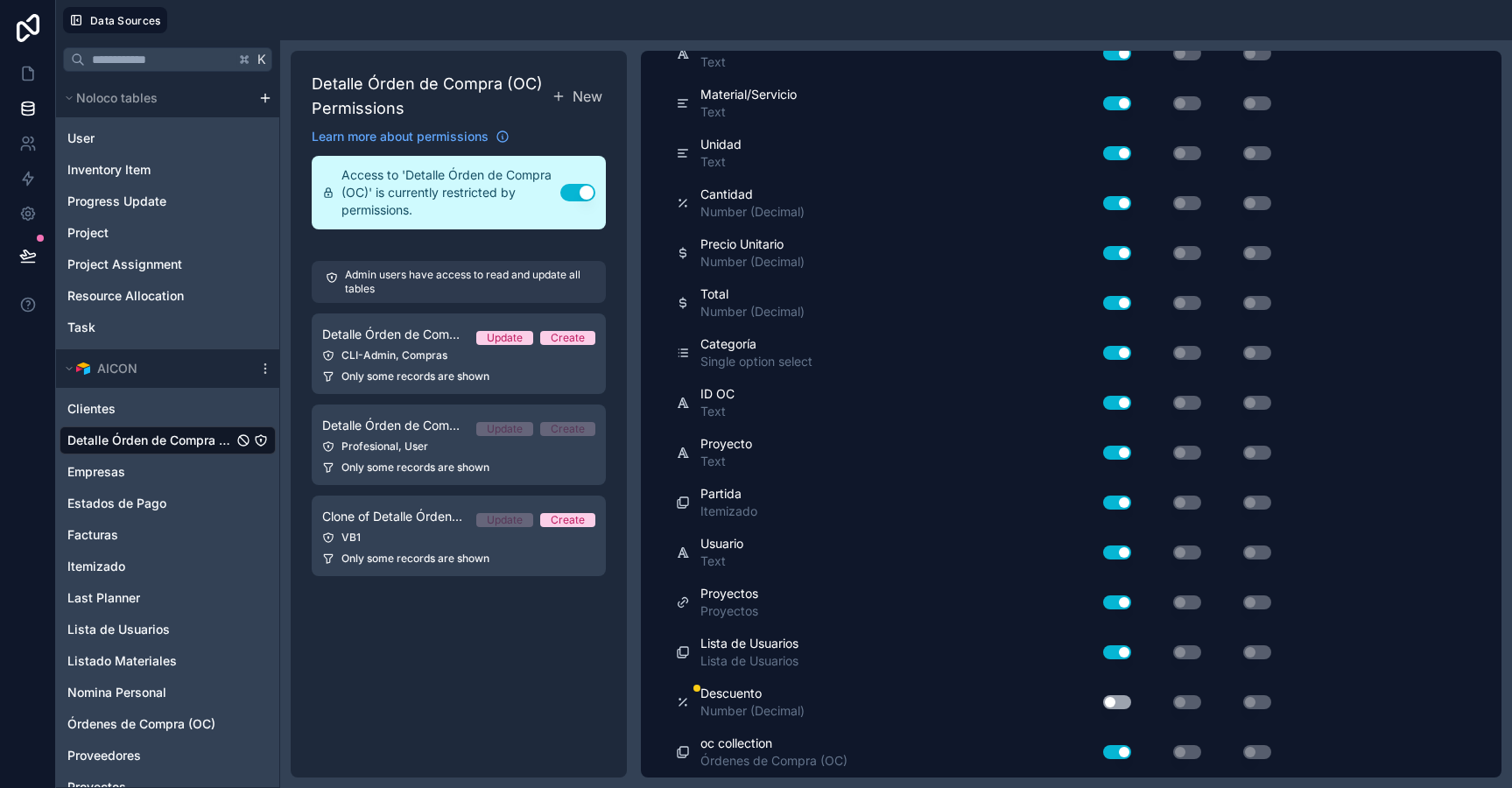
scroll to position [480, 0]
click at [1120, 694] on div "Use setting" at bounding box center [1110, 703] width 56 height 28
click at [1119, 696] on button "Use setting" at bounding box center [1117, 703] width 28 height 14
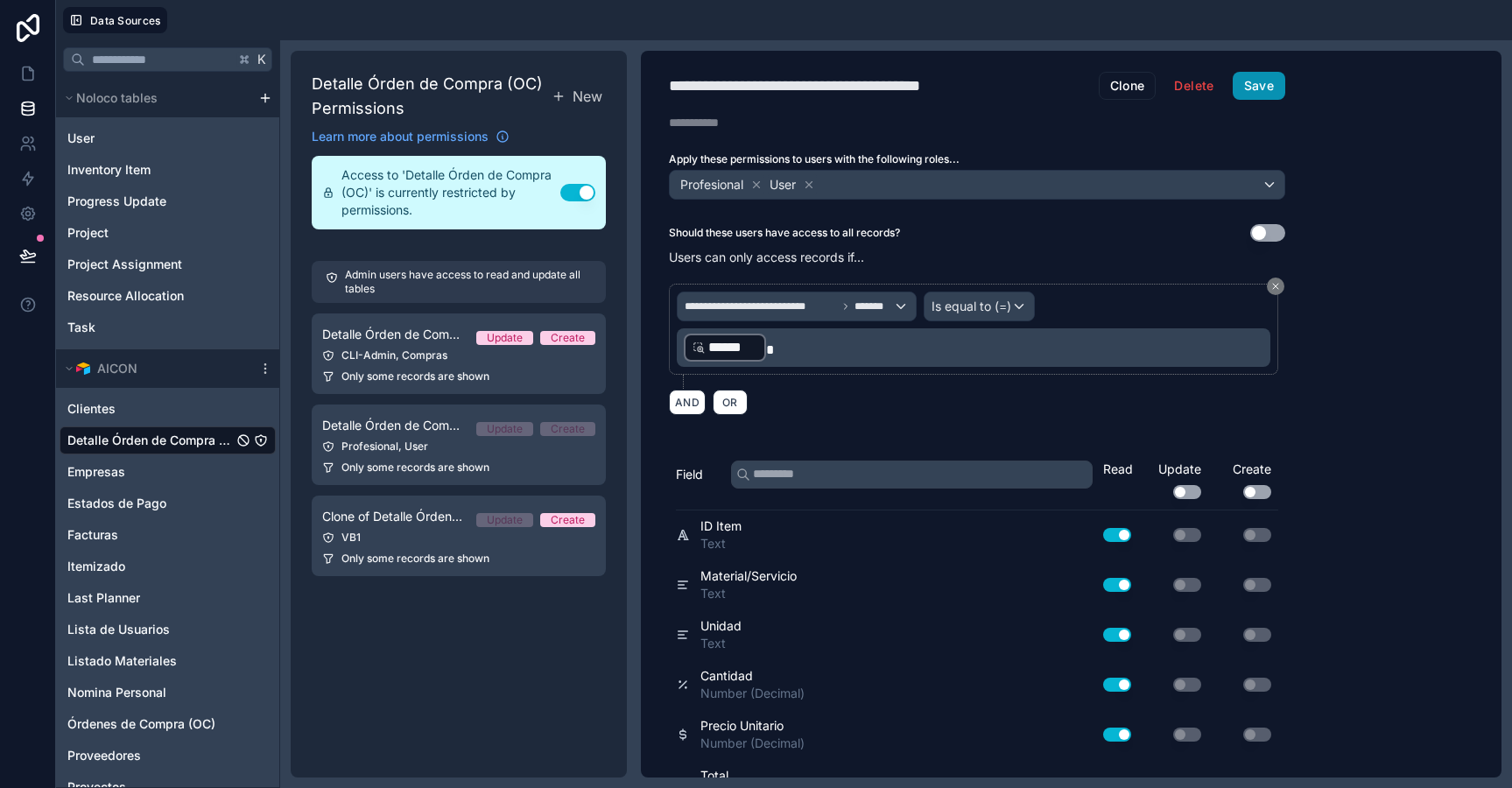
click at [1259, 81] on button "Save" at bounding box center [1259, 86] width 53 height 28
click at [411, 546] on link "Clone of Detalle Órden de Compra (OC) Permission 1 Update Create VB1 Only some …" at bounding box center [459, 535] width 294 height 81
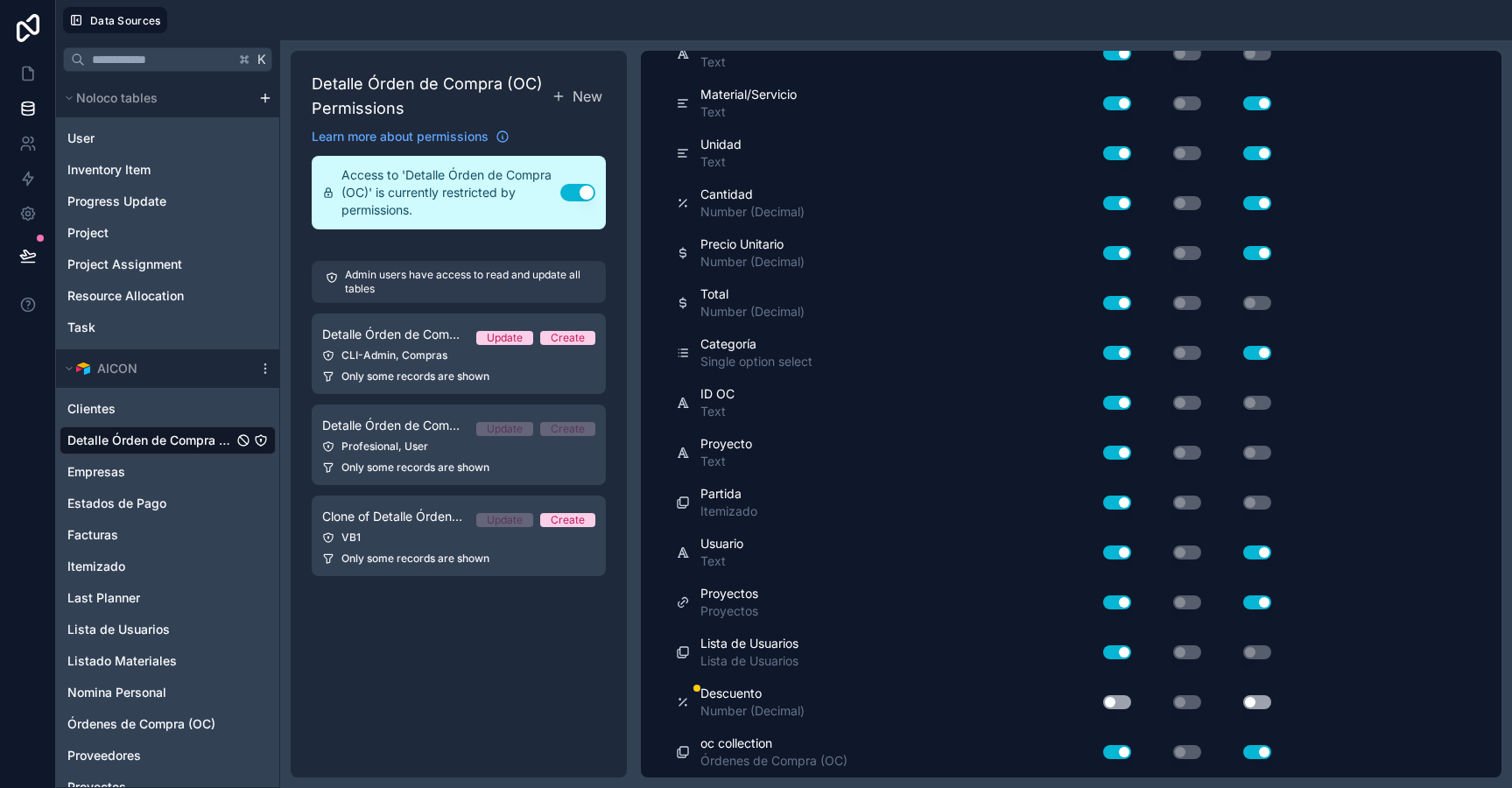
scroll to position [480, 0]
click at [1113, 703] on button "Use setting" at bounding box center [1117, 703] width 28 height 14
click at [1273, 689] on div "Use setting" at bounding box center [1243, 703] width 70 height 28
click at [1263, 703] on button "Use setting" at bounding box center [1257, 703] width 28 height 14
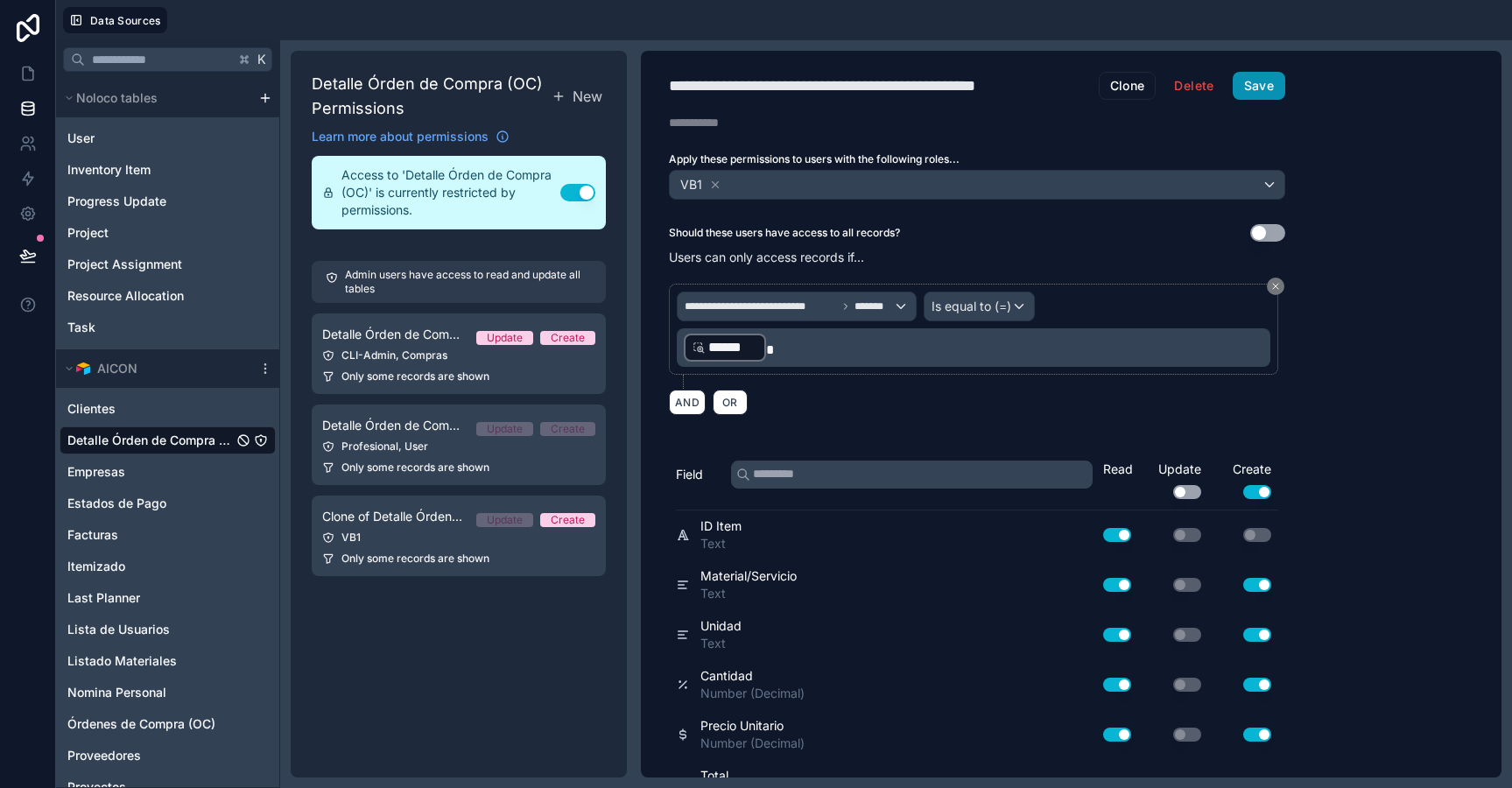
click at [1268, 83] on button "Save" at bounding box center [1259, 86] width 53 height 28
click at [1278, 92] on button "Save" at bounding box center [1259, 86] width 53 height 28
click at [31, 84] on link at bounding box center [27, 73] width 55 height 35
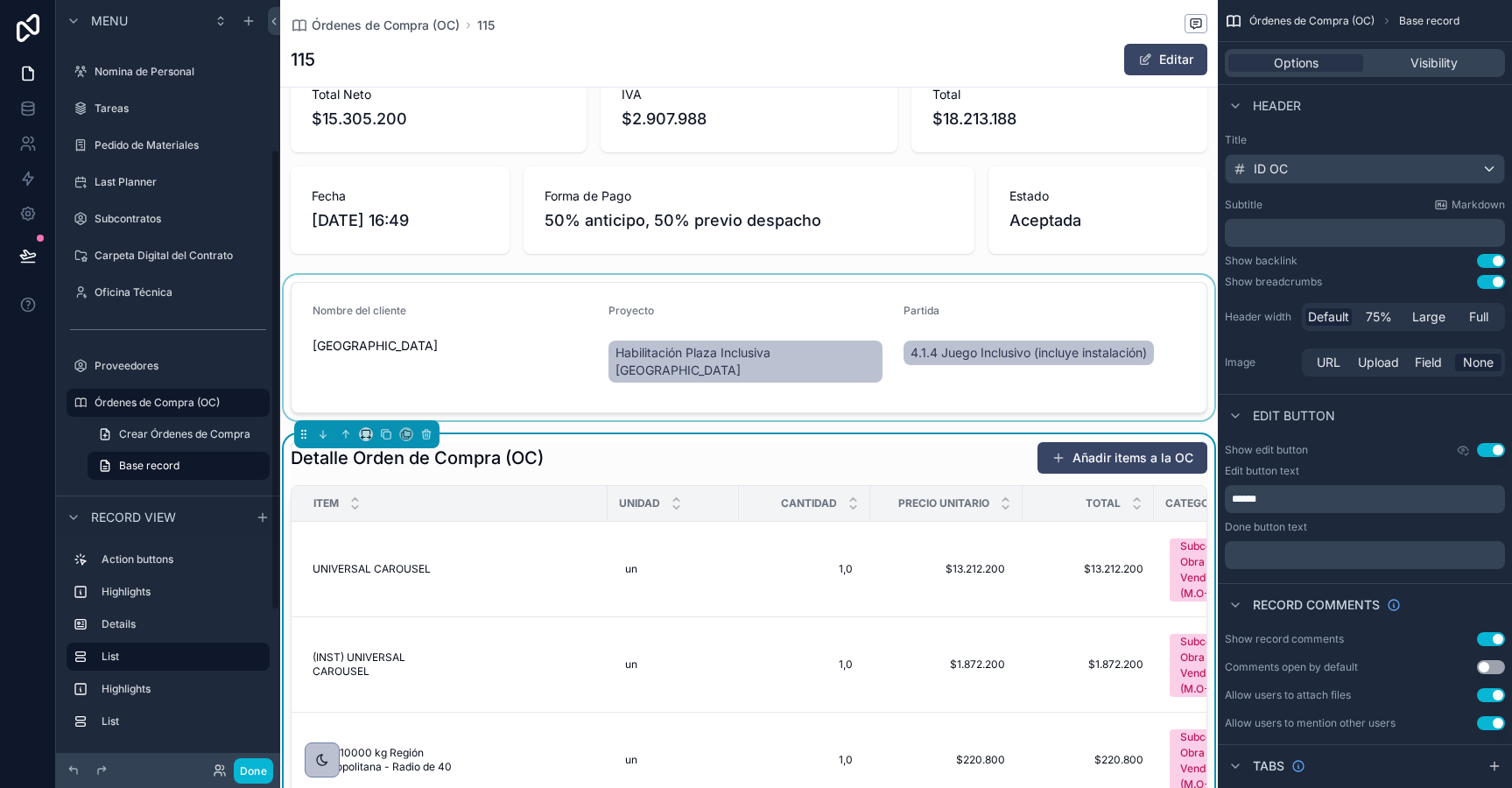
scroll to position [362, 0]
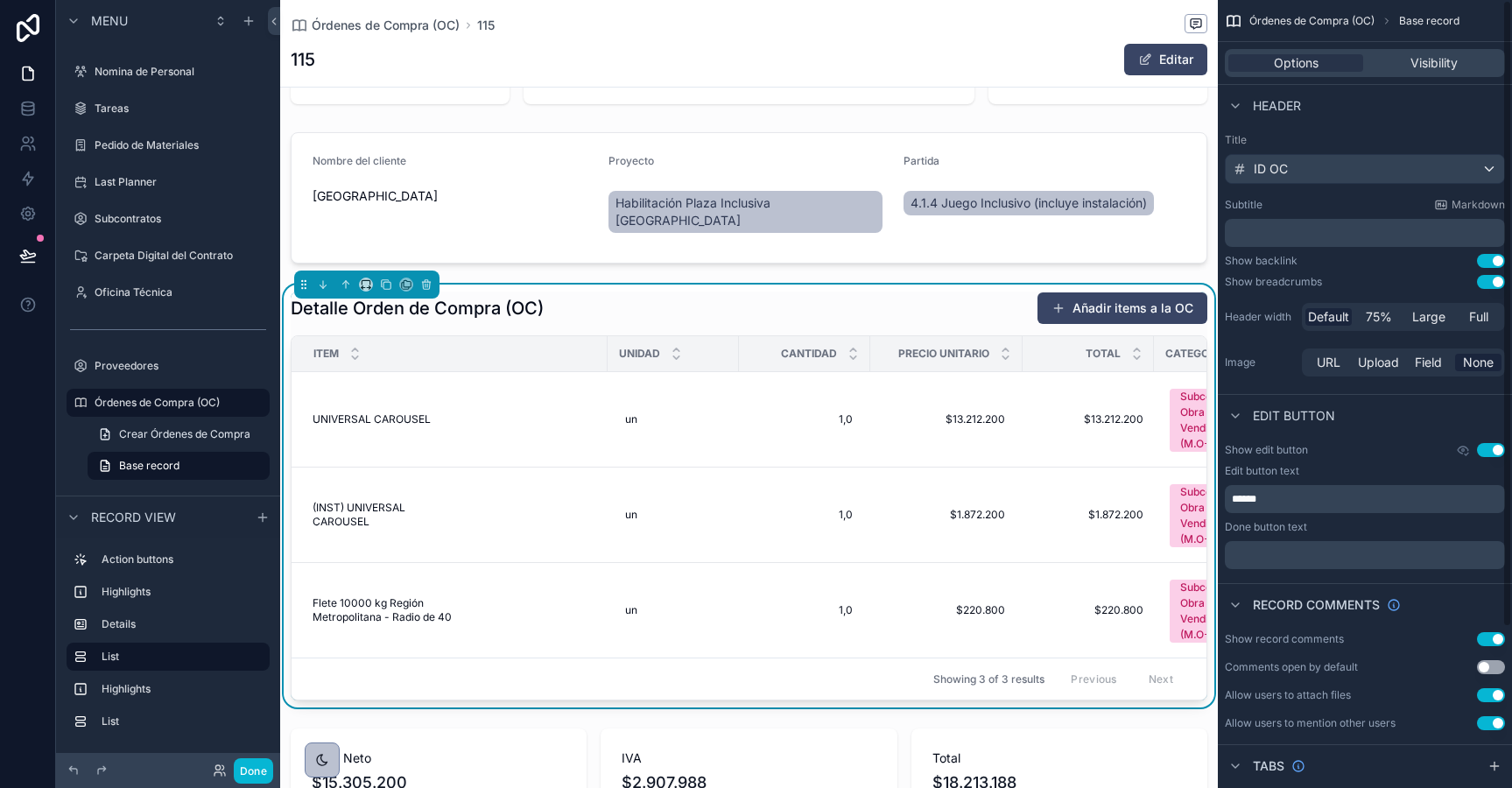
click at [970, 333] on div "Detalle Orden de Compra (OC) Añadir items a la OC Item Unidad Cantidad Precio U…" at bounding box center [749, 495] width 916 height 408
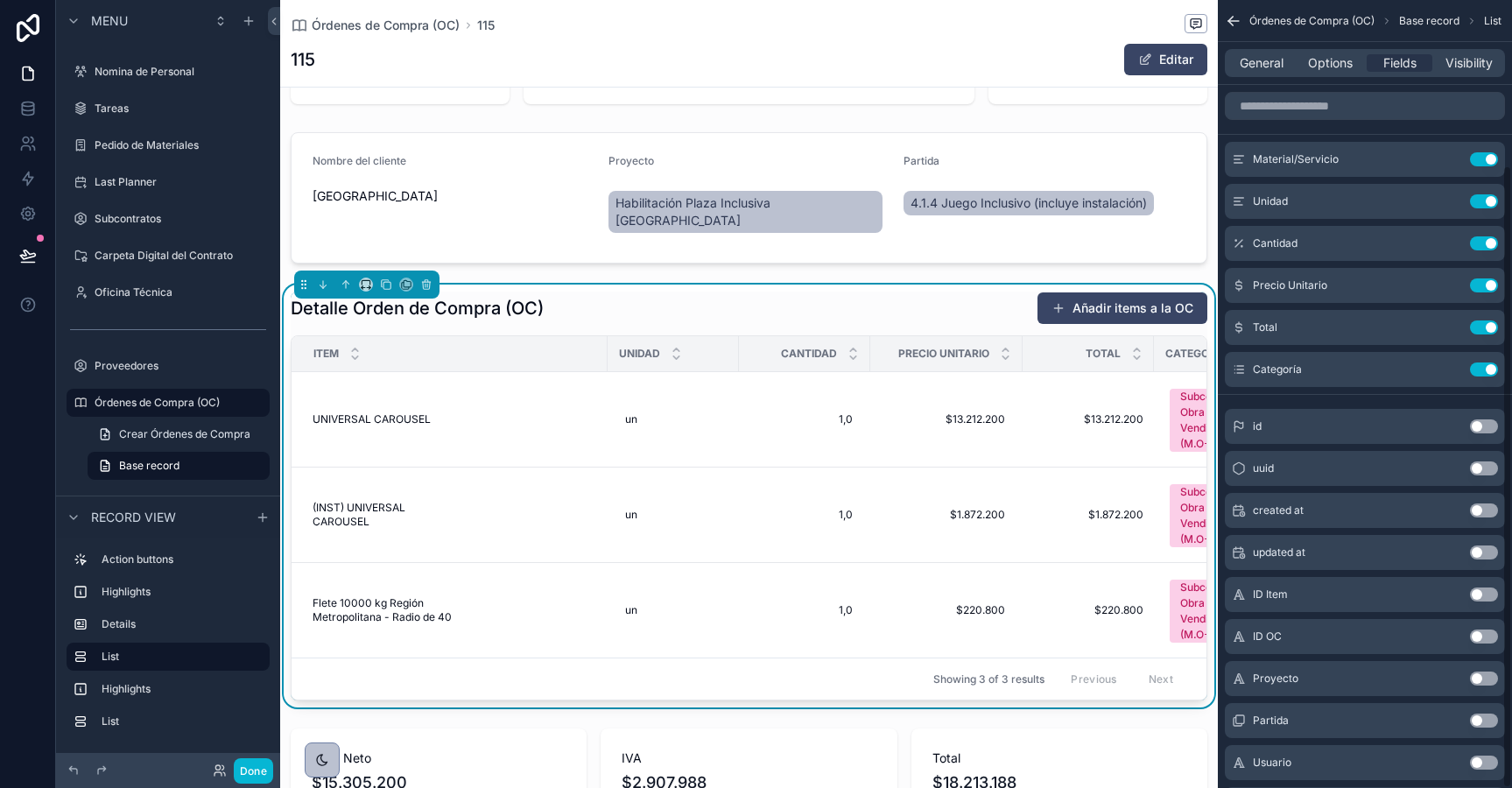
scroll to position [209, 0]
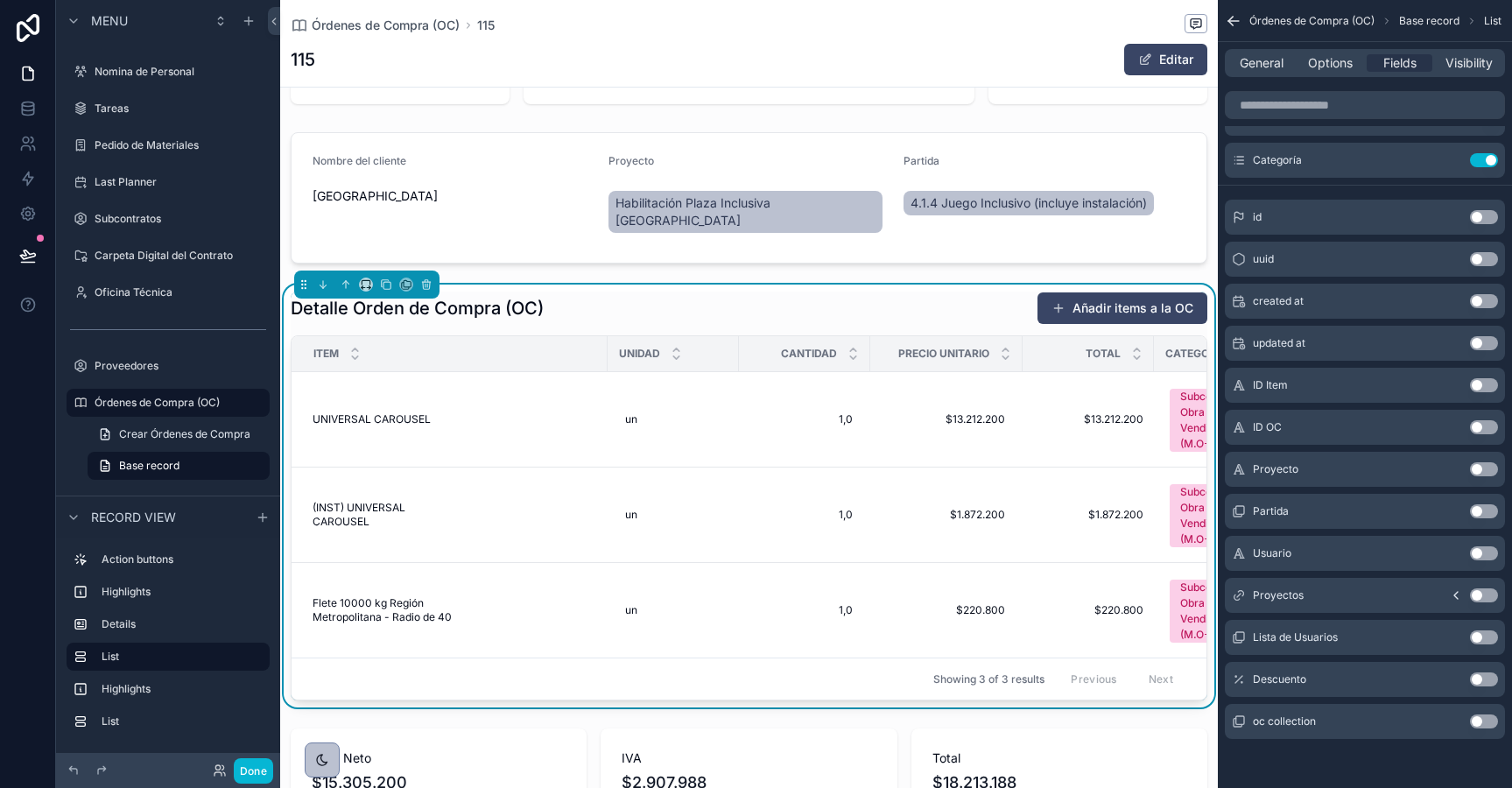
click at [1482, 681] on button "Use setting" at bounding box center [1484, 679] width 28 height 14
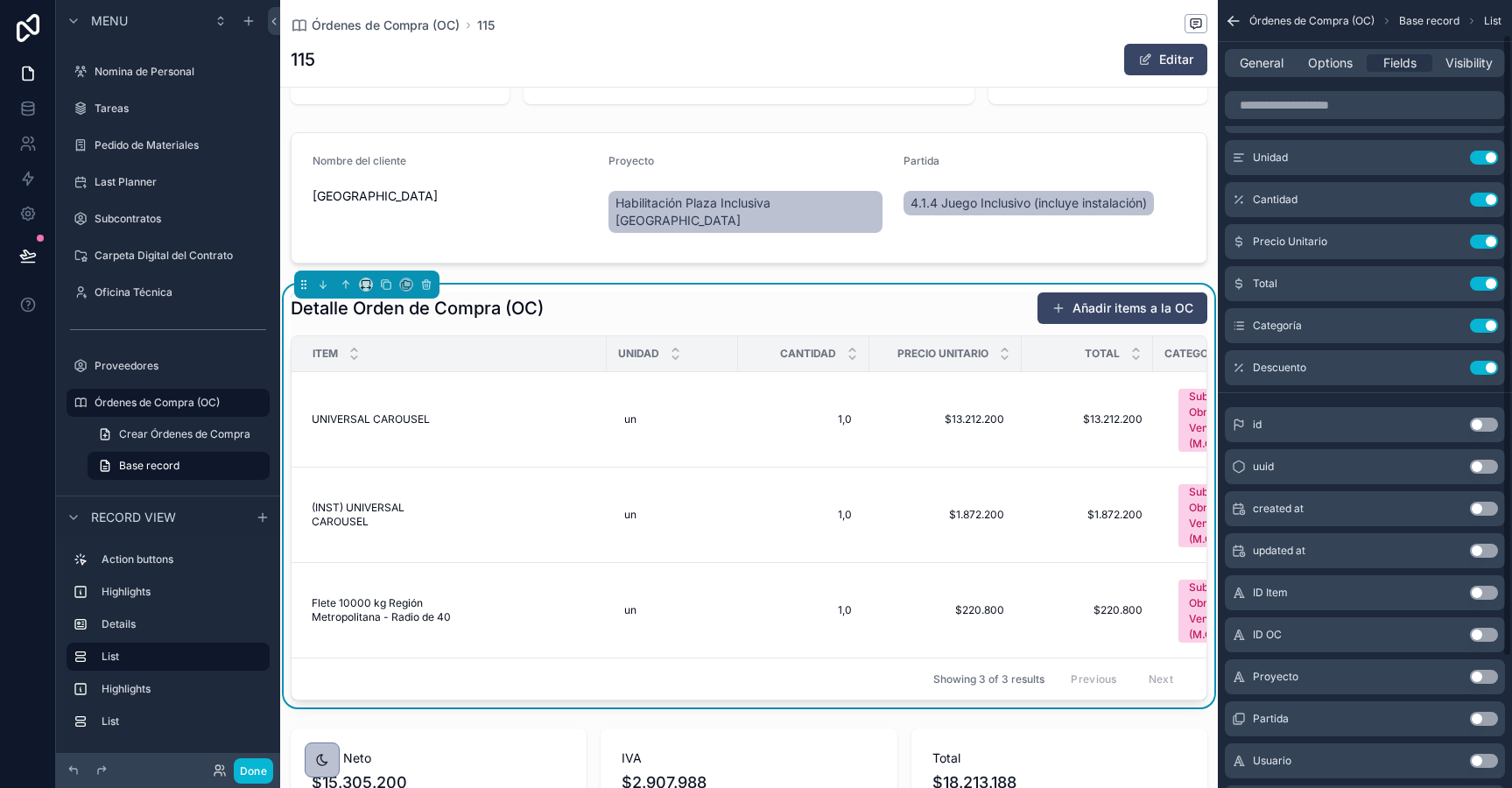
scroll to position [32, 0]
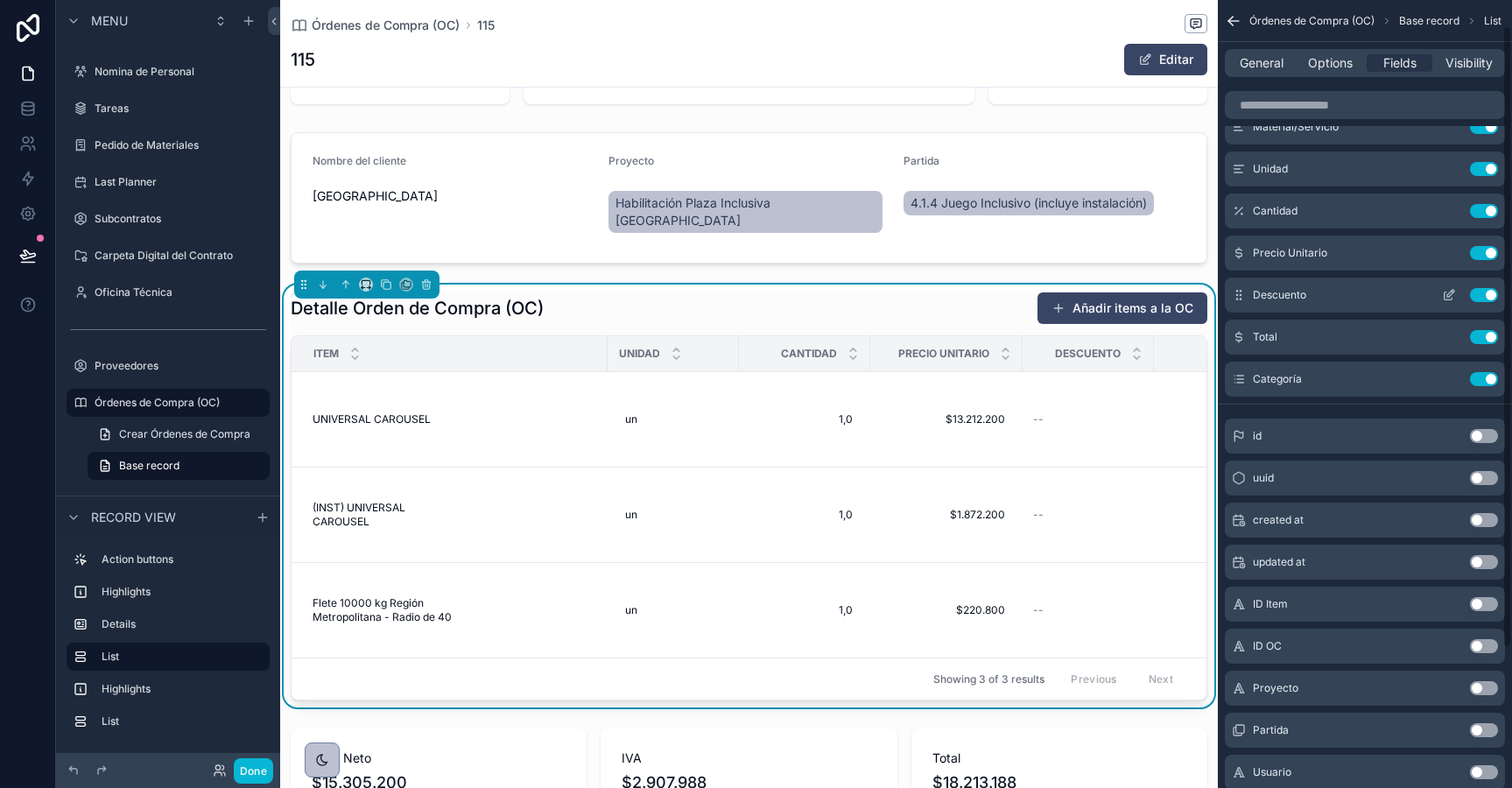
click at [1450, 294] on icon "scrollable content" at bounding box center [1449, 295] width 14 height 14
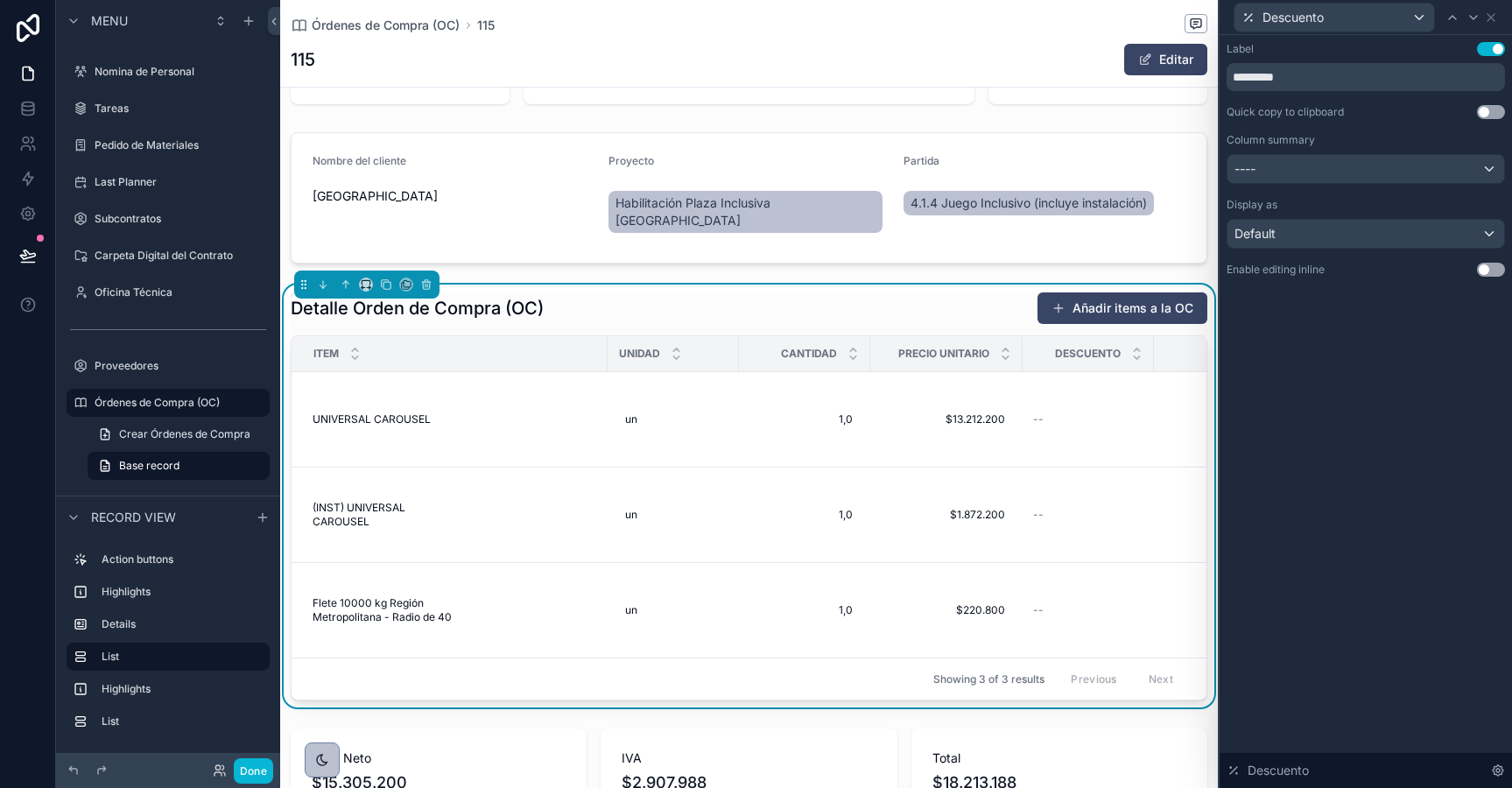
click at [1489, 268] on button "Use setting" at bounding box center [1491, 270] width 28 height 14
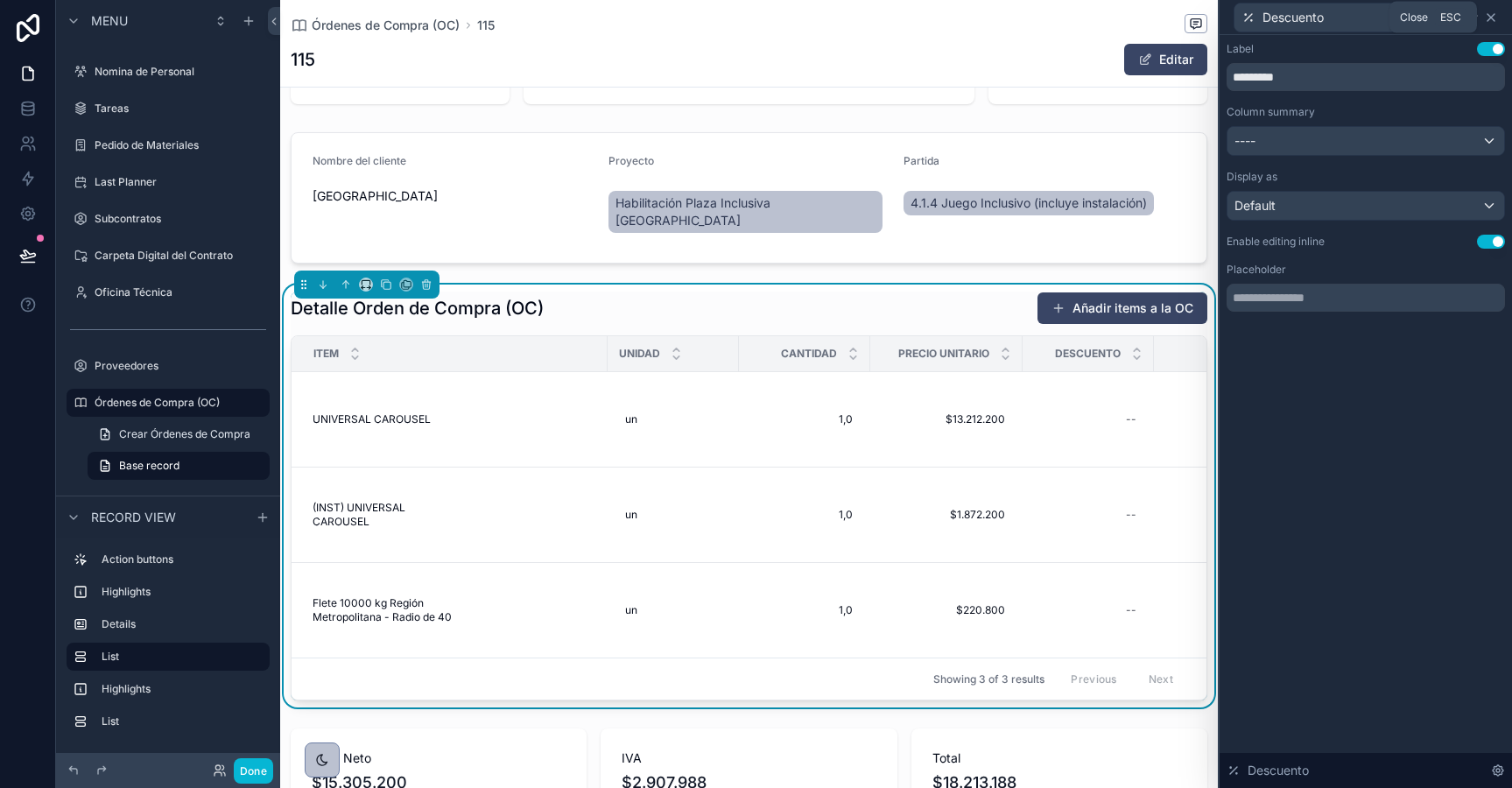
click at [1491, 18] on icon at bounding box center [1491, 17] width 7 height 7
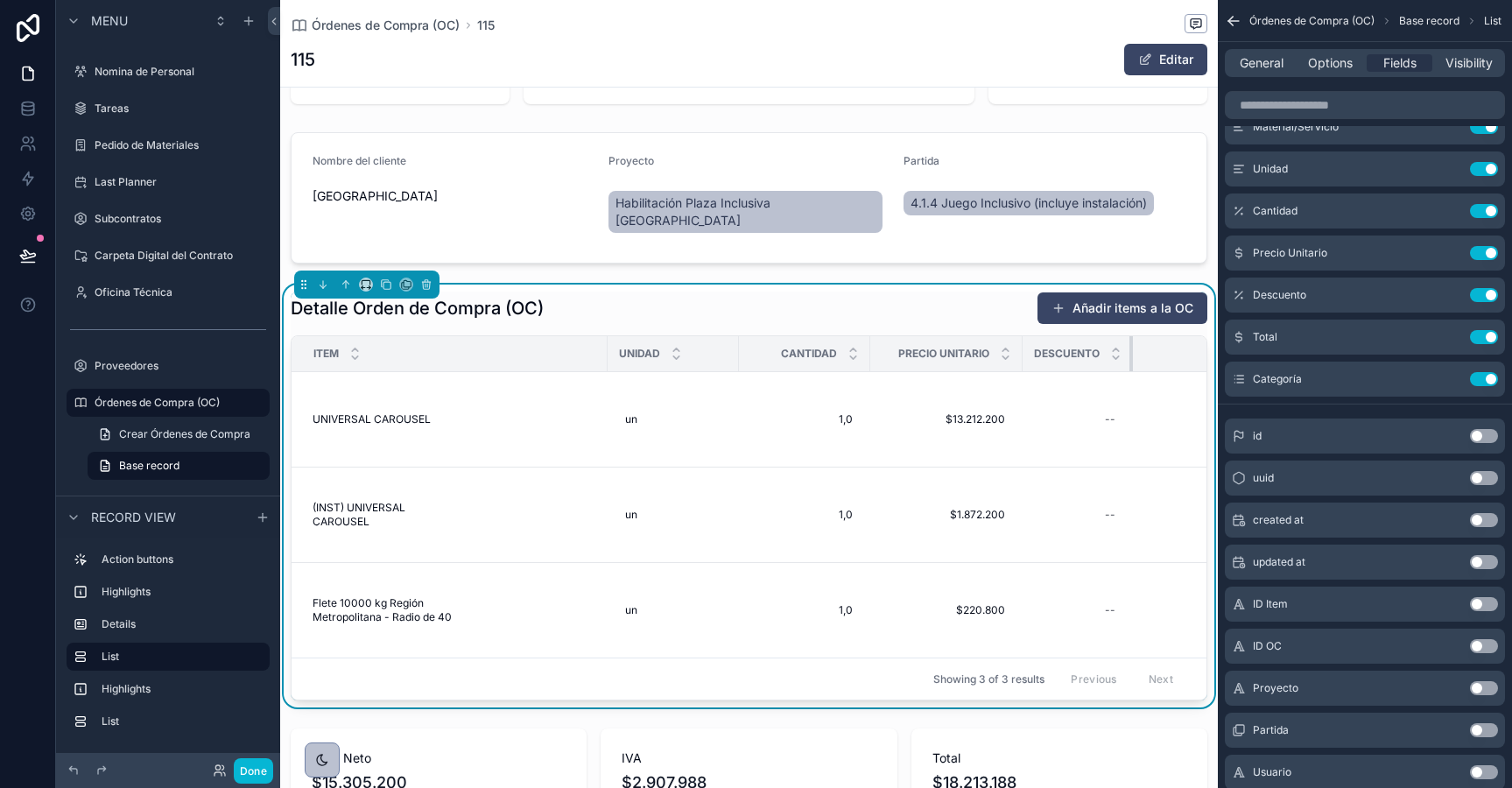
drag, startPoint x: 1150, startPoint y: 358, endPoint x: 1102, endPoint y: 362, distance: 48.2
click at [1103, 362] on th "Descuento" at bounding box center [1077, 354] width 110 height 36
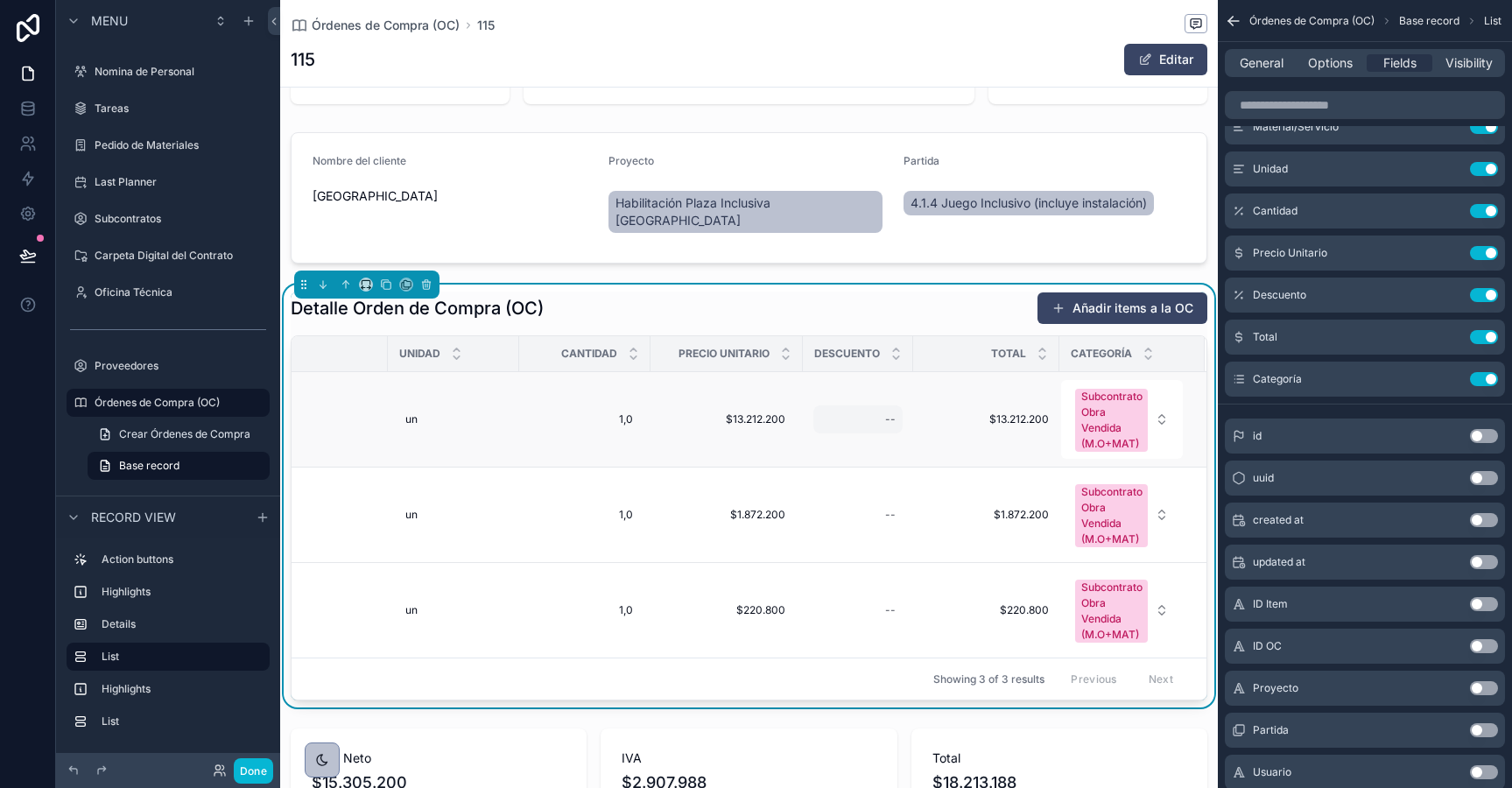
click at [876, 422] on div "--" at bounding box center [857, 419] width 89 height 28
type input "***"
click at [1101, 443] on icon "scrollable content" at bounding box center [1100, 443] width 9 height 6
click at [865, 419] on span "50%" at bounding box center [857, 419] width 75 height 14
click at [867, 434] on input "***" at bounding box center [906, 445] width 165 height 25
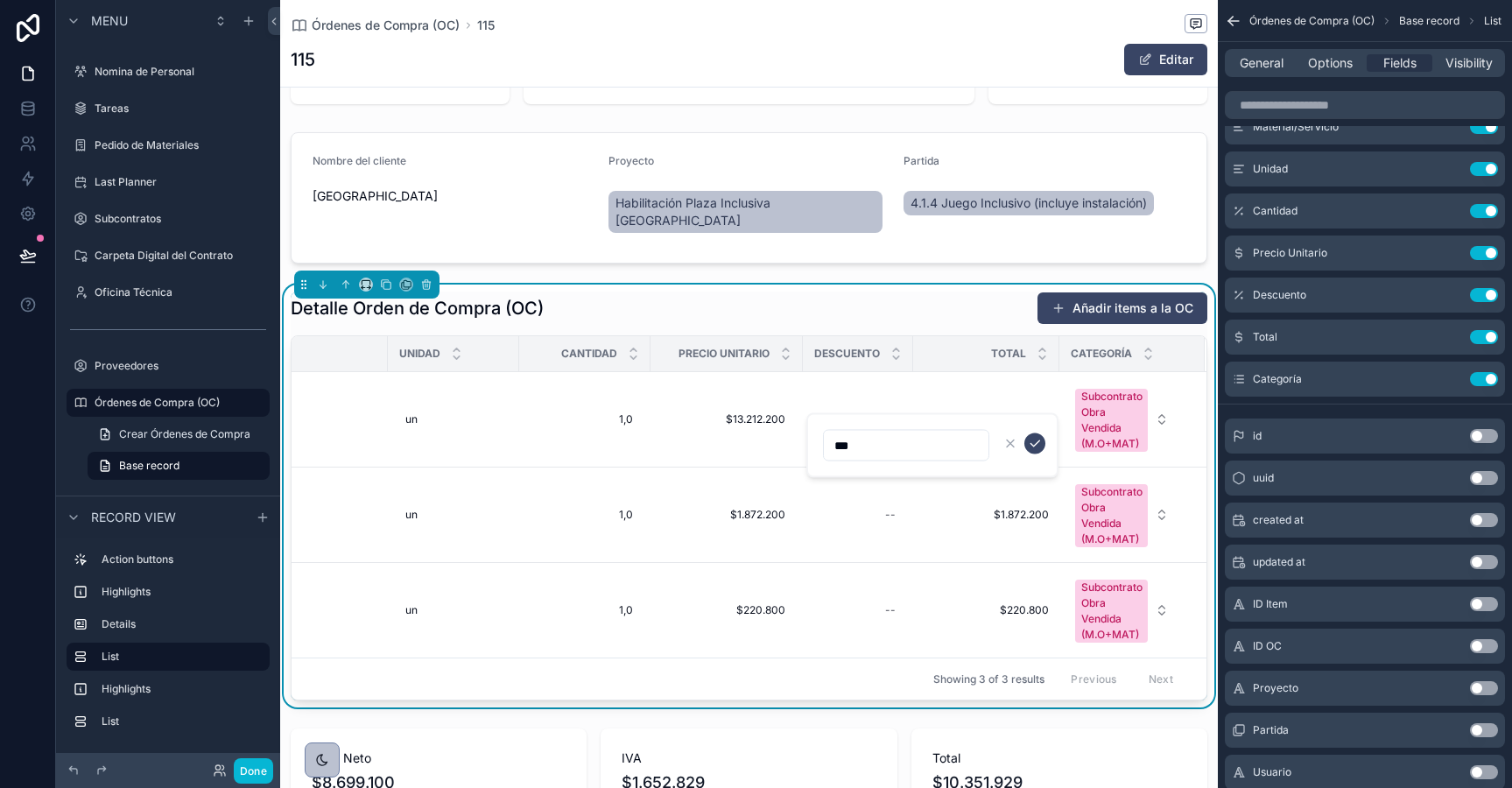
click at [867, 434] on input "***" at bounding box center [906, 445] width 165 height 25
click at [870, 436] on input "***" at bounding box center [906, 445] width 165 height 25
drag, startPoint x: 876, startPoint y: 444, endPoint x: 820, endPoint y: 442, distance: 56.0
click at [825, 444] on input "***" at bounding box center [906, 445] width 165 height 25
type input "**"
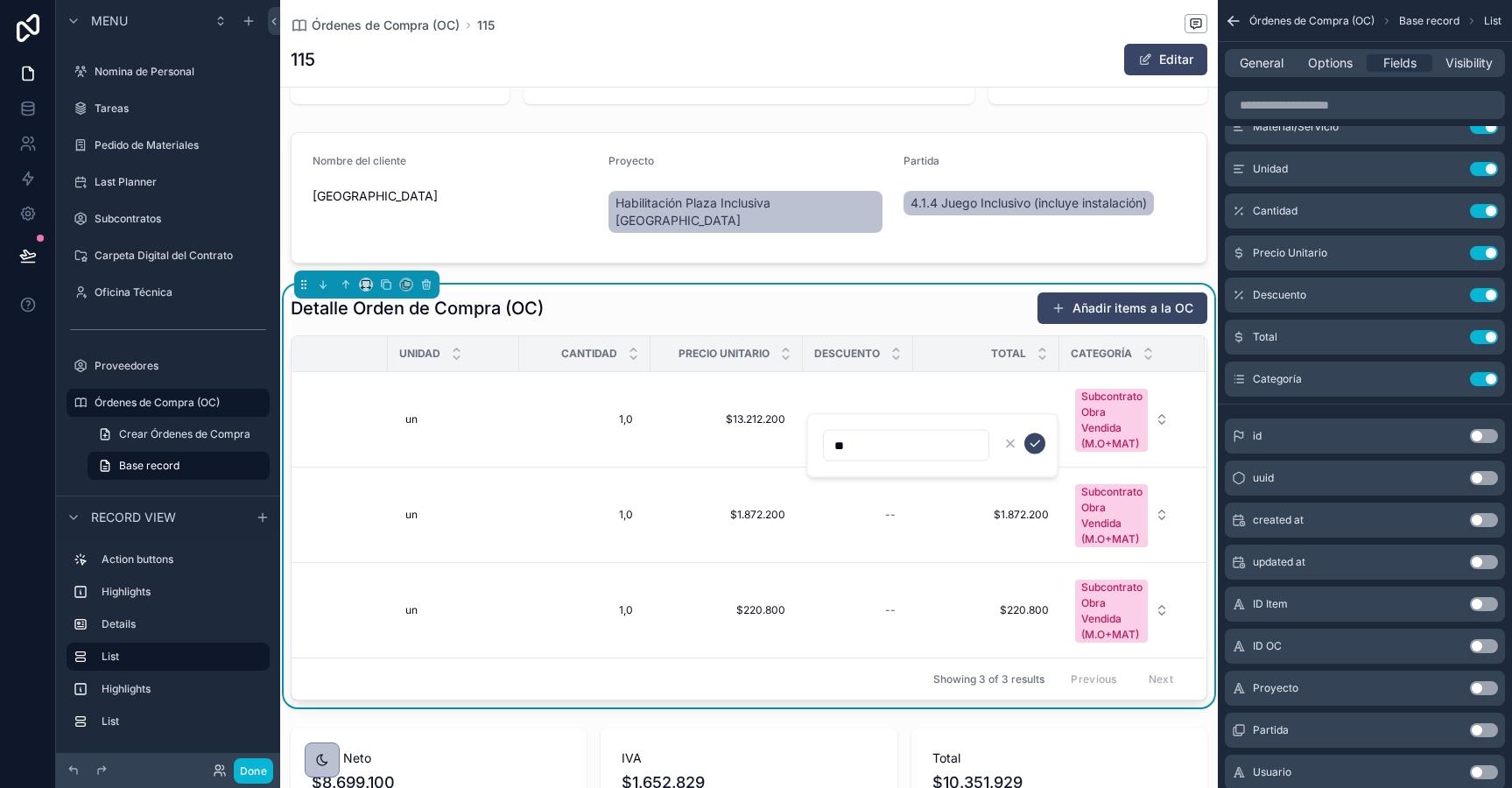
click at [1024, 434] on div "scrollable content" at bounding box center [1023, 443] width 46 height 21
click at [1035, 446] on icon "scrollable content" at bounding box center [1035, 443] width 14 height 14
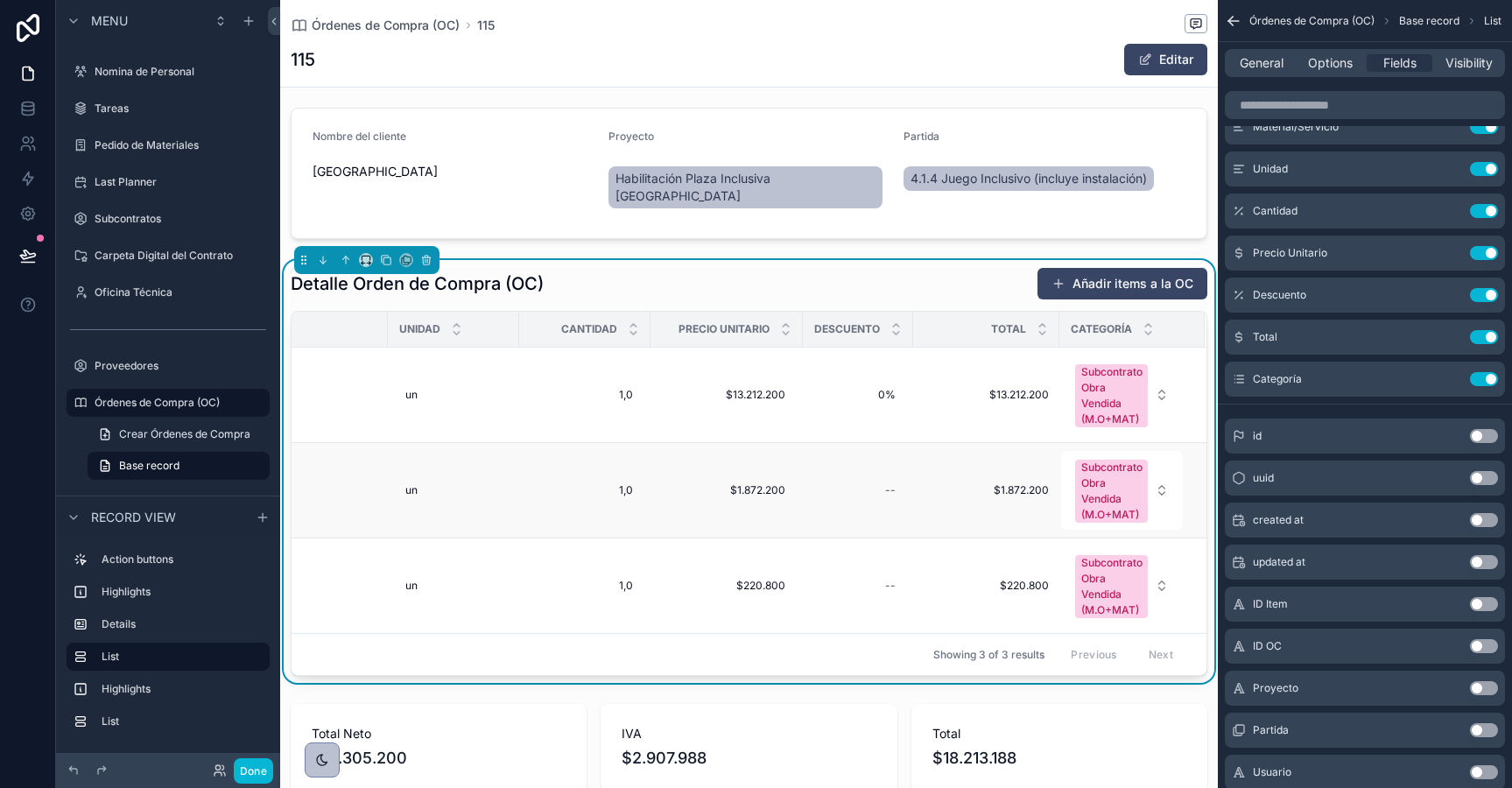
scroll to position [399, 0]
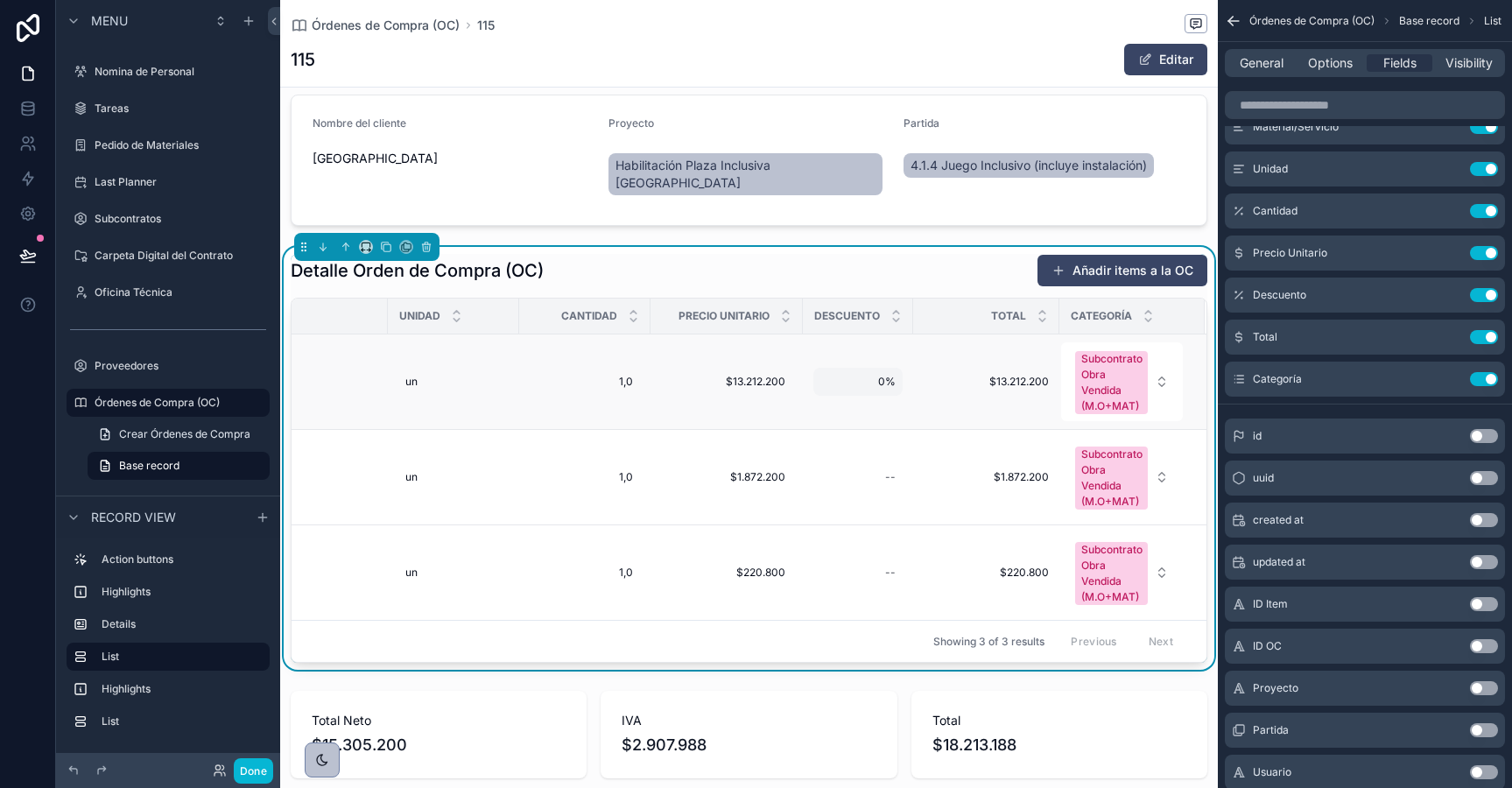
click at [876, 384] on span "0%" at bounding box center [857, 382] width 75 height 14
type input "***"
click button "scrollable content" at bounding box center [1034, 405] width 21 height 21
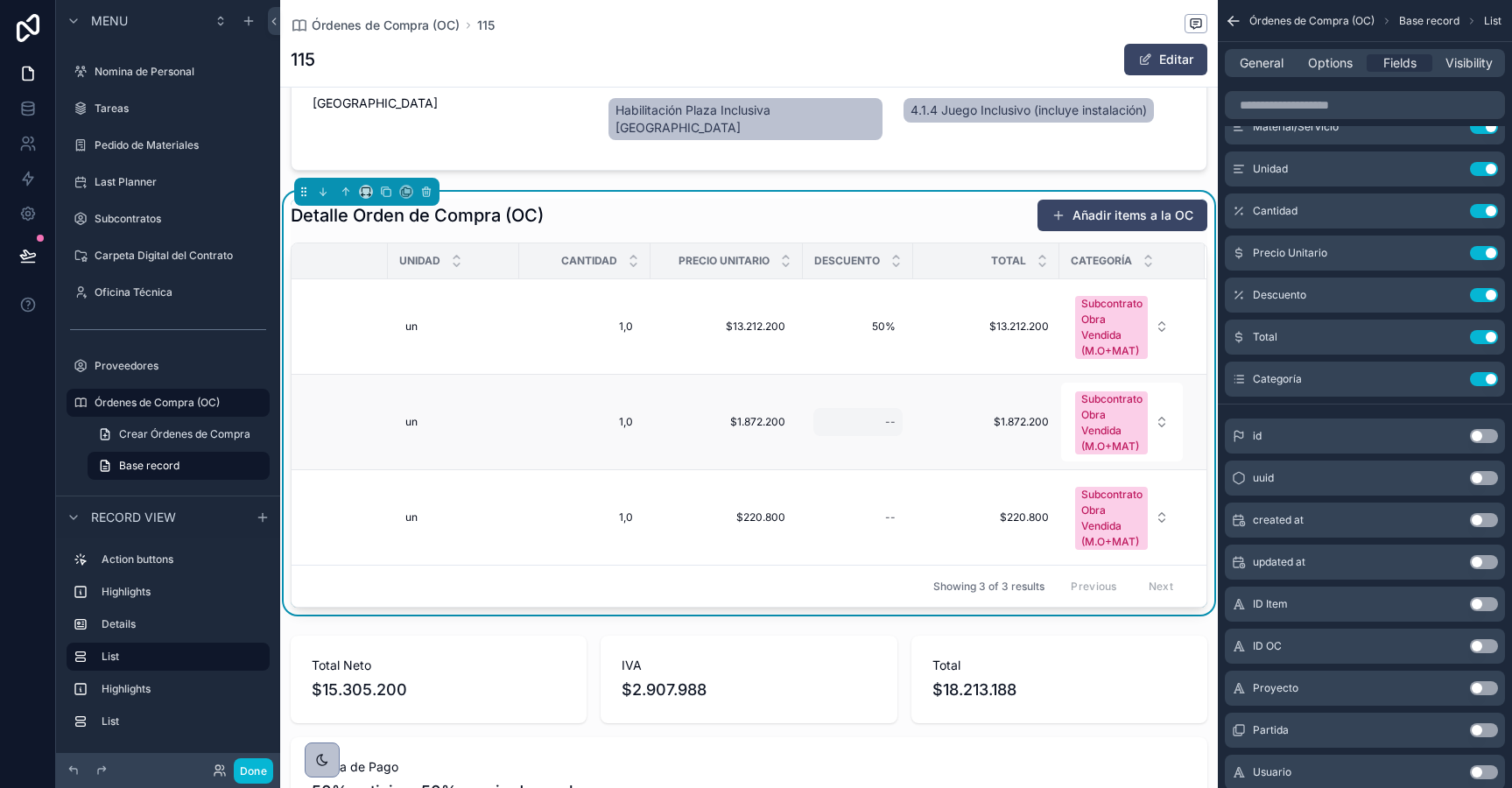
scroll to position [455, 0]
click at [876, 328] on span "50%" at bounding box center [857, 326] width 75 height 14
drag, startPoint x: 887, startPoint y: 350, endPoint x: 810, endPoint y: 338, distance: 77.9
click at [811, 340] on div "***" at bounding box center [932, 352] width 252 height 65
type input "**"
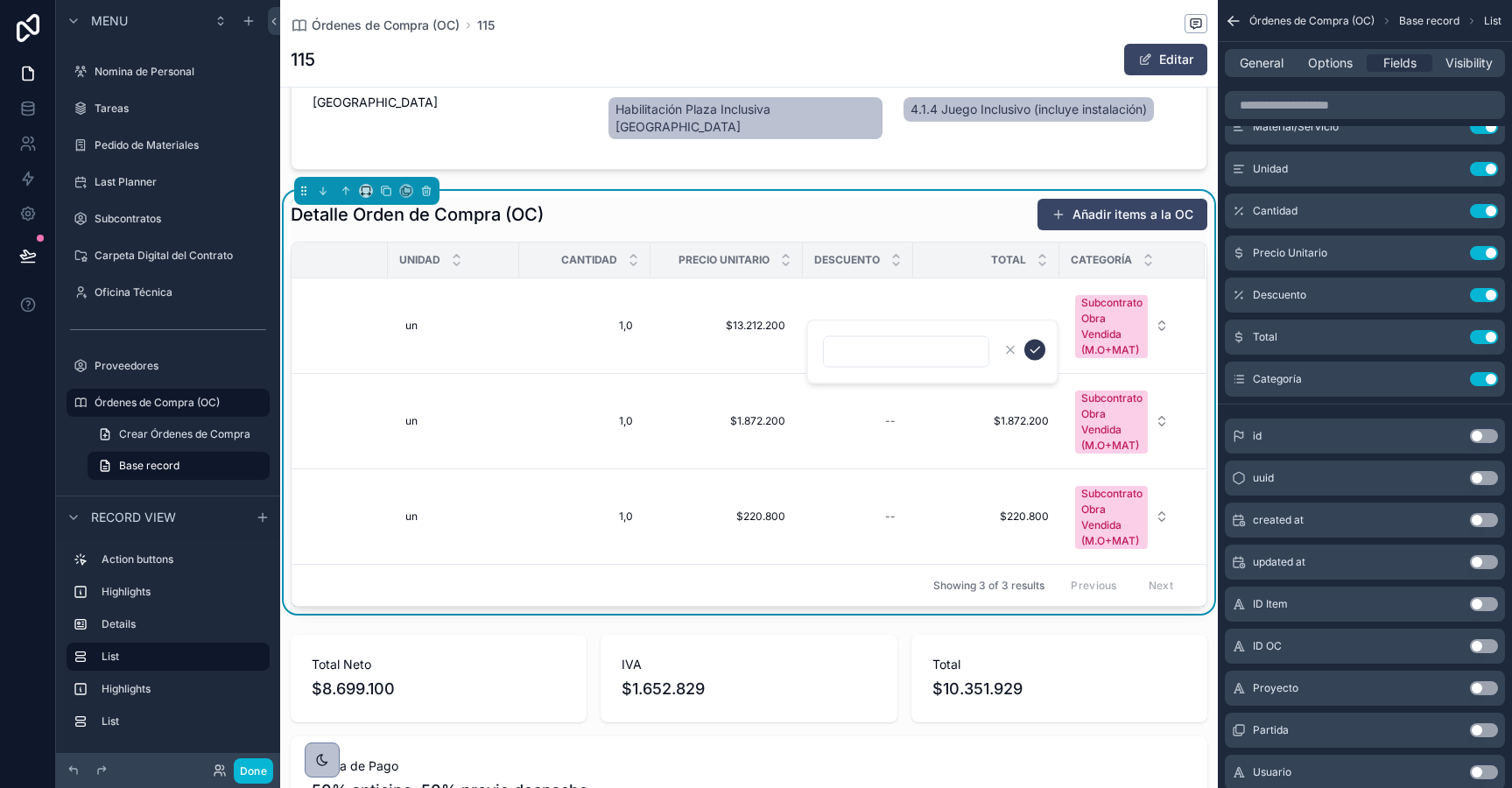
click at [1042, 353] on button "scrollable content" at bounding box center [1034, 350] width 21 height 21
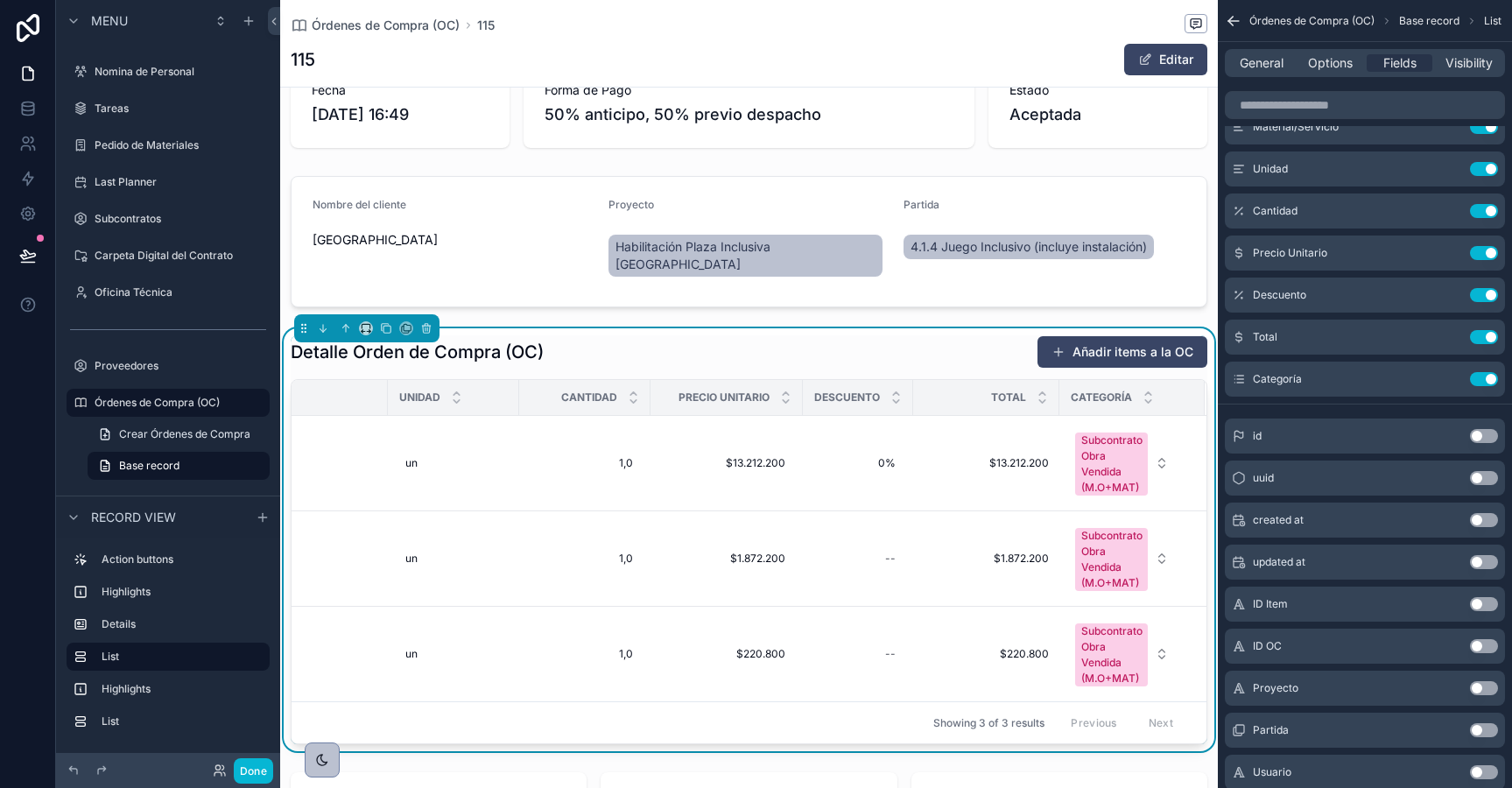
scroll to position [0, 0]
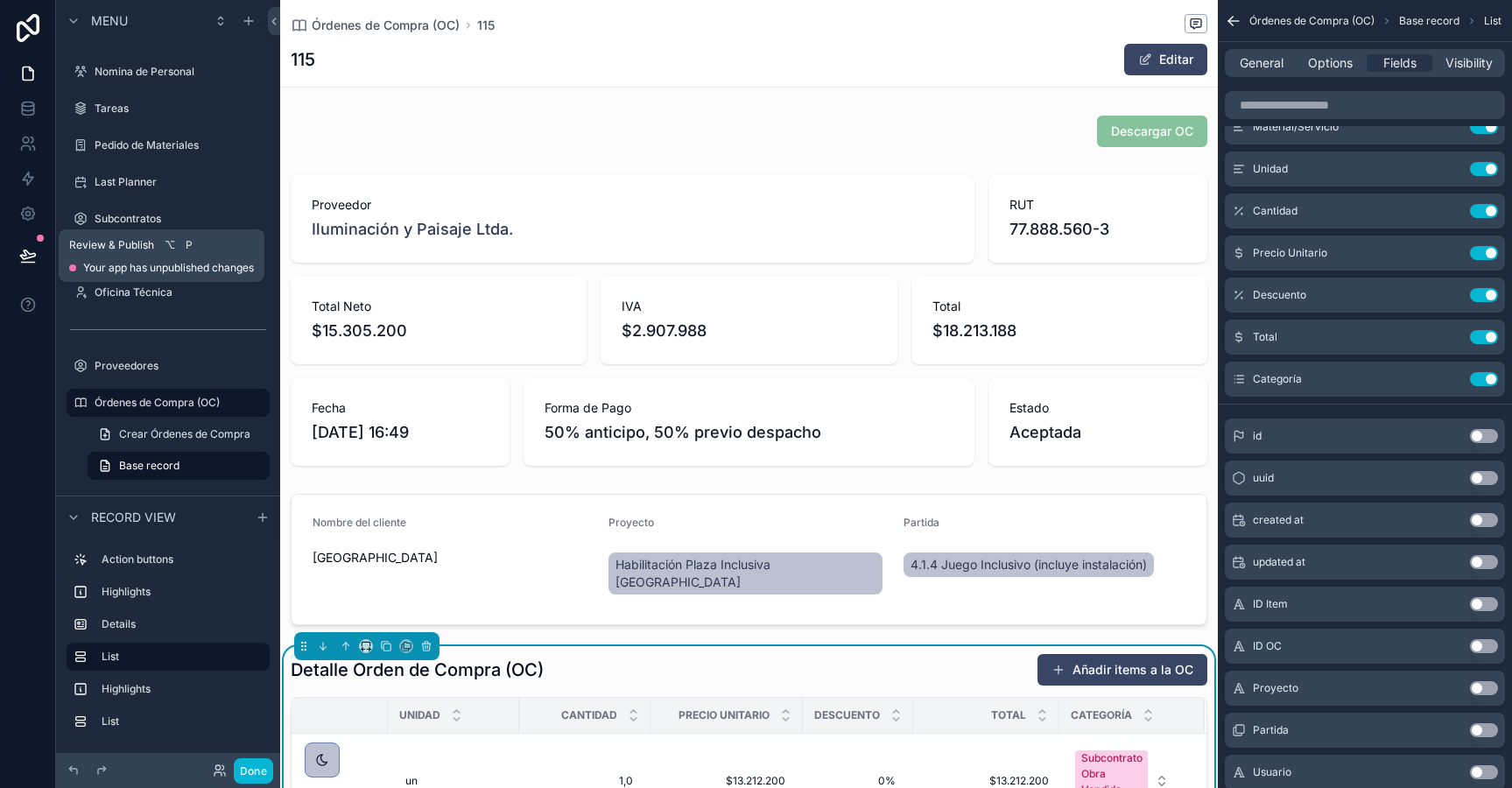
click at [36, 248] on icon at bounding box center [28, 256] width 18 height 18
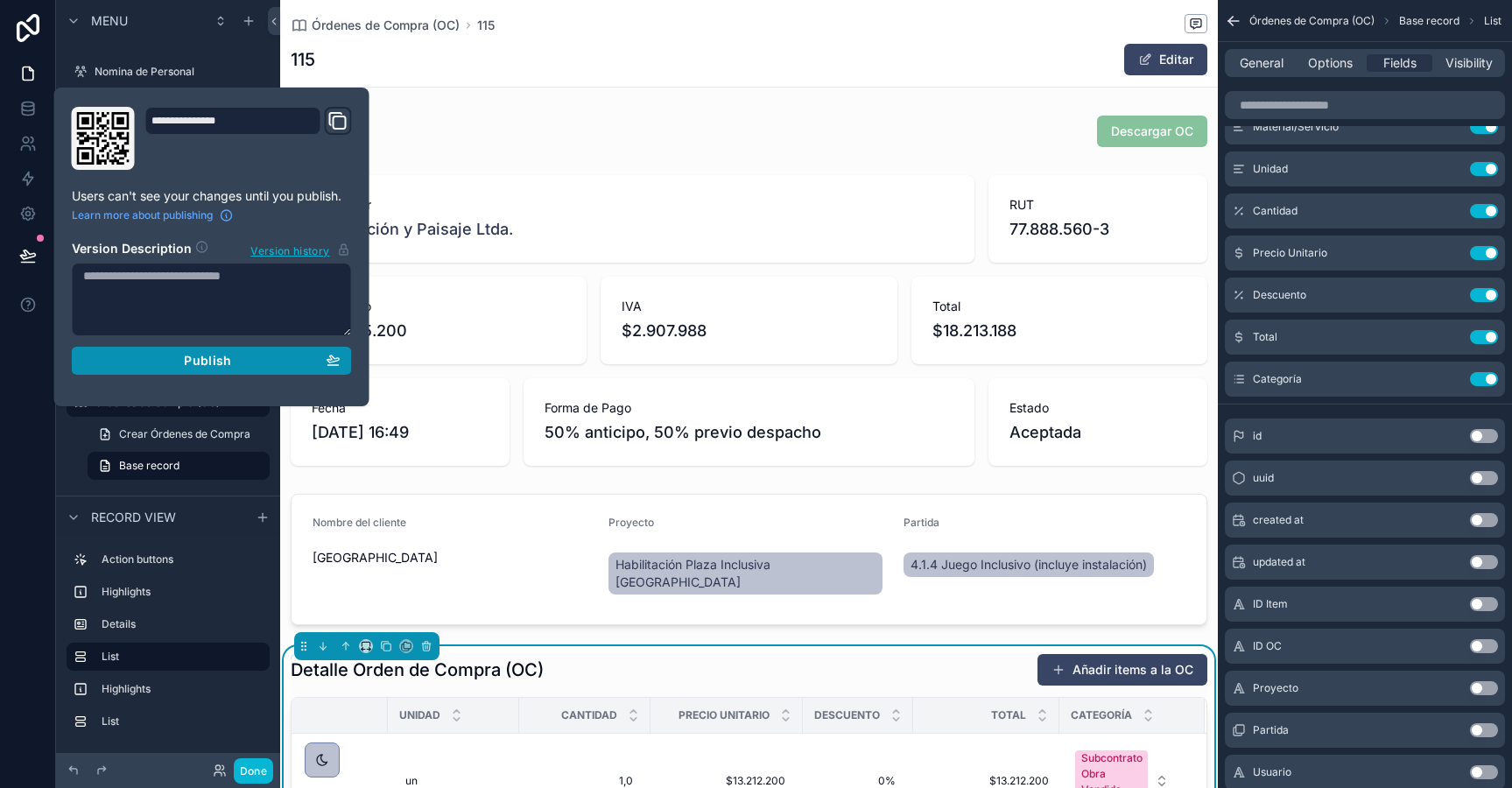
click at [148, 372] on button "Publish" at bounding box center [212, 361] width 280 height 28
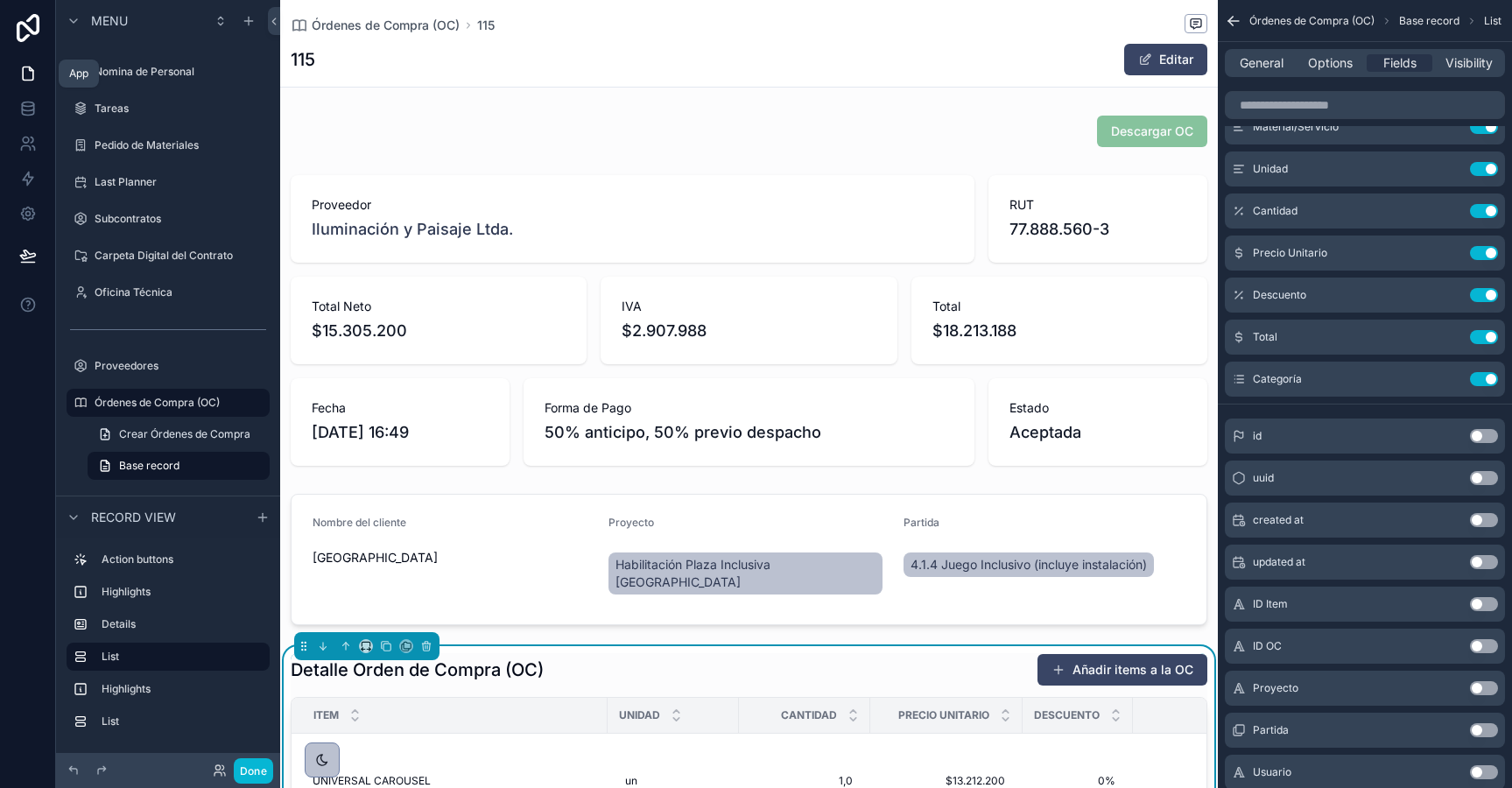
click at [25, 76] on icon at bounding box center [28, 74] width 18 height 18
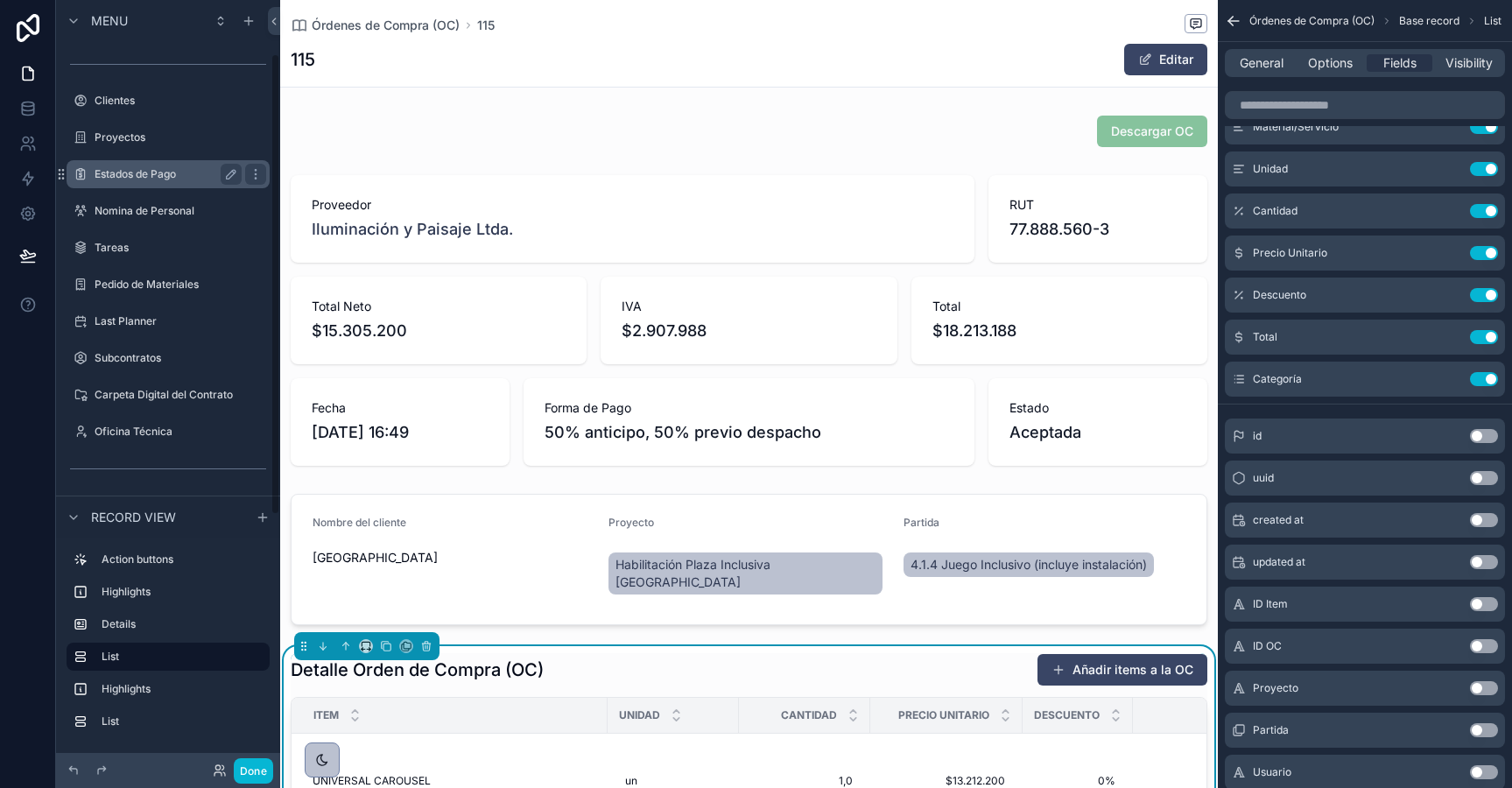
scroll to position [90, 0]
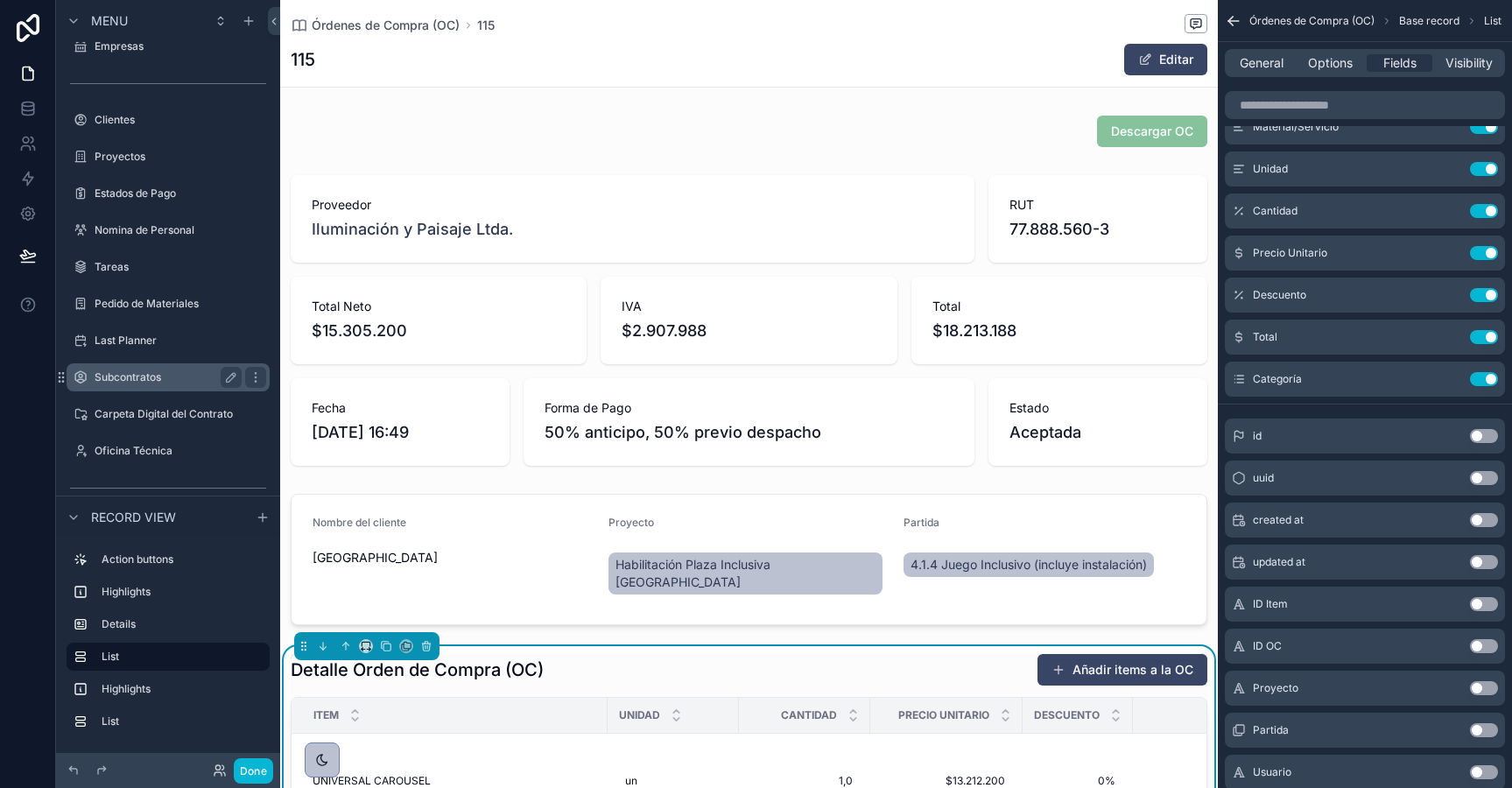
click at [127, 377] on label "Subcontratos" at bounding box center [165, 378] width 140 height 14
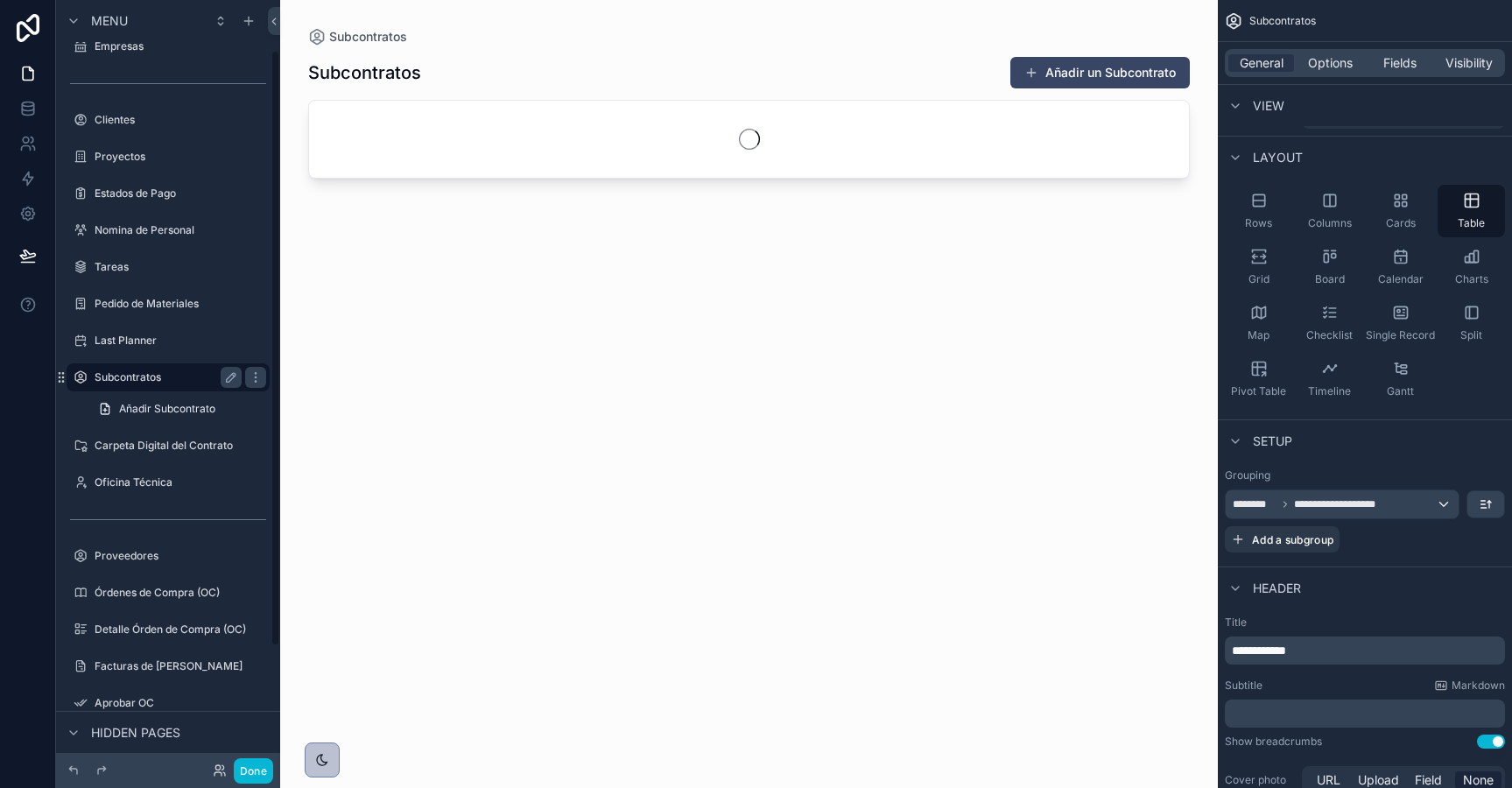
scroll to position [65, 0]
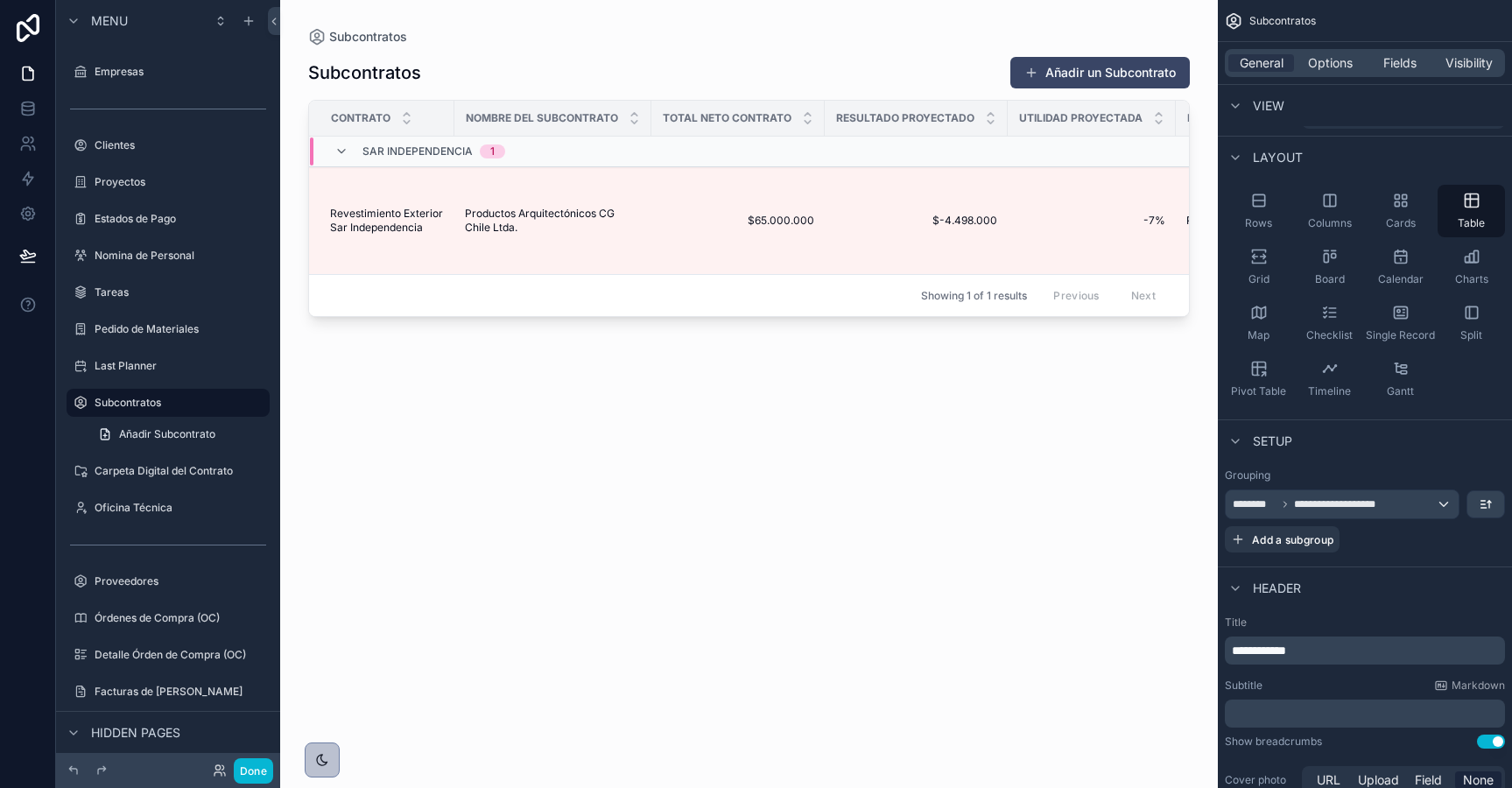
click at [778, 211] on div "scrollable content" at bounding box center [749, 384] width 937 height 767
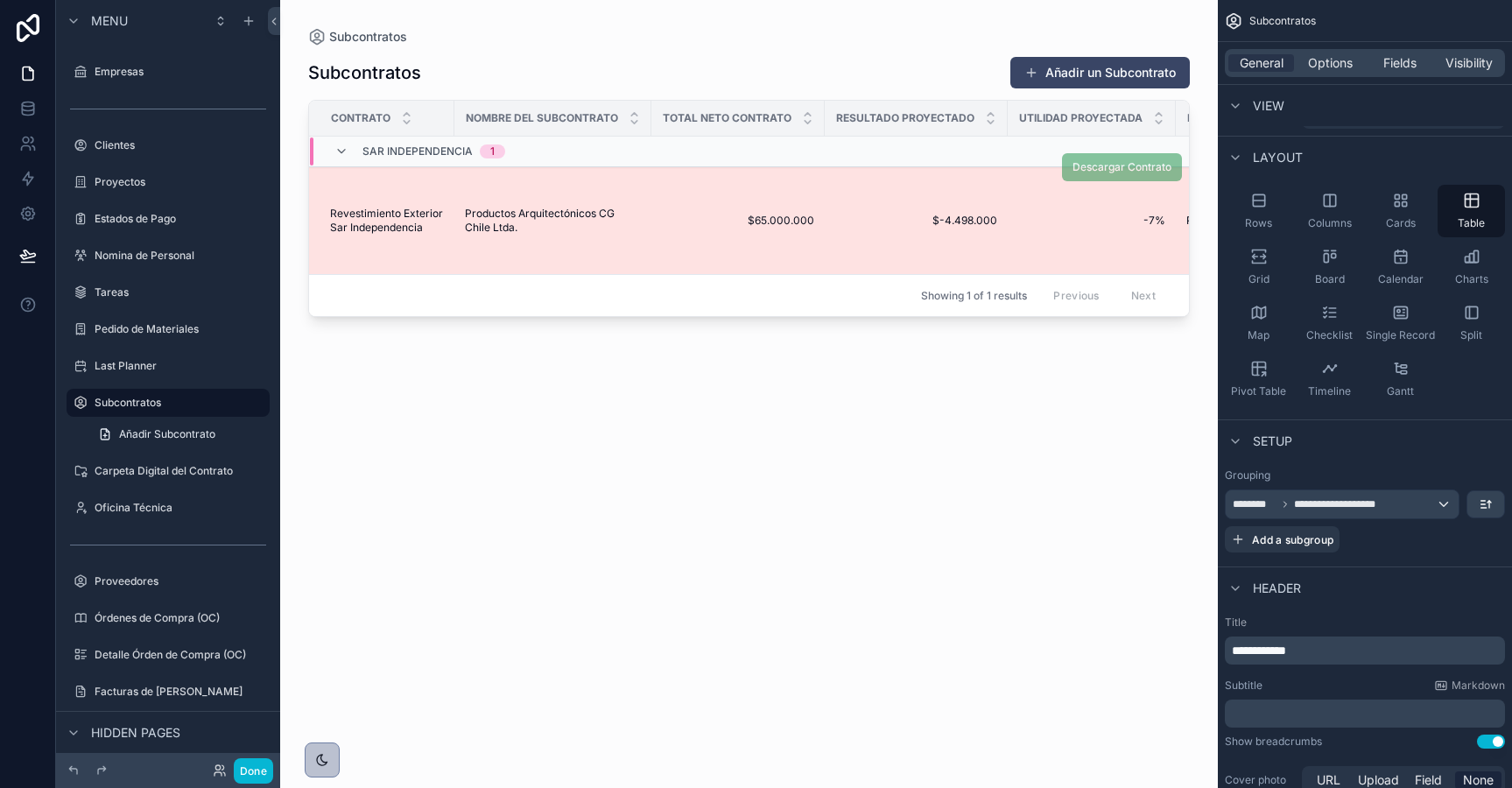
click at [485, 209] on span "Productos Arquitectónicos CG Chile Ltda." at bounding box center [553, 221] width 176 height 28
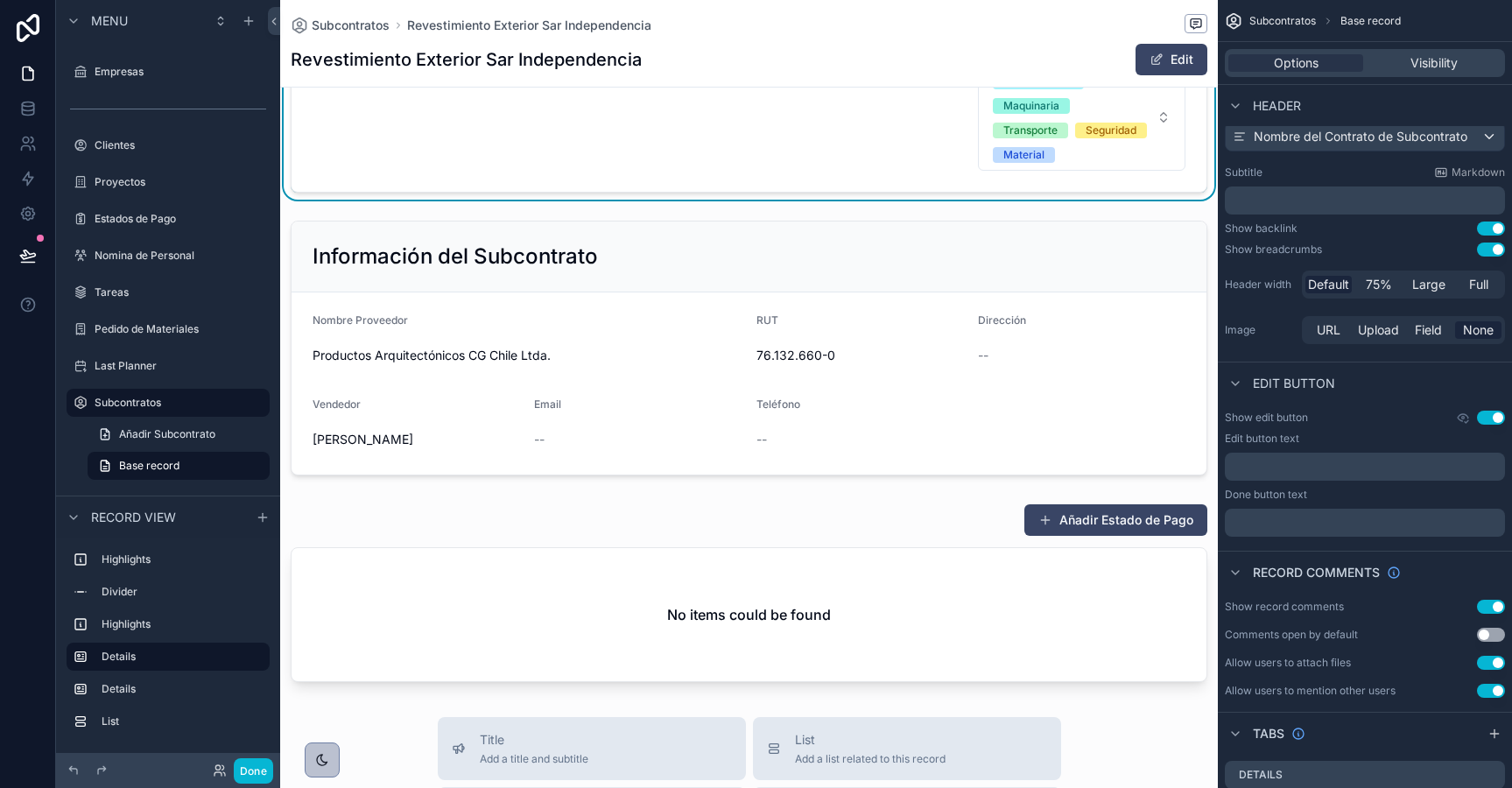
scroll to position [563, 0]
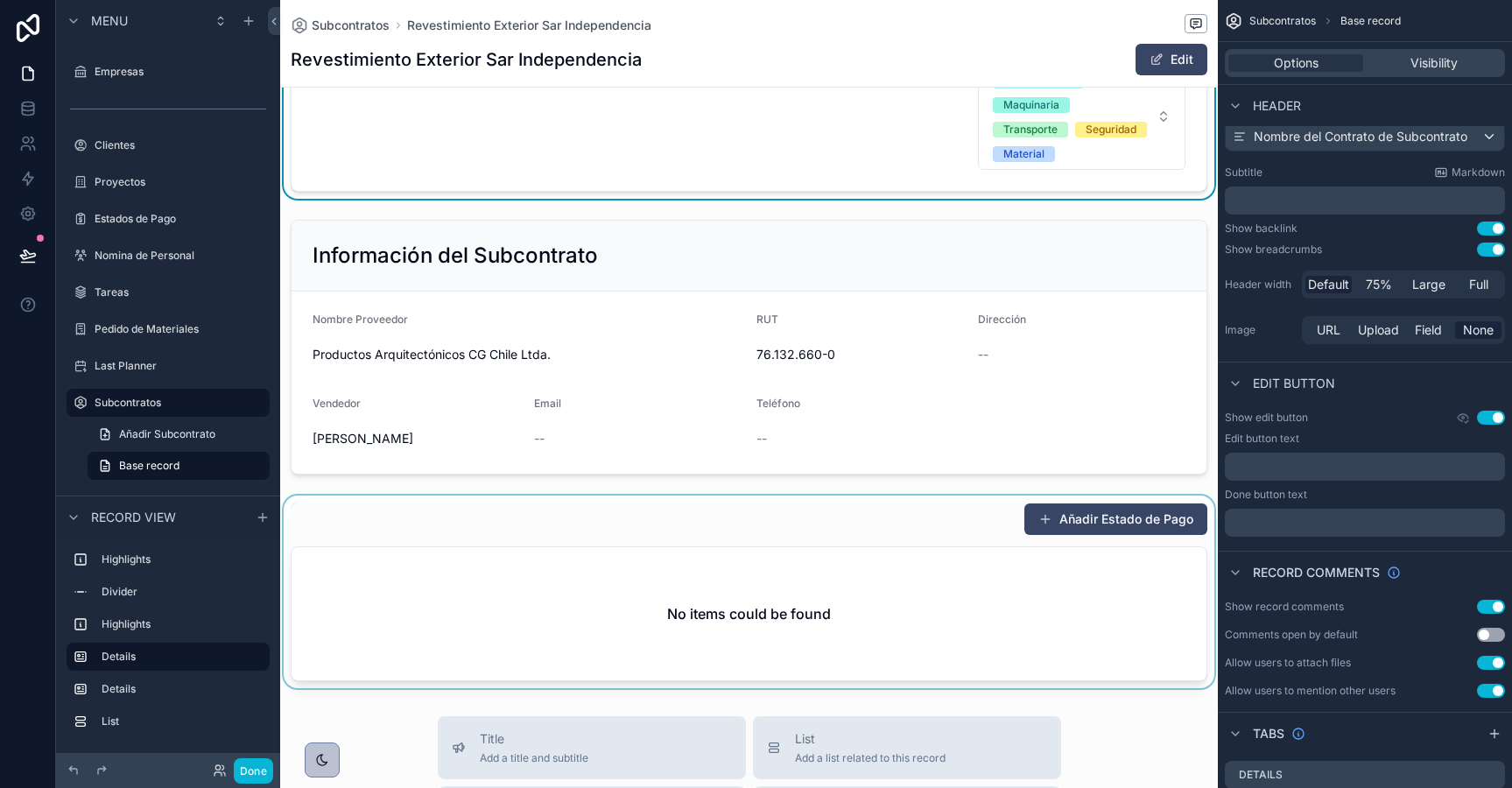
click at [1068, 521] on div "scrollable content" at bounding box center [749, 591] width 937 height 193
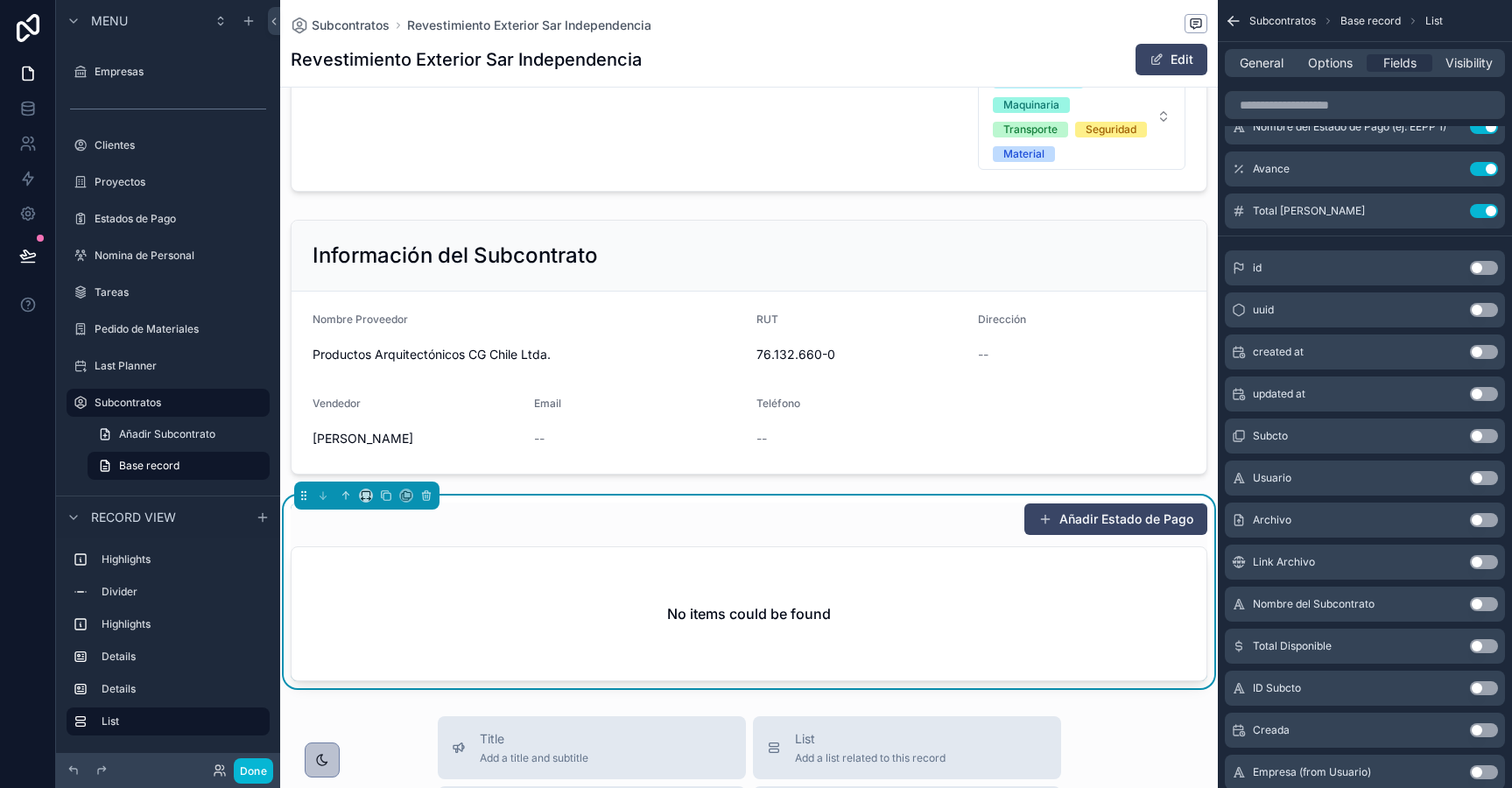
click at [1068, 521] on button "Añadir Estado de Pago" at bounding box center [1115, 519] width 183 height 32
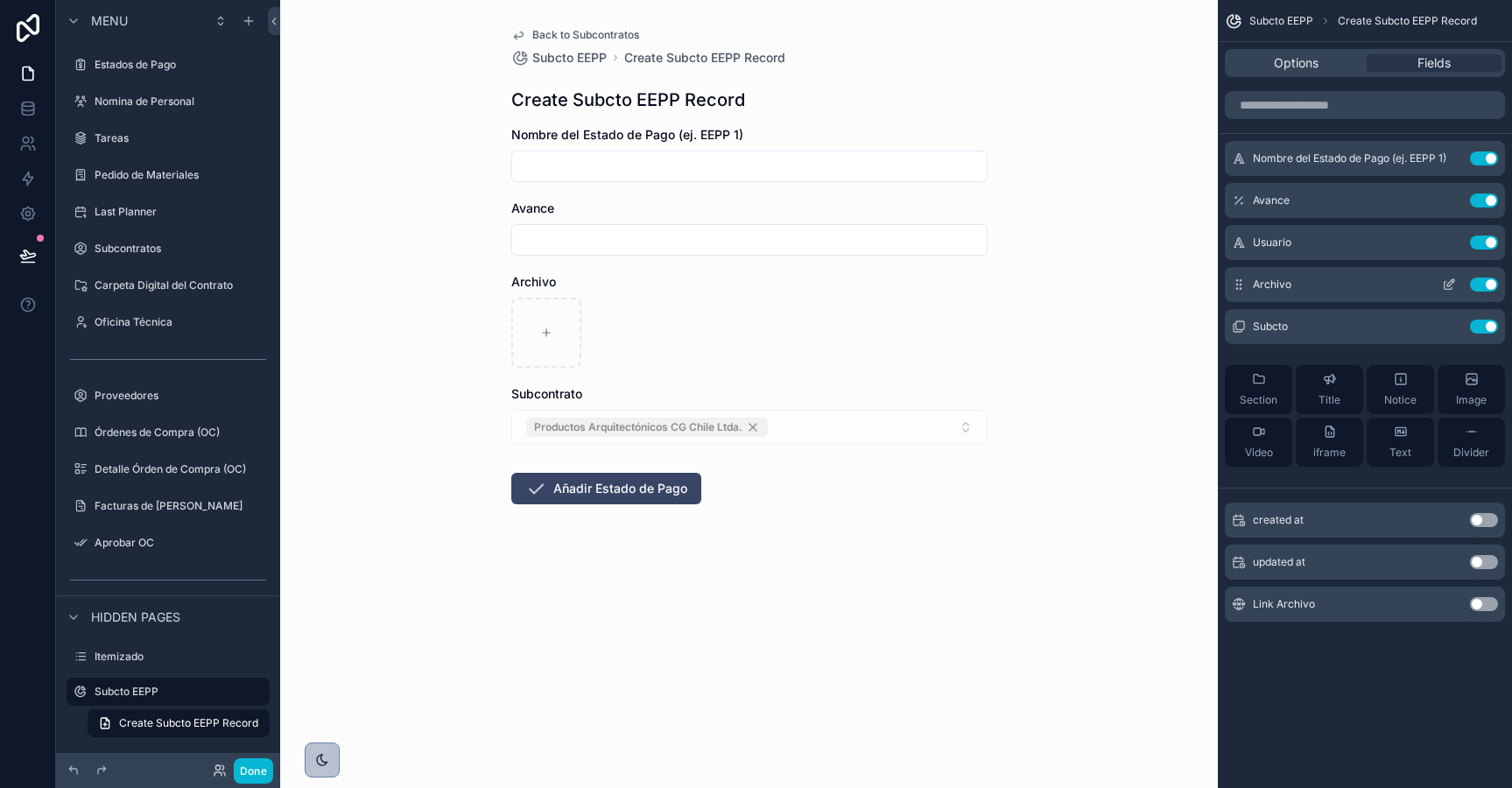
click at [1446, 284] on icon "scrollable content" at bounding box center [1449, 285] width 14 height 14
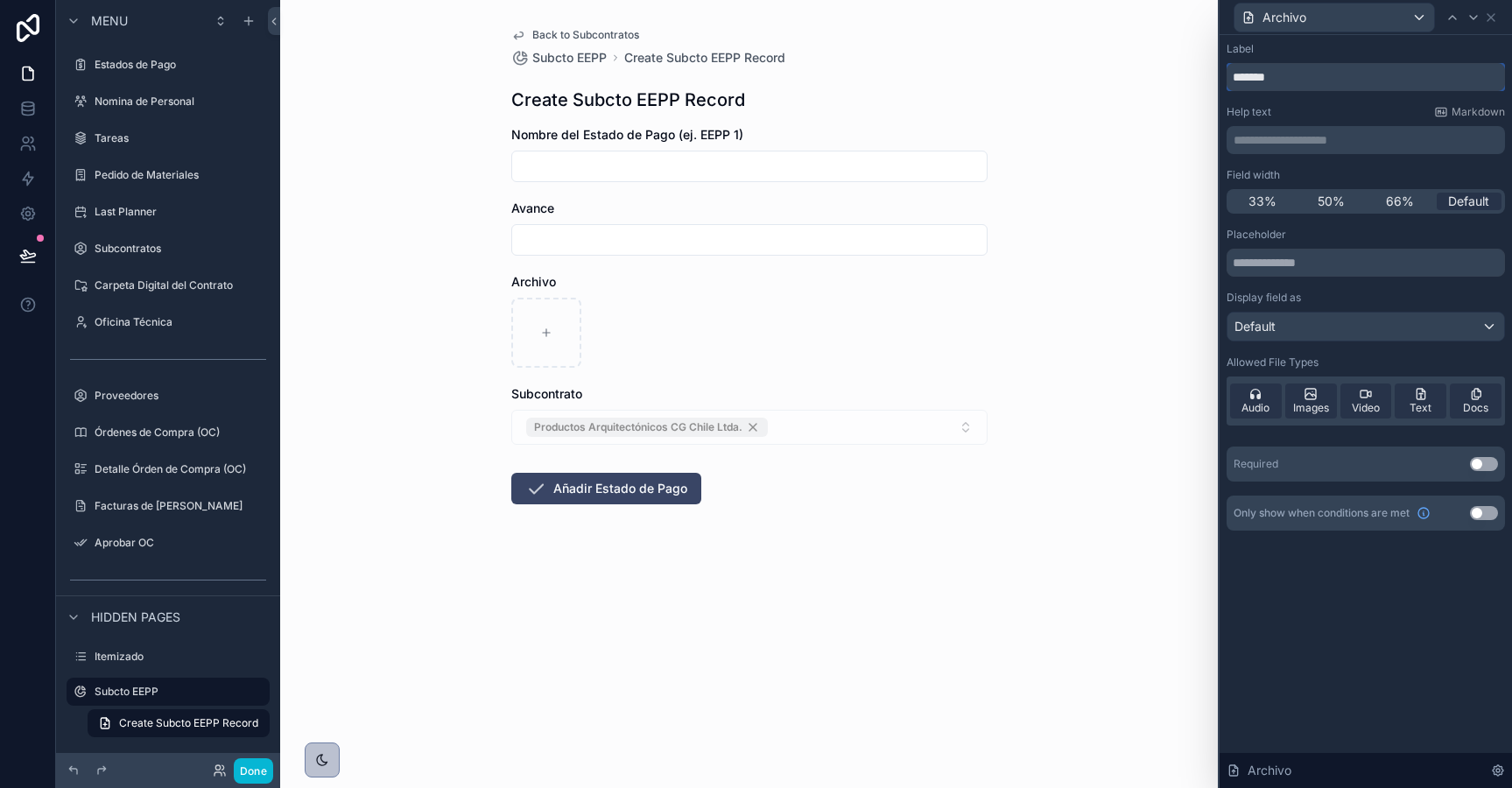
click at [1262, 84] on input "*******" at bounding box center [1366, 77] width 279 height 28
type input "*******"
click at [1497, 16] on icon at bounding box center [1491, 18] width 14 height 14
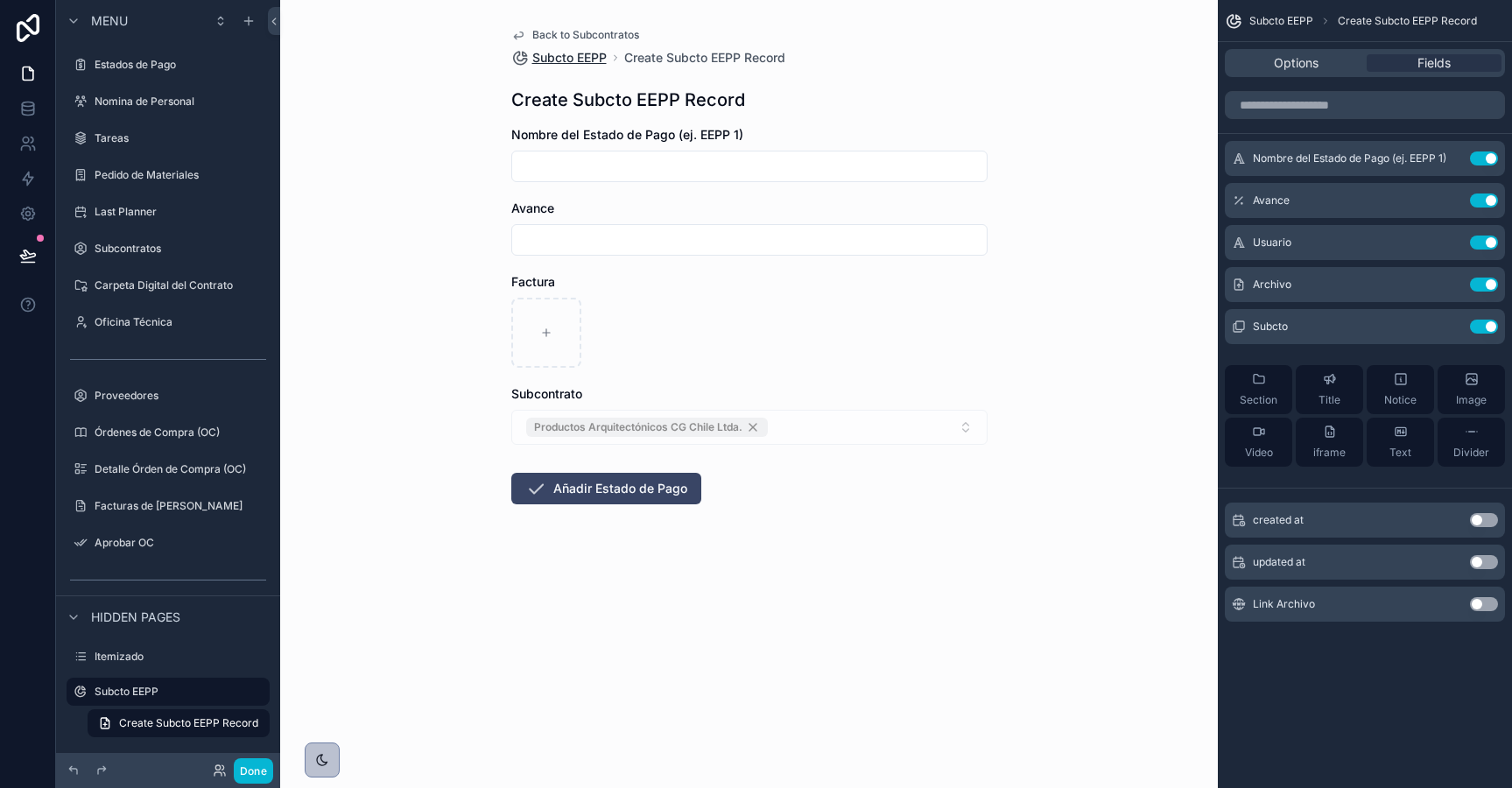
click at [567, 60] on span "Subcto EEPP" at bounding box center [570, 58] width 74 height 18
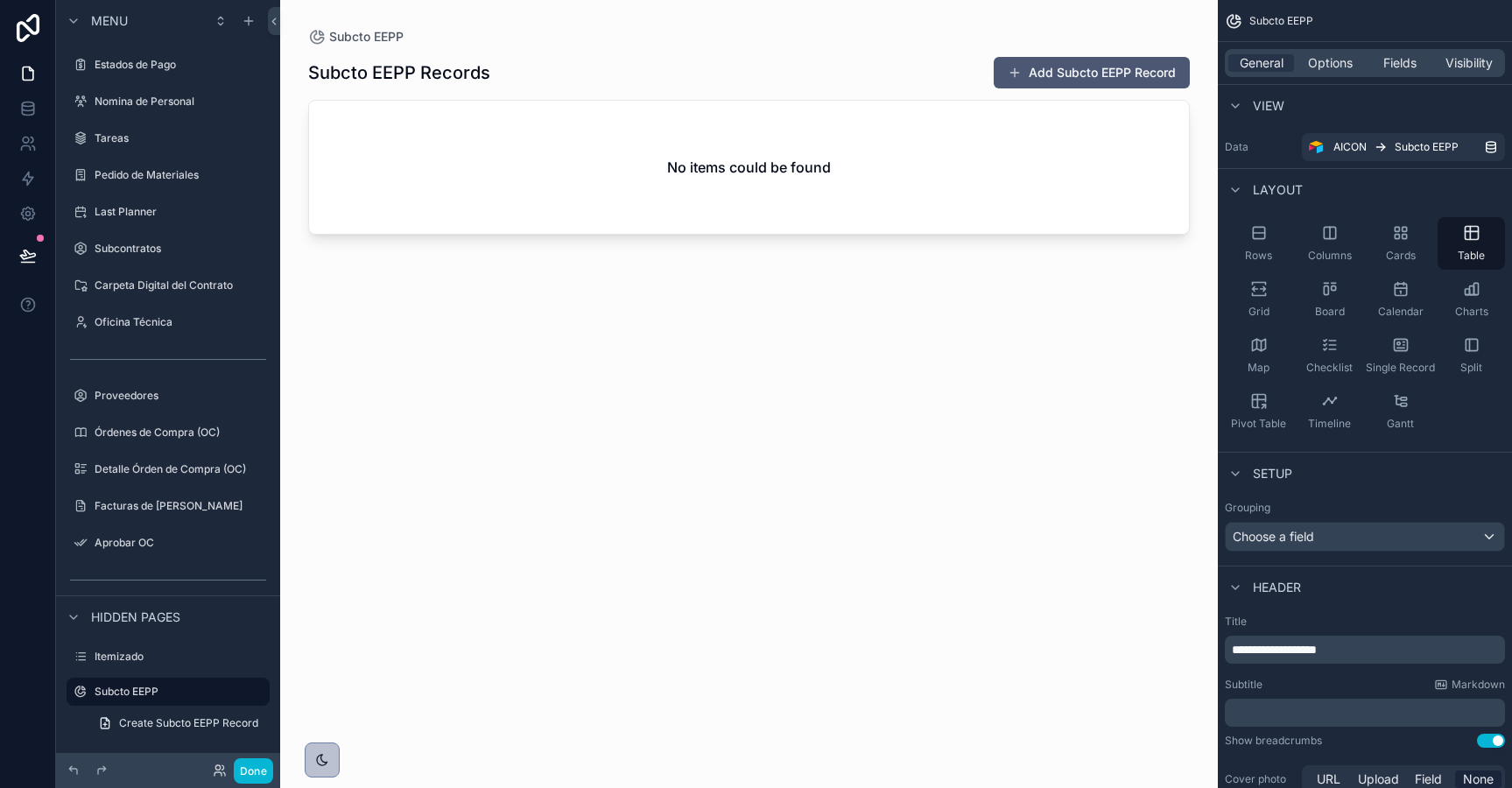
click at [1075, 80] on button "Add Subcto EEPP Record" at bounding box center [1092, 73] width 196 height 32
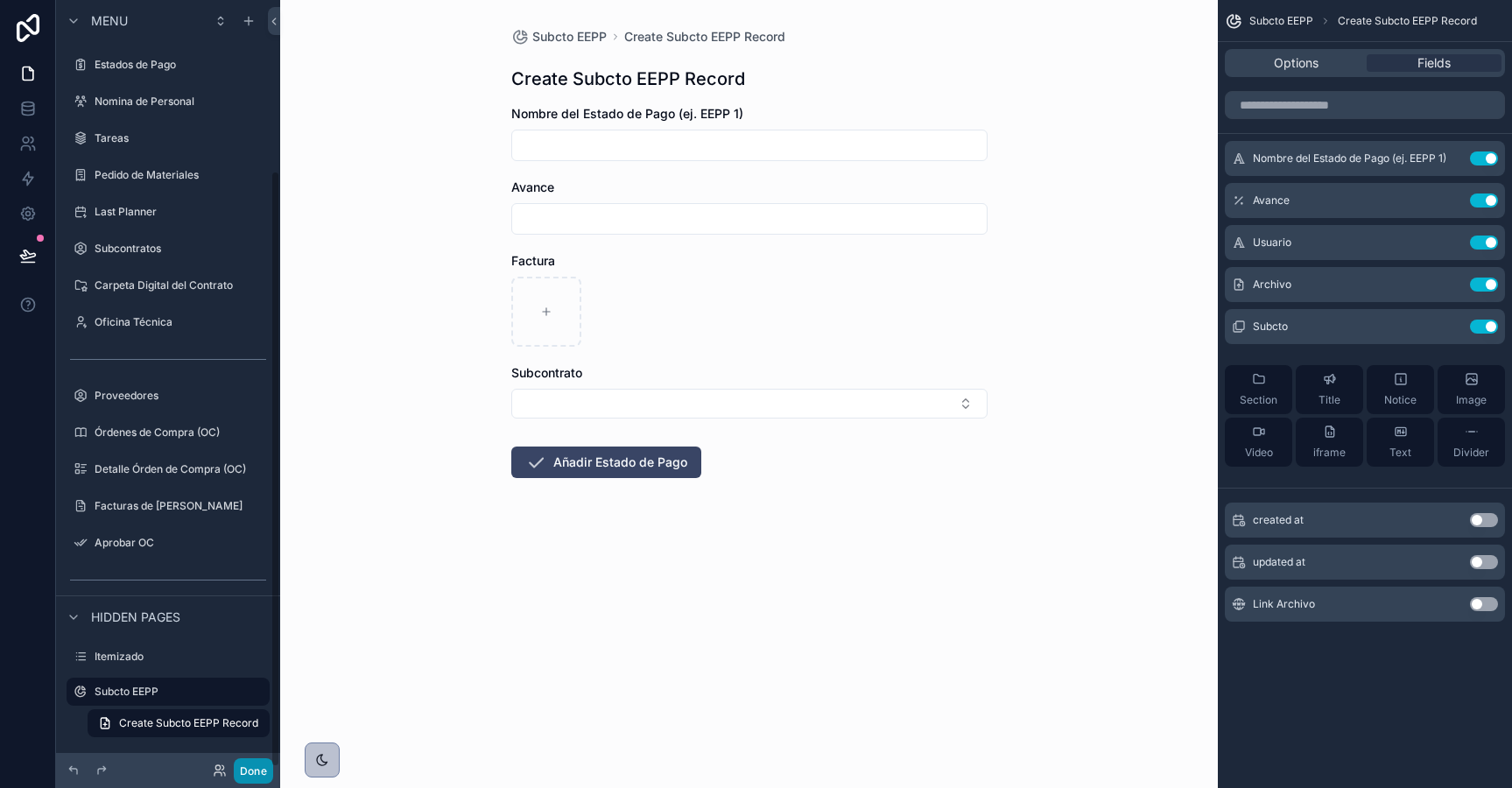
click at [243, 781] on button "Done" at bounding box center [253, 770] width 39 height 25
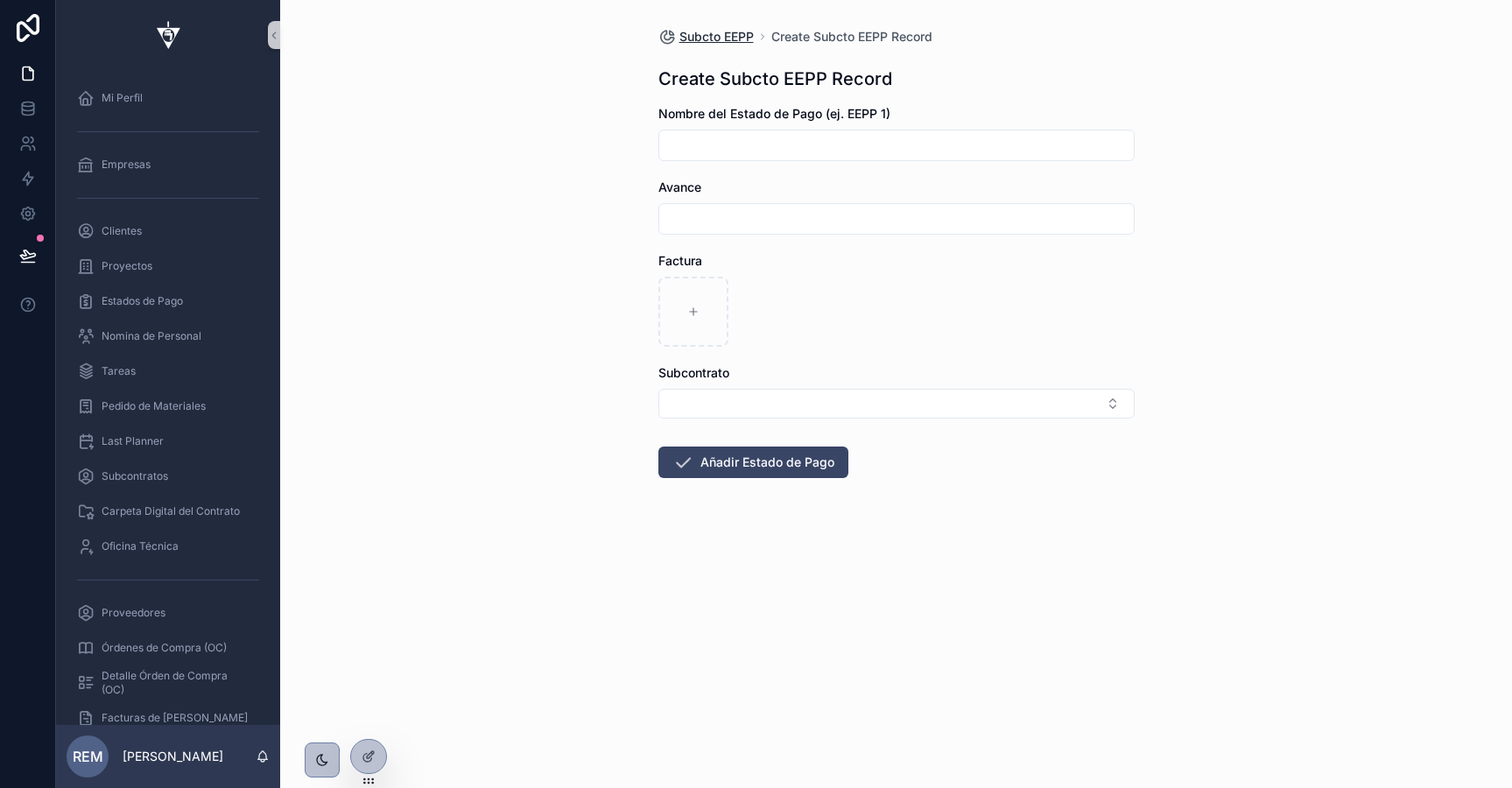
click at [721, 32] on span "Subcto EEPP" at bounding box center [717, 37] width 74 height 18
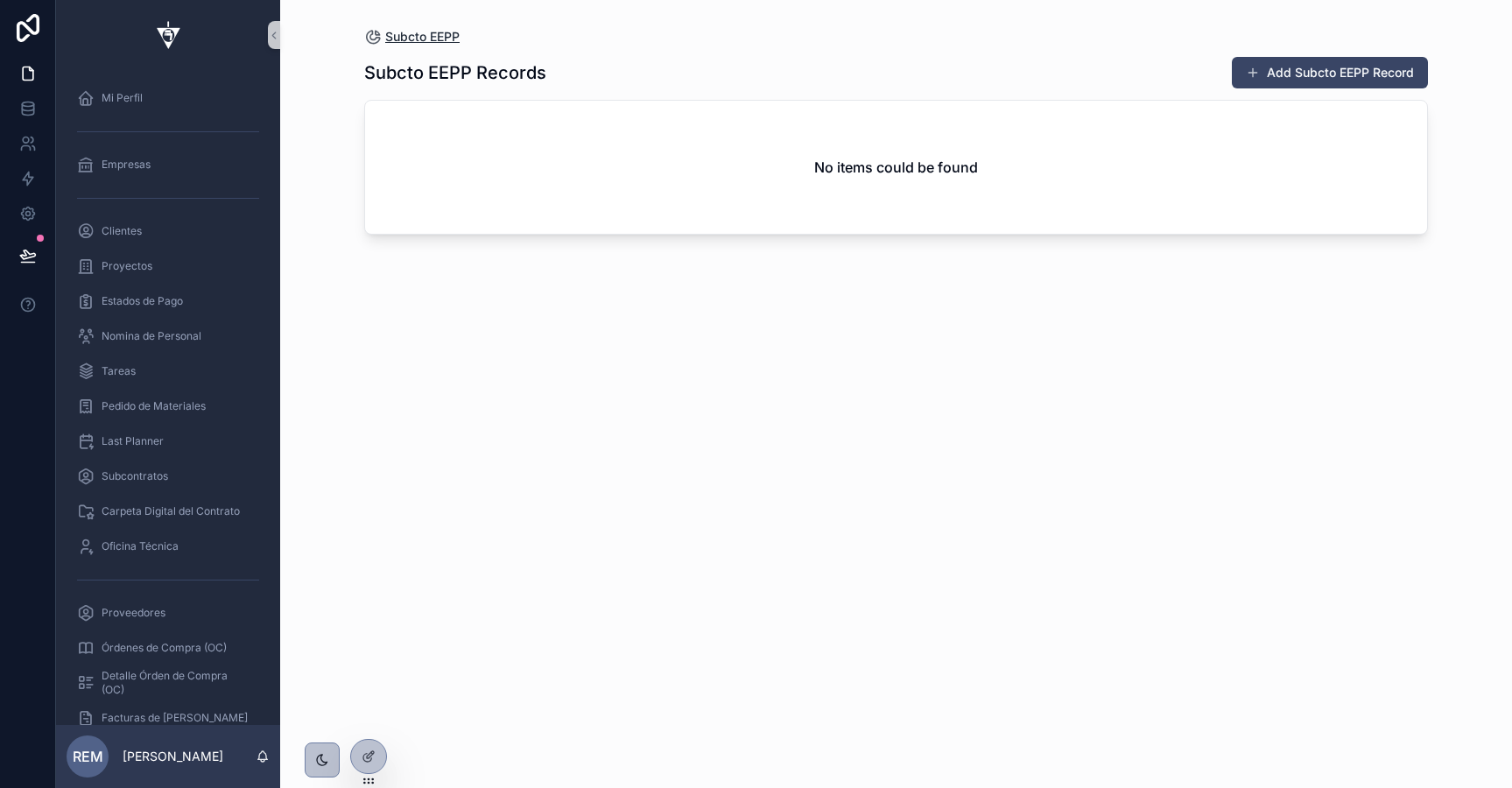
click at [414, 39] on span "Subcto EEPP" at bounding box center [423, 37] width 74 height 18
click at [130, 480] on span "Subcontratos" at bounding box center [135, 476] width 67 height 14
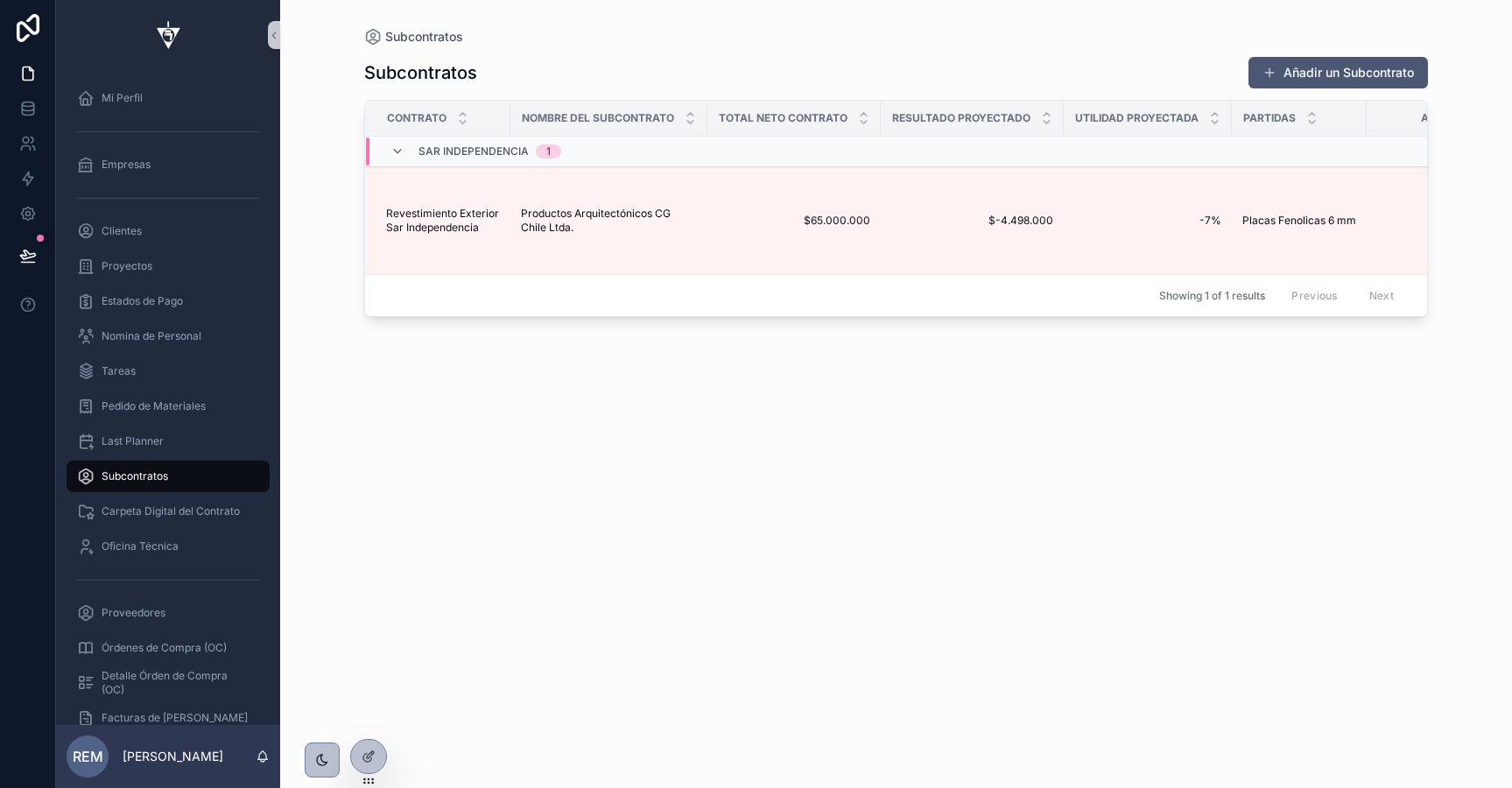
click at [1333, 77] on button "Añadir un Subcontrato" at bounding box center [1339, 73] width 180 height 32
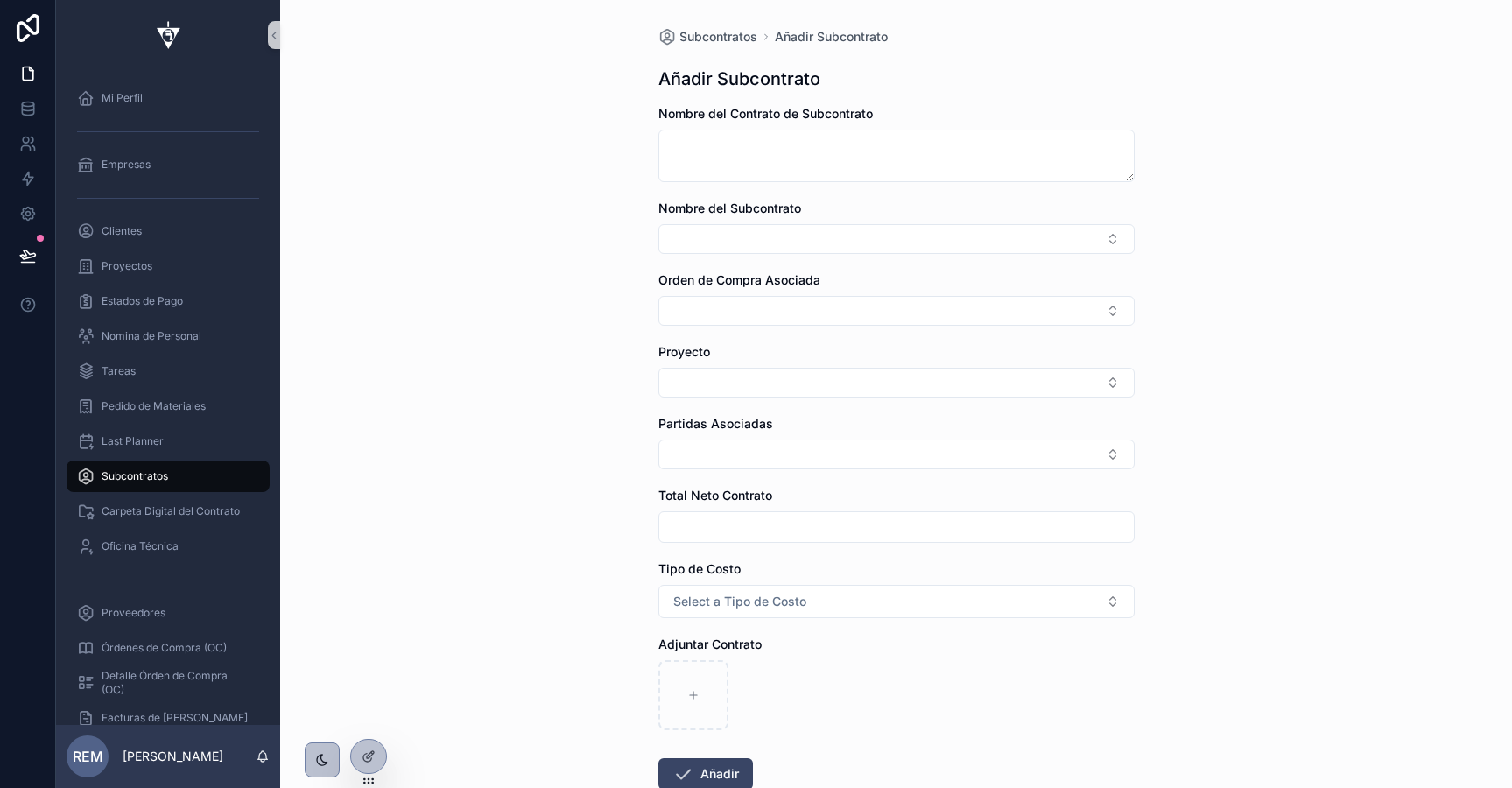
click at [129, 474] on span "Subcontratos" at bounding box center [135, 476] width 67 height 14
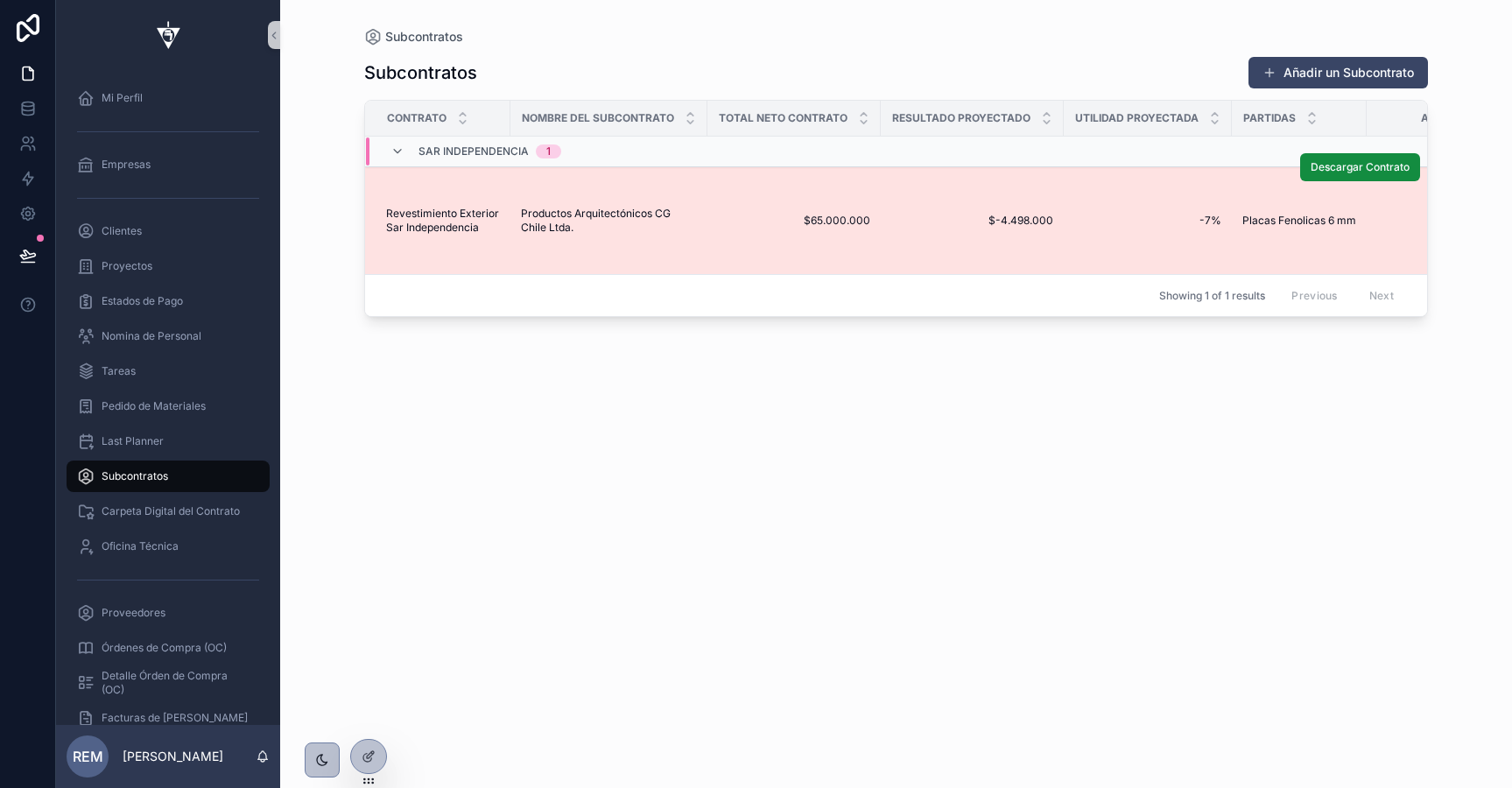
click at [713, 177] on td "$65.000.000 $65.000.000" at bounding box center [793, 221] width 173 height 108
click at [767, 211] on td "$65.000.000 $65.000.000" at bounding box center [793, 221] width 173 height 108
click at [852, 210] on td "$65.000.000 $65.000.000" at bounding box center [793, 221] width 173 height 108
click at [834, 220] on span "$65.000.000" at bounding box center [794, 221] width 152 height 14
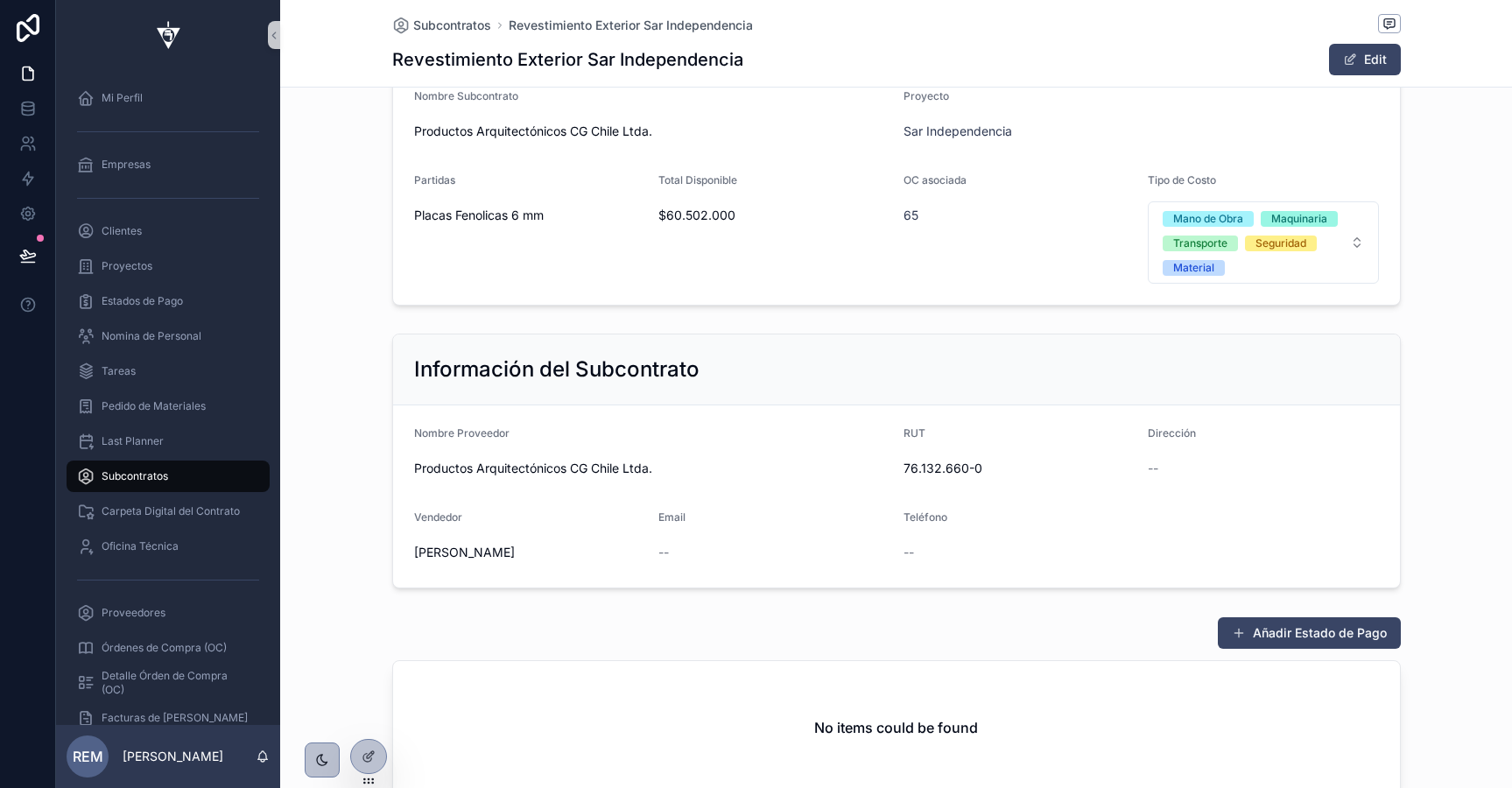
scroll to position [551, 0]
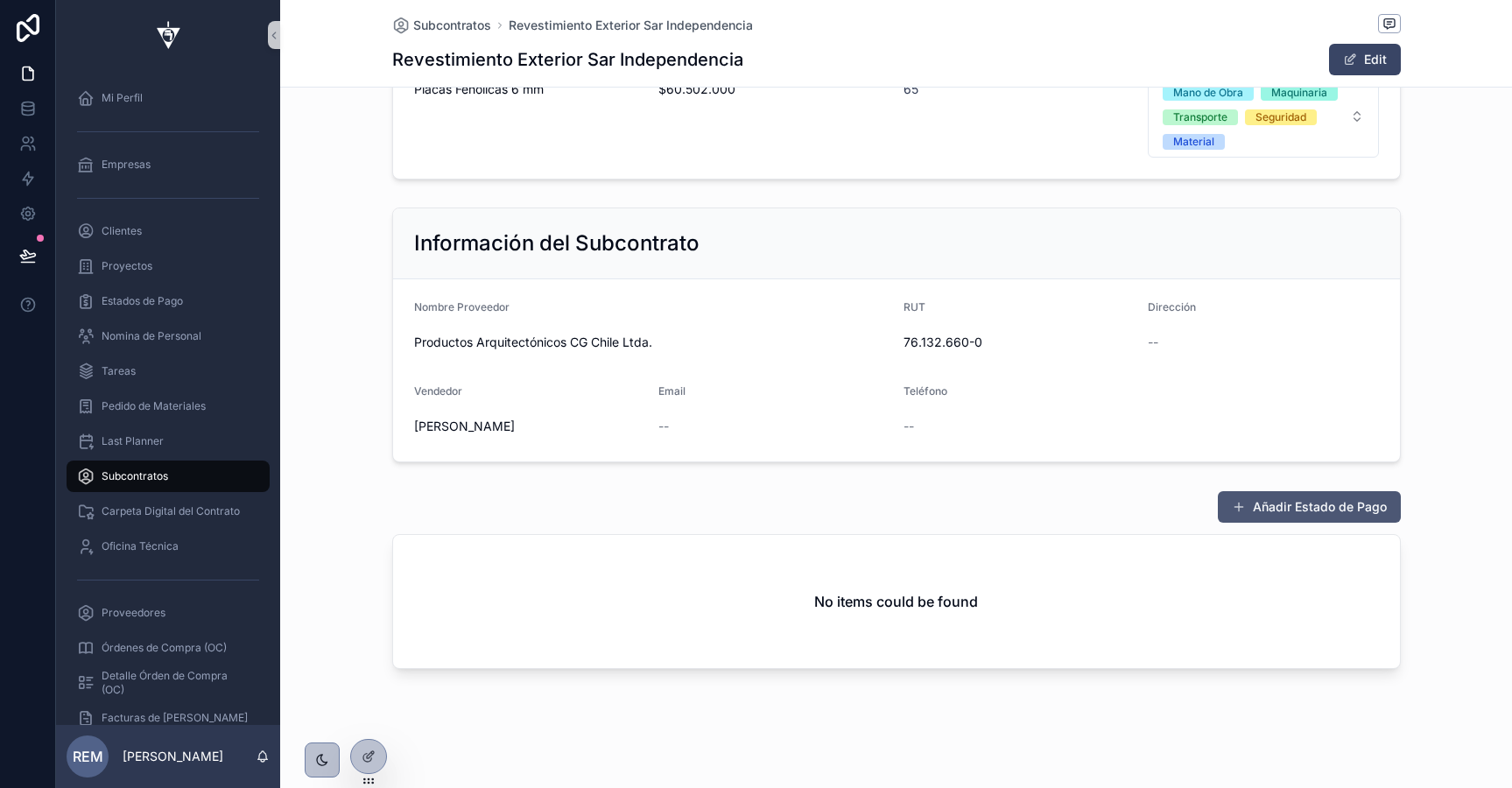
click at [1319, 496] on button "Añadir Estado de Pago" at bounding box center [1309, 507] width 183 height 32
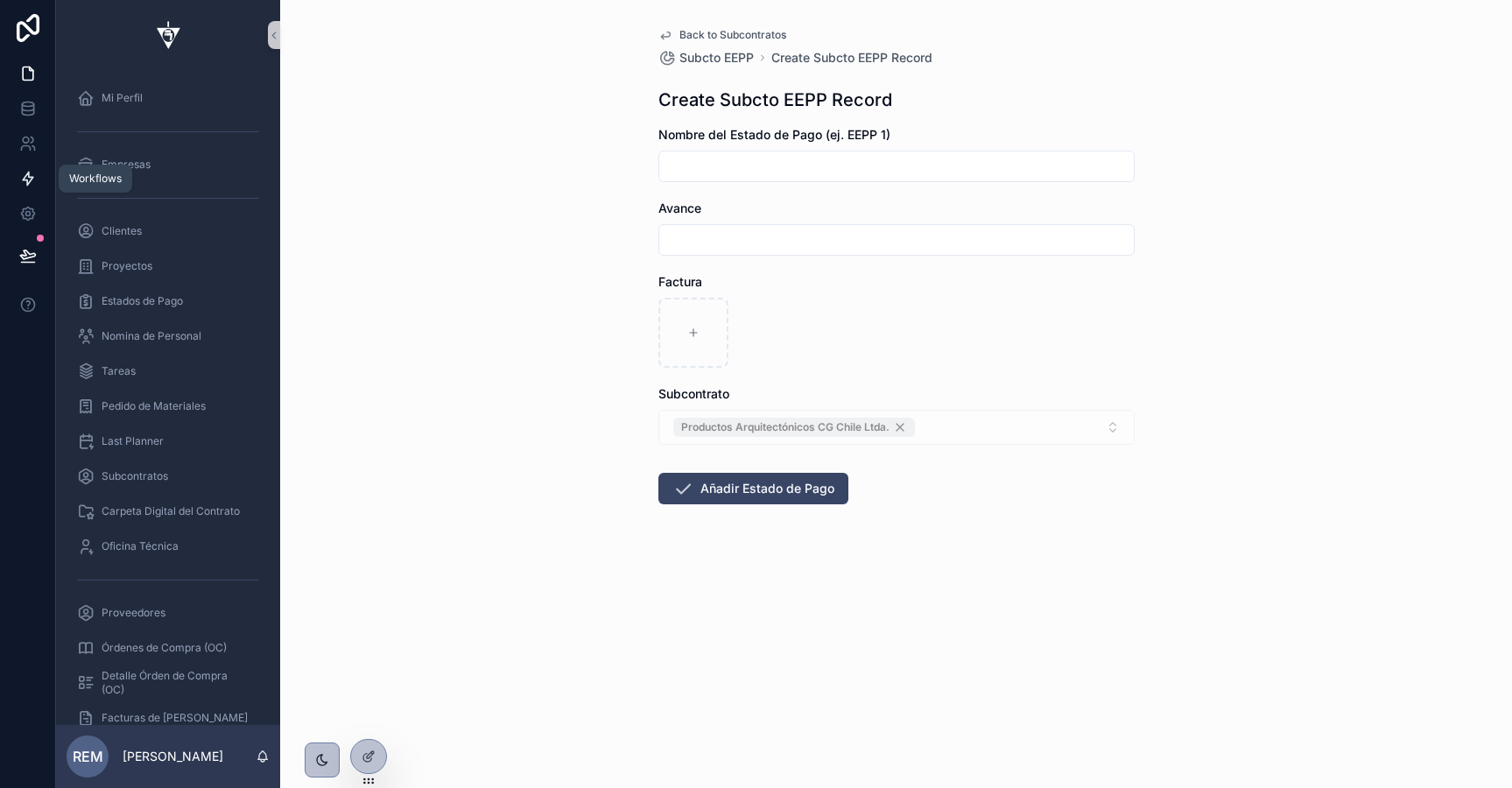
click at [25, 181] on icon at bounding box center [28, 179] width 18 height 18
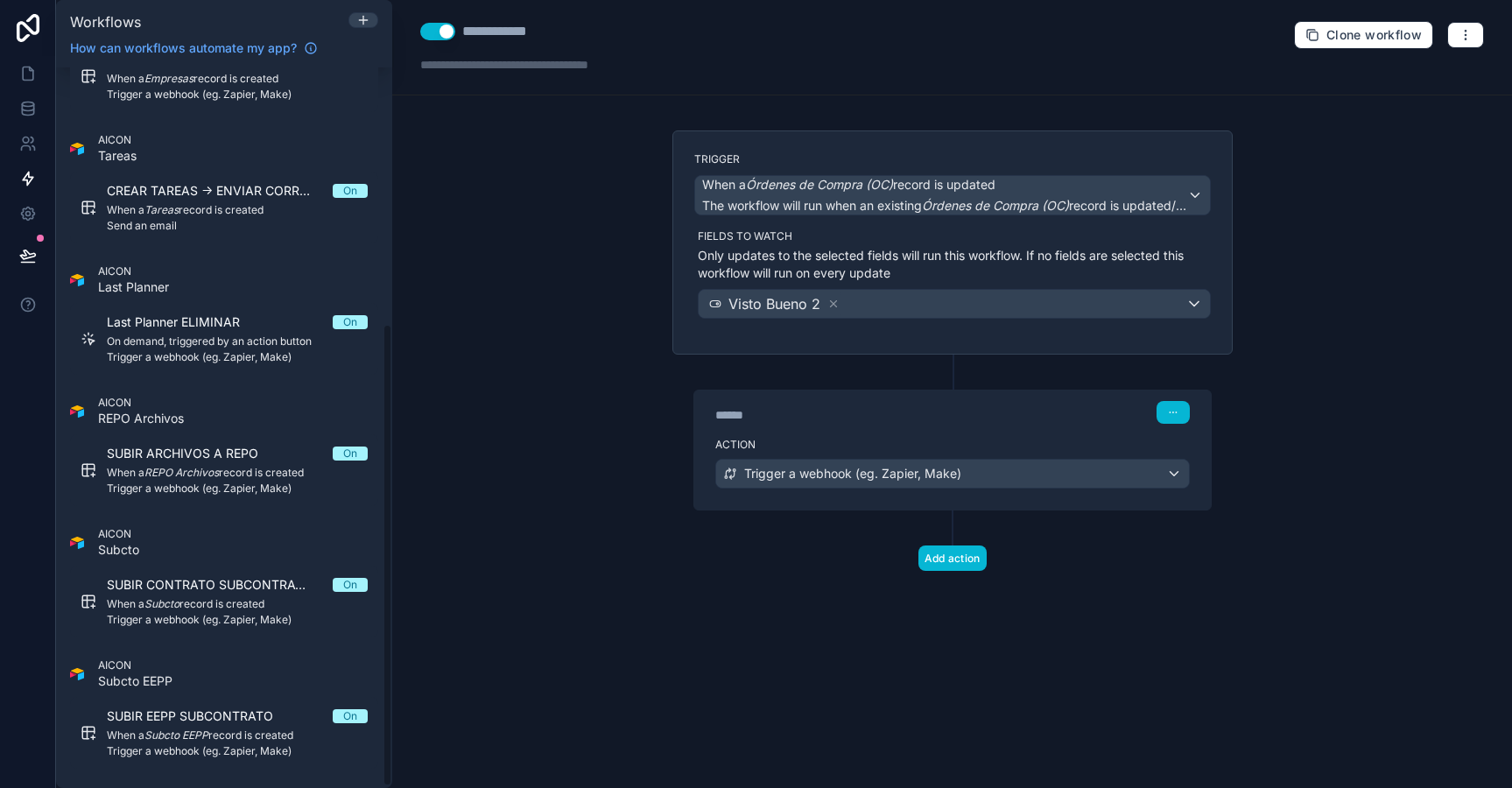
scroll to position [401, 0]
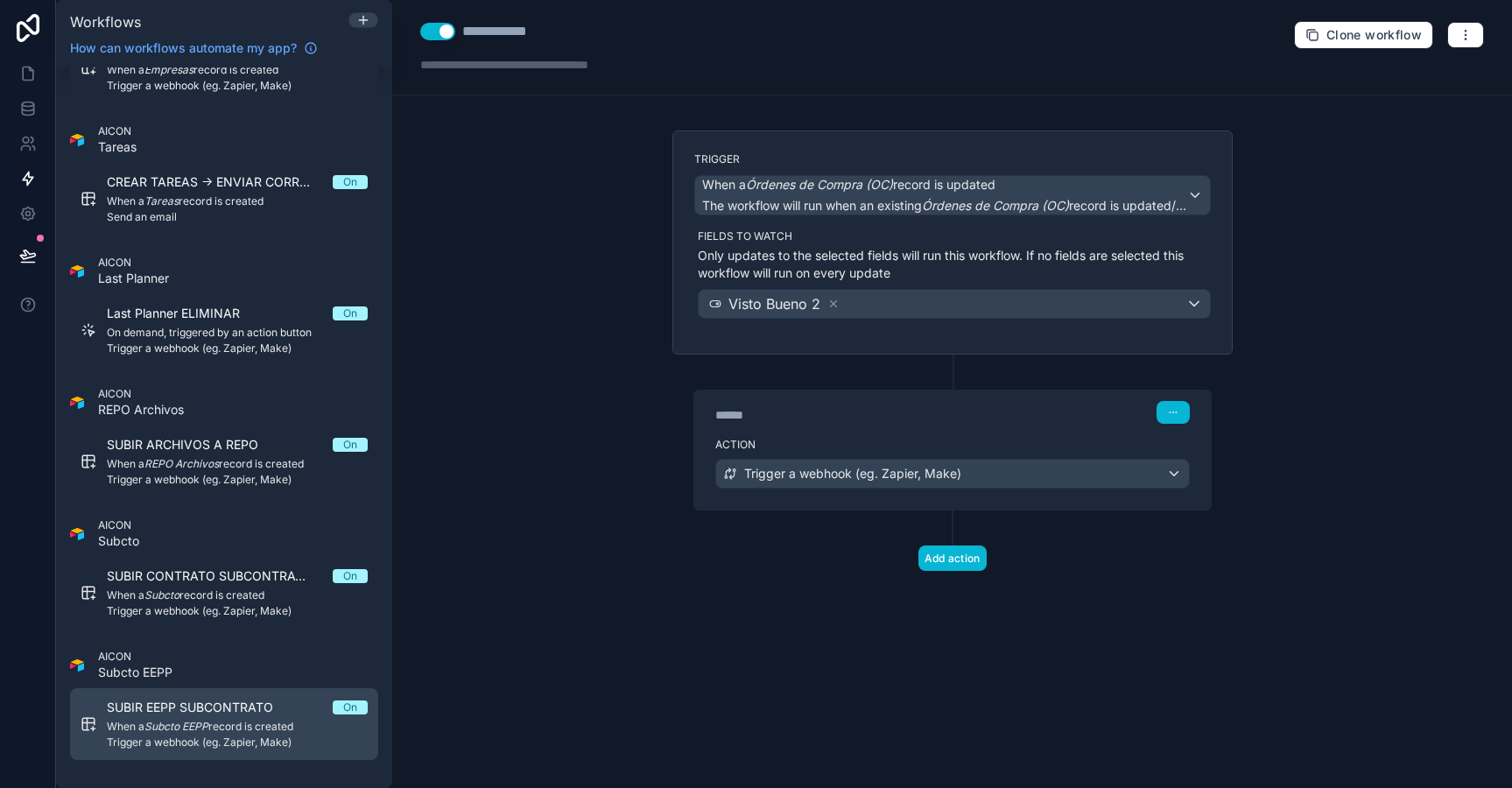
click at [236, 705] on span "SUBIR EEPP SUBCONTRATO" at bounding box center [201, 707] width 188 height 18
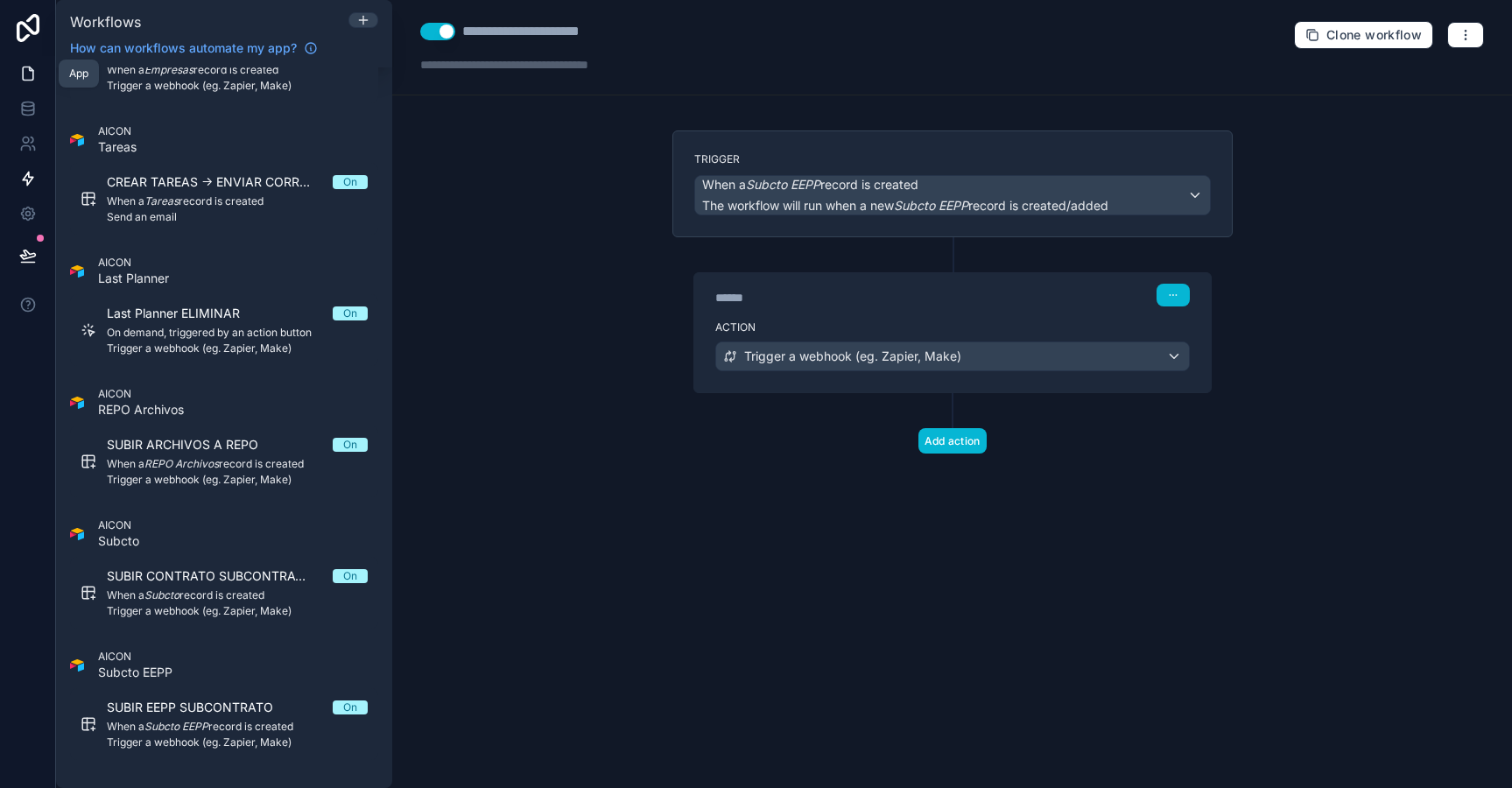
click at [32, 74] on icon at bounding box center [28, 73] width 11 height 13
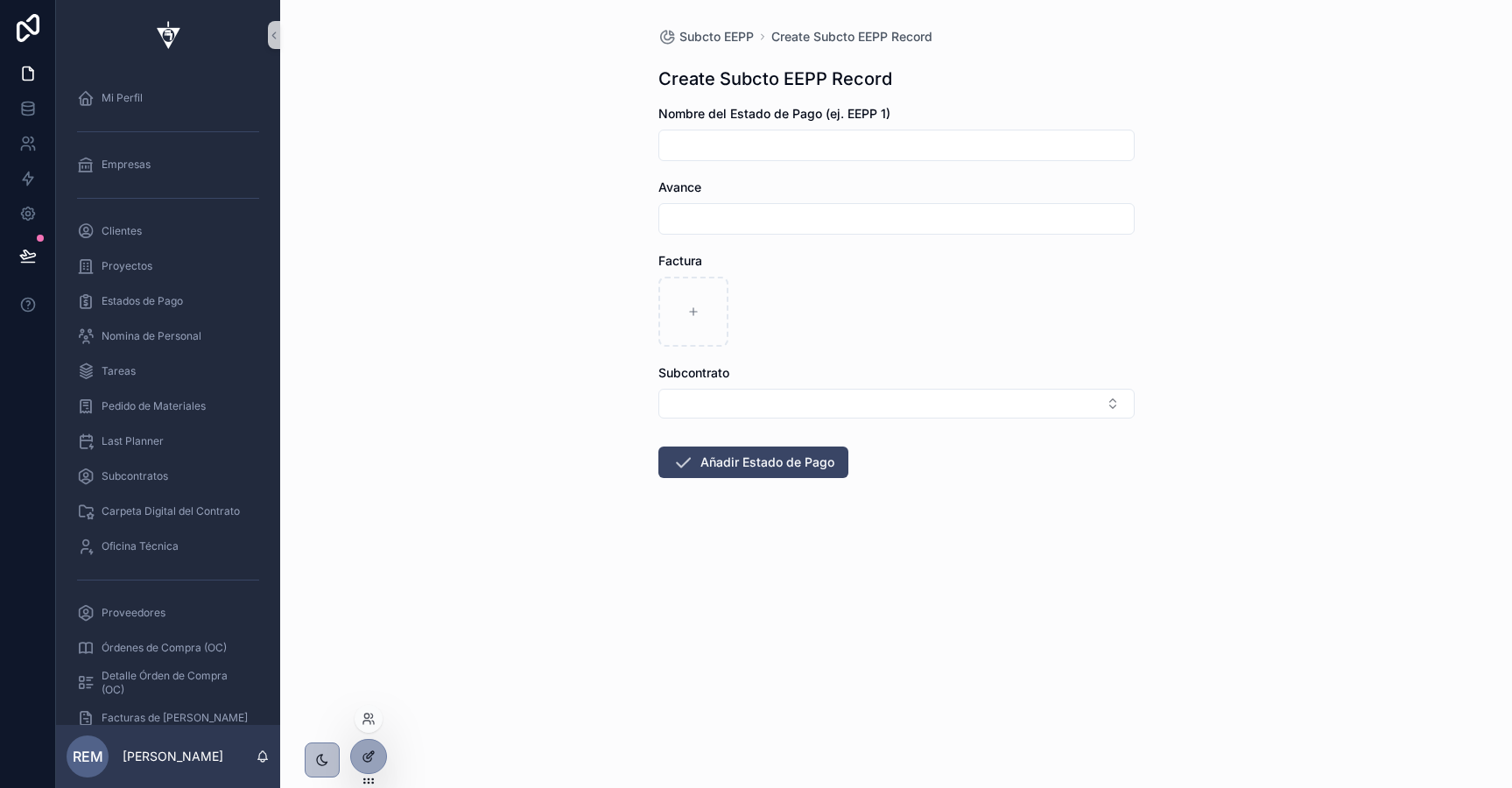
click at [362, 753] on icon at bounding box center [369, 756] width 14 height 14
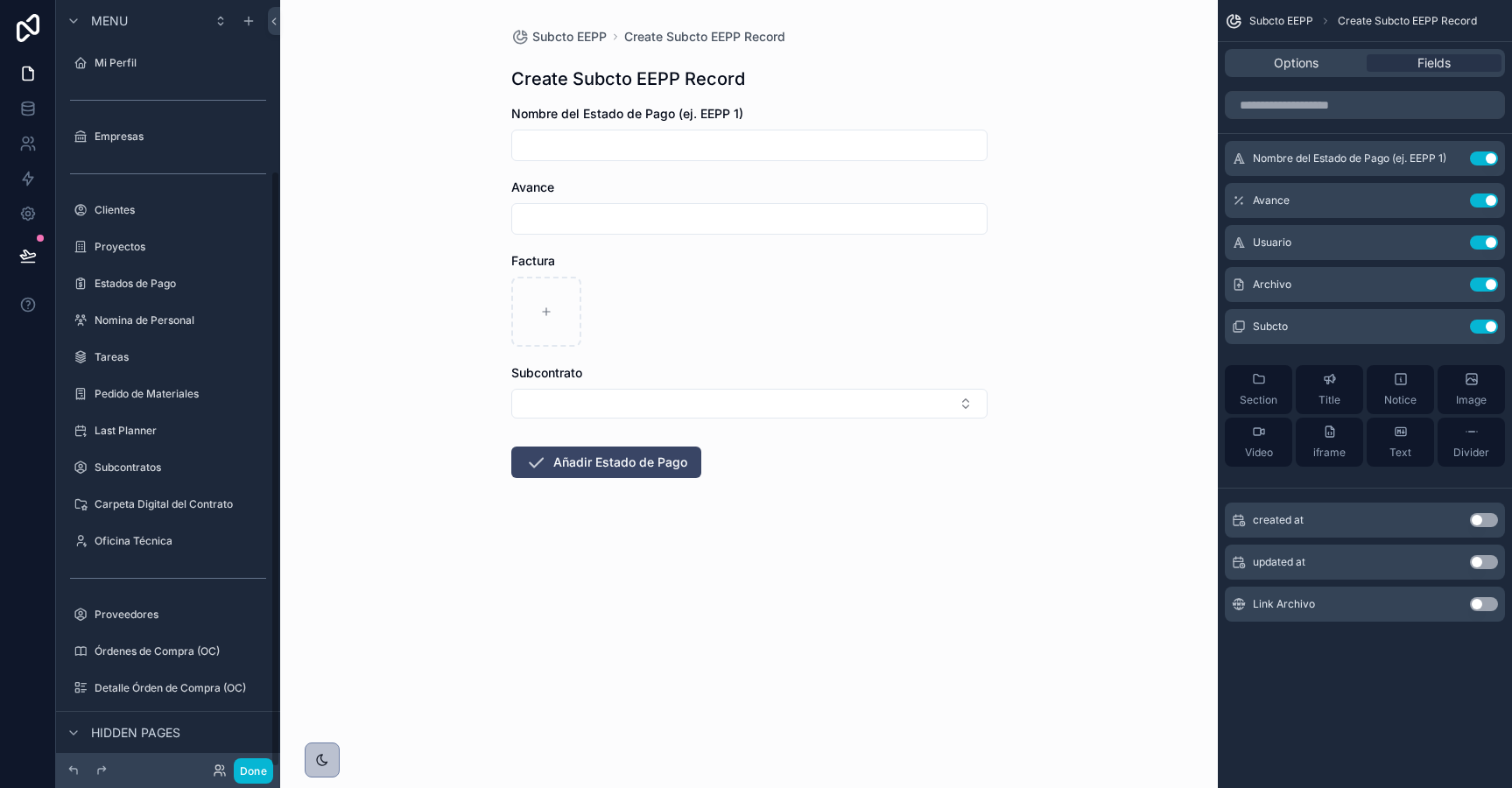
scroll to position [219, 0]
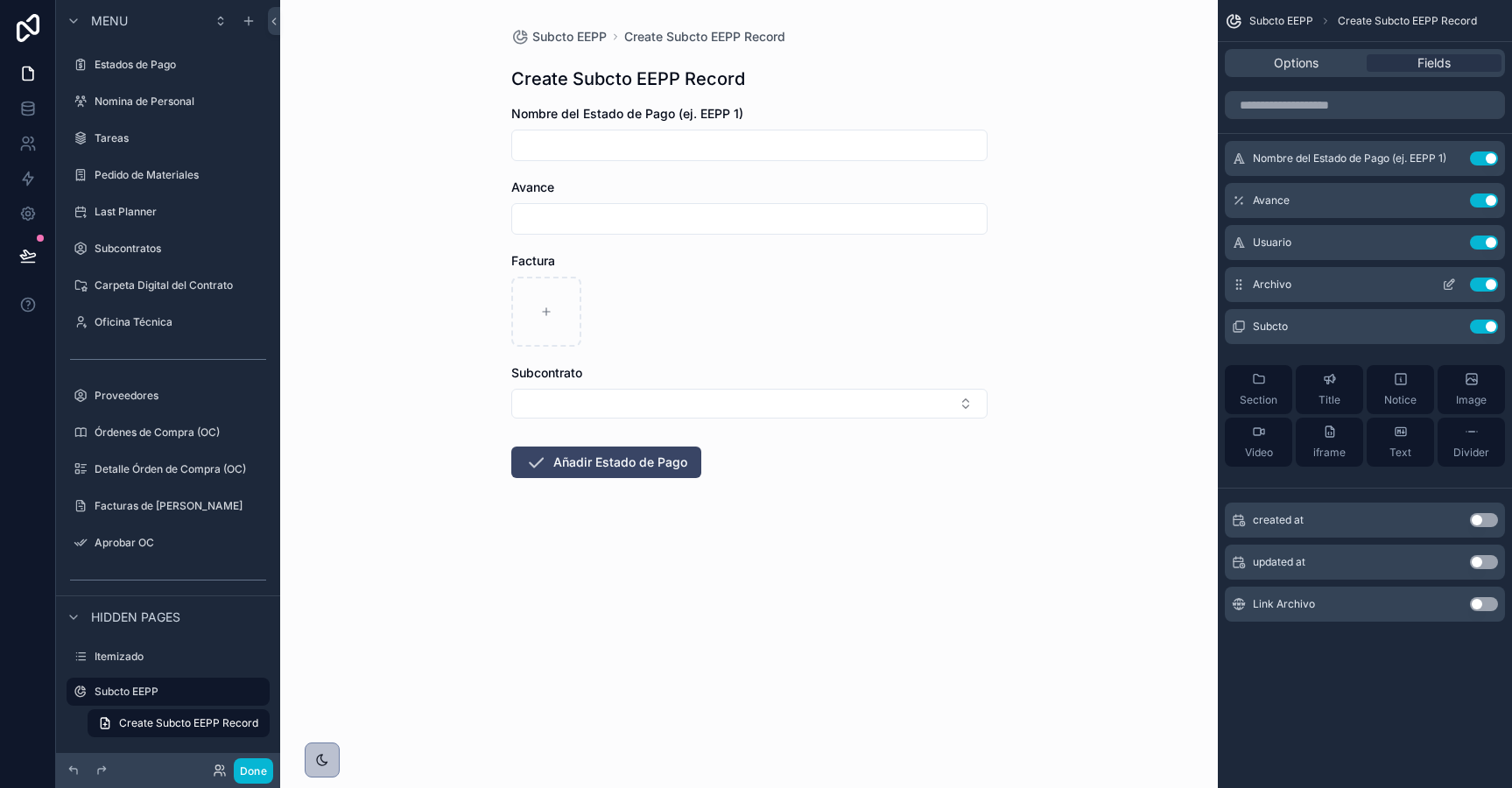
click at [1452, 281] on icon "scrollable content" at bounding box center [1449, 285] width 14 height 14
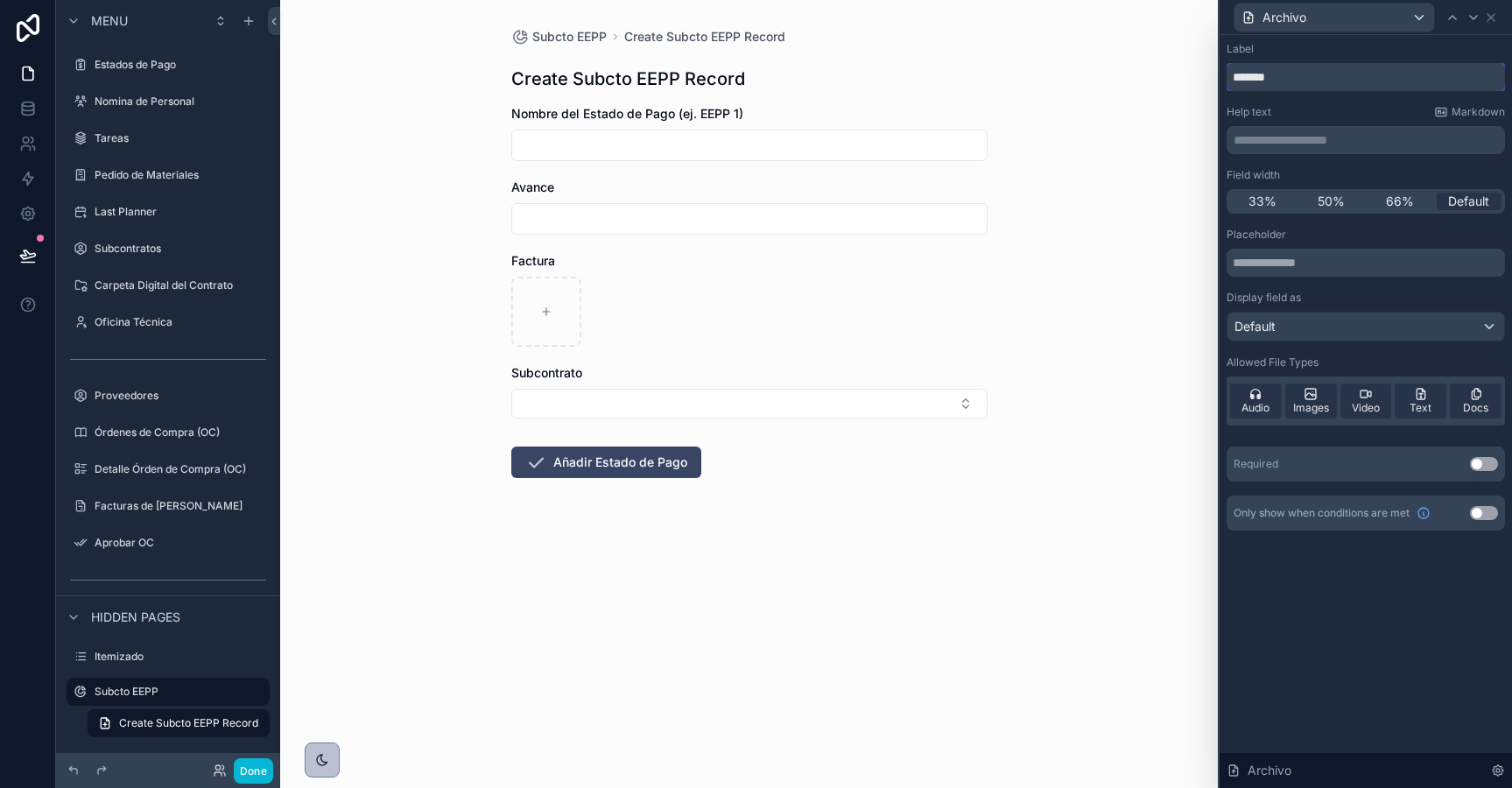
click at [1248, 70] on input "*******" at bounding box center [1366, 77] width 279 height 28
type input "**********"
click at [905, 456] on form "Nombre del Estado de Pago (ej. EEPP 1) Avance Adjuntar Estado de Pago Aprobado …" at bounding box center [750, 347] width 477 height 484
click at [892, 407] on button "Select Button" at bounding box center [750, 403] width 477 height 30
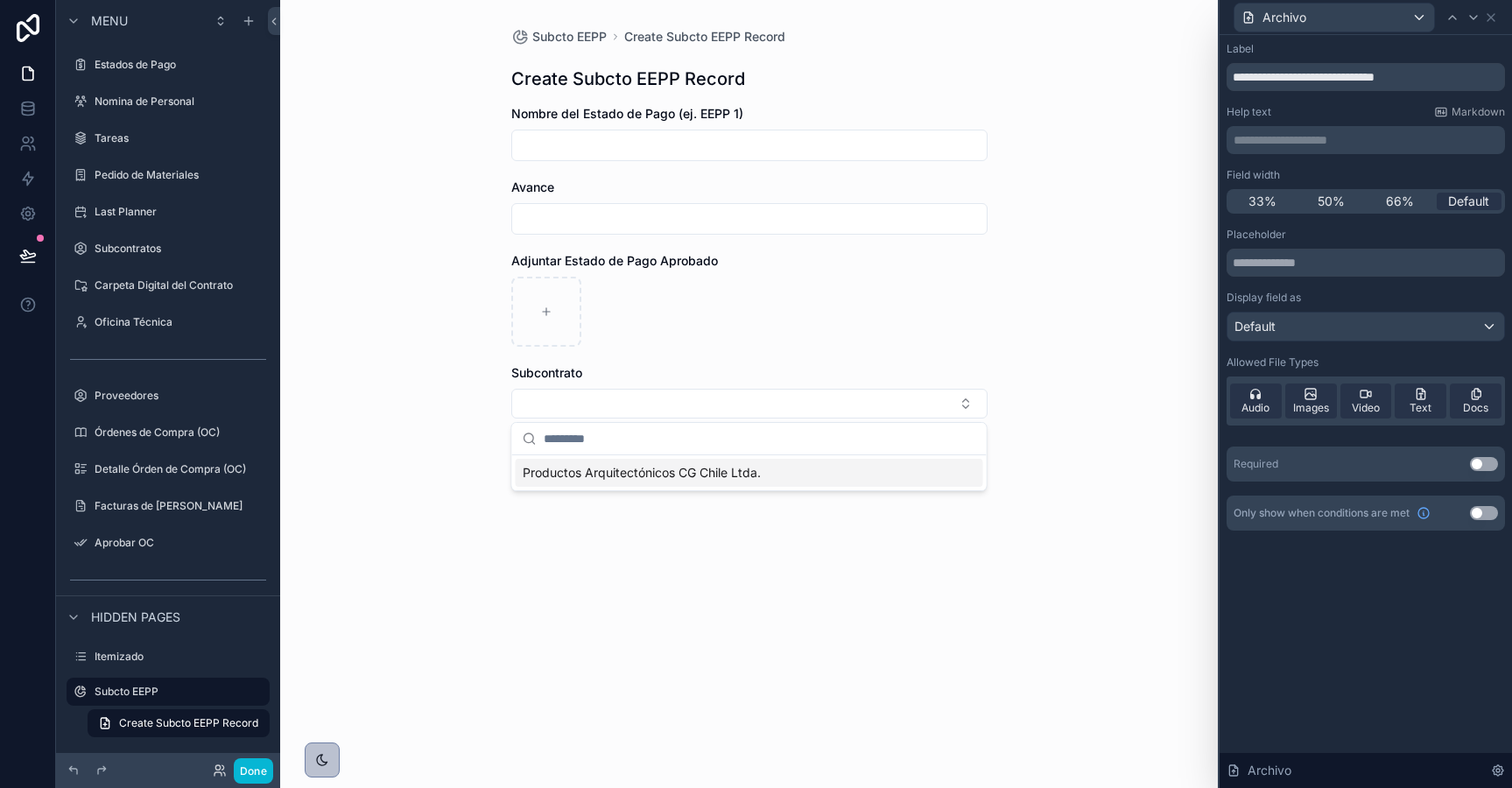
click at [893, 358] on form "Nombre del Estado de Pago (ej. EEPP 1) Avance Adjuntar Estado de Pago Aprobado …" at bounding box center [750, 347] width 477 height 484
click at [1488, 18] on icon at bounding box center [1491, 17] width 7 height 7
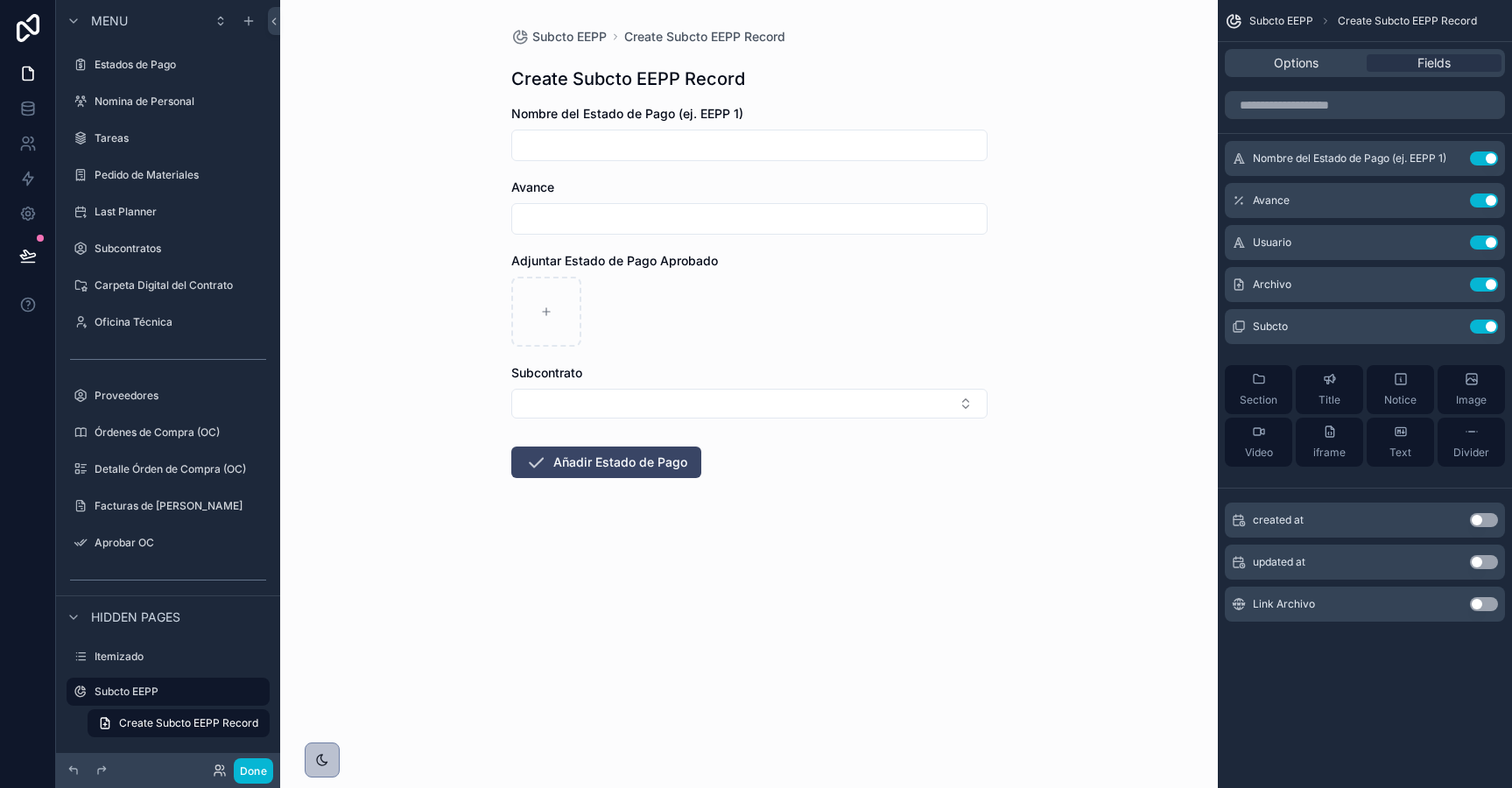
click at [752, 143] on input "scrollable content" at bounding box center [750, 145] width 475 height 25
click at [830, 225] on input "scrollable content" at bounding box center [750, 219] width 475 height 25
click at [1453, 200] on icon "scrollable content" at bounding box center [1449, 201] width 14 height 14
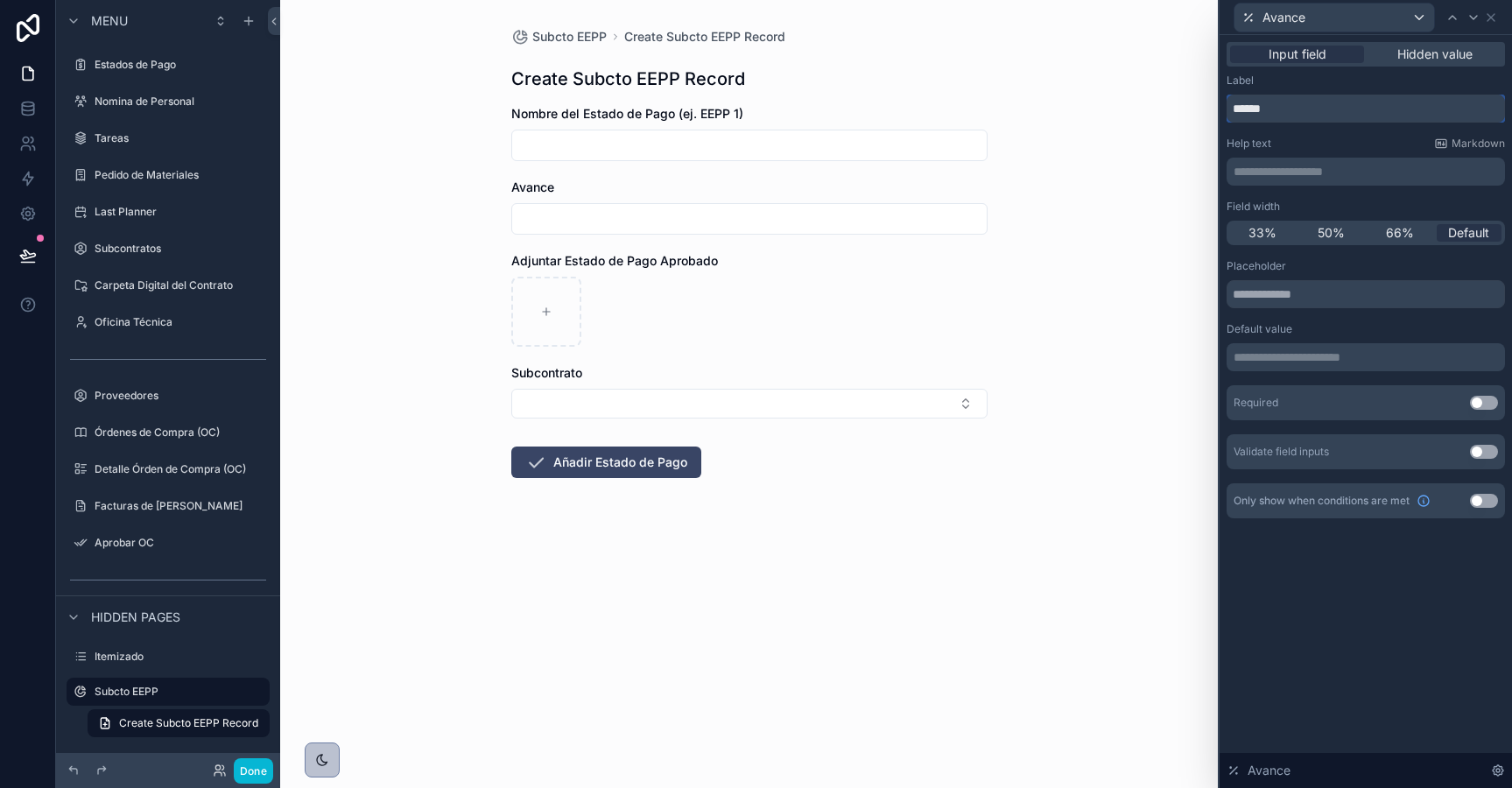
click at [1328, 115] on input "******" at bounding box center [1366, 109] width 279 height 28
type input "********"
click at [723, 223] on input "scrollable content" at bounding box center [750, 219] width 475 height 25
type input "**"
click at [808, 278] on div "scrollable content" at bounding box center [750, 312] width 477 height 70
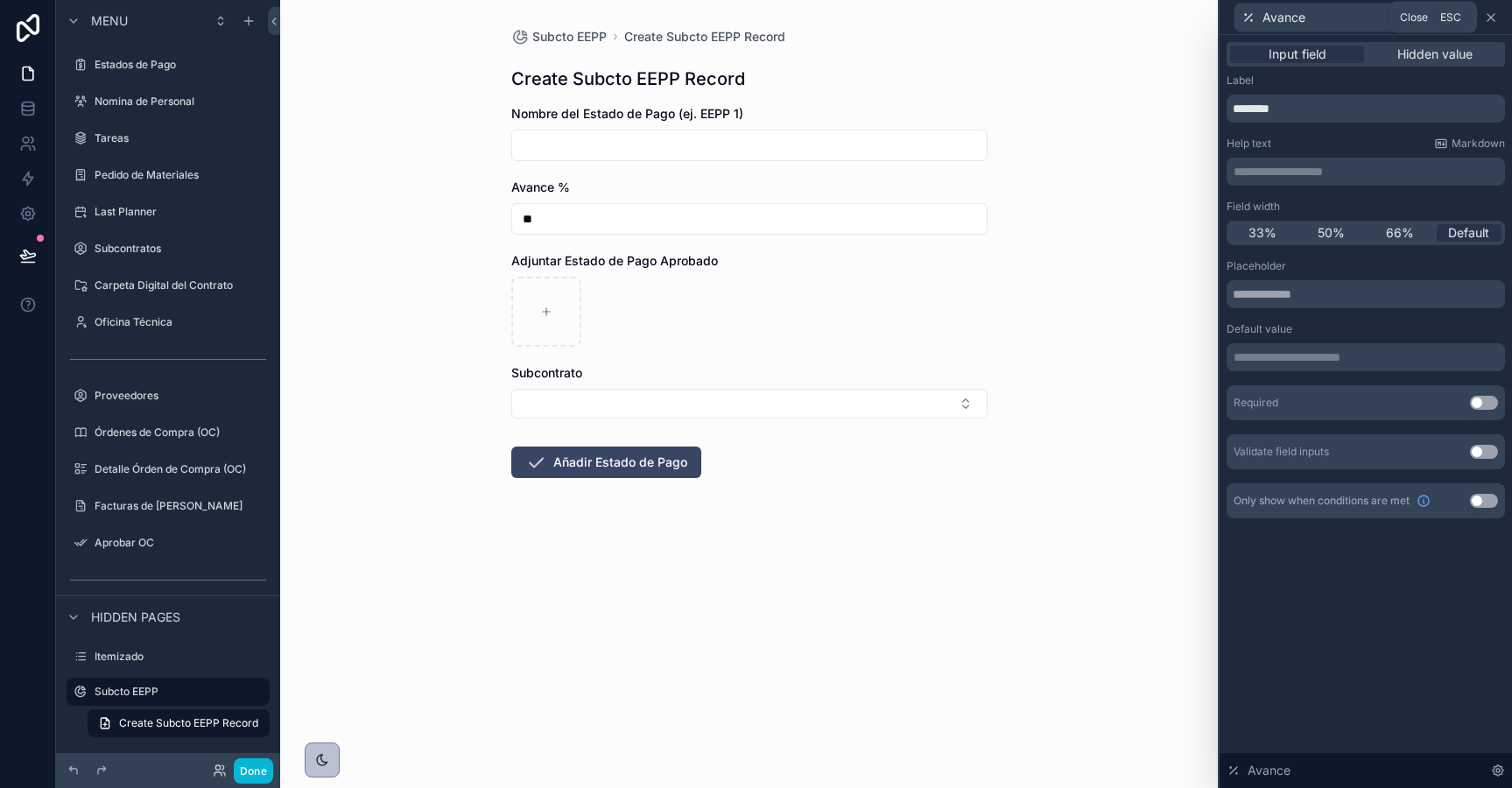
click at [1489, 18] on icon at bounding box center [1491, 17] width 7 height 7
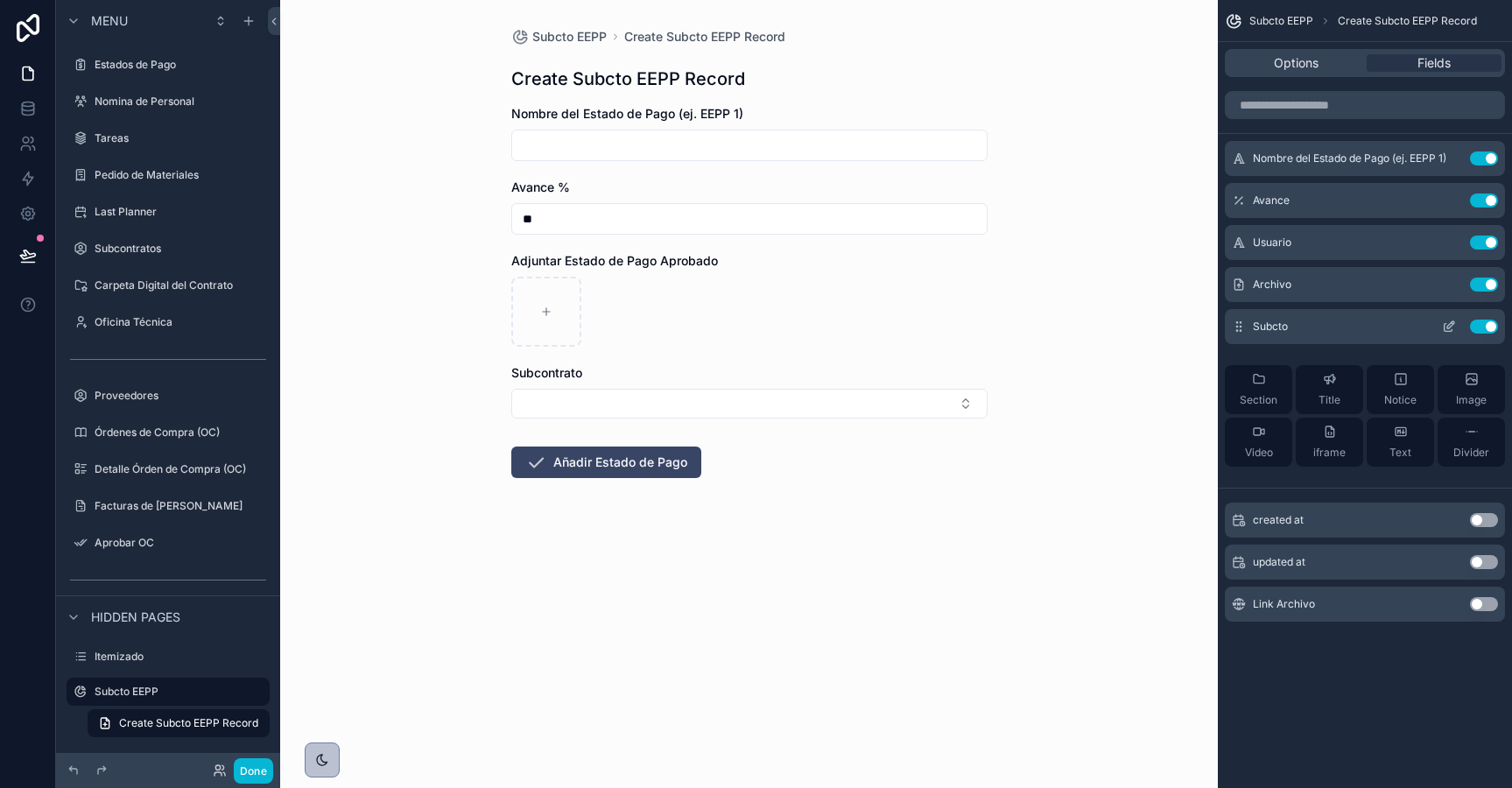
click at [1448, 324] on icon "scrollable content" at bounding box center [1450, 325] width 7 height 7
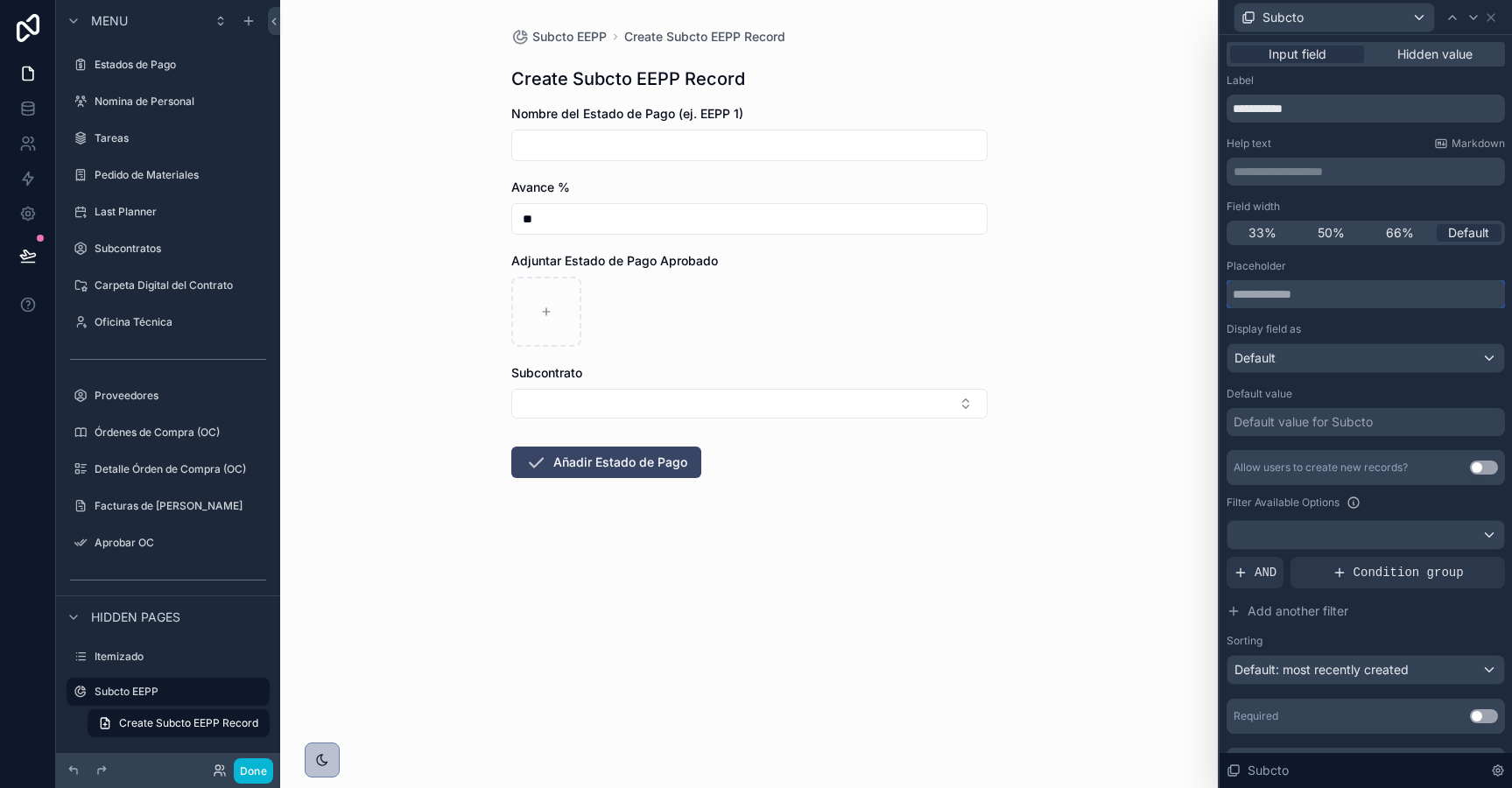
click at [1321, 294] on input "text" at bounding box center [1366, 294] width 279 height 28
click at [1332, 425] on div "Default value for Subcto" at bounding box center [1303, 422] width 139 height 18
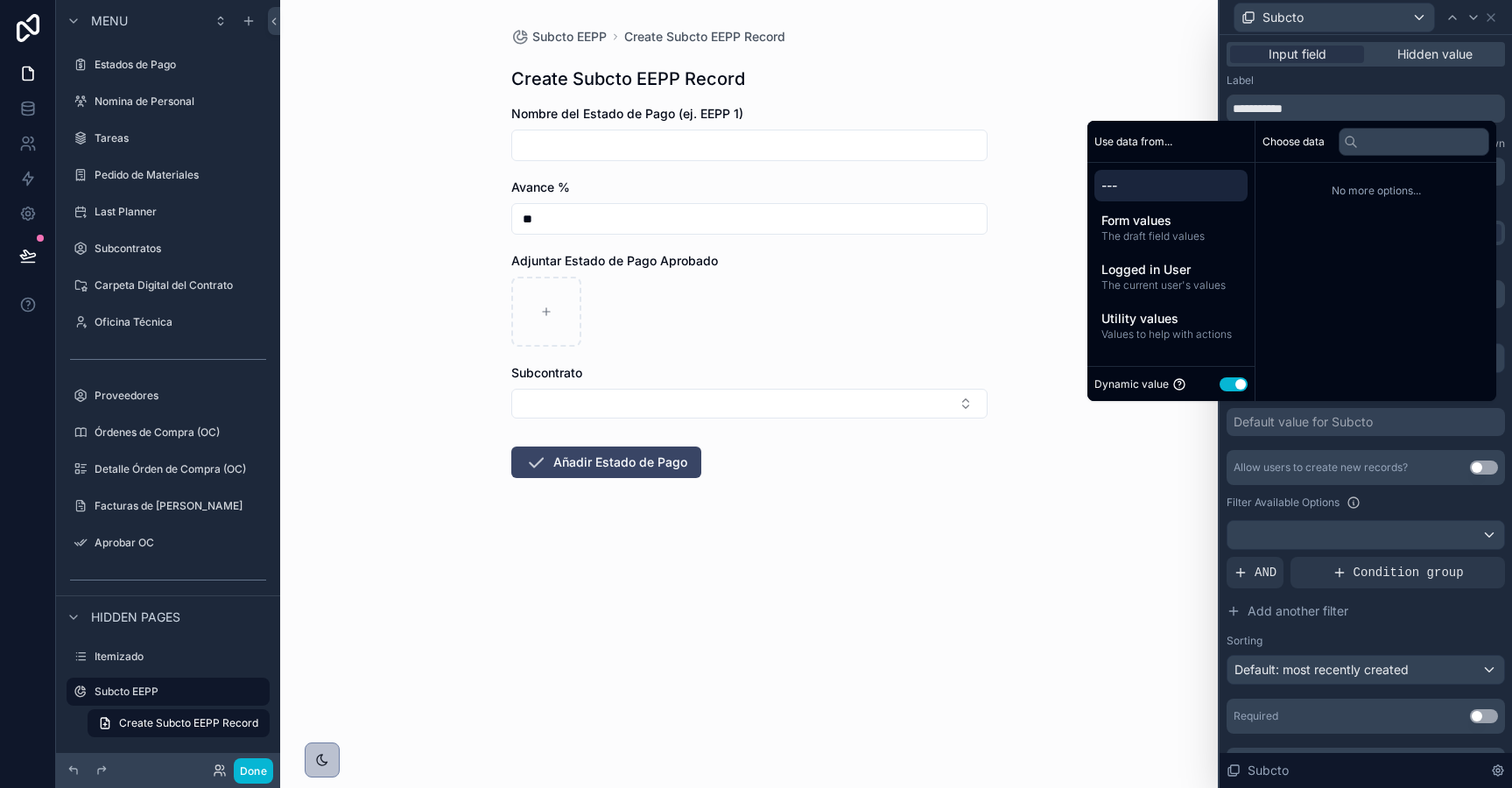
click at [1332, 425] on div "Default value for Subcto" at bounding box center [1303, 422] width 139 height 18
click at [1121, 227] on span "Form values" at bounding box center [1170, 221] width 139 height 18
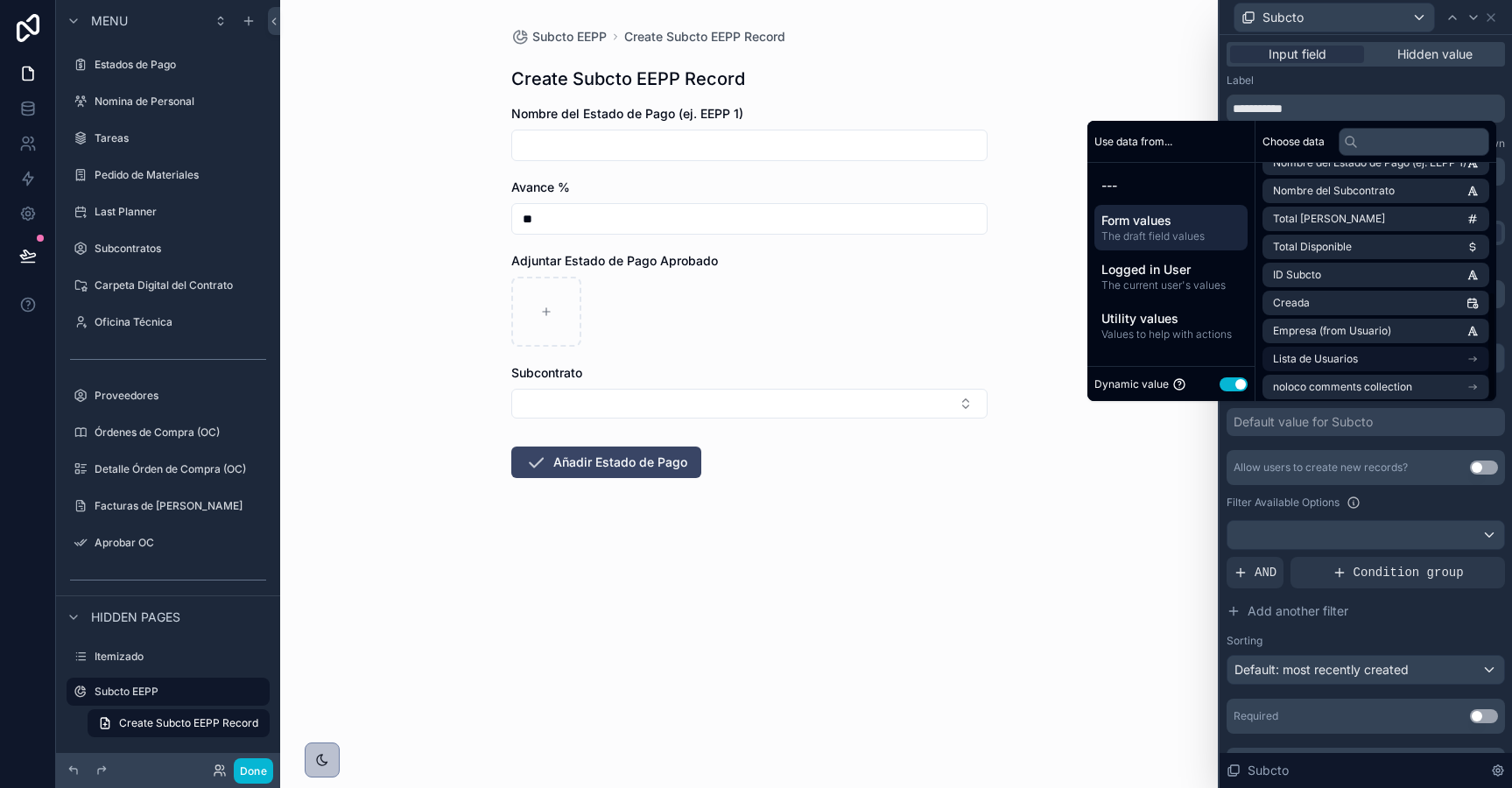
scroll to position [277, 0]
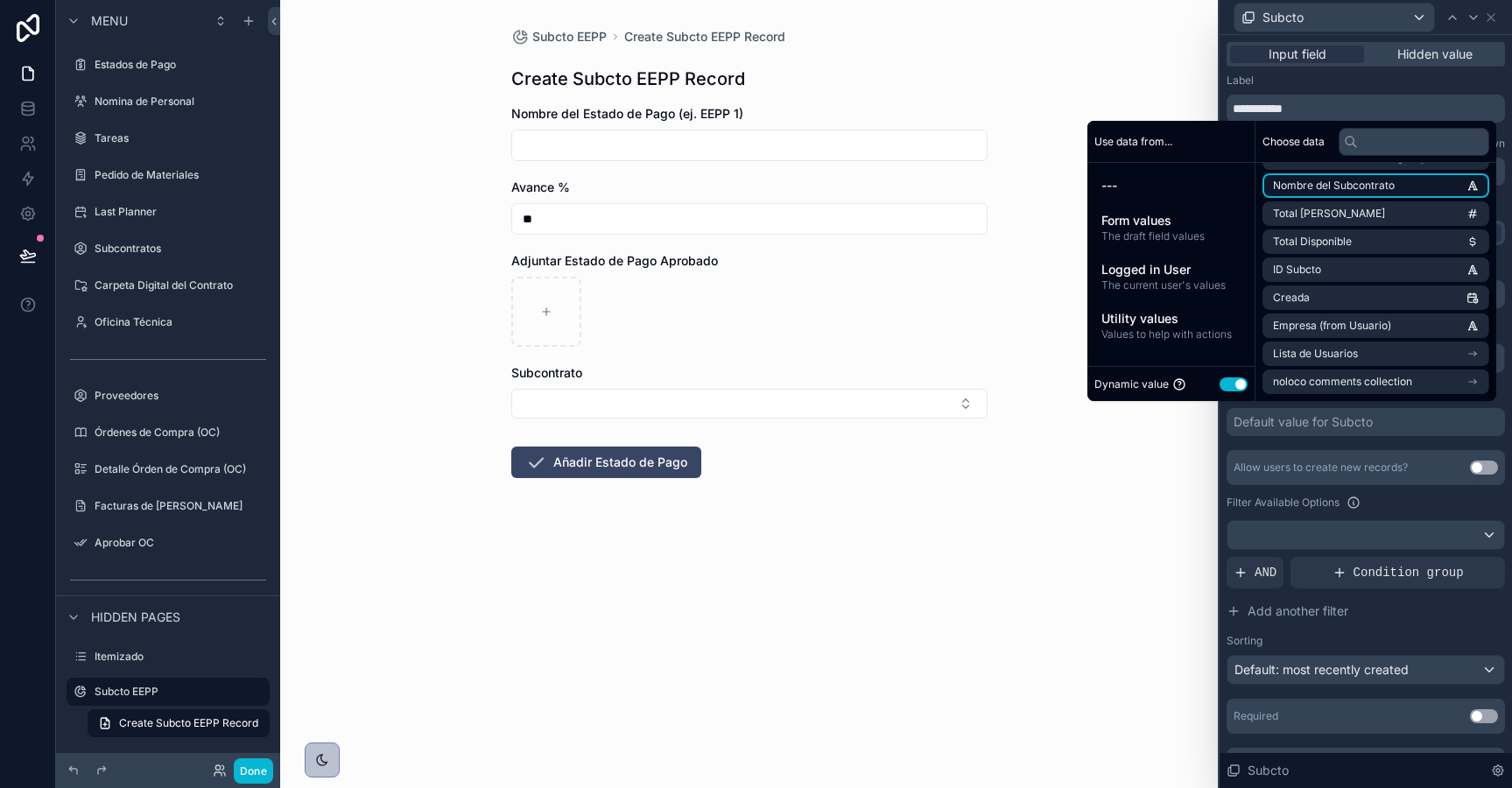
click at [1328, 183] on span "Nombre del Subcontrato" at bounding box center [1334, 186] width 122 height 14
click at [1080, 491] on div "Subcto EEPP Create Subcto EEPP Record Create Subcto EEPP Record Nombre del Esta…" at bounding box center [749, 394] width 937 height 788
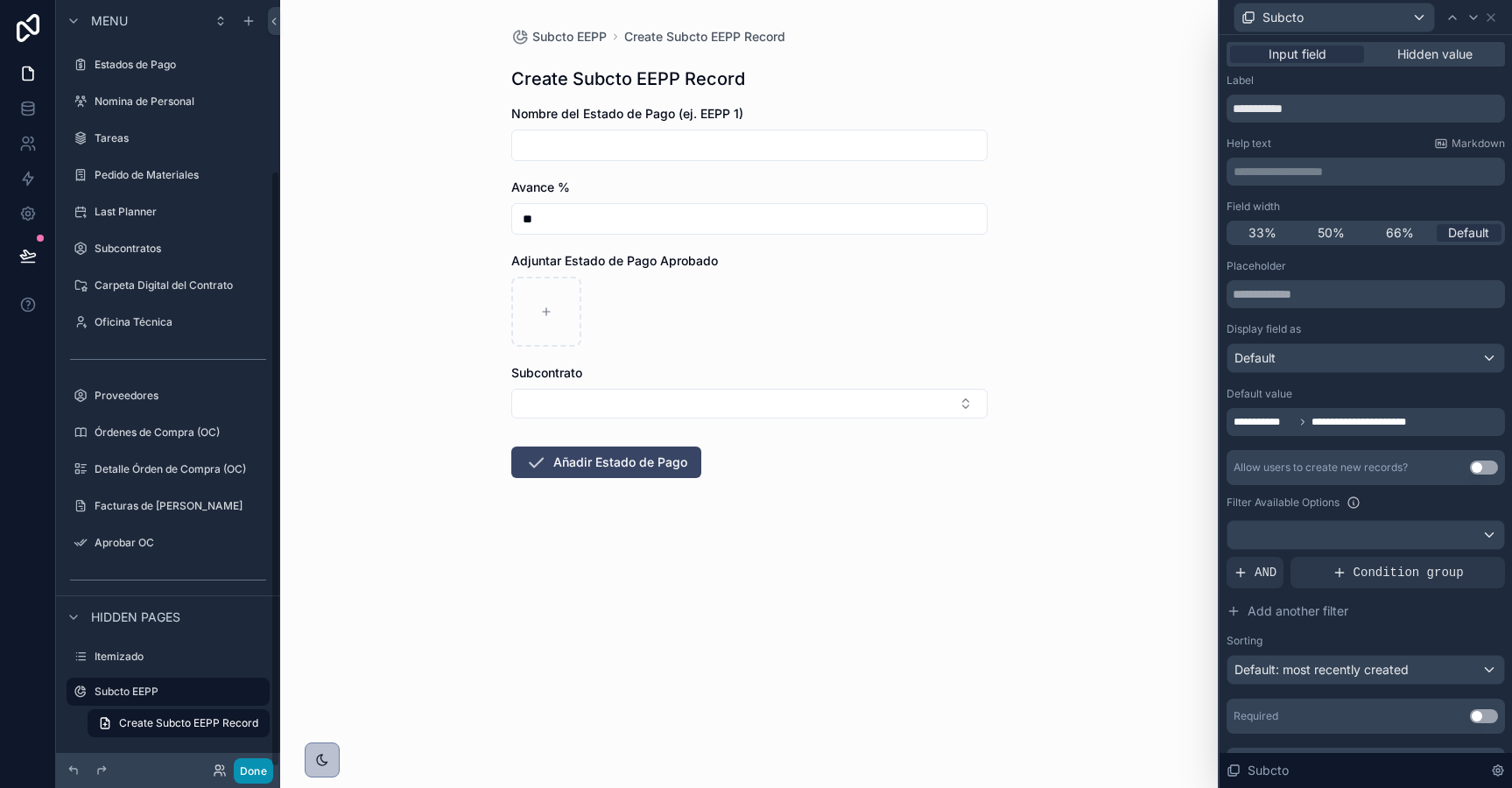
click at [254, 767] on button "Done" at bounding box center [253, 770] width 39 height 25
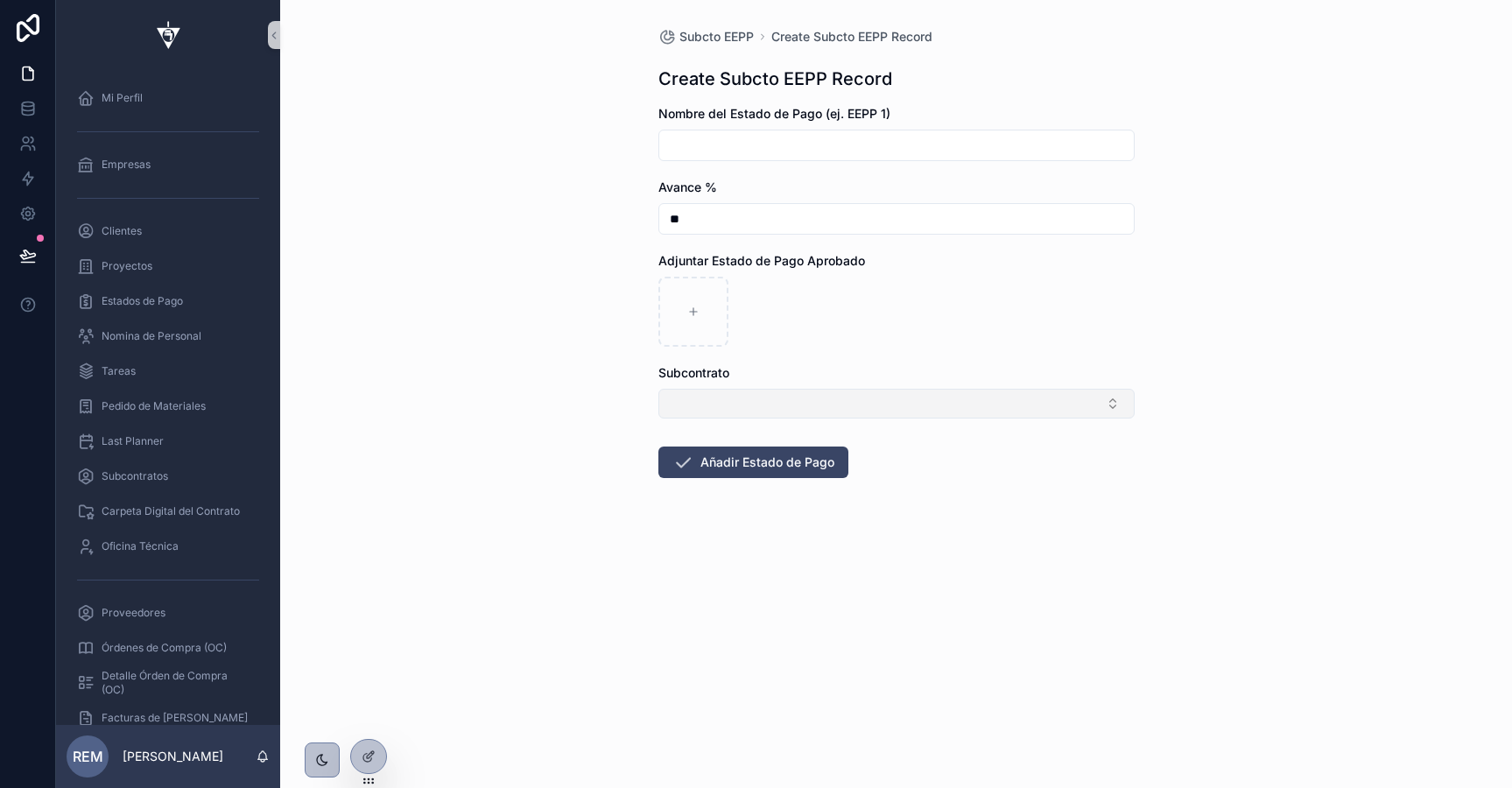
click at [775, 408] on button "Select Button" at bounding box center [896, 403] width 477 height 30
click at [559, 314] on div "Subcto EEPP Create Subcto EEPP Record Create Subcto EEPP Record Nombre del Esta…" at bounding box center [895, 394] width 1232 height 788
click at [733, 47] on div "Subcto EEPP Create Subcto EEPP Record Create Subcto EEPP Record Nombre del Esta…" at bounding box center [896, 295] width 505 height 590
click at [733, 39] on span "Subcto EEPP" at bounding box center [717, 37] width 74 height 18
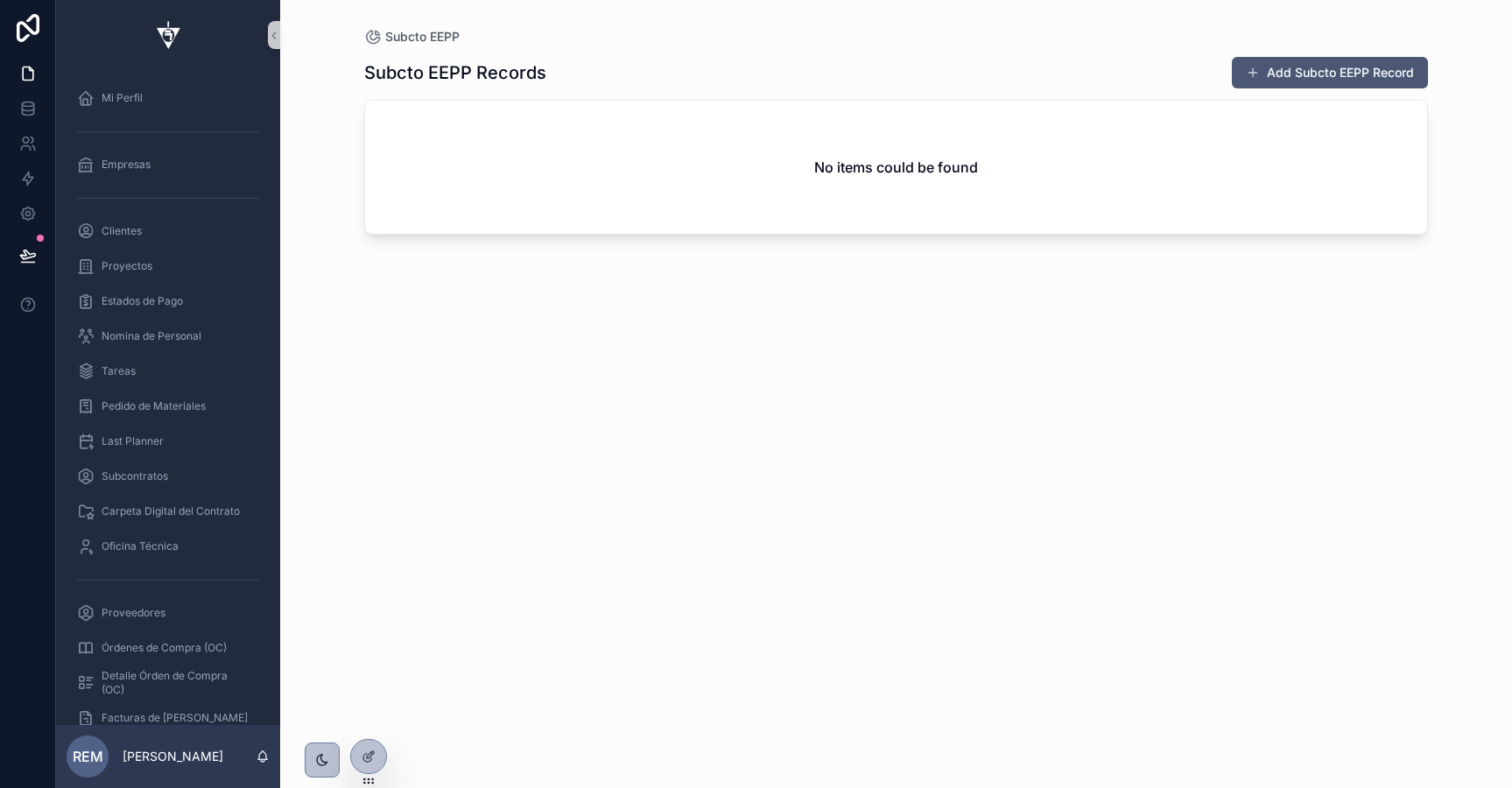
click at [1323, 60] on button "Add Subcto EEPP Record" at bounding box center [1330, 73] width 196 height 32
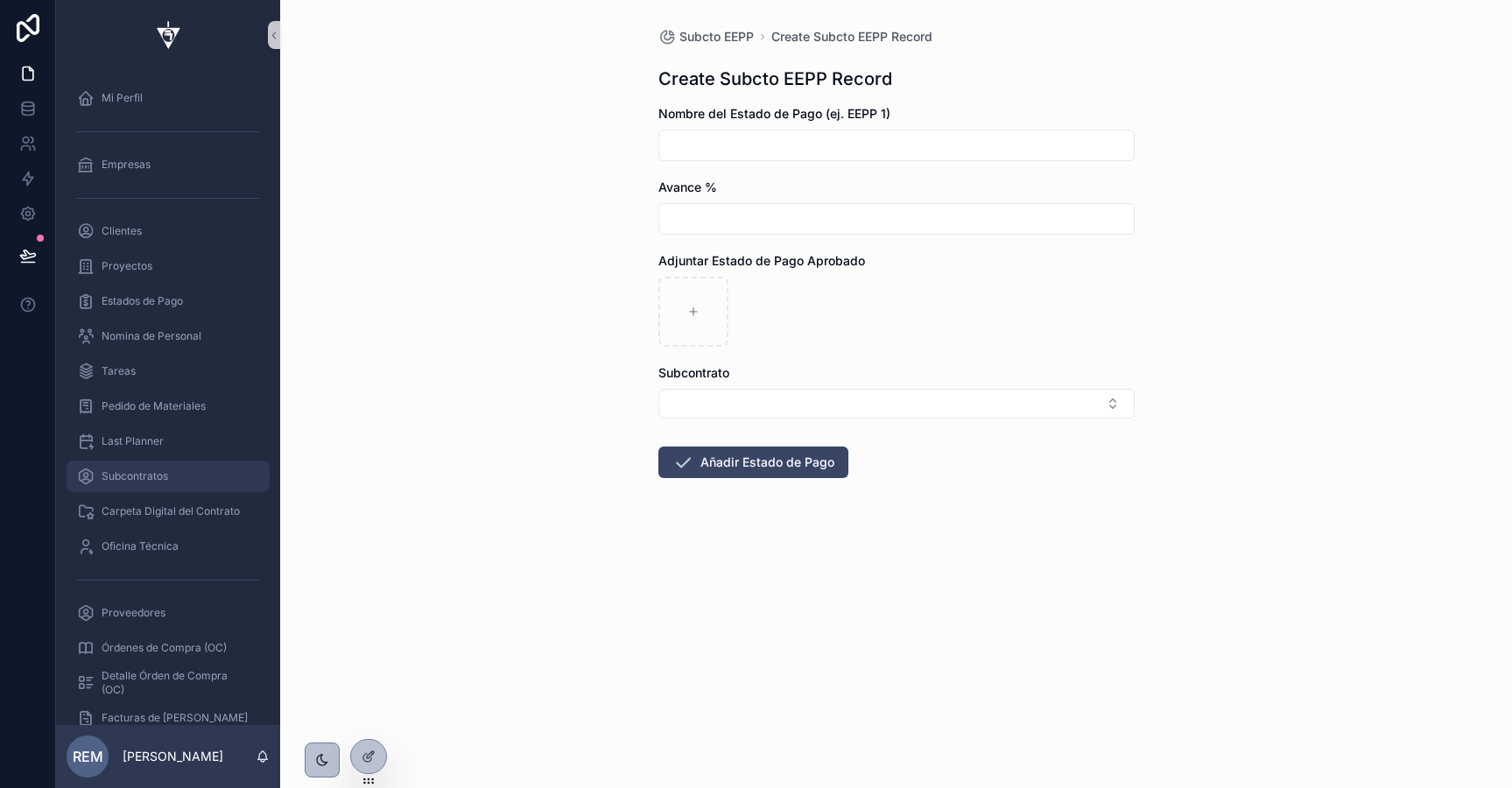
click at [151, 474] on span "Subcontratos" at bounding box center [135, 476] width 67 height 14
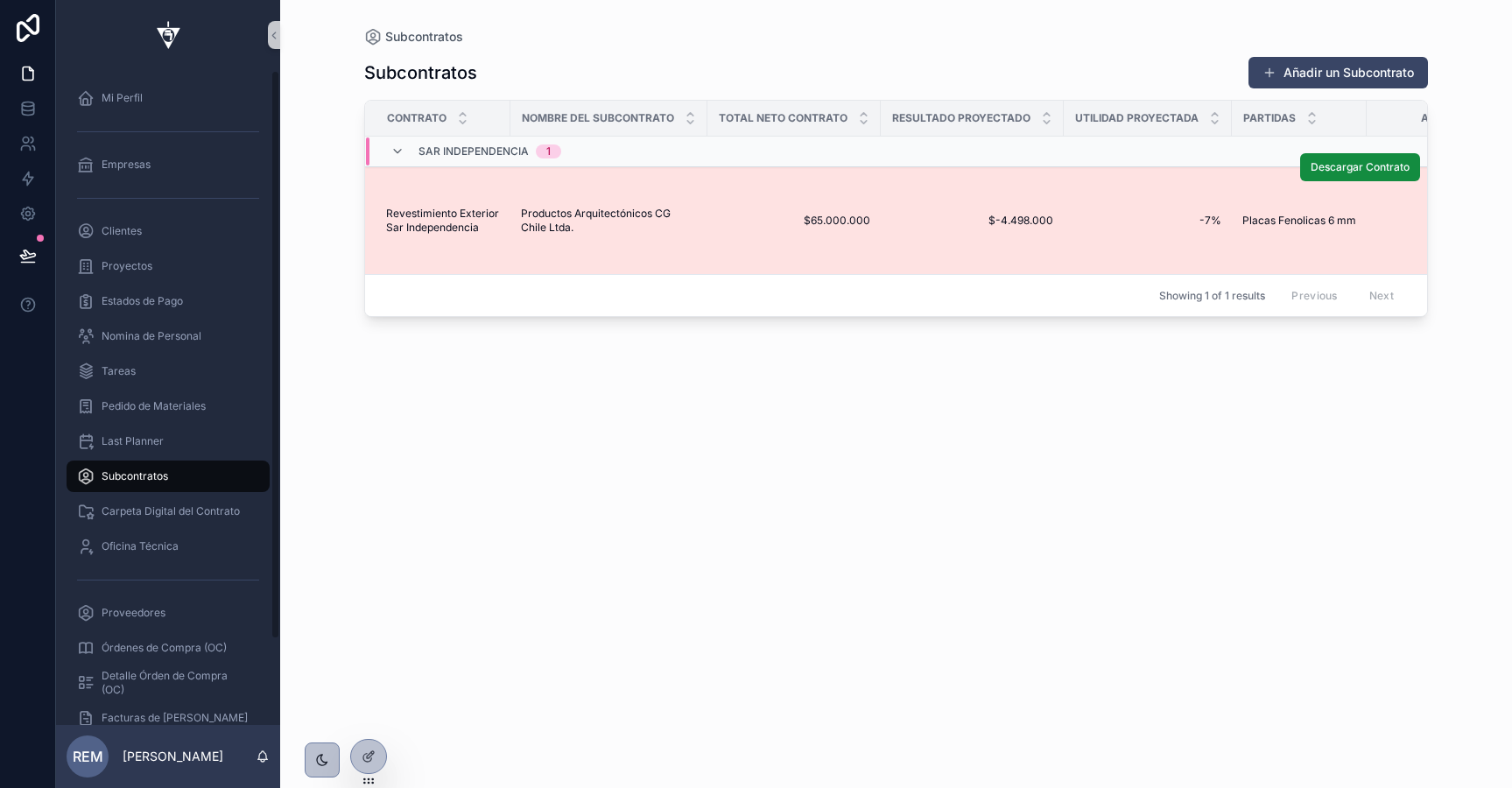
click at [596, 241] on td "Productos Arquitectónicos CG Chile Ltda. Productos Arquitectónicos CG Chile Ltd…" at bounding box center [609, 221] width 197 height 108
click at [588, 228] on span "Productos Arquitectónicos CG Chile Ltda." at bounding box center [609, 221] width 176 height 28
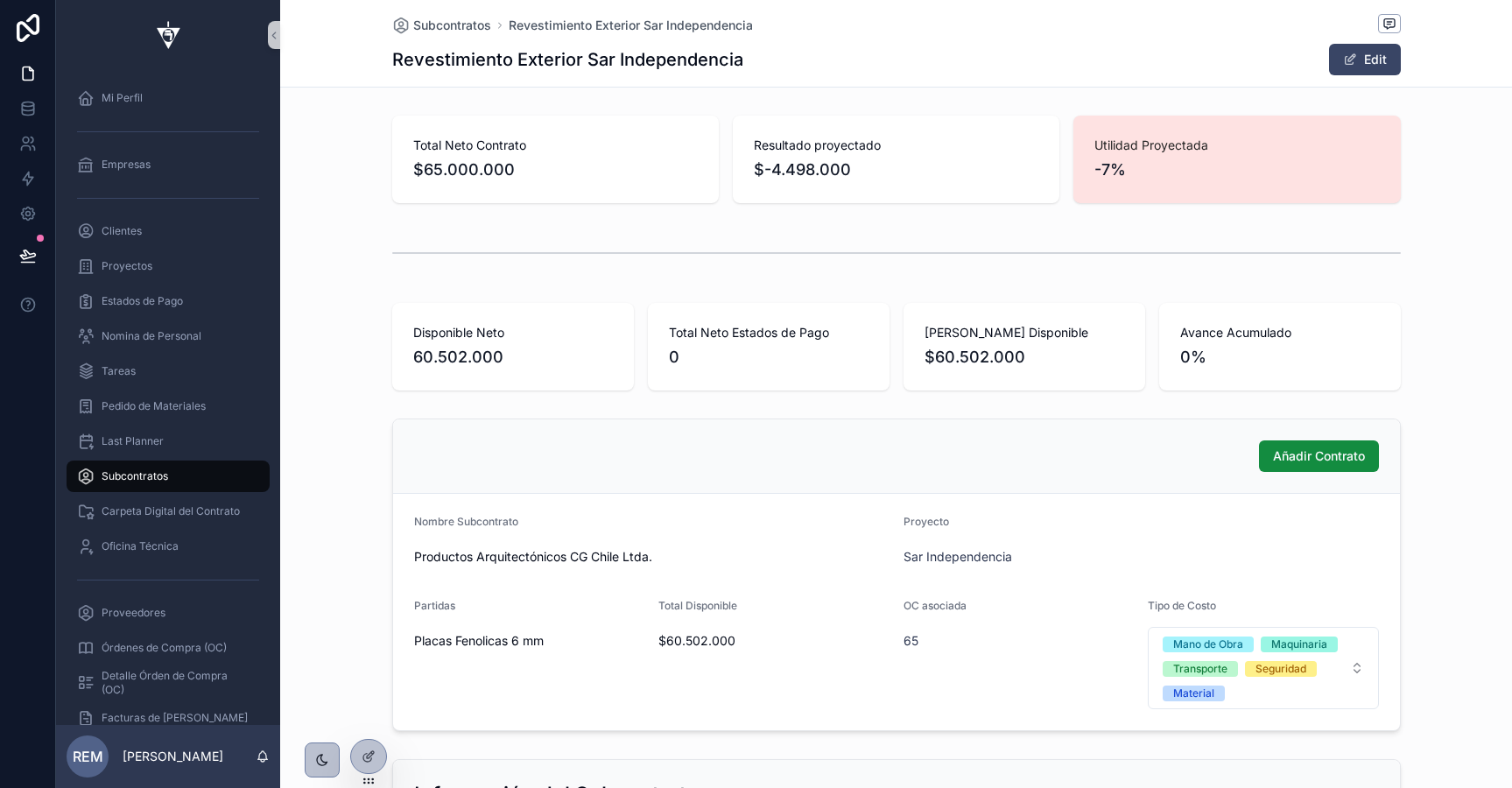
scroll to position [551, 0]
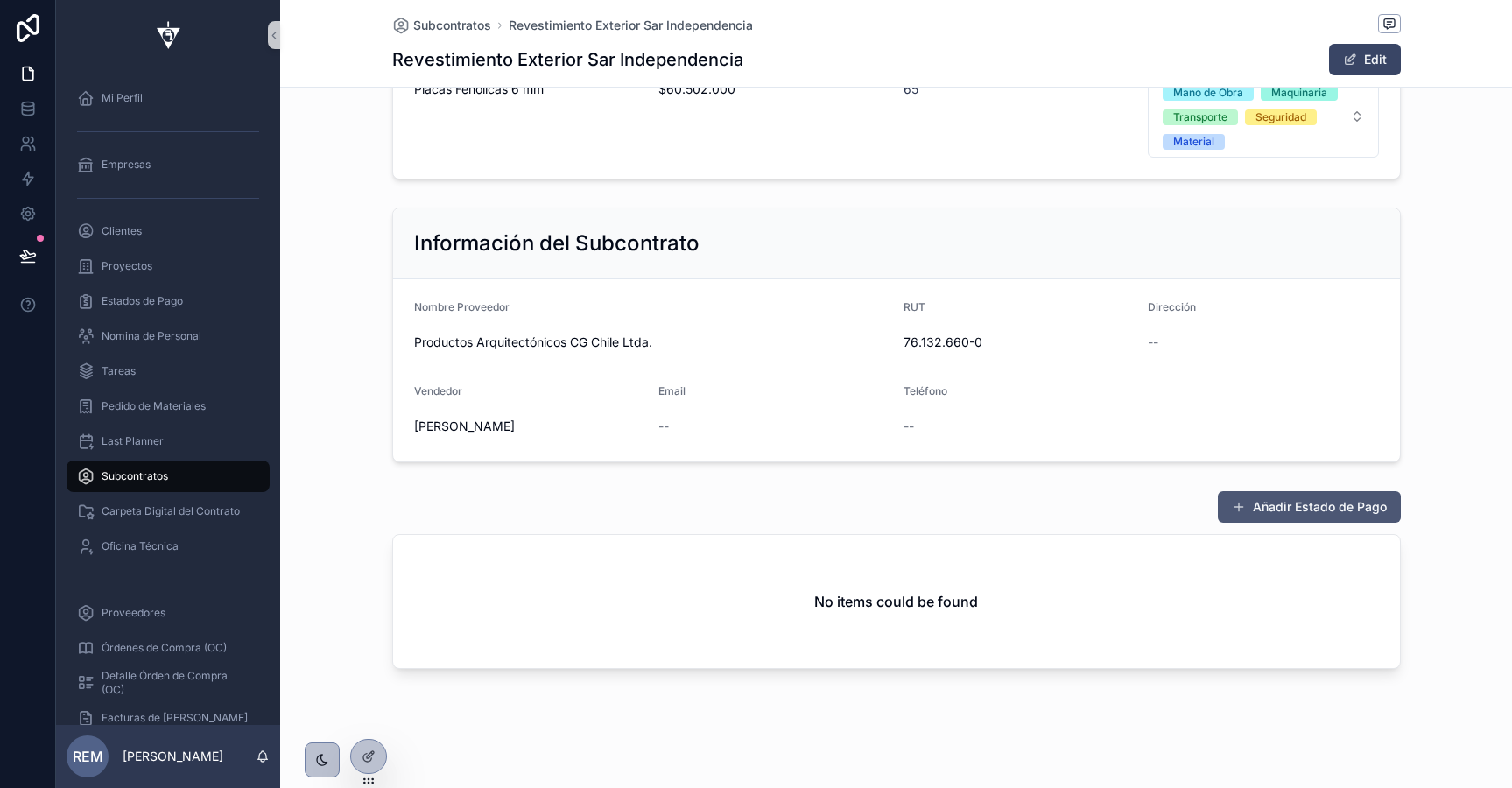
click at [1270, 502] on button "Añadir Estado de Pago" at bounding box center [1309, 507] width 183 height 32
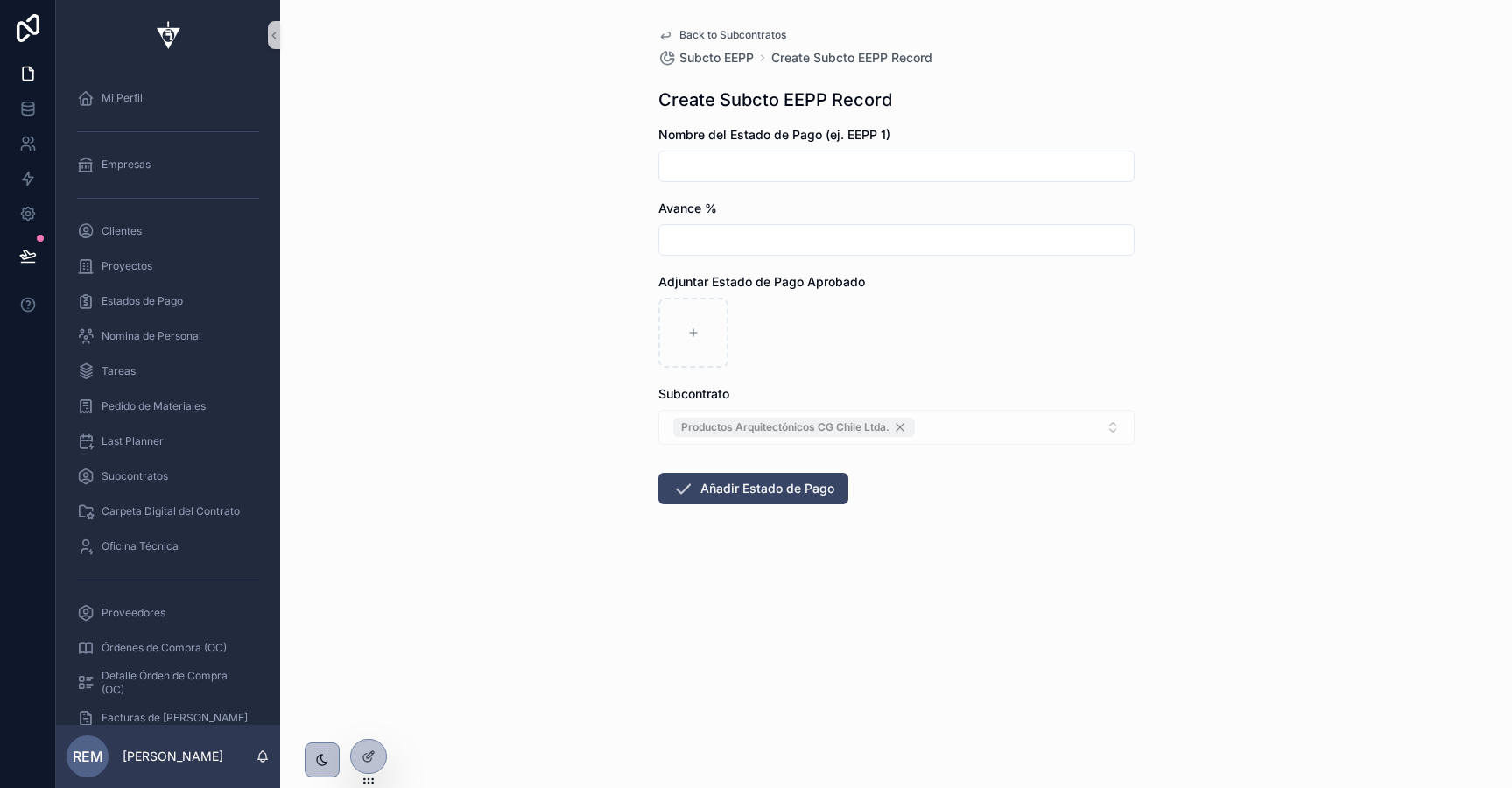
click at [964, 420] on div "Productos Arquitectónicos CG Chile Ltda." at bounding box center [896, 426] width 477 height 35
click at [273, 41] on icon "scrollable content" at bounding box center [274, 35] width 12 height 13
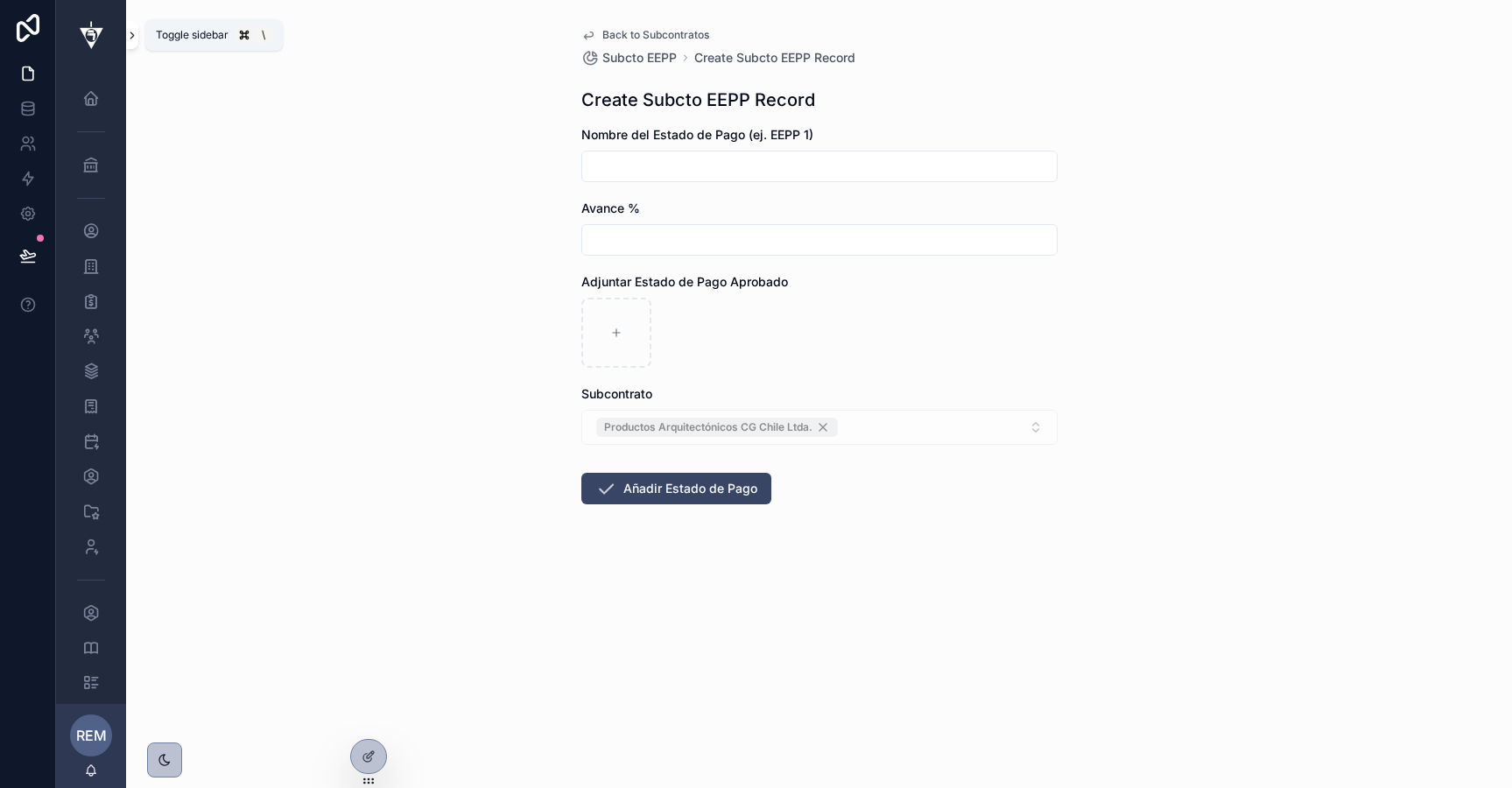
click at [133, 36] on icon "scrollable content" at bounding box center [133, 35] width 4 height 6
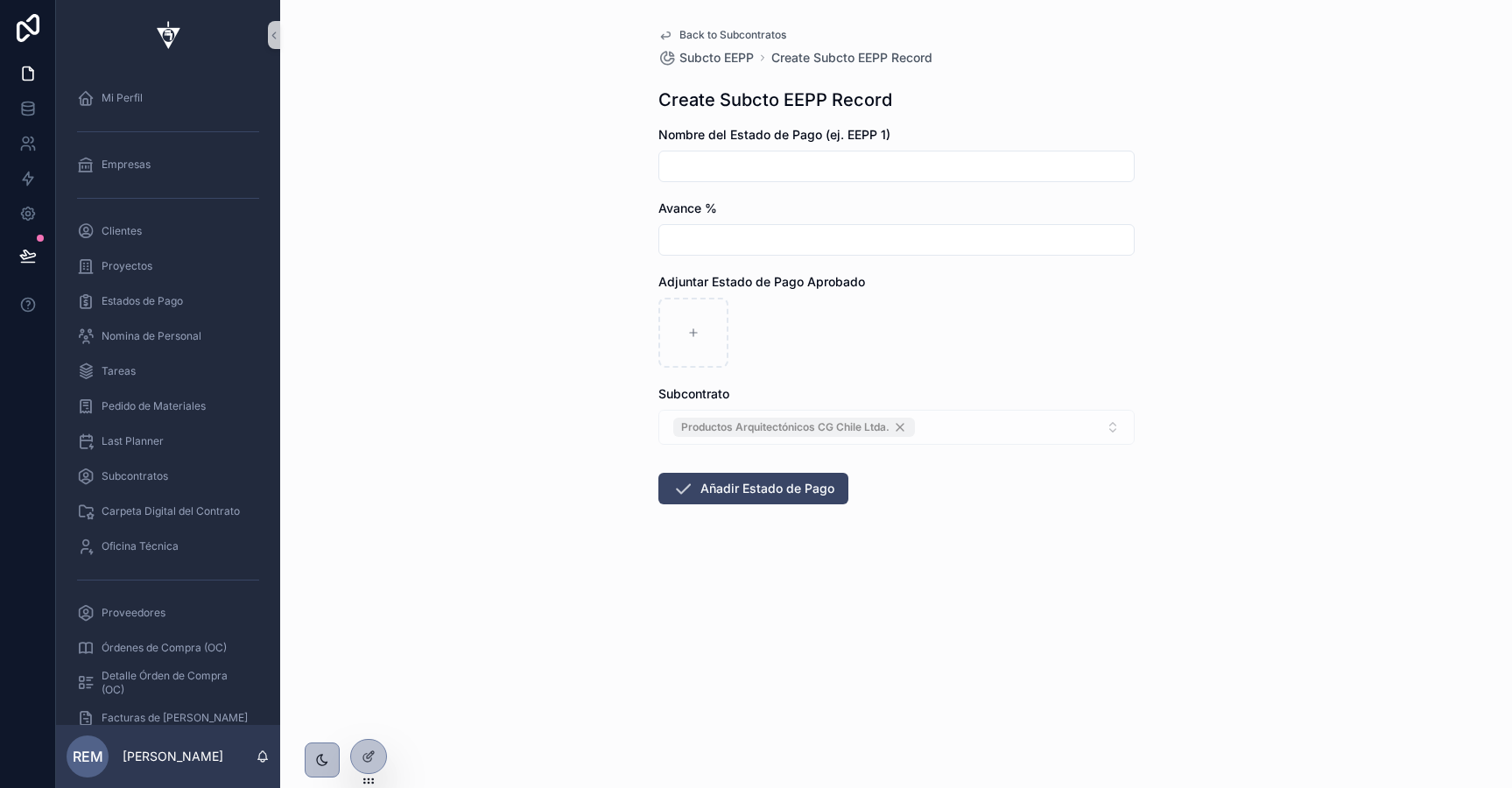
click at [751, 32] on span "Back to Subcontratos" at bounding box center [733, 35] width 107 height 14
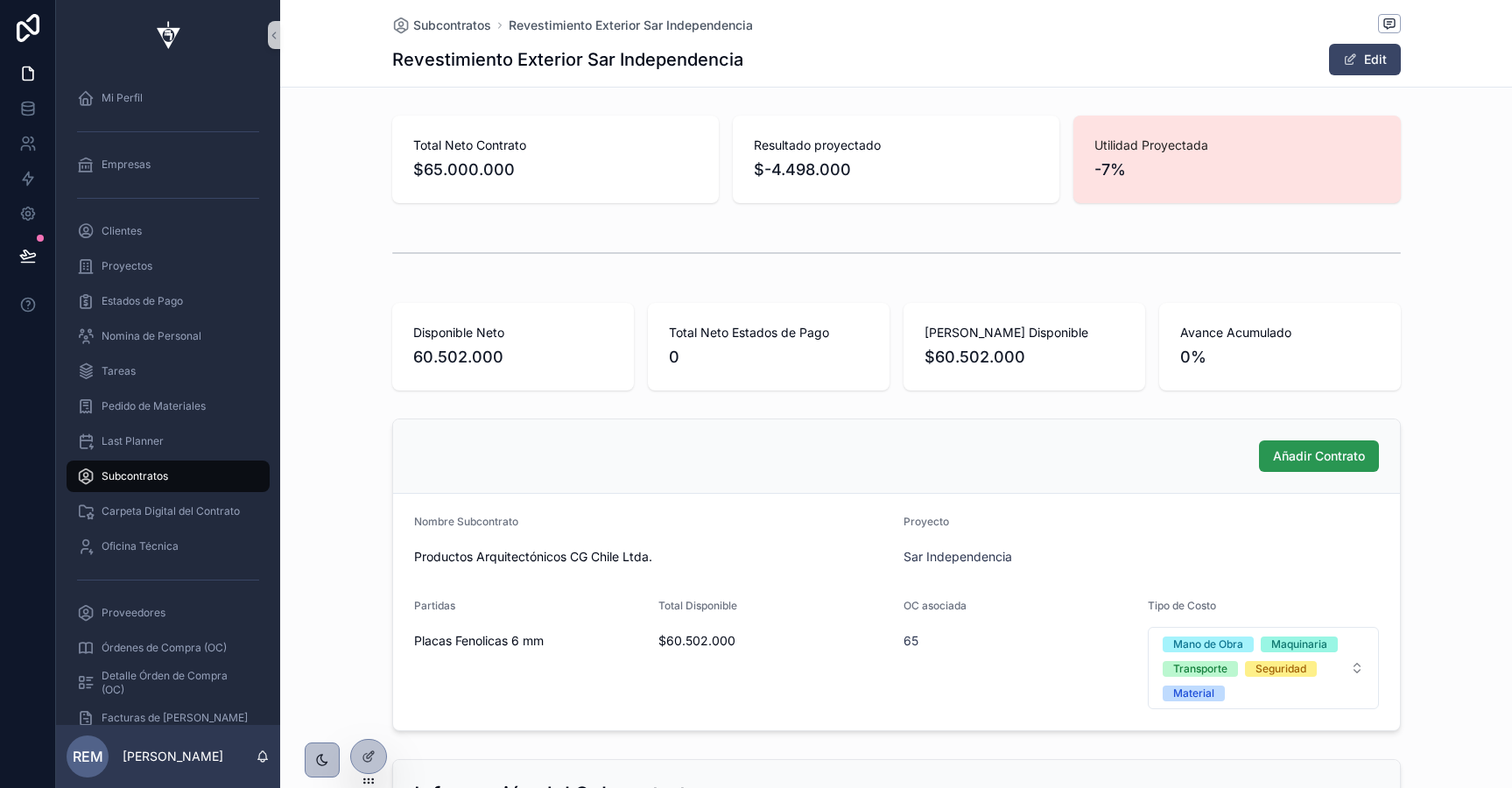
click at [1293, 455] on span "Añadir Contrato" at bounding box center [1319, 456] width 92 height 18
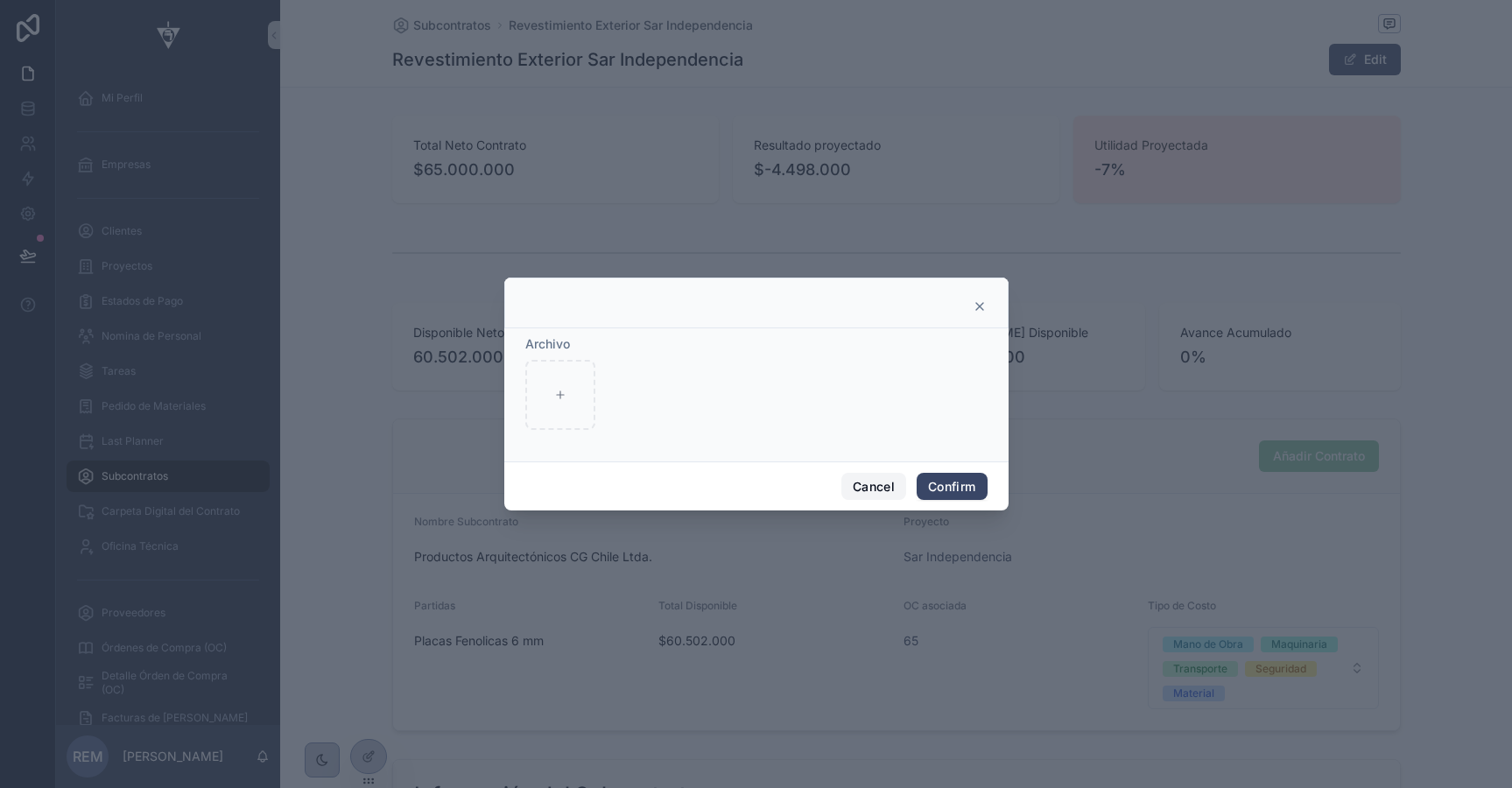
click at [873, 488] on button "Cancel" at bounding box center [873, 486] width 65 height 28
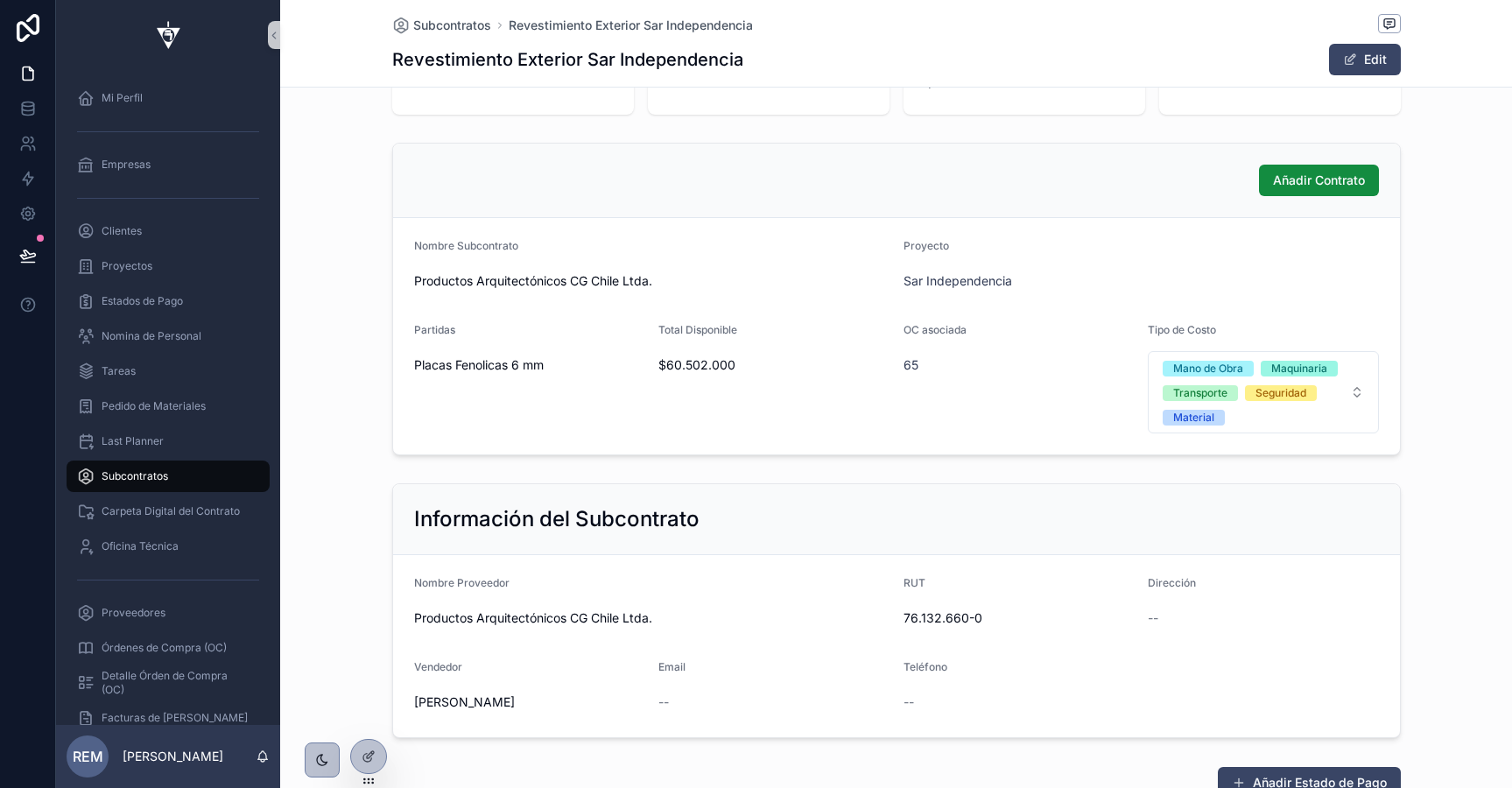
scroll to position [551, 0]
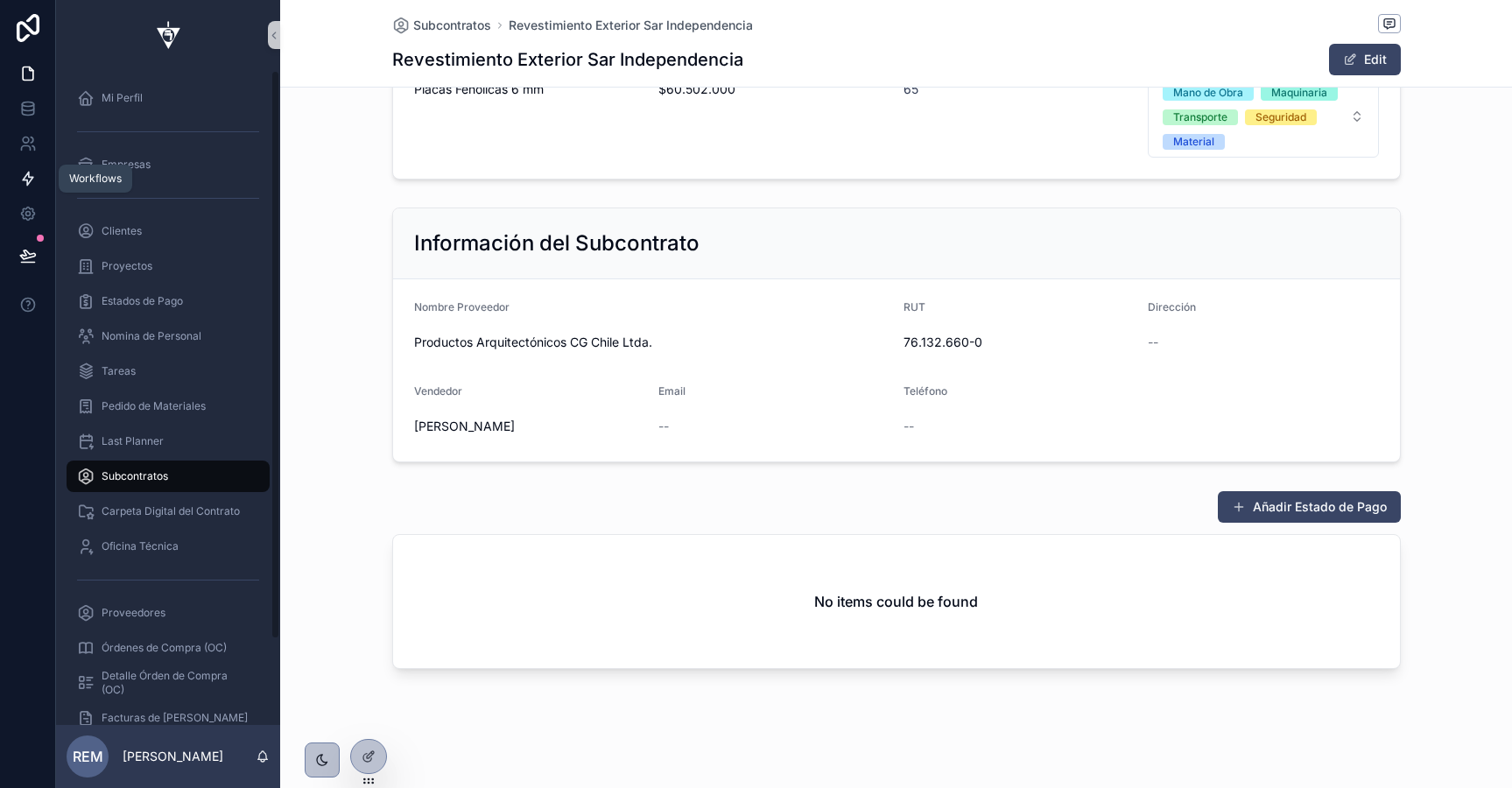
click at [32, 183] on icon at bounding box center [28, 179] width 18 height 18
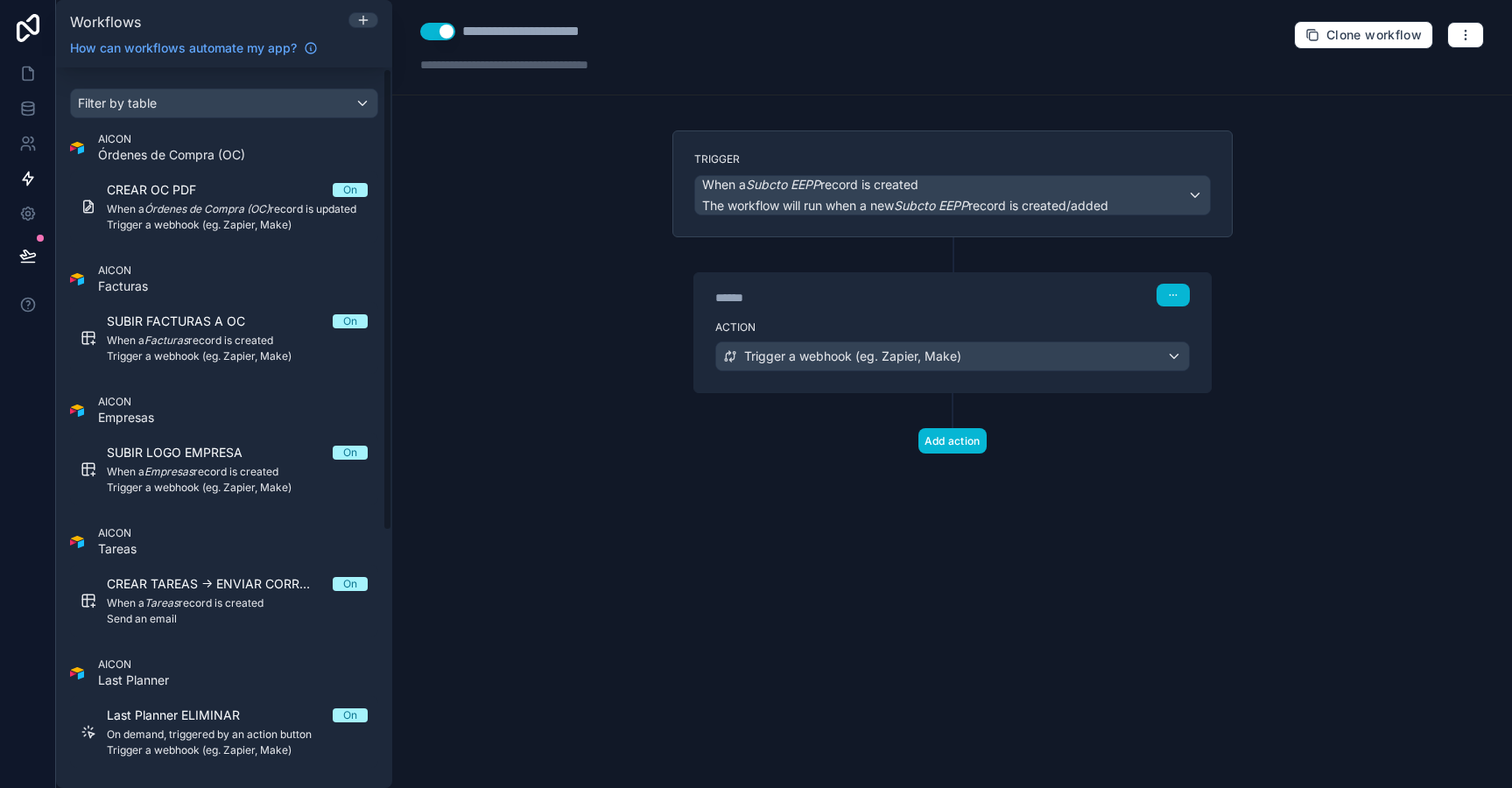
scroll to position [401, 0]
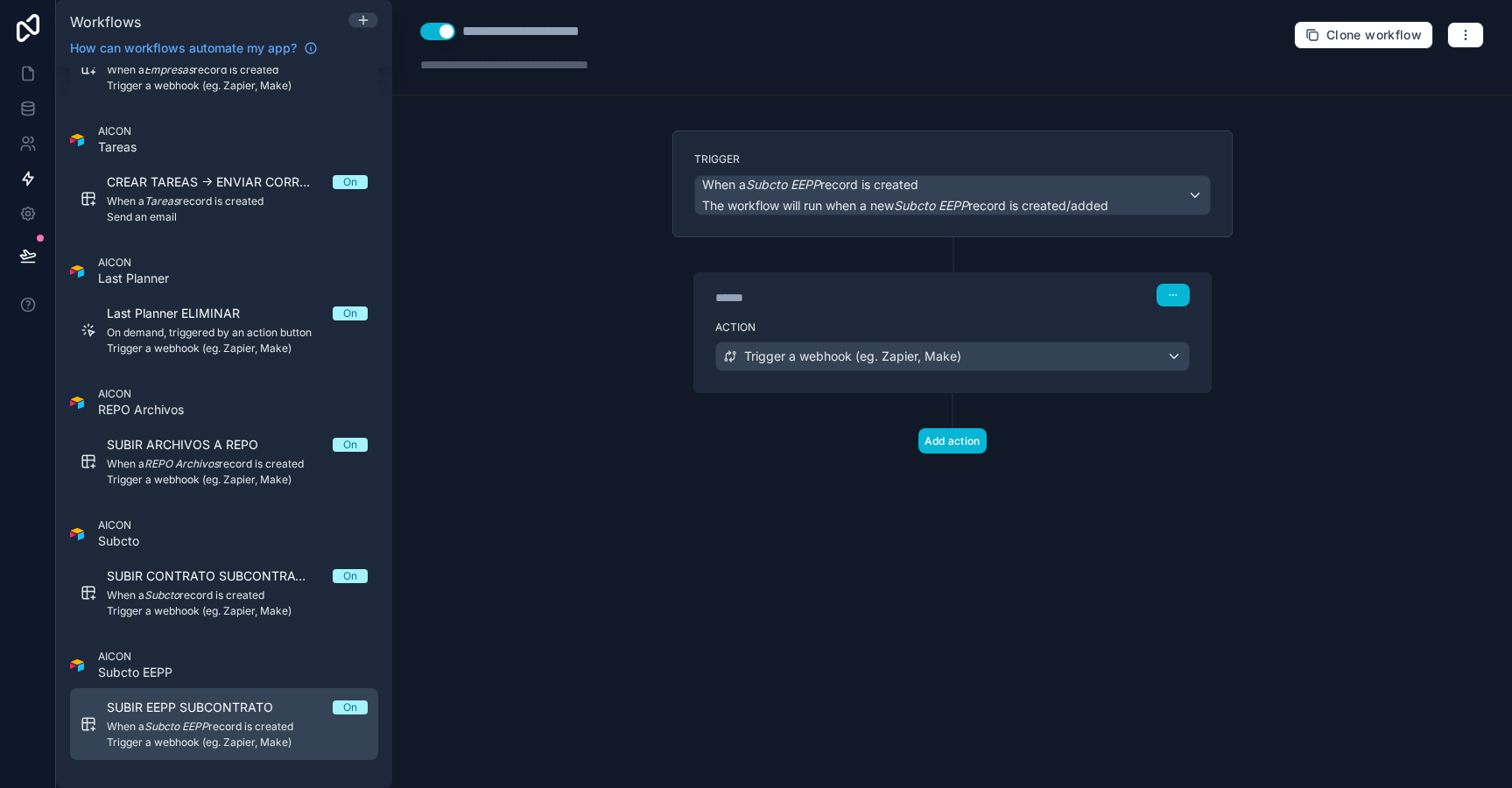
click at [210, 718] on div "SUBIR EEPP SUBCONTRATO On When a Subcto EEPP record is created Trigger a webhoo…" at bounding box center [237, 723] width 261 height 51
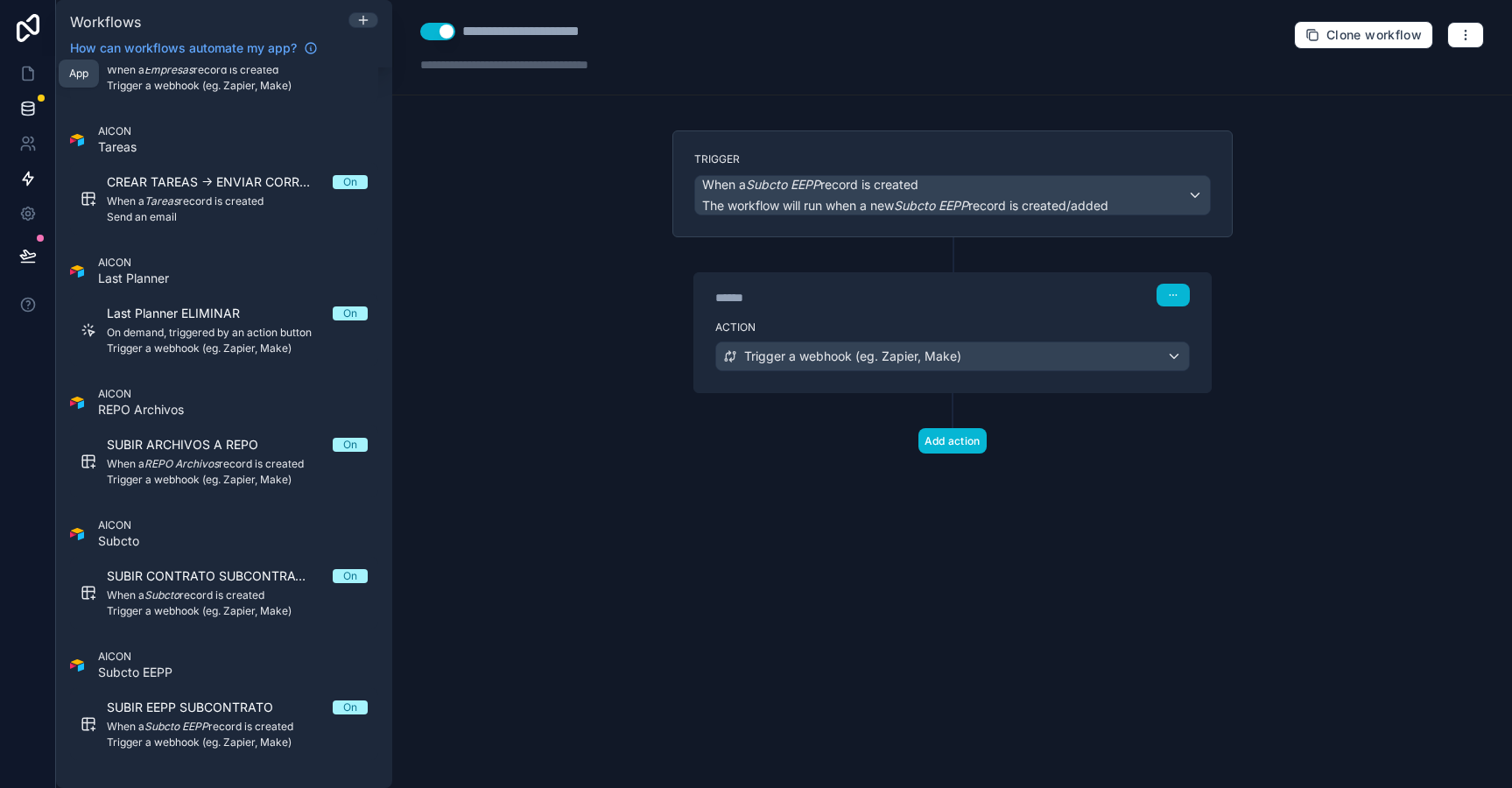
click at [33, 111] on icon at bounding box center [27, 112] width 11 height 7
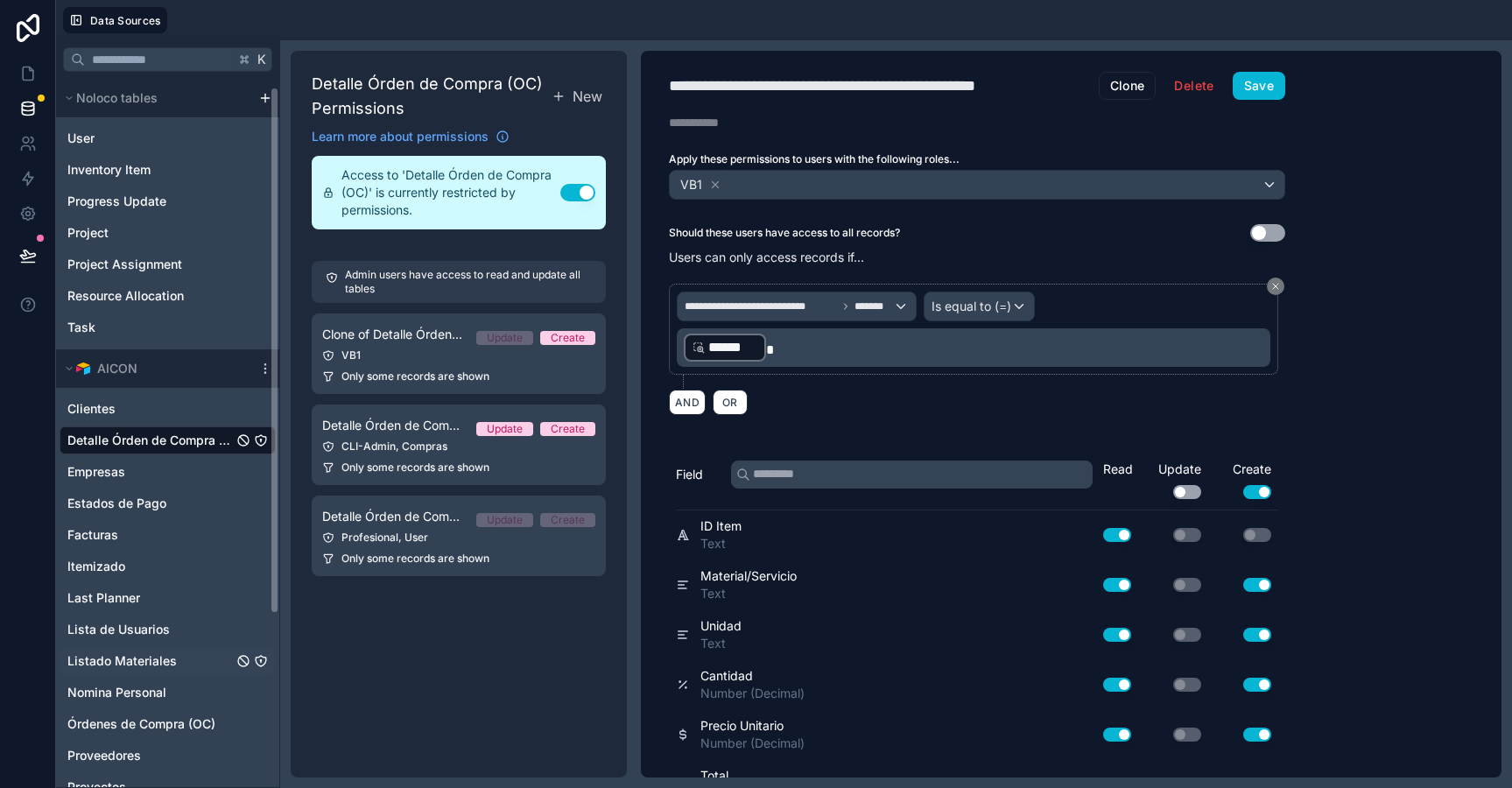
scroll to position [243, 0]
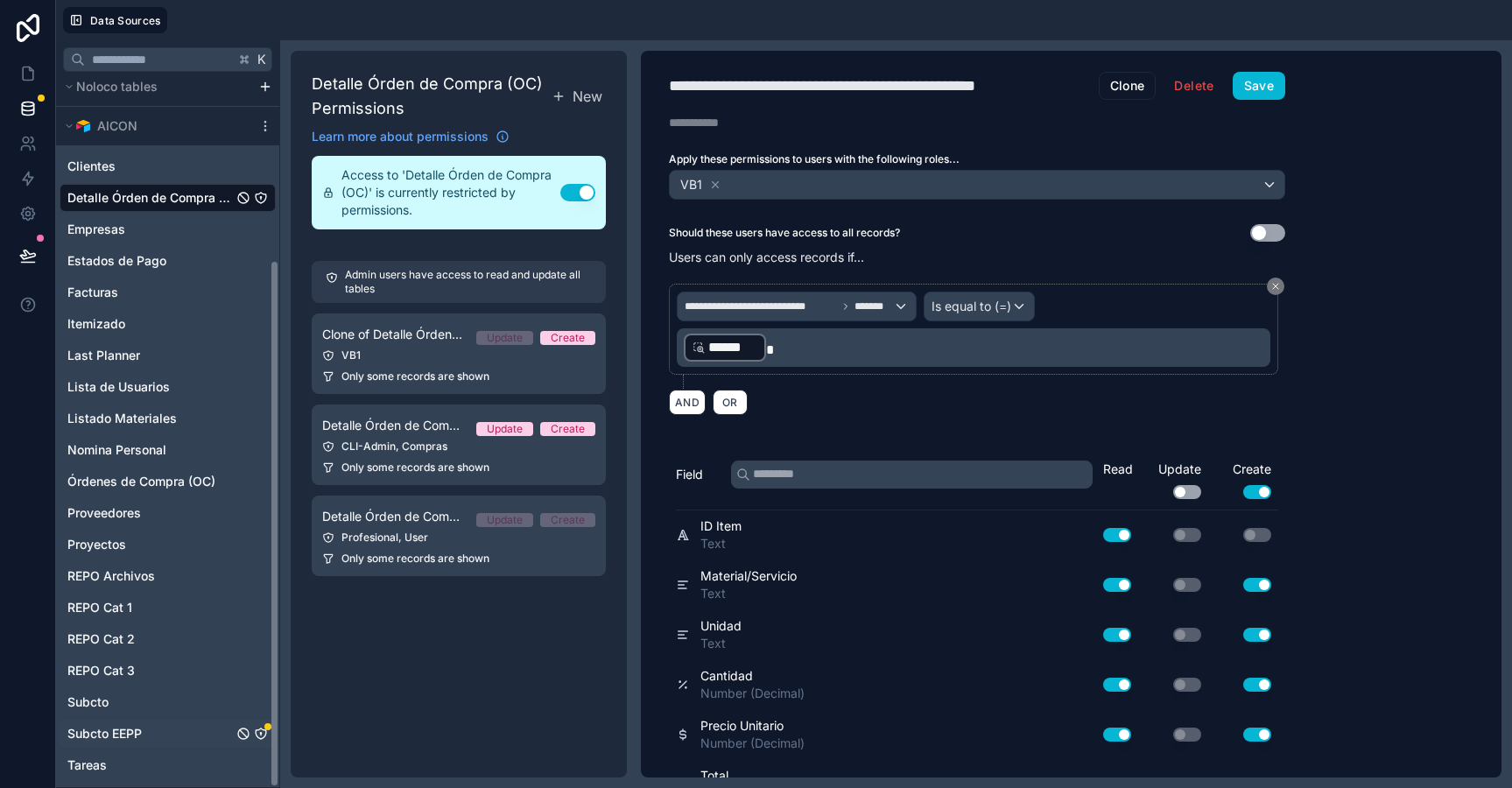
click at [168, 744] on div "Subcto EEPP" at bounding box center [168, 733] width 216 height 28
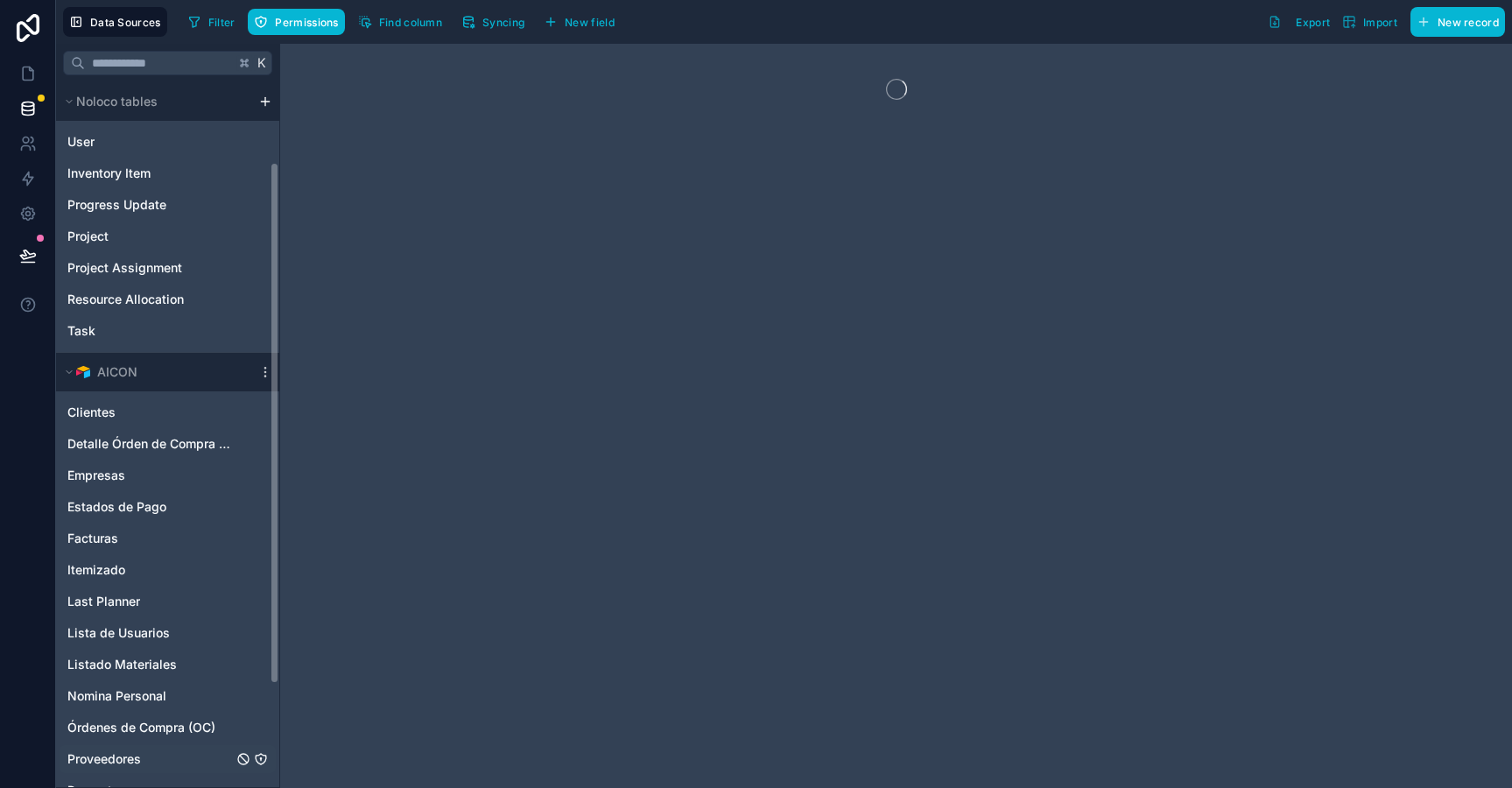
scroll to position [246, 0]
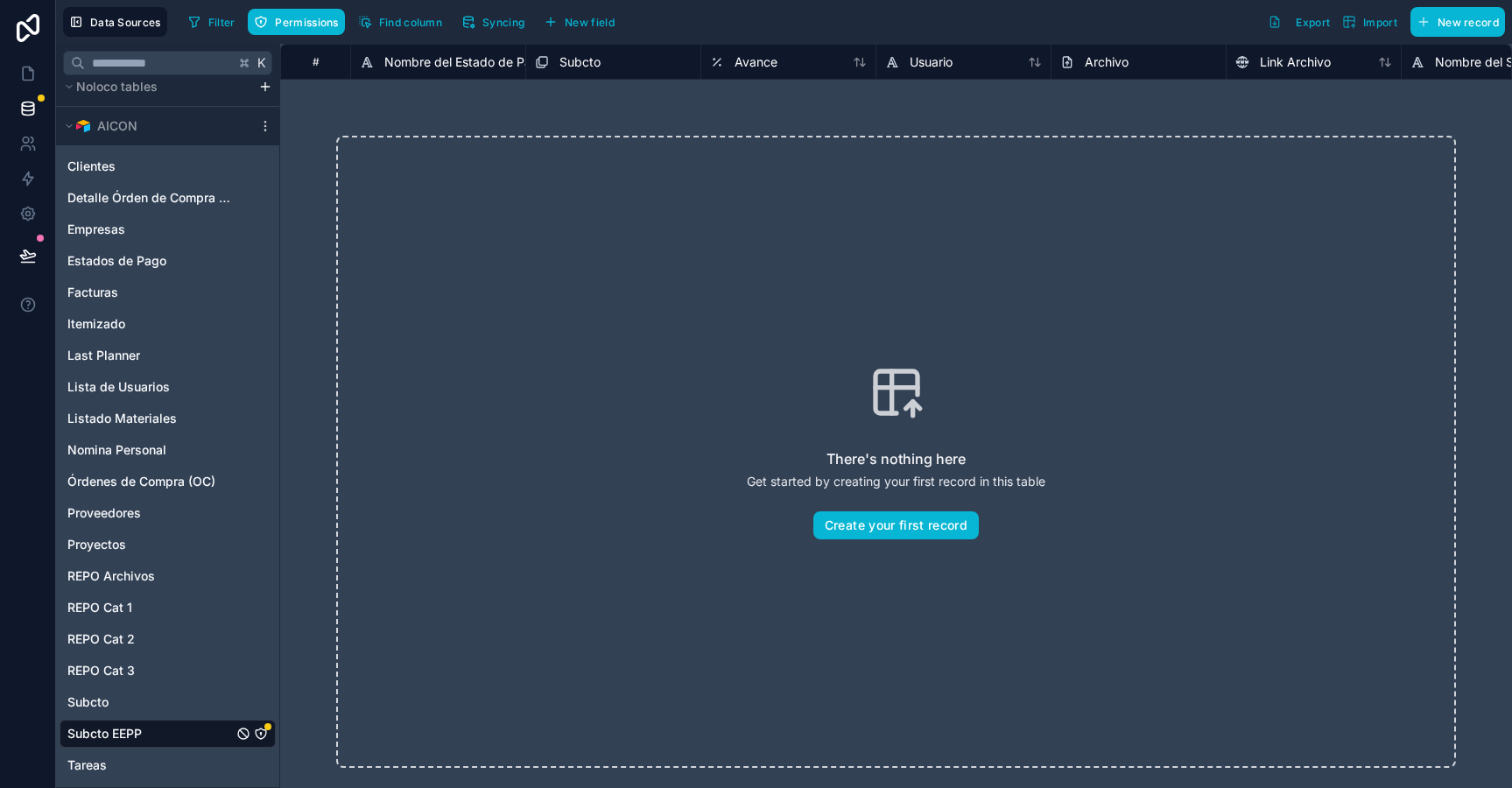
click at [297, 35] on div "Filter Permissions Find column Syncing New field" at bounding box center [404, 22] width 447 height 30
click at [301, 27] on span "Permissions" at bounding box center [306, 22] width 63 height 13
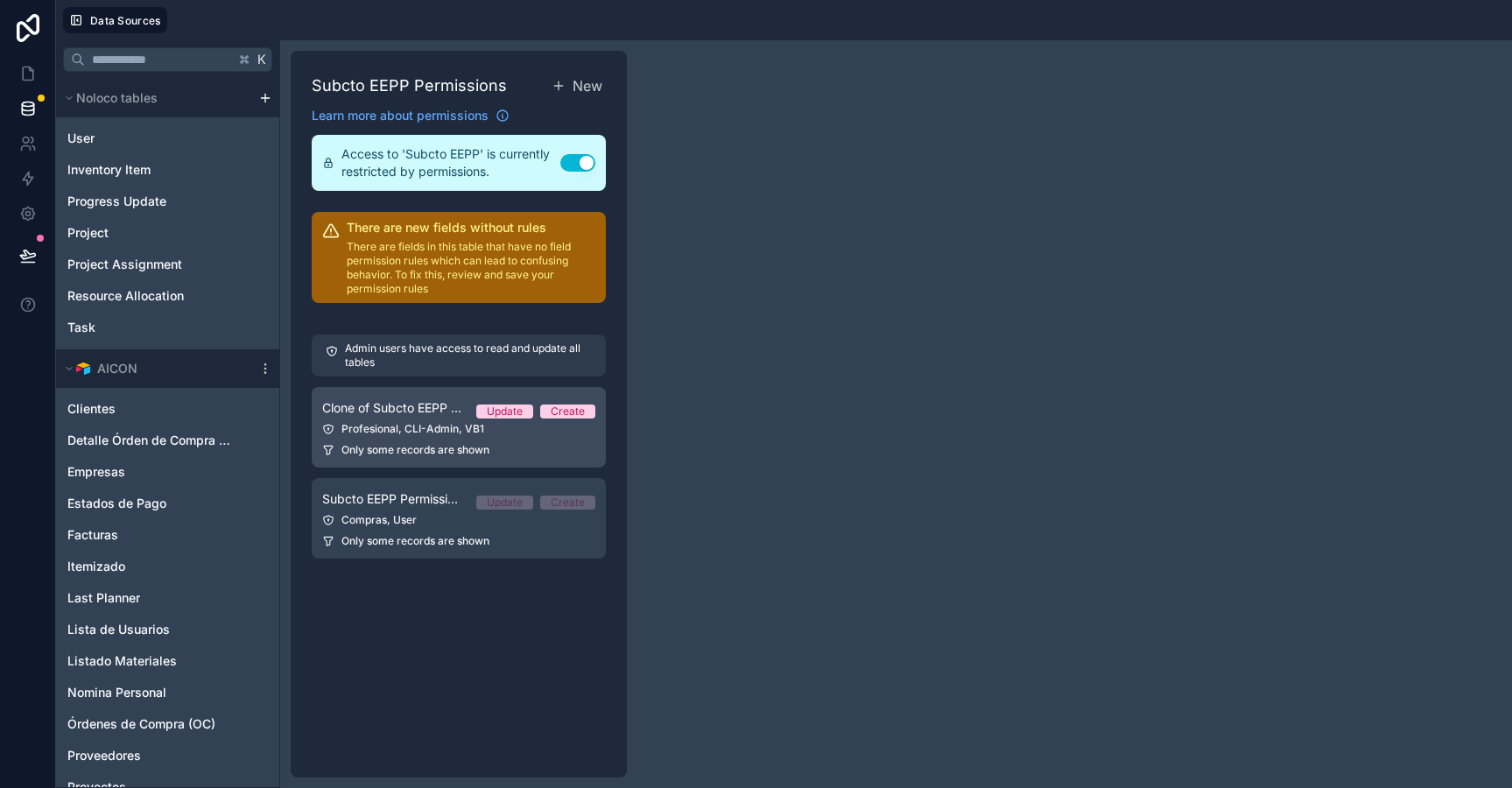
click at [457, 387] on link "Clone of Subcto EEPP Permission 1 Update Create Profesional, CLI-Admin, VB1 Onl…" at bounding box center [459, 426] width 294 height 81
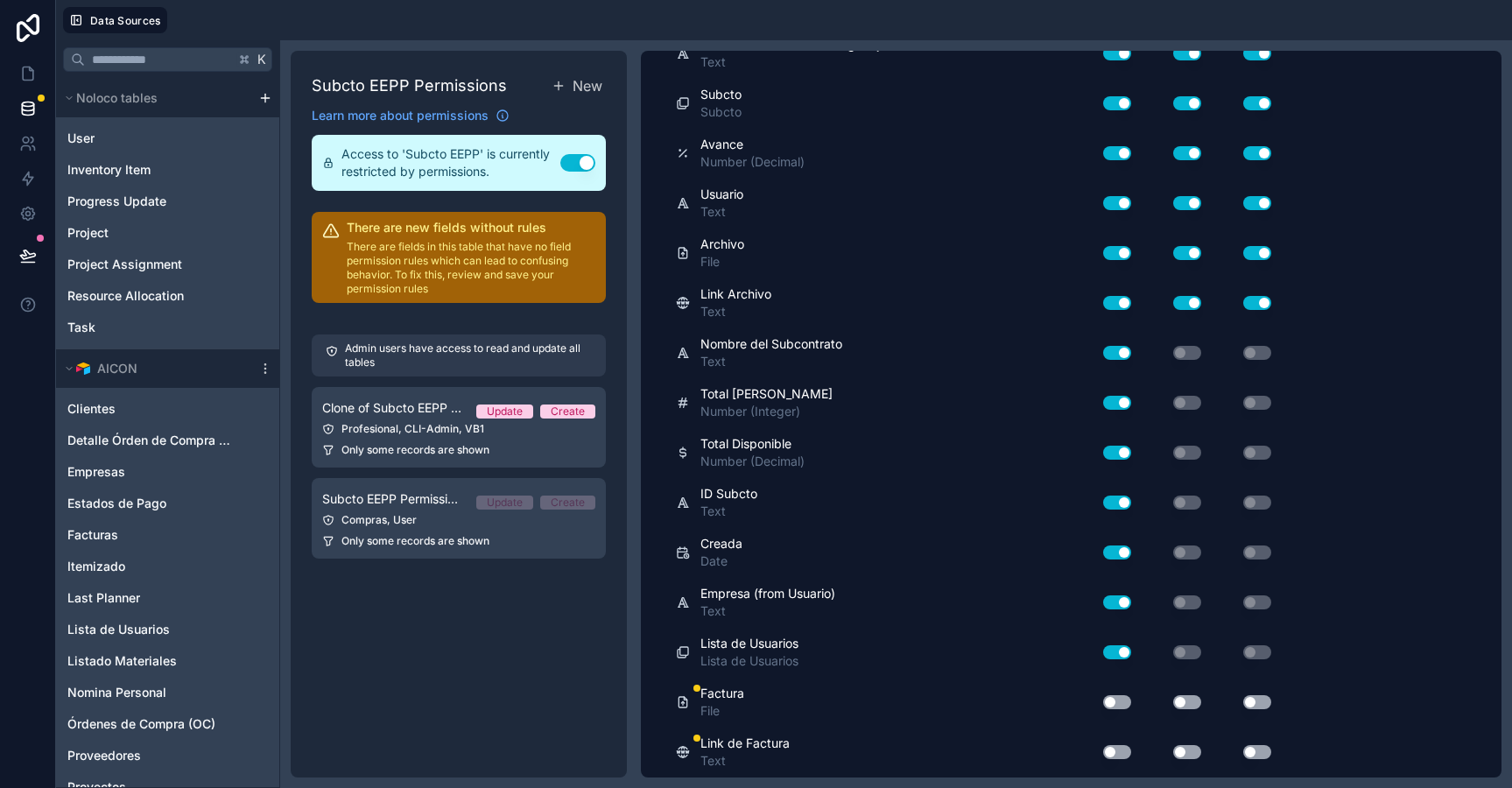
scroll to position [480, 0]
click at [1119, 696] on button "Use setting" at bounding box center [1117, 703] width 28 height 14
click at [1117, 752] on button "Use setting" at bounding box center [1117, 753] width 28 height 14
click at [1188, 696] on button "Use setting" at bounding box center [1187, 703] width 28 height 14
click at [1194, 750] on button "Use setting" at bounding box center [1187, 753] width 28 height 14
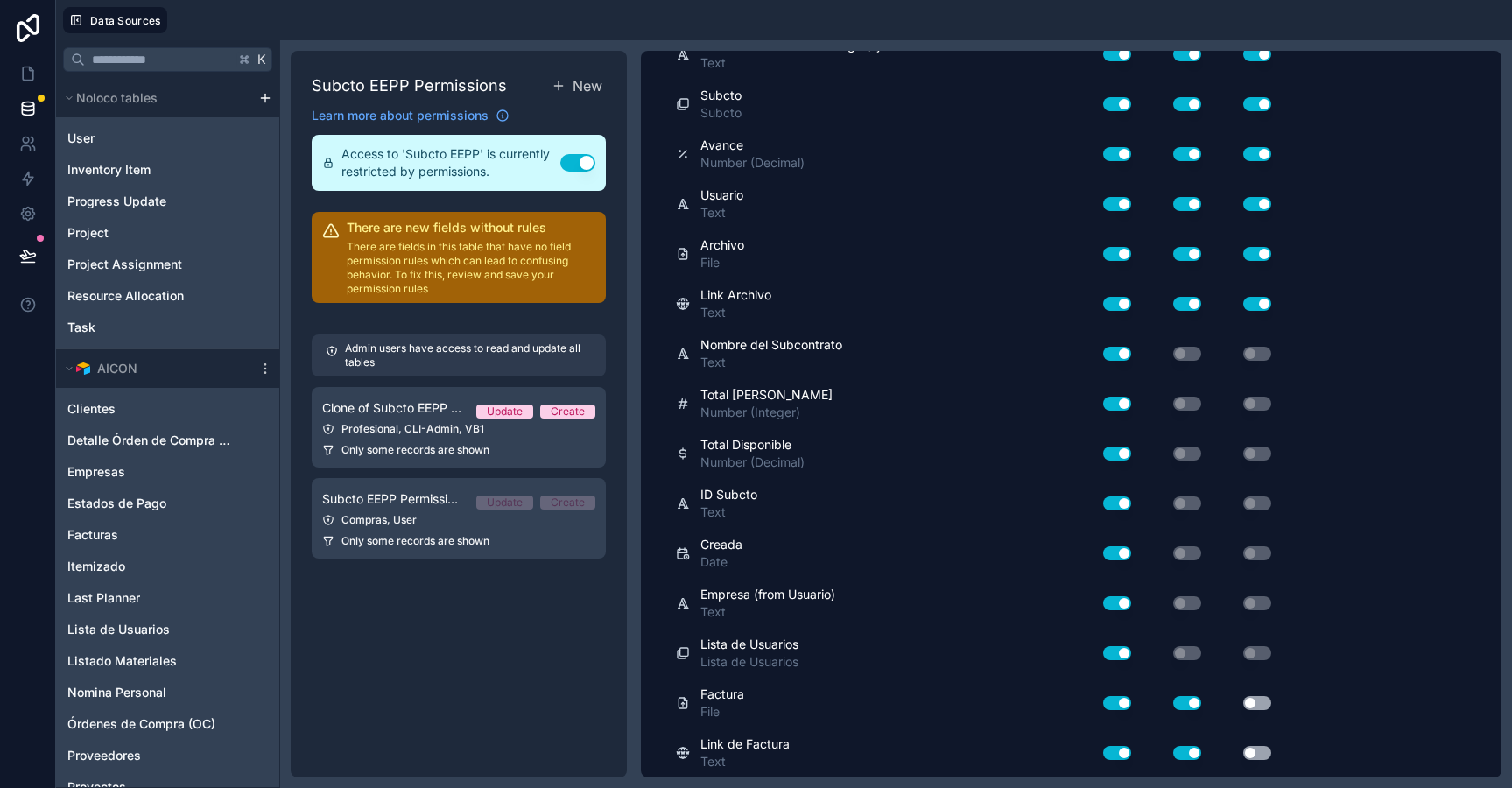
click at [1261, 700] on button "Use setting" at bounding box center [1257, 703] width 28 height 14
click at [1260, 746] on button "Use setting" at bounding box center [1257, 753] width 28 height 14
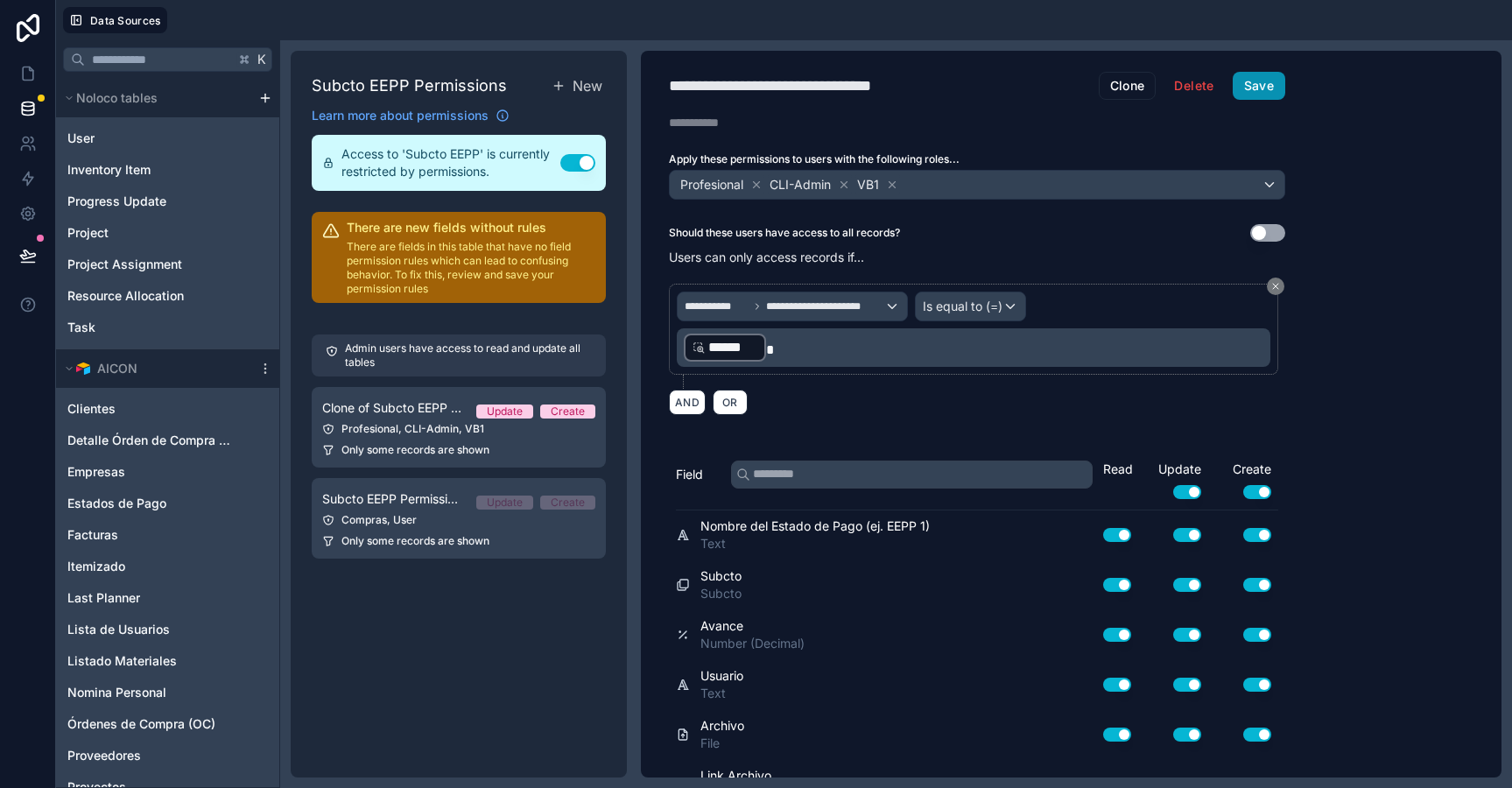
click at [1270, 87] on button "Save" at bounding box center [1259, 86] width 53 height 28
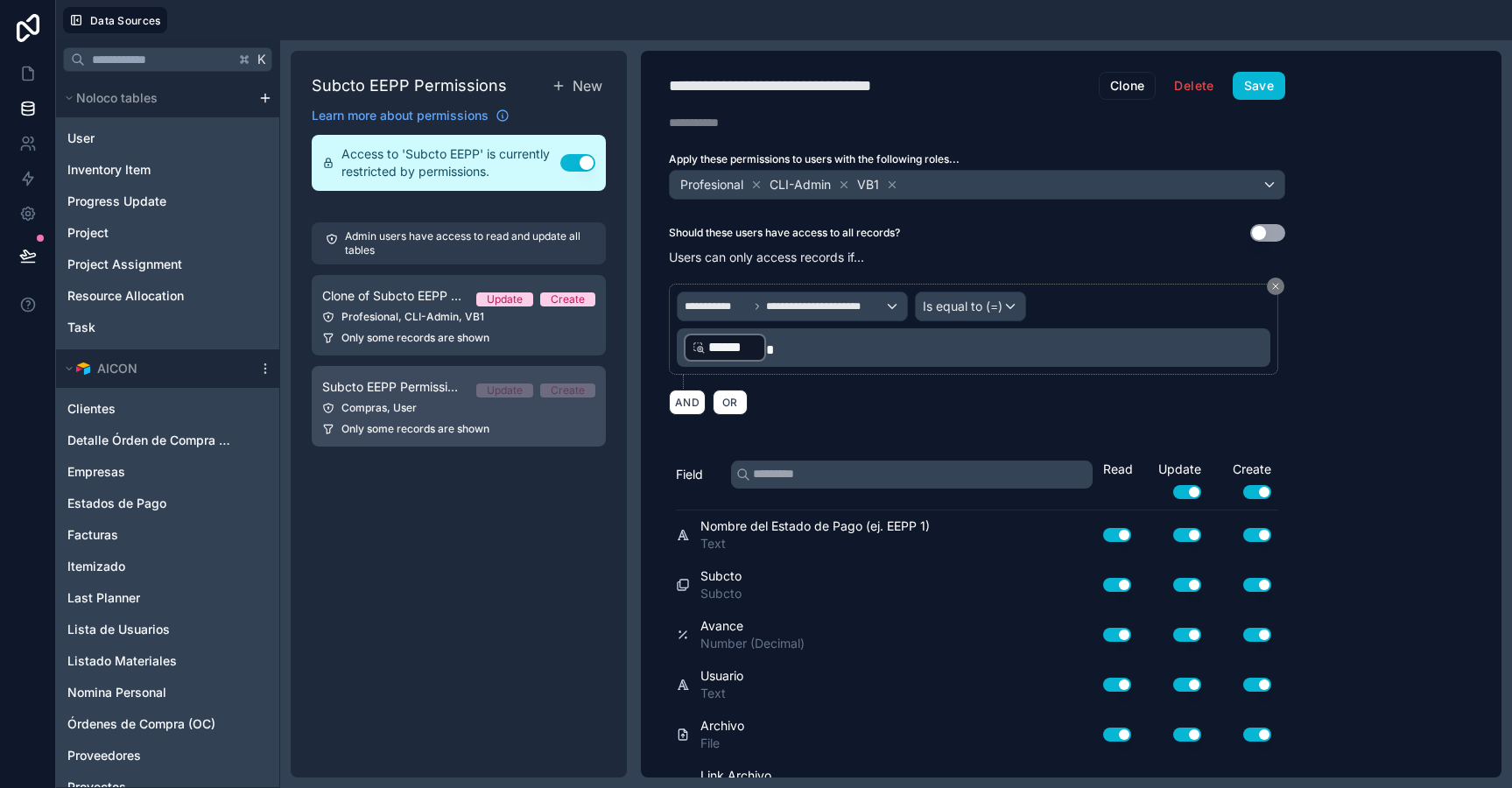
click at [443, 407] on div "Compras, User" at bounding box center [458, 407] width 273 height 14
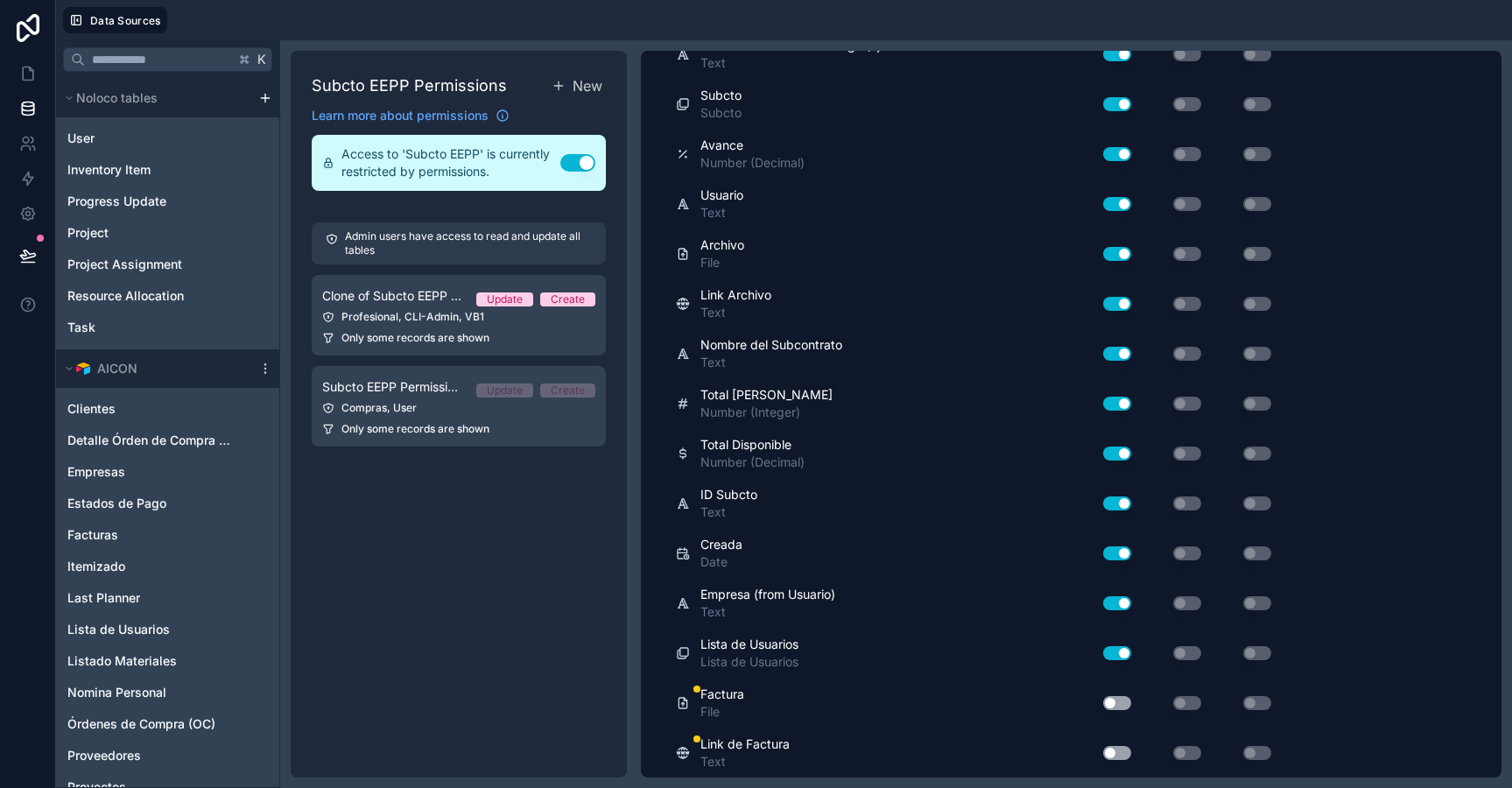
scroll to position [480, 0]
click at [1116, 708] on button "Use setting" at bounding box center [1117, 703] width 28 height 14
click at [1119, 753] on button "Use setting" at bounding box center [1117, 753] width 28 height 14
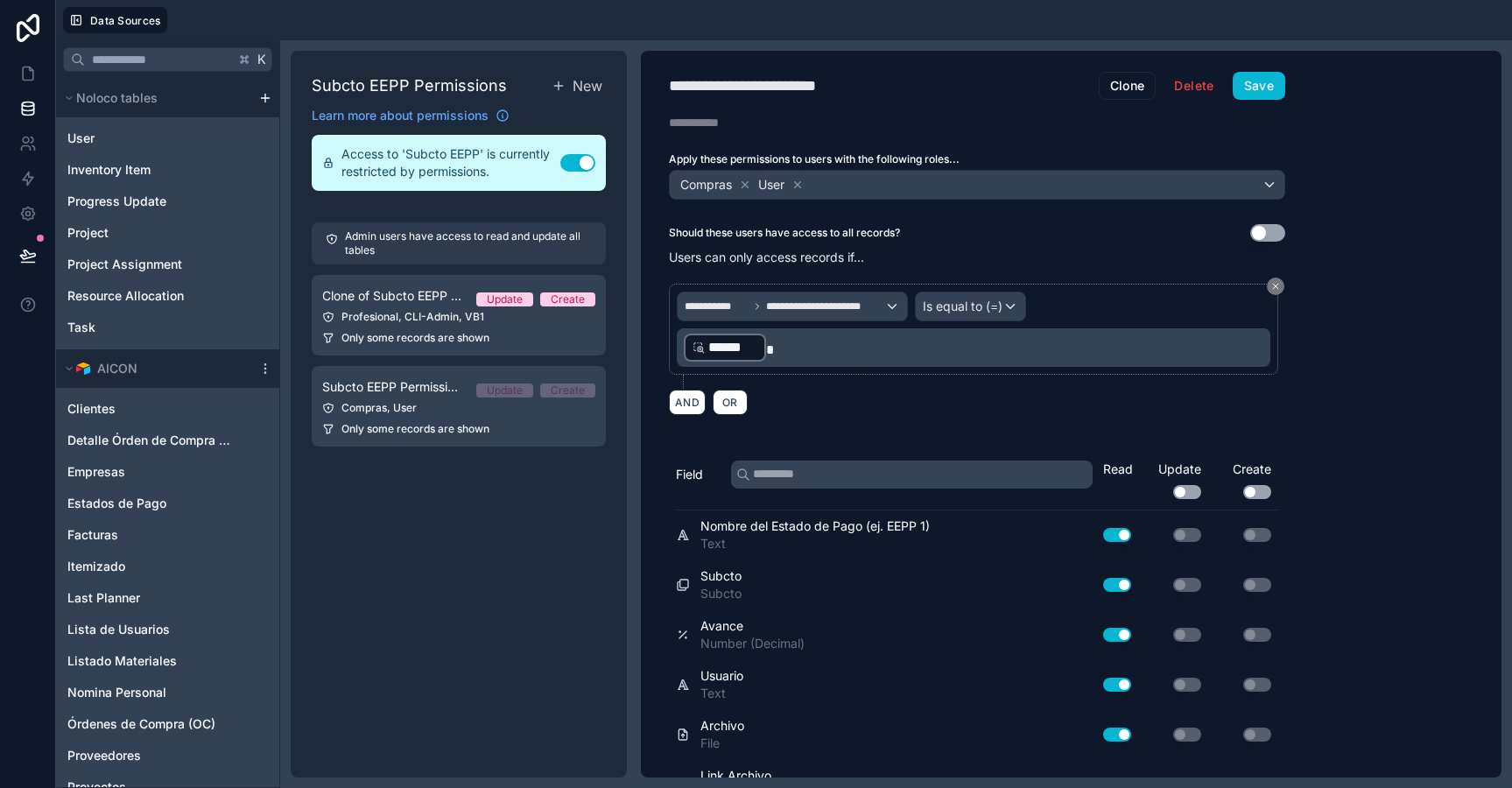
click at [1255, 99] on div "**********" at bounding box center [976, 413] width 673 height 726
click at [1258, 84] on button "Save" at bounding box center [1259, 86] width 53 height 28
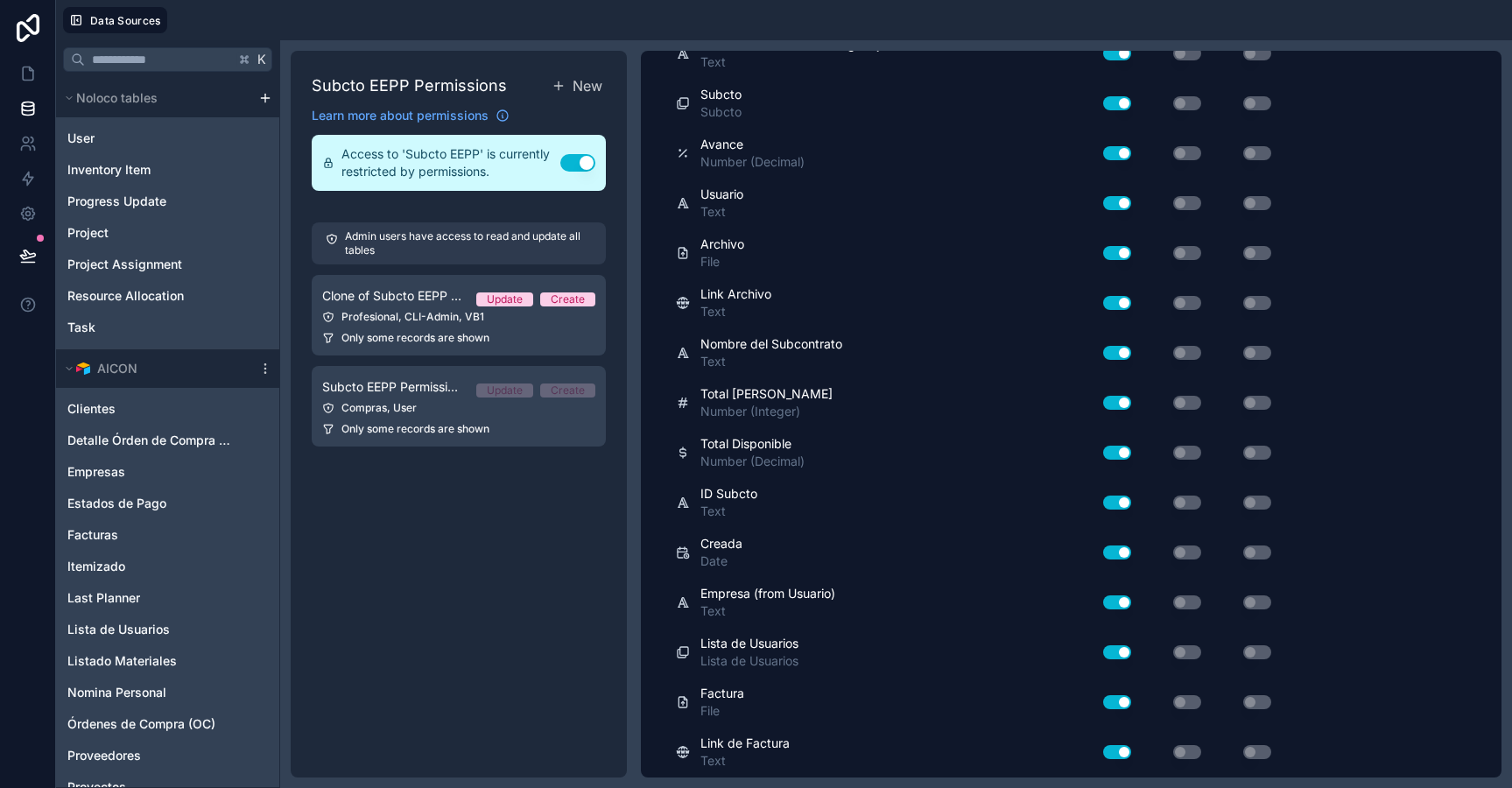
scroll to position [480, 0]
click at [29, 70] on icon at bounding box center [31, 69] width 4 height 4
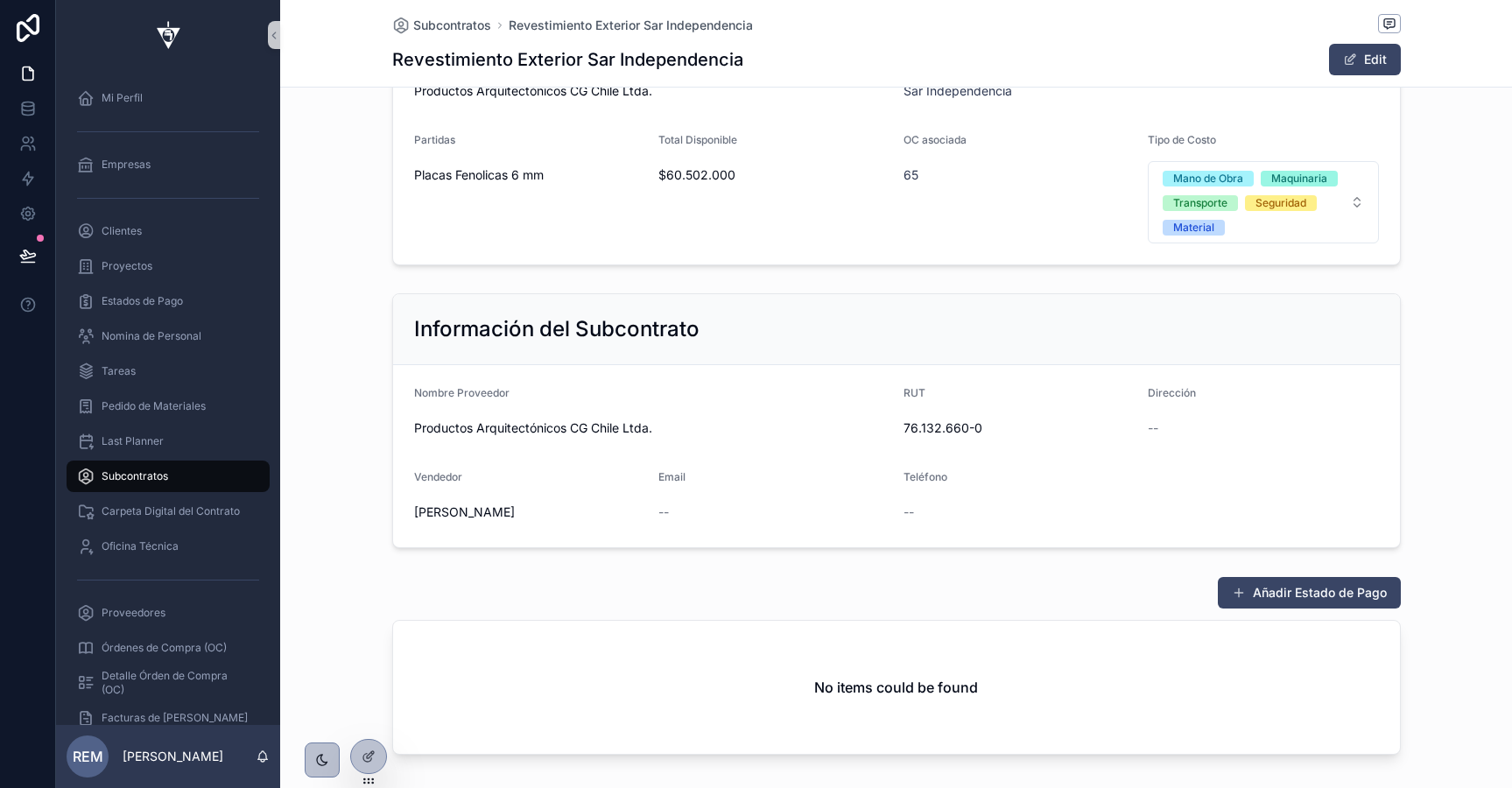
scroll to position [551, 0]
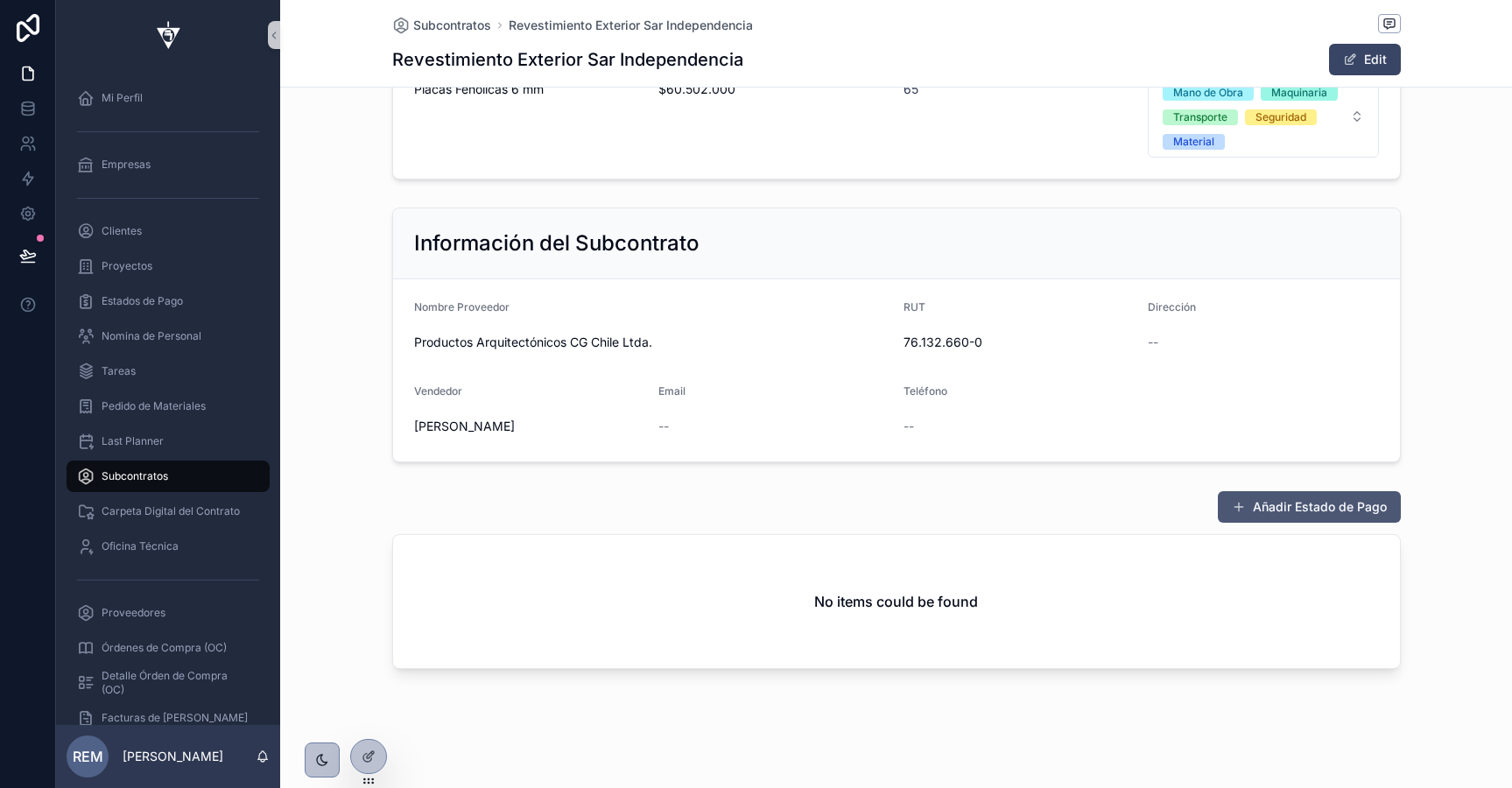
click at [1249, 500] on button "Añadir Estado de Pago" at bounding box center [1309, 507] width 183 height 32
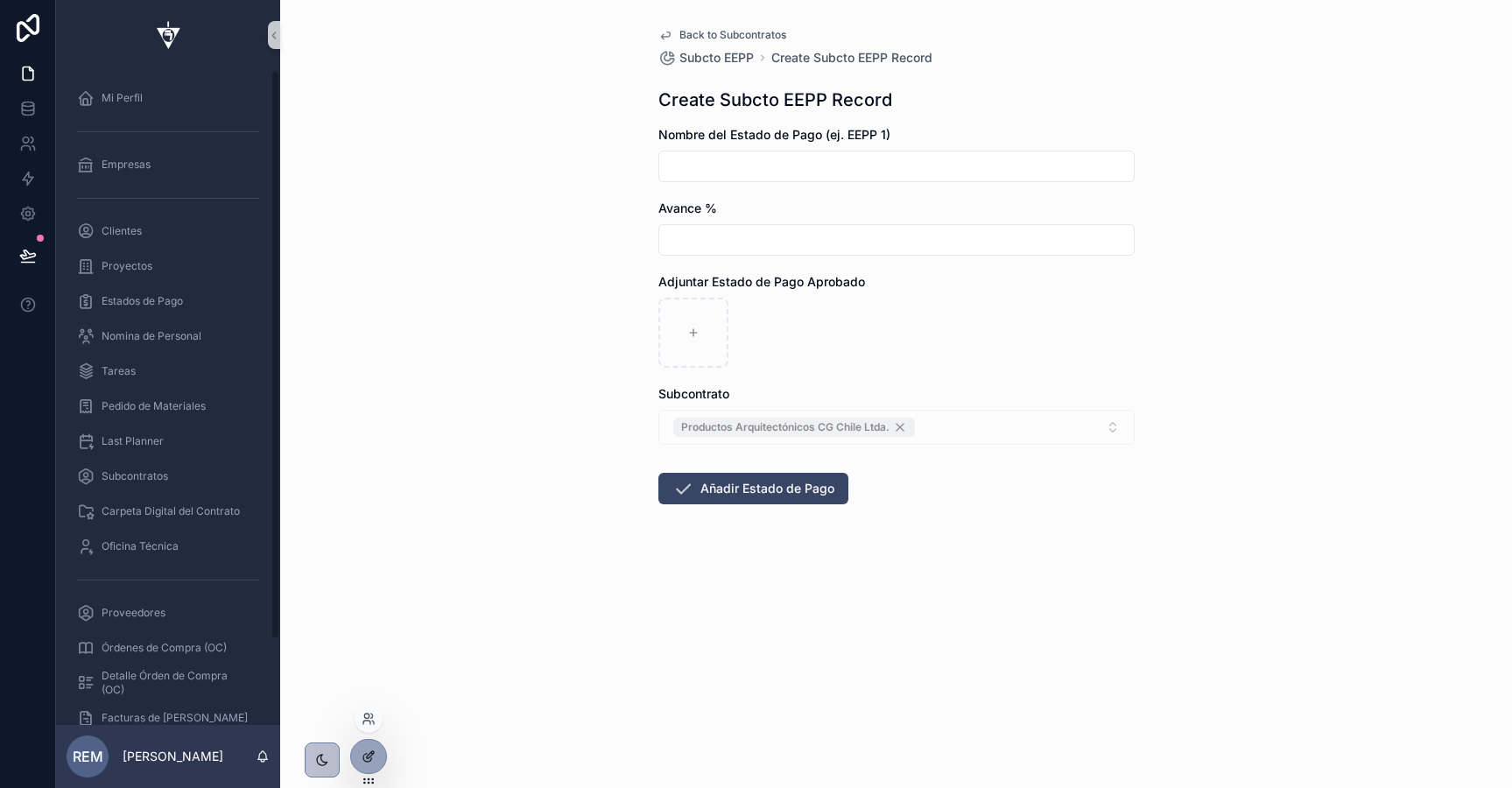
click at [383, 755] on div at bounding box center [368, 755] width 35 height 33
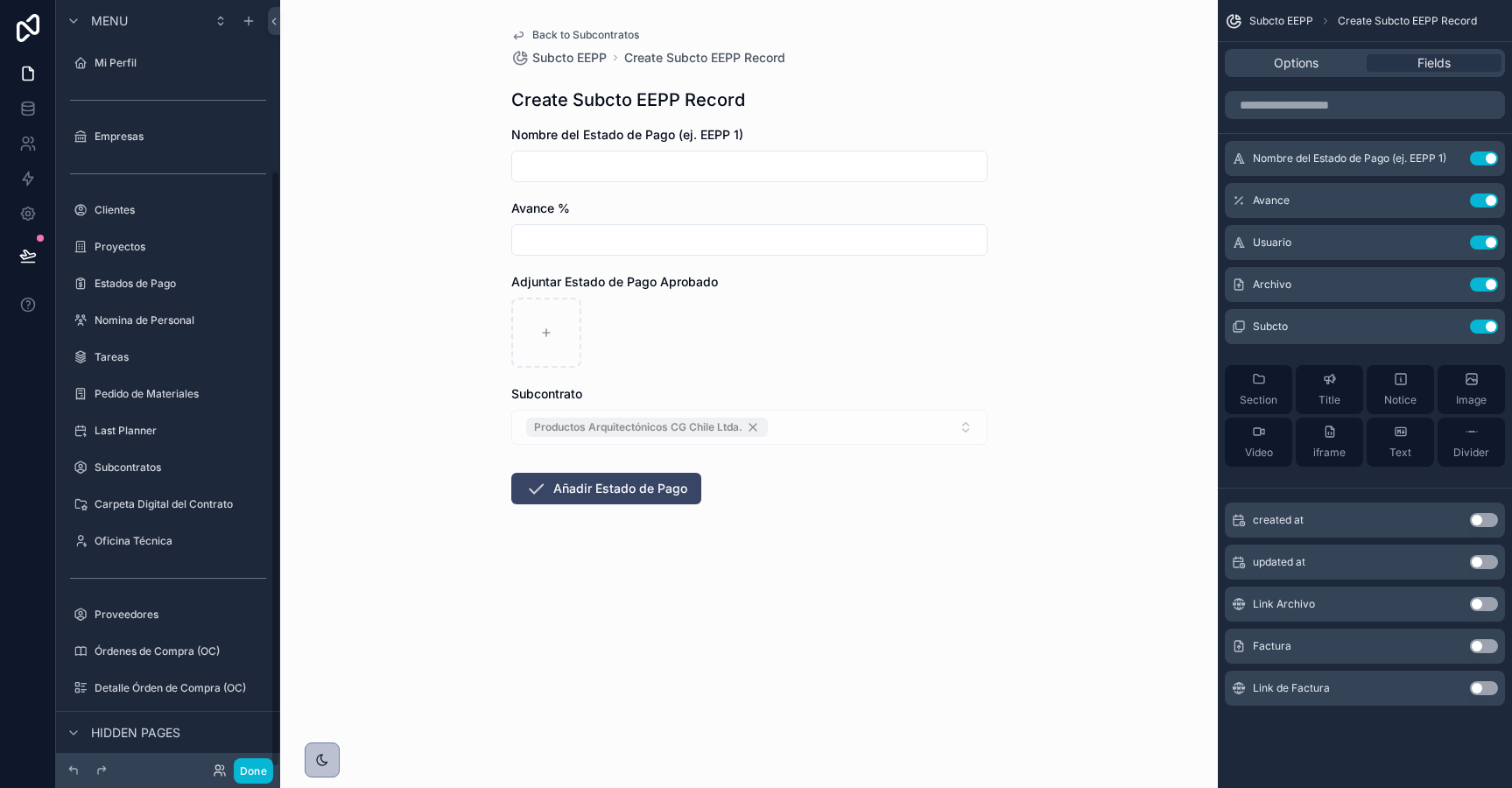
scroll to position [219, 0]
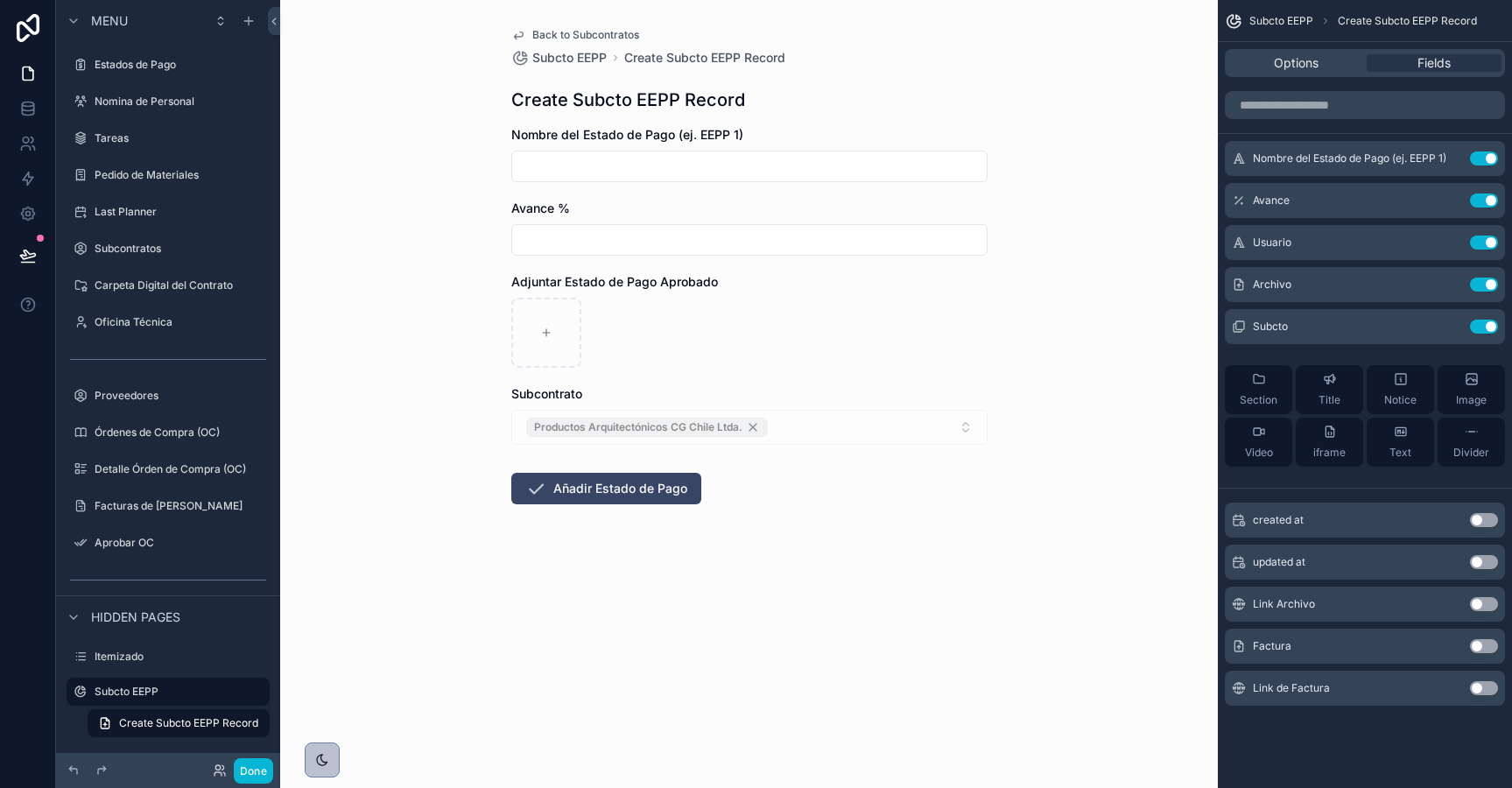
click at [1479, 688] on button "Use setting" at bounding box center [1484, 688] width 28 height 14
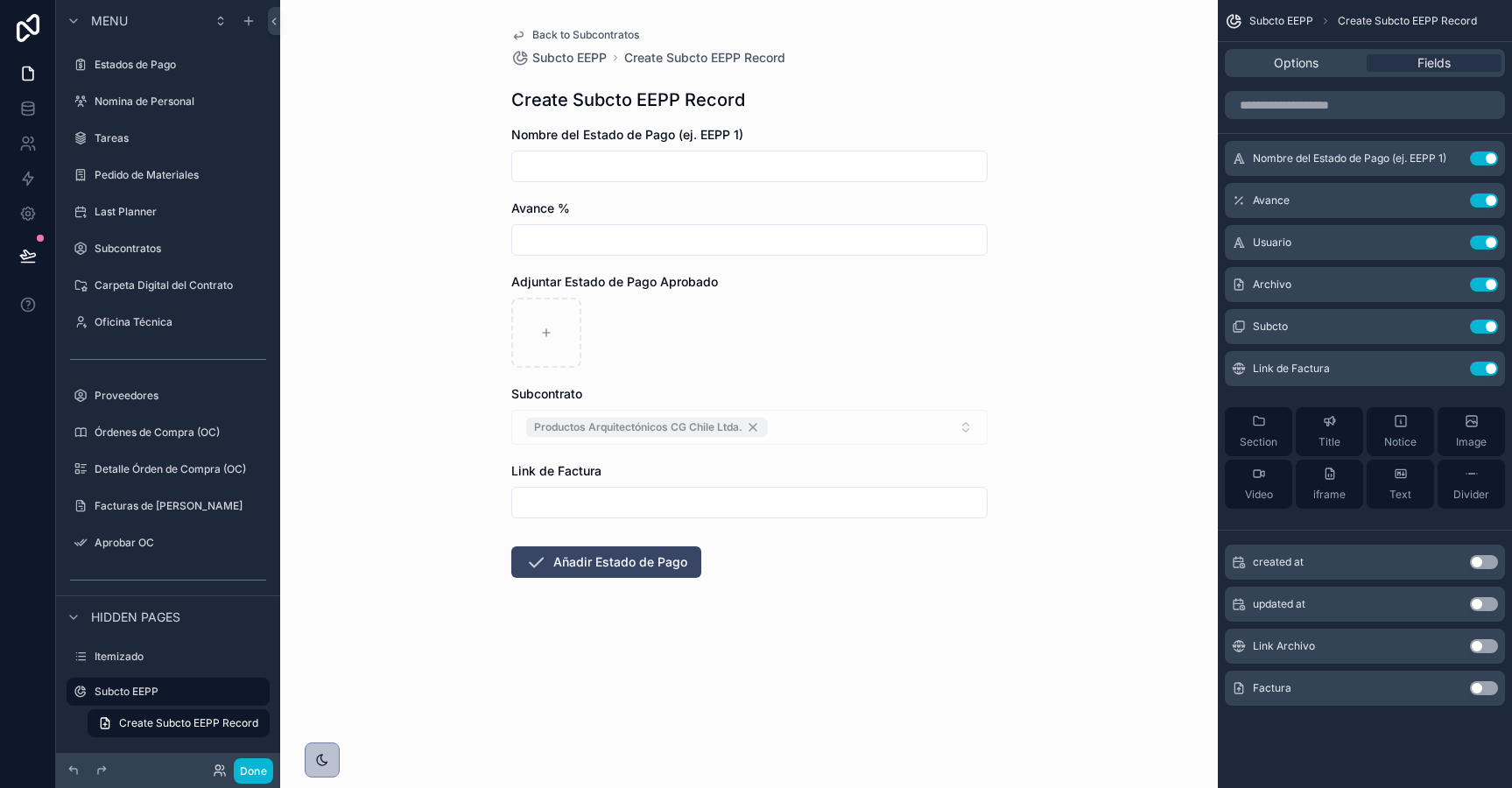
click at [1482, 687] on button "Use setting" at bounding box center [1484, 688] width 28 height 14
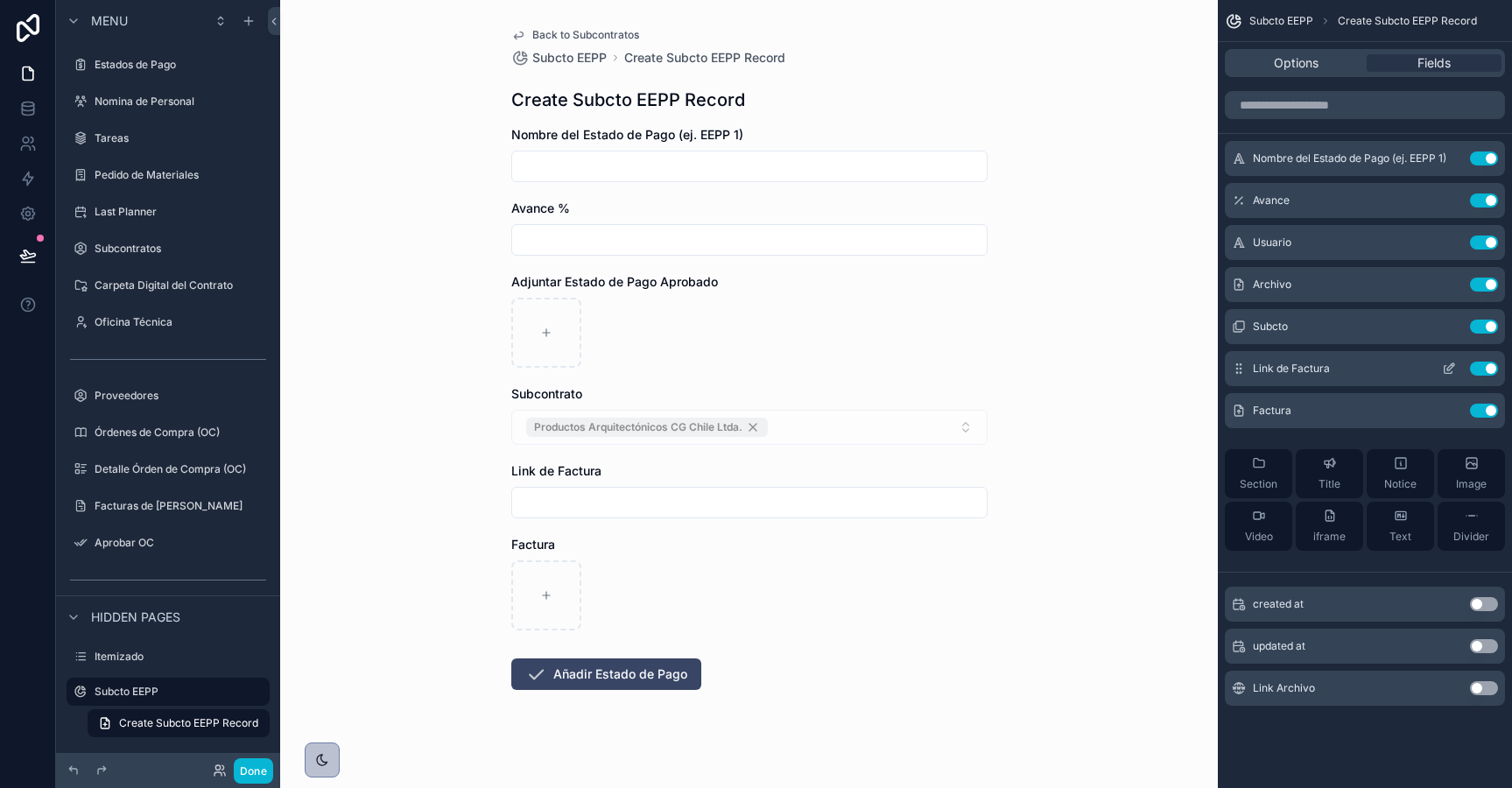
click at [1481, 370] on button "Use setting" at bounding box center [1484, 369] width 28 height 14
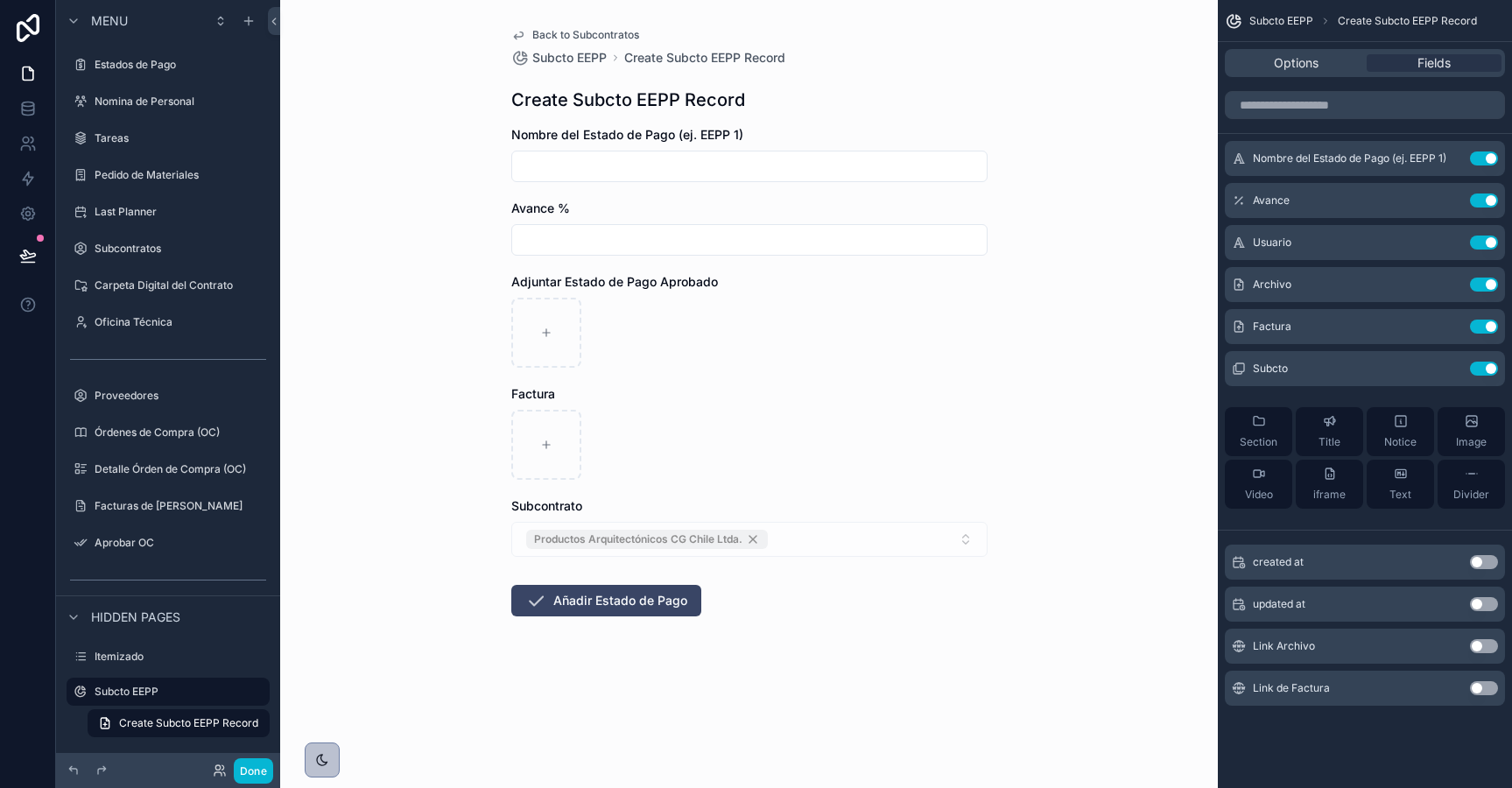
click at [452, 664] on div "Back to Subcontratos Subcto EEPP Create Subcto EEPP Record Create Subcto EEPP R…" at bounding box center [749, 394] width 937 height 788
click at [252, 774] on button "Done" at bounding box center [253, 770] width 39 height 25
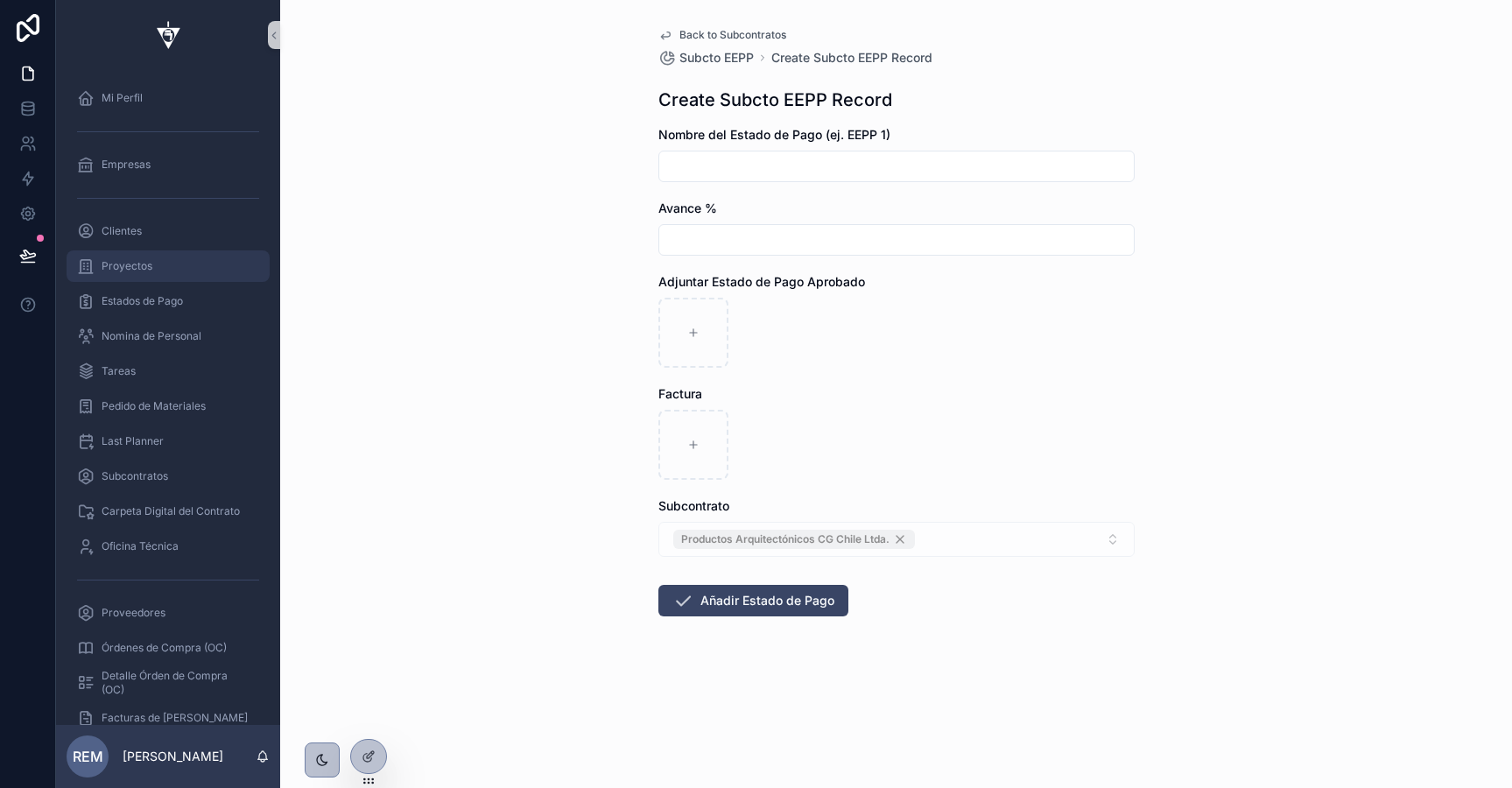
click at [126, 265] on span "Proyectos" at bounding box center [127, 266] width 51 height 14
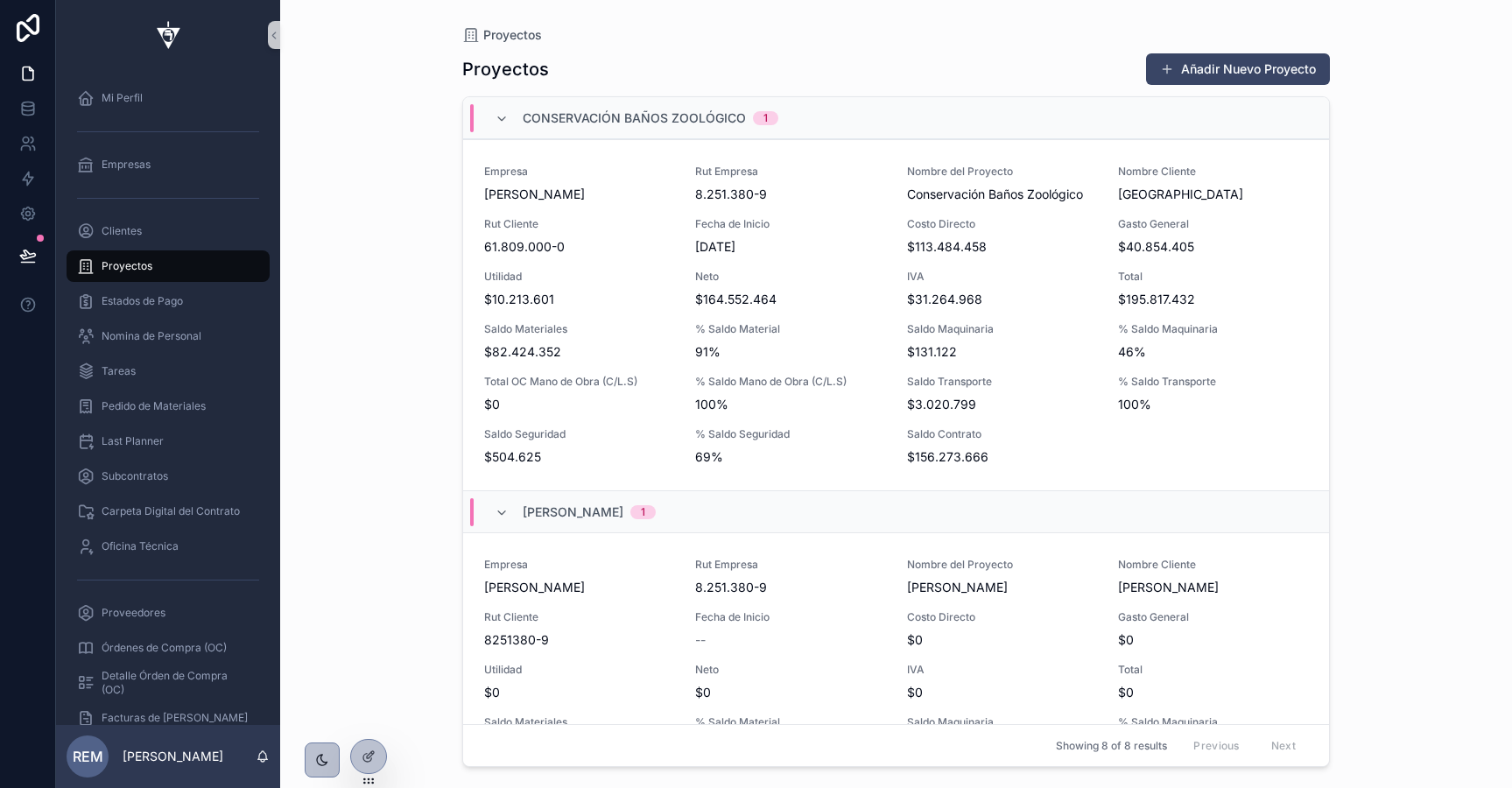
click at [127, 458] on div "Subcontratos" at bounding box center [168, 475] width 224 height 35
click at [131, 474] on span "Subcontratos" at bounding box center [135, 476] width 67 height 14
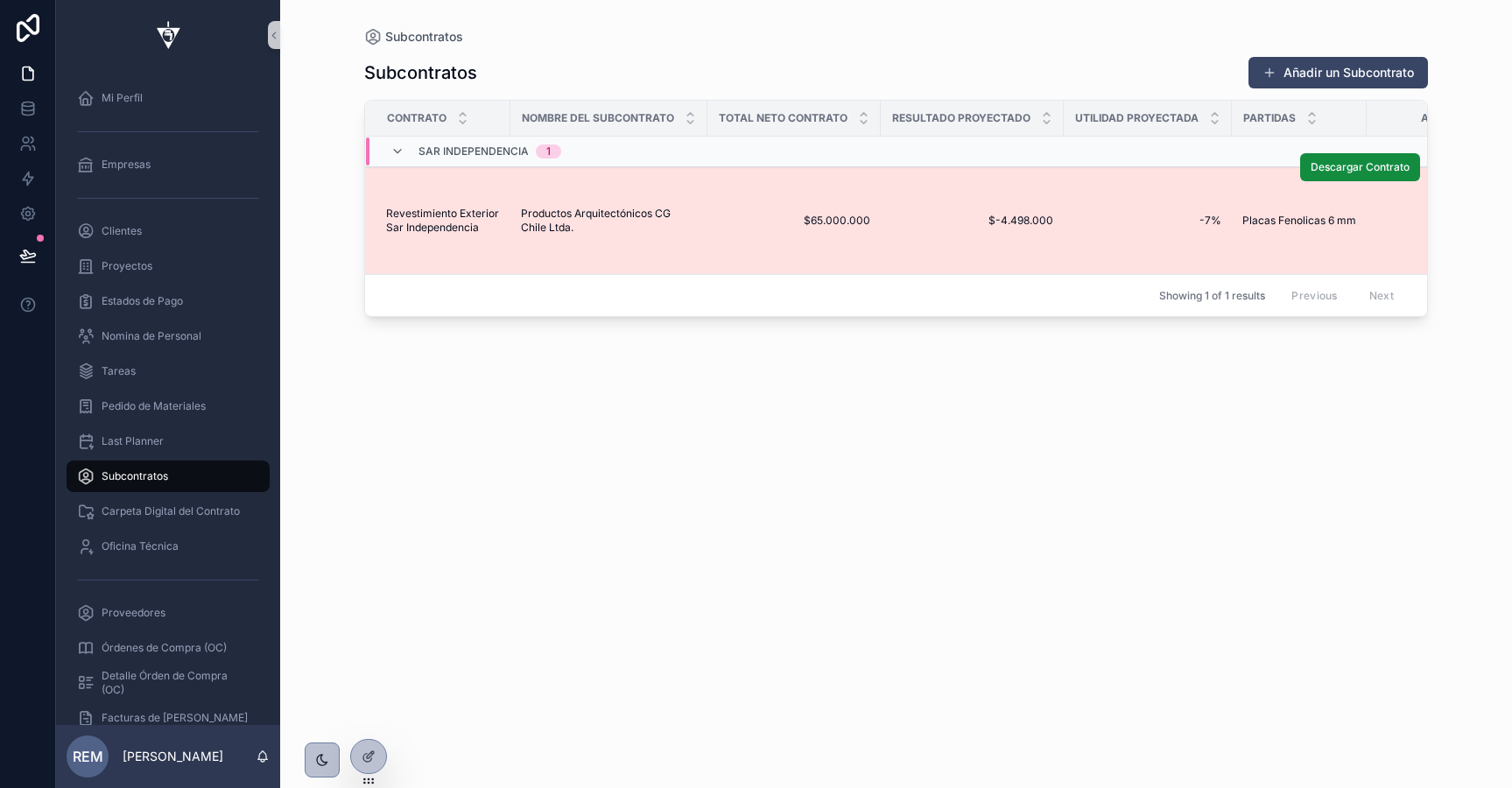
click at [598, 215] on span "Productos Arquitectónicos CG Chile Ltda." at bounding box center [609, 221] width 176 height 28
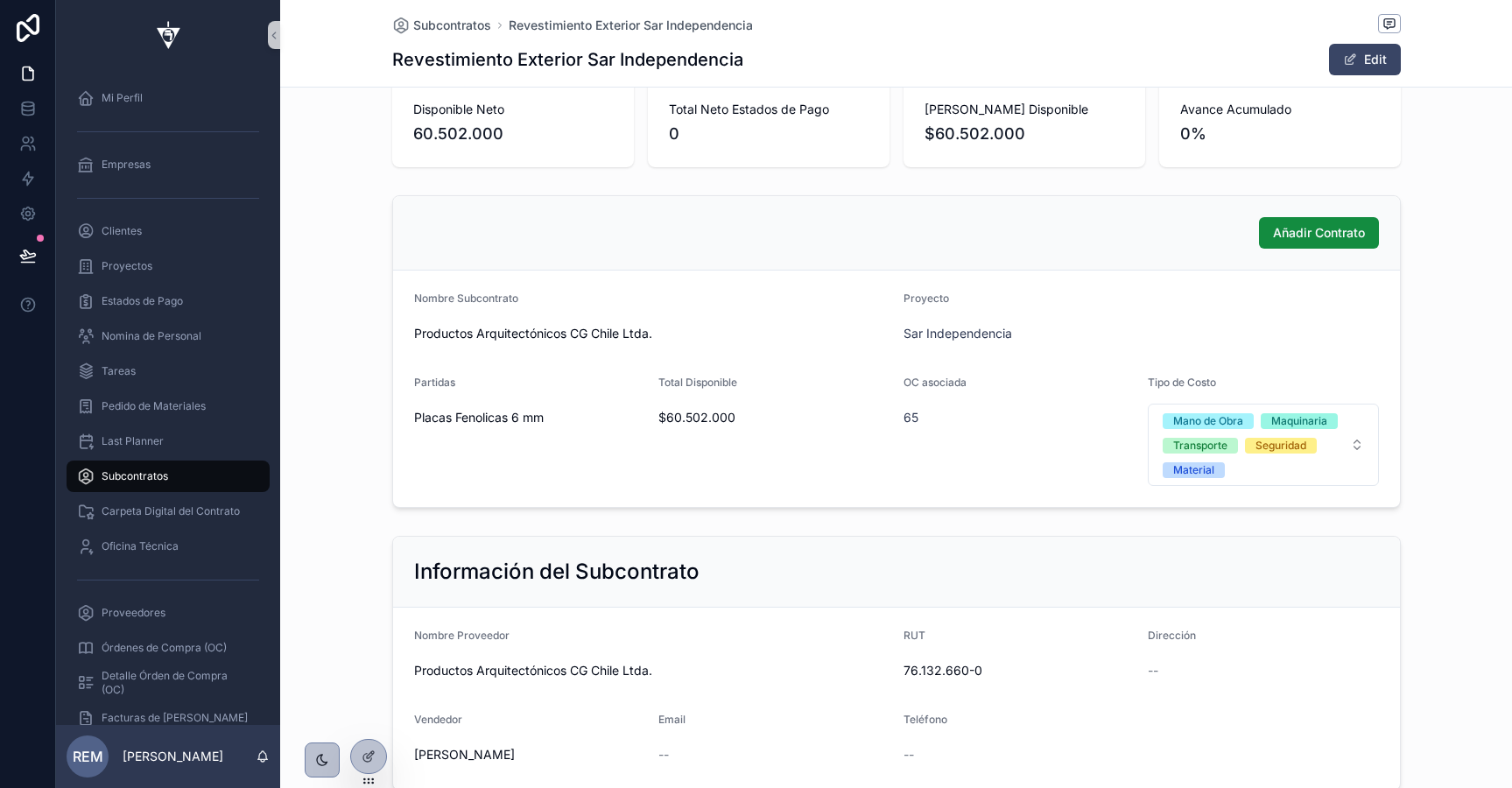
scroll to position [270, 0]
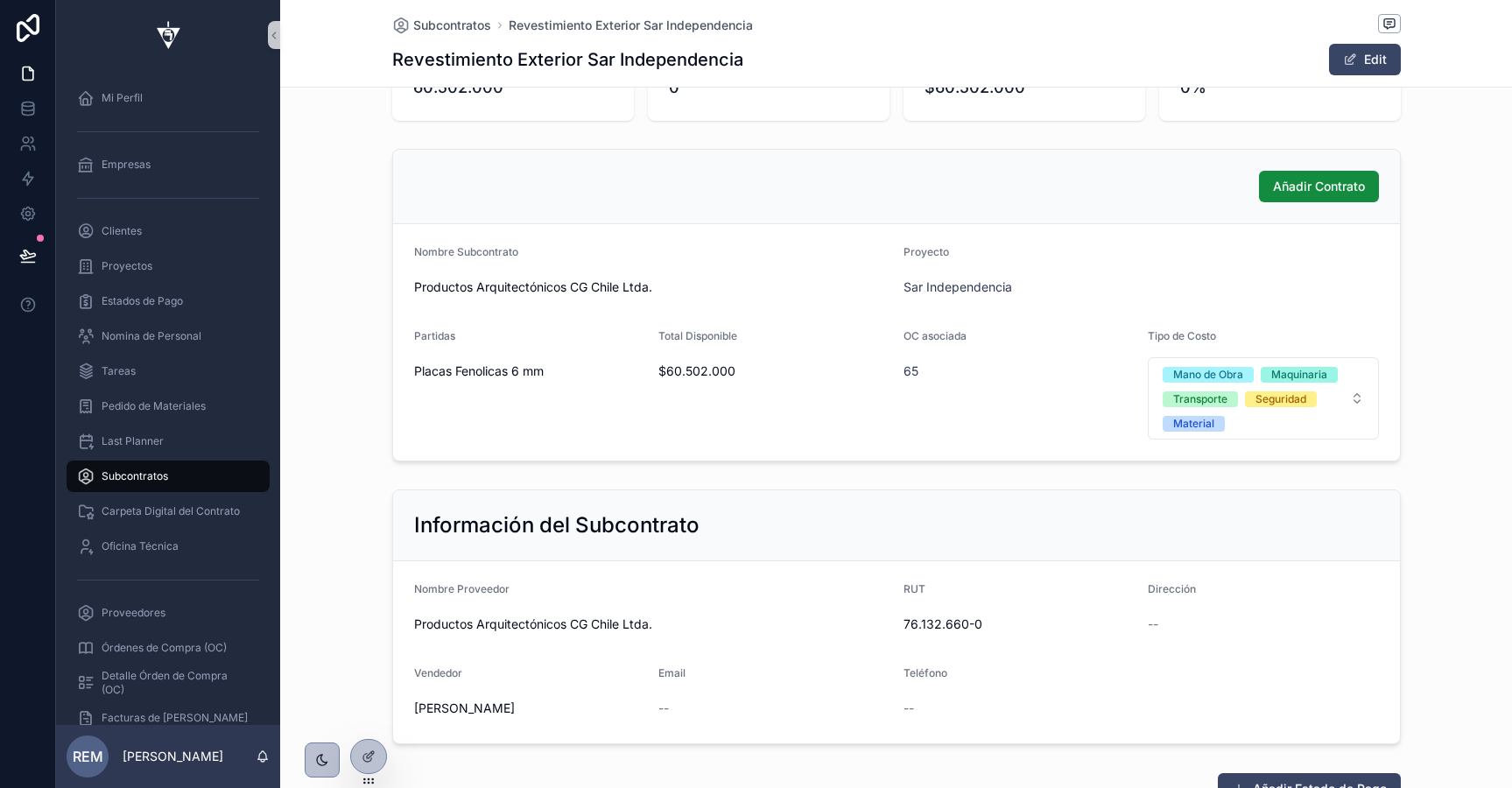
click at [506, 375] on span "Placas Fenolicas 6 mm" at bounding box center [529, 372] width 231 height 18
click at [1362, 55] on button "Edit" at bounding box center [1365, 60] width 72 height 32
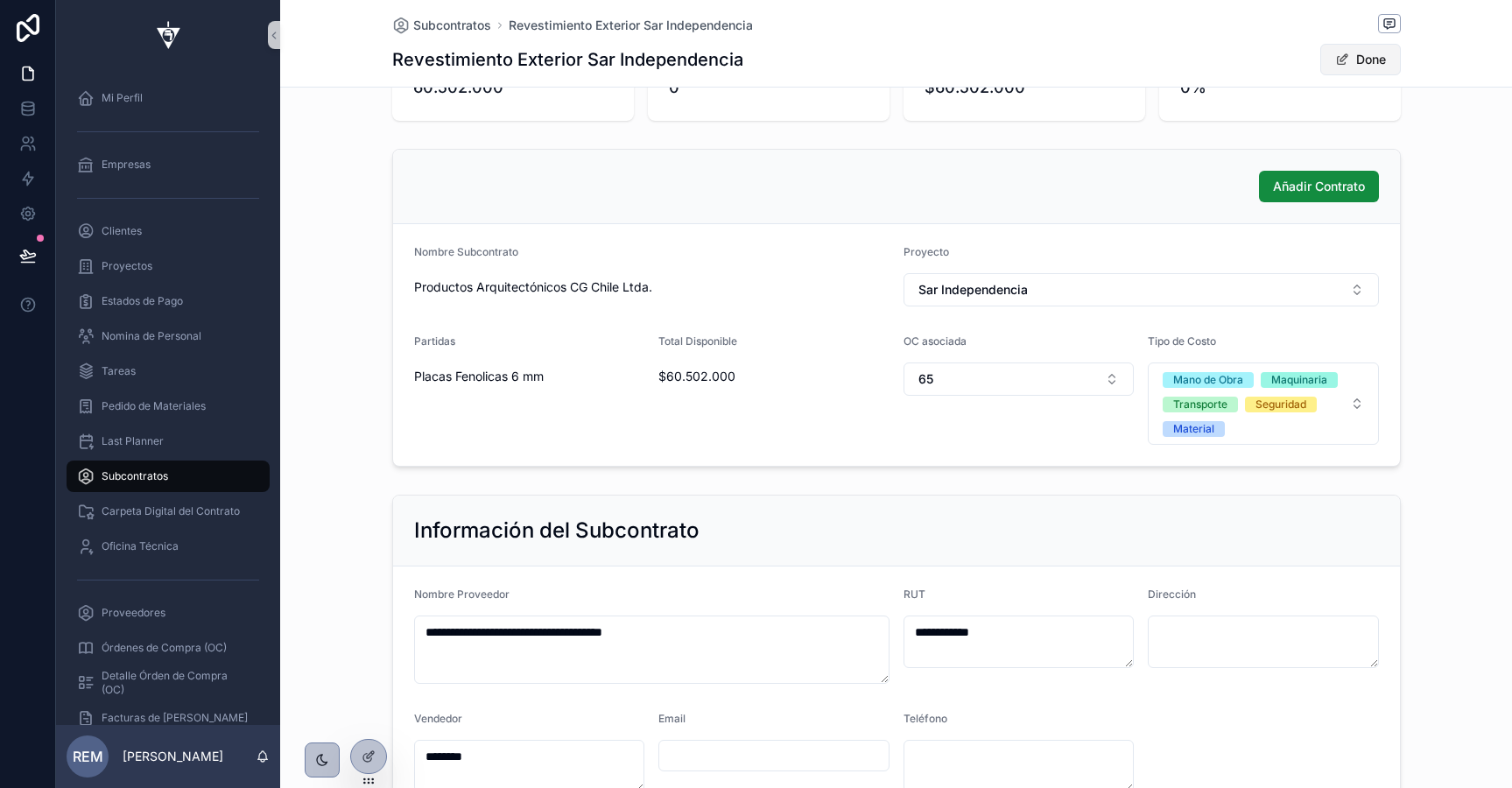
click at [1363, 60] on button "Done" at bounding box center [1360, 60] width 81 height 32
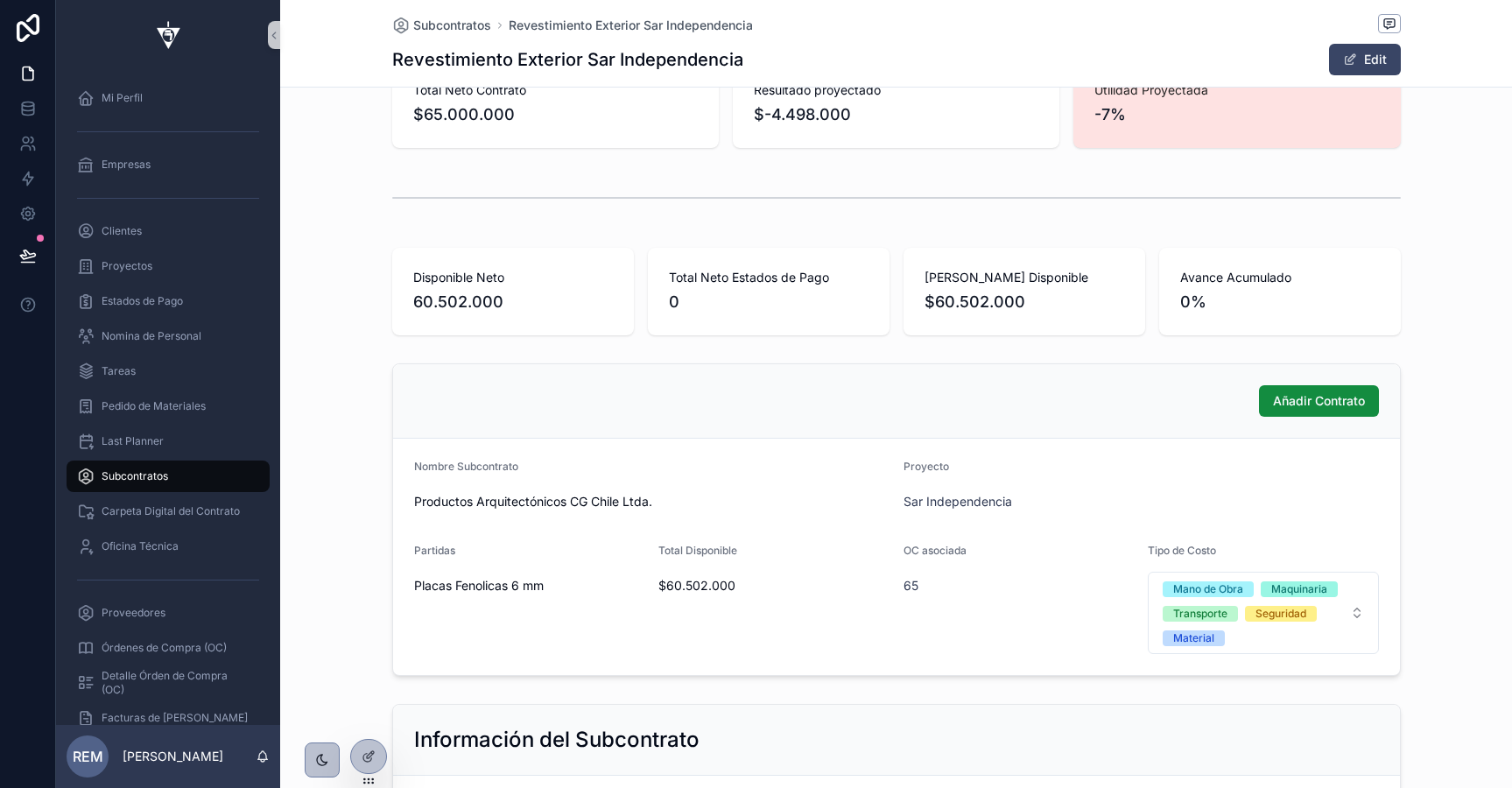
scroll to position [32, 0]
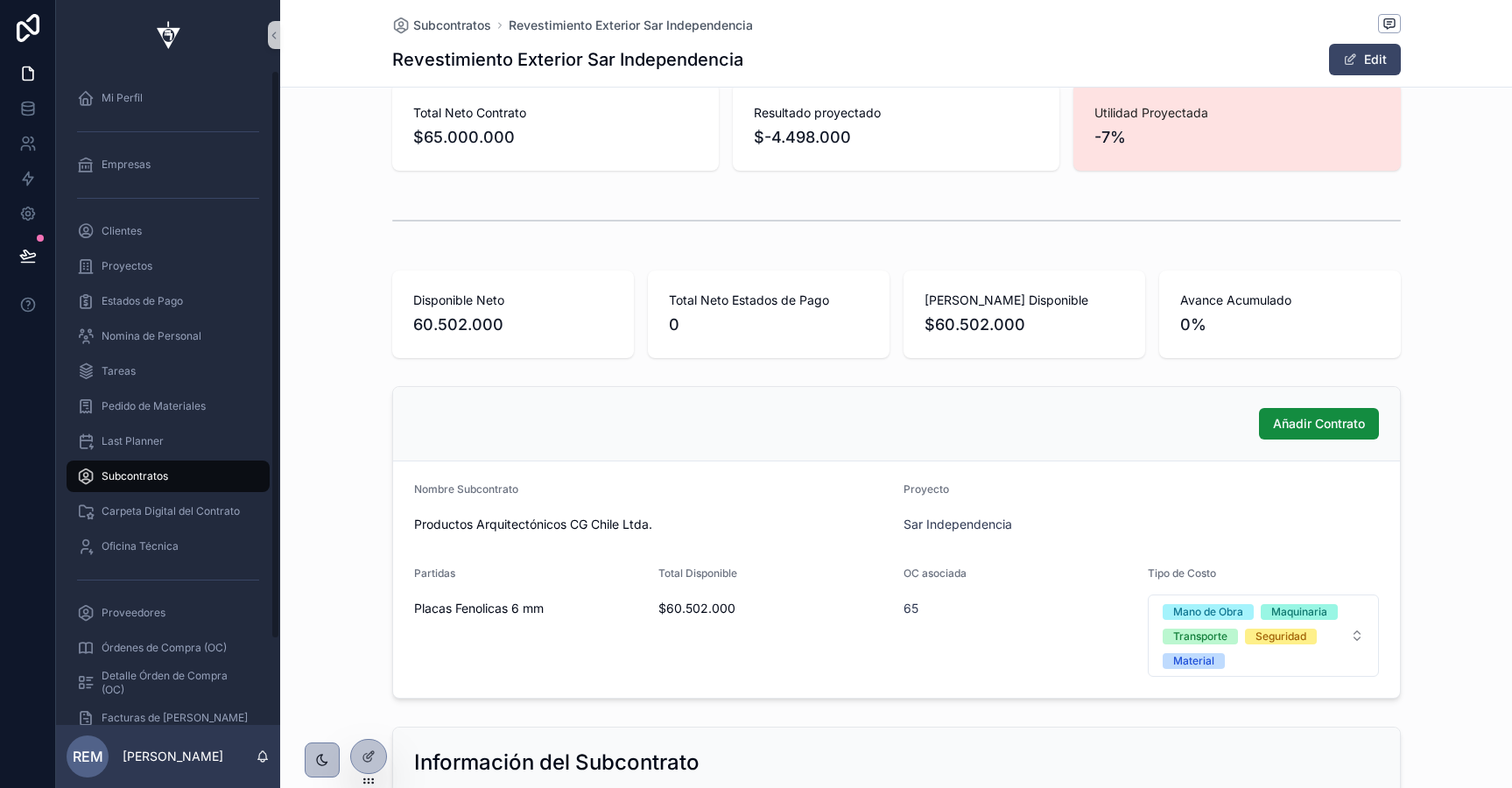
click at [126, 478] on span "Subcontratos" at bounding box center [135, 476] width 67 height 14
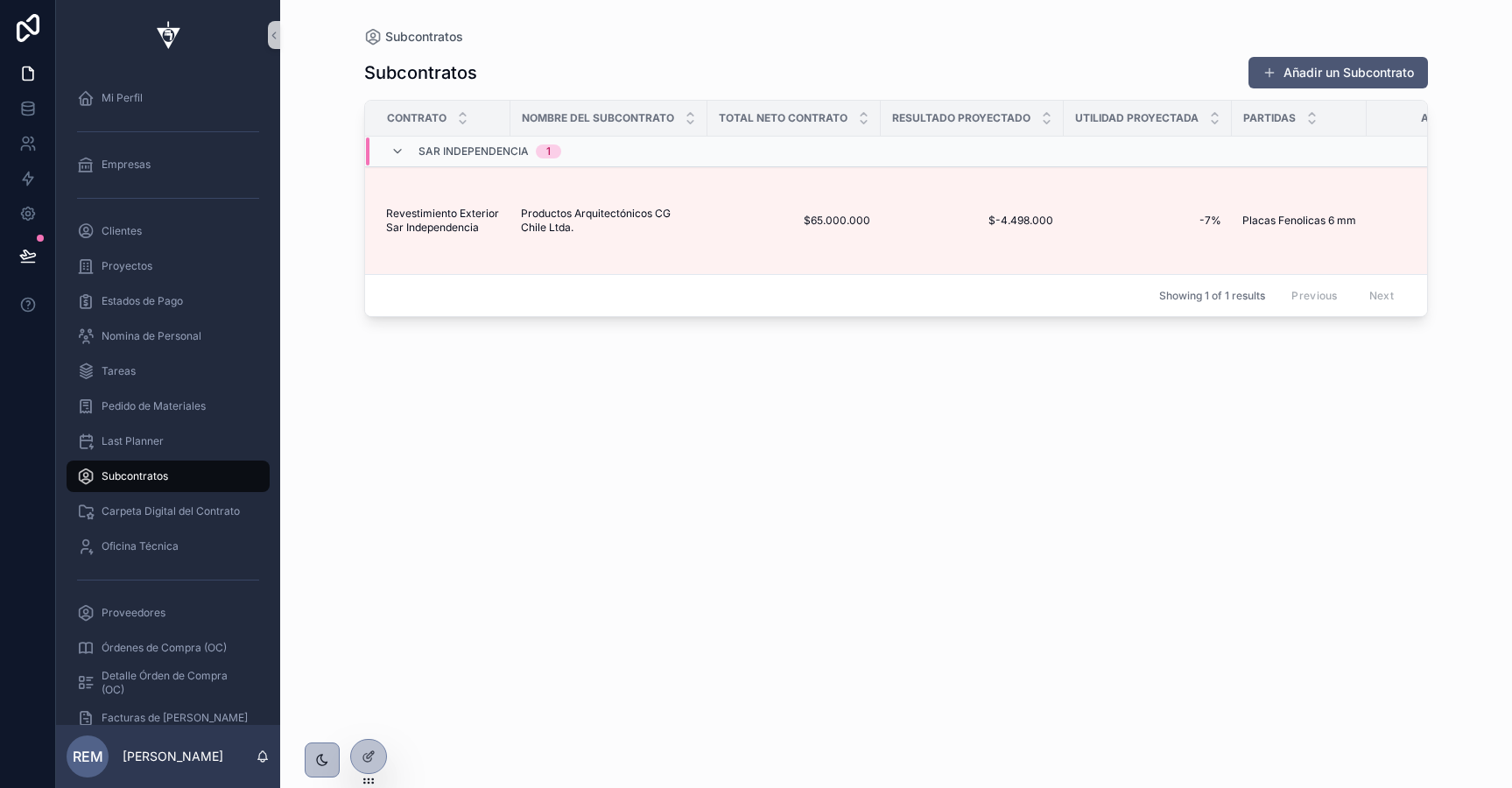
click at [1293, 74] on button "Añadir un Subcontrato" at bounding box center [1339, 73] width 180 height 32
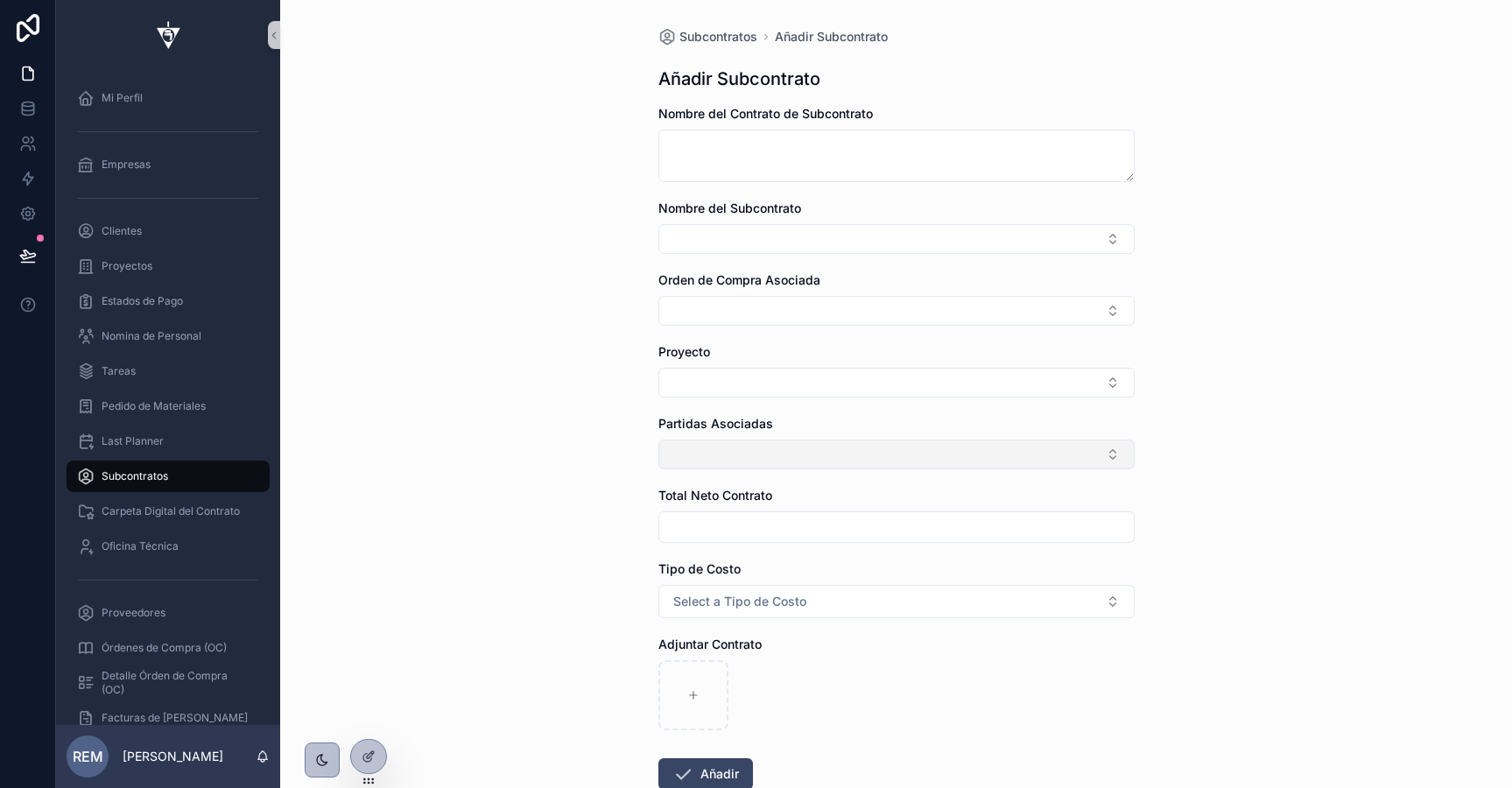
click at [744, 455] on button "Select Button" at bounding box center [896, 454] width 477 height 30
click at [601, 404] on div "Subcontratos Añadir Subcontrato Añadir Subcontrato Nombre del Contrato de Subco…" at bounding box center [895, 394] width 1232 height 788
click at [178, 474] on div "Subcontratos" at bounding box center [168, 476] width 182 height 28
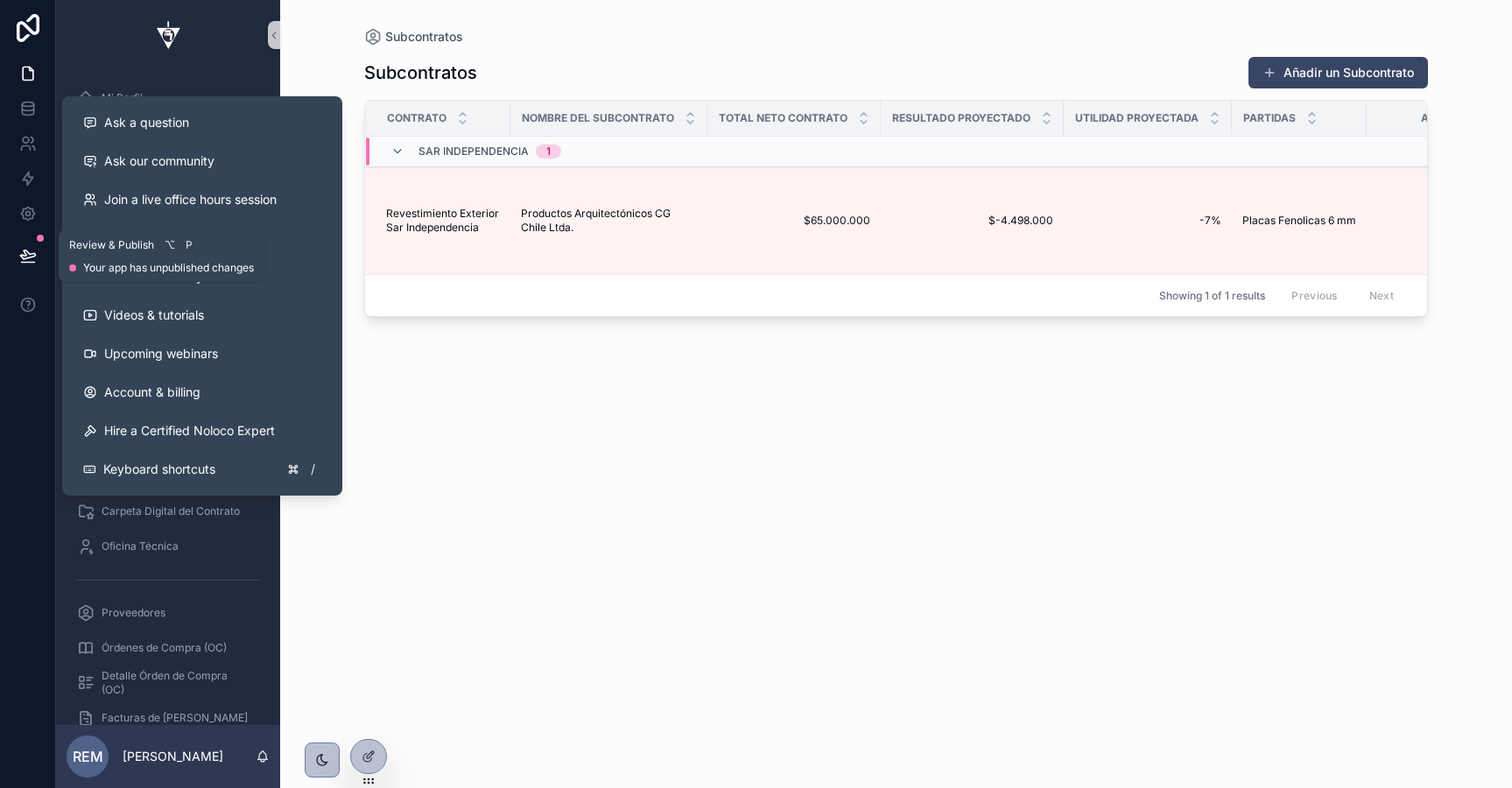
click at [41, 263] on button at bounding box center [28, 255] width 39 height 49
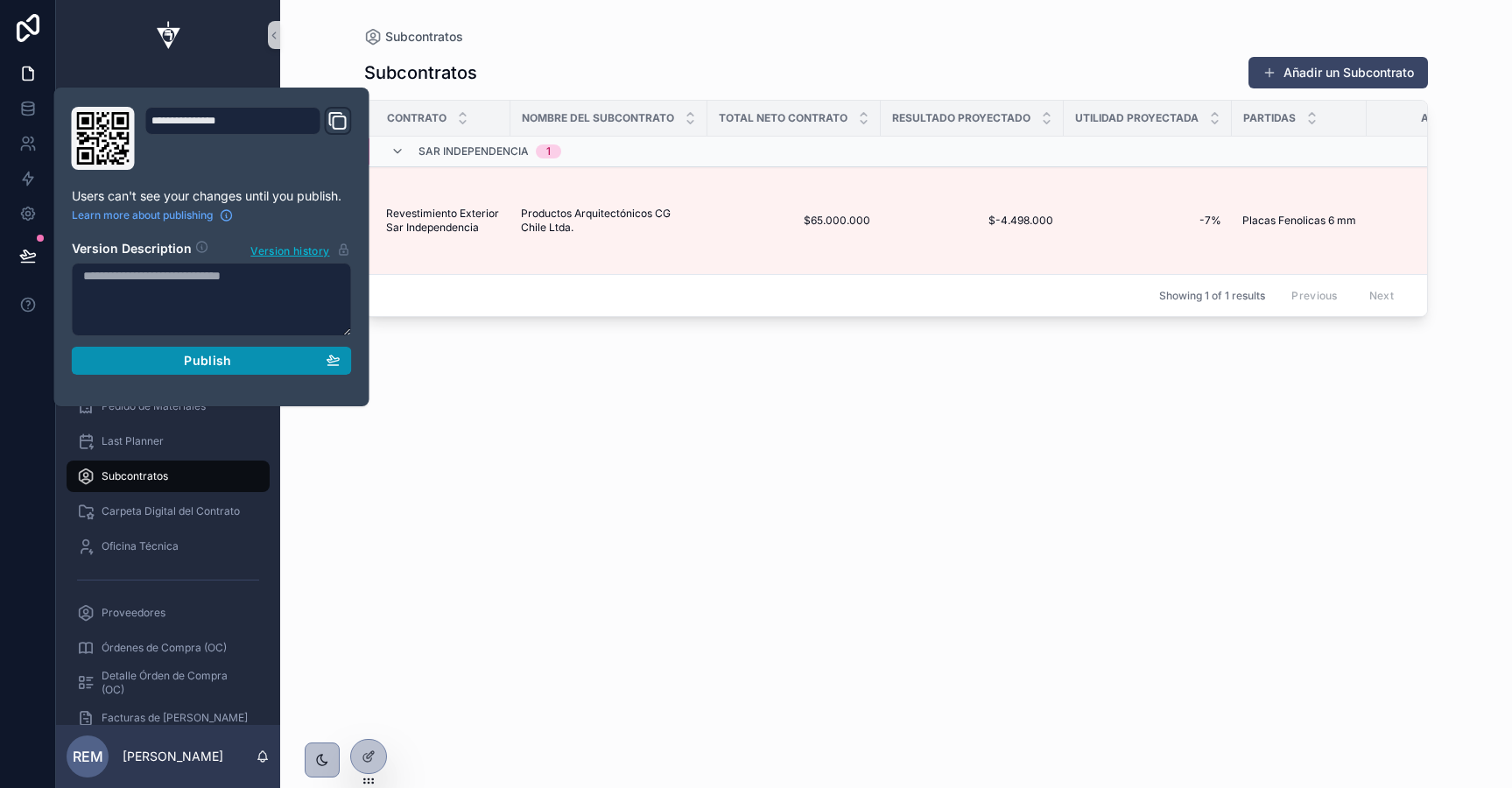
click at [173, 361] on div "Publish" at bounding box center [212, 361] width 258 height 16
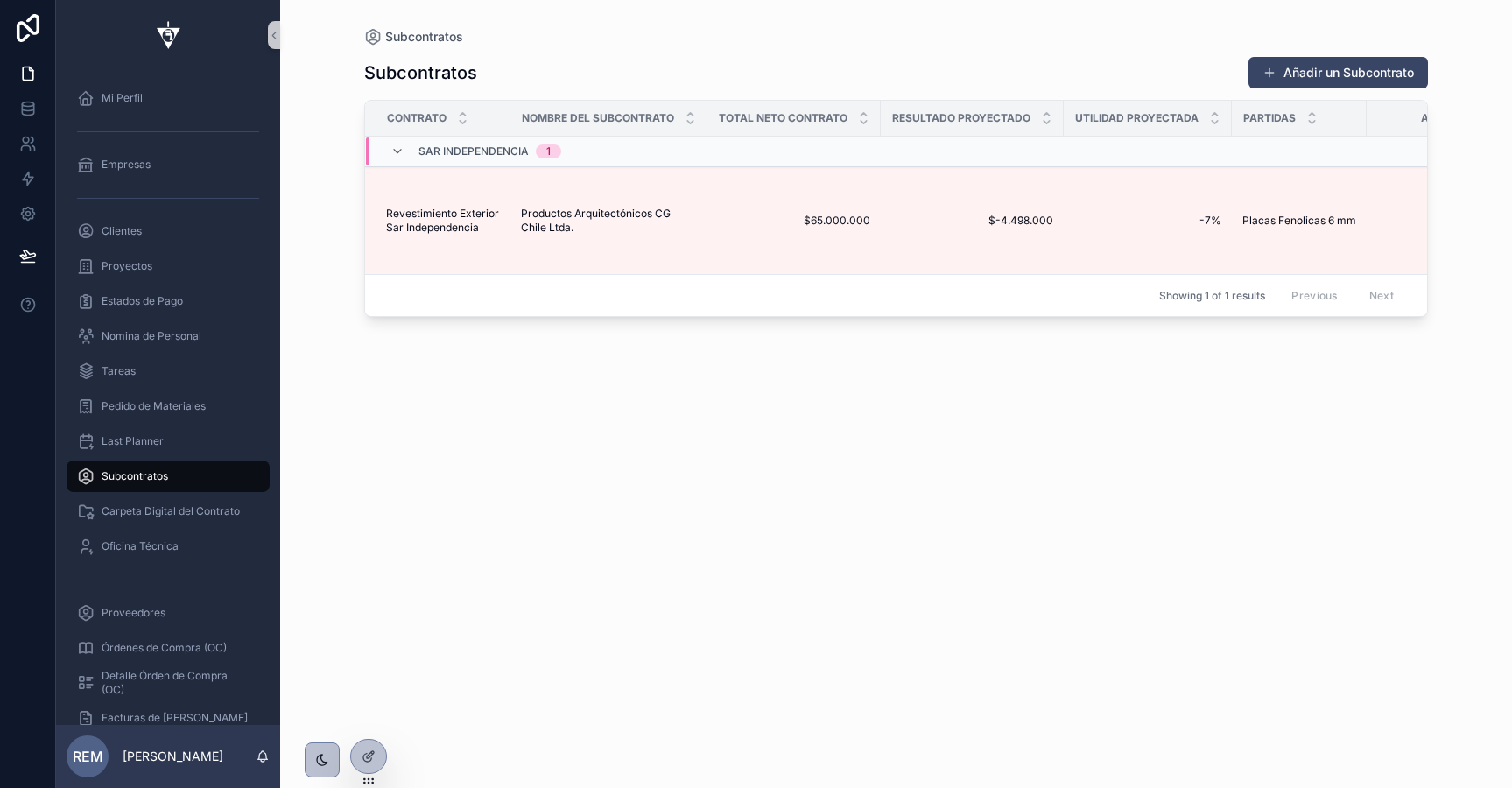
click at [498, 417] on div "Subcontratos Añadir un Subcontrato Contrato Nombre del Subcontrato Total Neto C…" at bounding box center [896, 406] width 1064 height 721
click at [25, 172] on icon at bounding box center [28, 179] width 18 height 18
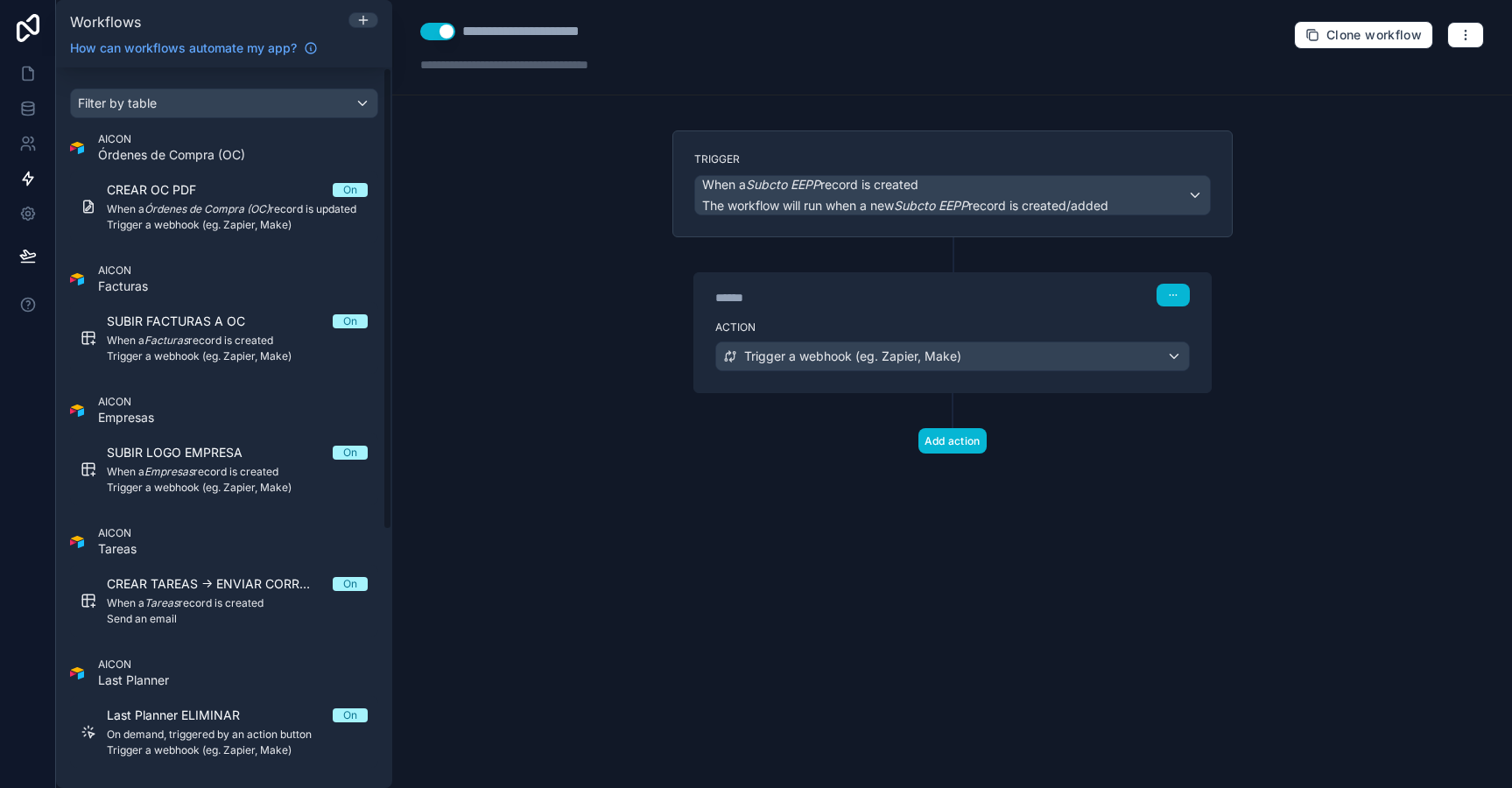
scroll to position [401, 0]
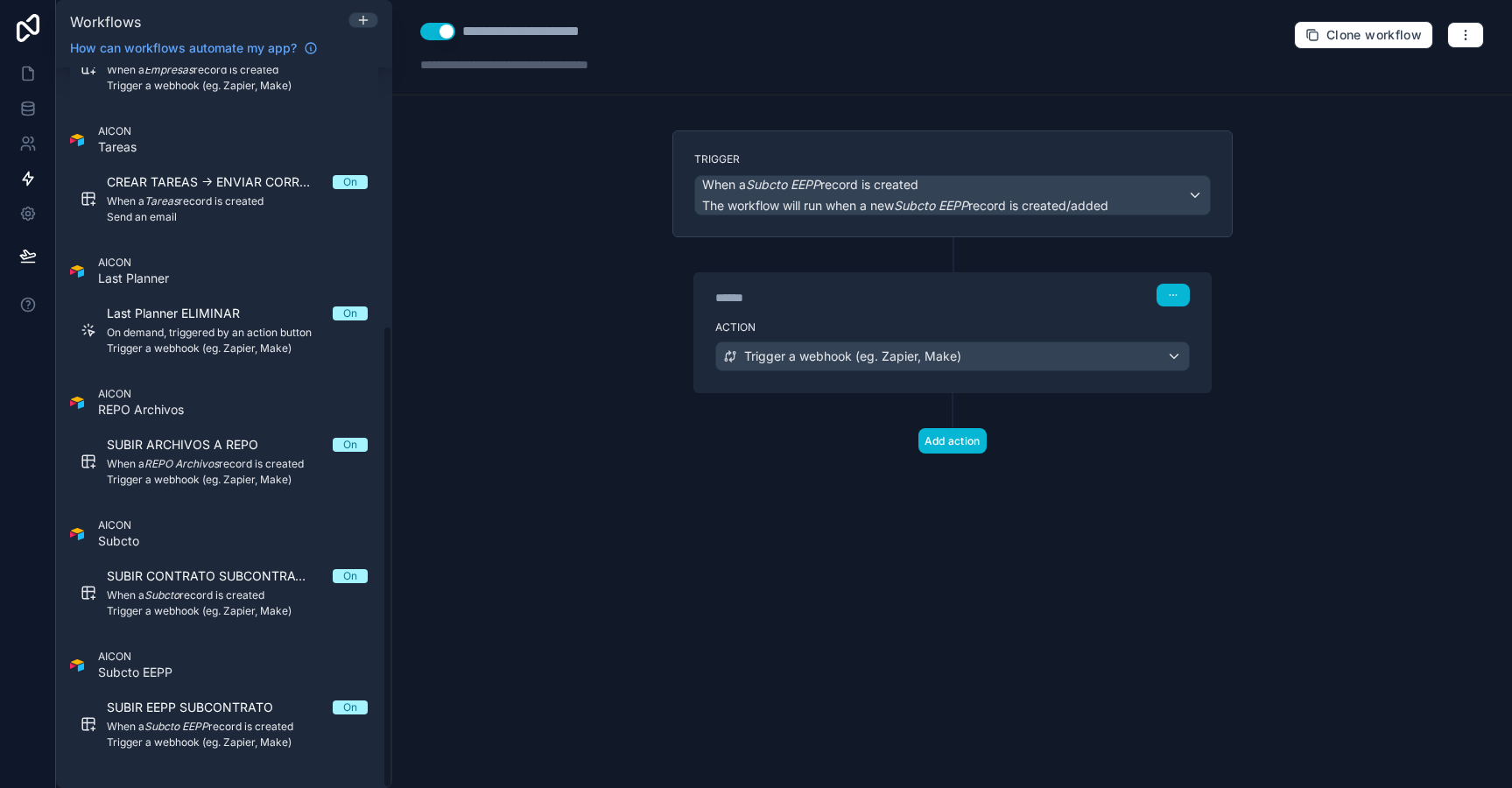
click at [219, 750] on link "SUBIR EEPP SUBCONTRATO On When a Subcto EEPP record is created Trigger a webhoo…" at bounding box center [224, 724] width 308 height 72
click at [1465, 32] on icon "button" at bounding box center [1466, 35] width 14 height 14
click at [1414, 69] on span "Test workflow" at bounding box center [1419, 76] width 84 height 14
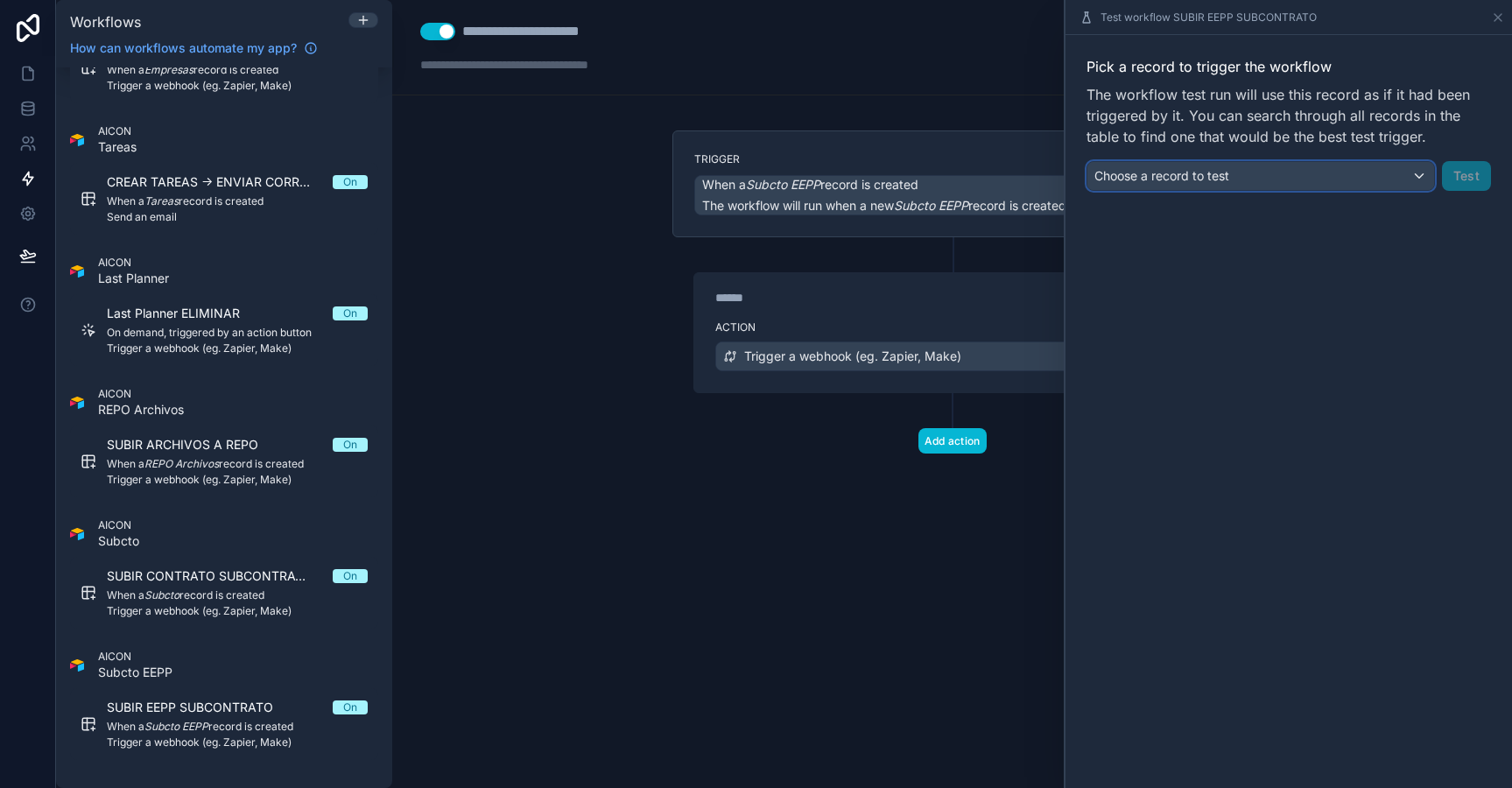
click at [1369, 181] on div "Choose a record to test" at bounding box center [1260, 176] width 347 height 28
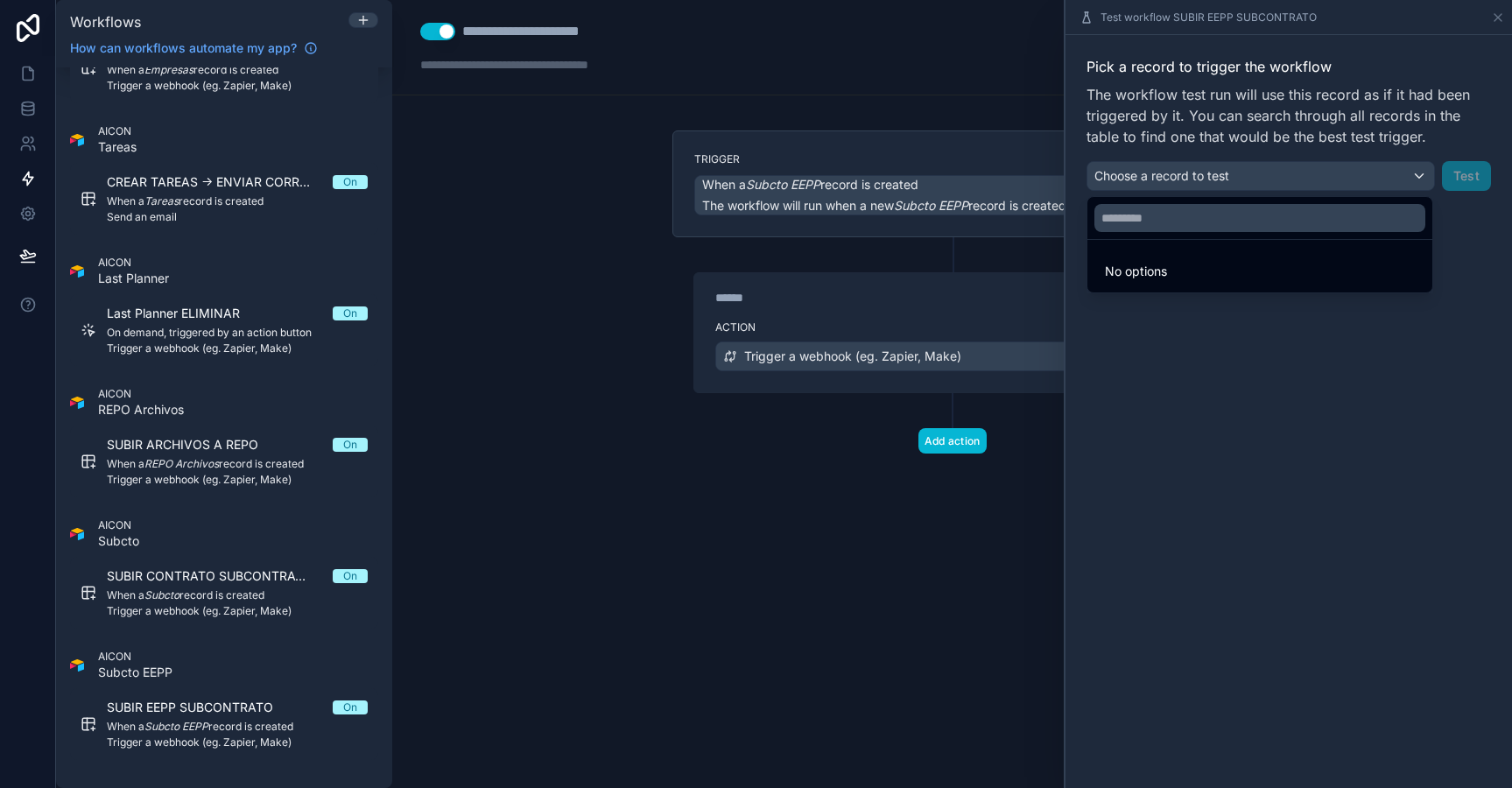
click at [1319, 266] on li "No options" at bounding box center [1260, 271] width 338 height 35
click at [1276, 299] on div at bounding box center [1288, 394] width 447 height 788
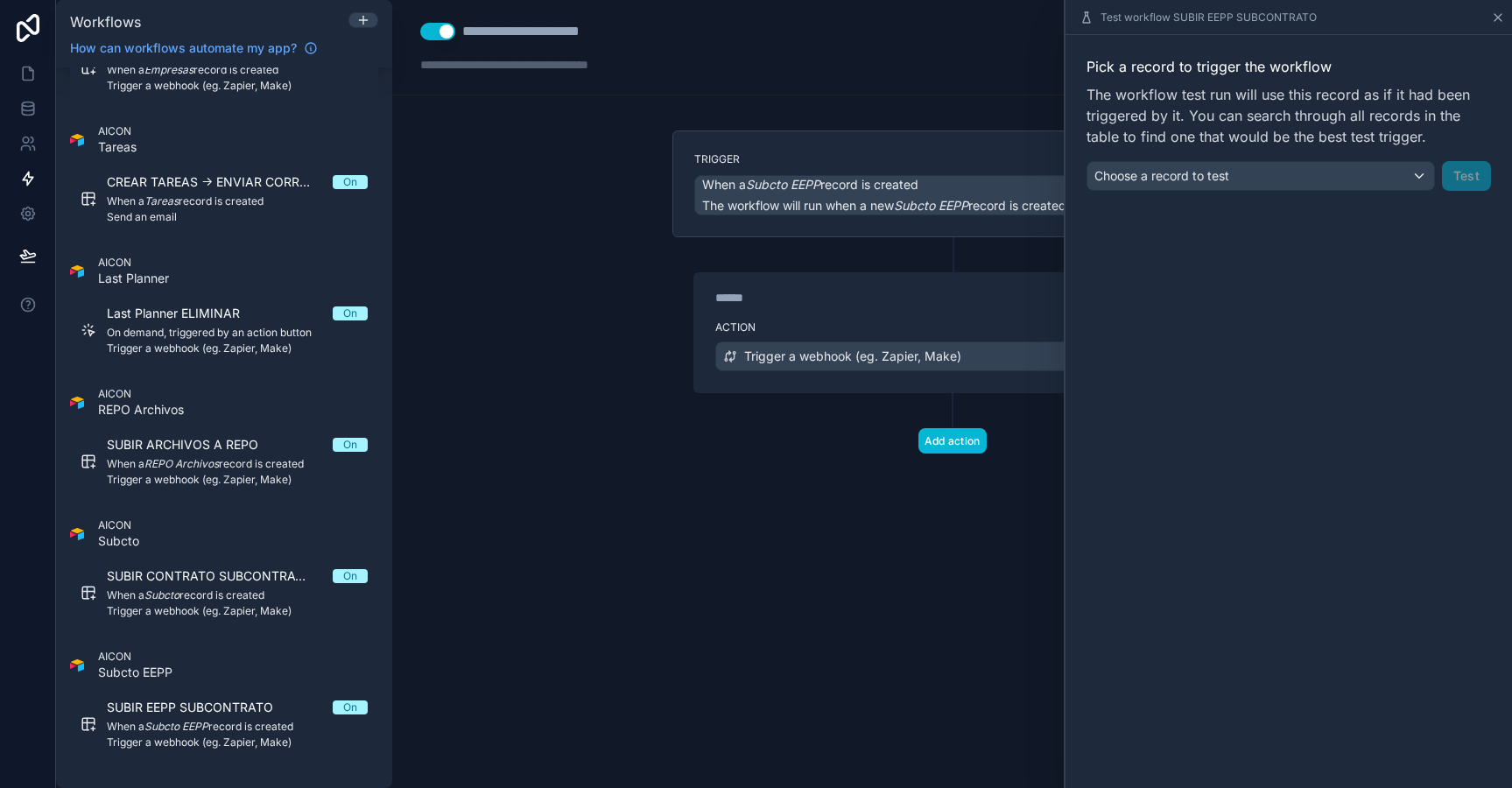
click at [1491, 16] on icon at bounding box center [1498, 18] width 14 height 14
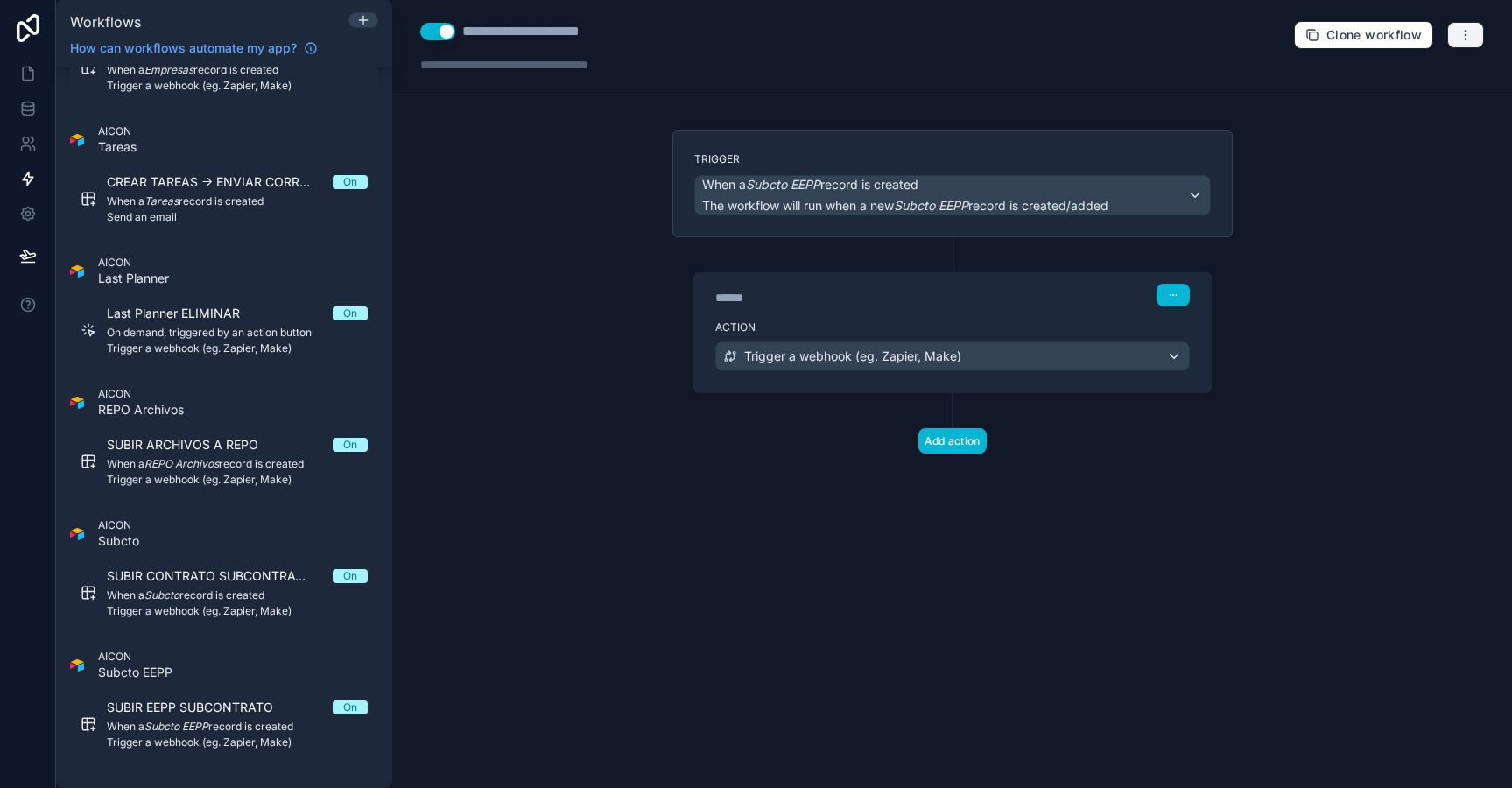
click at [1449, 32] on button "button" at bounding box center [1465, 35] width 37 height 26
click at [1426, 103] on span "Run history" at bounding box center [1419, 104] width 84 height 14
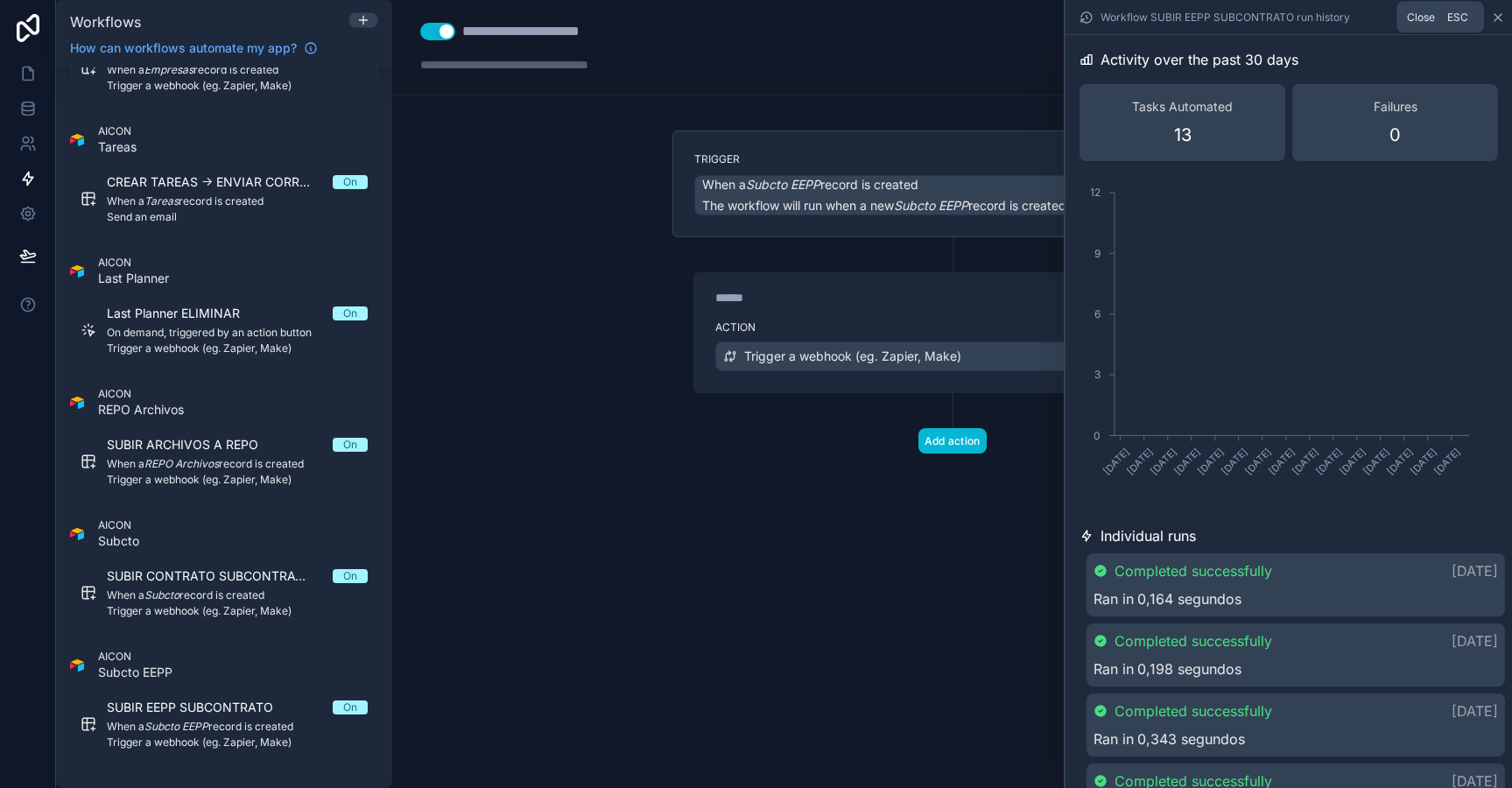
click at [1500, 15] on icon at bounding box center [1498, 18] width 14 height 14
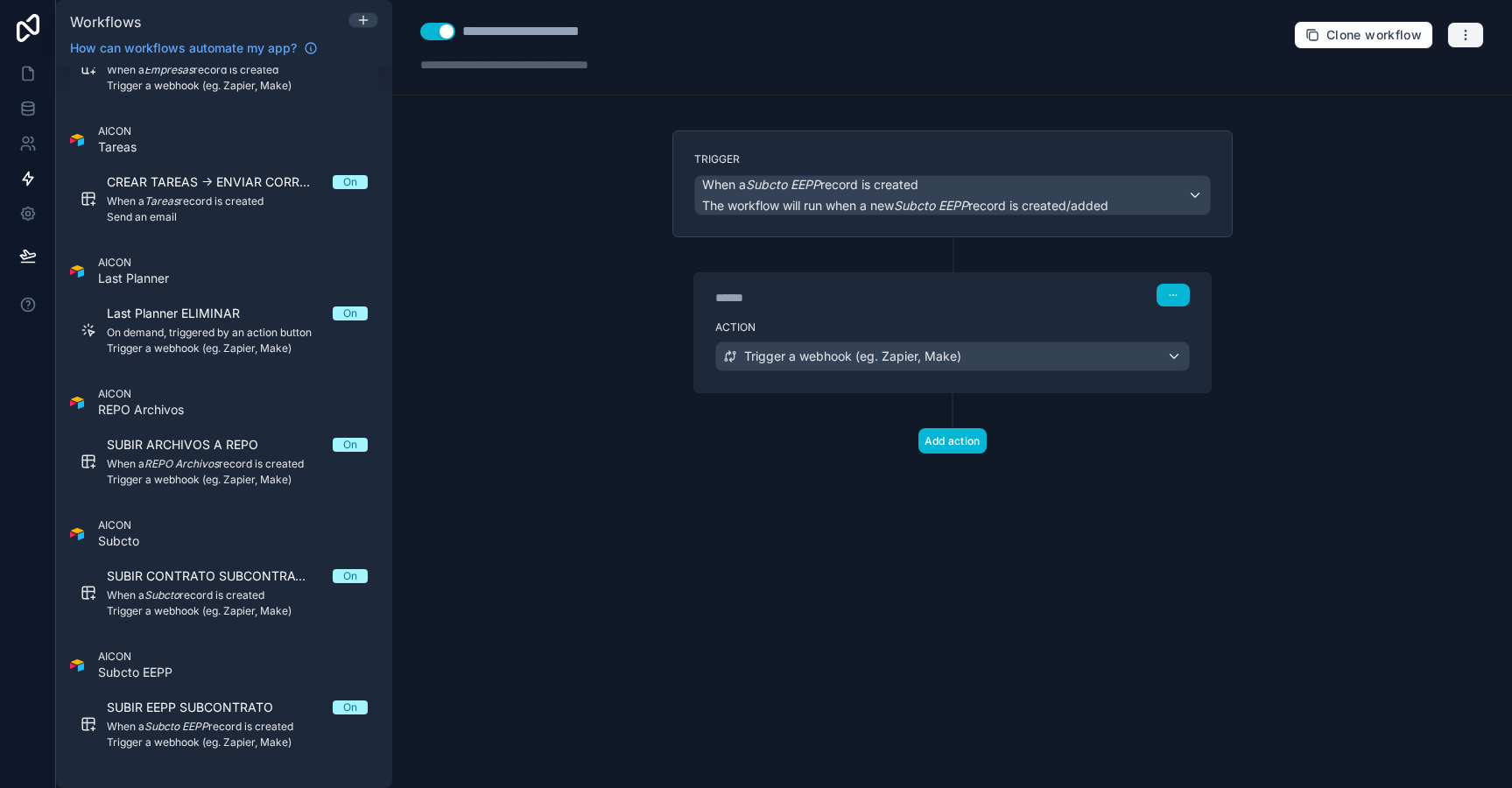
click at [1467, 34] on icon "button" at bounding box center [1466, 35] width 14 height 14
click at [1177, 275] on div "****** Step 1" at bounding box center [952, 293] width 517 height 40
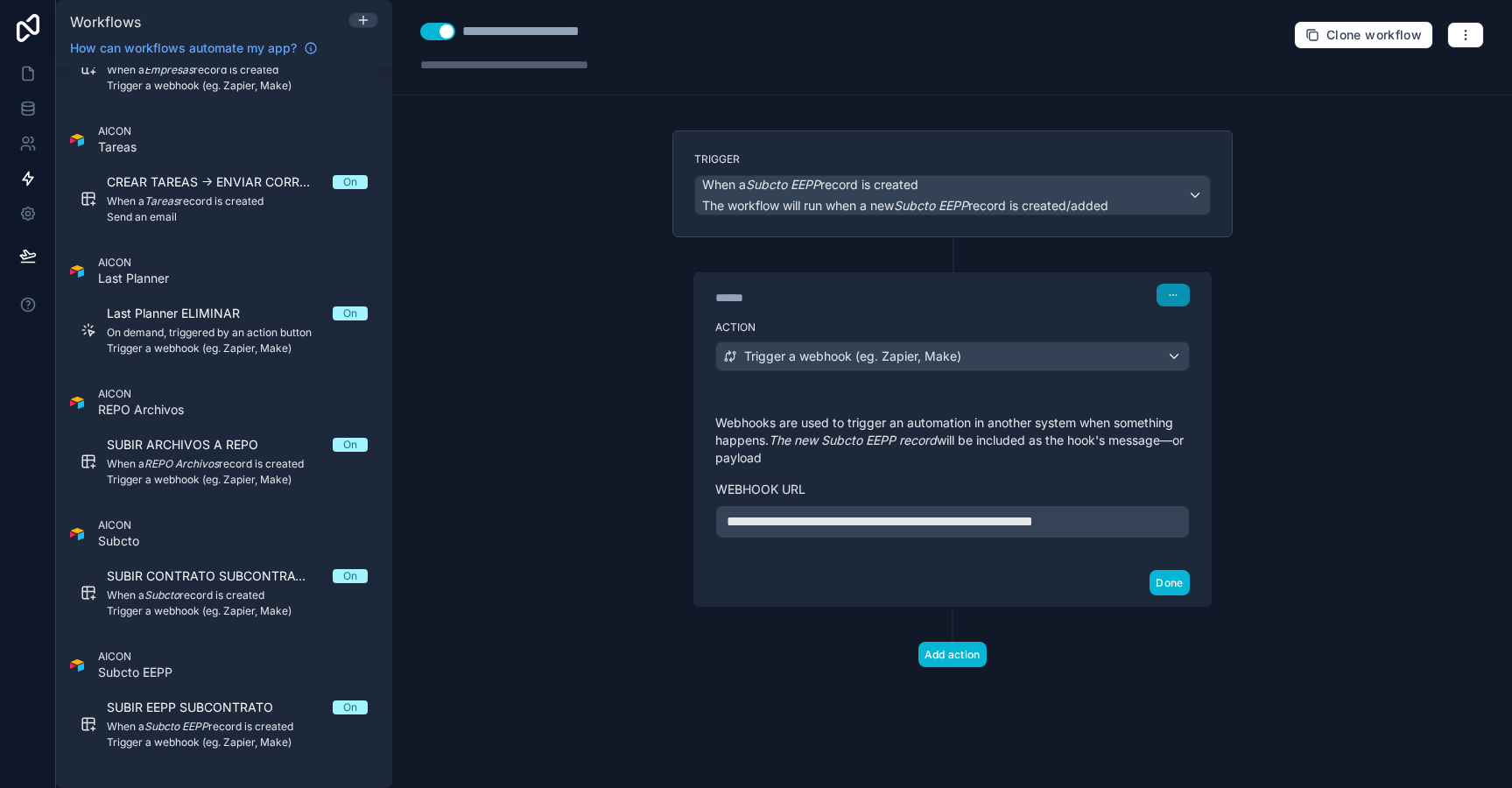
click at [1177, 298] on icon "button" at bounding box center [1173, 295] width 11 height 11
click at [1165, 301] on button "button" at bounding box center [1172, 295] width 33 height 23
click at [1033, 523] on span "**********" at bounding box center [879, 520] width 307 height 13
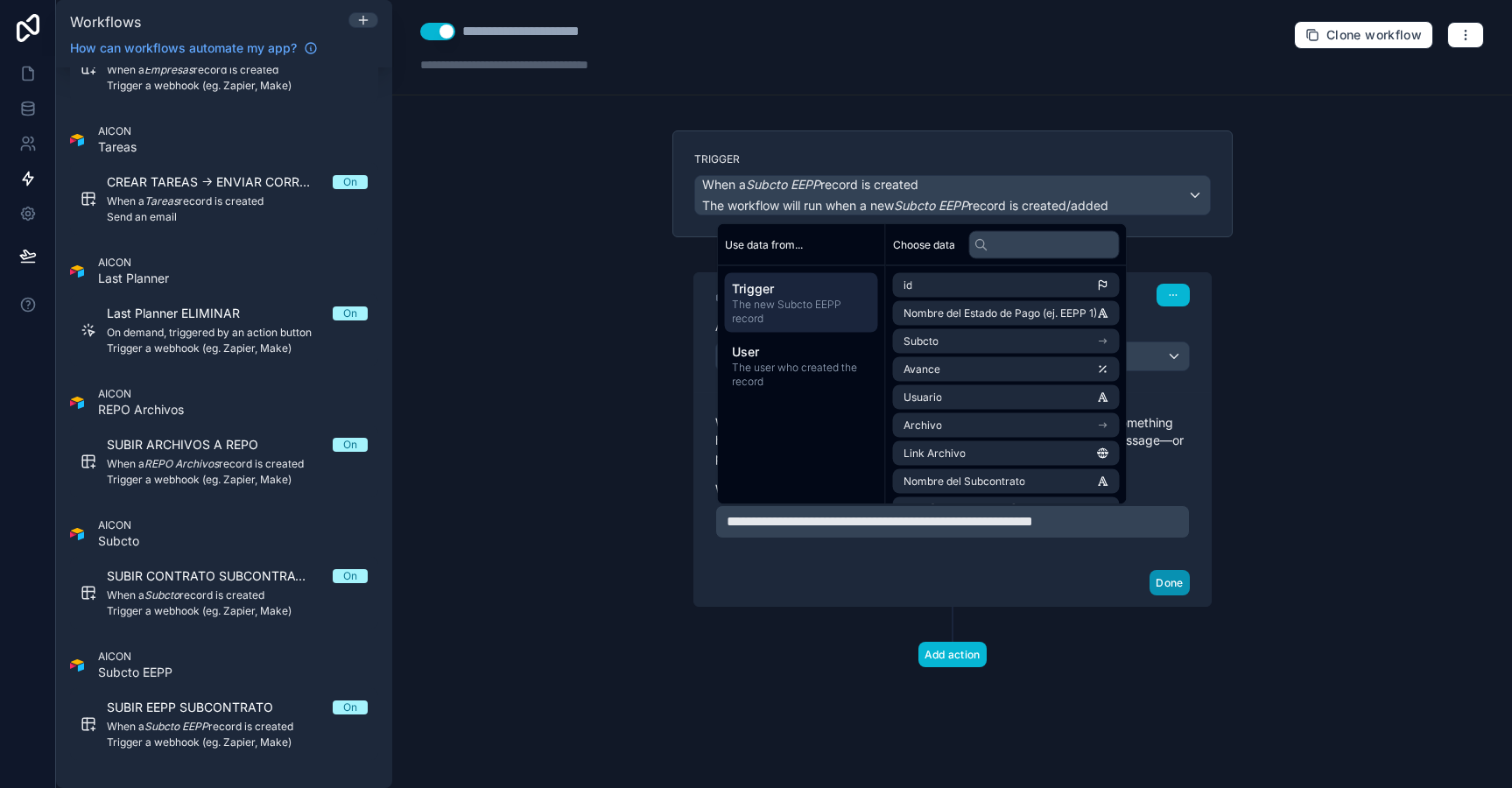
click at [1164, 587] on button "Done" at bounding box center [1168, 581] width 39 height 25
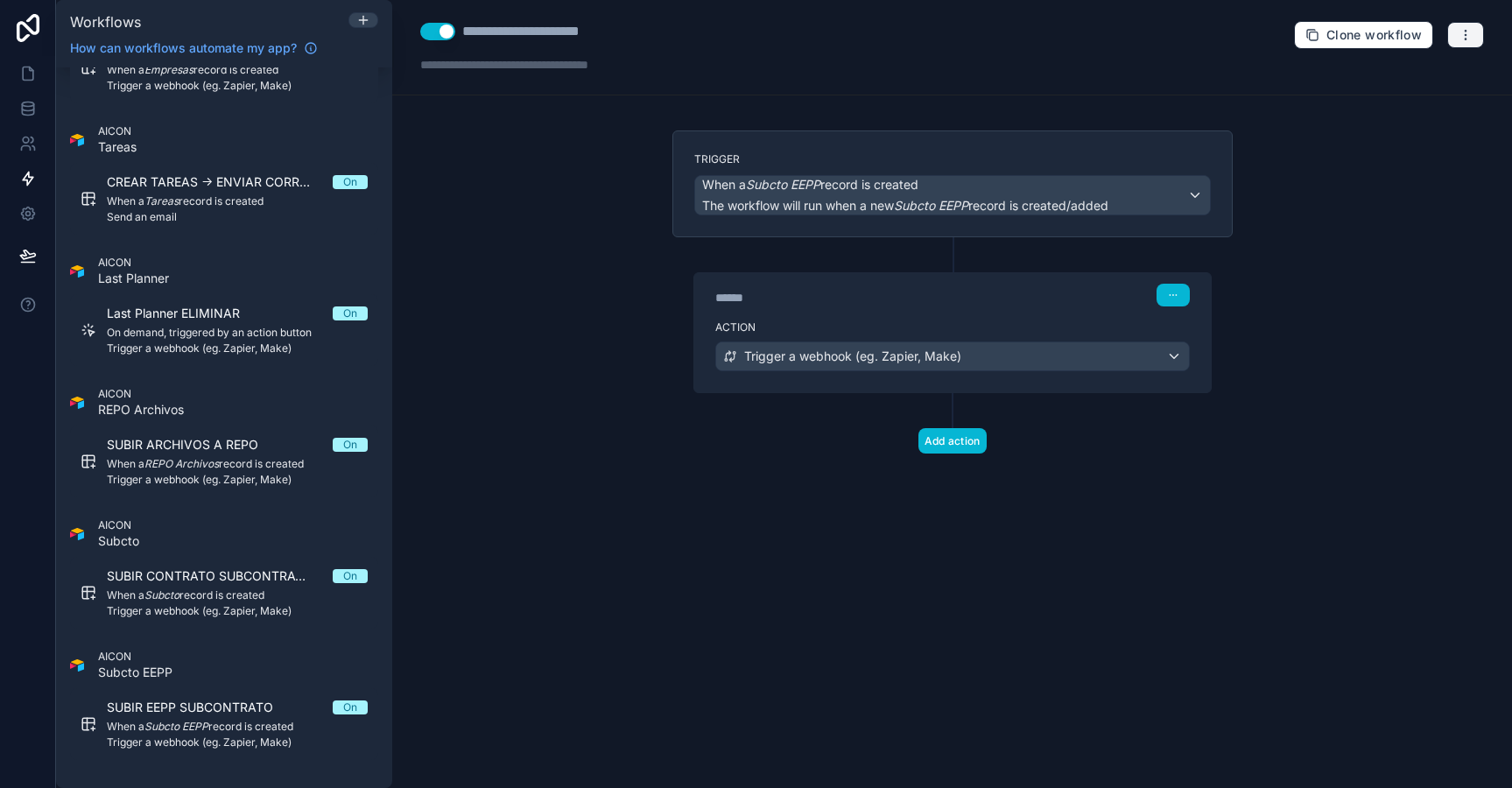
click at [1466, 29] on icon "button" at bounding box center [1466, 35] width 14 height 14
click at [1420, 79] on span "Test workflow" at bounding box center [1419, 76] width 84 height 14
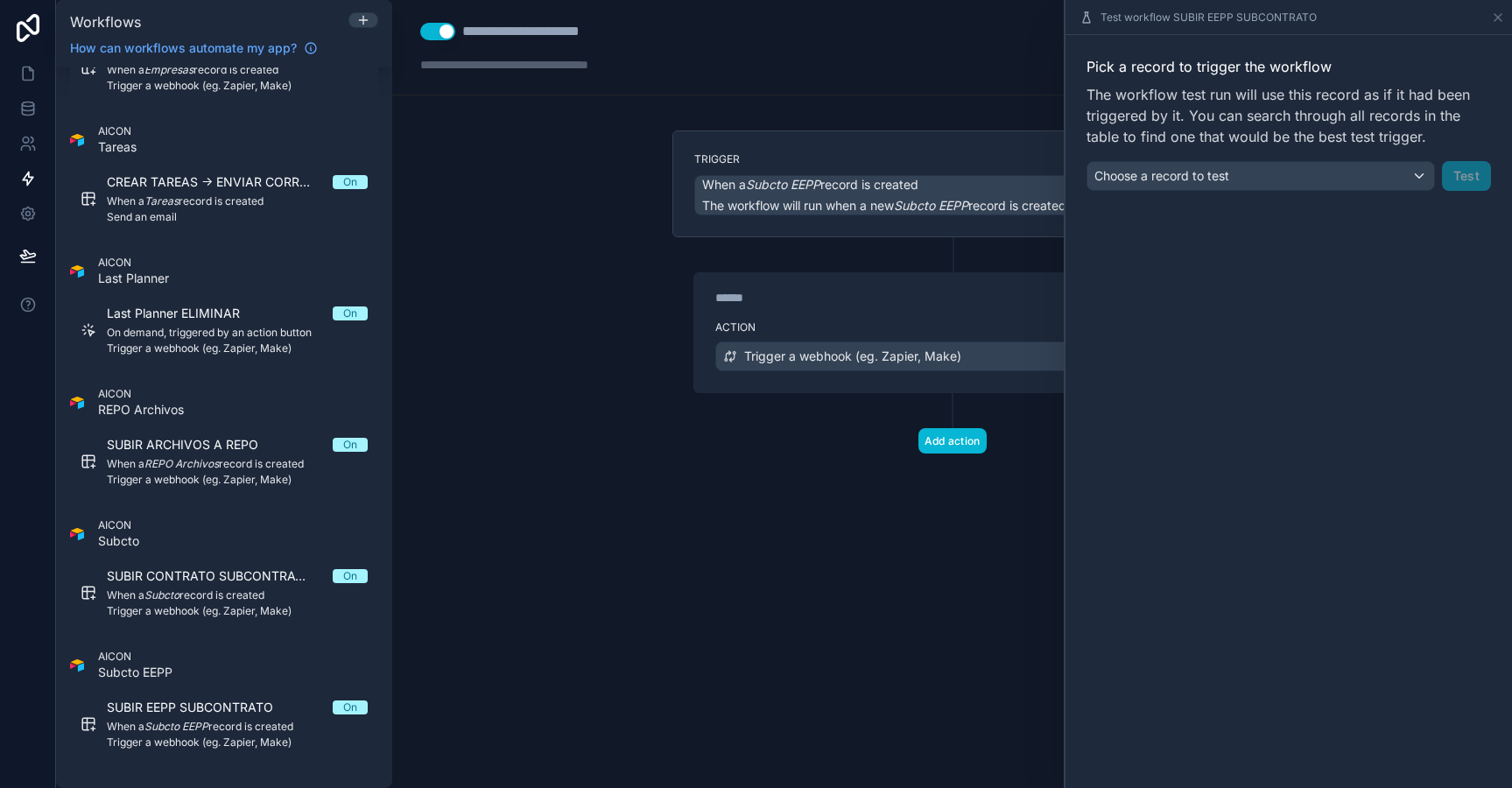
click at [1467, 159] on div "Pick a record to trigger the workflow The workflow test run will use this recor…" at bounding box center [1288, 123] width 405 height 135
click at [1408, 182] on div "Choose a record to test" at bounding box center [1260, 176] width 347 height 28
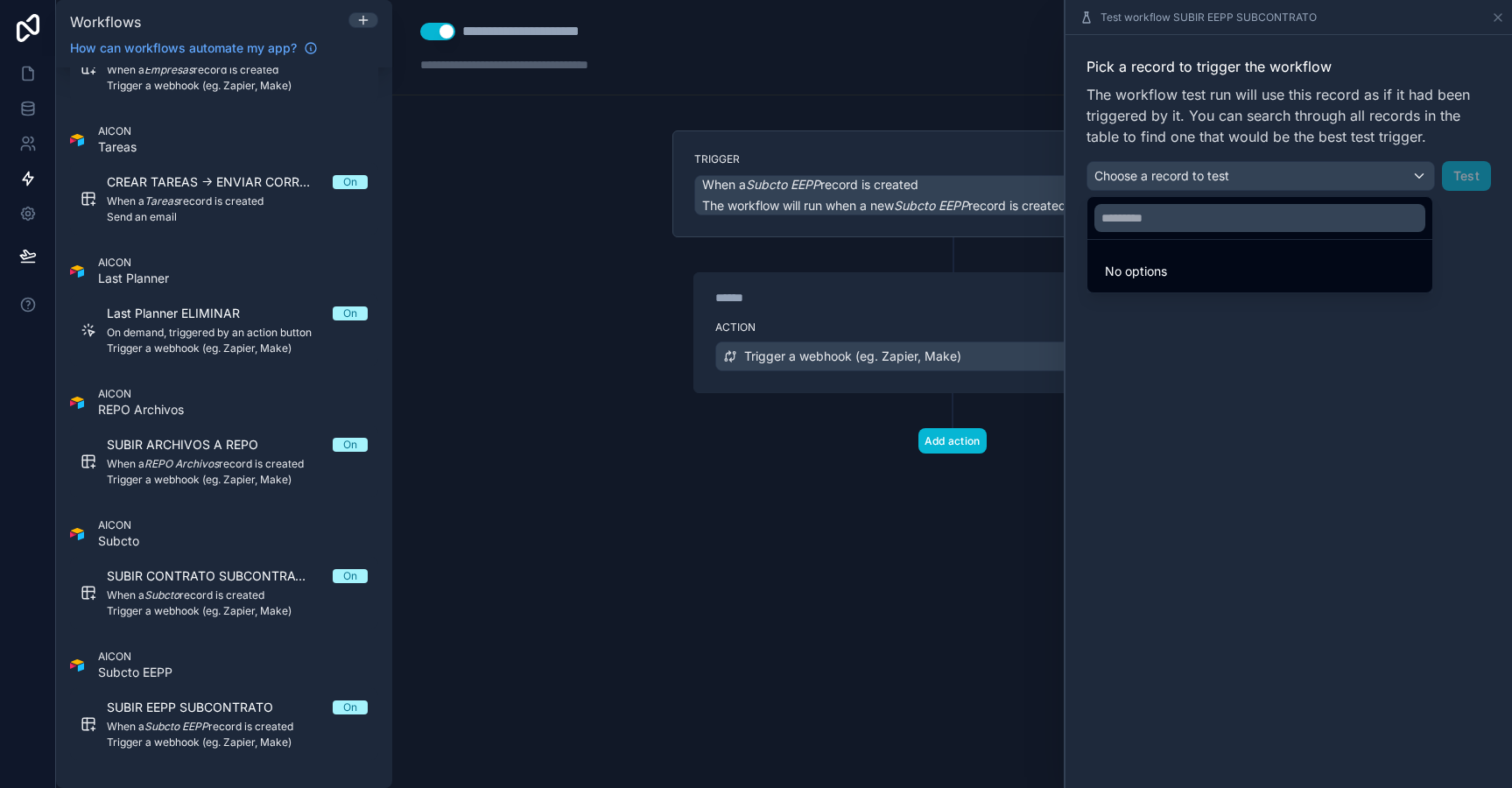
click at [1354, 266] on li "No options" at bounding box center [1260, 271] width 338 height 35
click at [1326, 274] on li "No options" at bounding box center [1260, 271] width 338 height 35
click at [1189, 290] on ul "No options" at bounding box center [1259, 266] width 345 height 53
click at [1175, 282] on li "No options" at bounding box center [1260, 271] width 338 height 35
click at [1456, 171] on div at bounding box center [1288, 394] width 447 height 788
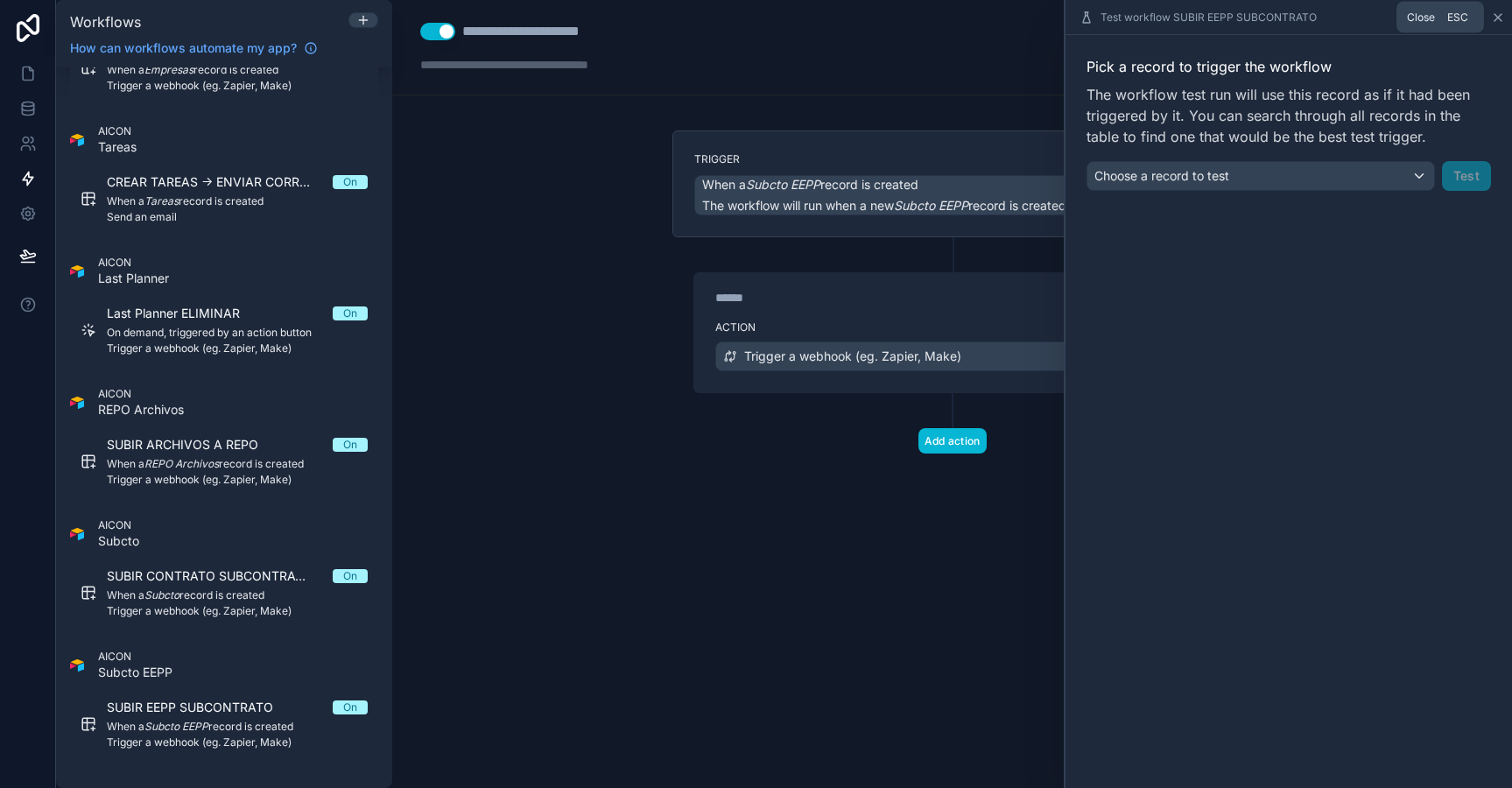
click at [1499, 13] on icon at bounding box center [1498, 18] width 14 height 14
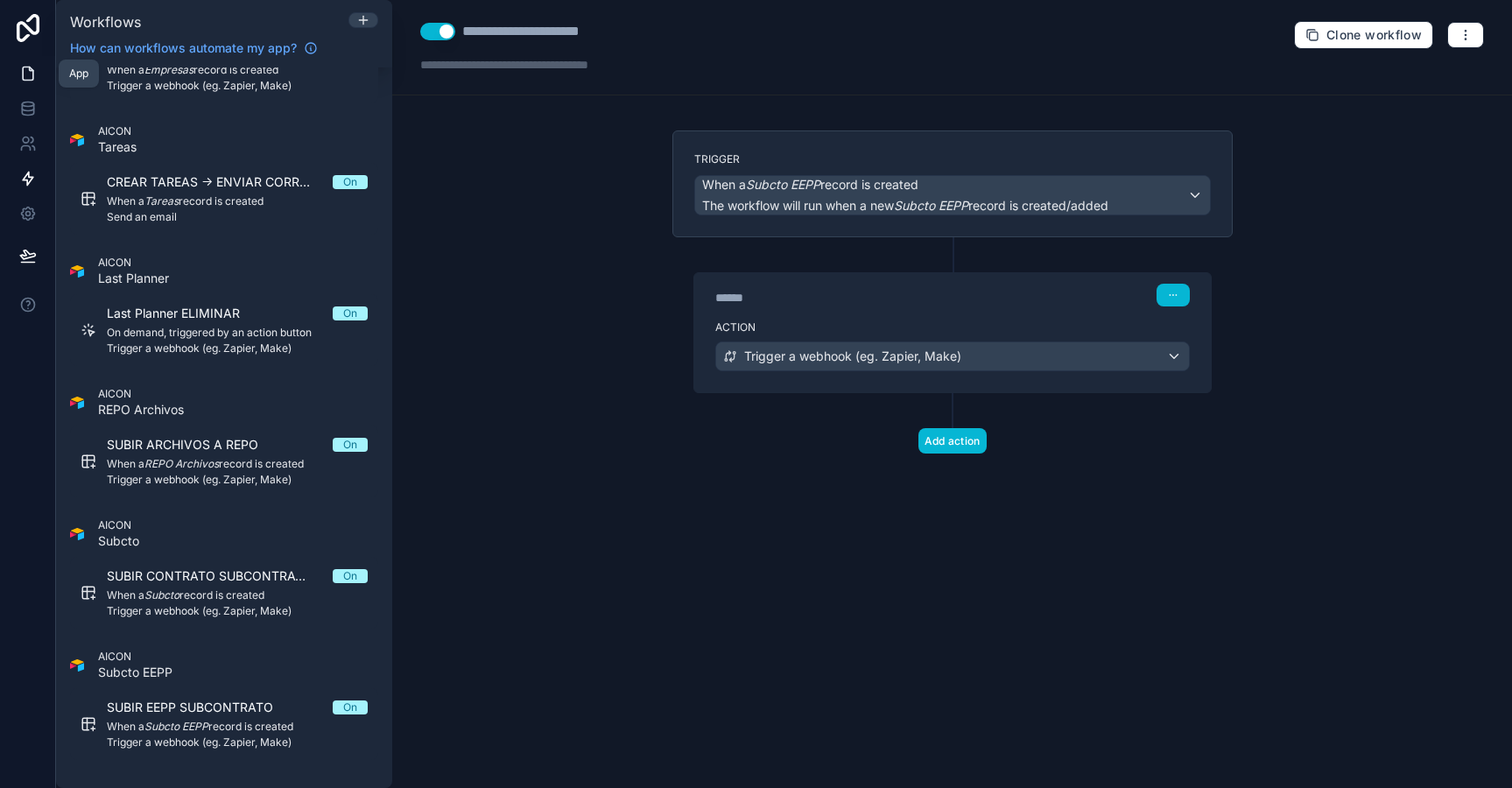
click at [28, 78] on icon at bounding box center [28, 74] width 18 height 18
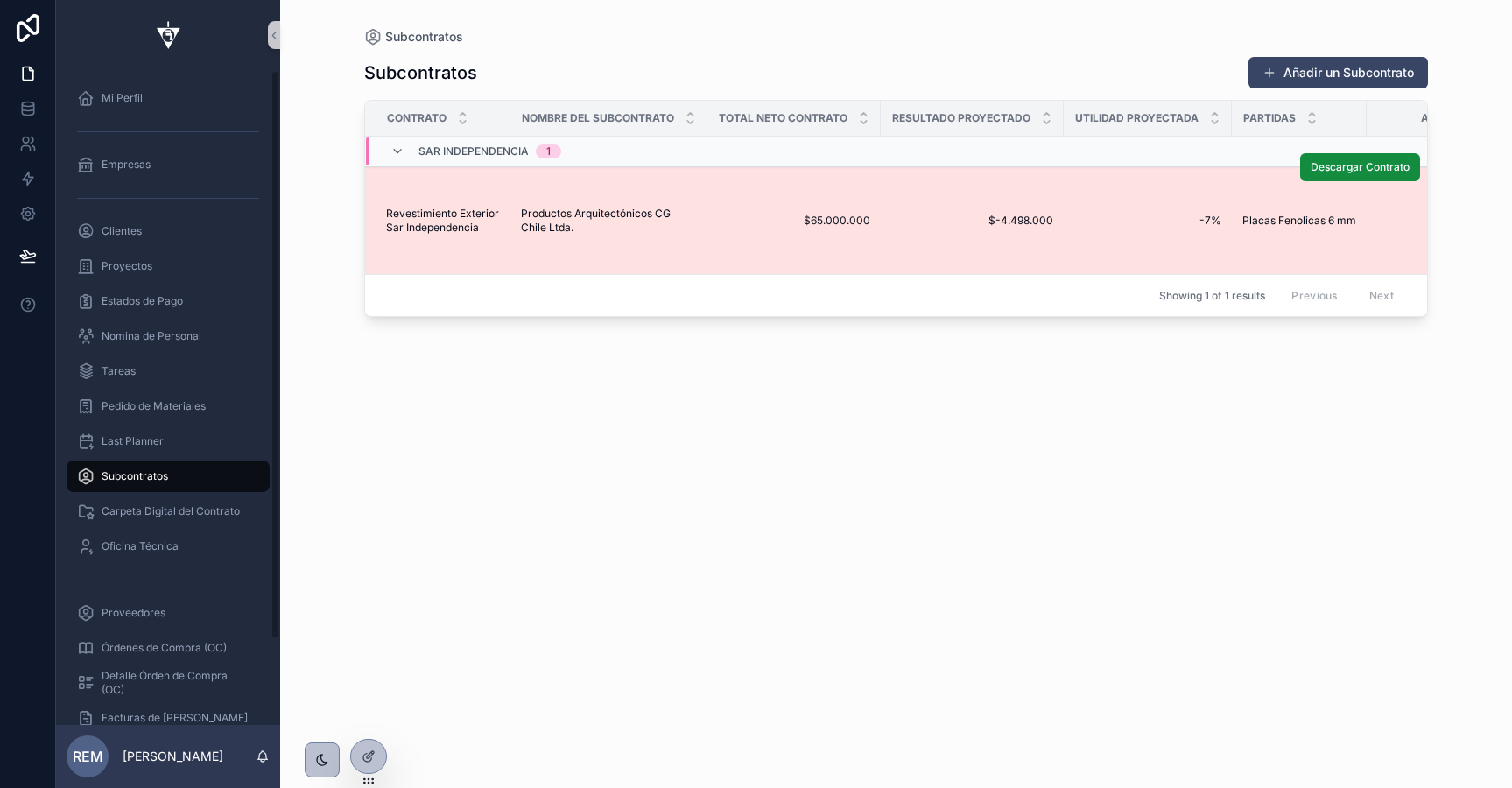
click at [801, 183] on td "$65.000.000 $65.000.000" at bounding box center [793, 221] width 173 height 108
click at [747, 222] on span "$65.000.000" at bounding box center [794, 221] width 152 height 14
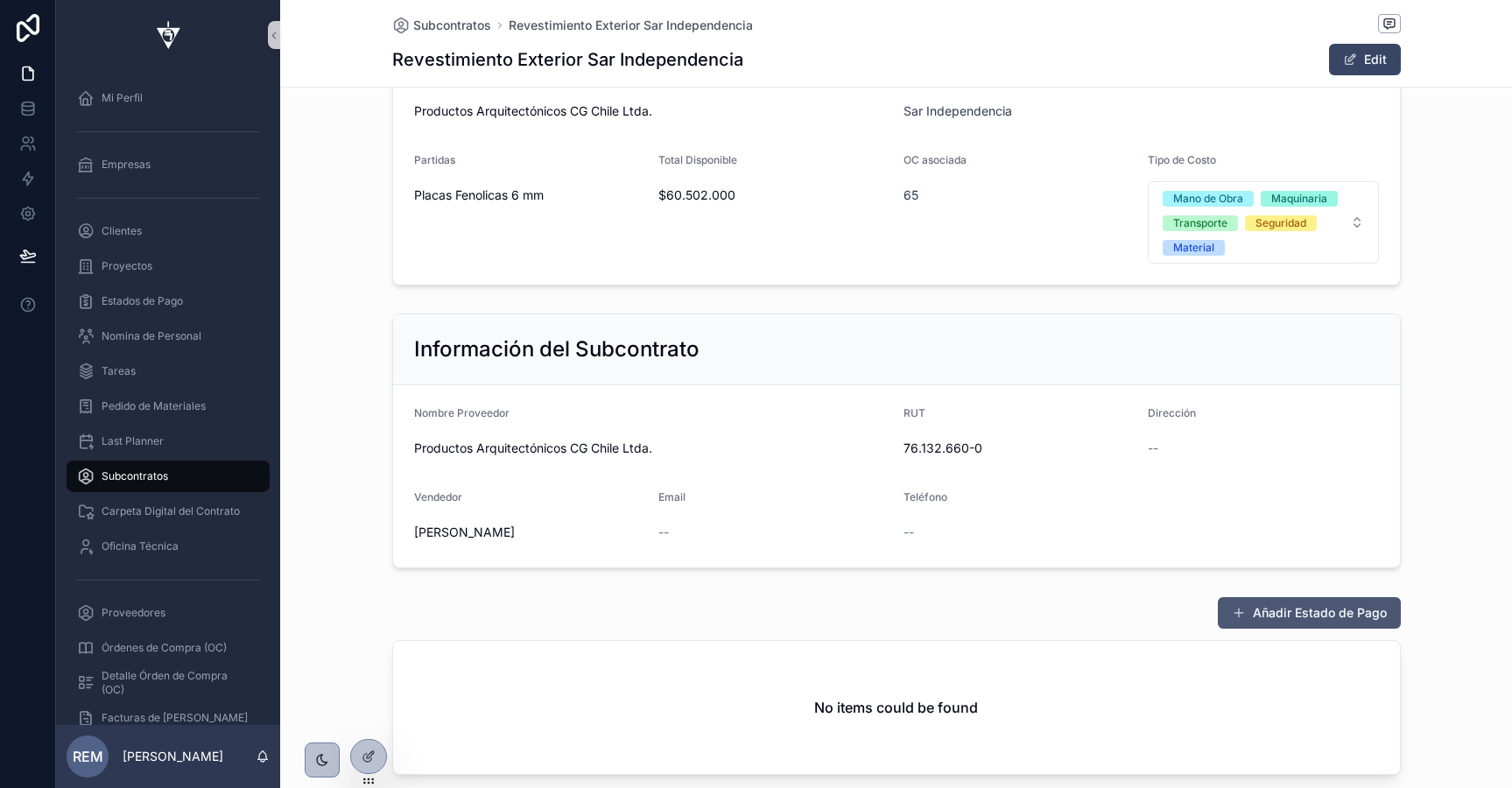
scroll to position [449, 0]
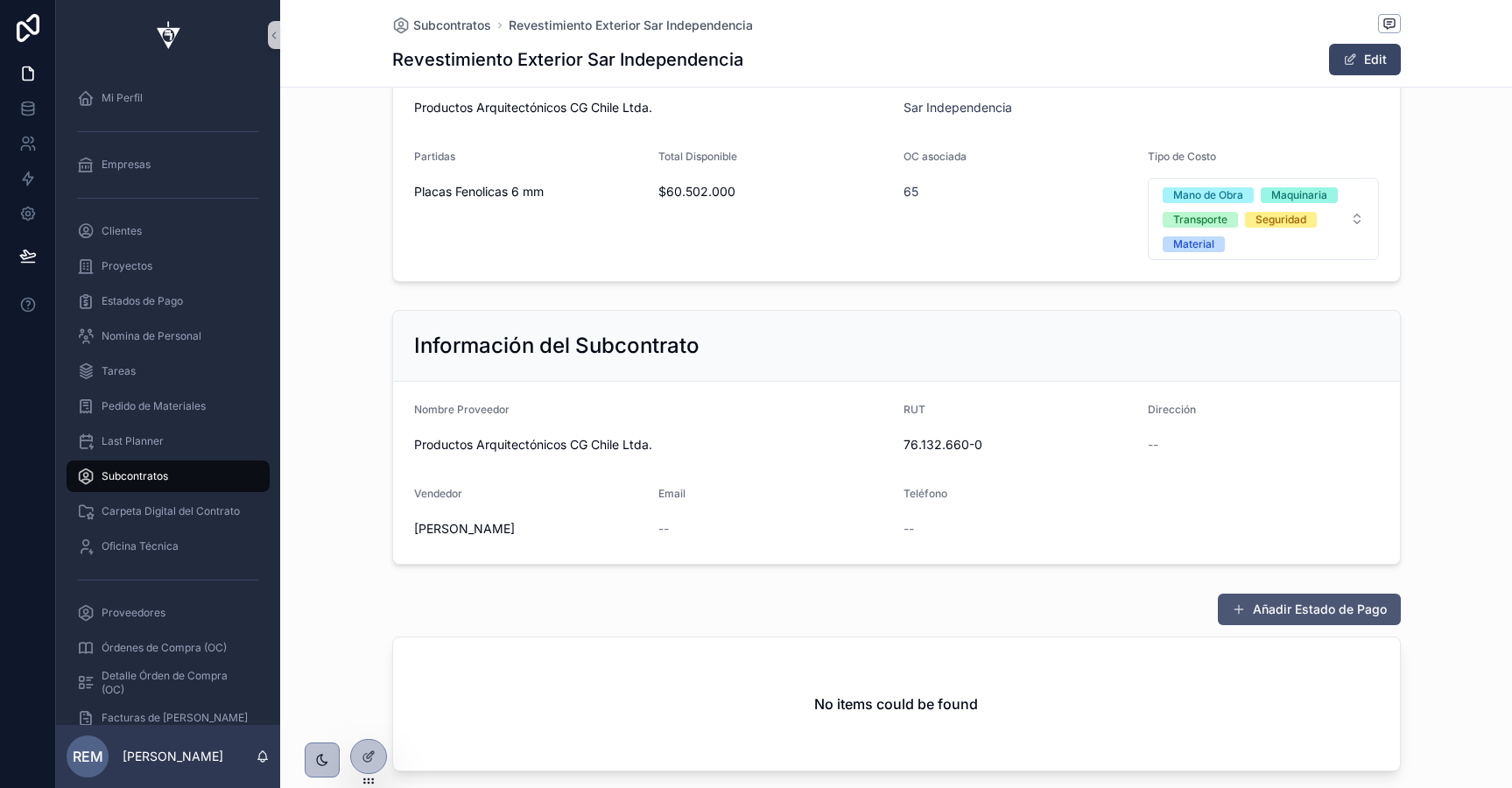
click at [1265, 607] on button "Añadir Estado de Pago" at bounding box center [1309, 609] width 183 height 32
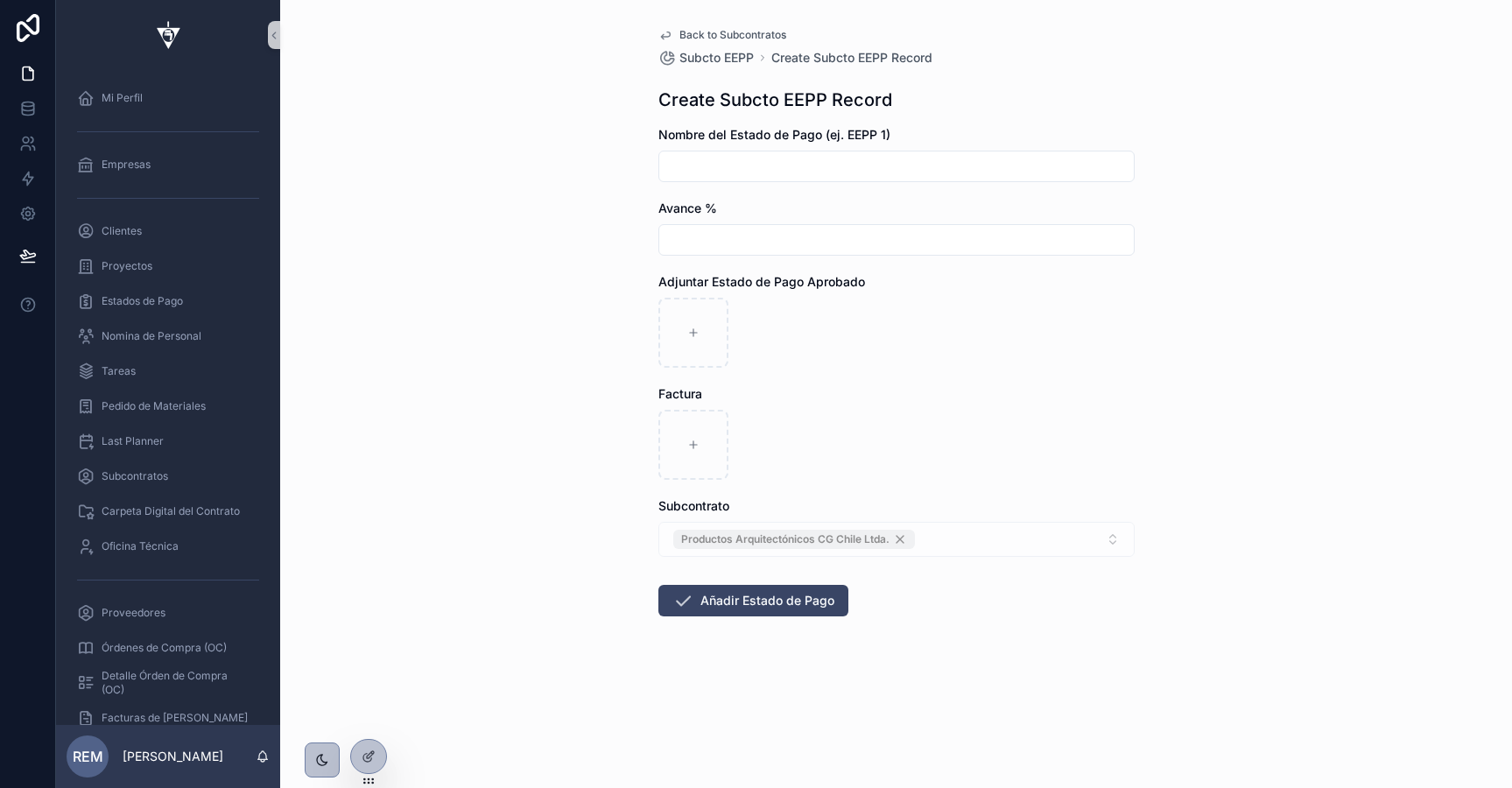
click at [696, 160] on input "scrollable content" at bounding box center [896, 166] width 475 height 25
type input "**"
click at [722, 258] on form "Nombre del Estado de Pago (ej. EEPP 1) ** Avance % Adjuntar Estado de Pago Apro…" at bounding box center [896, 426] width 477 height 602
click at [727, 251] on input "scrollable content" at bounding box center [896, 240] width 475 height 25
type input "**"
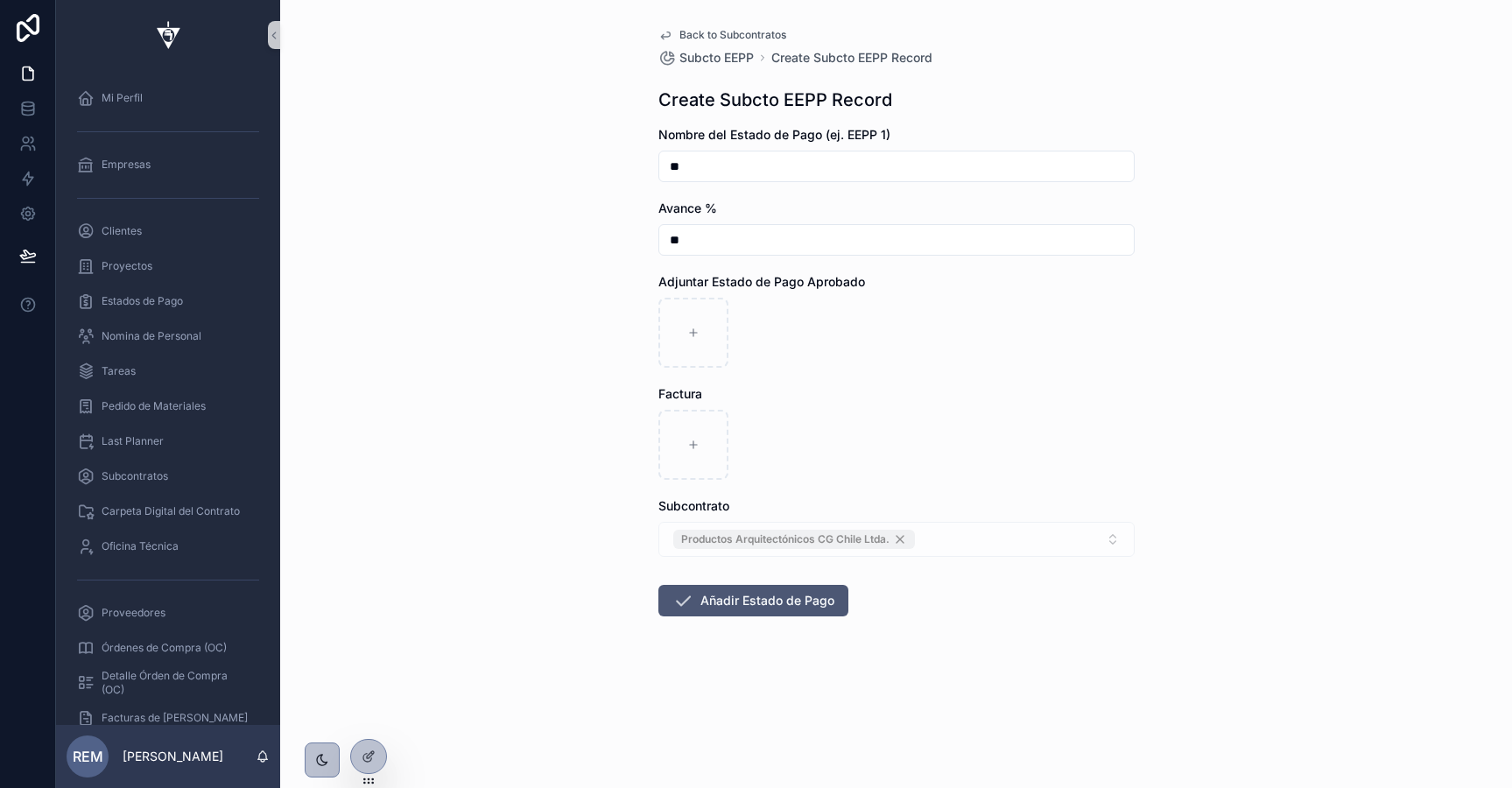
click at [755, 599] on button "Añadir Estado de Pago" at bounding box center [754, 600] width 190 height 32
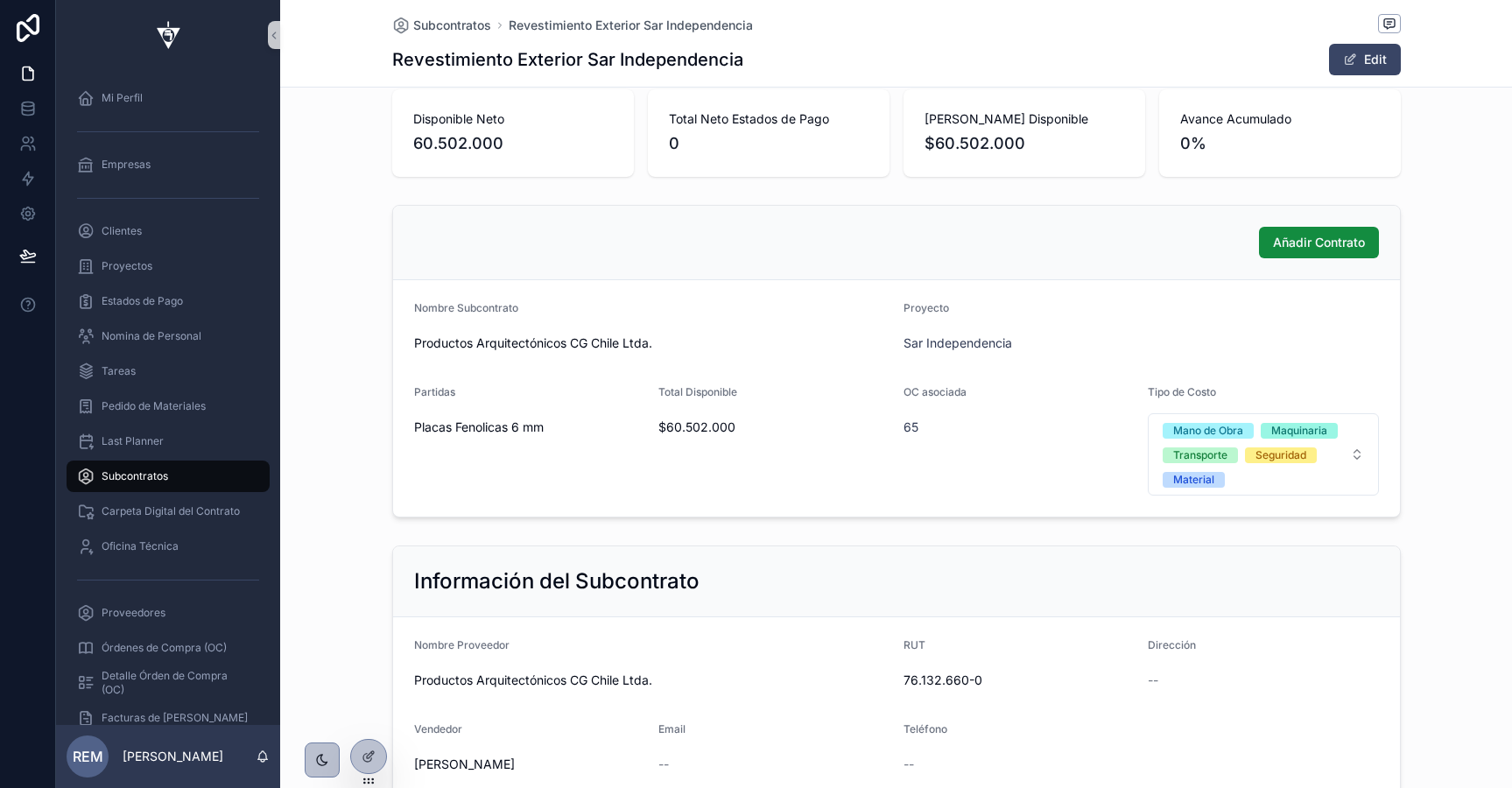
scroll to position [524, 0]
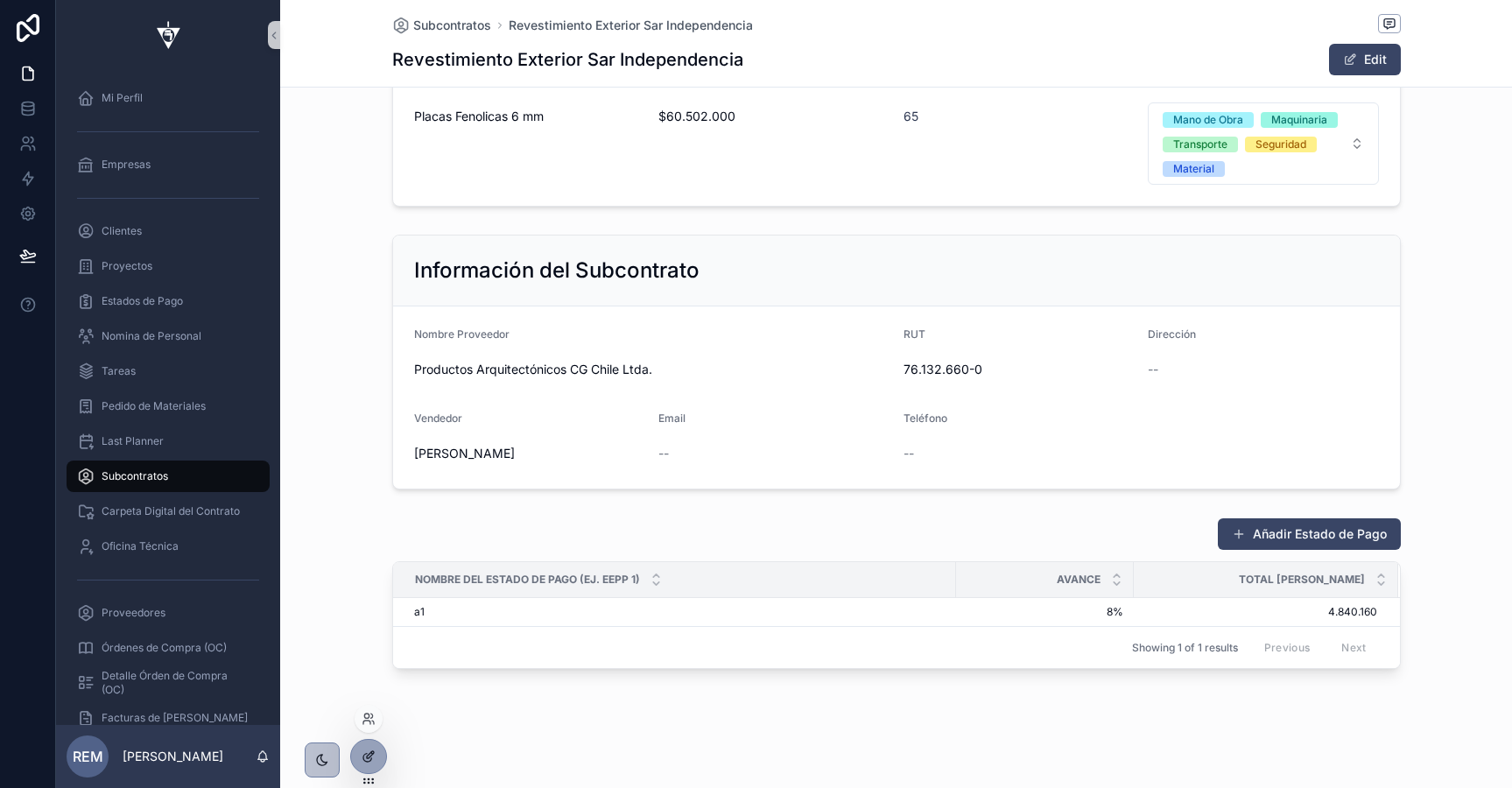
click at [379, 752] on div at bounding box center [368, 755] width 35 height 33
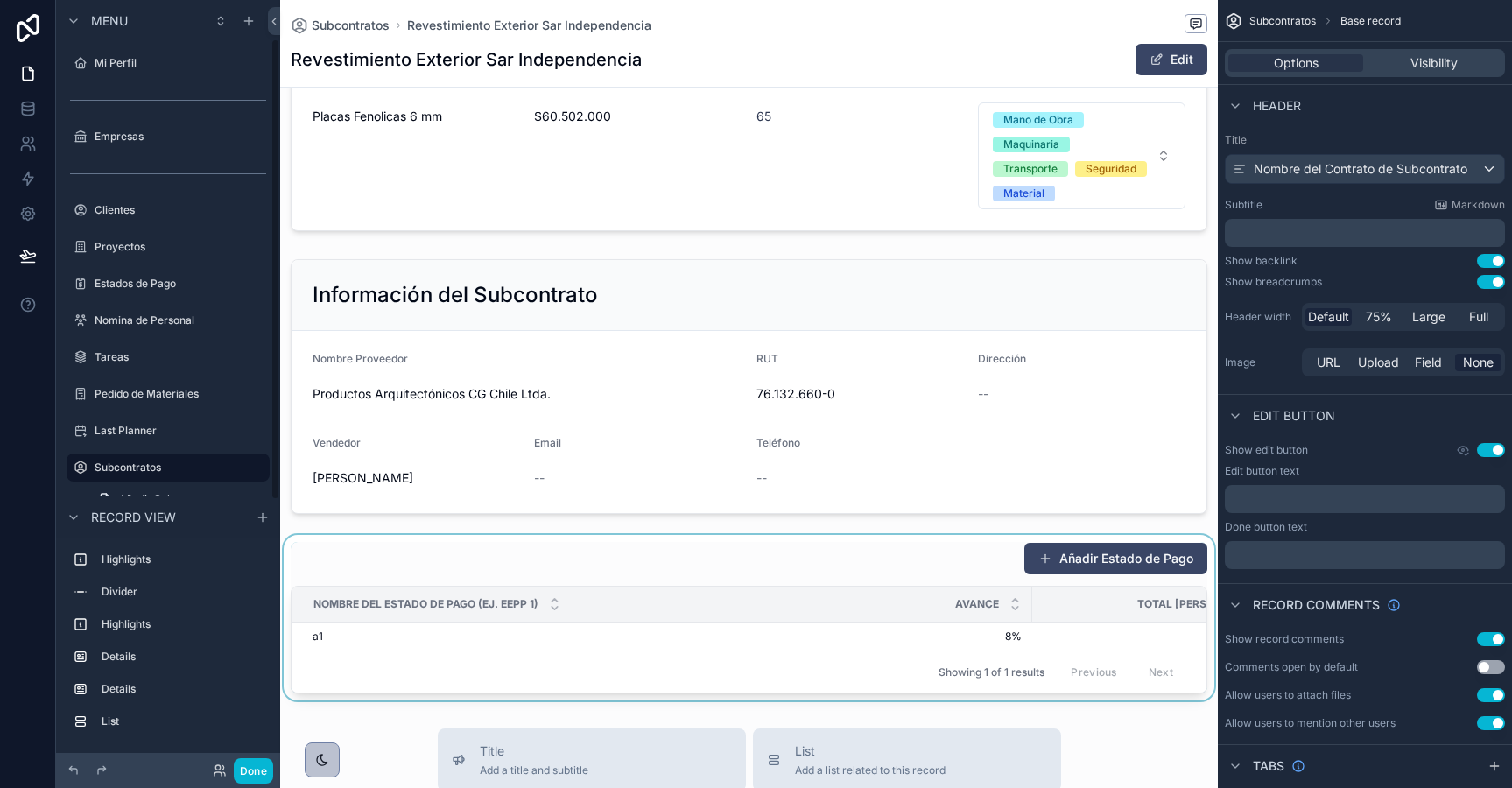
scroll to position [65, 0]
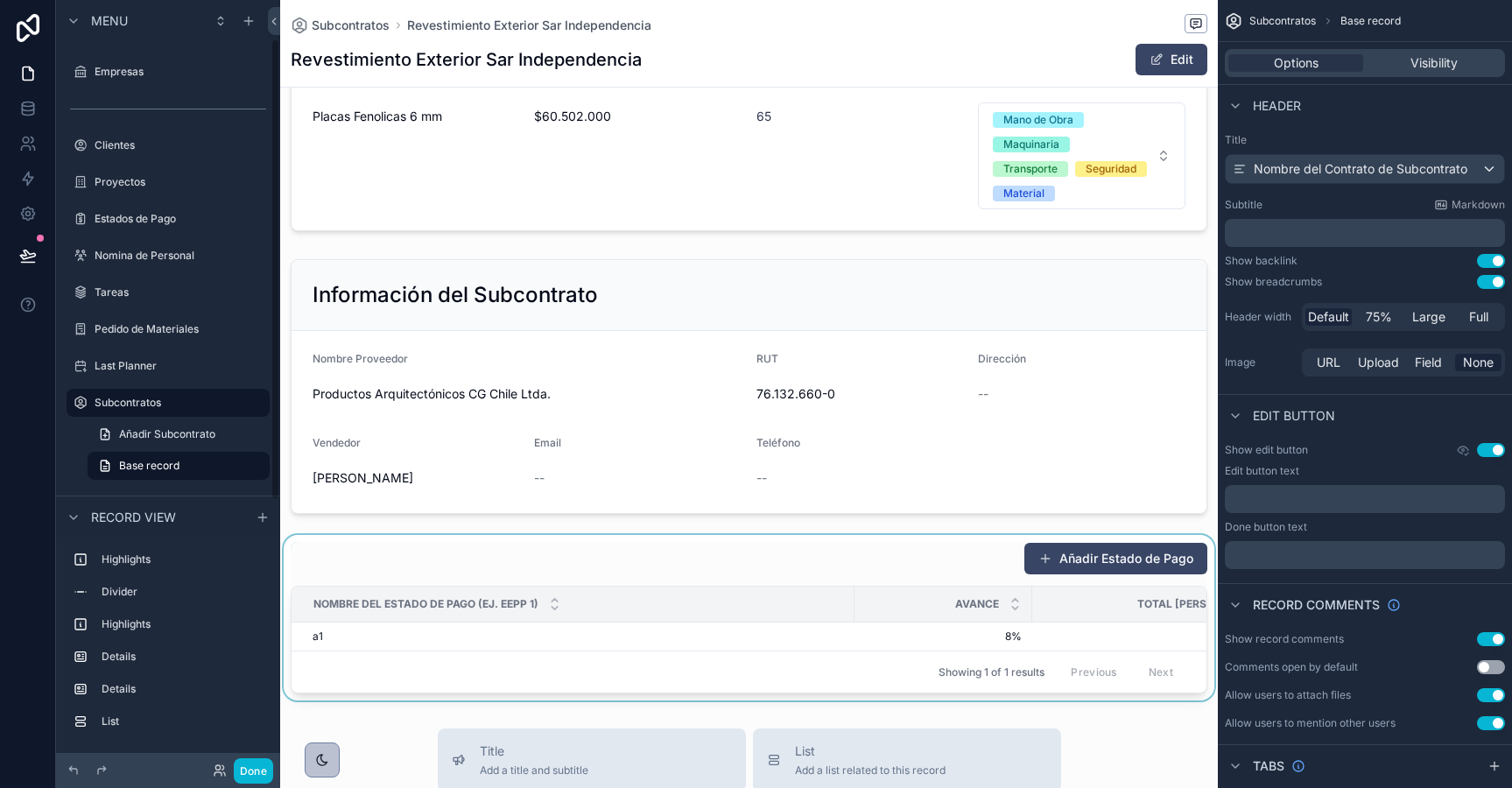
click at [608, 590] on div "Nombre del Estado de Pago (ej. EEPP 1)" at bounding box center [574, 603] width 562 height 33
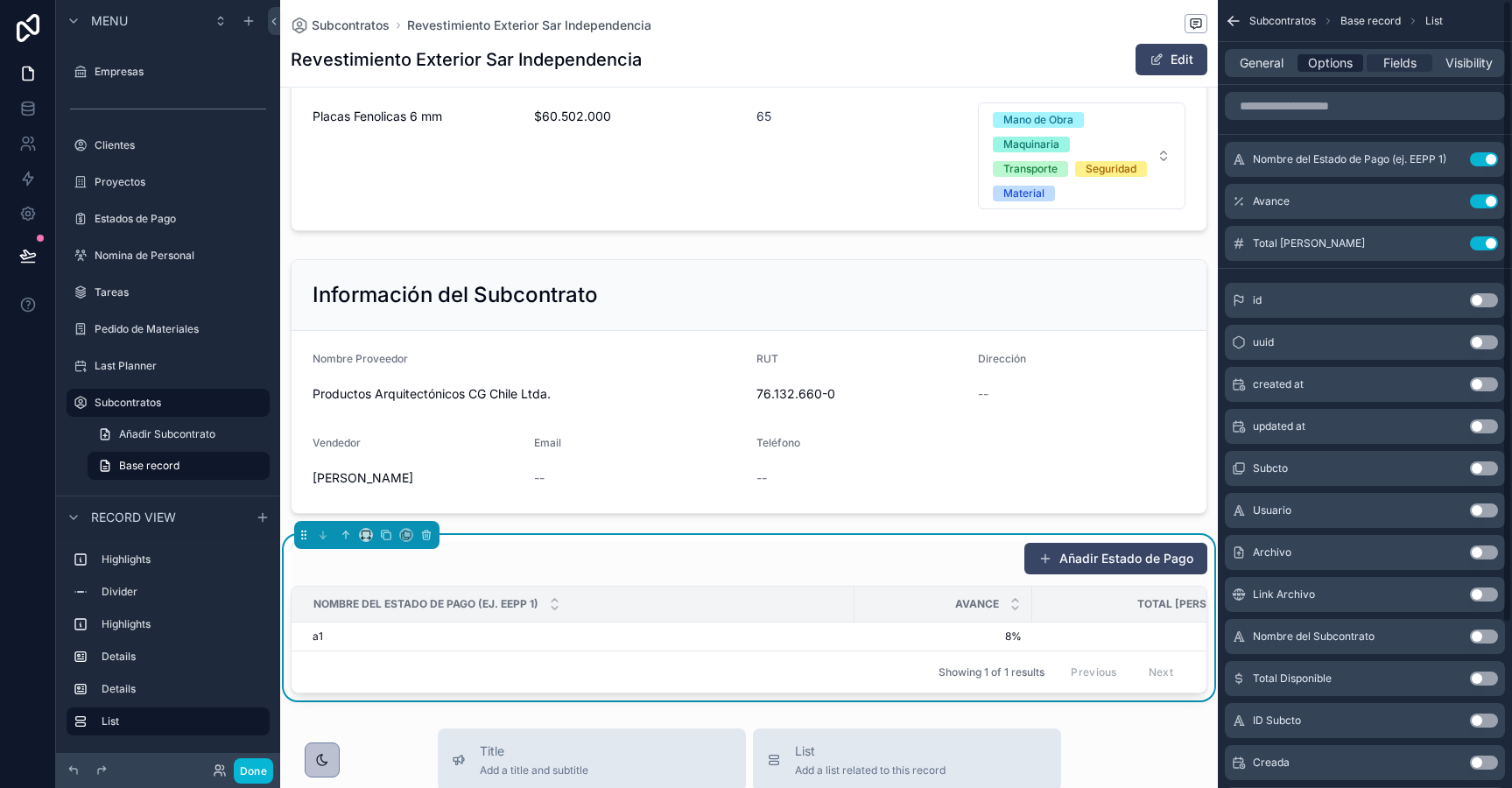
click at [1325, 63] on span "Options" at bounding box center [1330, 63] width 45 height 18
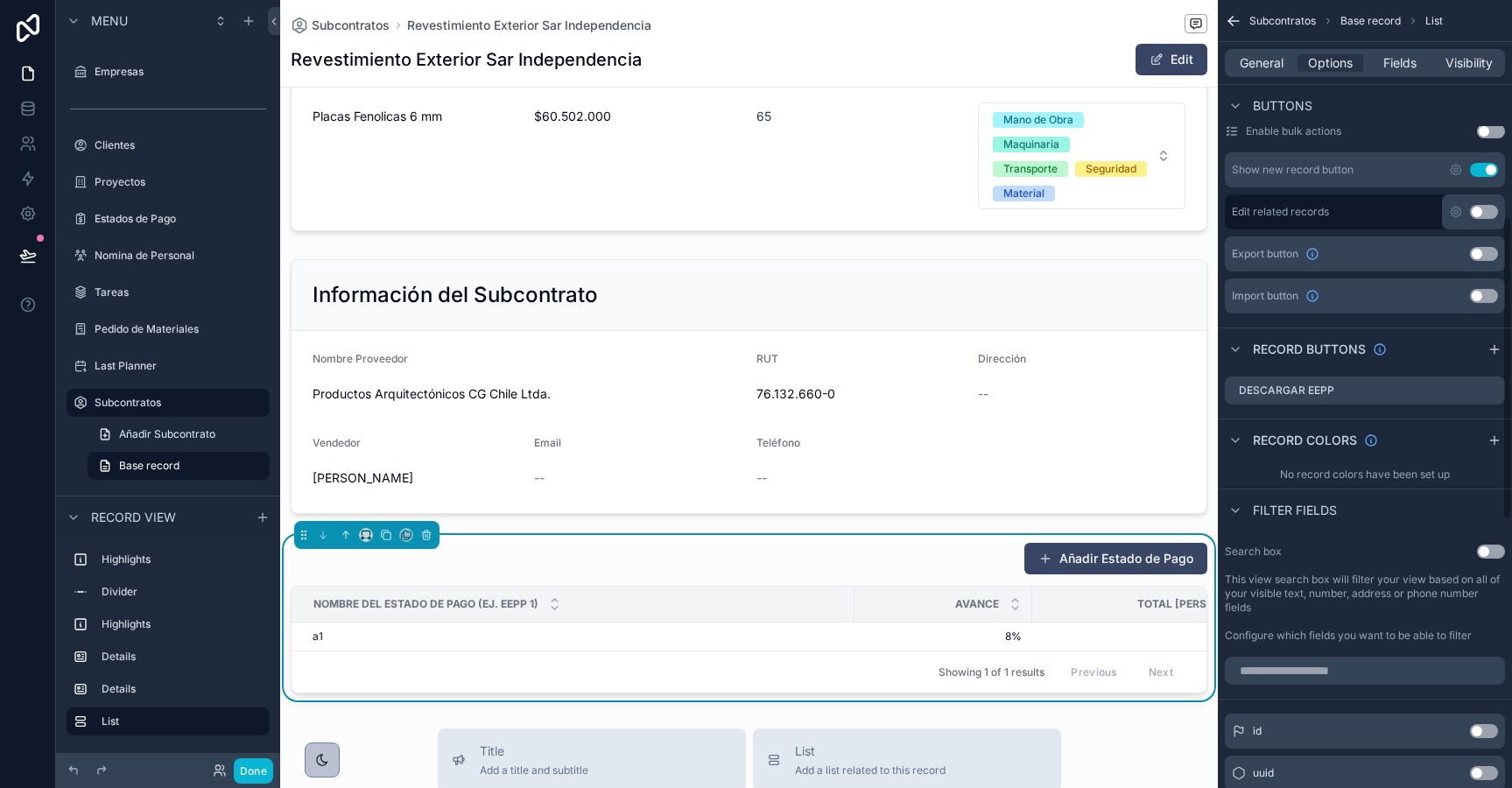
scroll to position [562, 0]
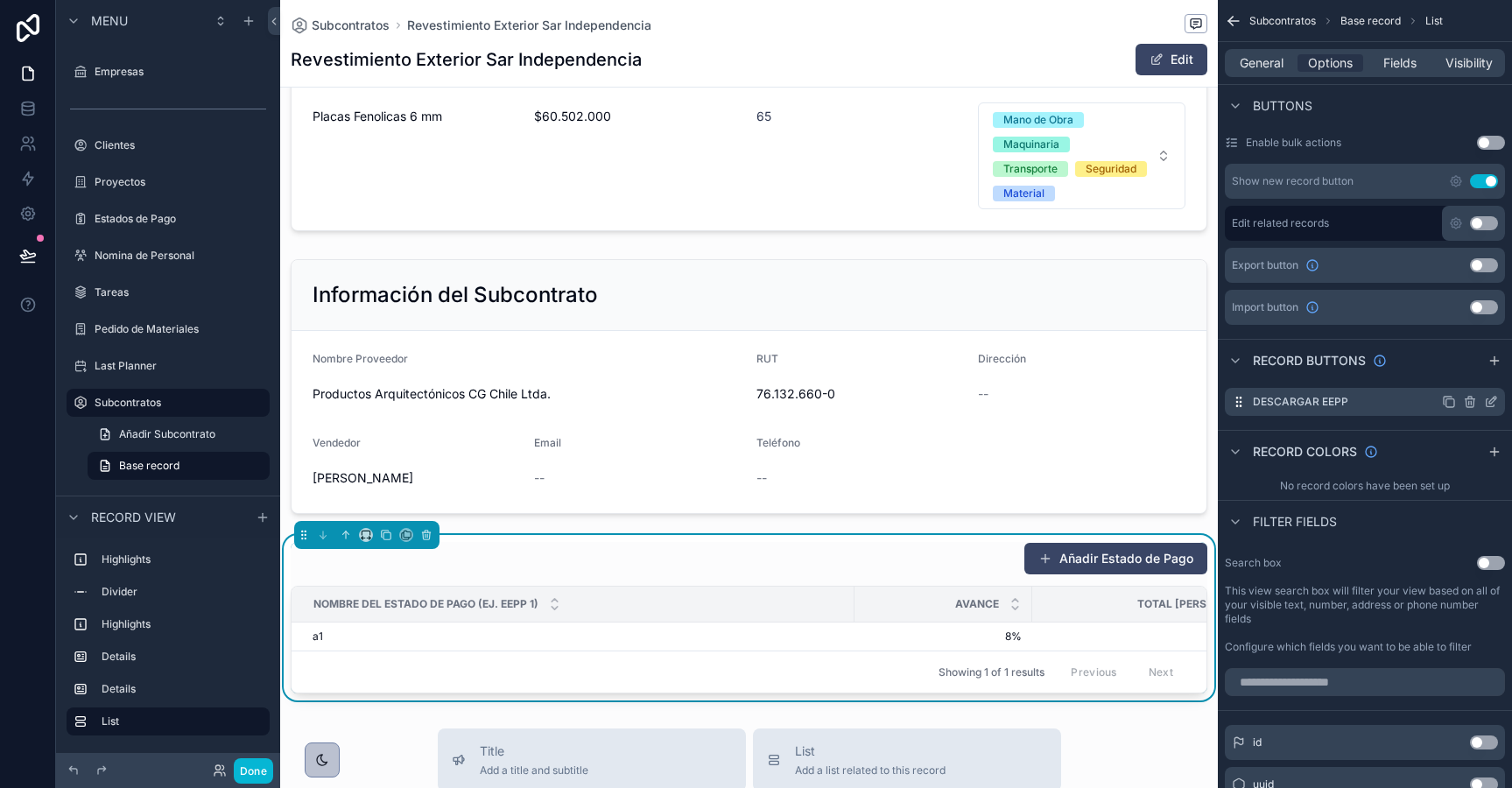
click at [1449, 401] on icon "scrollable content" at bounding box center [1449, 401] width 14 height 14
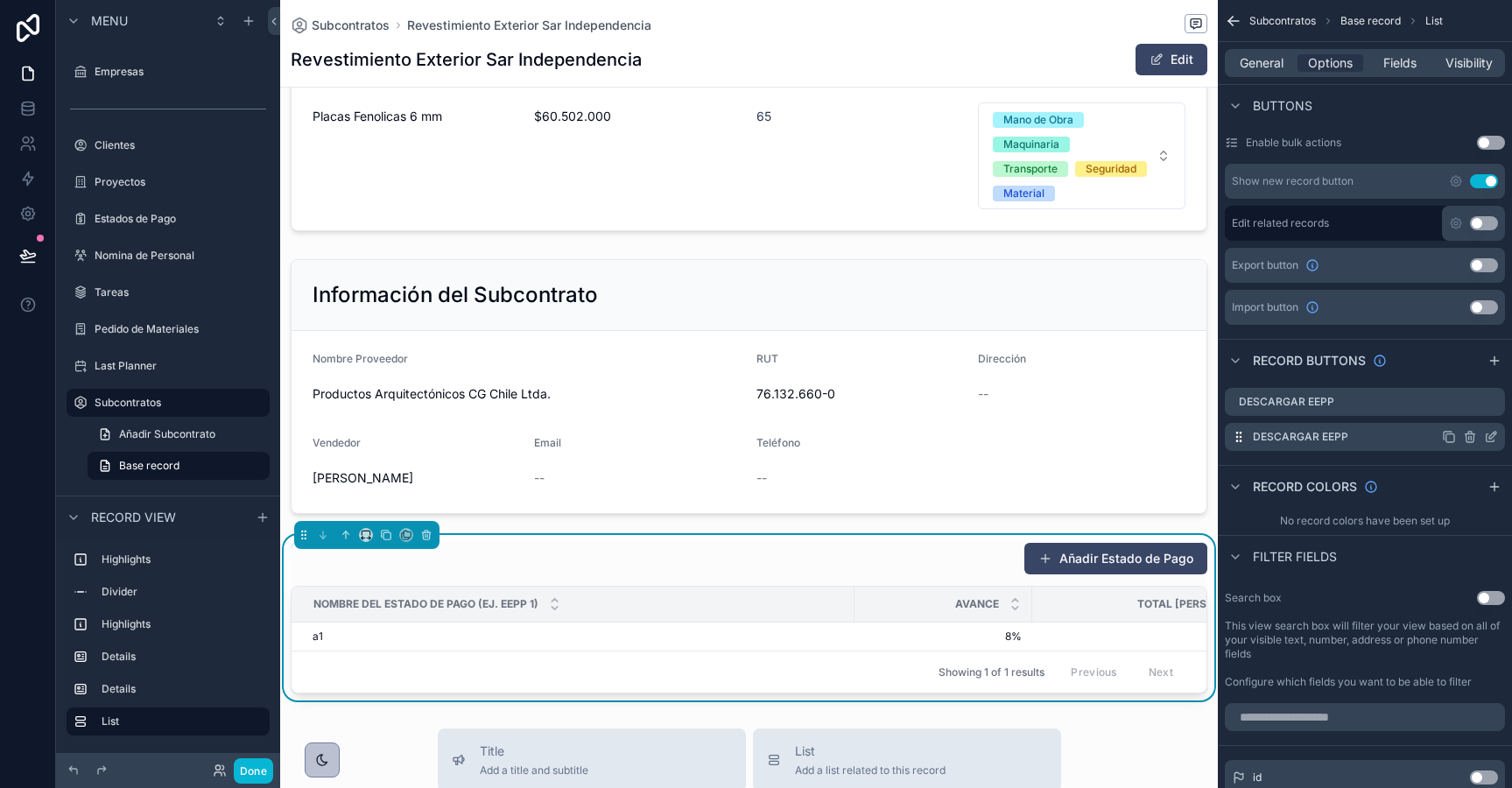
click at [1490, 434] on icon "scrollable content" at bounding box center [1492, 434] width 7 height 7
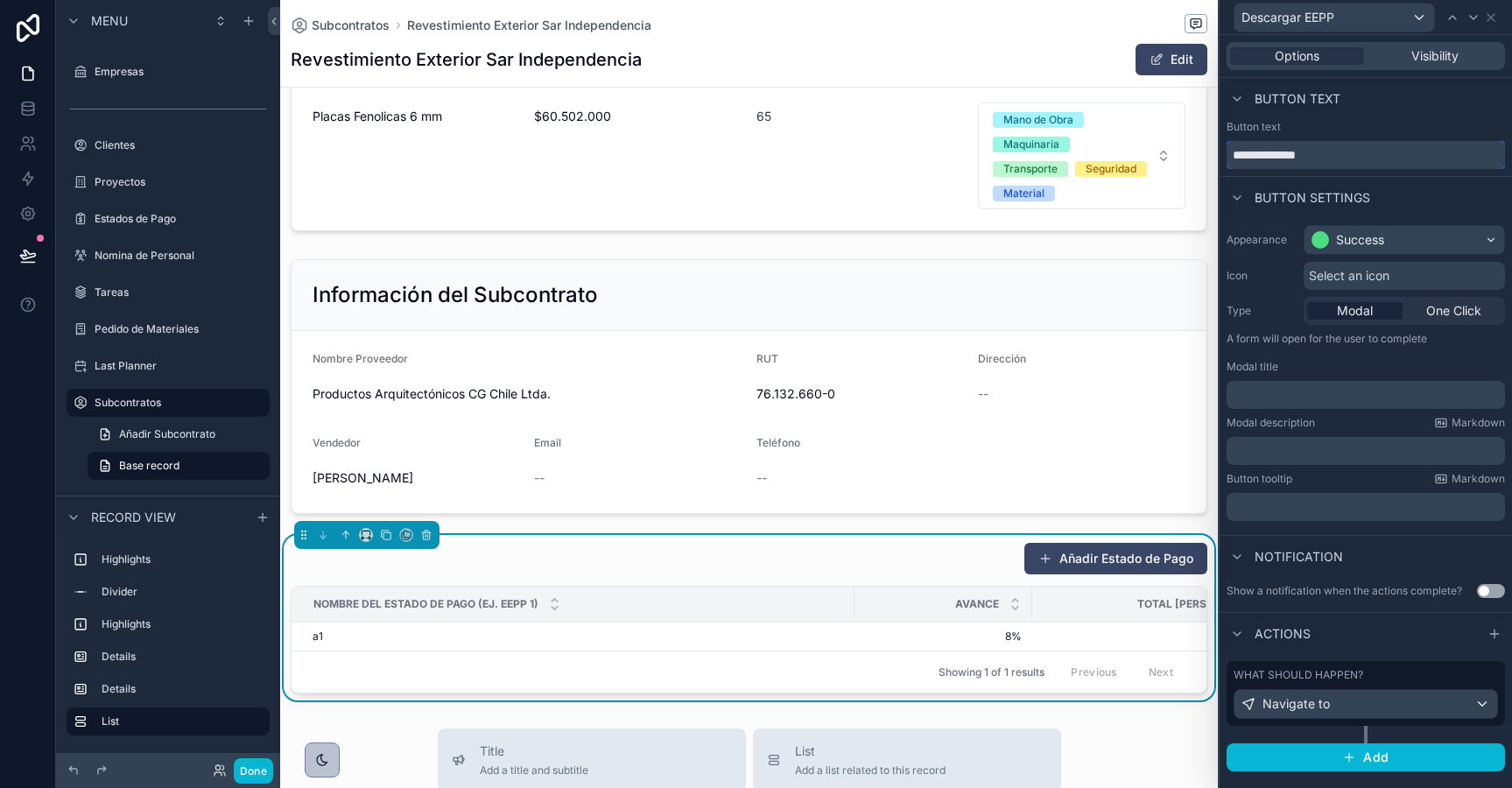
click at [1312, 157] on input "**********" at bounding box center [1366, 155] width 279 height 28
type input "**********"
click at [1291, 698] on span "Navigate to" at bounding box center [1296, 704] width 67 height 18
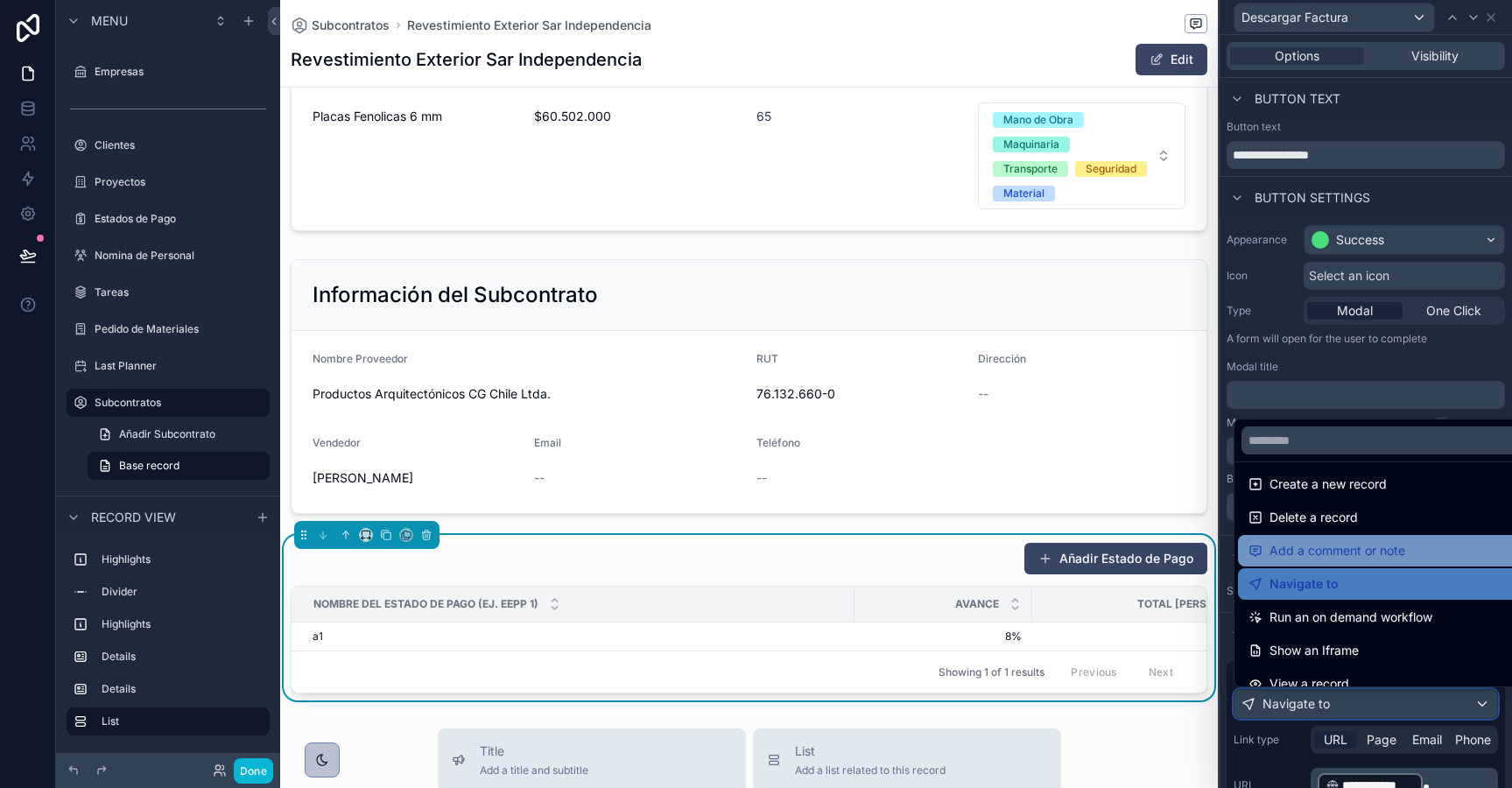
scroll to position [43, 0]
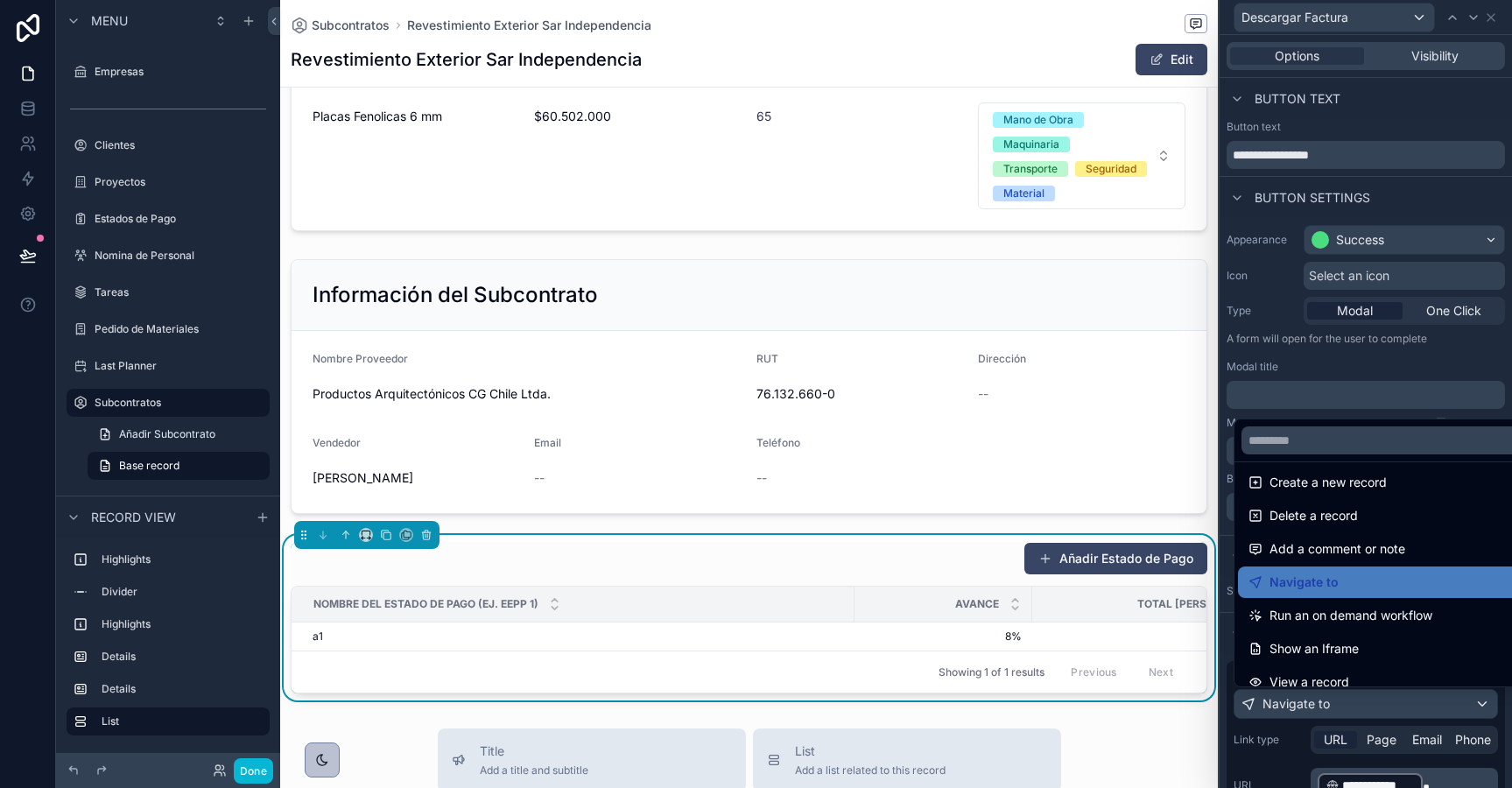
click at [1277, 760] on div at bounding box center [1366, 394] width 293 height 788
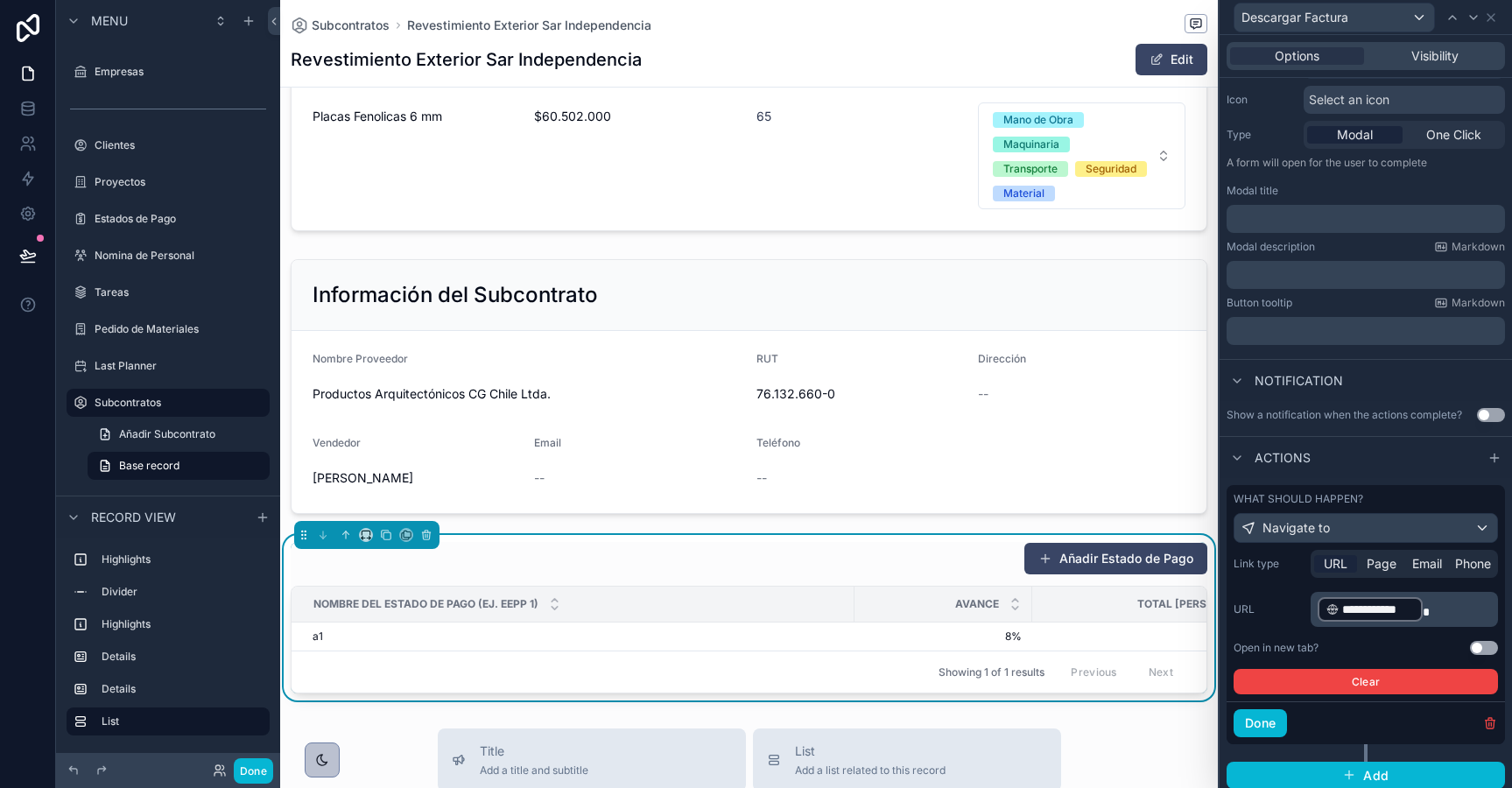
scroll to position [177, 0]
click at [1434, 613] on p "**********" at bounding box center [1406, 608] width 177 height 28
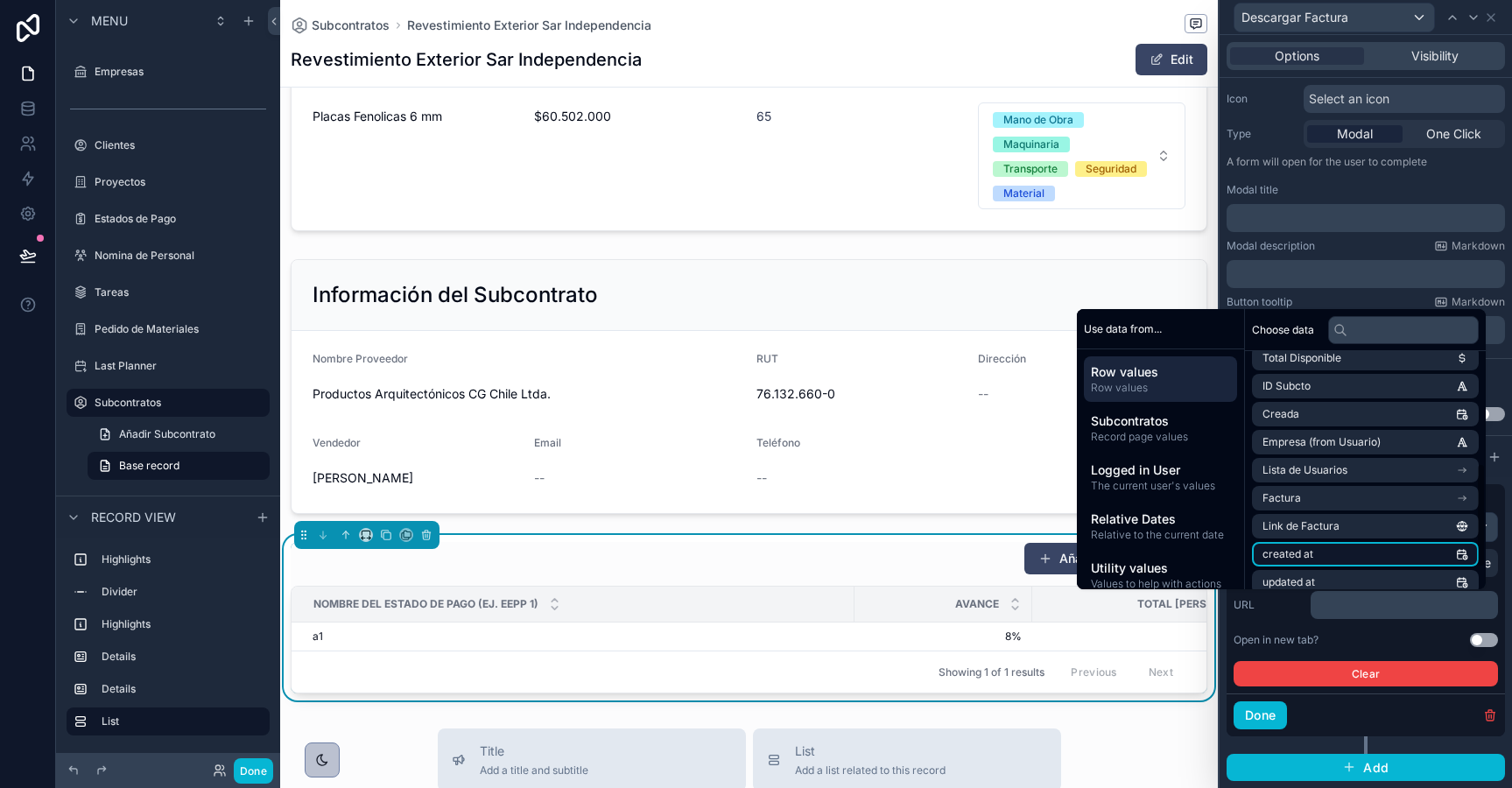
scroll to position [257, 0]
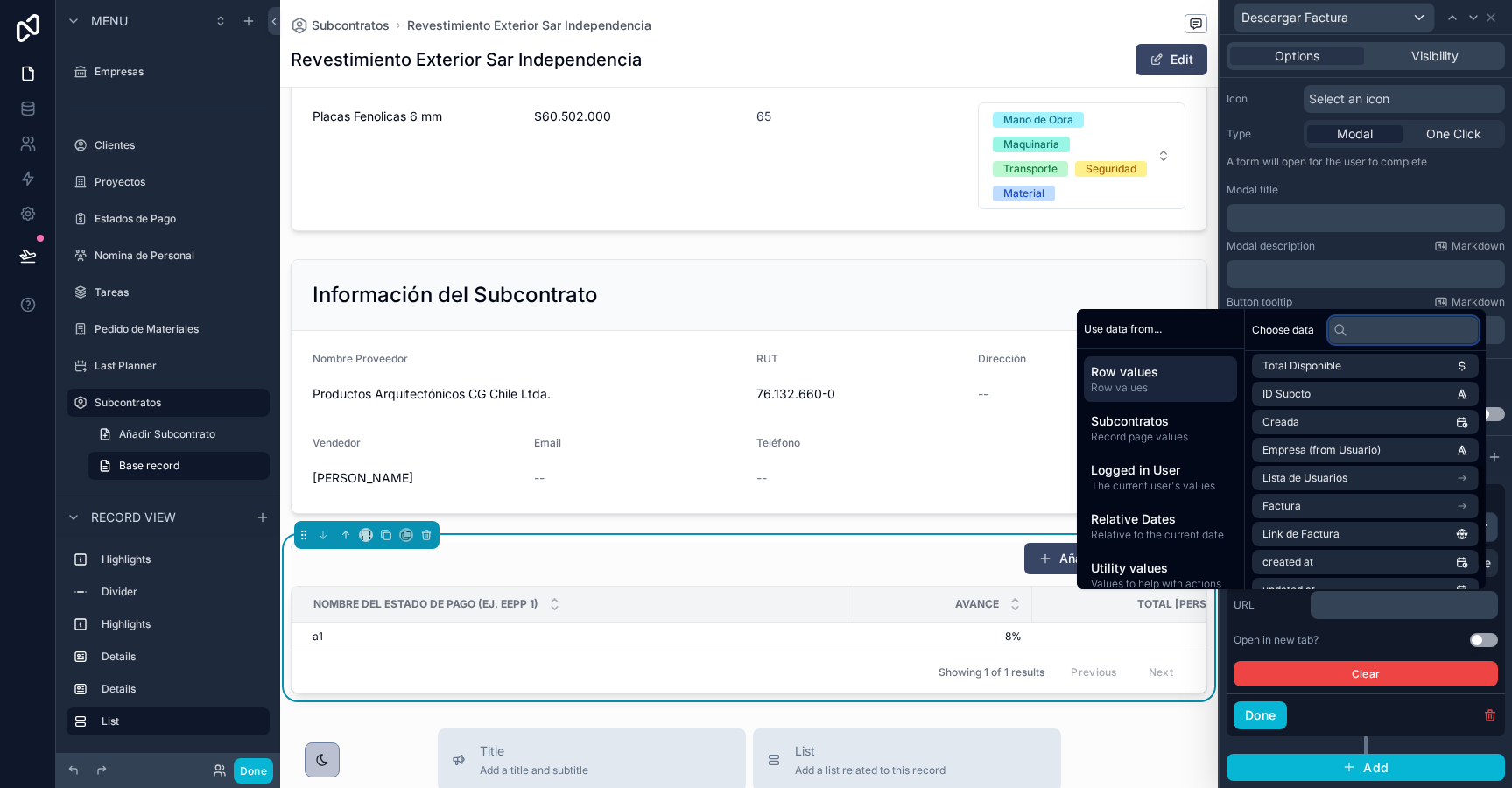
click at [1382, 328] on input "text" at bounding box center [1403, 330] width 151 height 28
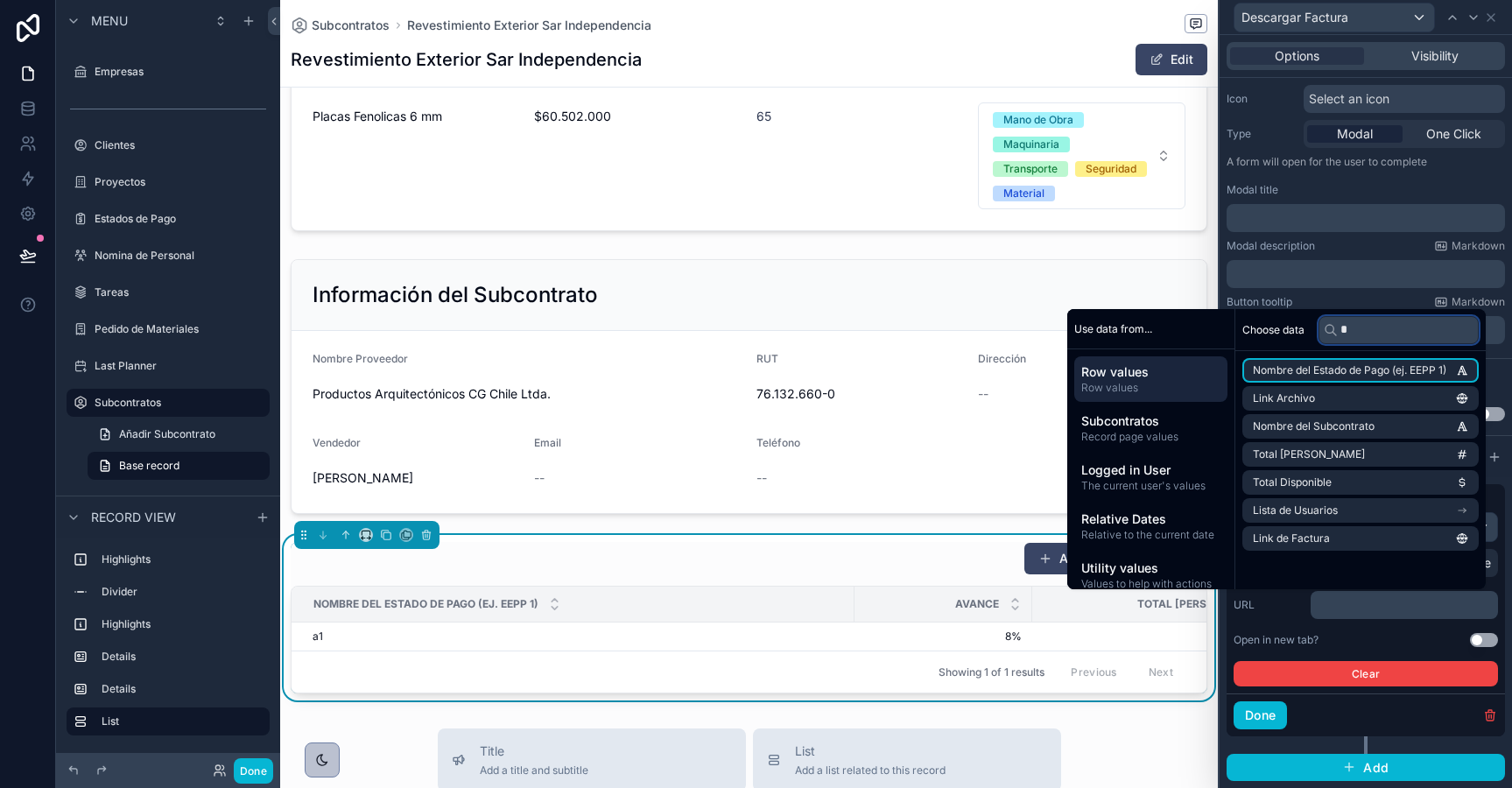
scroll to position [0, 0]
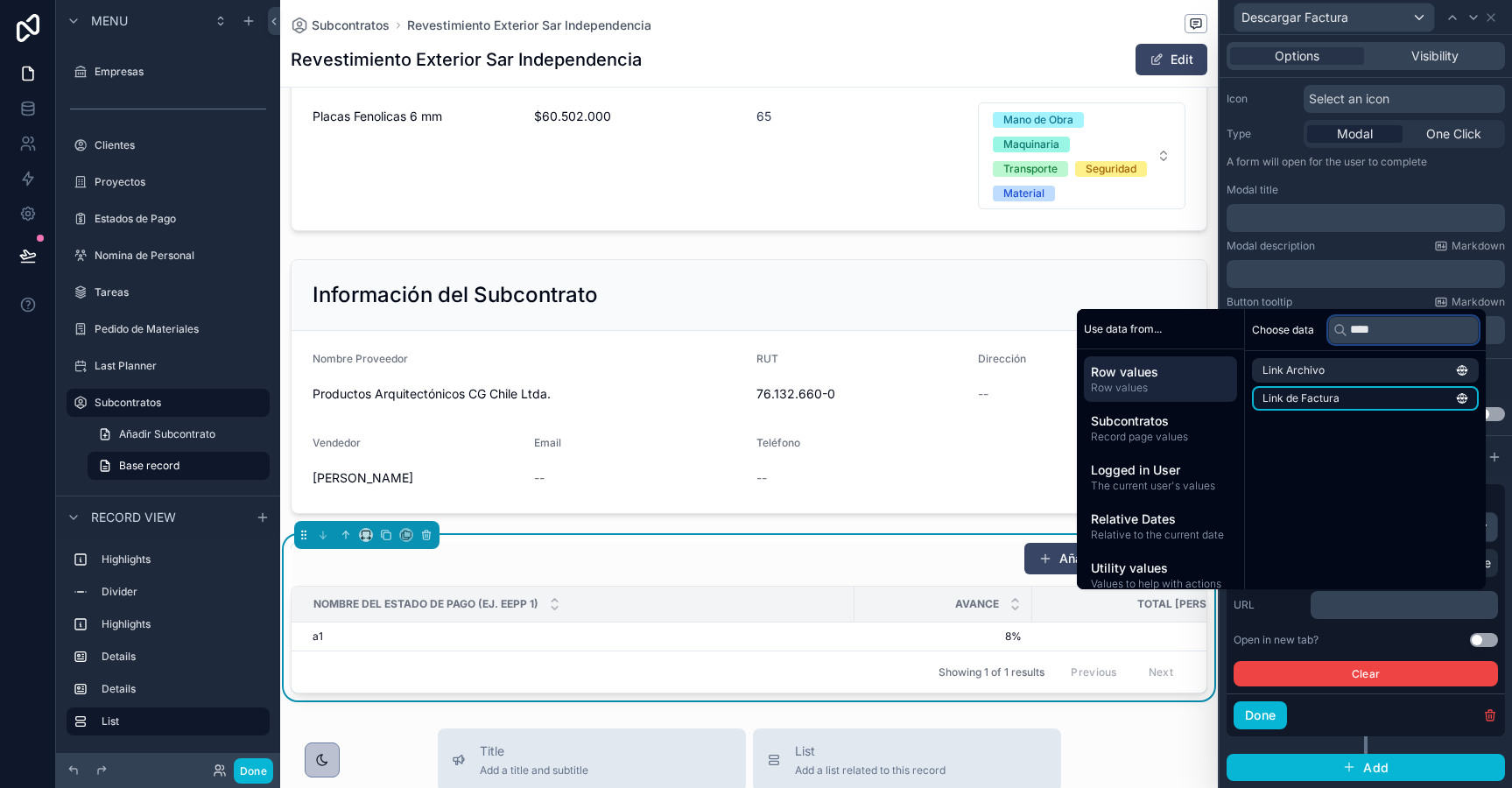
type input "****"
click at [1369, 398] on li "Link de Factura" at bounding box center [1365, 397] width 227 height 25
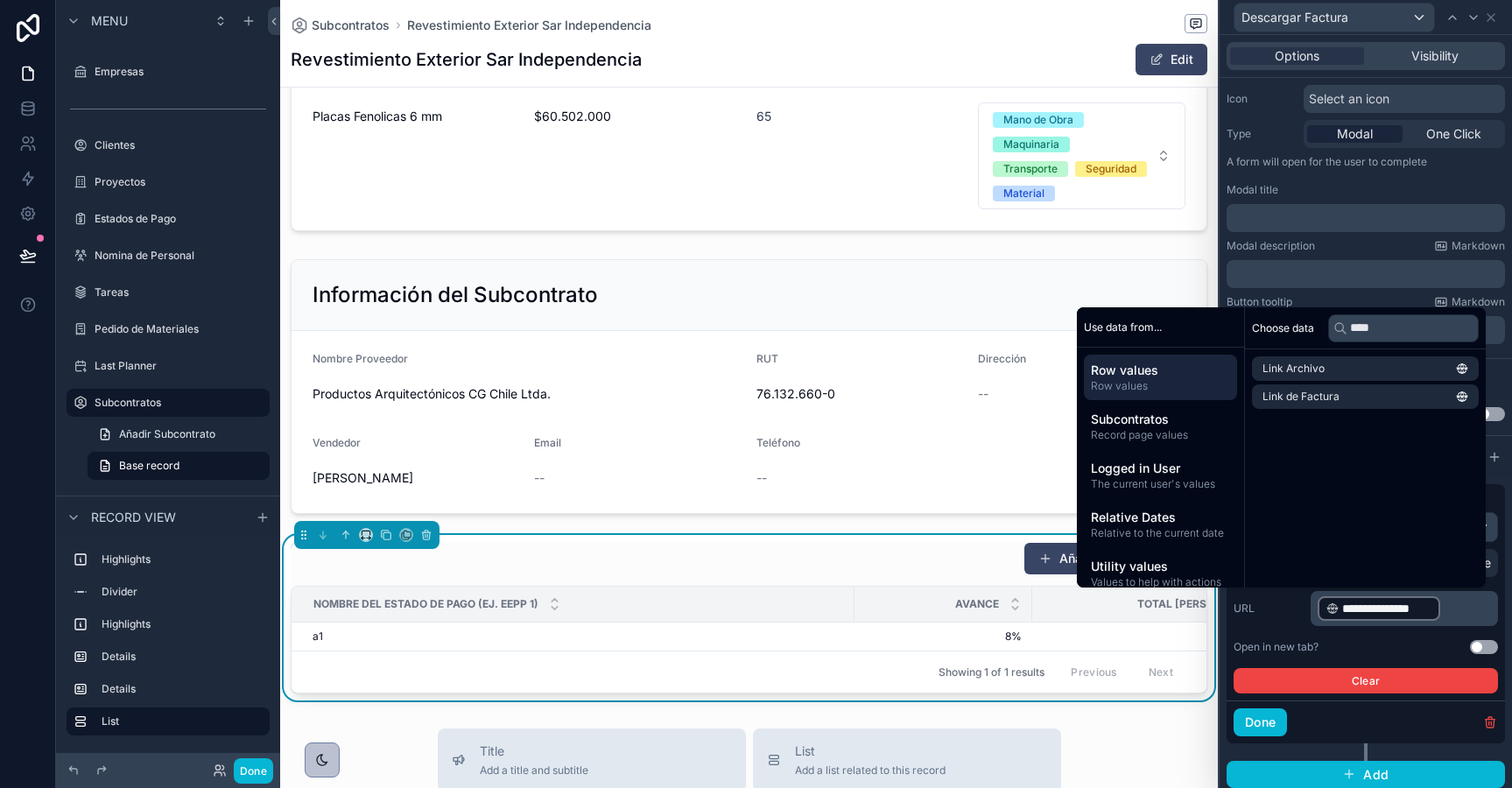
click at [1359, 649] on div "Open in new tab? Use setting" at bounding box center [1366, 647] width 265 height 14
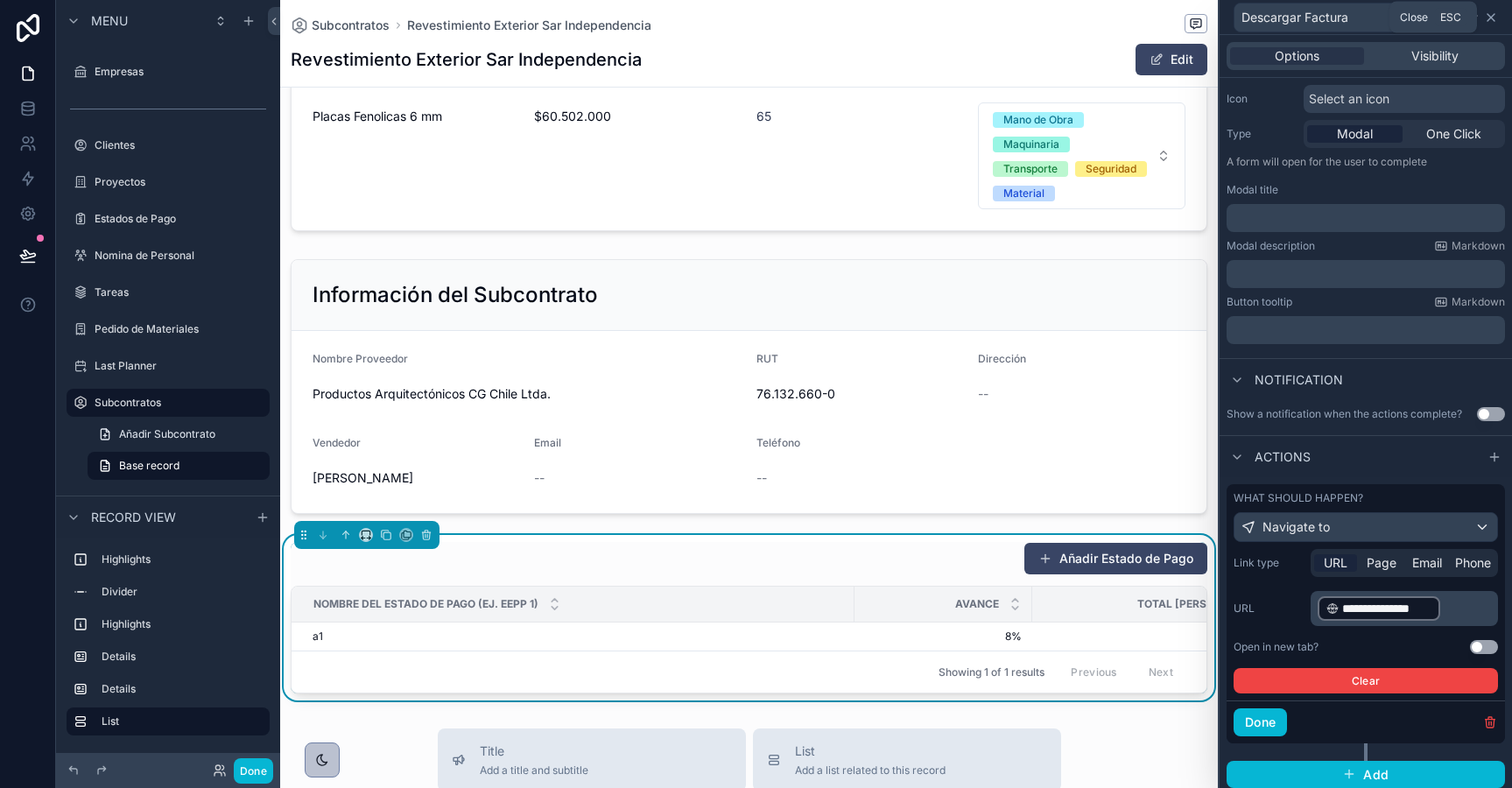
click at [1488, 15] on icon at bounding box center [1491, 18] width 14 height 14
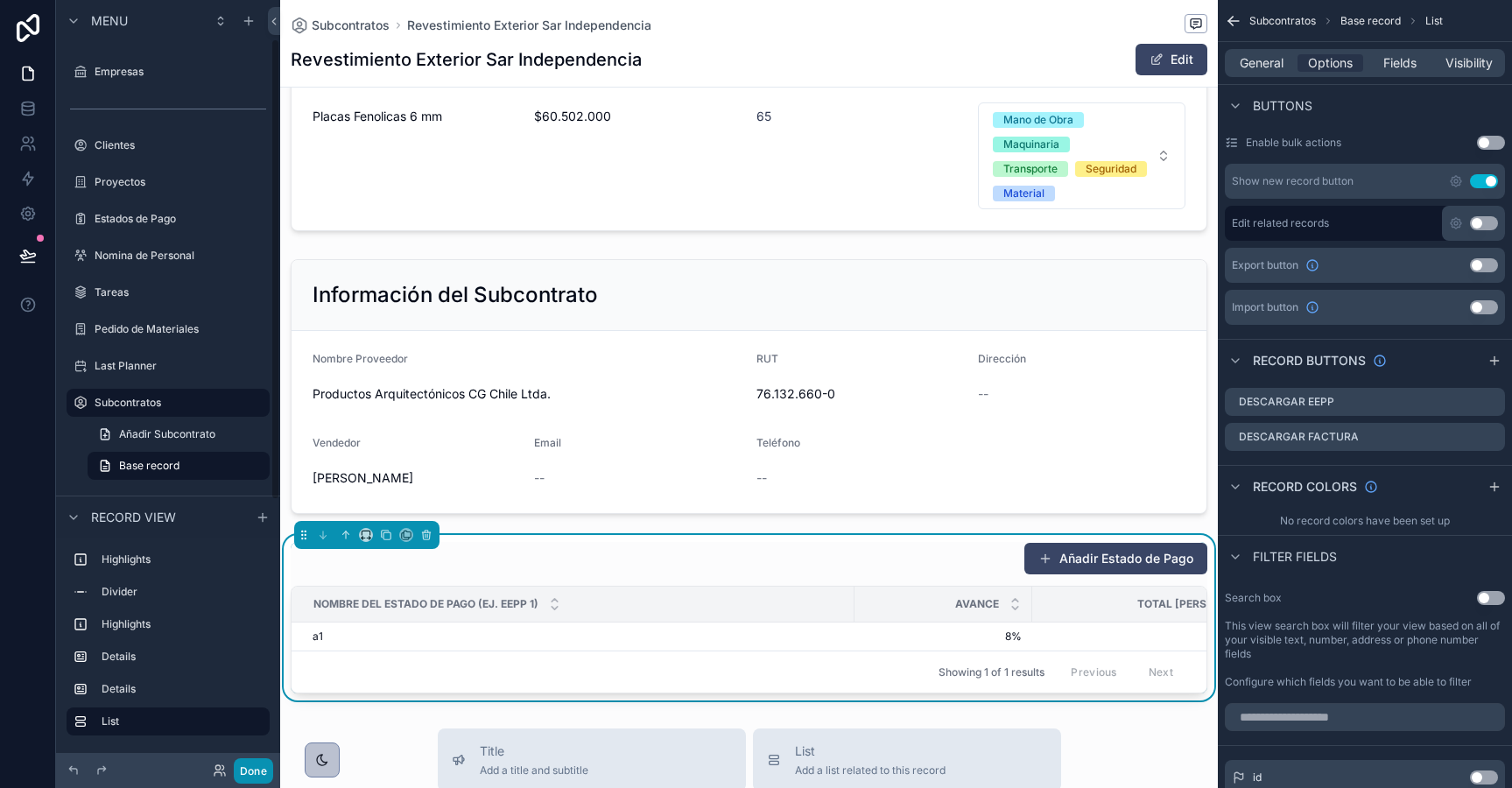
click at [244, 770] on button "Done" at bounding box center [253, 770] width 39 height 25
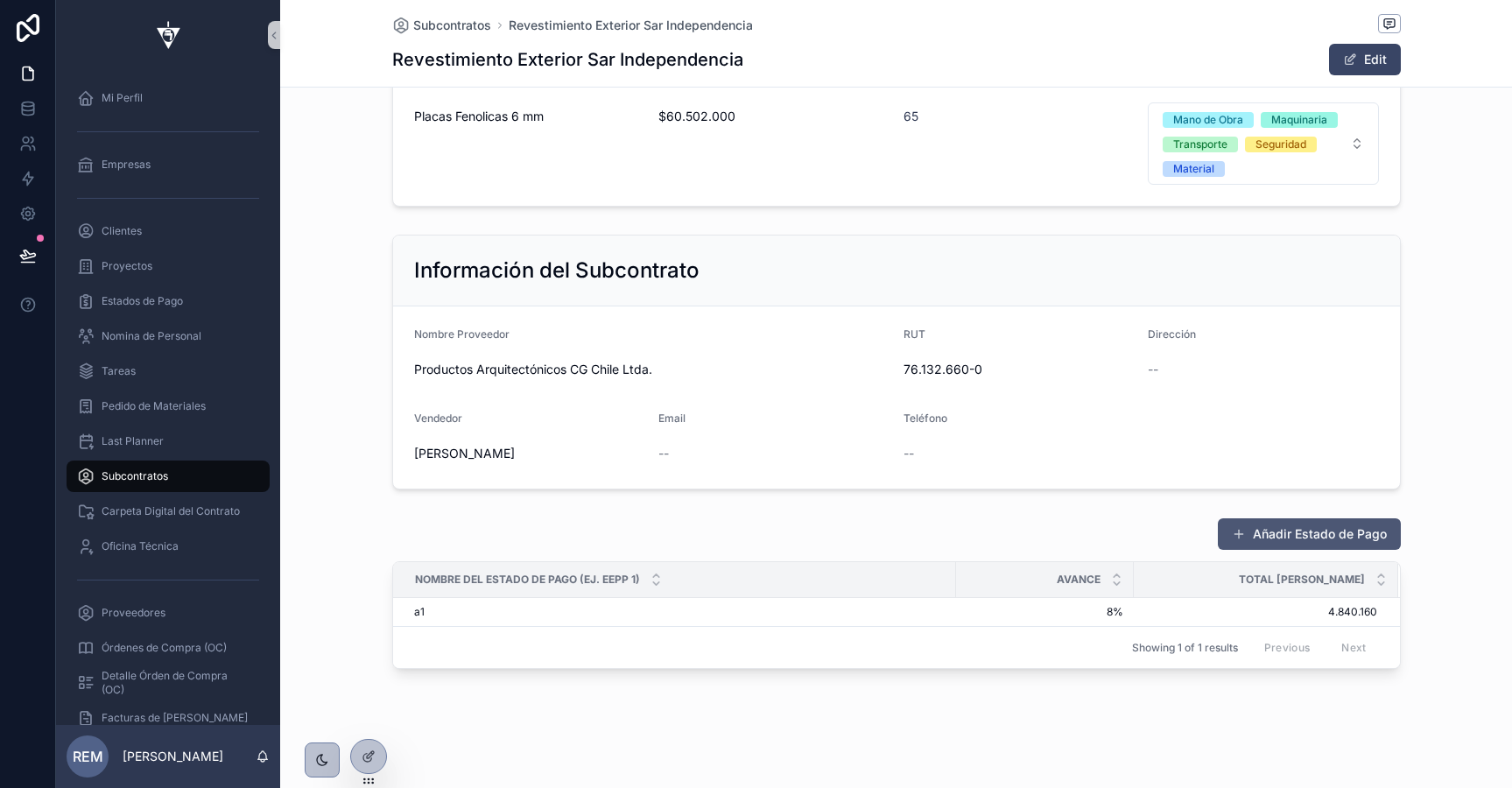
click at [1316, 530] on button "Añadir Estado de Pago" at bounding box center [1309, 534] width 183 height 32
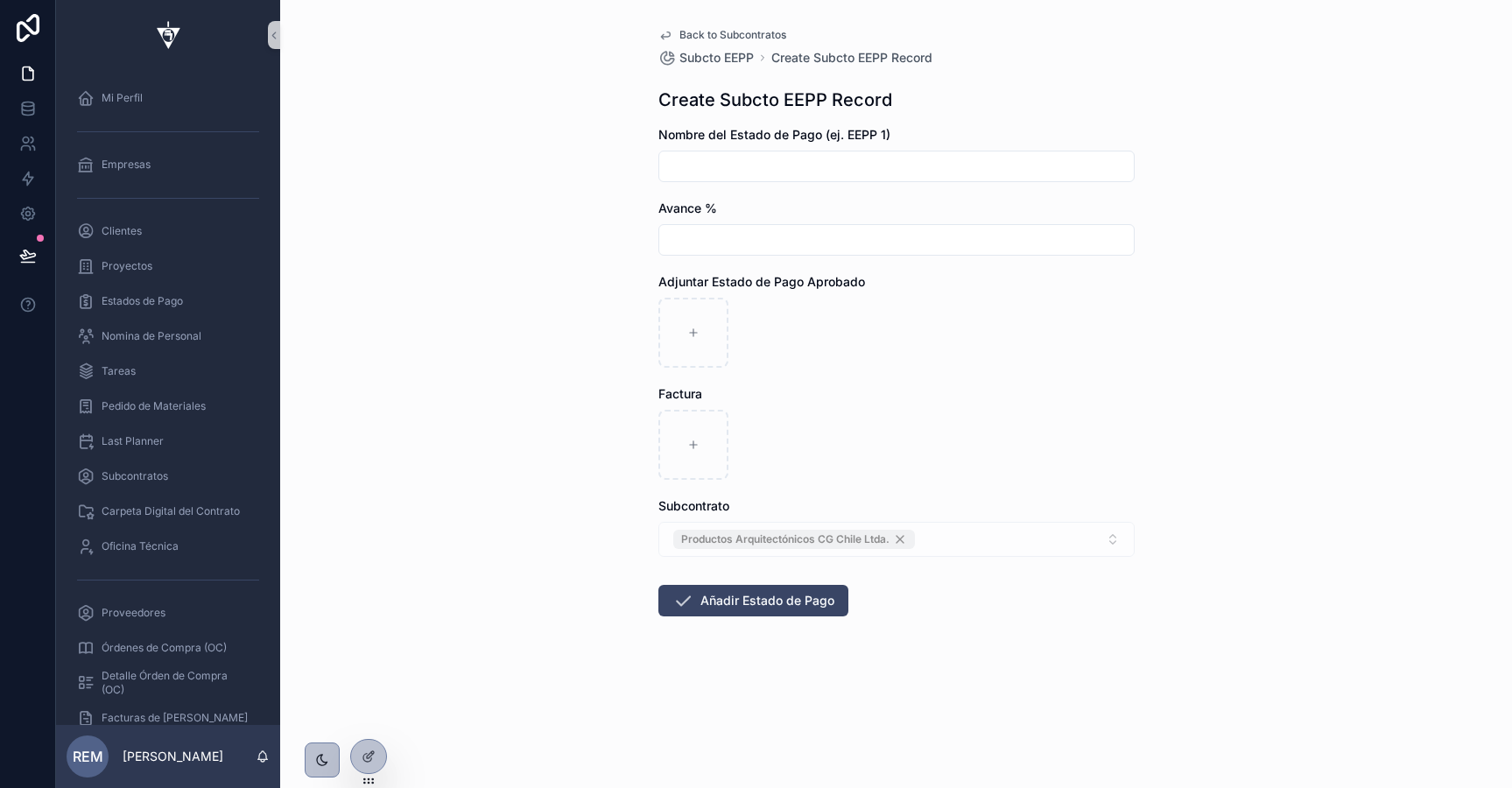
click at [700, 165] on input "scrollable content" at bounding box center [896, 166] width 475 height 25
type input "*"
click at [724, 265] on form "Nombre del Estado de Pago (ej. EEPP 1) * Avance % Adjuntar Estado de Pago Aprob…" at bounding box center [896, 426] width 477 height 602
click at [727, 238] on input "scrollable content" at bounding box center [896, 240] width 475 height 25
type input "**"
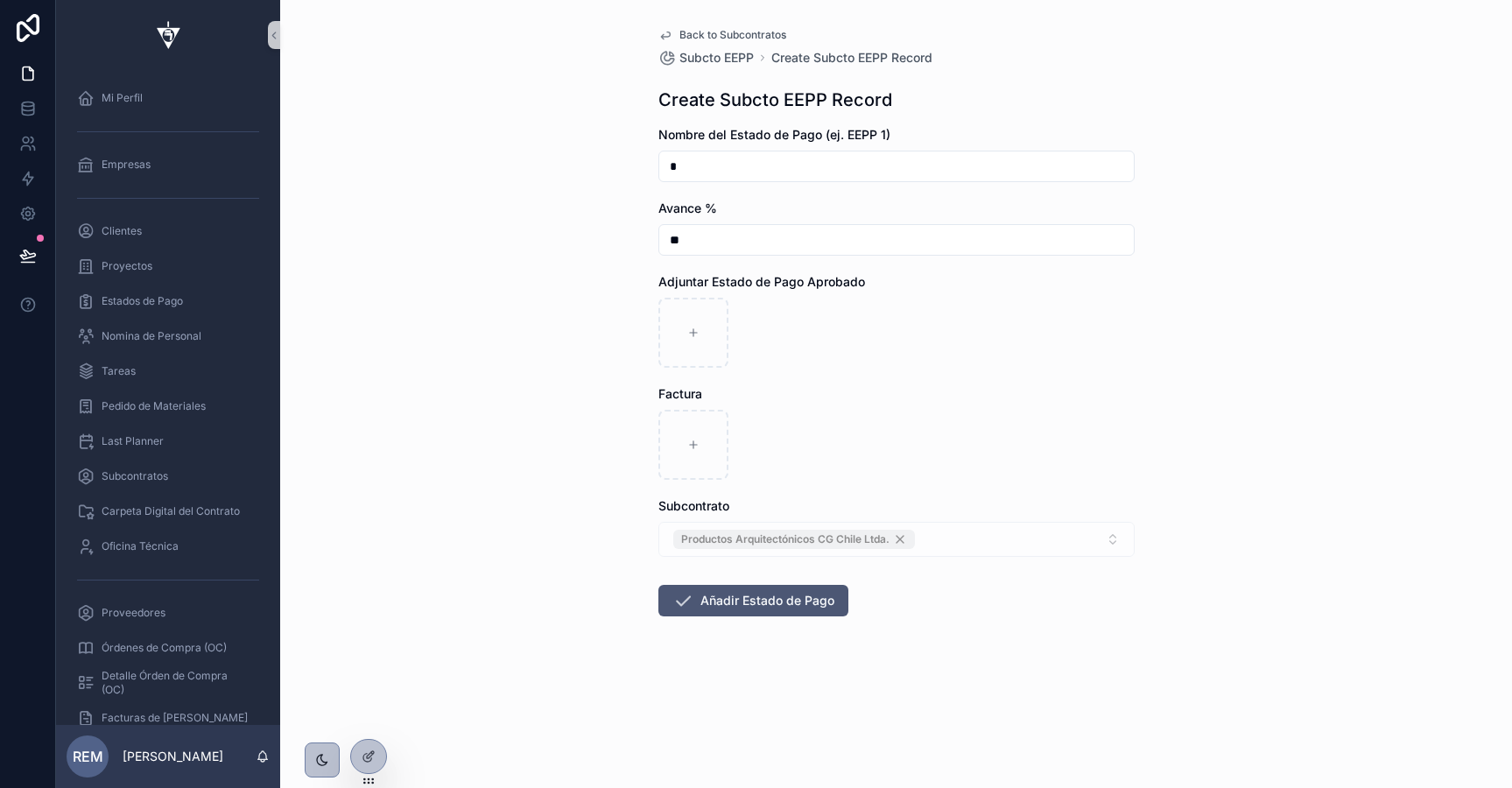
click at [764, 597] on button "Añadir Estado de Pago" at bounding box center [754, 600] width 190 height 32
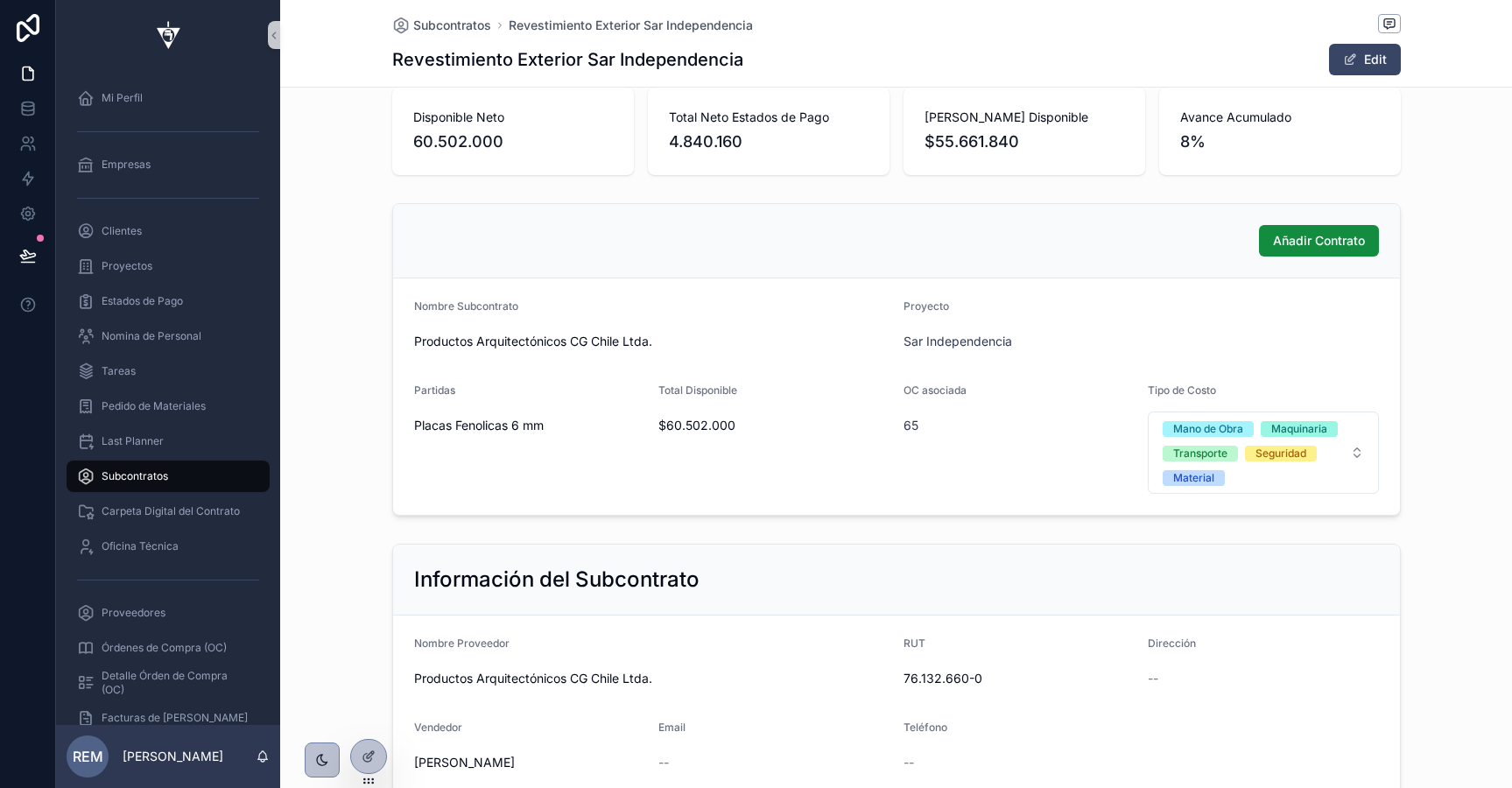
scroll to position [553, 0]
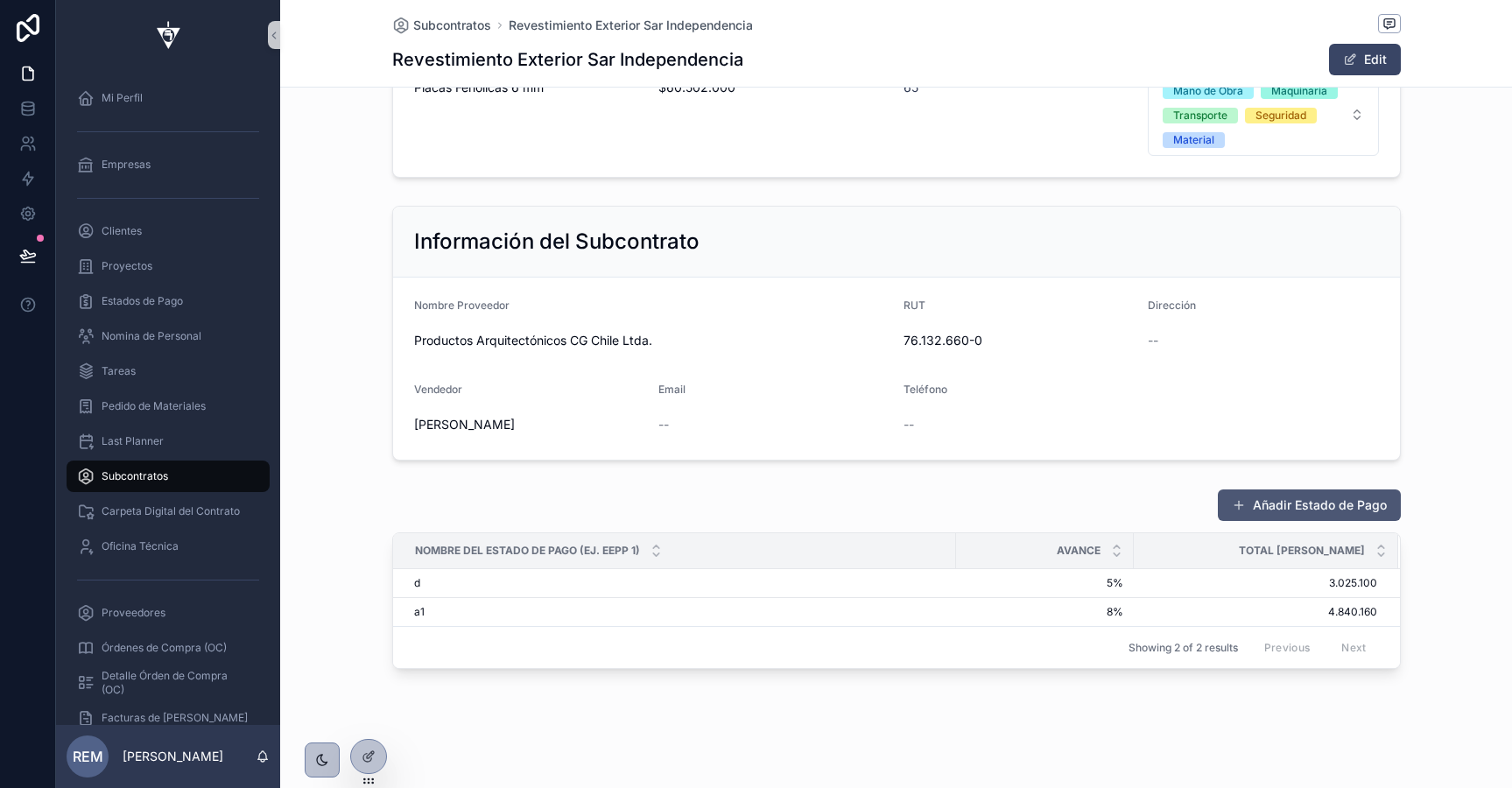
click at [1264, 507] on button "Añadir Estado de Pago" at bounding box center [1309, 505] width 183 height 32
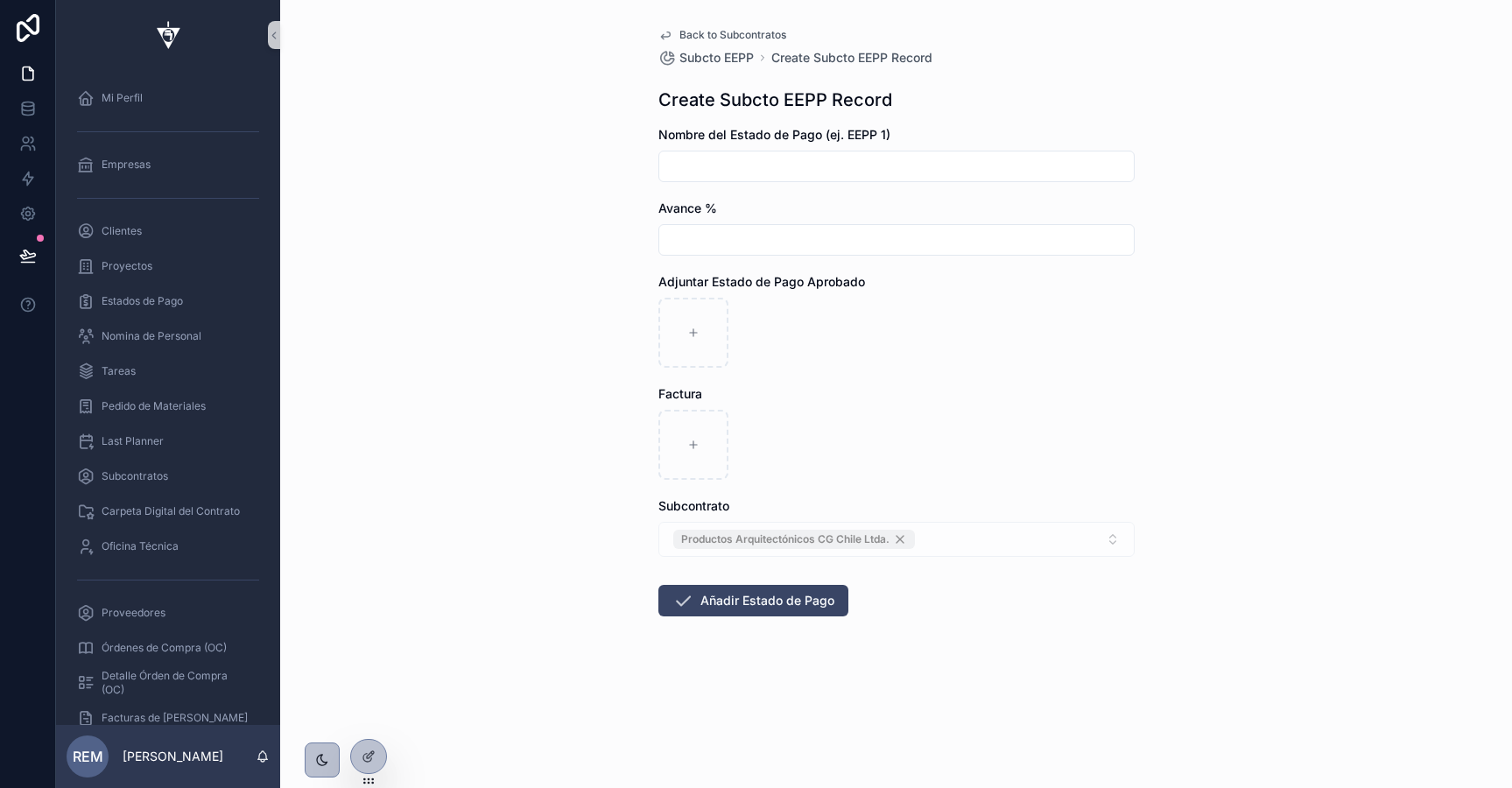
click at [709, 168] on input "scrollable content" at bounding box center [896, 166] width 475 height 25
type input "*"
click at [720, 244] on input "scrollable content" at bounding box center [896, 240] width 475 height 25
type input "**"
click at [701, 477] on div "scrollable content" at bounding box center [694, 444] width 70 height 70
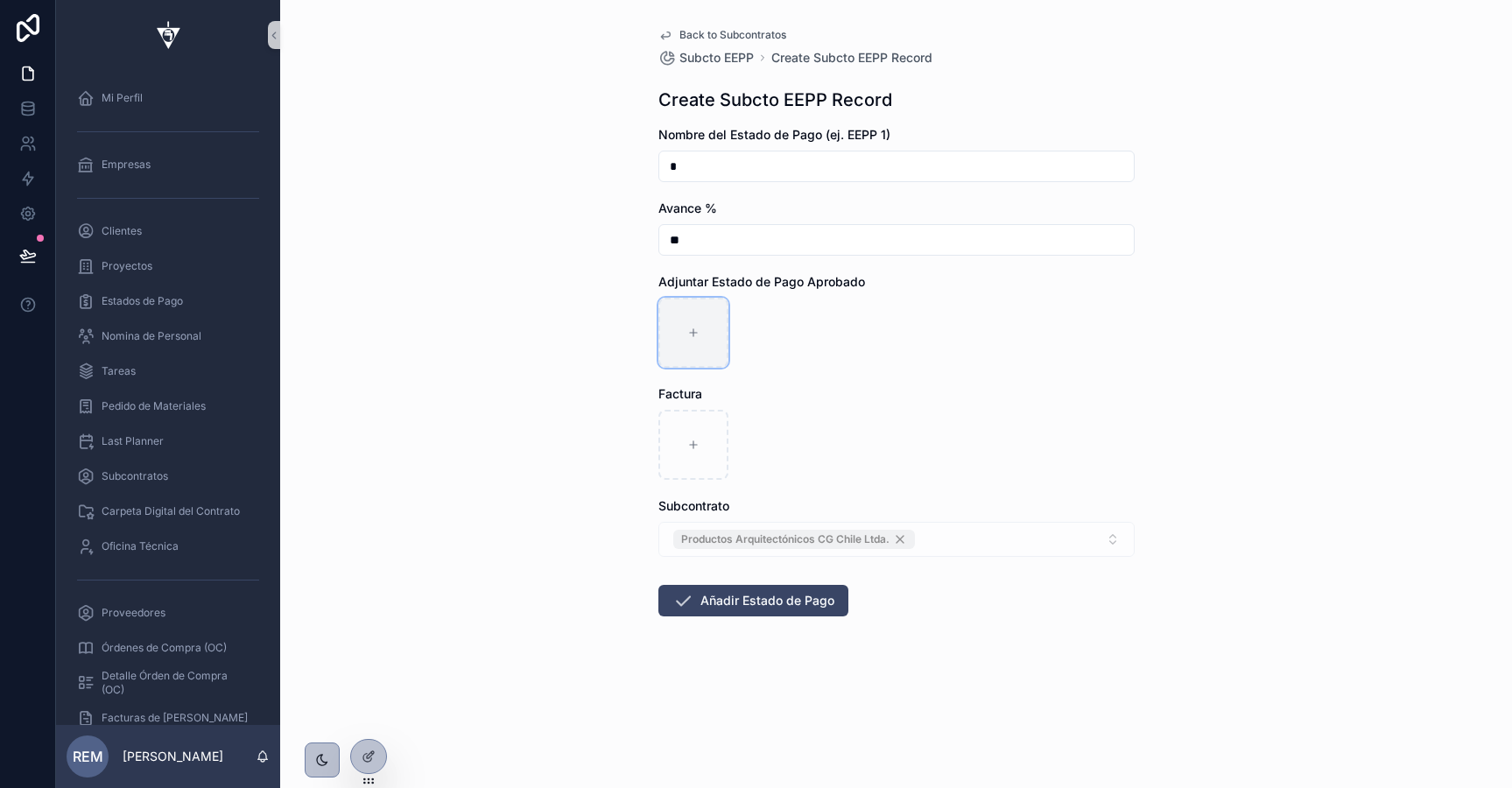
click at [691, 354] on div "scrollable content" at bounding box center [694, 333] width 70 height 70
type input "**********"
click at [684, 602] on icon "scrollable content" at bounding box center [683, 600] width 21 height 21
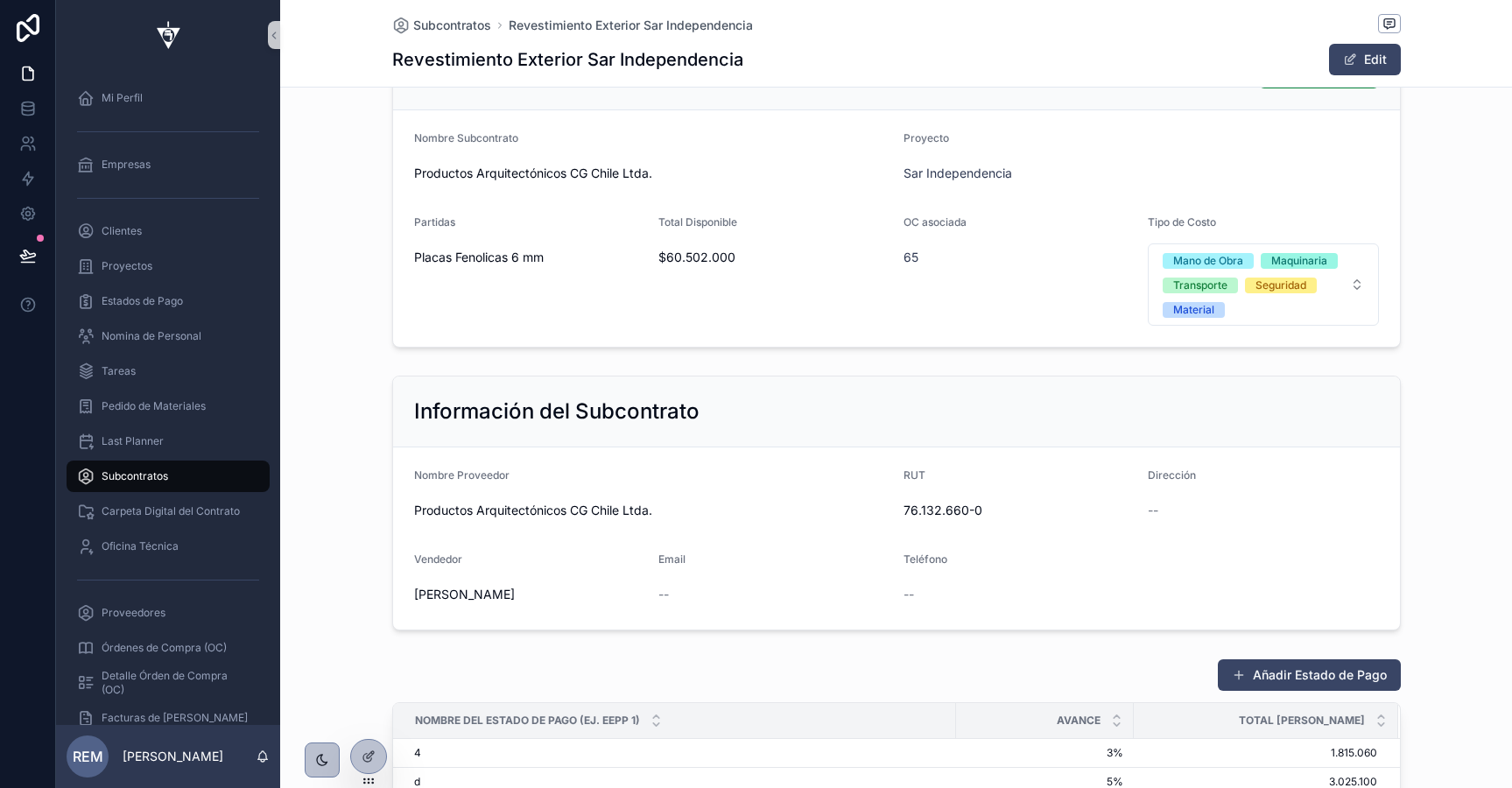
scroll to position [582, 0]
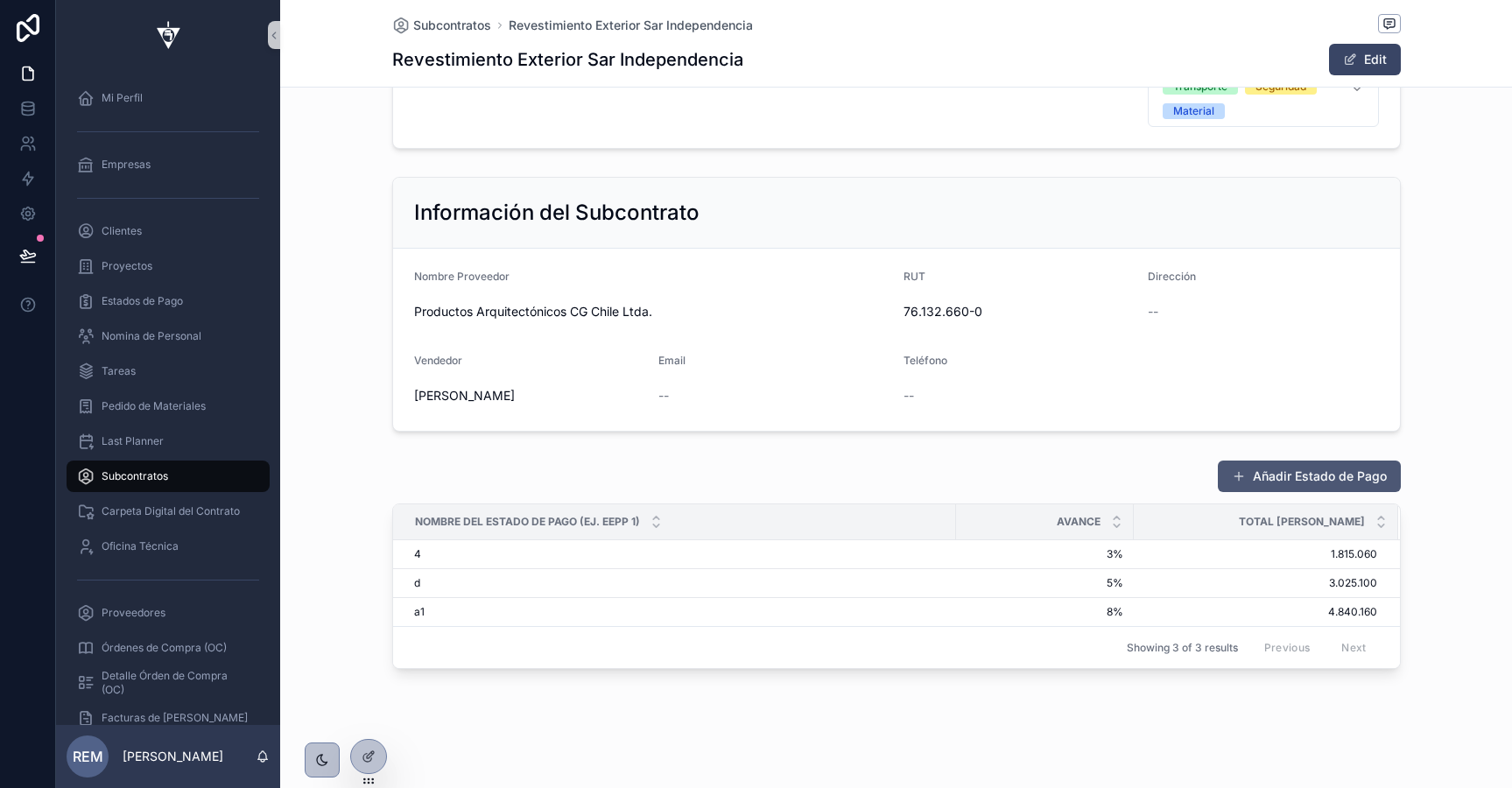
click at [1269, 477] on button "Añadir Estado de Pago" at bounding box center [1309, 476] width 183 height 32
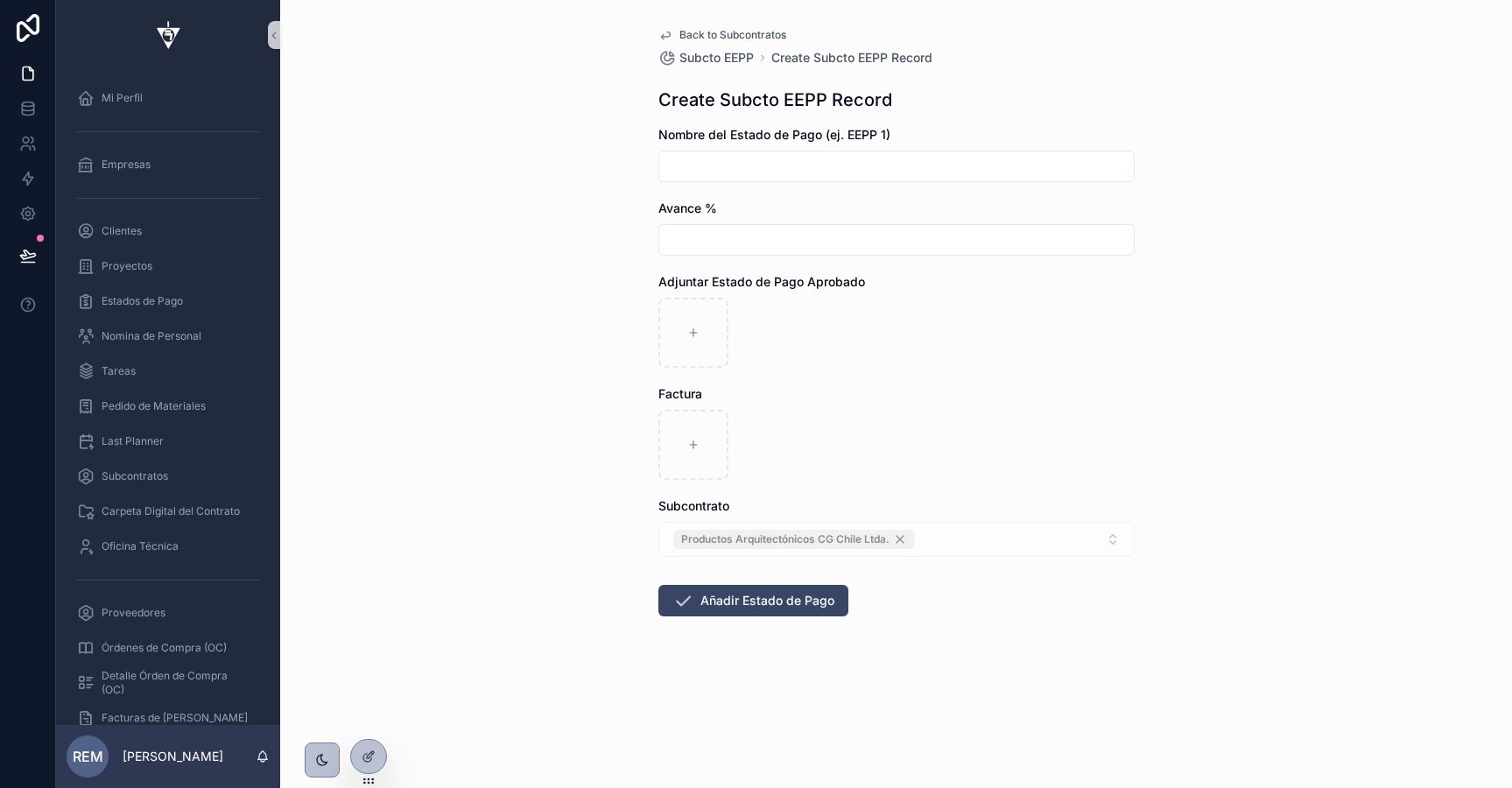
click at [692, 155] on input "scrollable content" at bounding box center [896, 166] width 475 height 25
type input "*"
click at [710, 231] on input "scrollable content" at bounding box center [896, 240] width 475 height 25
type input "**"
click at [679, 434] on div "scrollable content" at bounding box center [694, 444] width 70 height 70
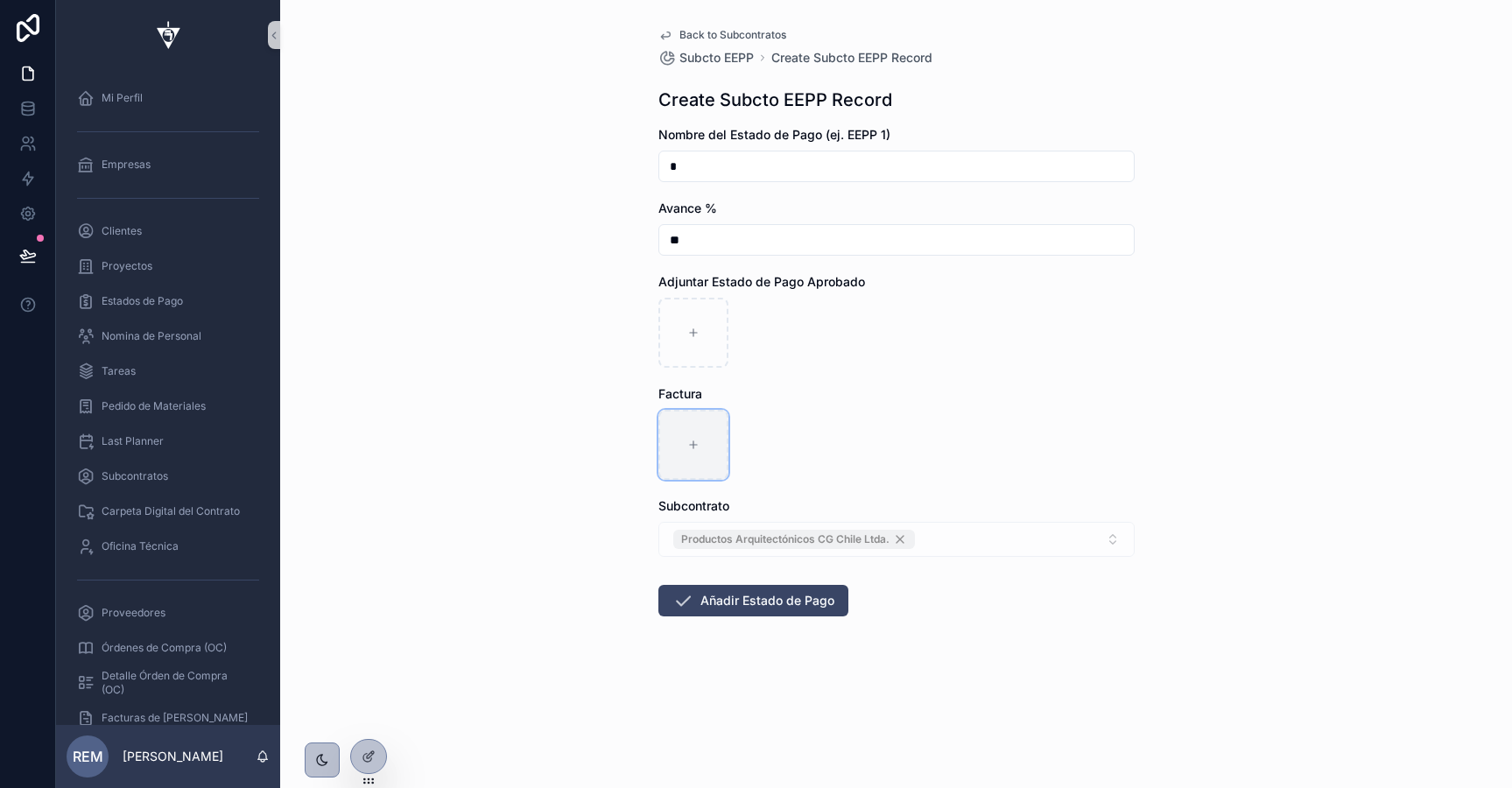
type input "**********"
click at [764, 606] on button "Añadir Estado de Pago" at bounding box center [754, 600] width 190 height 32
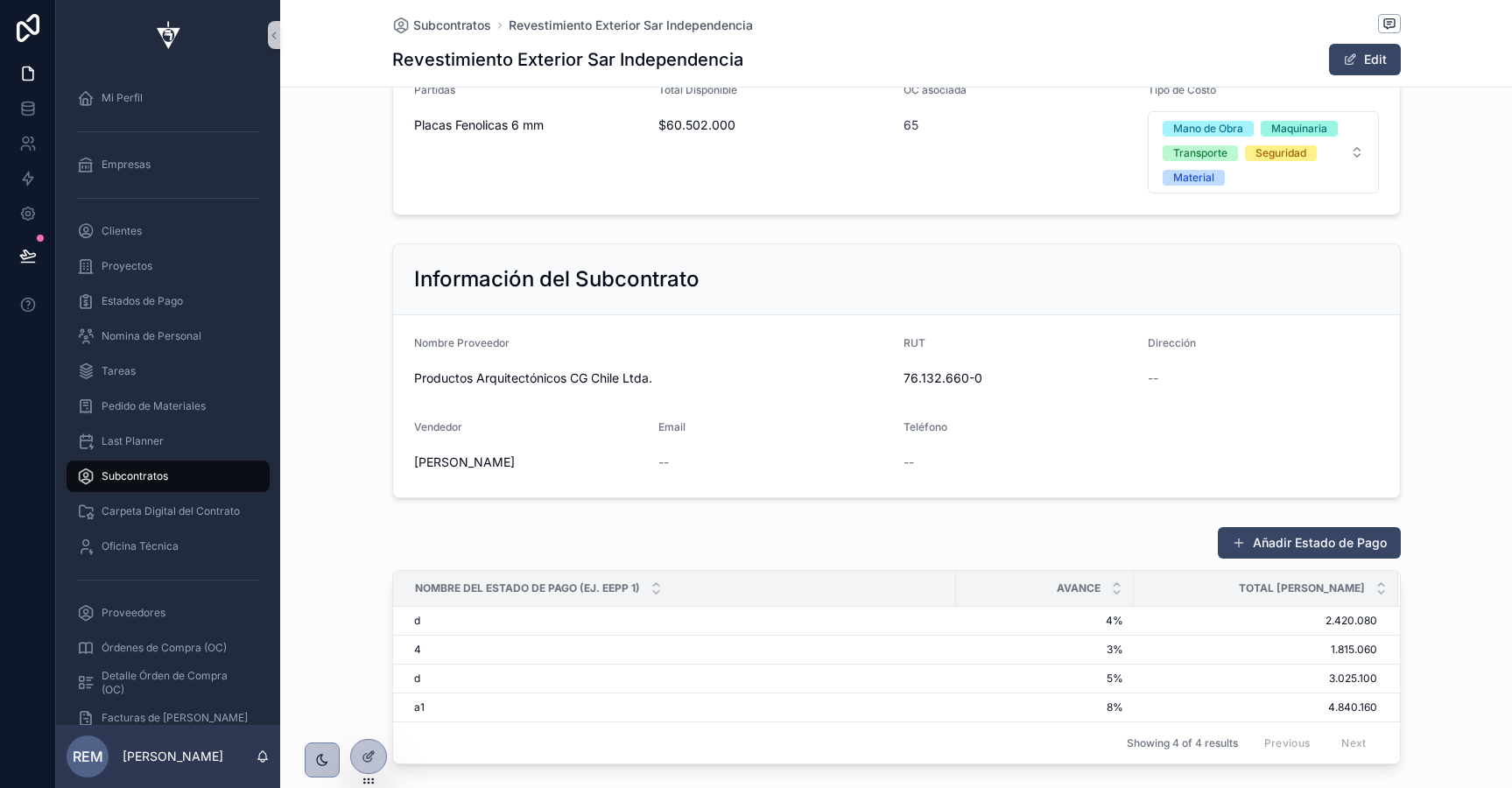
scroll to position [519, 0]
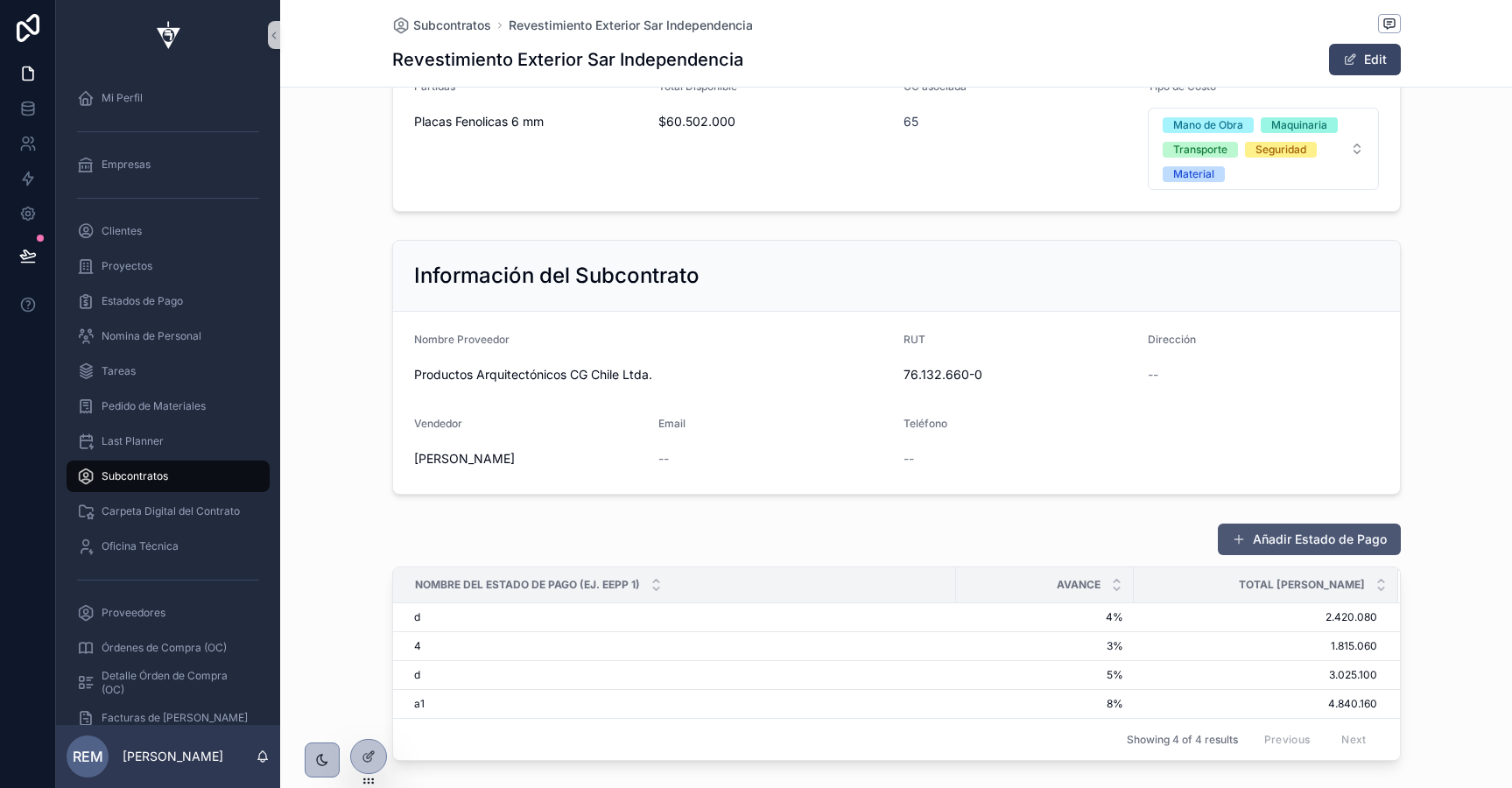
click at [1263, 527] on button "Añadir Estado de Pago" at bounding box center [1309, 539] width 183 height 32
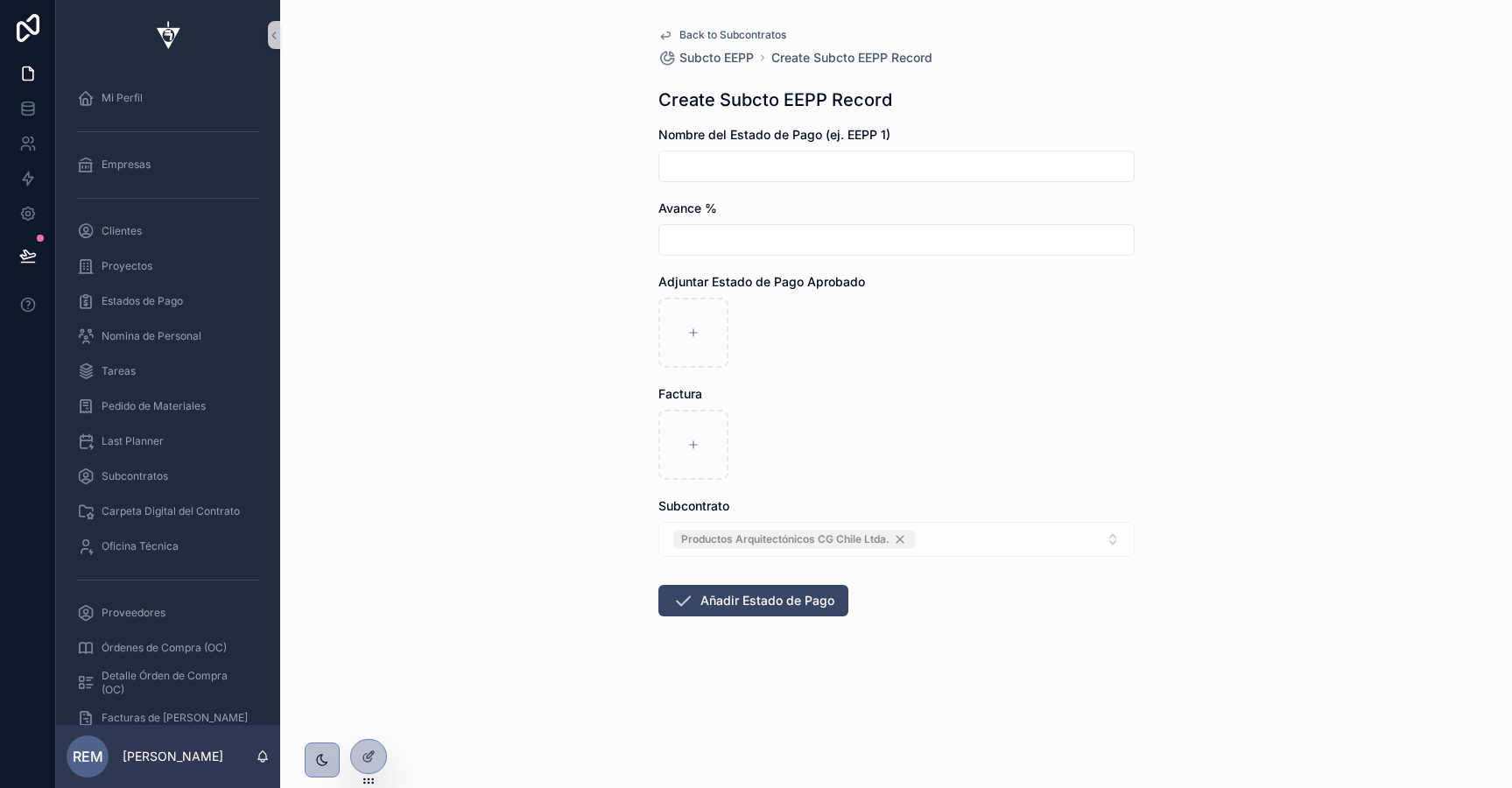
click at [741, 166] on input "scrollable content" at bounding box center [896, 166] width 475 height 25
type input "*"
click at [710, 241] on input "scrollable content" at bounding box center [896, 240] width 475 height 25
type input "***"
click at [697, 434] on div "scrollable content" at bounding box center [694, 444] width 70 height 70
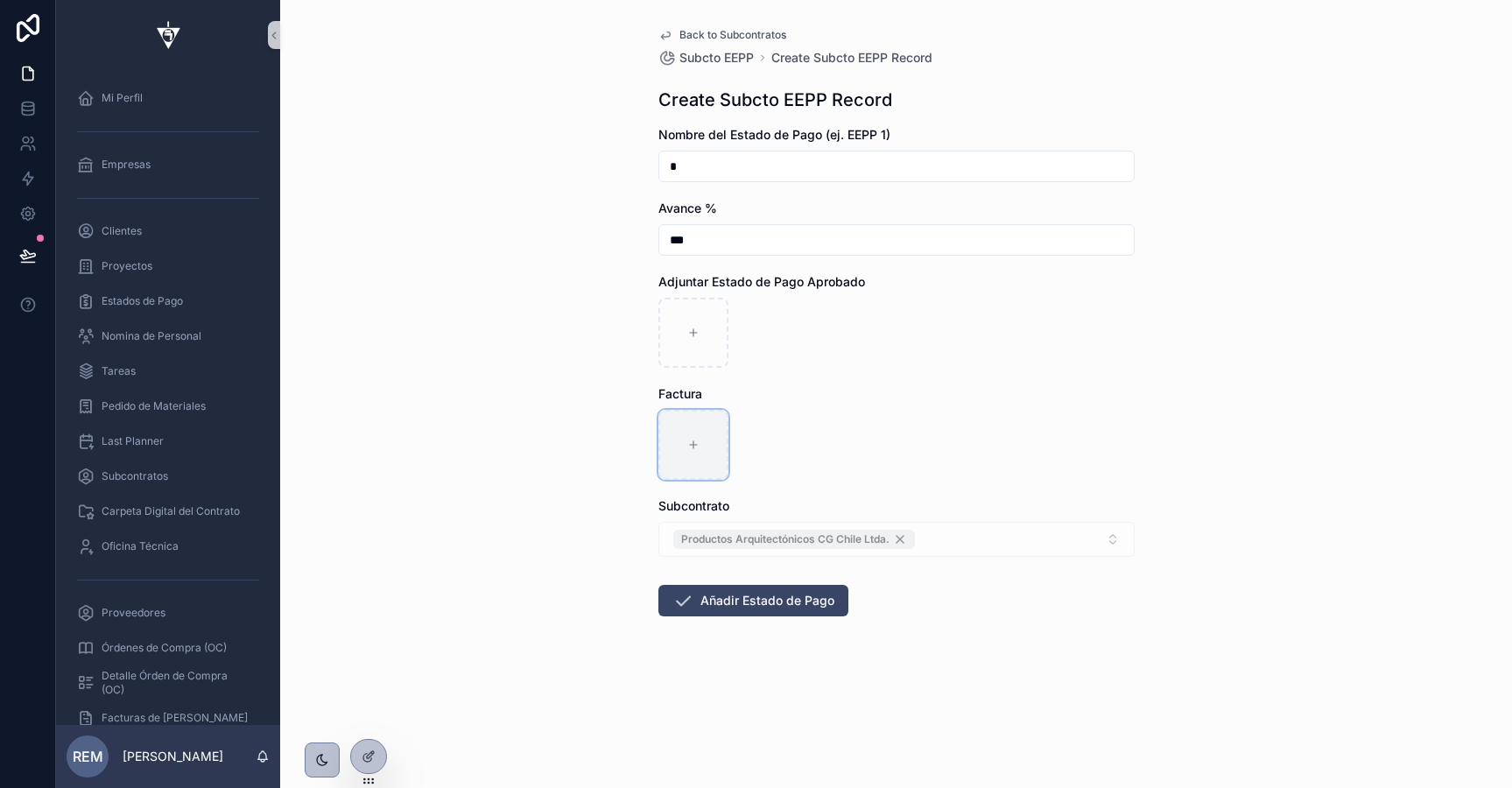
type input "**********"
click at [785, 596] on button "Añadir Estado de Pago" at bounding box center [754, 600] width 190 height 32
